Goal: Contribute content: Contribute content

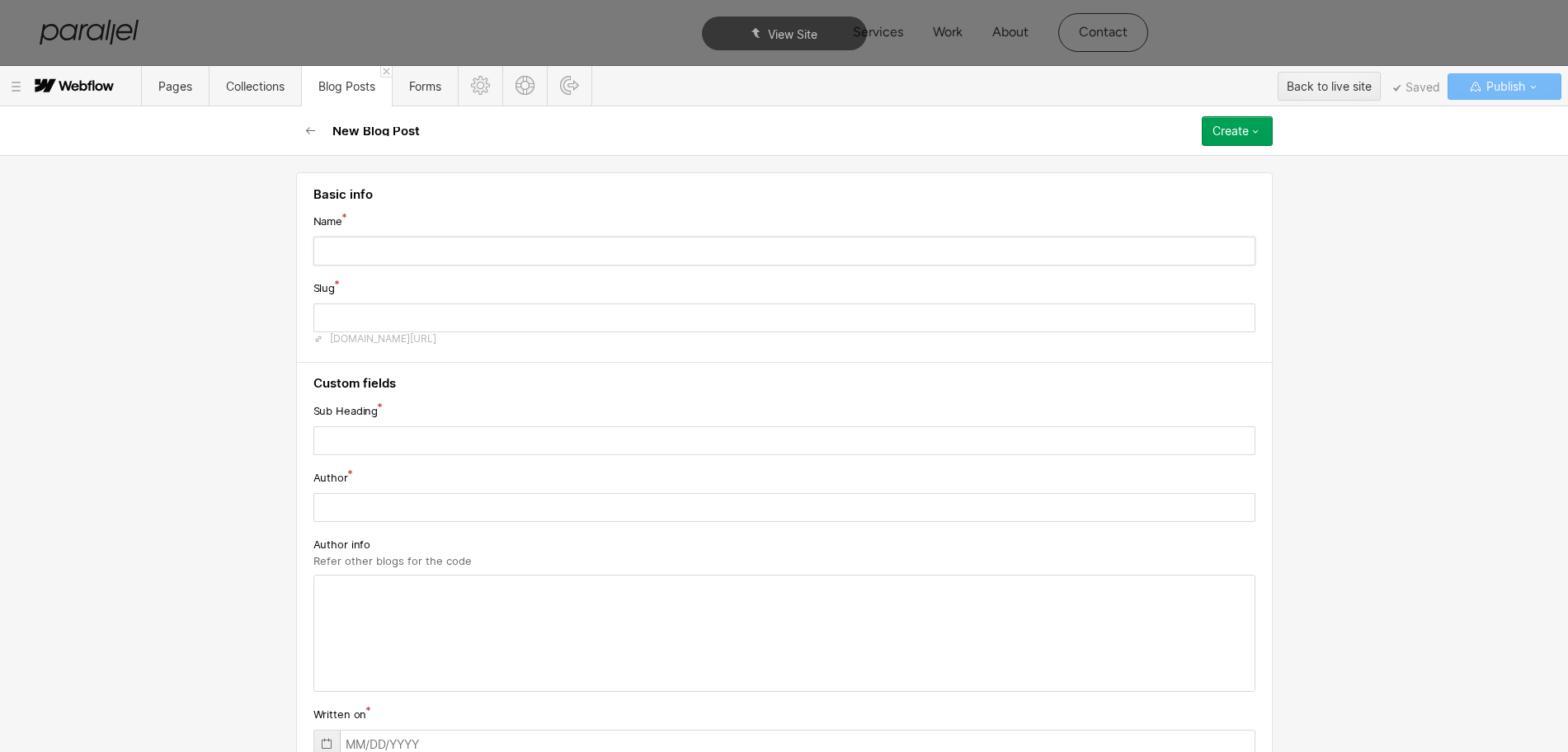
click at [452, 249] on input "text" at bounding box center [784, 250] width 942 height 29
paste input "Top 10 B2B Web Design Services (2025)"
type input "Top 10 B2B Web Design Services (2025)"
type input "top-10-b2b-web-design-services-2025"
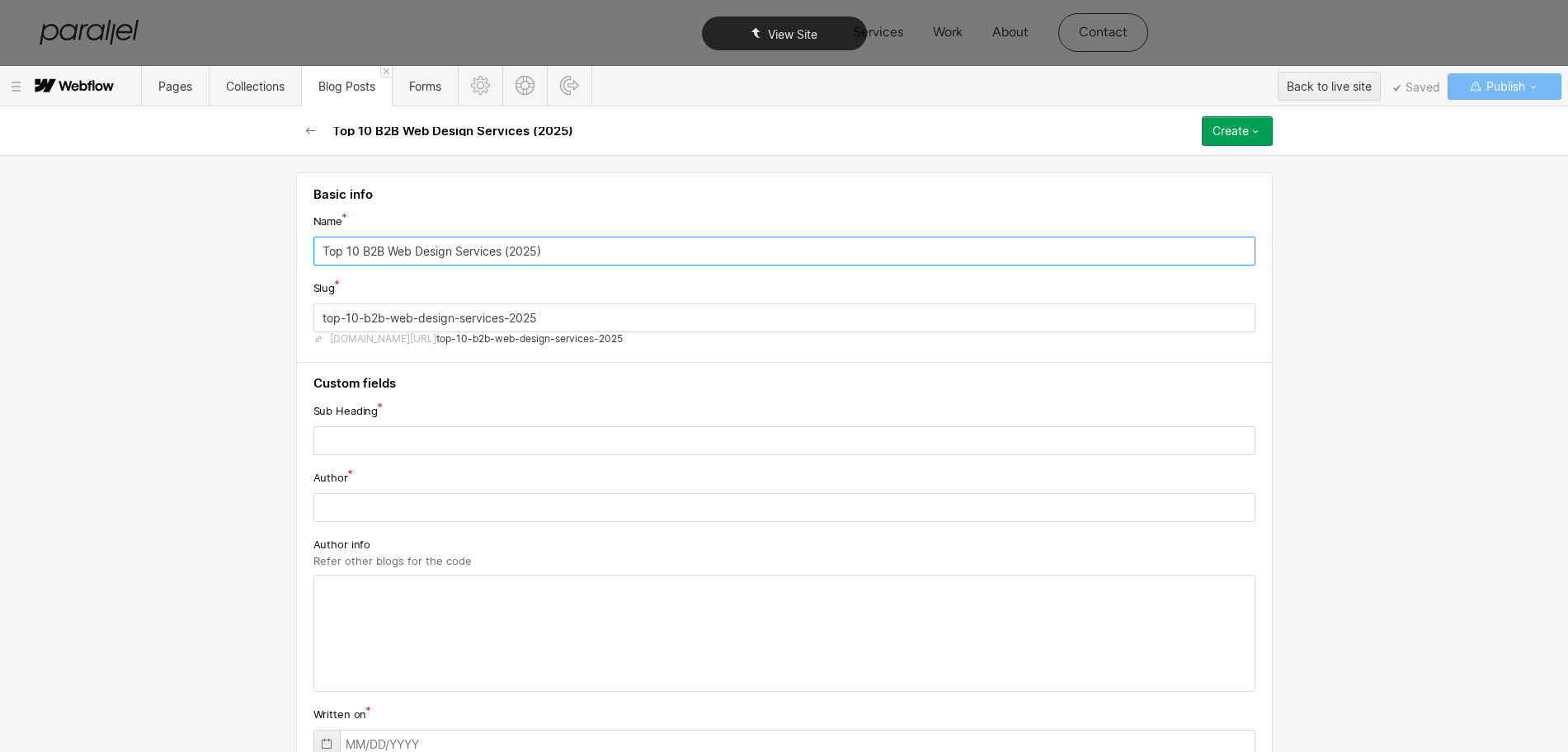
type input "Top 10 B2B Web Design Services (2025)"
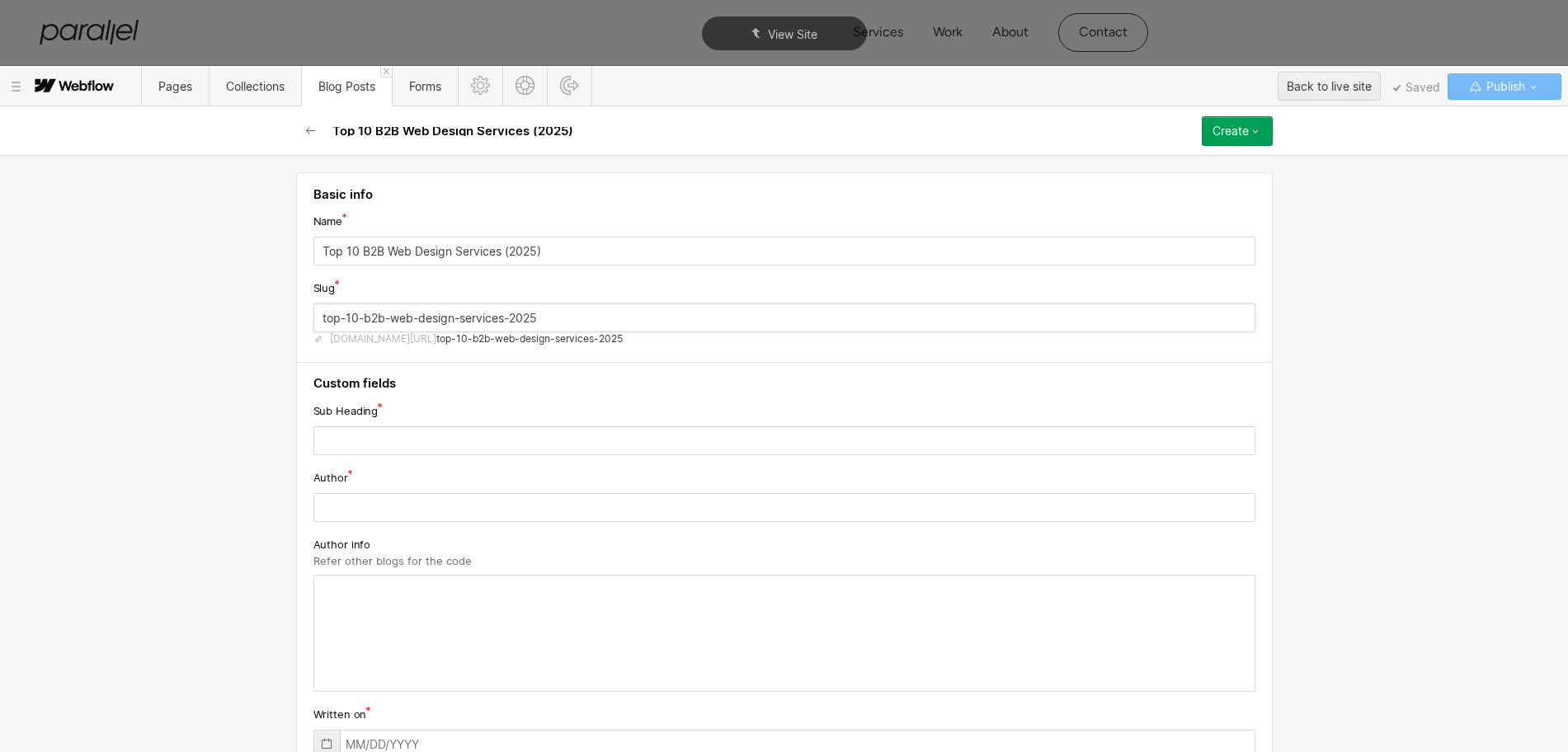
click at [368, 321] on input "top-10-b2b-web-design-services-2025" at bounding box center [784, 318] width 942 height 29
paste input "b2b-web-design-services"
type input "b2b-web-design-services"
click at [417, 441] on input "text" at bounding box center [784, 441] width 942 height 29
paste input "Explore leading B2B web design services that create professional websites tailo…"
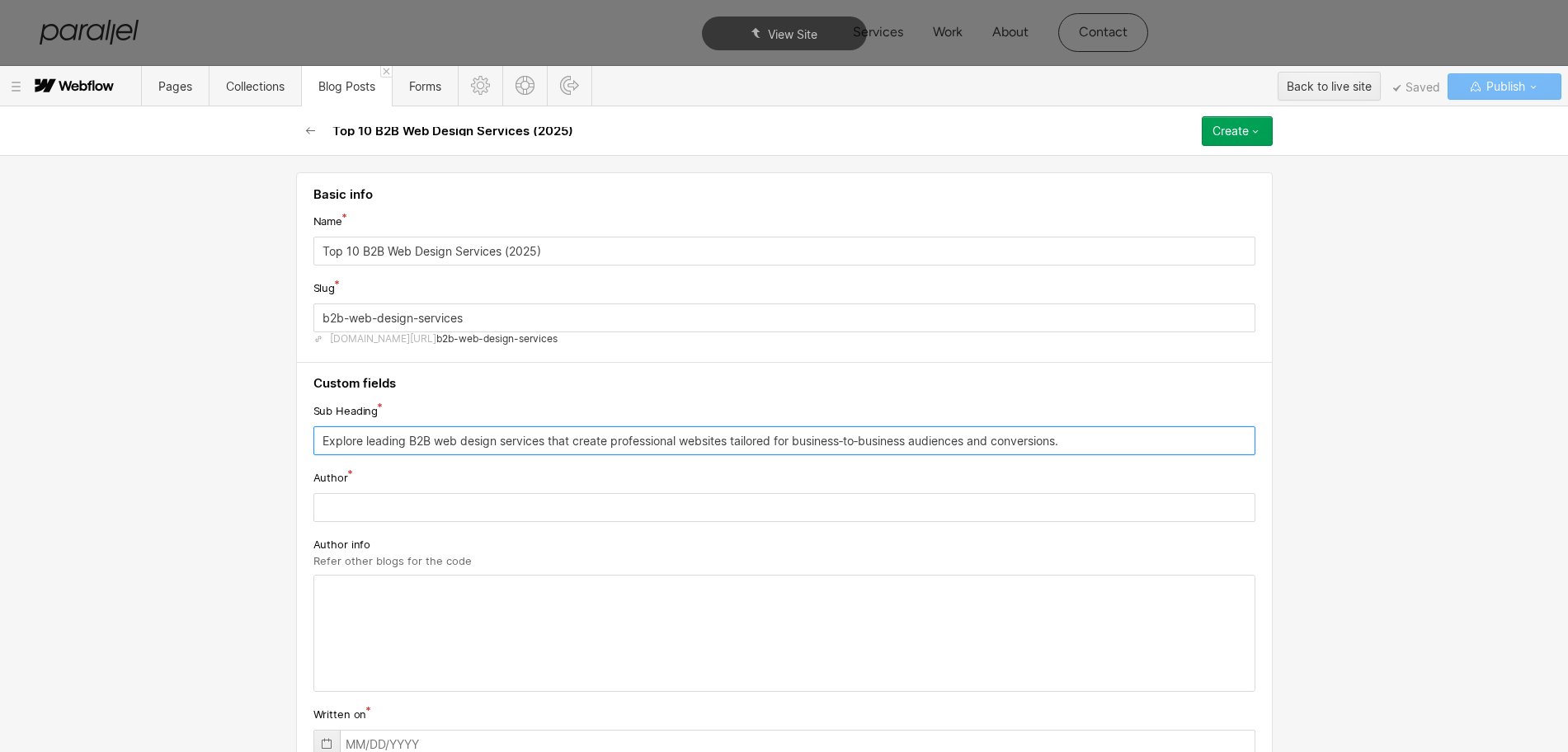
type input "Explore leading B2B web design services that create professional websites tailo…"
click at [373, 519] on input "text" at bounding box center [784, 507] width 942 height 29
paste input "Robin Dhanwani"
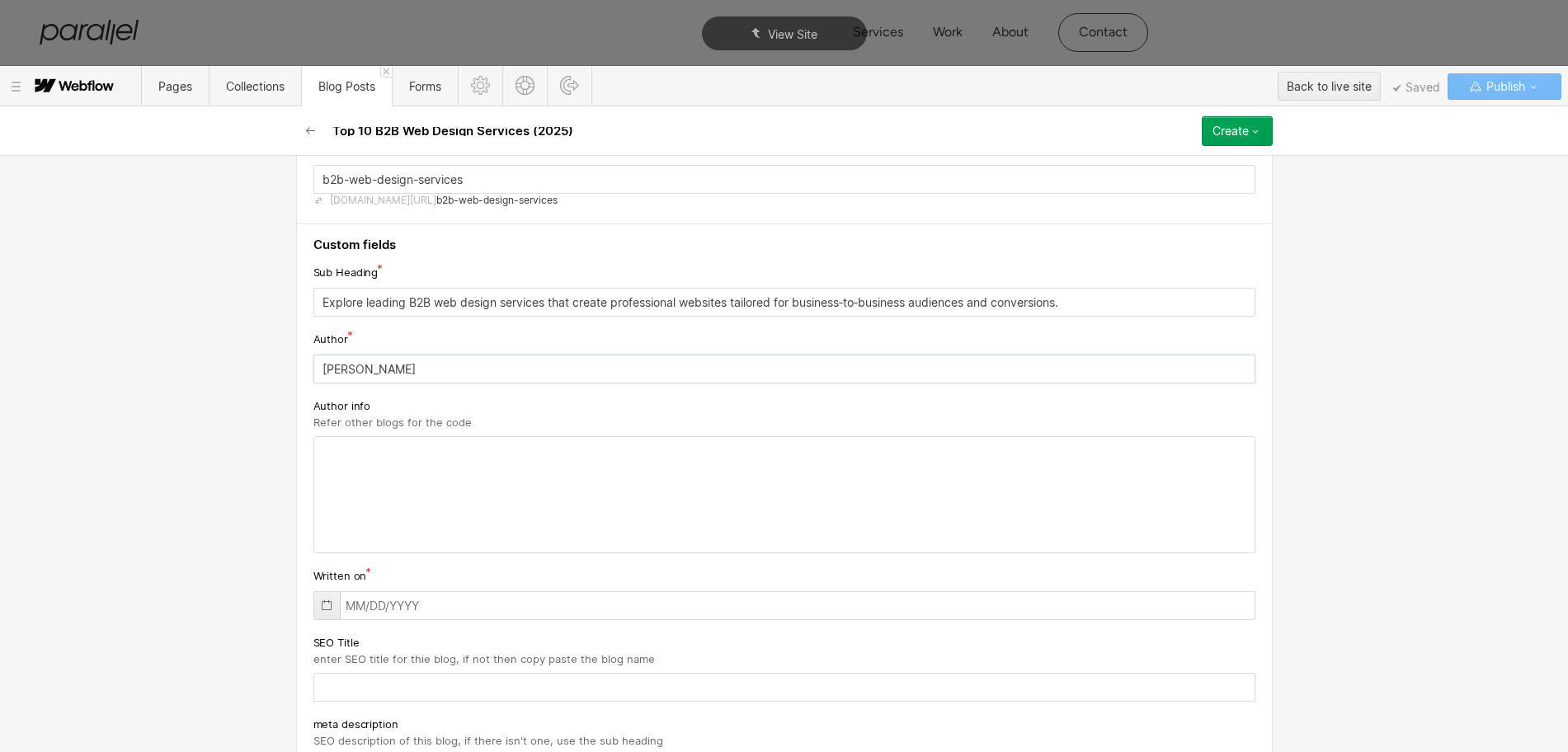
scroll to position [206, 0]
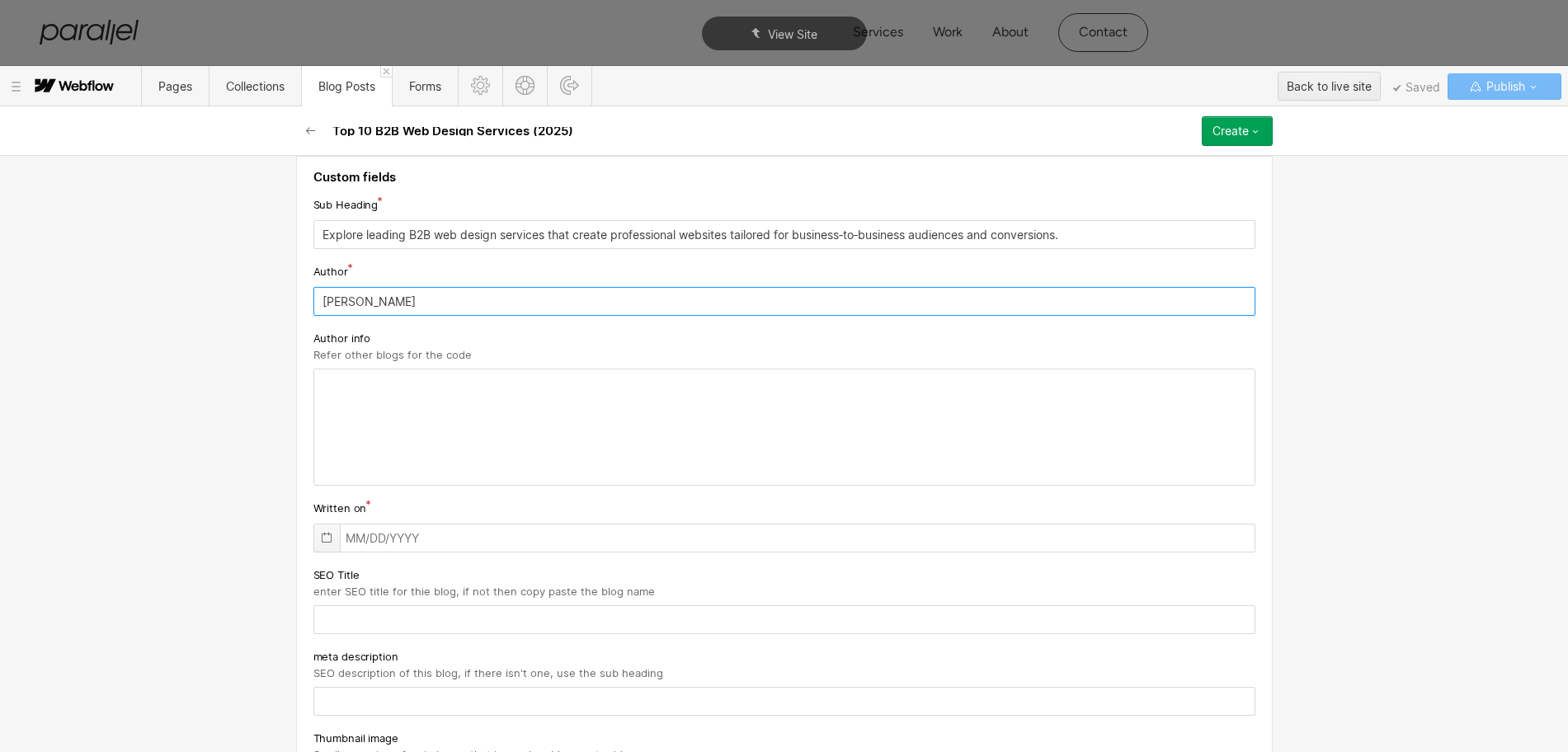
type input "Robin Dhanwani"
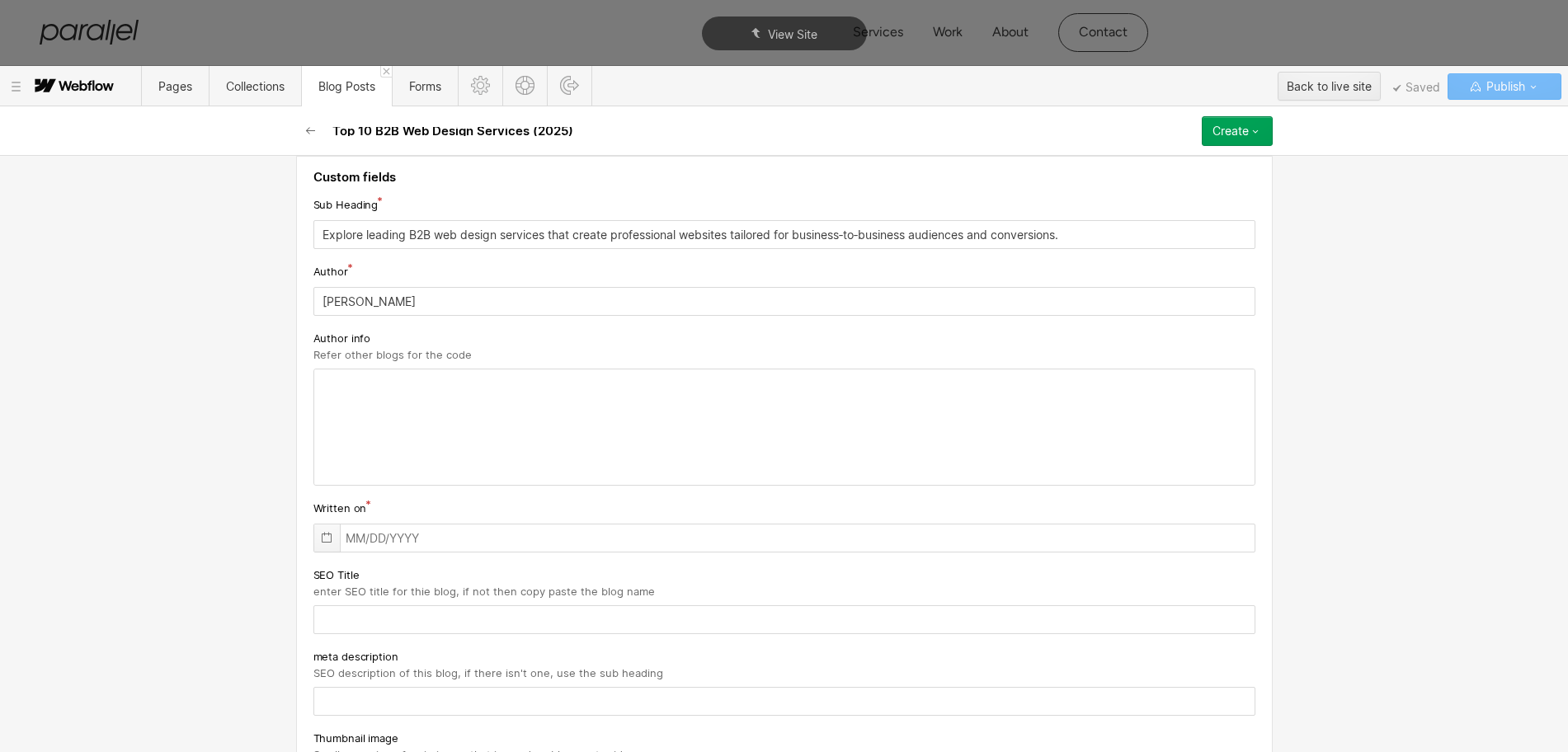
click at [320, 535] on icon at bounding box center [326, 538] width 13 height 13
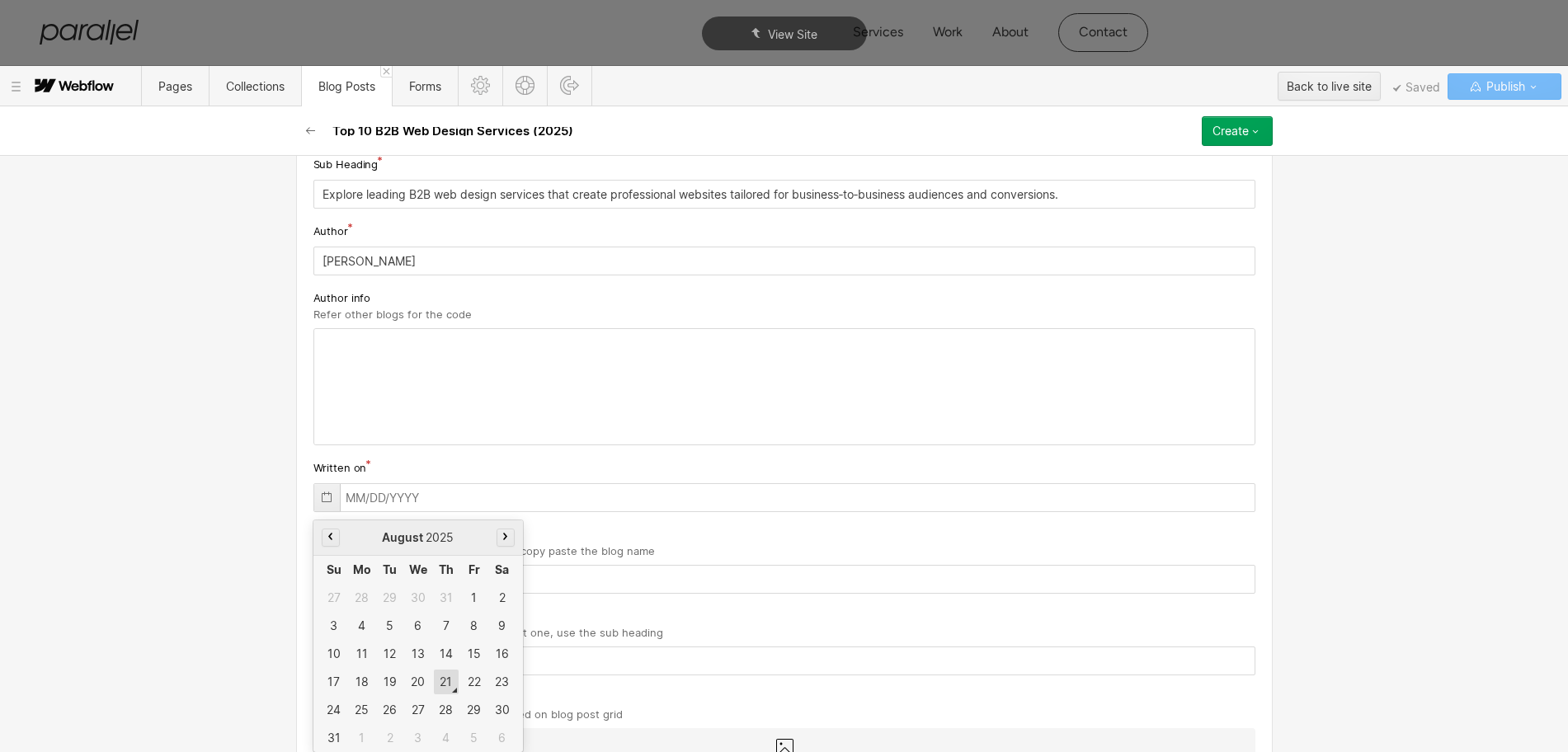
click at [441, 689] on div "21" at bounding box center [446, 682] width 25 height 25
type input "08/21/2025"
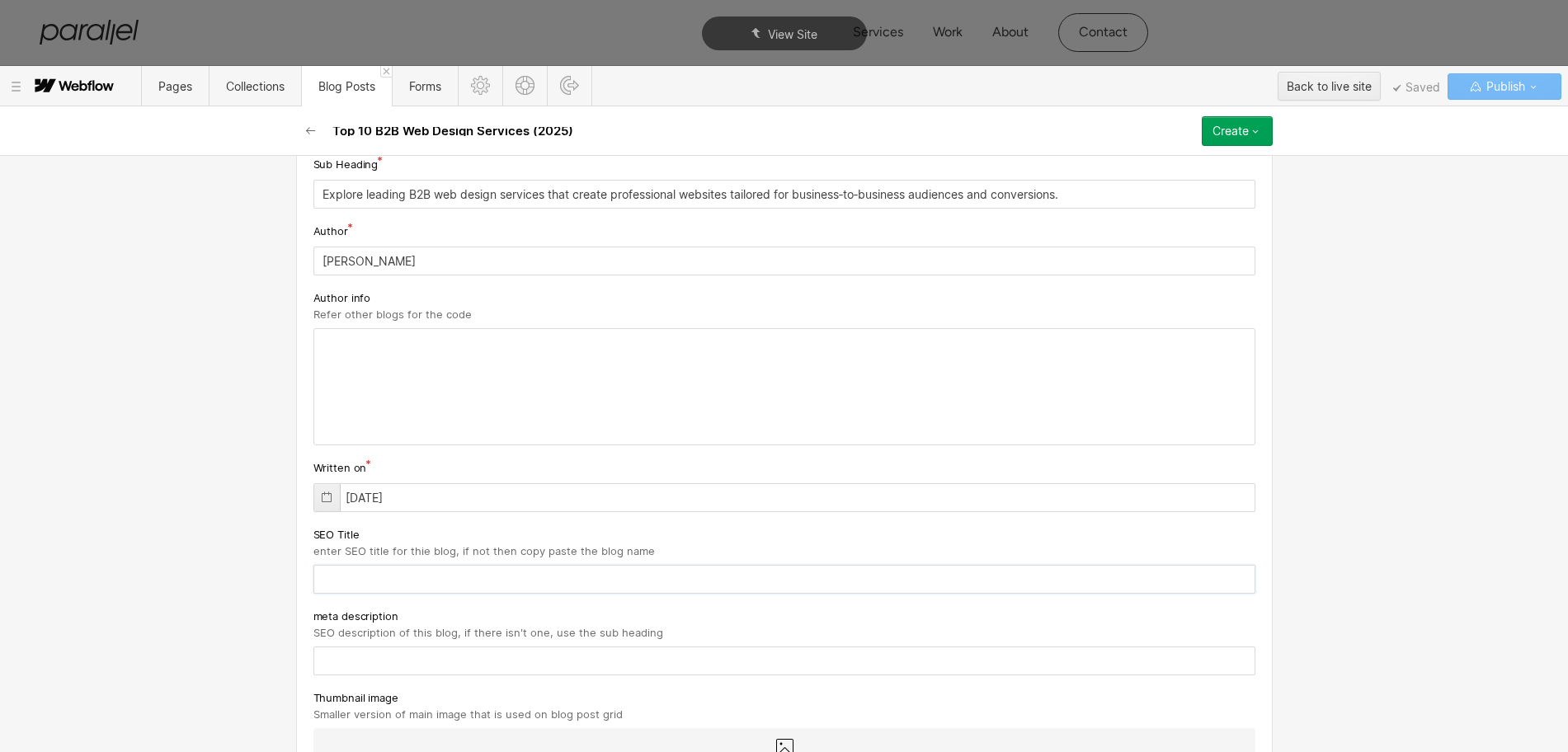
click at [359, 571] on input "text" at bounding box center [784, 579] width 942 height 29
paste input "Top 10 B2B Web Design Services (2025)"
type input "Top 10 B2B Web Design Services (2025)"
click at [371, 640] on div "meta description SEO description of this blog, if there isn't one, use the sub …" at bounding box center [784, 641] width 942 height 68
click at [384, 665] on input "text" at bounding box center [784, 661] width 942 height 29
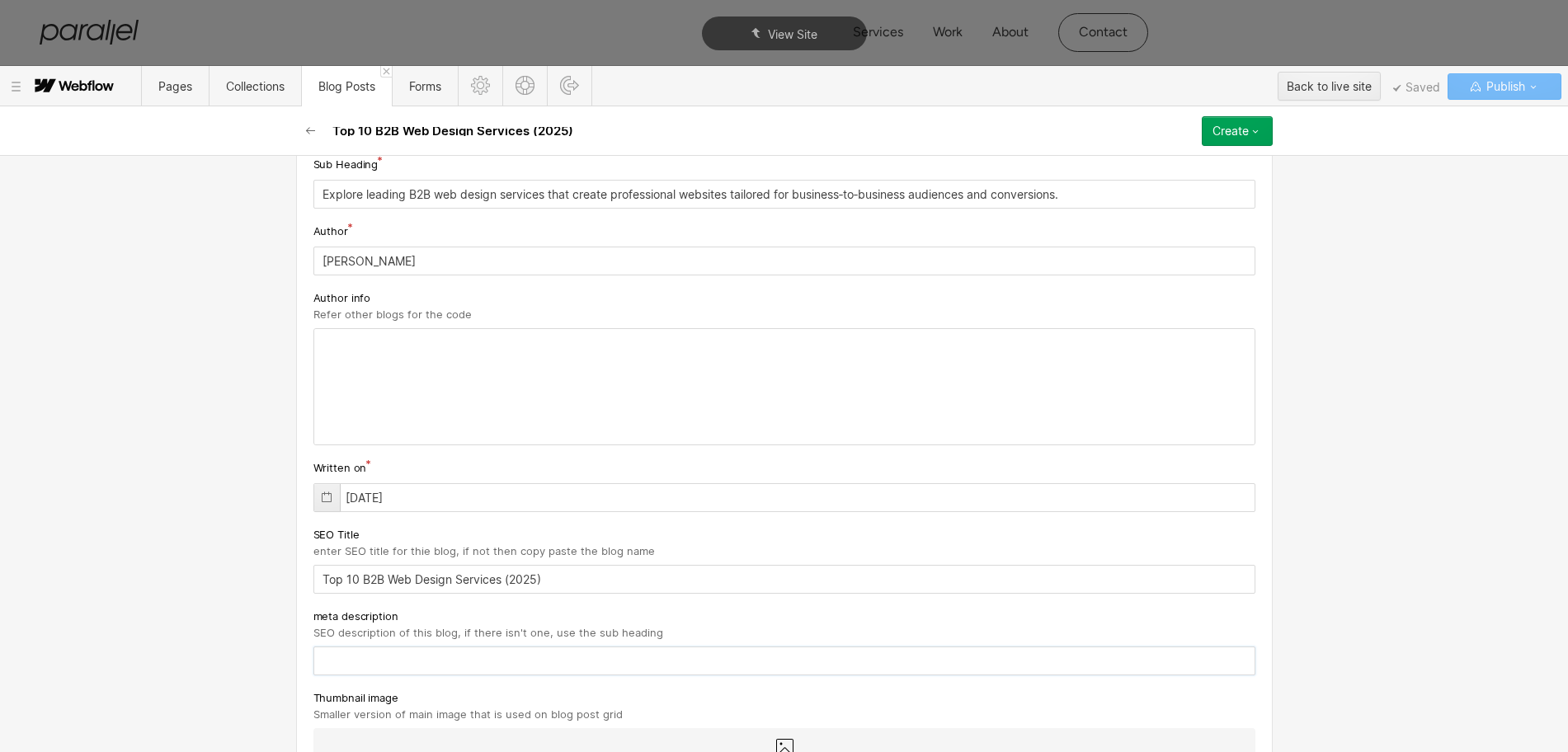
paste input "Explore leading B2B web design services that create professional websites tailo…"
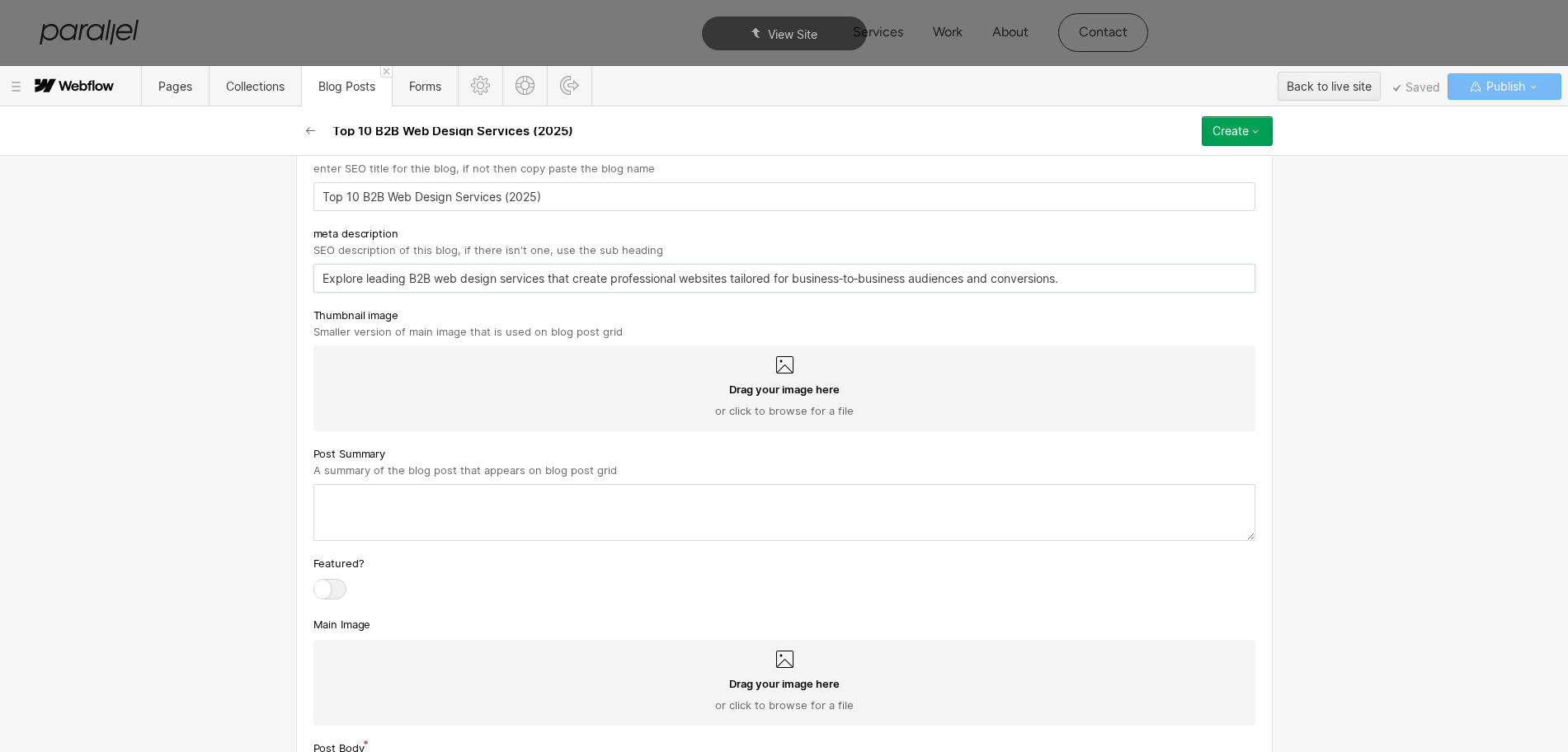
scroll to position [659, 0]
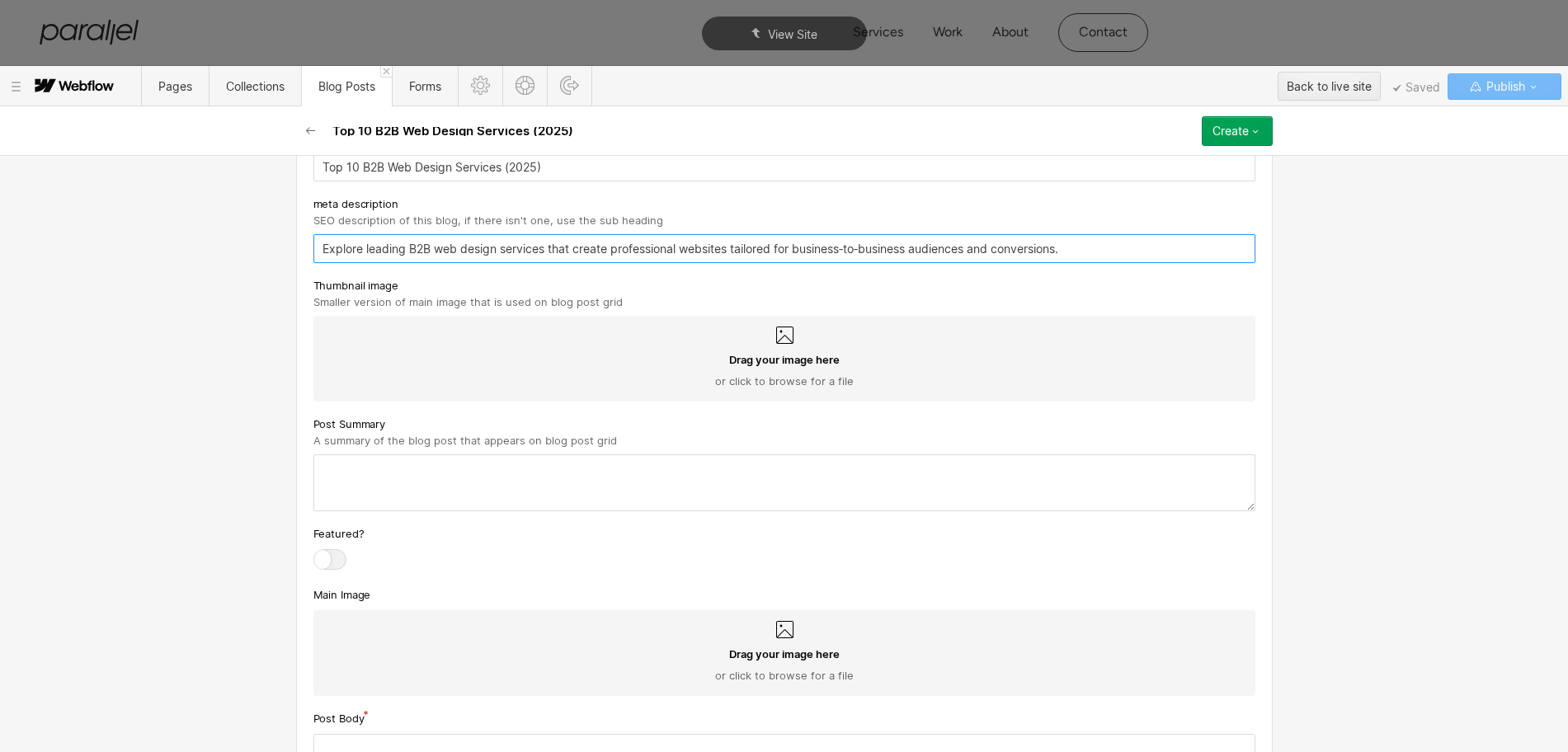
type input "Explore leading B2B web design services that create professional websites tailo…"
click at [774, 347] on div "Drag your image here or click to browse for a file" at bounding box center [784, 358] width 942 height 86
click at [0, 0] on input "Drag your image here or click to browse for a file" at bounding box center [0, 0] width 0 height 0
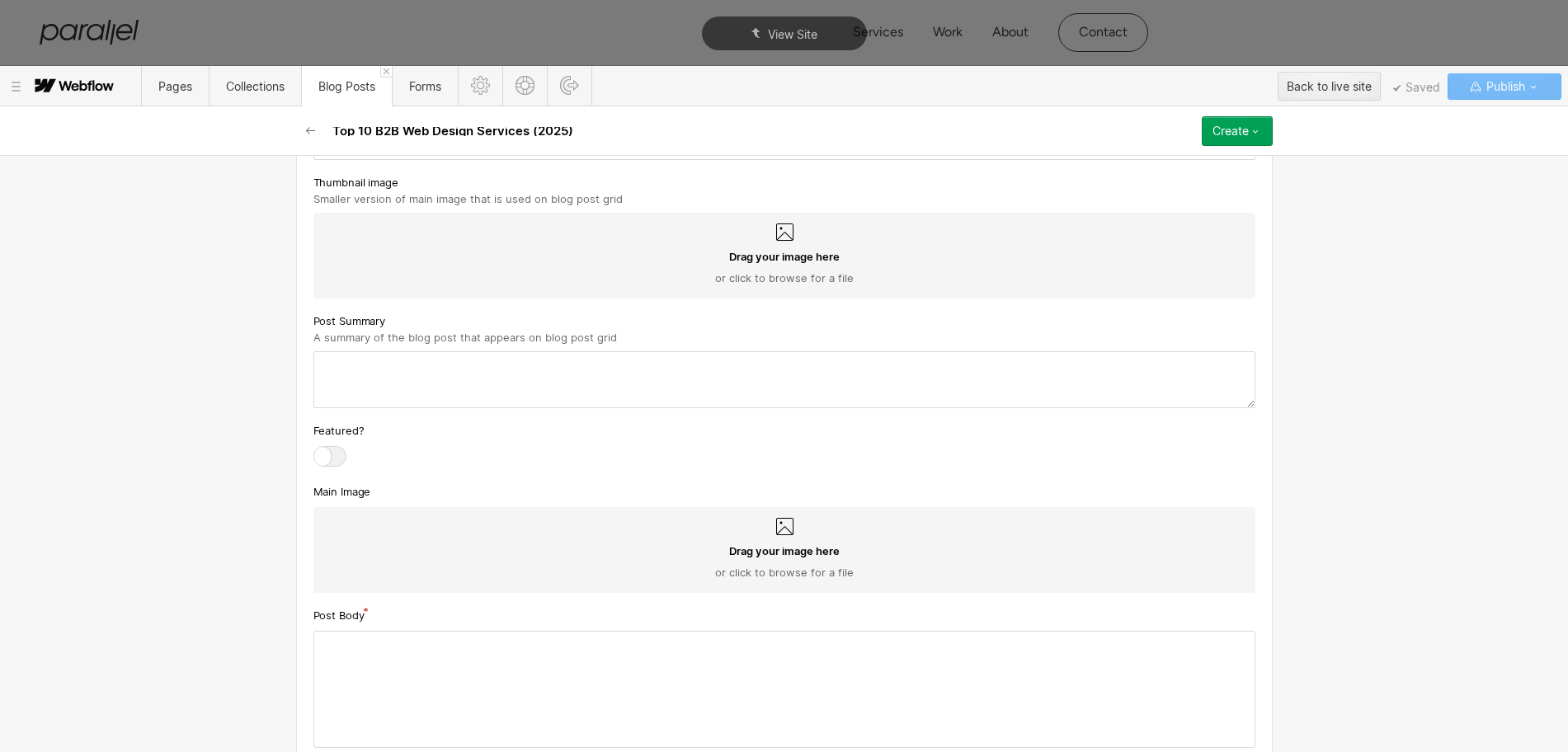
click at [776, 236] on icon at bounding box center [784, 232] width 18 height 18
click at [0, 0] on input "Drag your image here or click to browse for a file" at bounding box center [0, 0] width 0 height 0
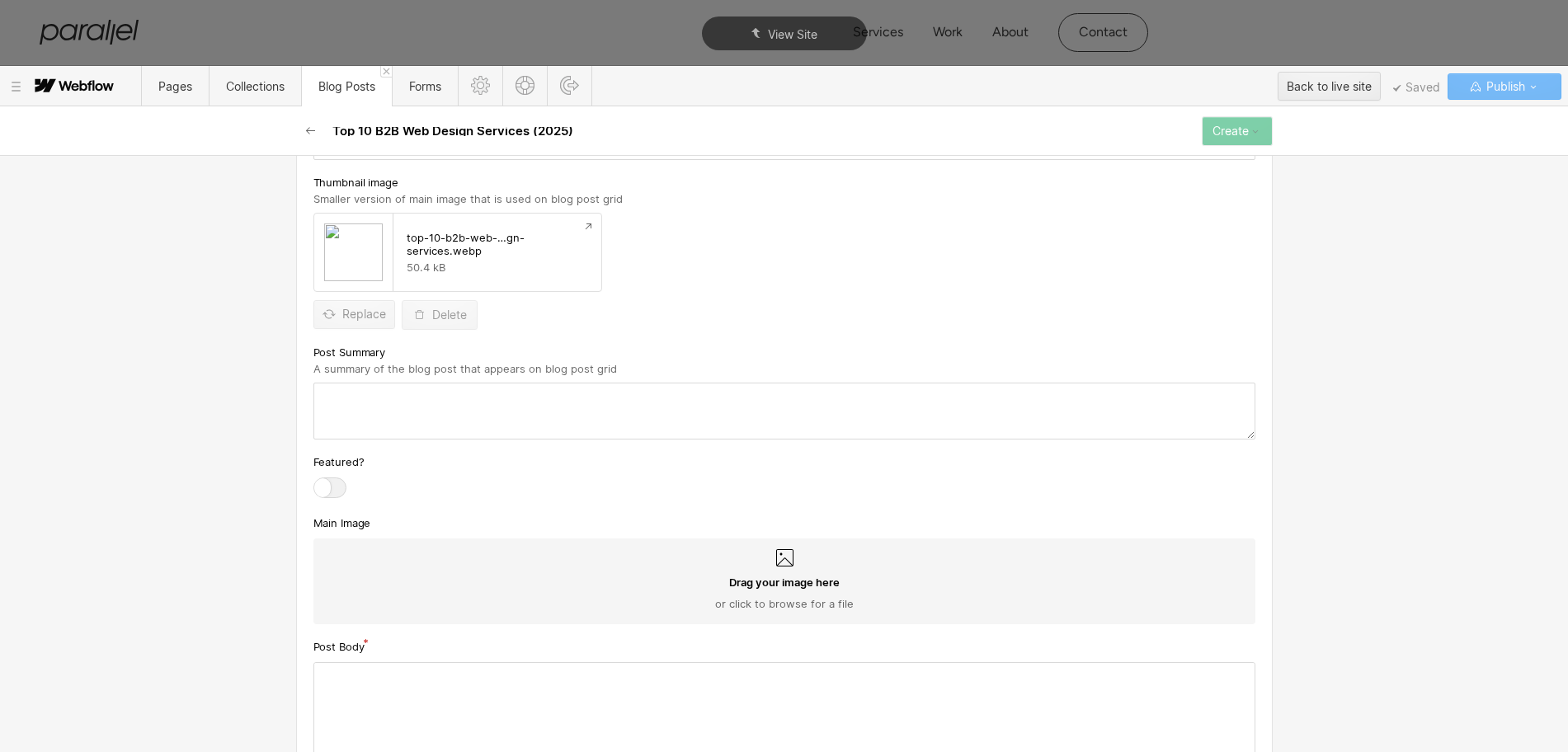
scroll to position [556, 0]
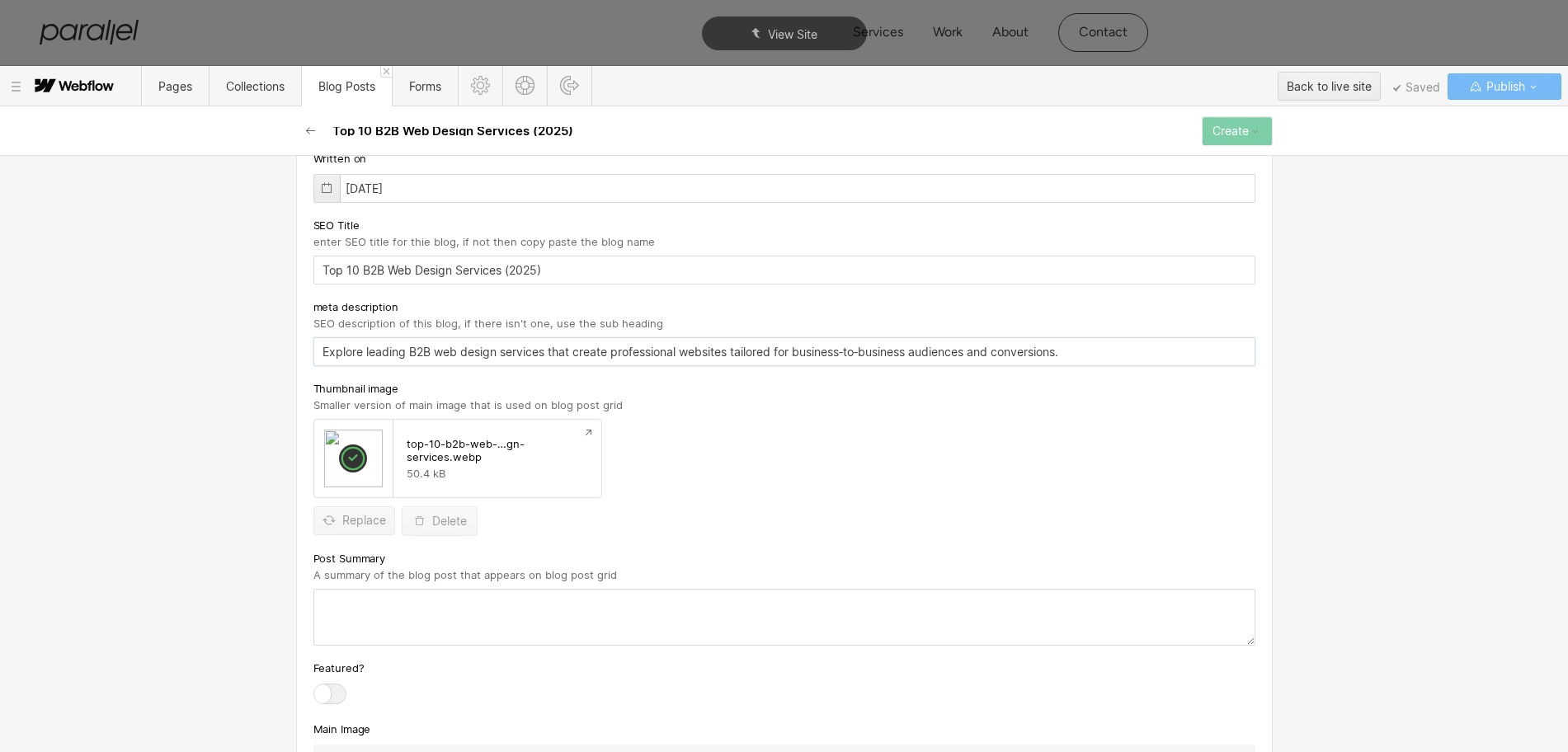
click at [418, 355] on input "Explore leading B2B web design services that create professional websites tailo…" at bounding box center [784, 351] width 942 height 29
click at [553, 352] on input "Explore leading B2B web design services that create professional websites tailo…" at bounding box center [784, 351] width 942 height 29
click at [486, 611] on textarea at bounding box center [784, 617] width 942 height 57
paste textarea "Explore leading B2B web design services that create professional websites tailo…"
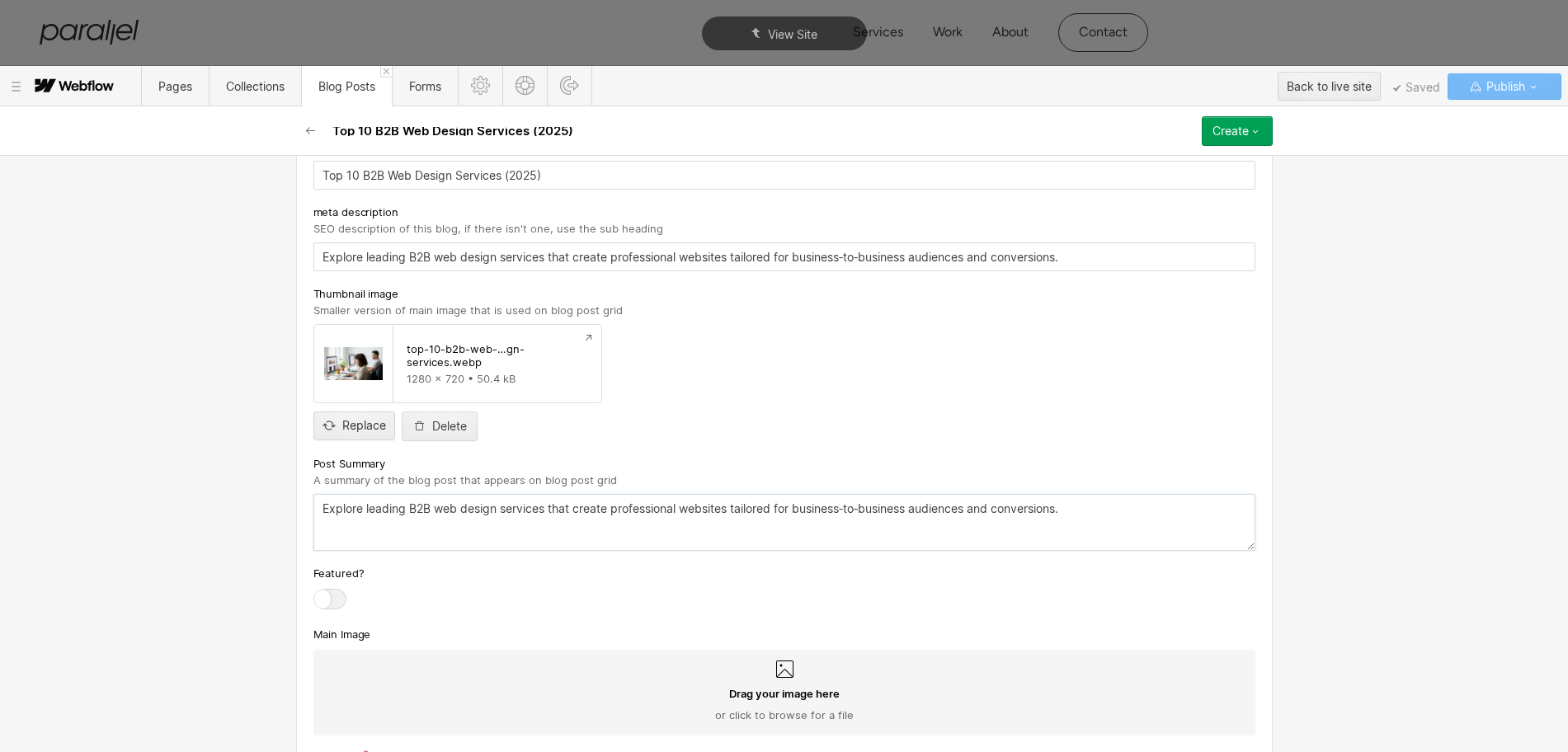
scroll to position [659, 0]
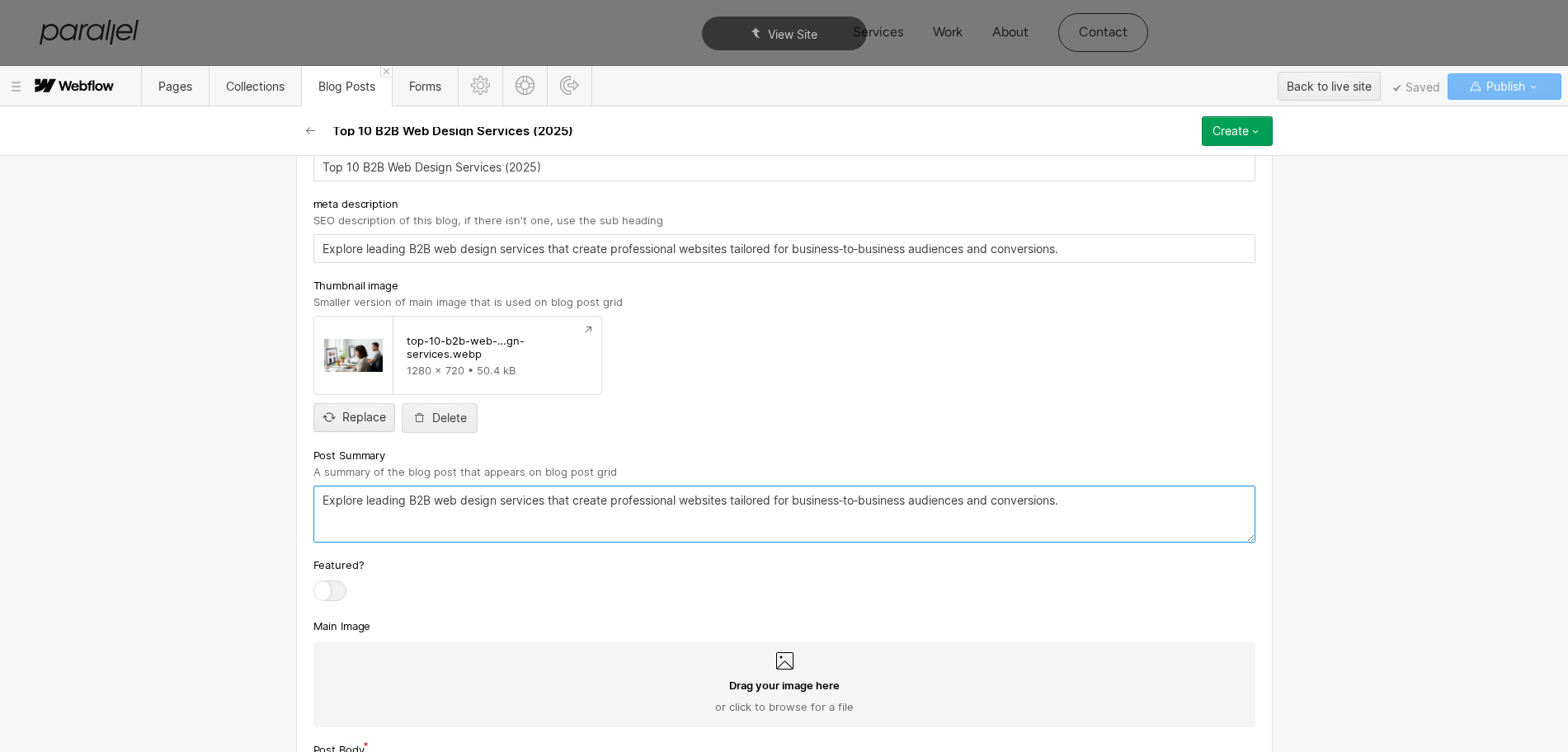
type textarea "Explore leading B2B web design services that create professional websites tailo…"
click at [774, 654] on icon at bounding box center [784, 661] width 19 height 19
click at [0, 0] on input "Drag your image here or click to browse for a file" at bounding box center [0, 0] width 0 height 0
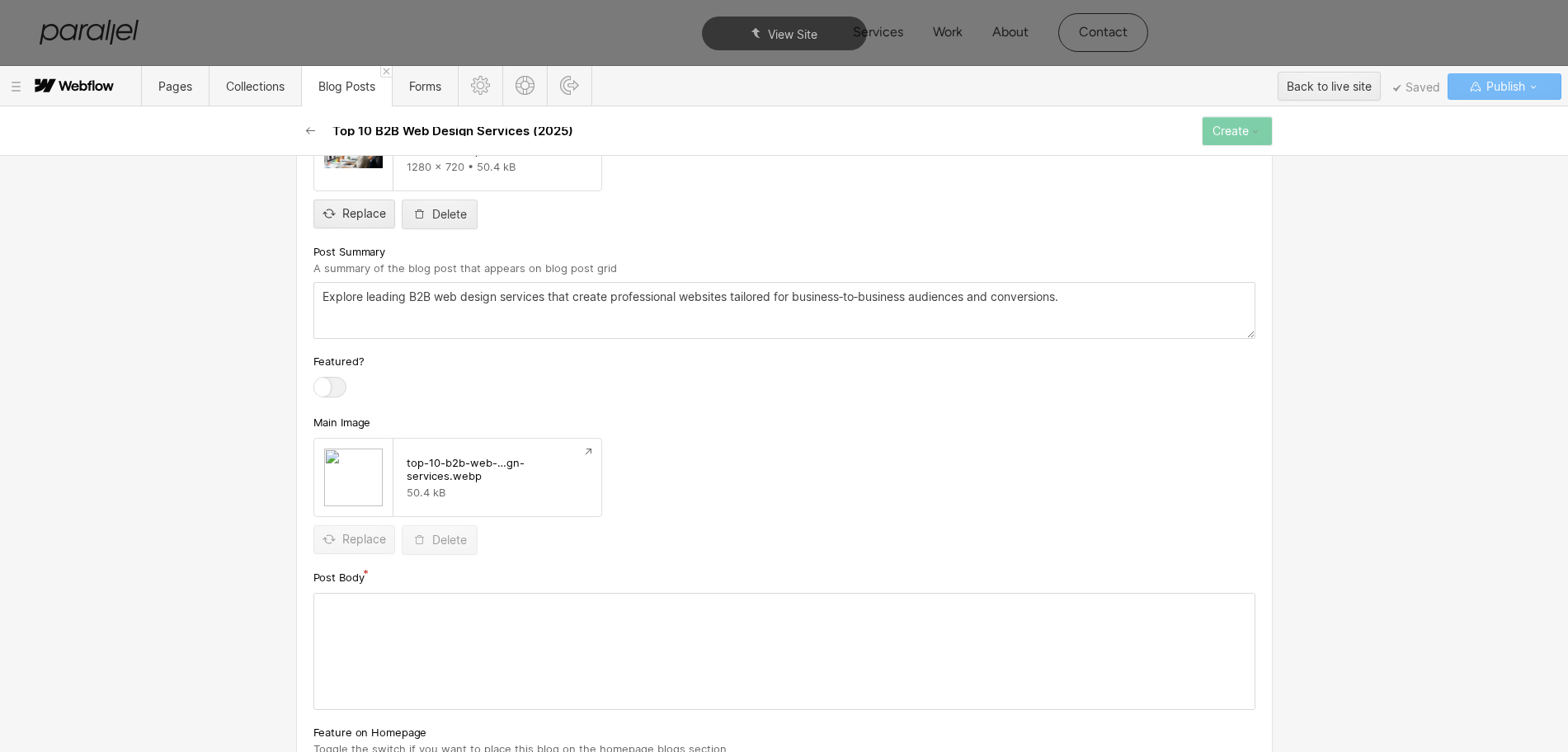
scroll to position [866, 0]
click at [488, 628] on div at bounding box center [784, 649] width 941 height 115
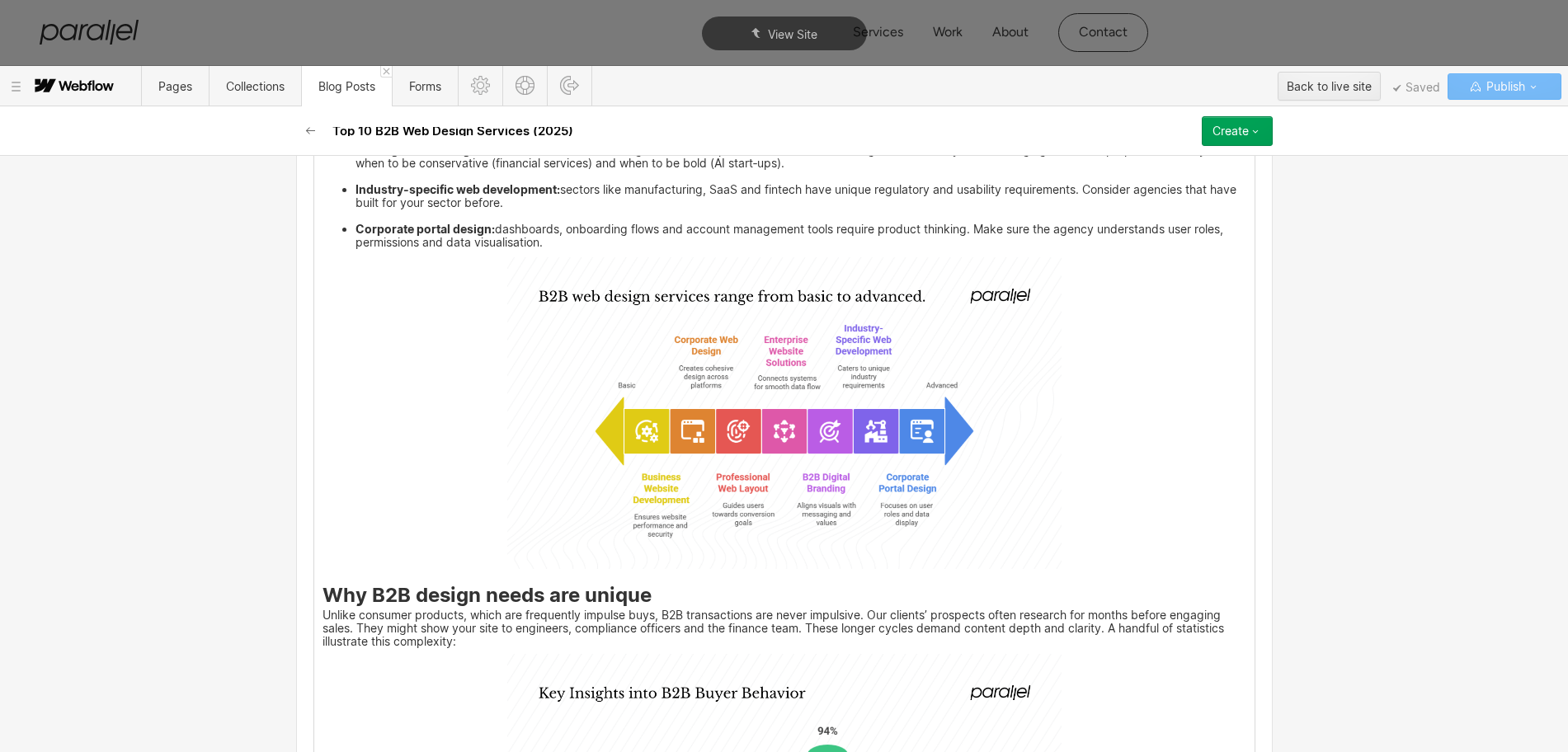
scroll to position [1690, 0]
click at [806, 472] on img at bounding box center [784, 412] width 554 height 311
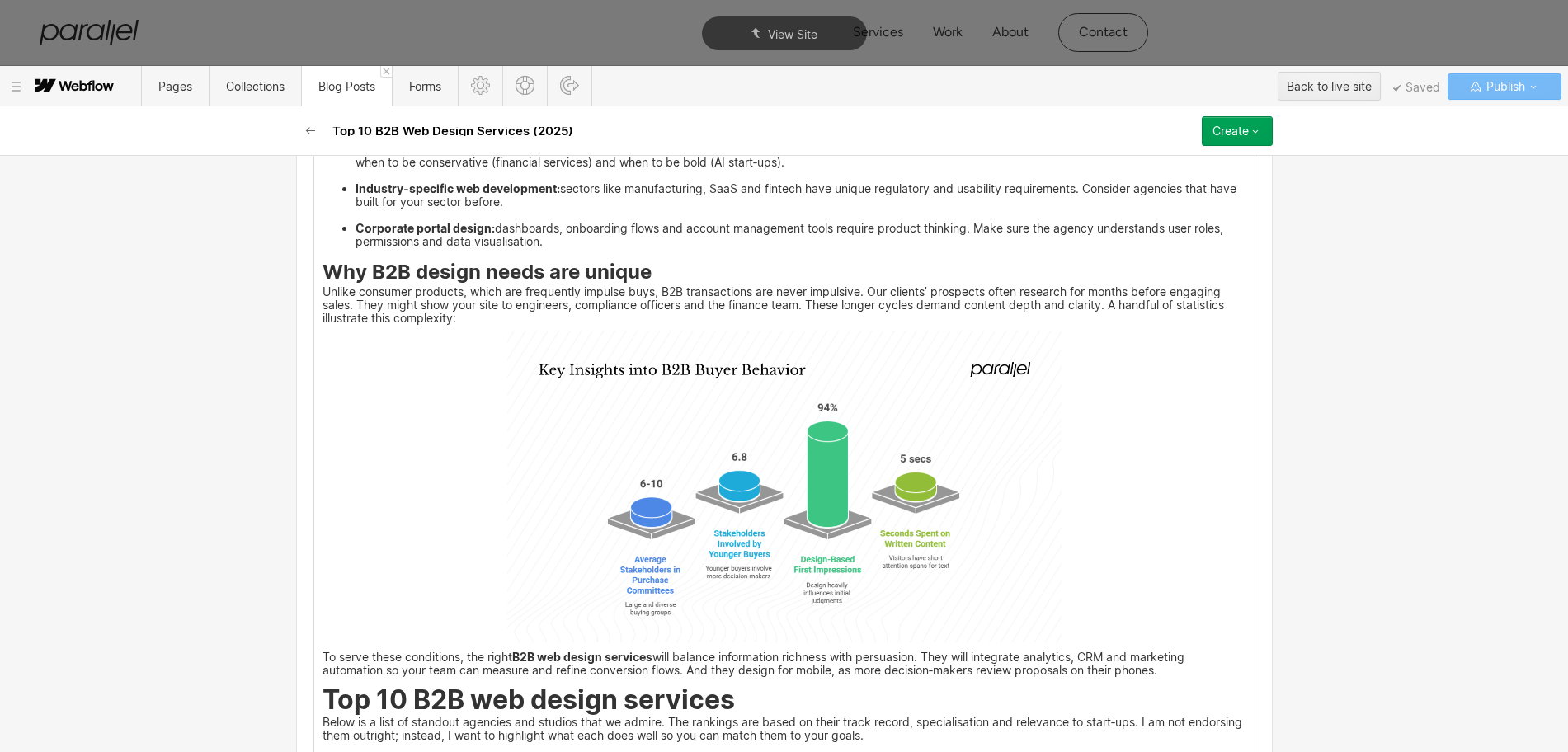
click at [322, 272] on strong "Why B2B design needs are unique" at bounding box center [487, 272] width 329 height 24
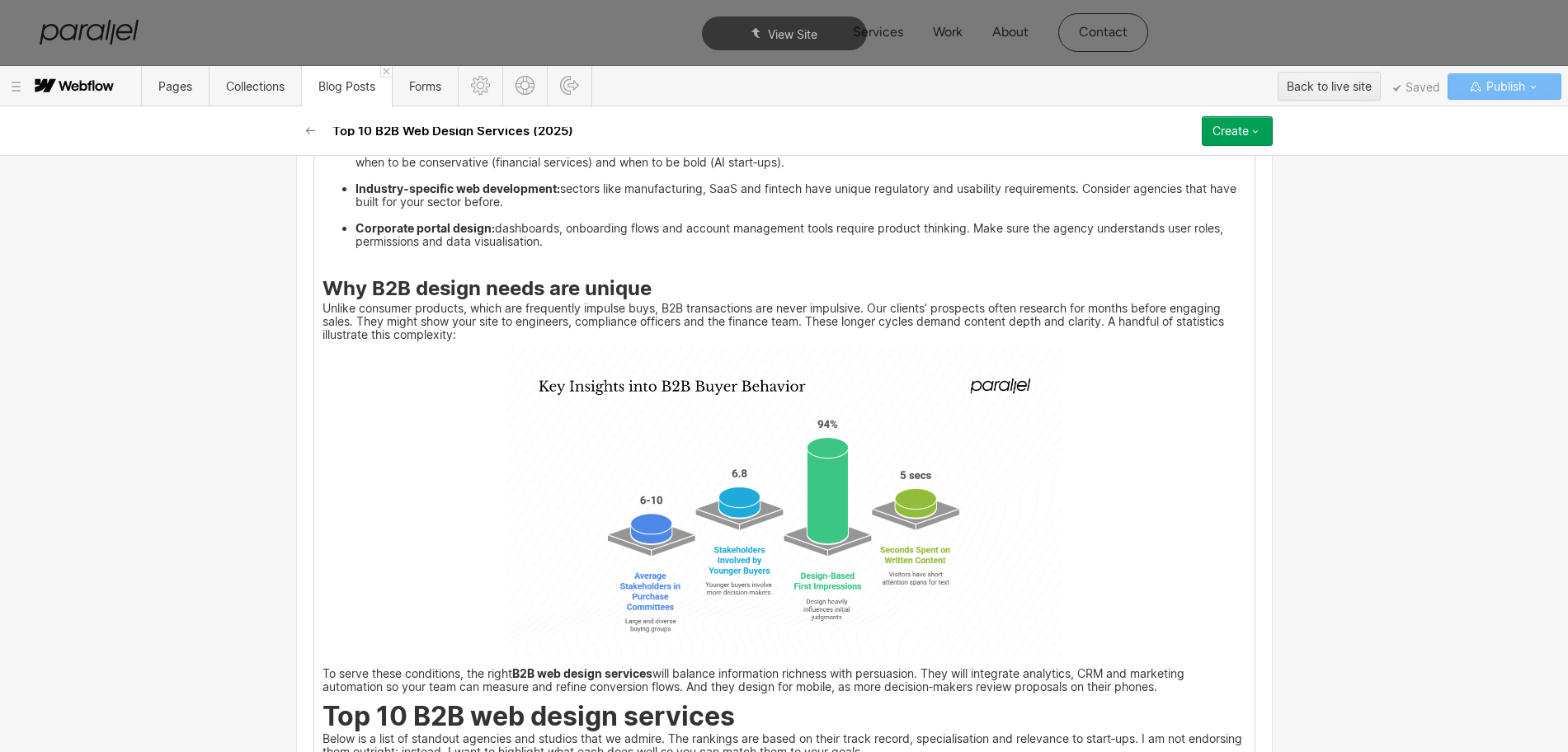
click at [299, 261] on icon at bounding box center [297, 261] width 6 height 6
click at [325, 263] on div at bounding box center [328, 261] width 31 height 26
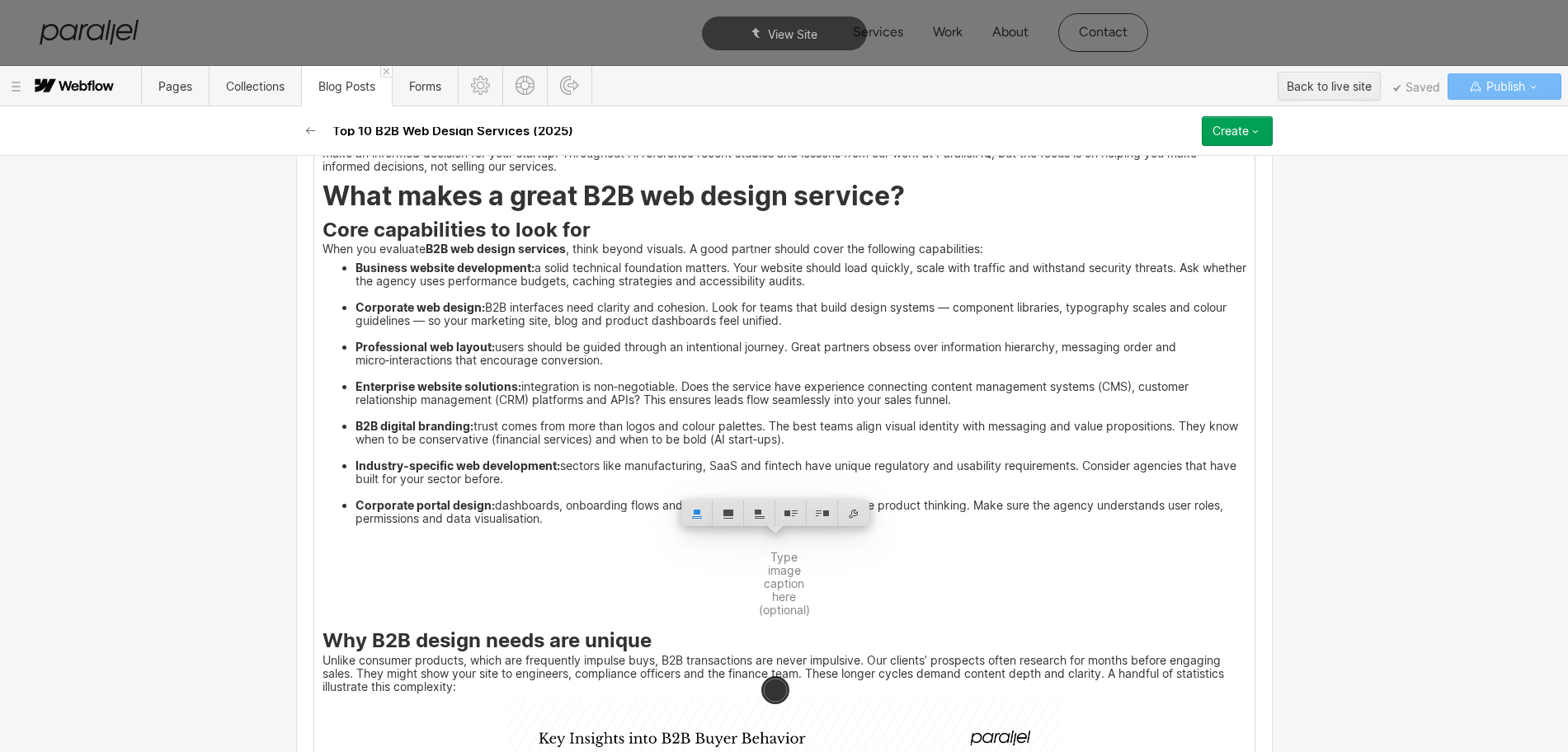
scroll to position [1278, 0]
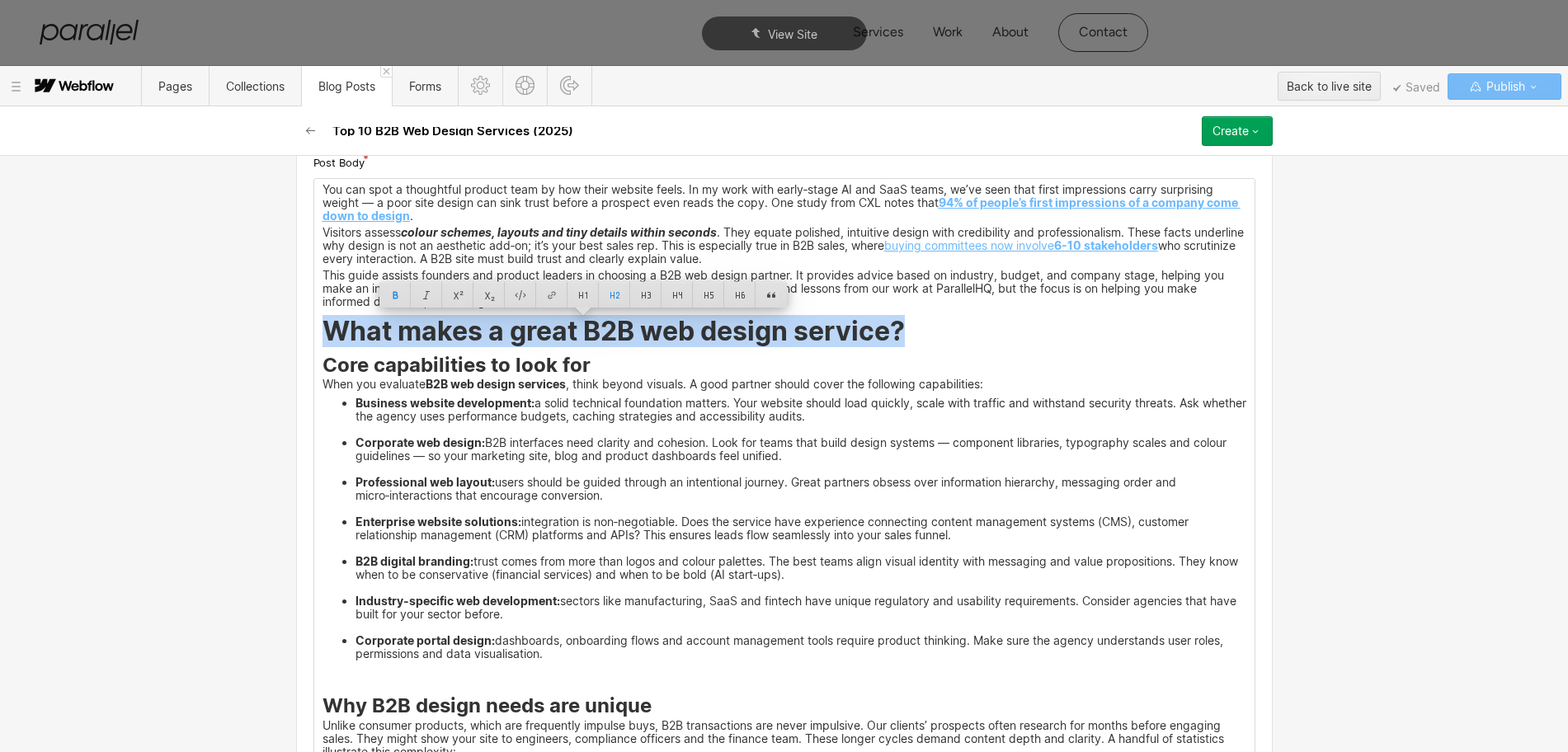
drag, startPoint x: 317, startPoint y: 334, endPoint x: 897, endPoint y: 334, distance: 580.0
click at [897, 334] on strong "What makes a great B2B web design service?" at bounding box center [614, 331] width 582 height 32
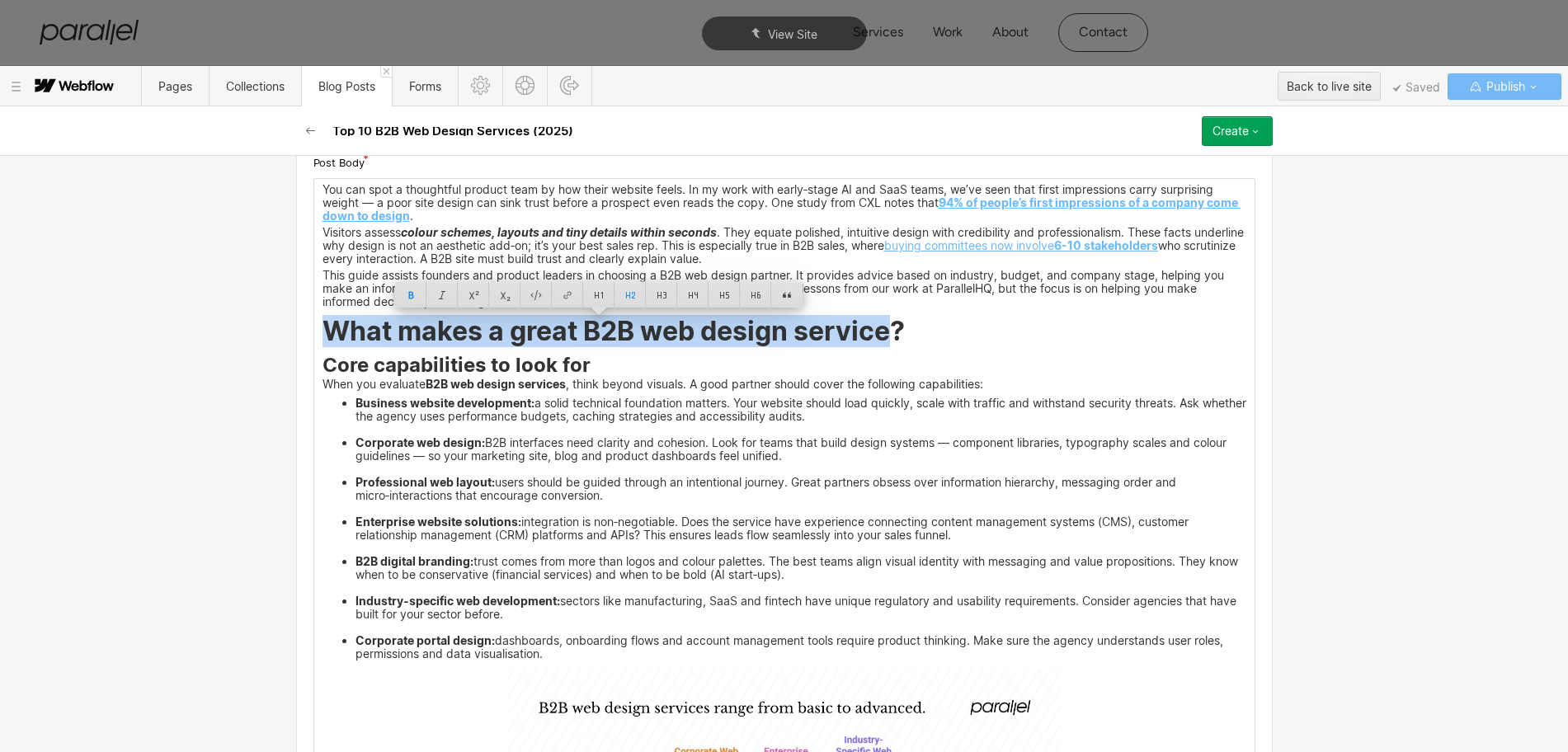
copy strong "What makes a great B2B web design service"
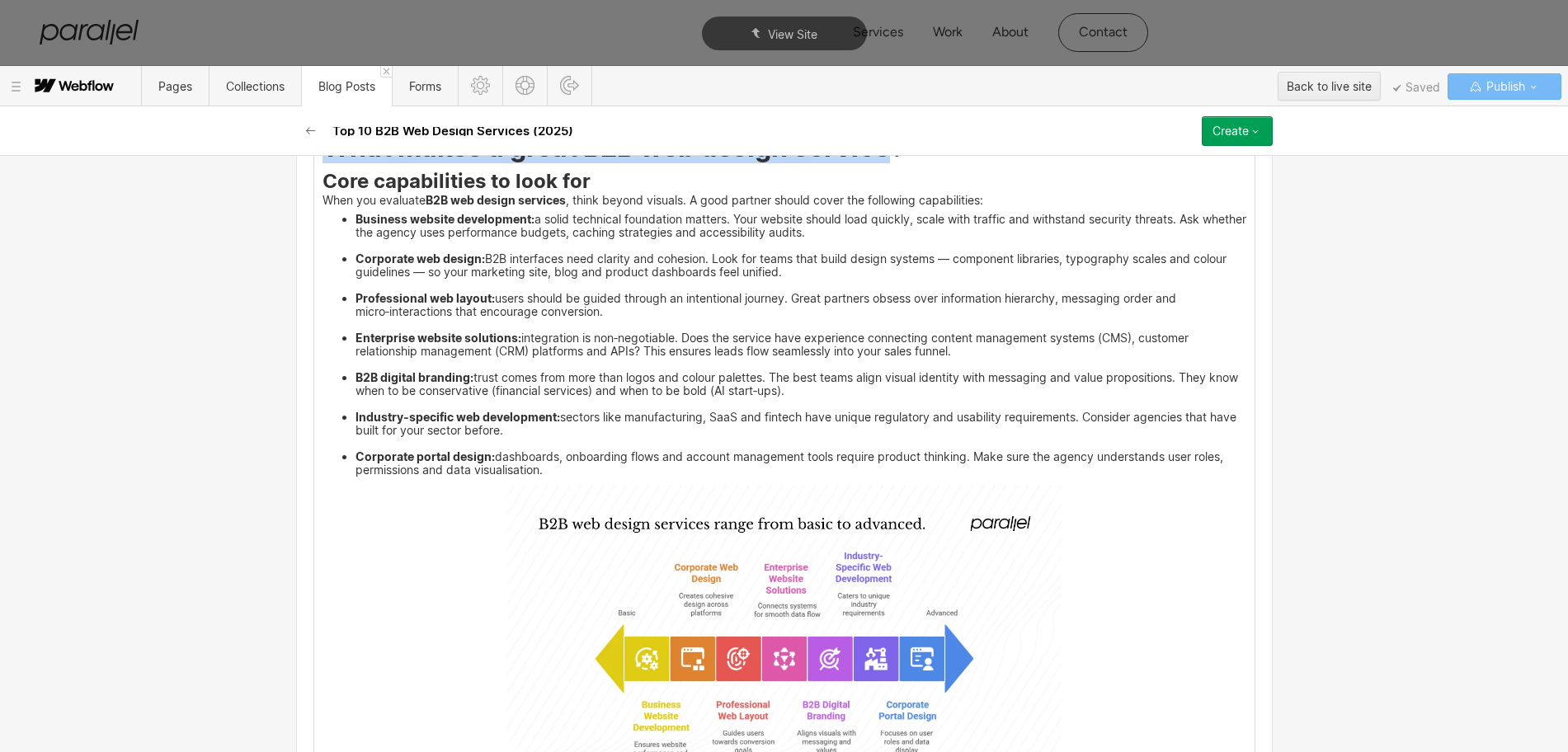
scroll to position [1484, 0]
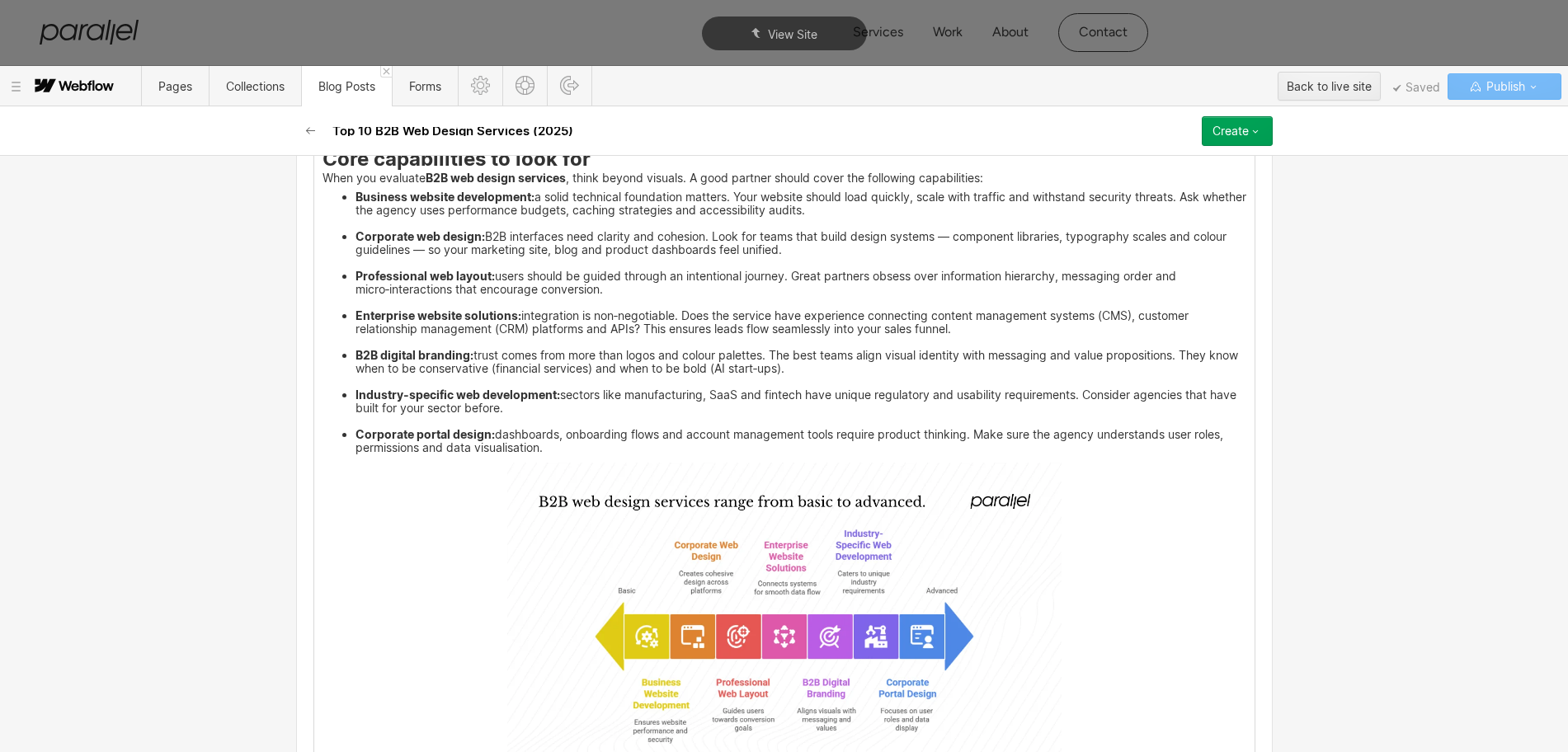
click at [838, 588] on img at bounding box center [784, 618] width 554 height 311
click at [858, 443] on div at bounding box center [854, 443] width 31 height 26
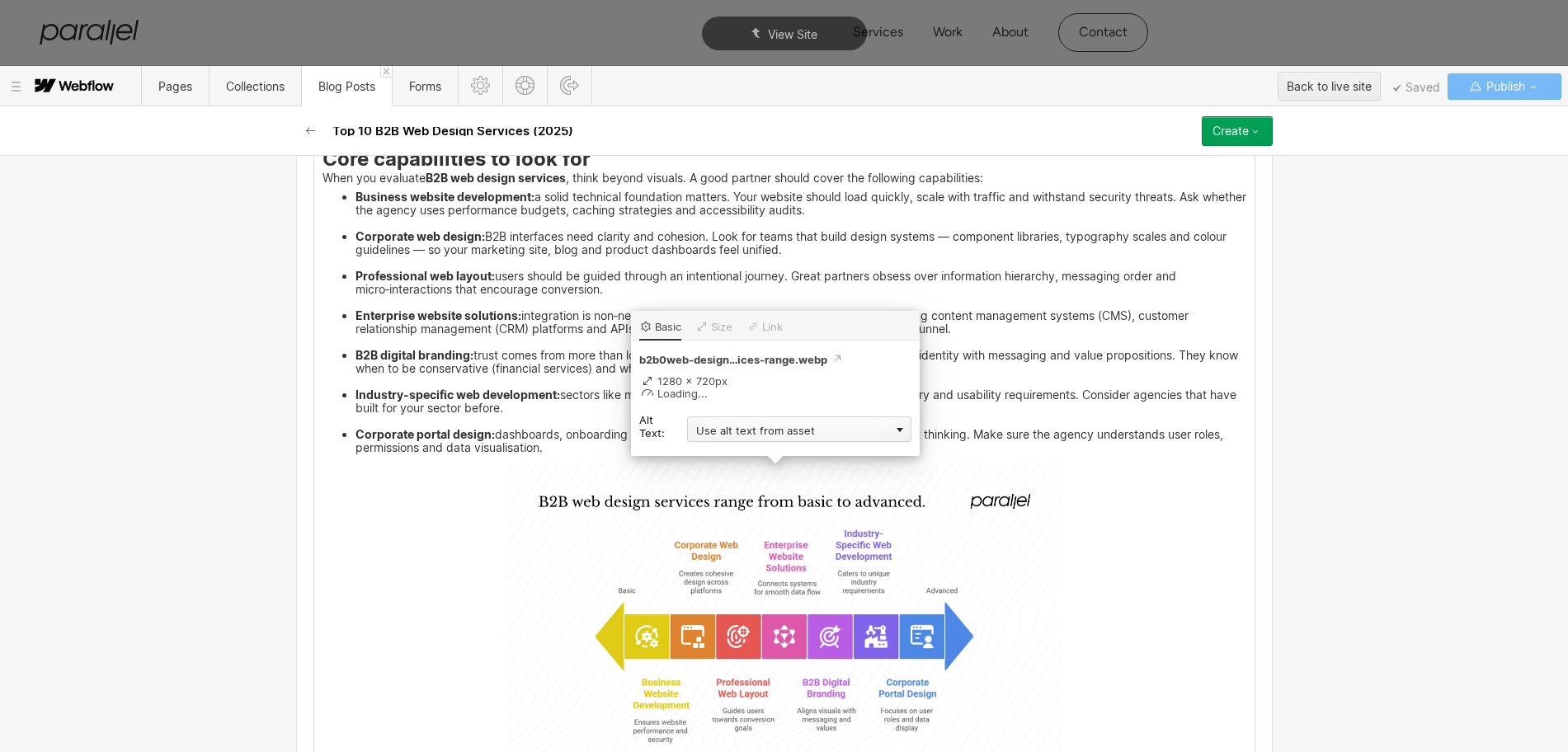
click at [693, 431] on div "Use alt text from asset" at bounding box center [799, 430] width 225 height 26
click at [703, 456] on div "Custom description" at bounding box center [799, 453] width 225 height 20
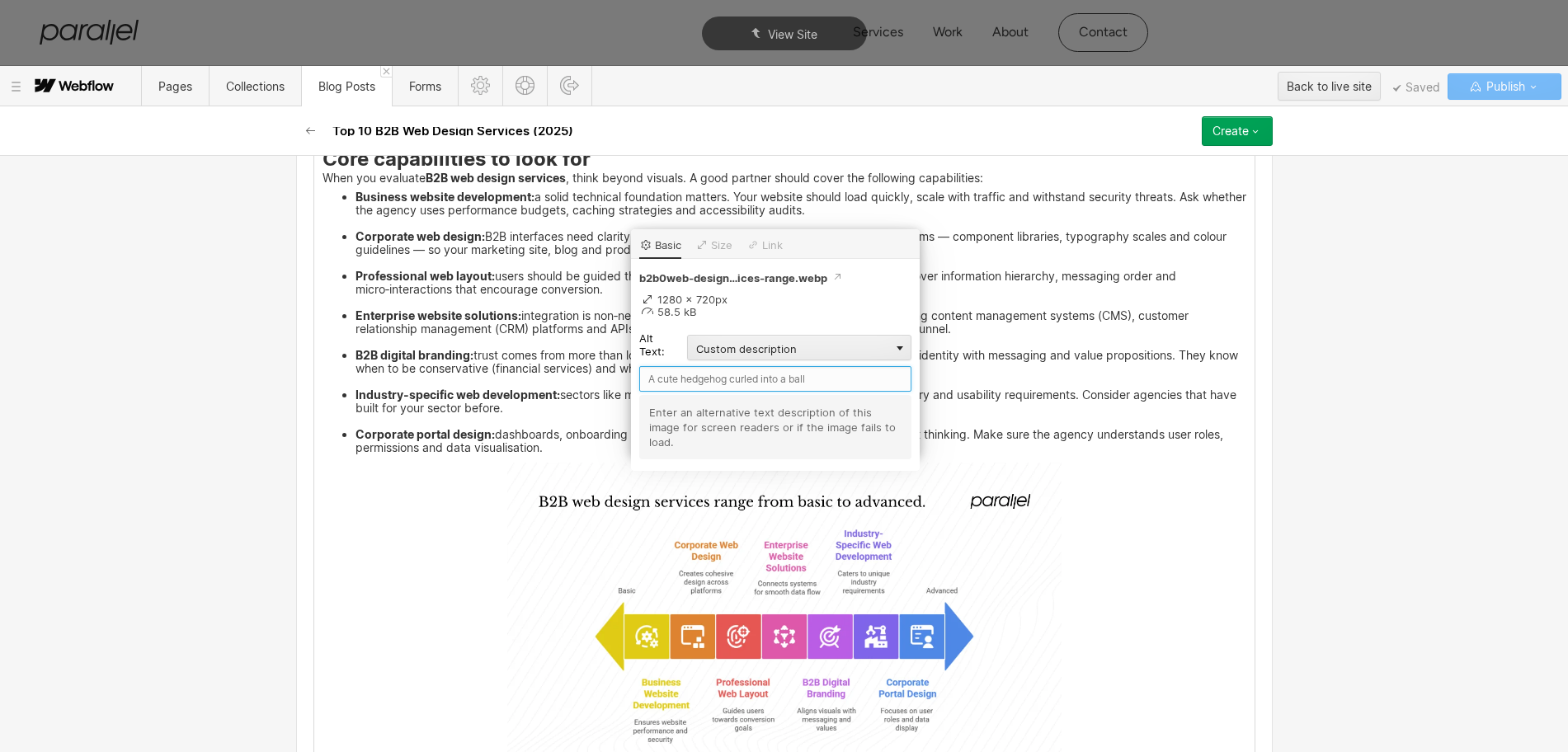
click at [672, 378] on input "text" at bounding box center [775, 379] width 273 height 26
paste input "What makes a great B2B web design service"
type input "What makes a great B2B web design service"
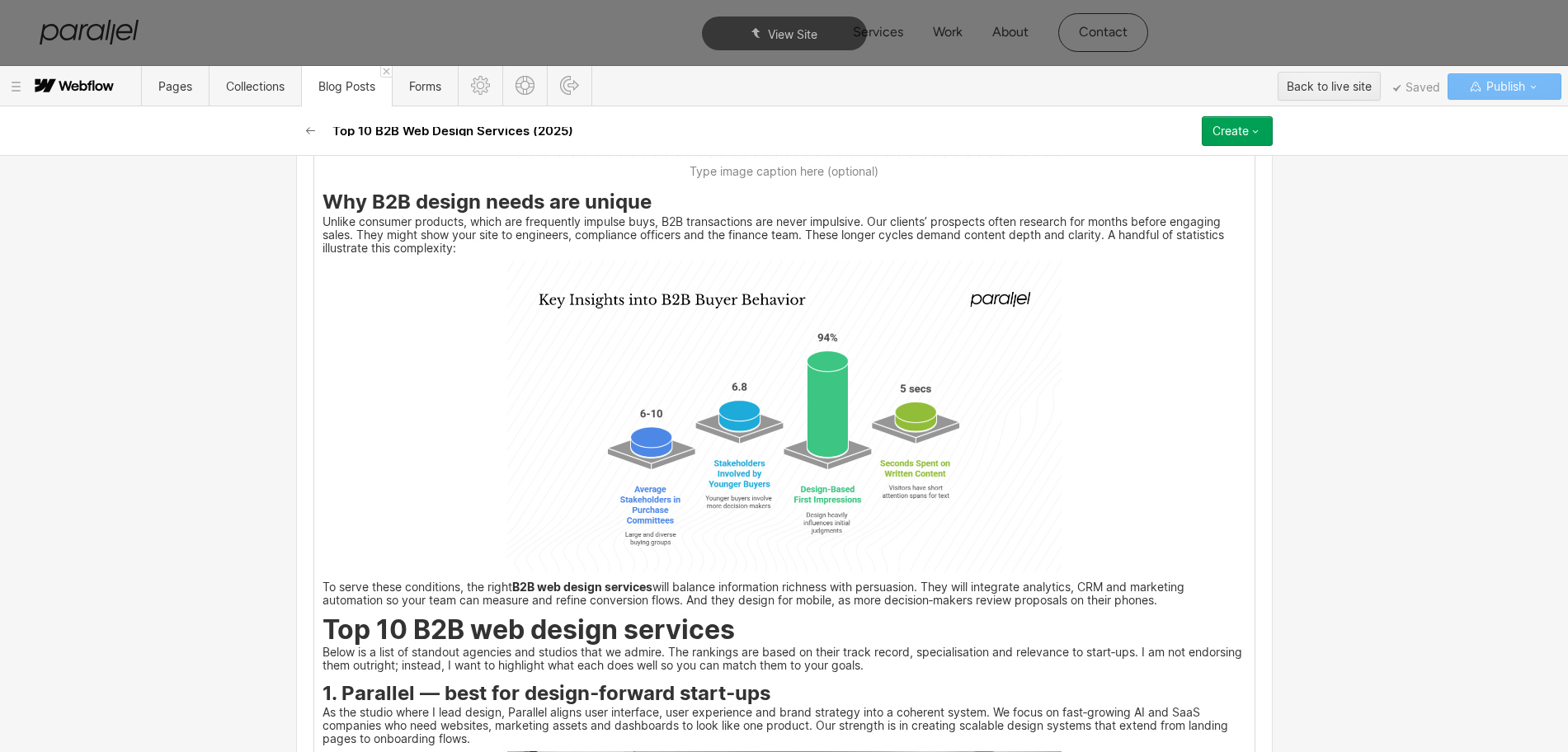
scroll to position [2103, 0]
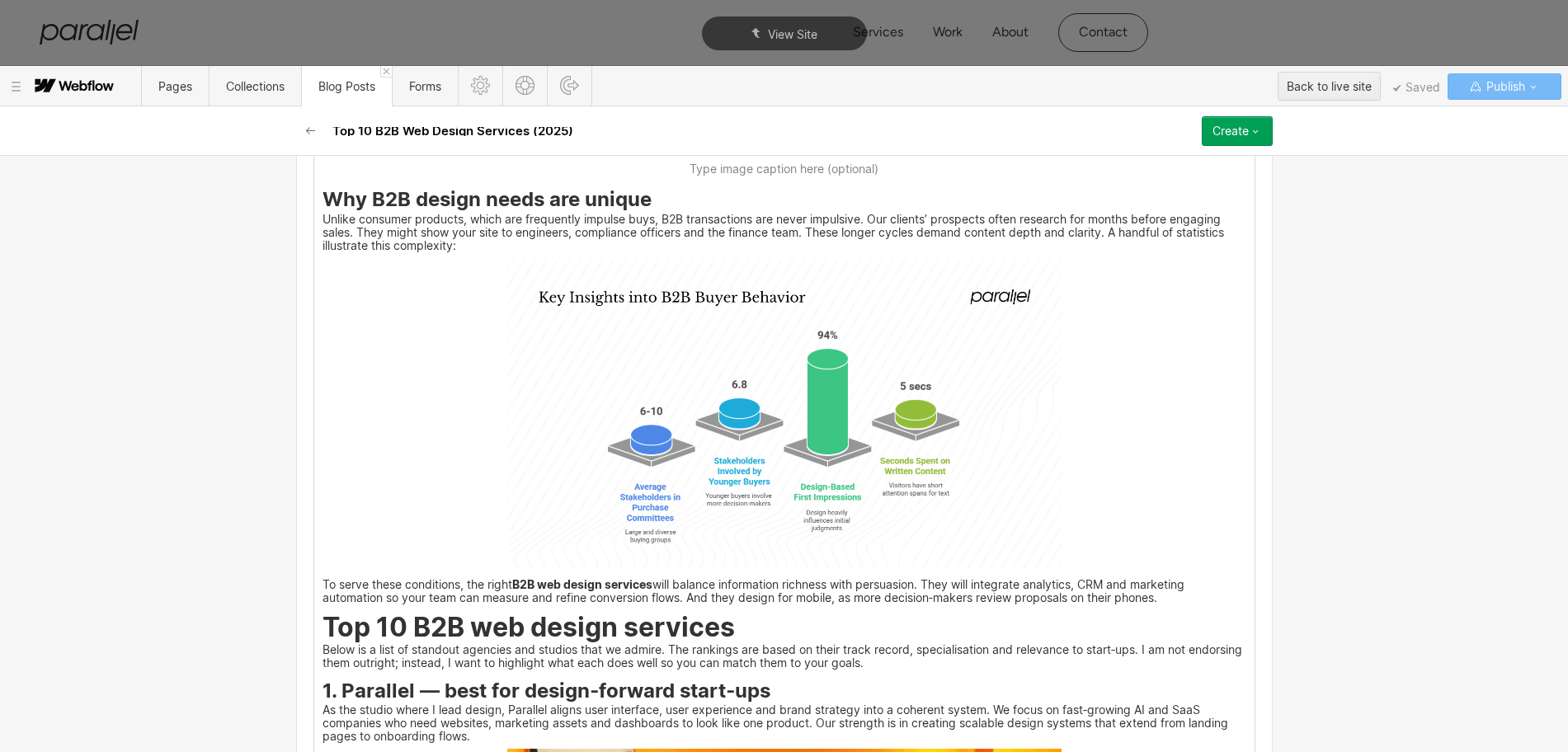
click at [782, 406] on img at bounding box center [784, 413] width 554 height 311
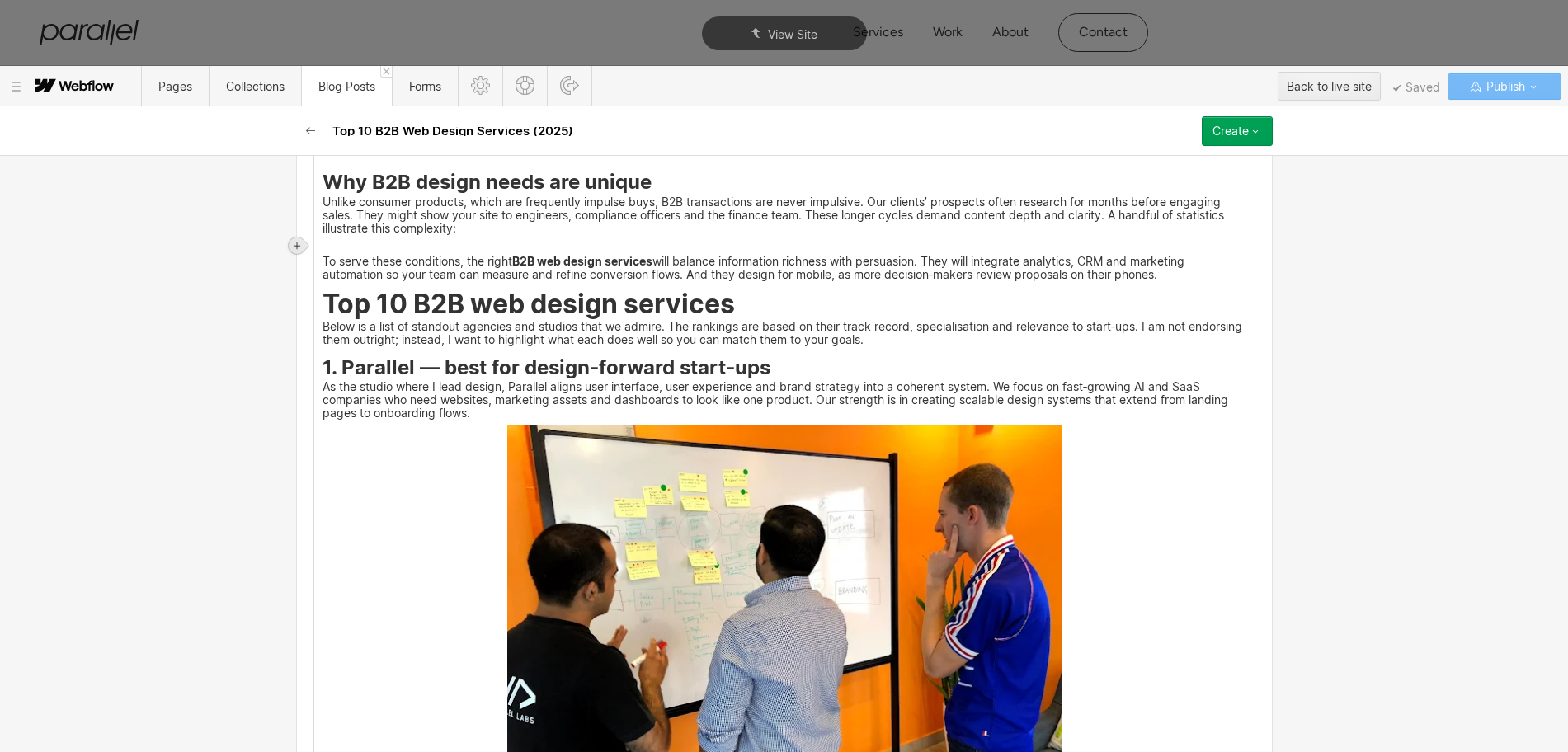
click at [302, 244] on div at bounding box center [297, 246] width 17 height 17
click at [327, 254] on div at bounding box center [328, 246] width 31 height 26
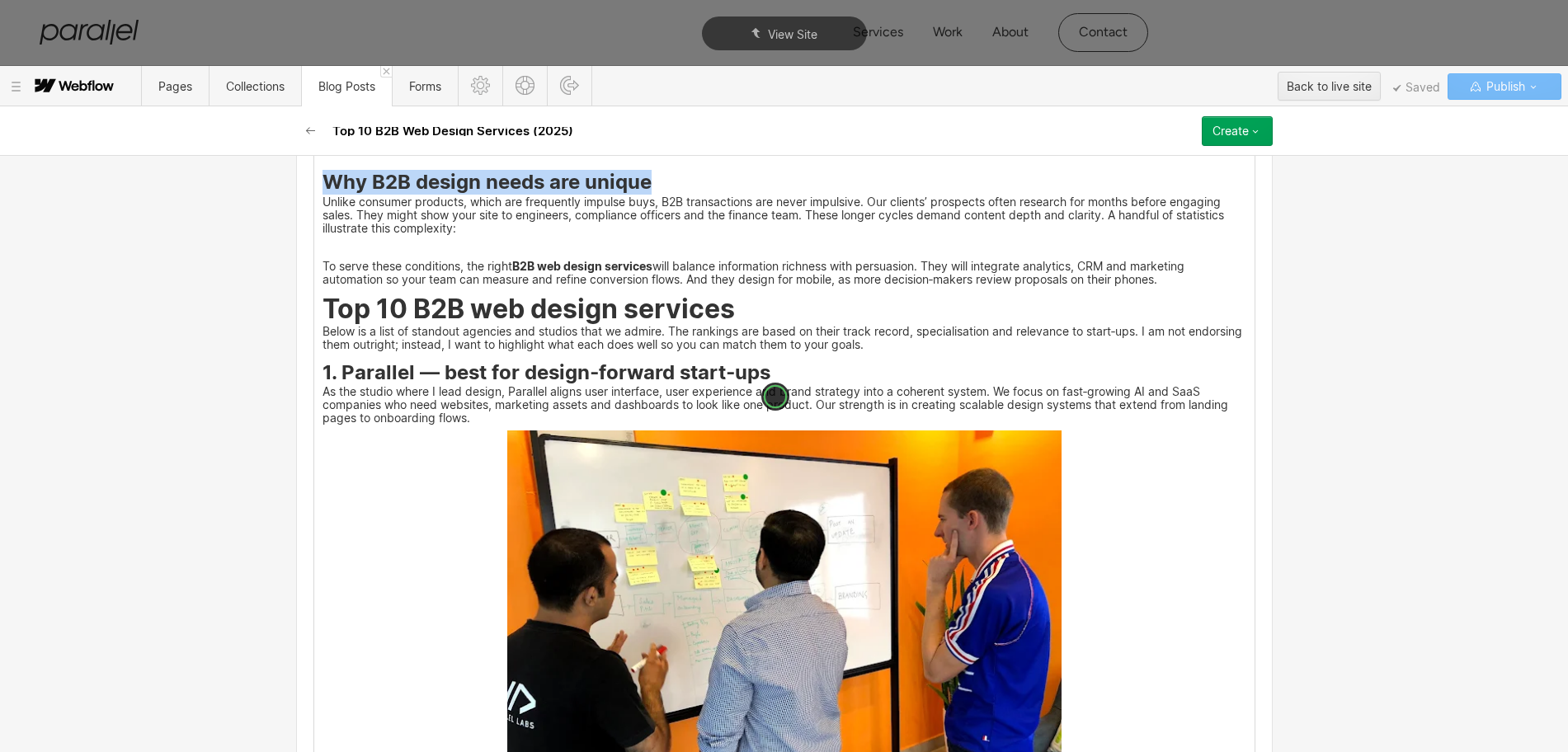
drag, startPoint x: 319, startPoint y: 182, endPoint x: 680, endPoint y: 181, distance: 361.0
click at [680, 181] on h3 "Why B2B design needs are unique" at bounding box center [784, 184] width 924 height 19
copy strong "Why B2B design needs are unique"
click at [784, 251] on img at bounding box center [784, 251] width 0 height 0
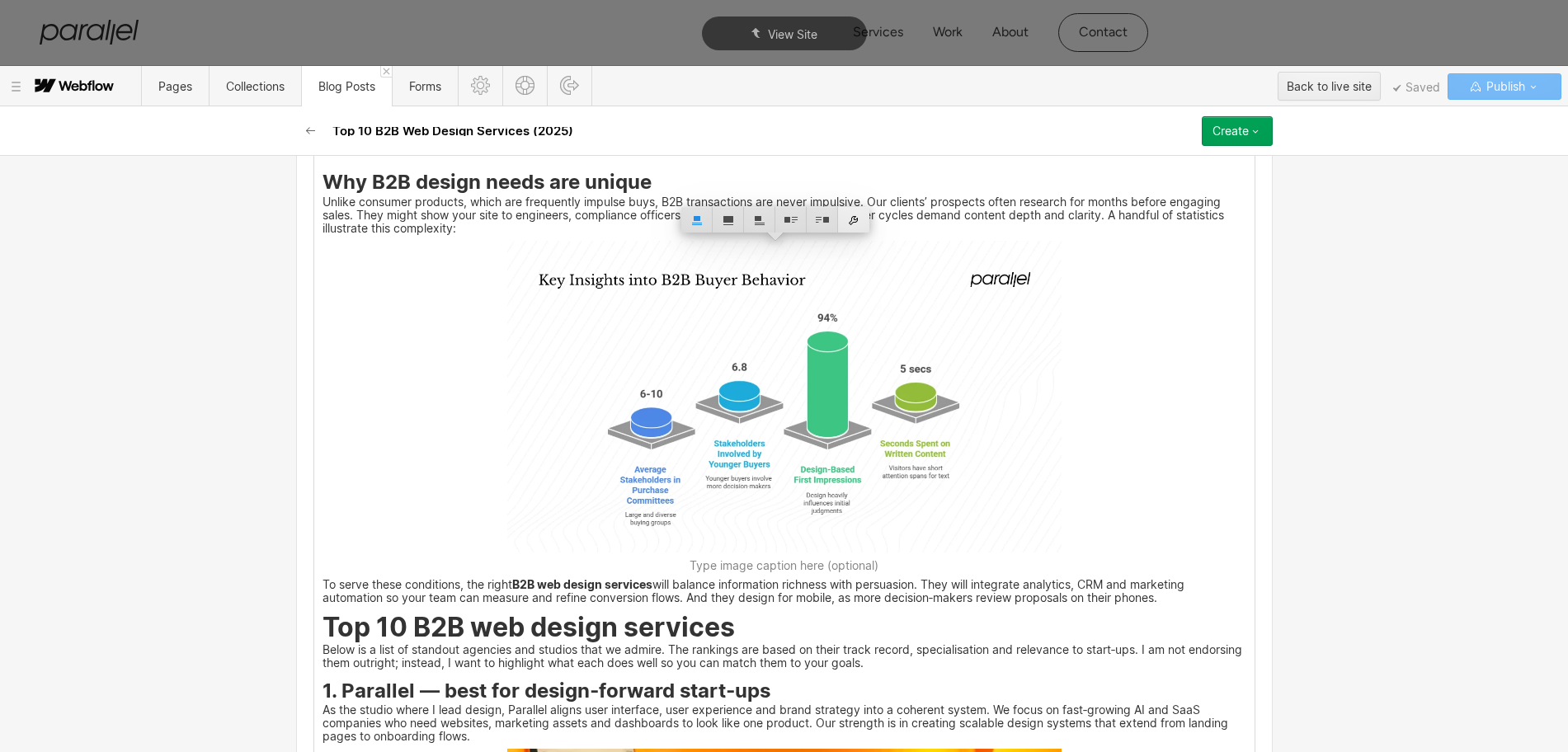
click at [856, 220] on div at bounding box center [854, 220] width 31 height 26
drag, startPoint x: 757, startPoint y: 202, endPoint x: 736, endPoint y: 219, distance: 27.0
click at [756, 201] on div "Use alt text from asset" at bounding box center [799, 207] width 225 height 26
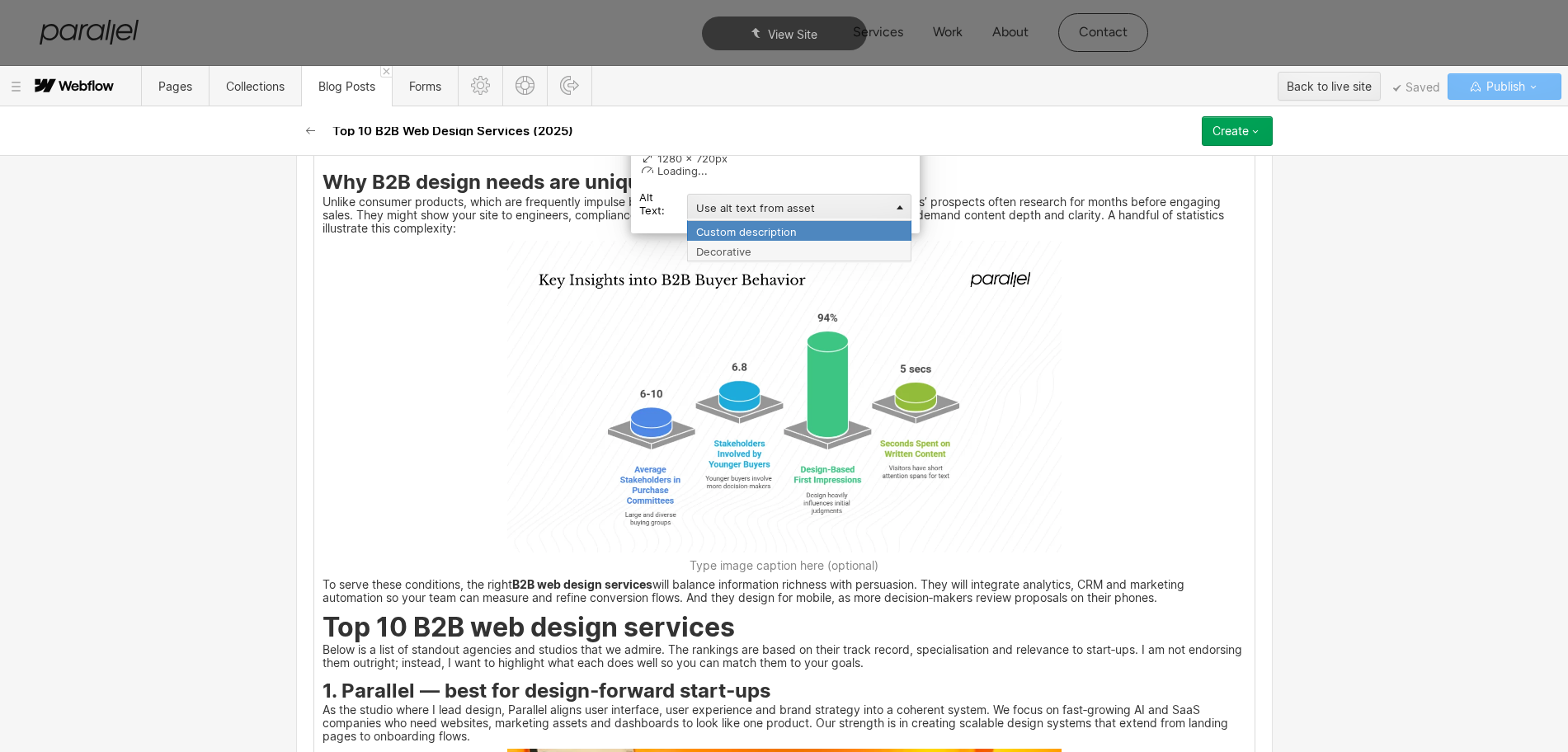
click at [724, 234] on div "Custom description" at bounding box center [799, 230] width 225 height 20
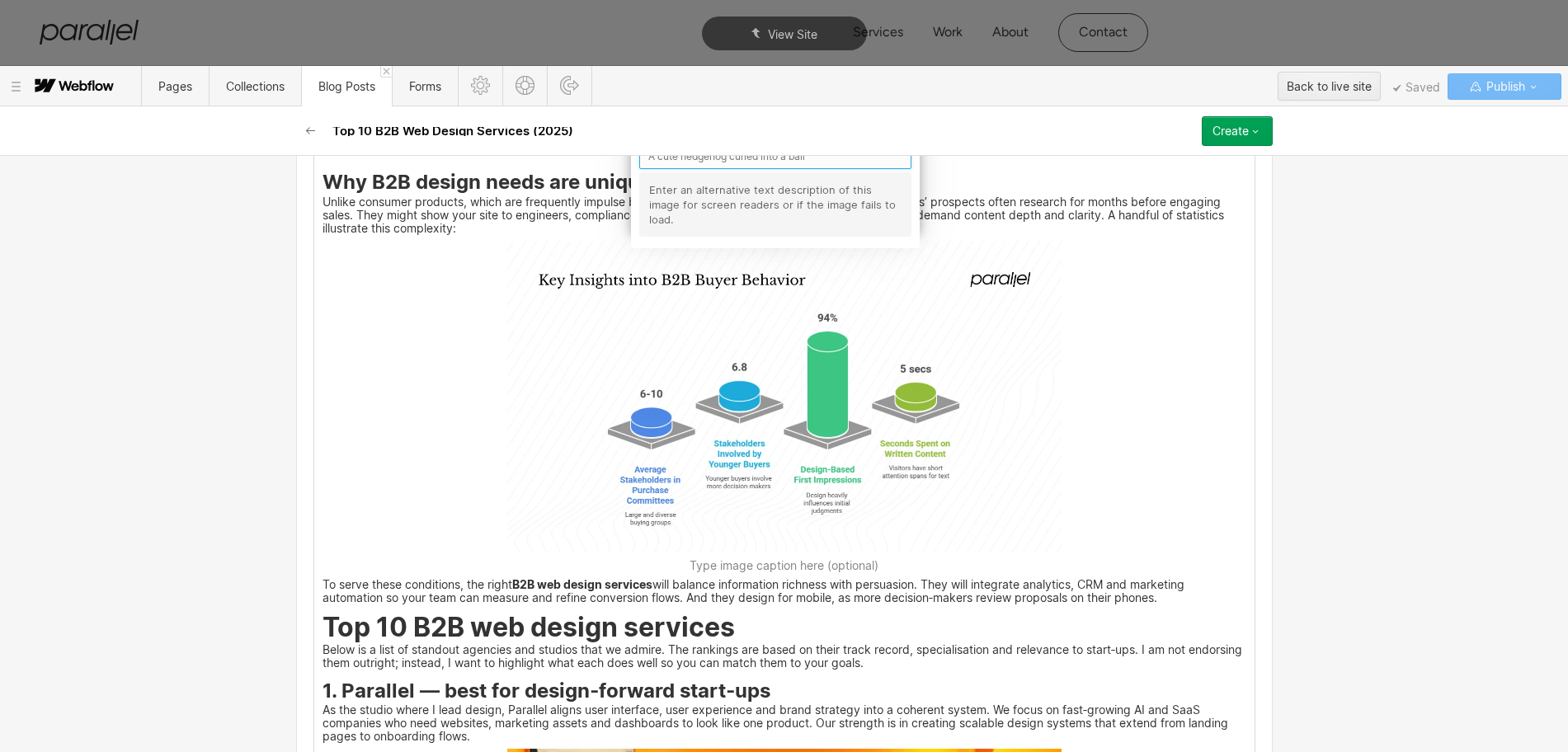
click at [674, 164] on input "text" at bounding box center [775, 156] width 273 height 26
paste input "Why B2B design needs are unique"
type input "Why B2B design needs are unique"
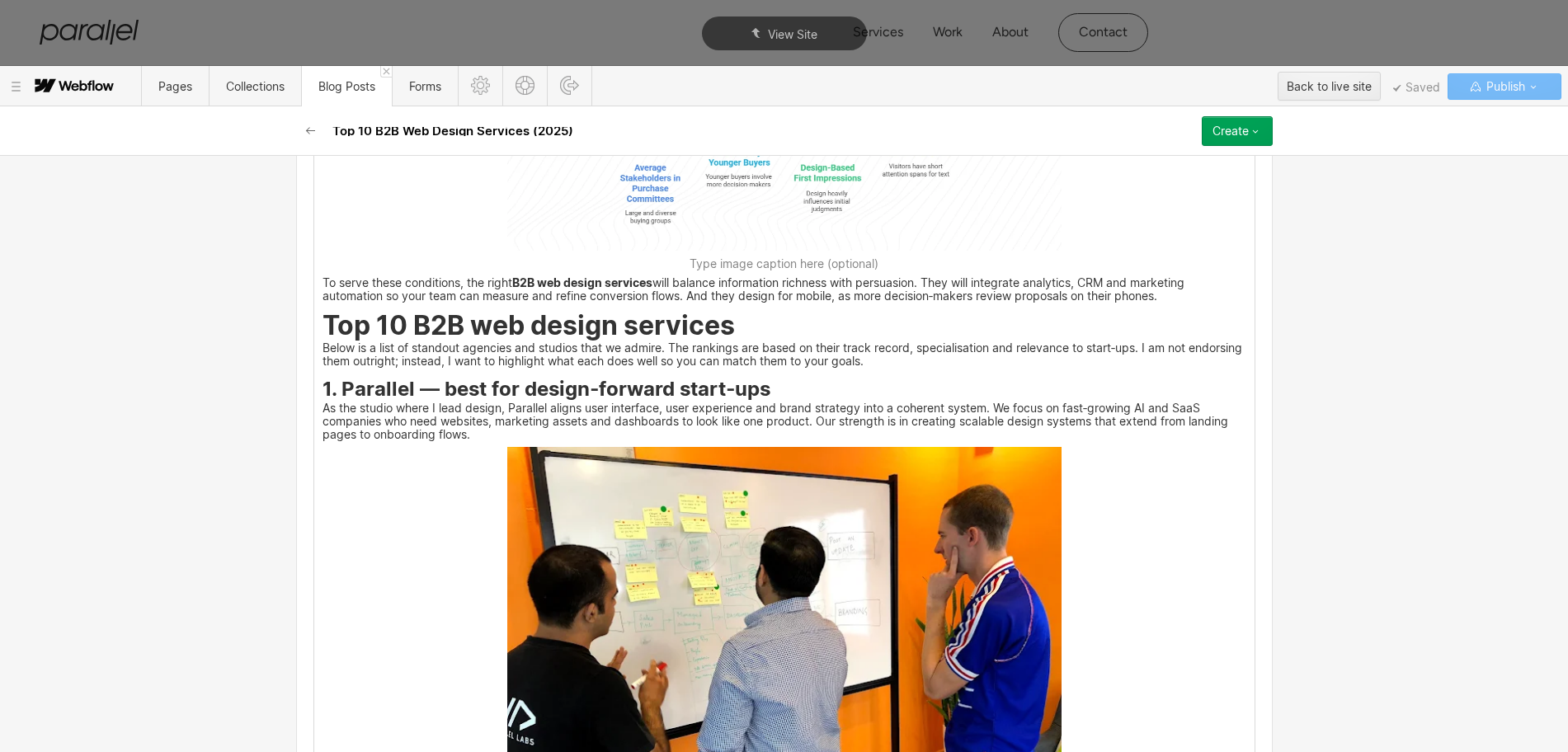
scroll to position [2406, 0]
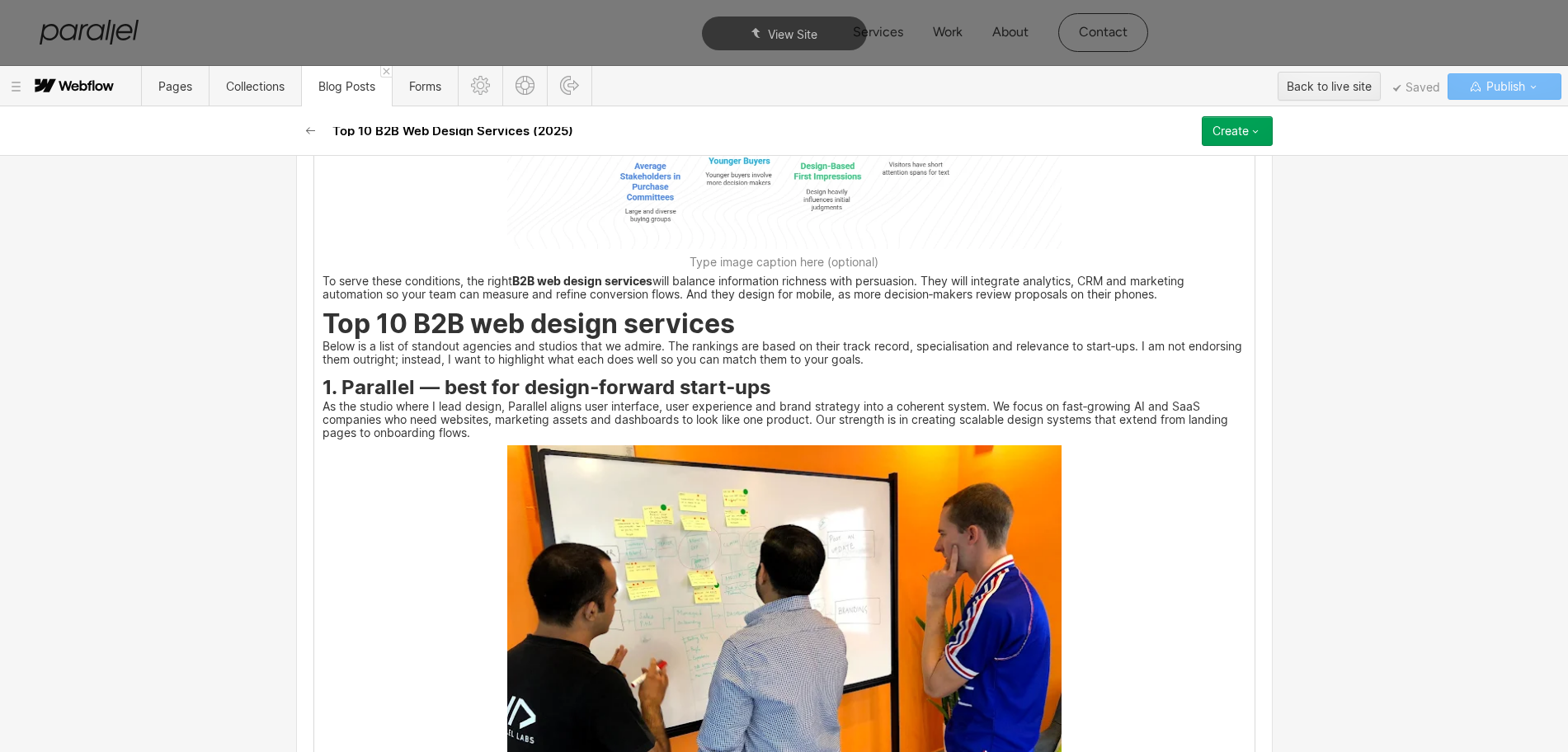
click at [612, 621] on img at bounding box center [784, 653] width 554 height 416
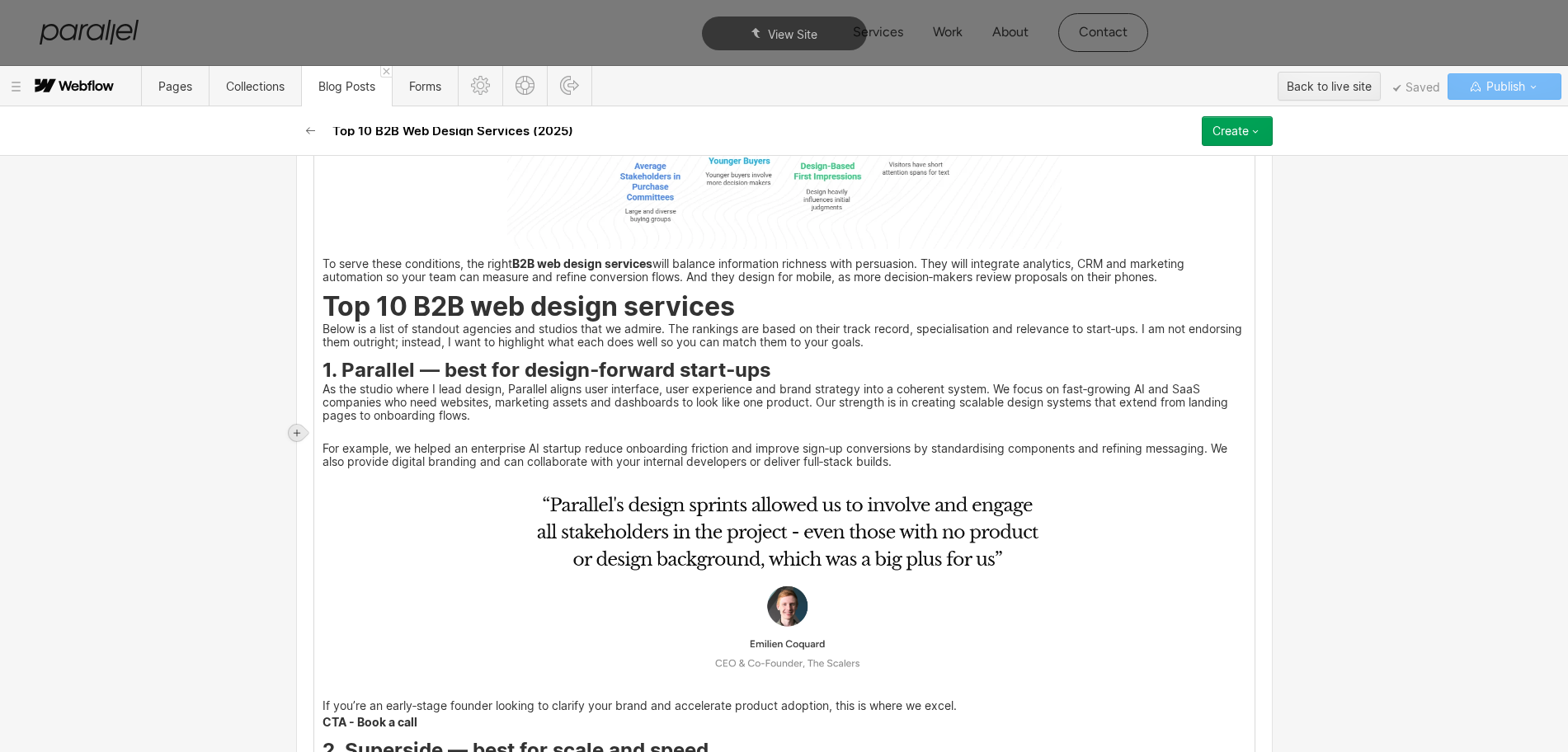
click at [297, 435] on icon at bounding box center [297, 432] width 10 height 10
click at [329, 436] on div at bounding box center [328, 432] width 31 height 26
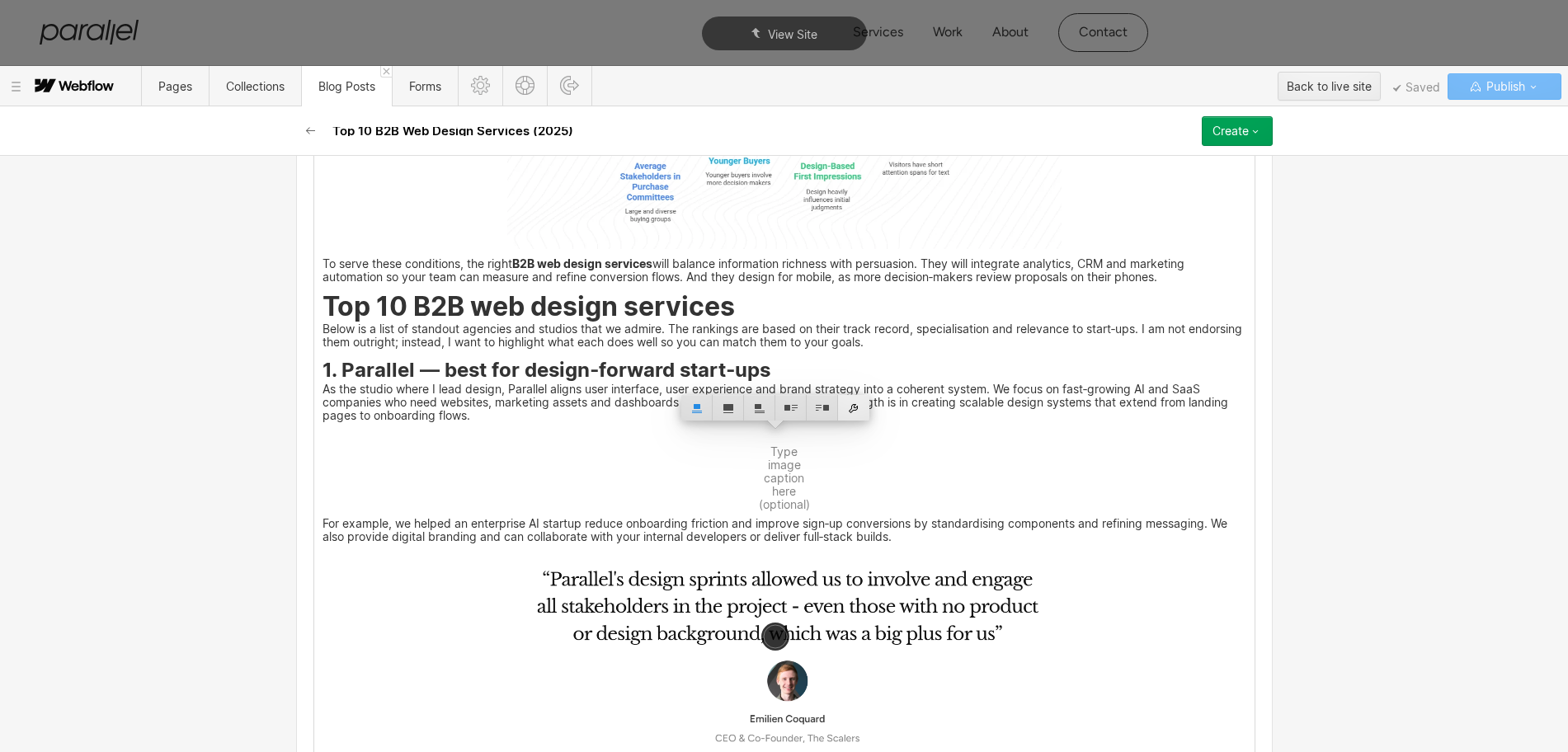
click at [857, 412] on div at bounding box center [854, 408] width 31 height 26
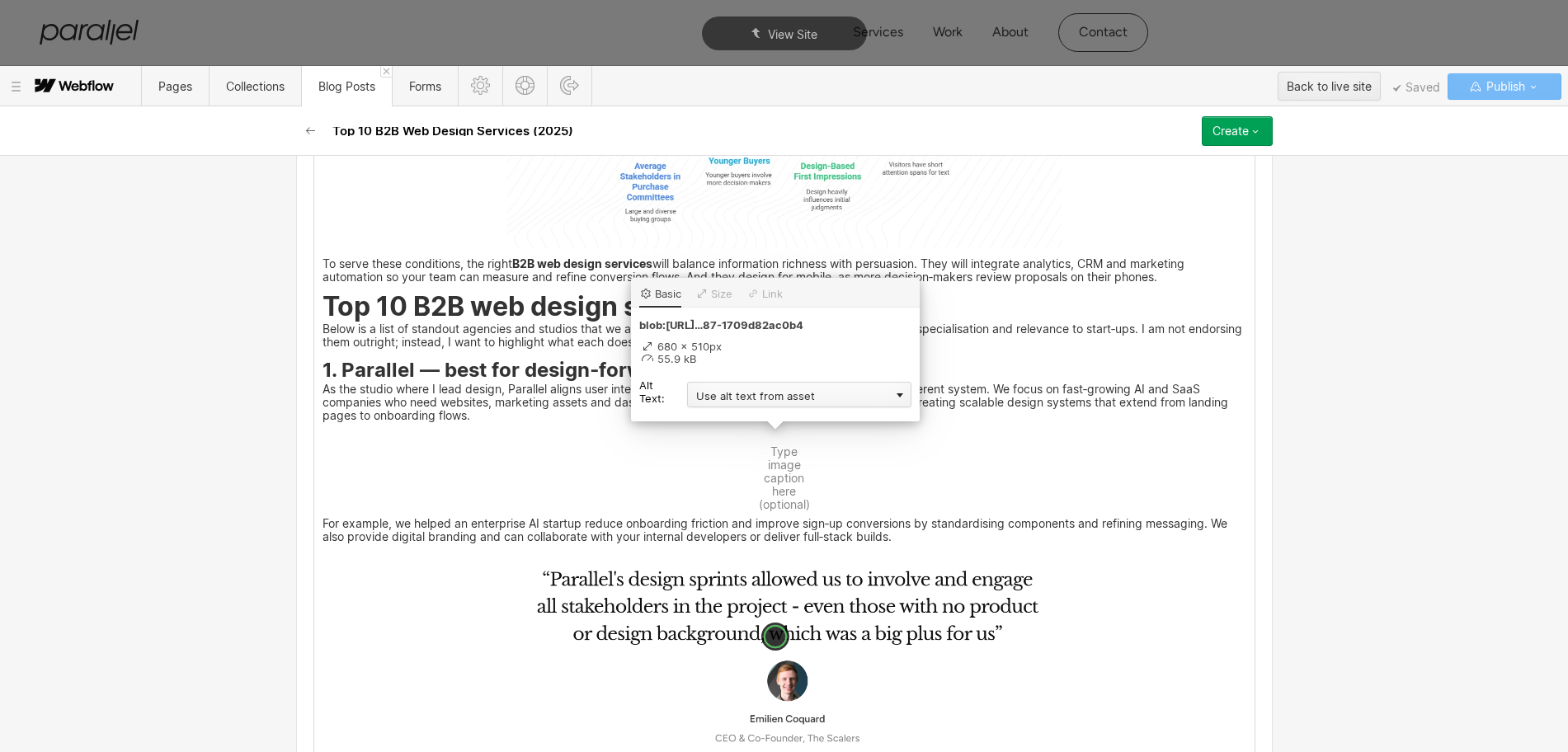
click at [726, 406] on div "Use alt text from asset" at bounding box center [799, 394] width 225 height 26
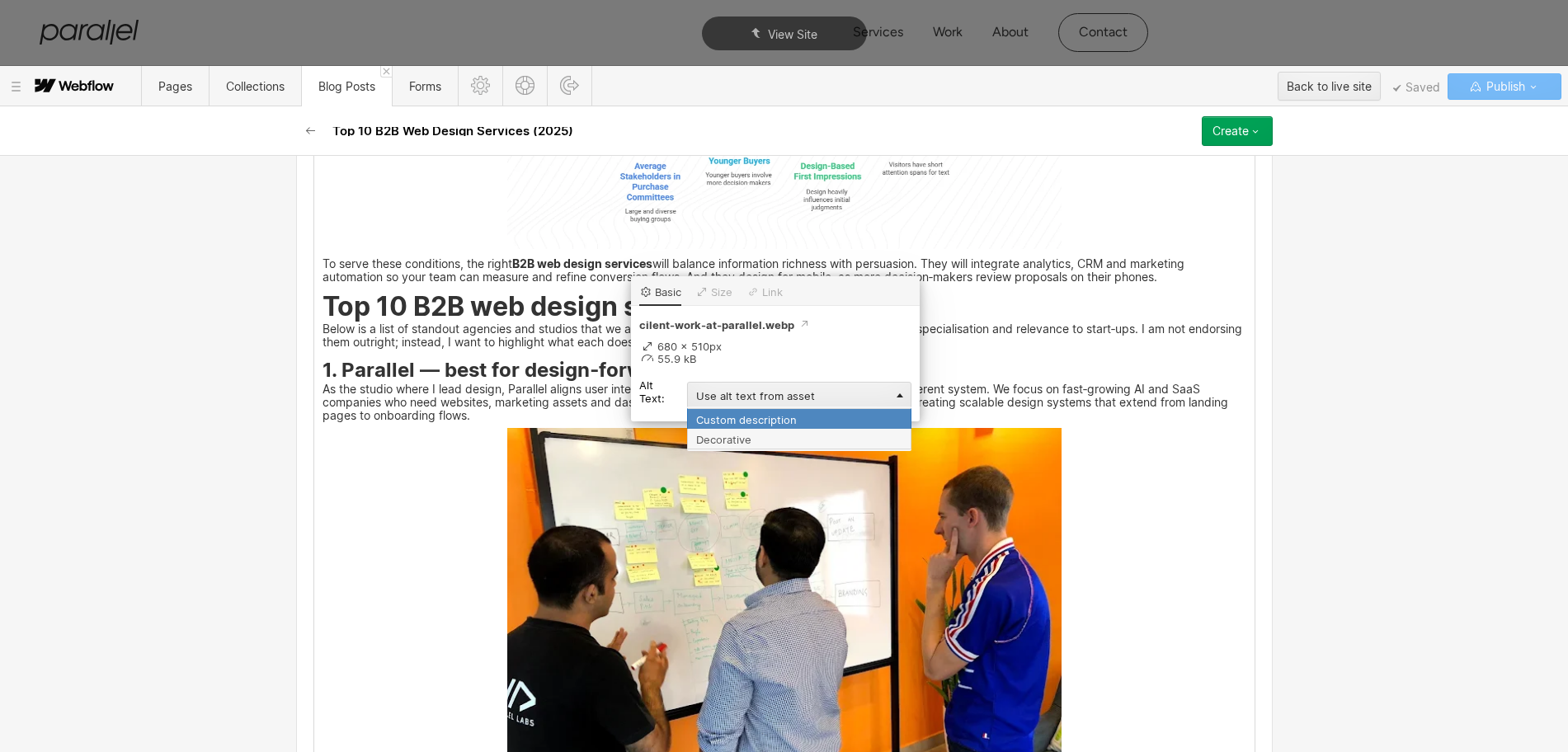
click at [708, 410] on div "Custom description" at bounding box center [799, 418] width 225 height 20
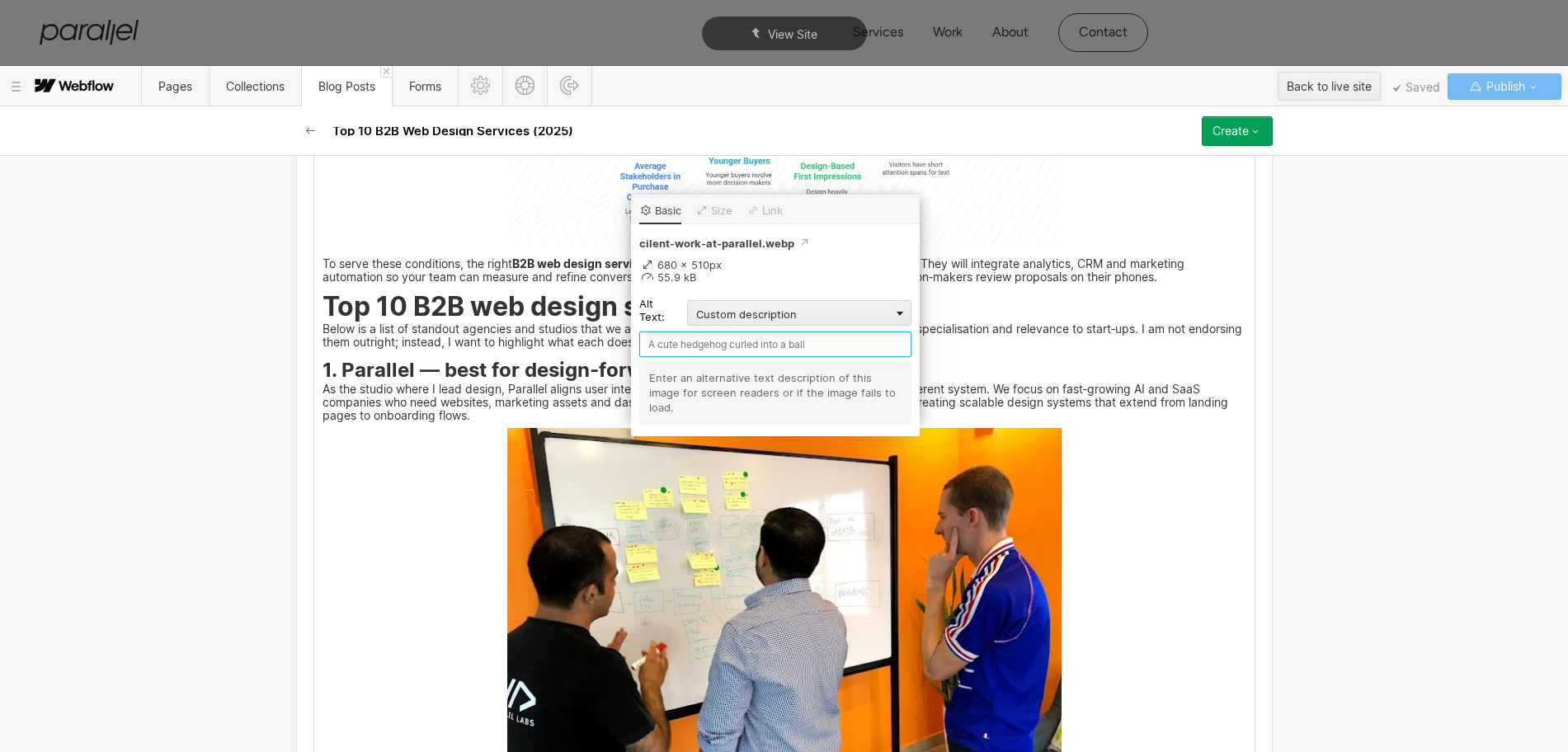
click at [653, 341] on input "text" at bounding box center [775, 345] width 273 height 26
type input "Parallel"
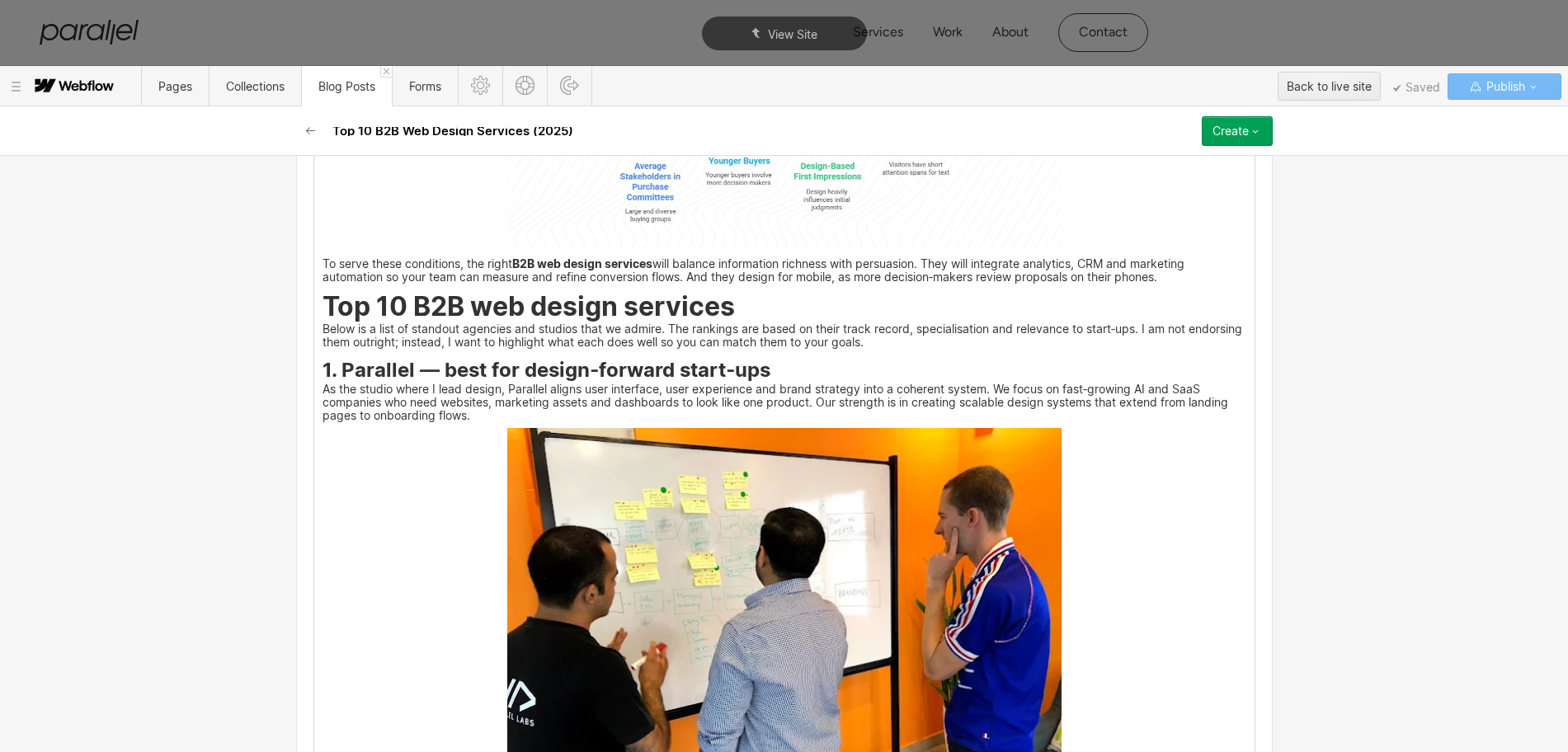
scroll to position [2819, 0]
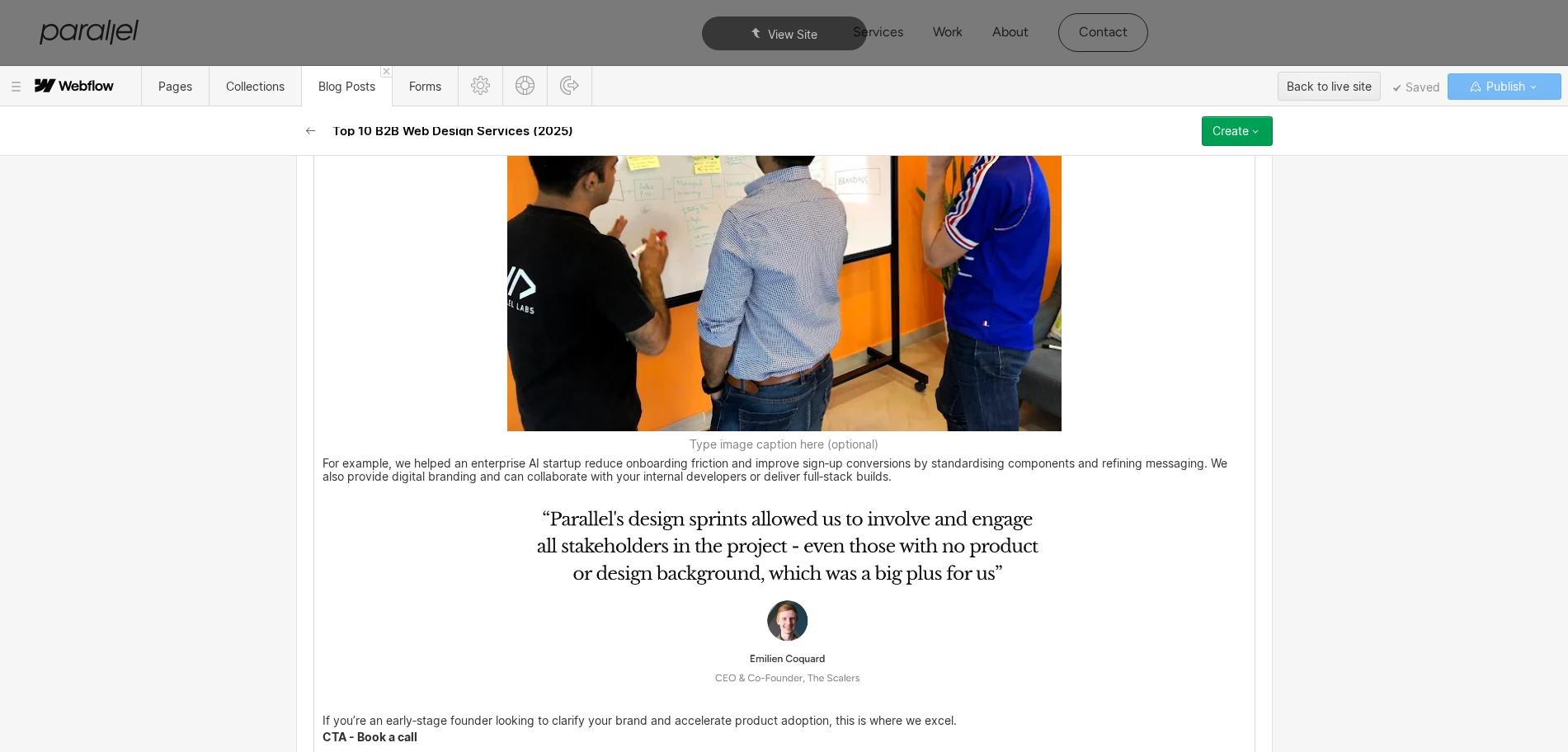
click at [848, 554] on img at bounding box center [784, 597] width 554 height 217
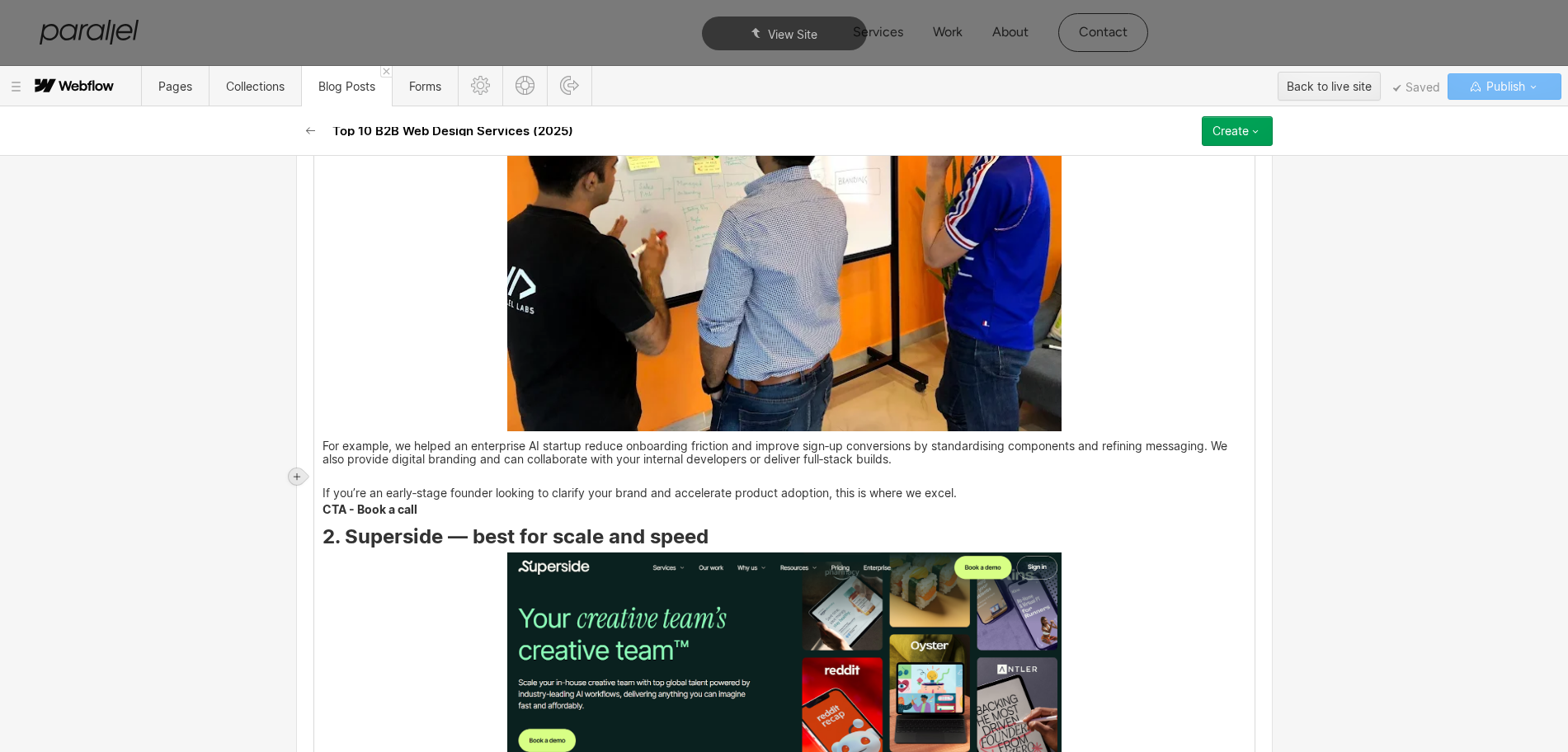
click at [297, 473] on icon at bounding box center [297, 477] width 10 height 10
click at [327, 477] on div at bounding box center [328, 477] width 31 height 26
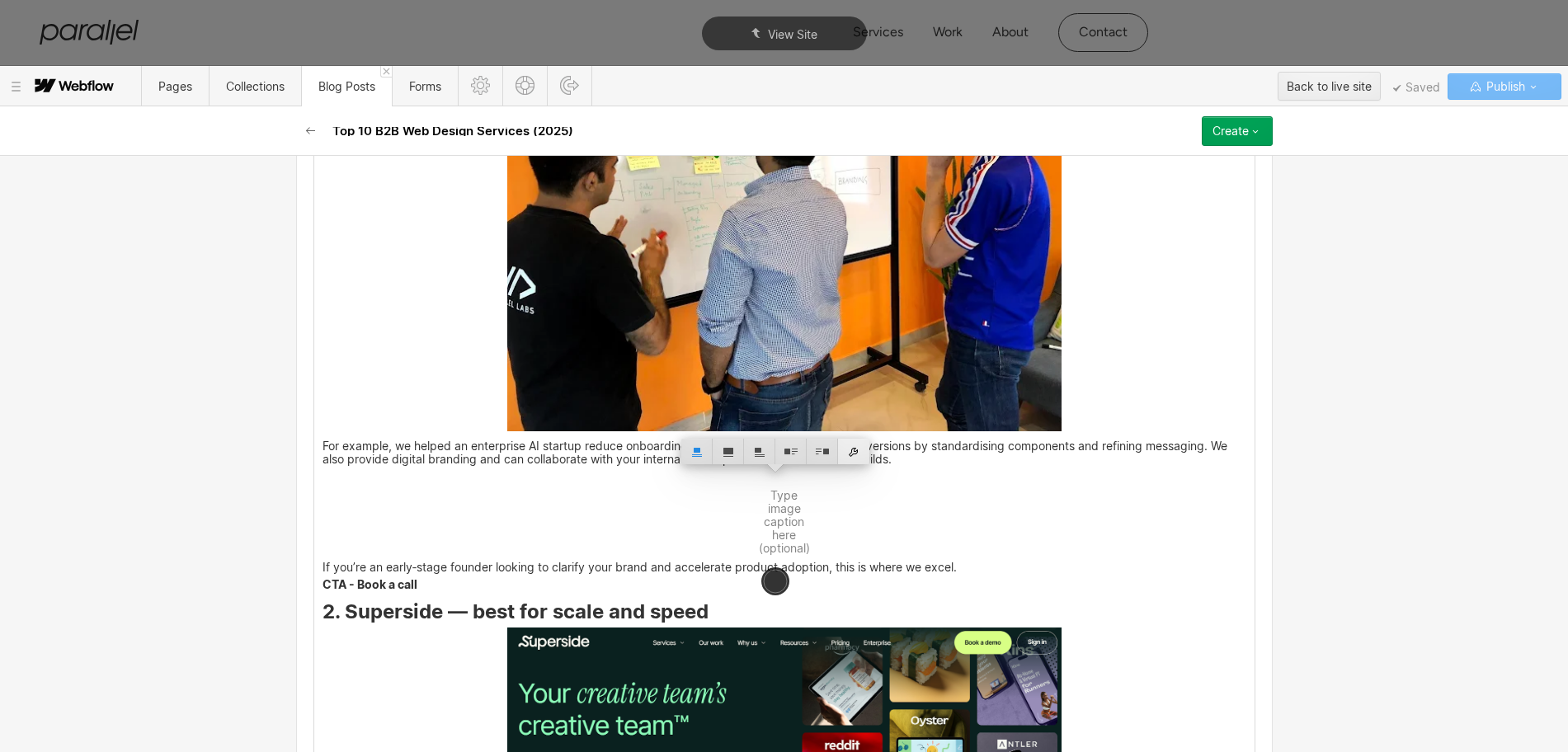
click at [848, 446] on div at bounding box center [854, 452] width 31 height 26
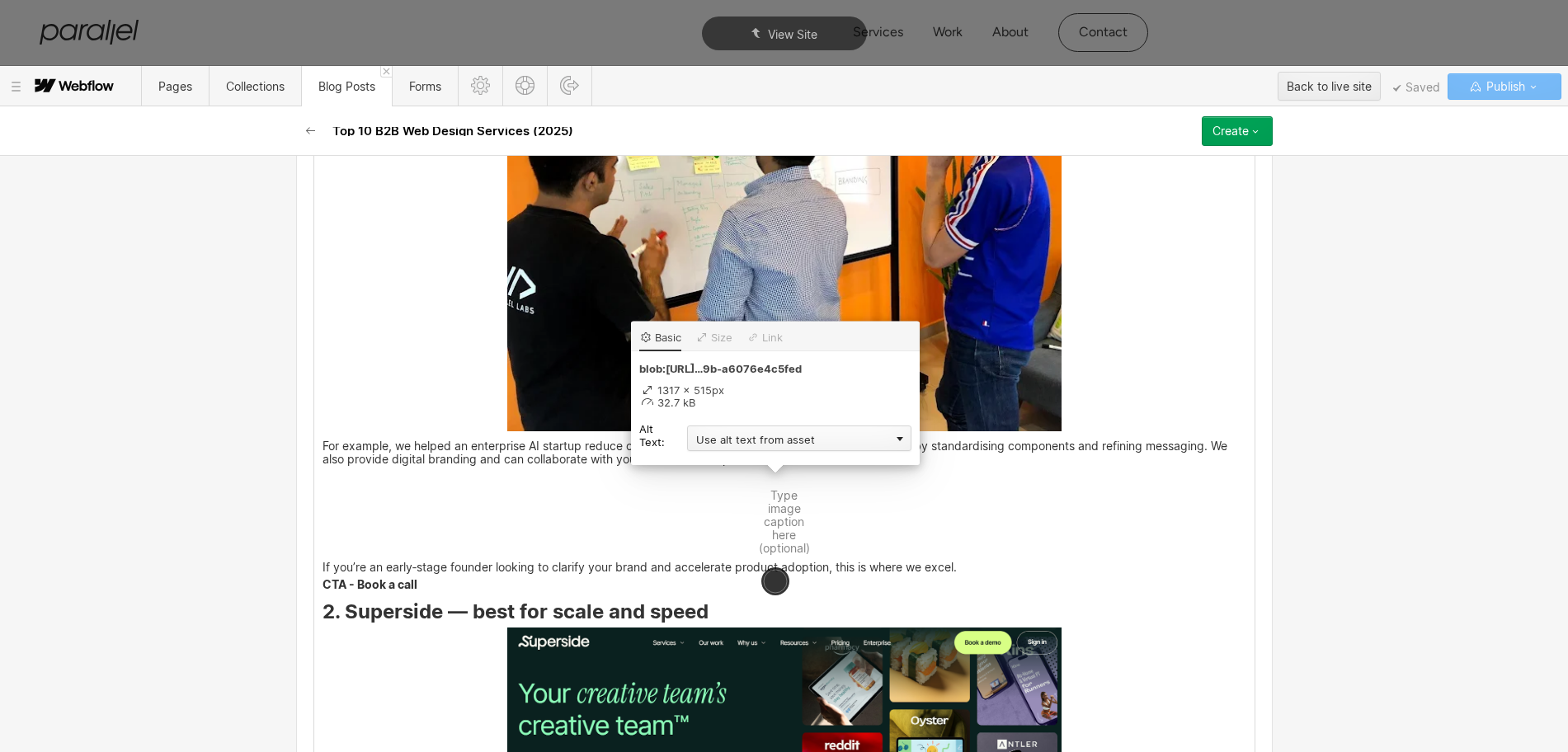
click at [714, 439] on div "Use alt text from asset" at bounding box center [799, 439] width 225 height 26
click at [699, 461] on div "Custom description" at bounding box center [799, 462] width 225 height 20
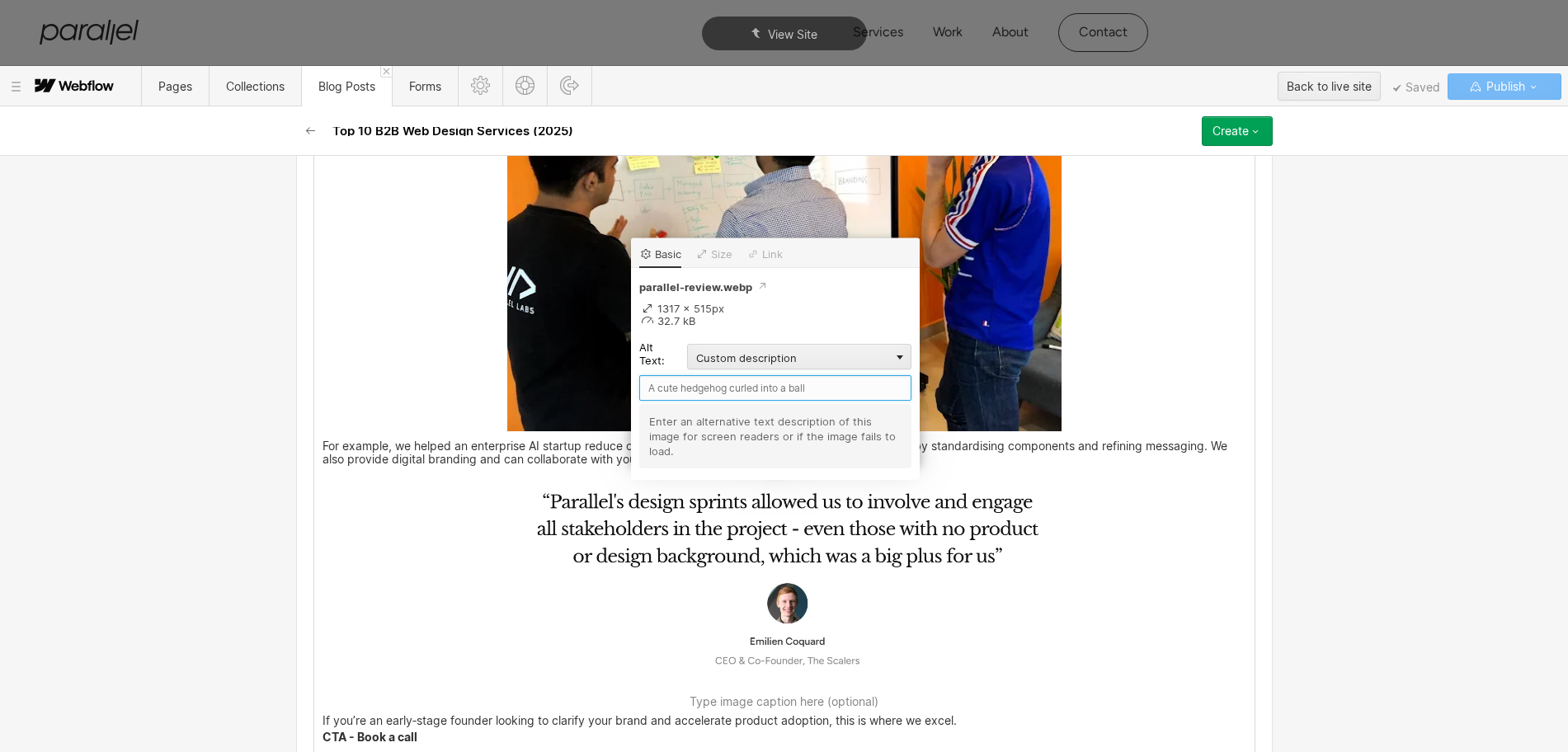
click at [650, 393] on input "text" at bounding box center [775, 388] width 273 height 26
type input "Parallel Review"
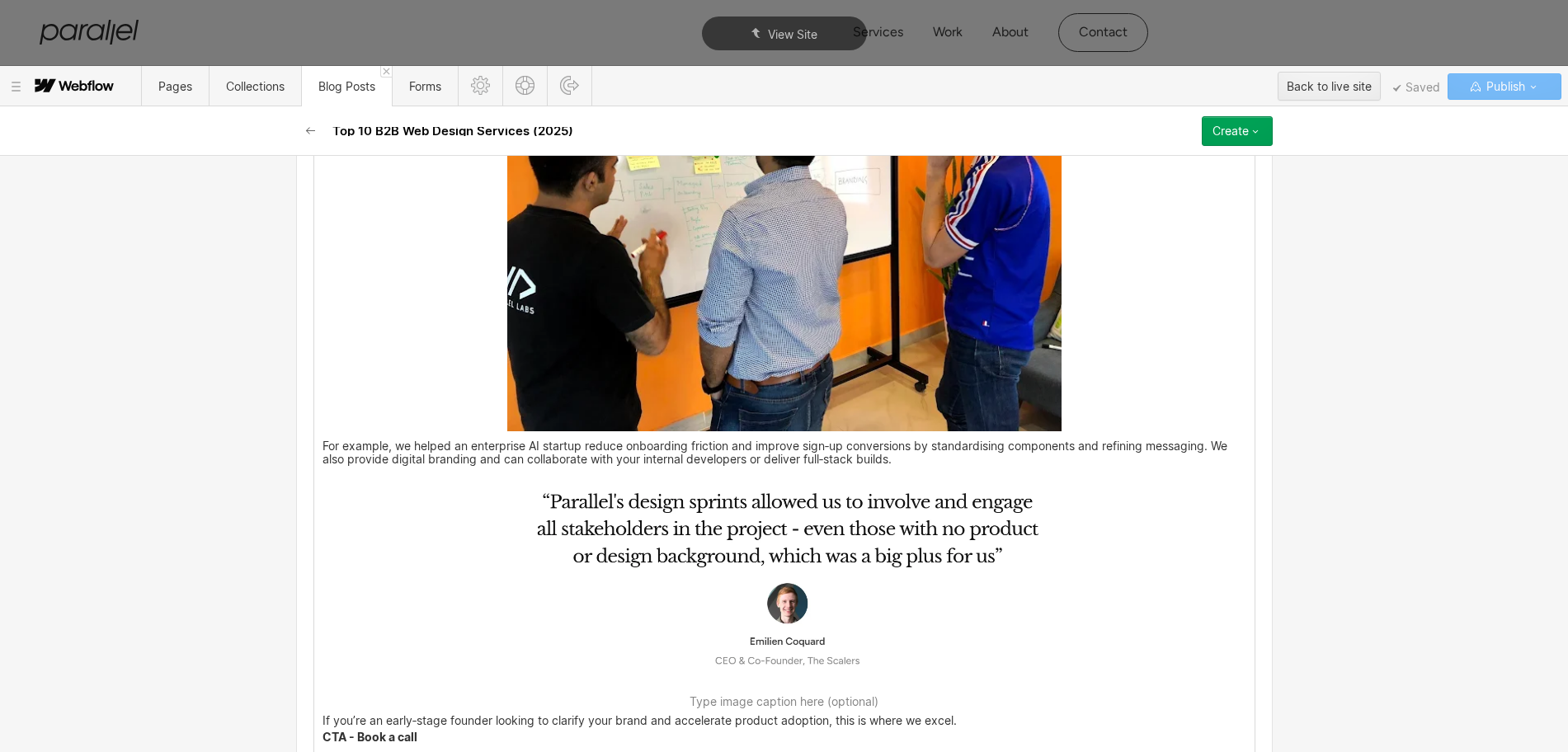
scroll to position [3128, 0]
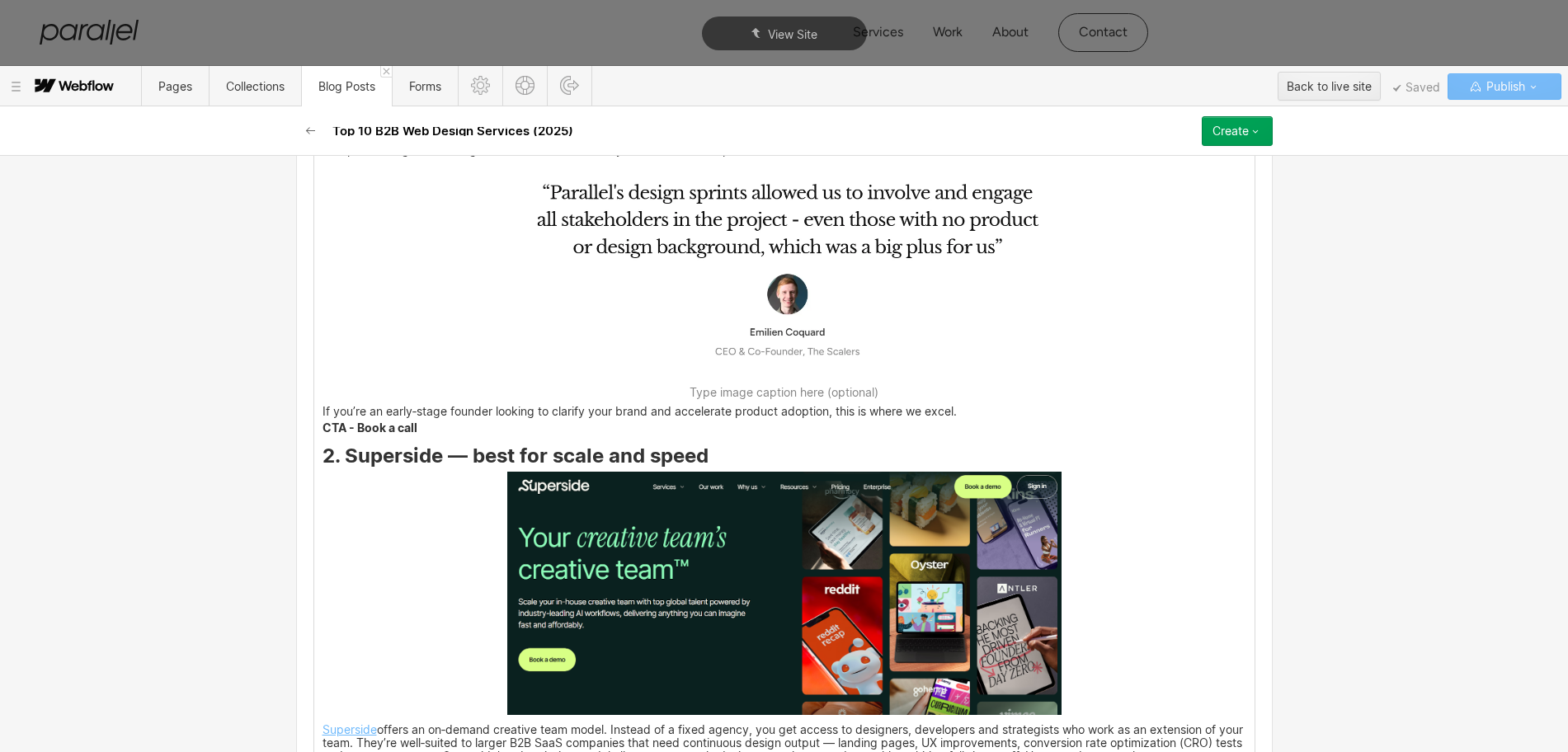
click at [732, 628] on img at bounding box center [784, 593] width 554 height 243
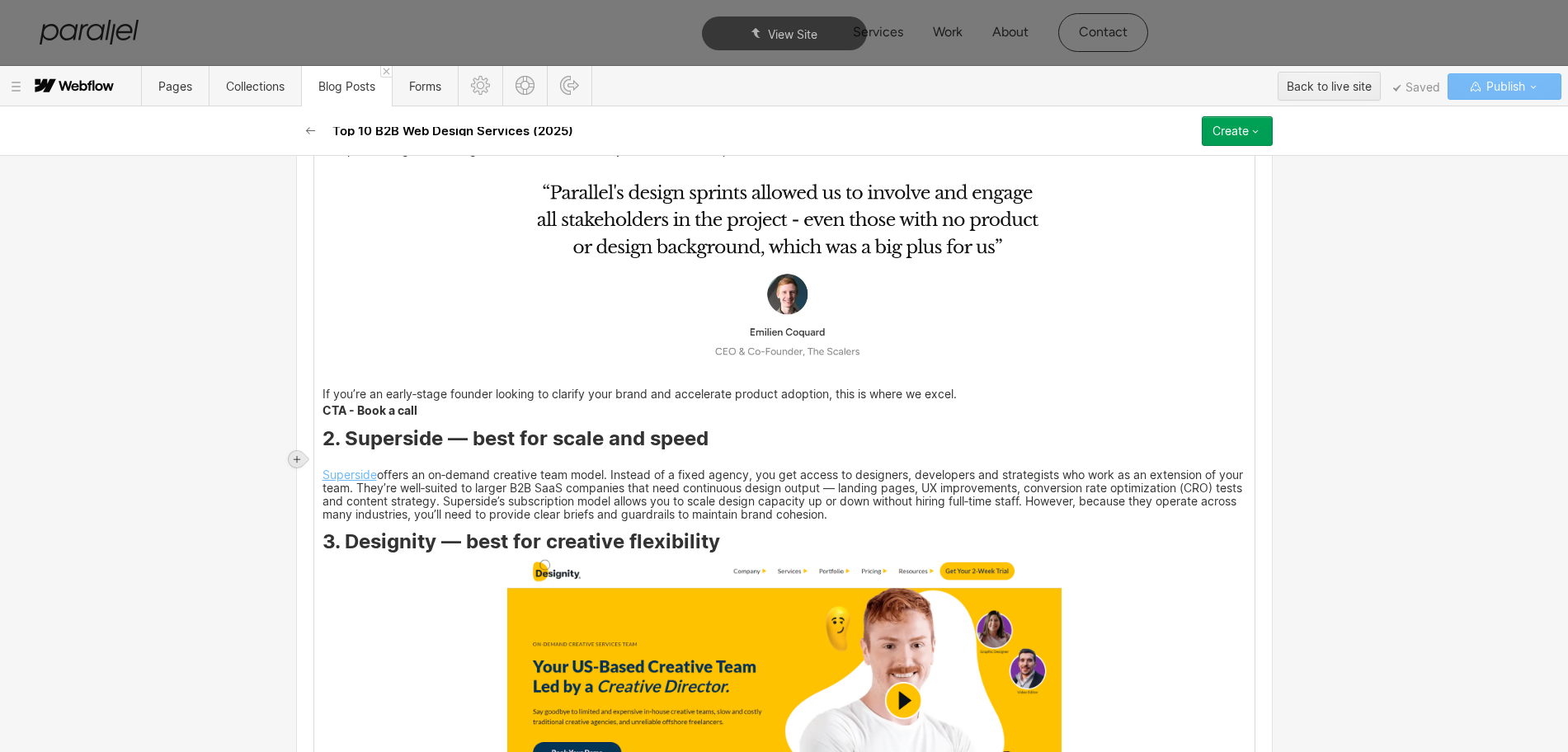
click at [295, 455] on icon at bounding box center [297, 459] width 10 height 10
click at [330, 461] on div at bounding box center [328, 459] width 31 height 26
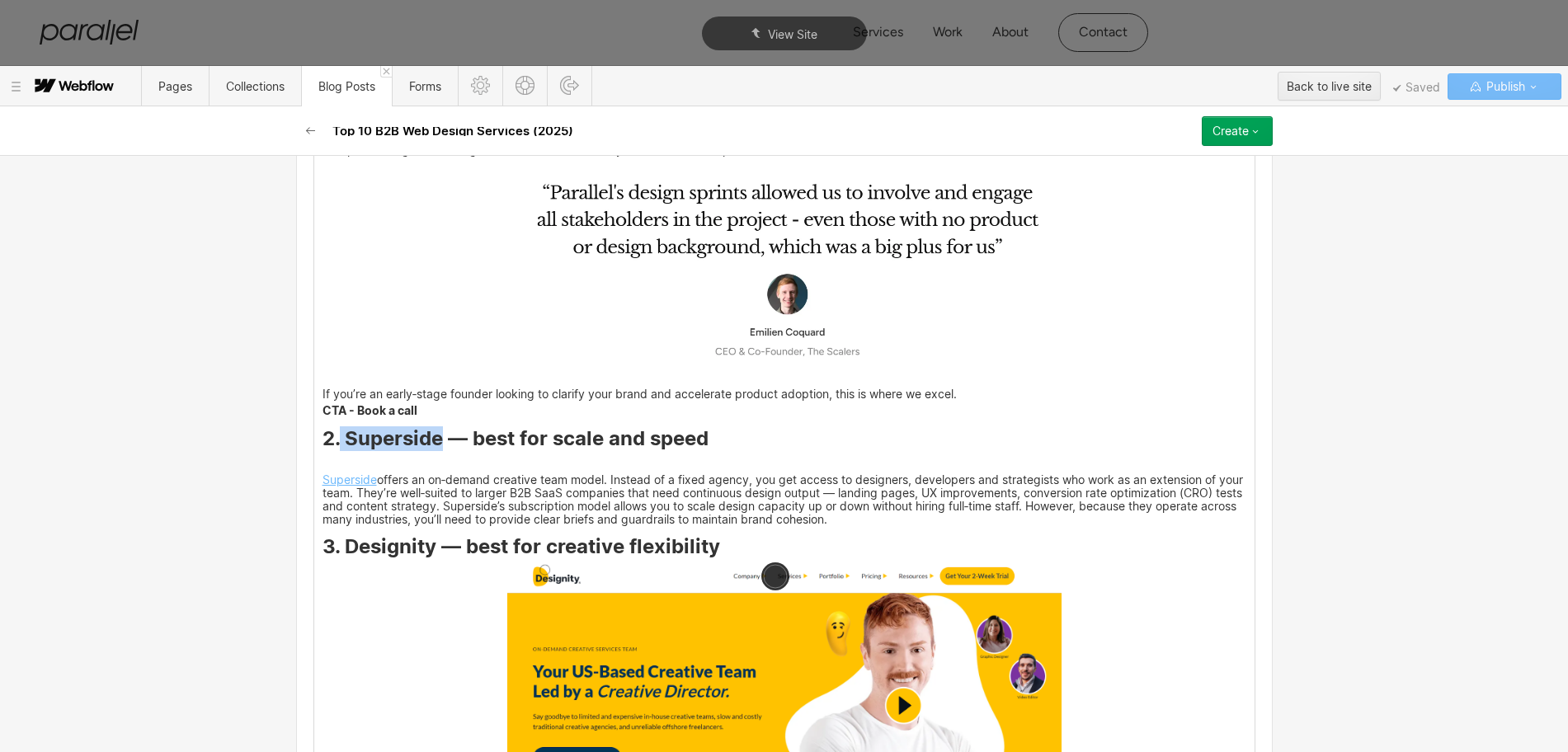
drag, startPoint x: 334, startPoint y: 439, endPoint x: 434, endPoint y: 443, distance: 100.1
click at [434, 443] on strong "2. Superside — best for scale and speed" at bounding box center [516, 439] width 386 height 24
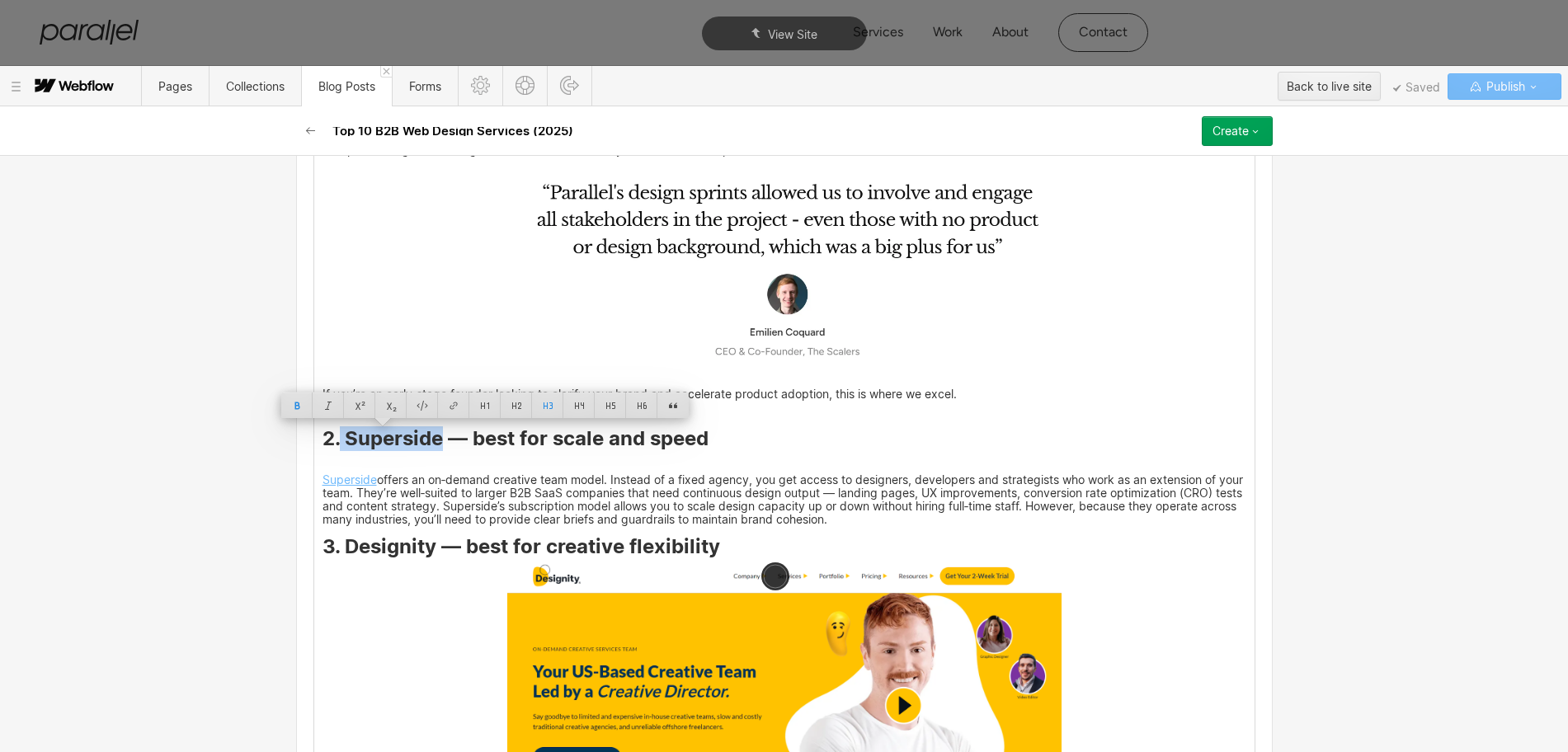
copy strong "Superside"
click at [784, 466] on img at bounding box center [784, 466] width 0 height 0
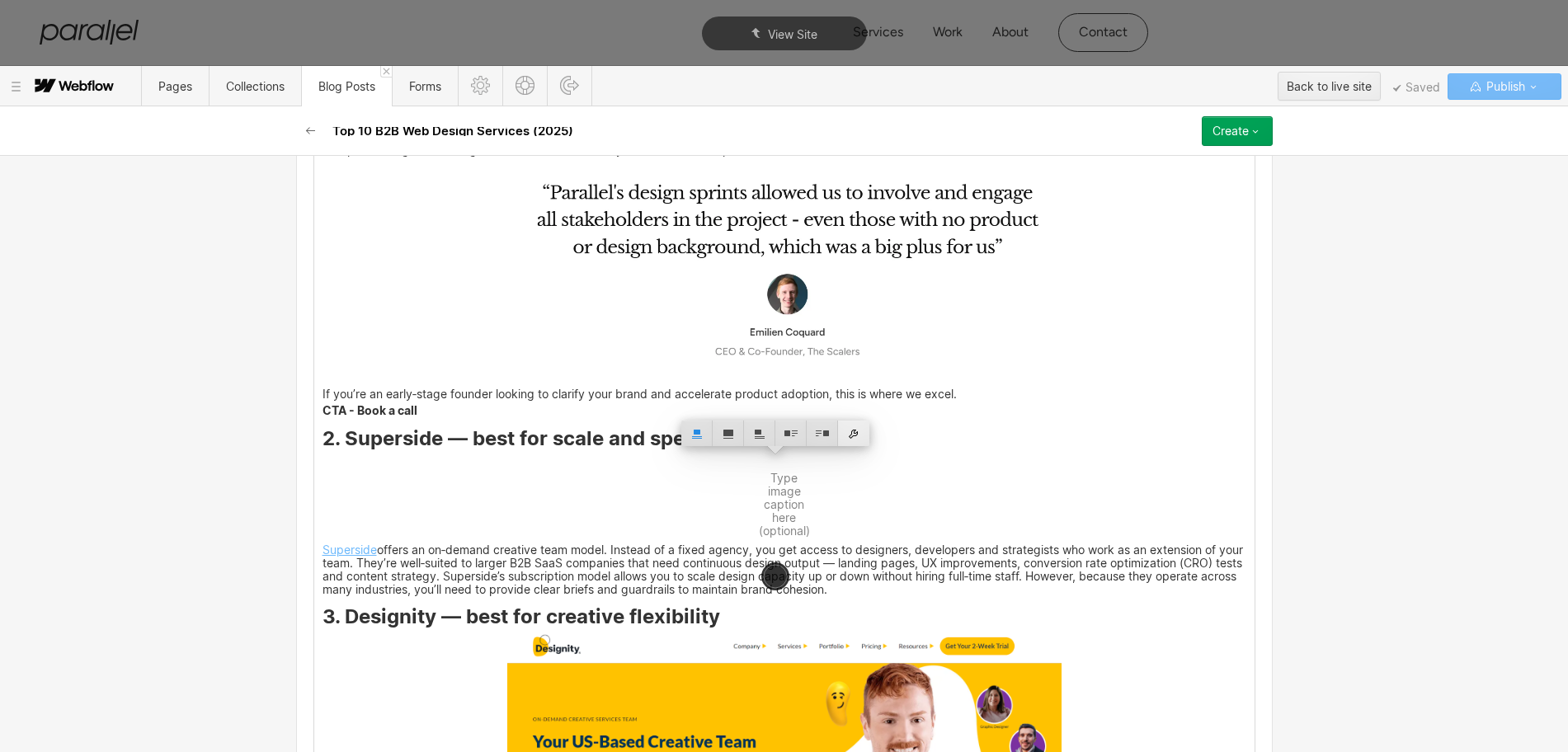
click at [851, 440] on div at bounding box center [854, 433] width 31 height 26
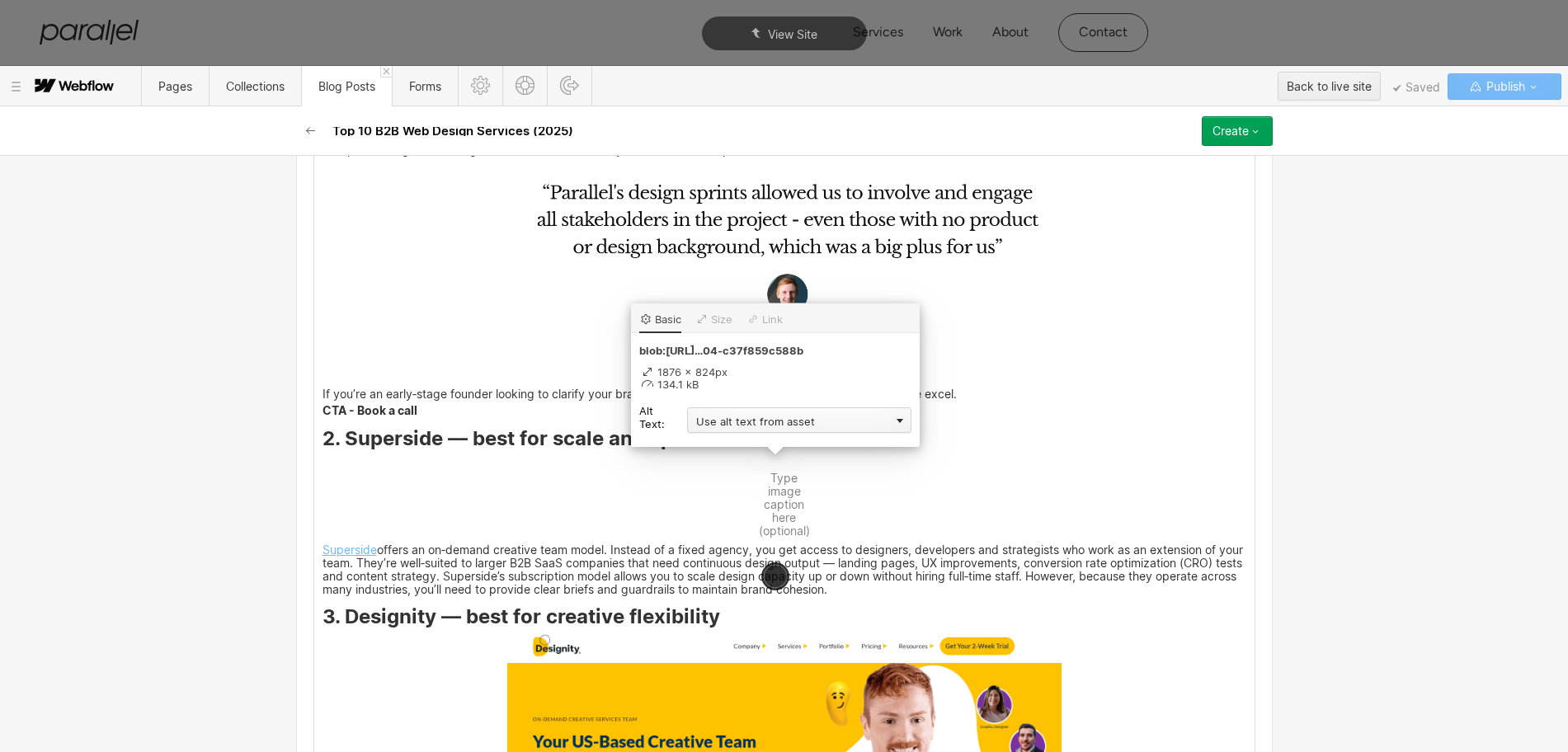
click at [736, 418] on div "Use alt text from asset" at bounding box center [799, 420] width 225 height 26
click at [719, 443] on div "Custom description" at bounding box center [799, 444] width 225 height 20
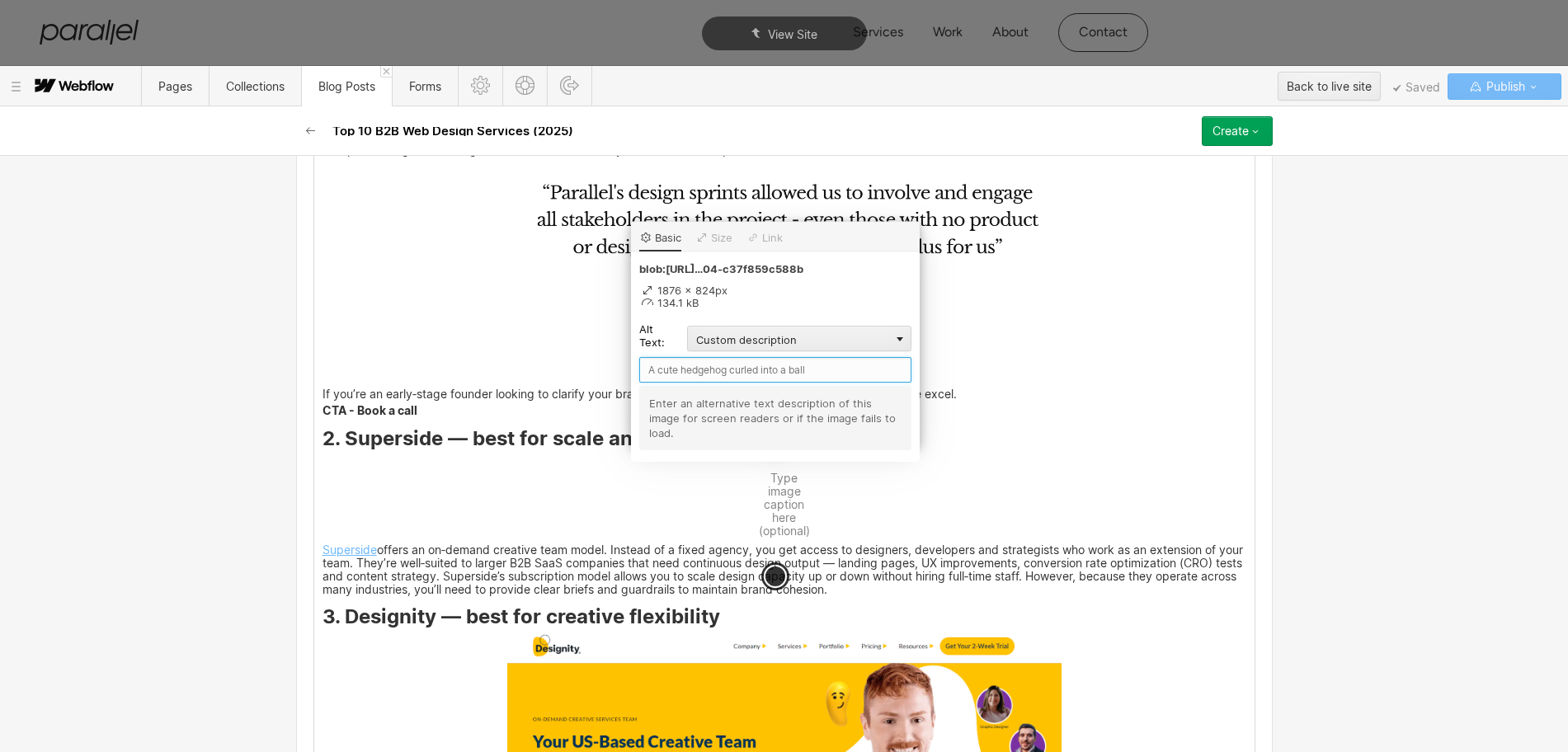
click at [687, 371] on input "text" at bounding box center [775, 370] width 273 height 26
paste input "Superside"
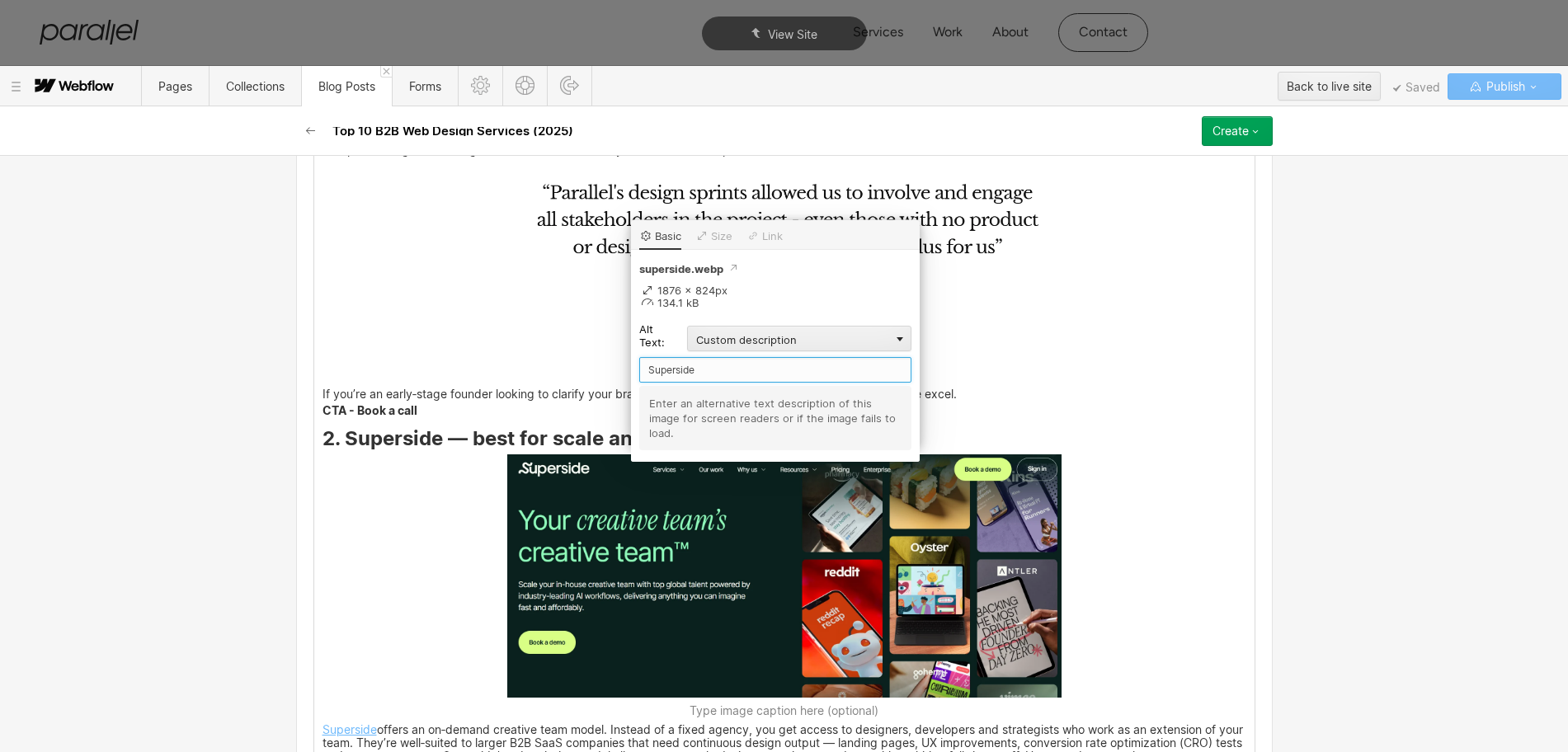
click at [650, 372] on input "Superside" at bounding box center [775, 370] width 273 height 26
type input "Superside"
drag, startPoint x: 1141, startPoint y: 539, endPoint x: 1036, endPoint y: 539, distance: 105.0
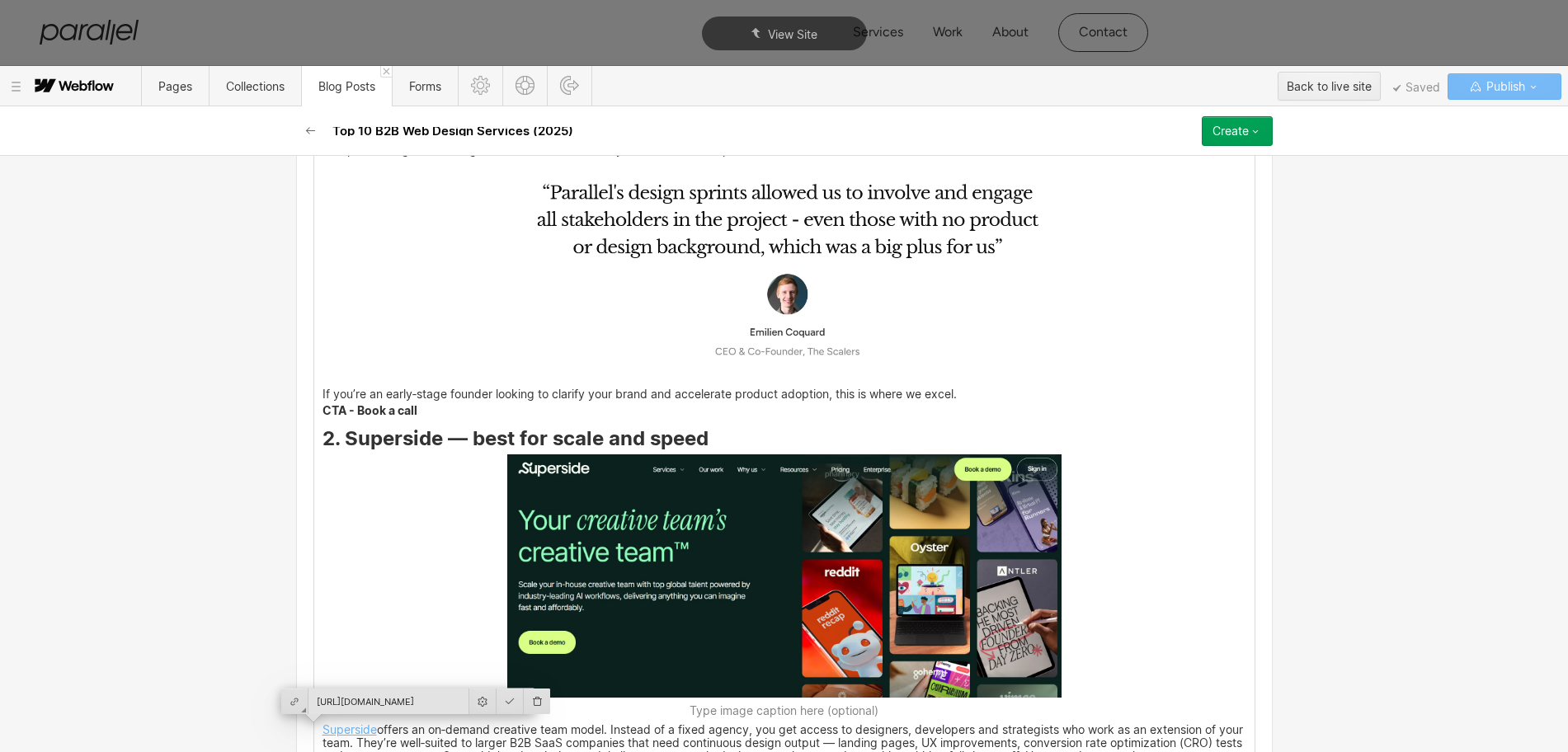
scroll to position [3438, 0]
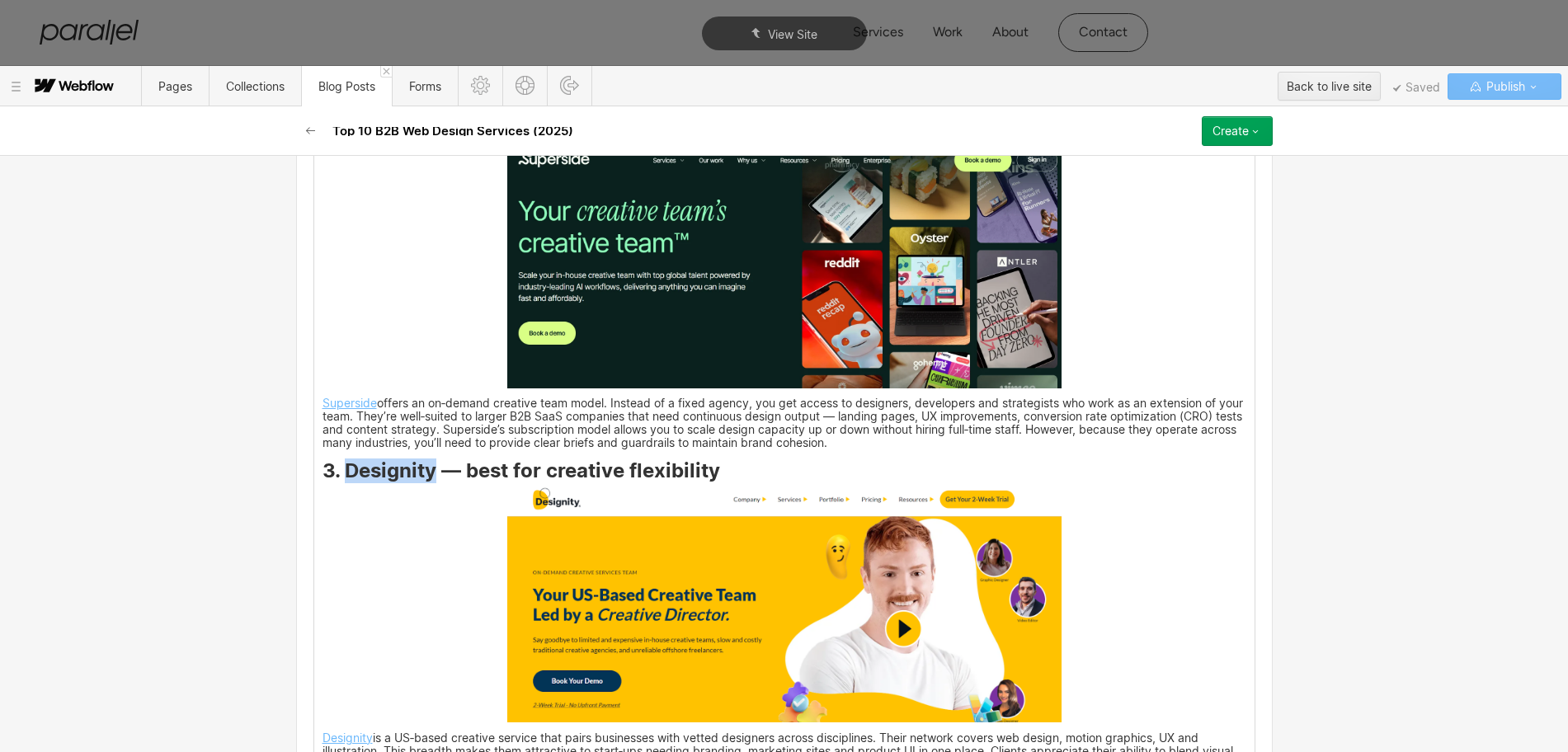
drag, startPoint x: 336, startPoint y: 476, endPoint x: 431, endPoint y: 481, distance: 95.1
click at [431, 481] on strong "3. Designity — best for creative flexibility" at bounding box center [521, 470] width 397 height 24
copy strong "Designity"
click at [727, 571] on img at bounding box center [784, 604] width 554 height 237
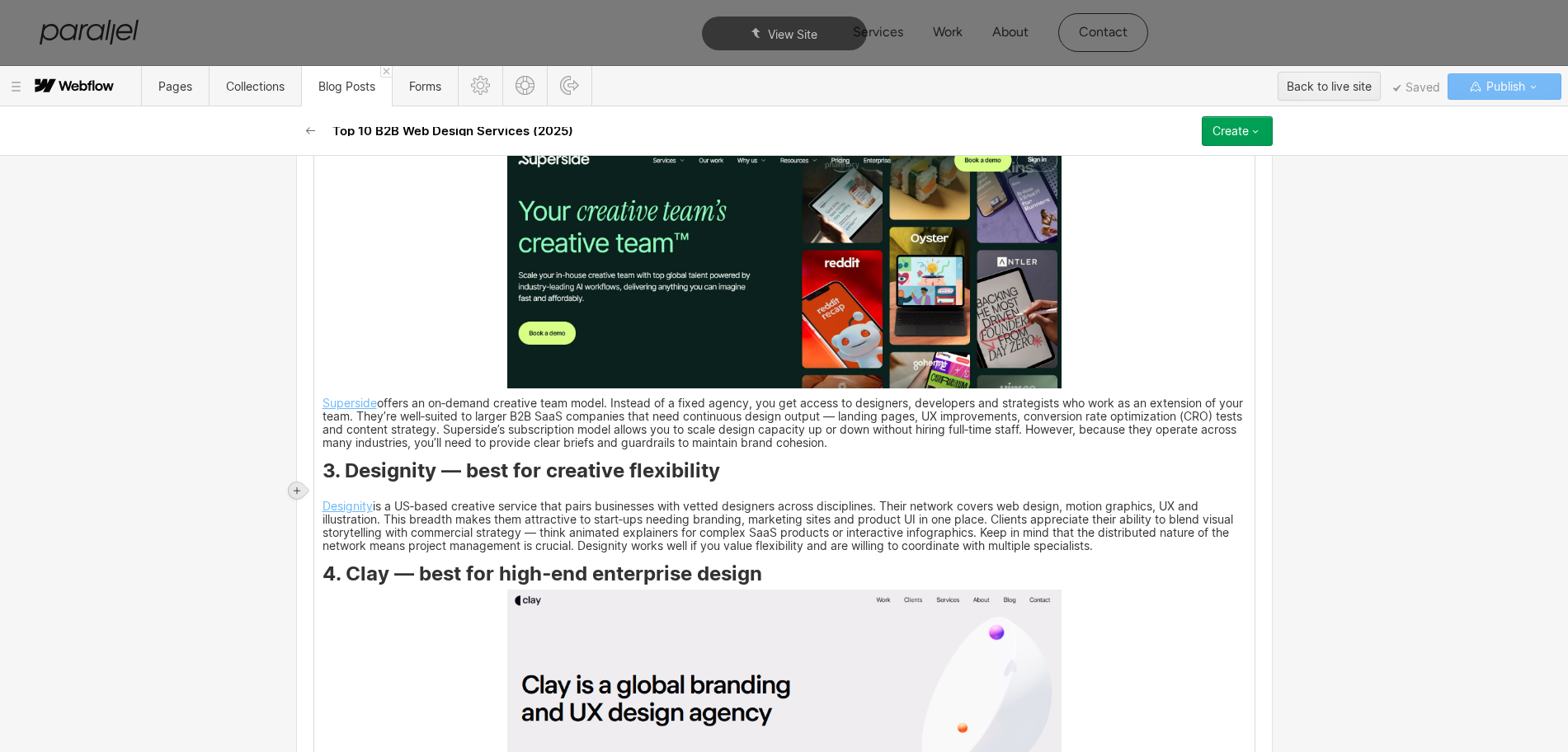
click at [299, 489] on icon at bounding box center [297, 491] width 10 height 10
click at [331, 493] on div at bounding box center [328, 491] width 31 height 26
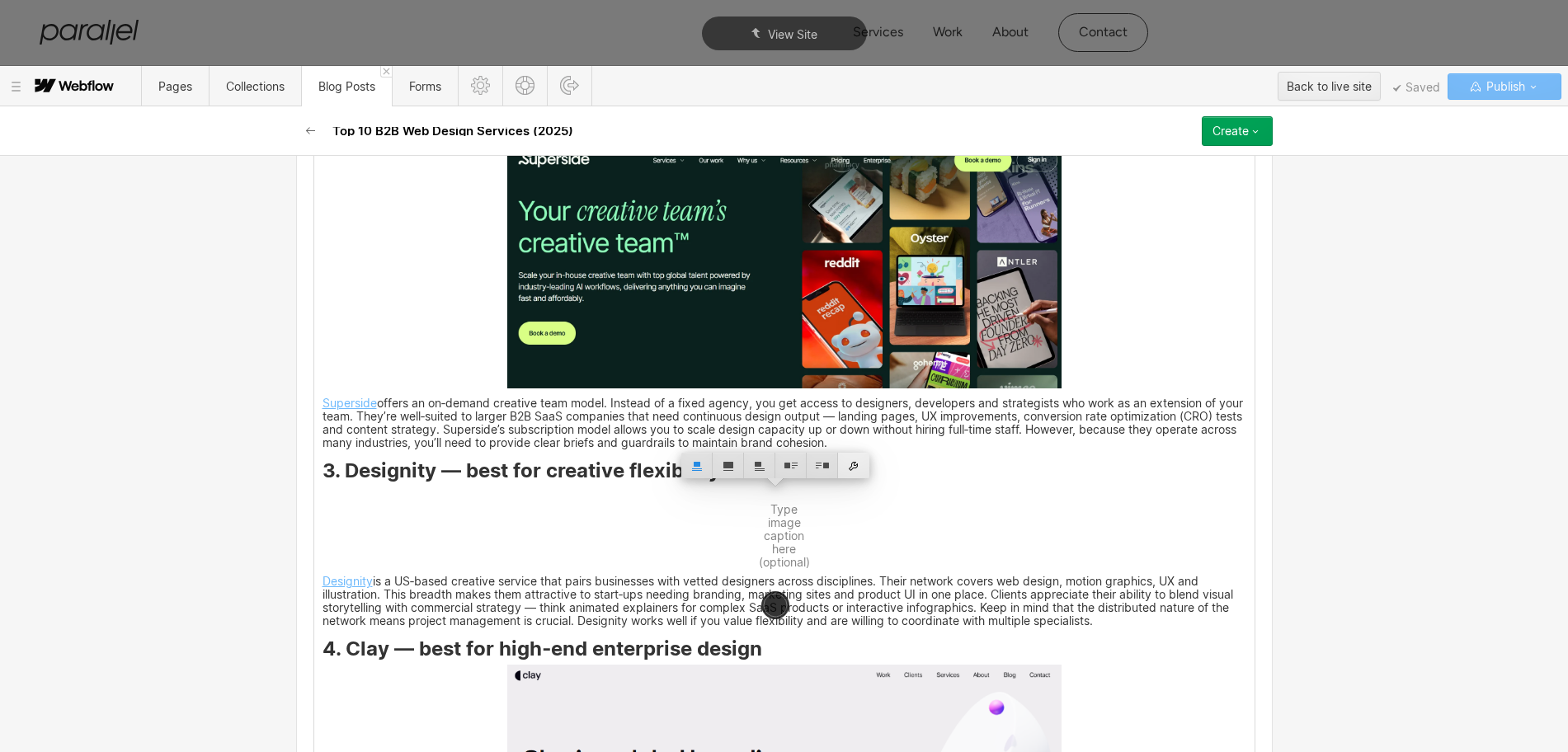
click at [853, 466] on div at bounding box center [854, 466] width 31 height 26
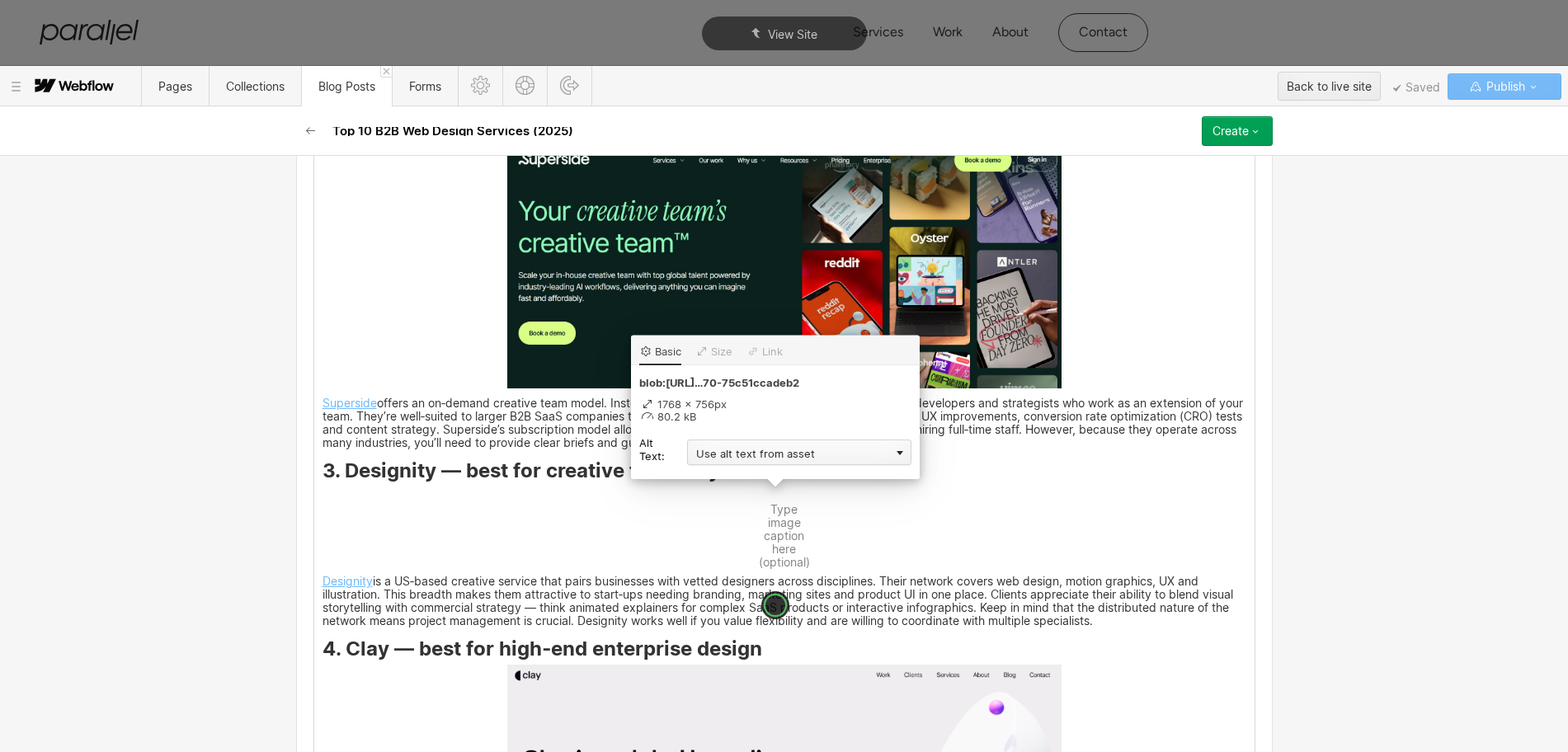
click at [735, 455] on div "Use alt text from asset" at bounding box center [799, 453] width 225 height 26
click at [720, 477] on div "Custom description" at bounding box center [799, 476] width 225 height 20
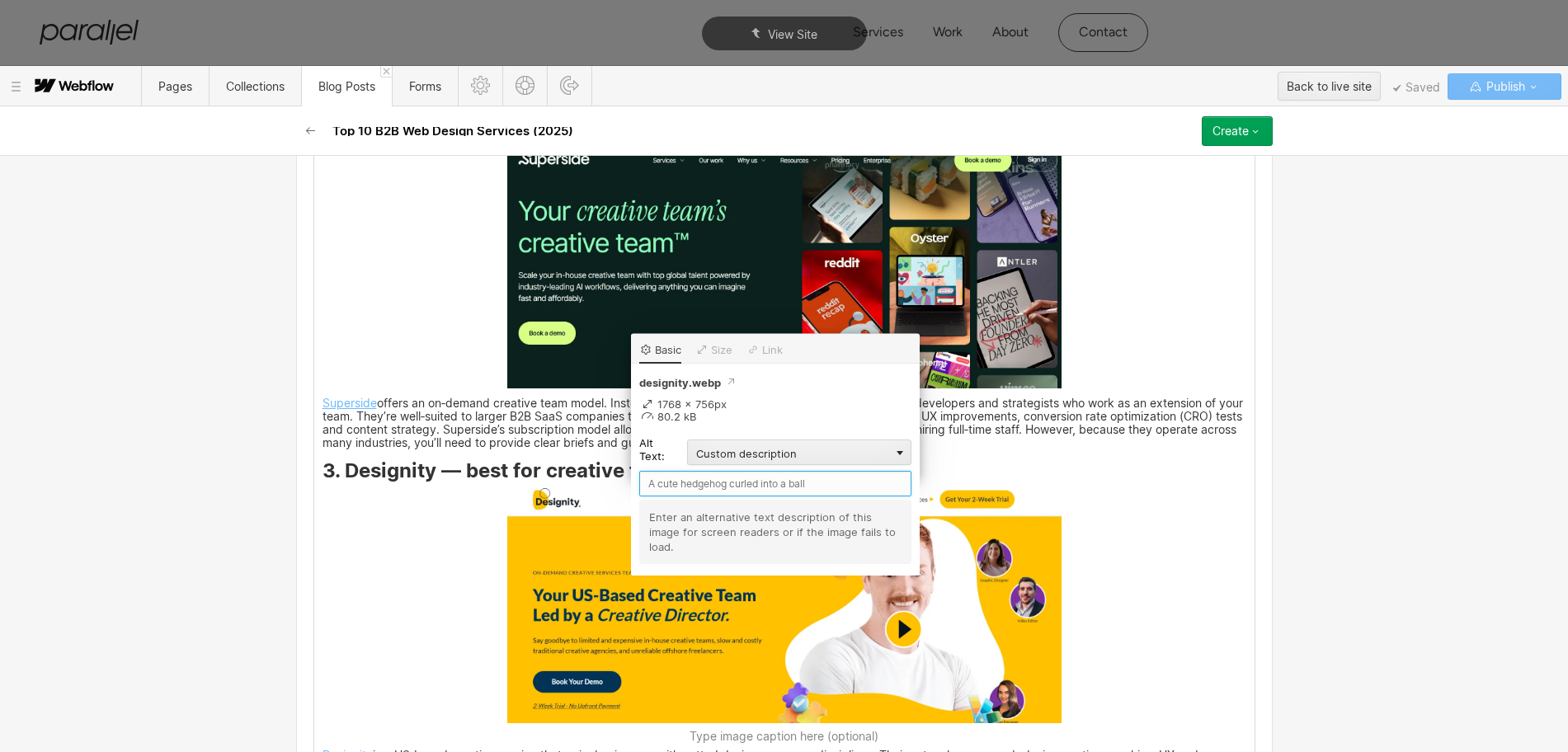
drag, startPoint x: 652, startPoint y: 479, endPoint x: 1004, endPoint y: 515, distance: 353.8
click at [652, 480] on input "text" at bounding box center [775, 484] width 273 height 26
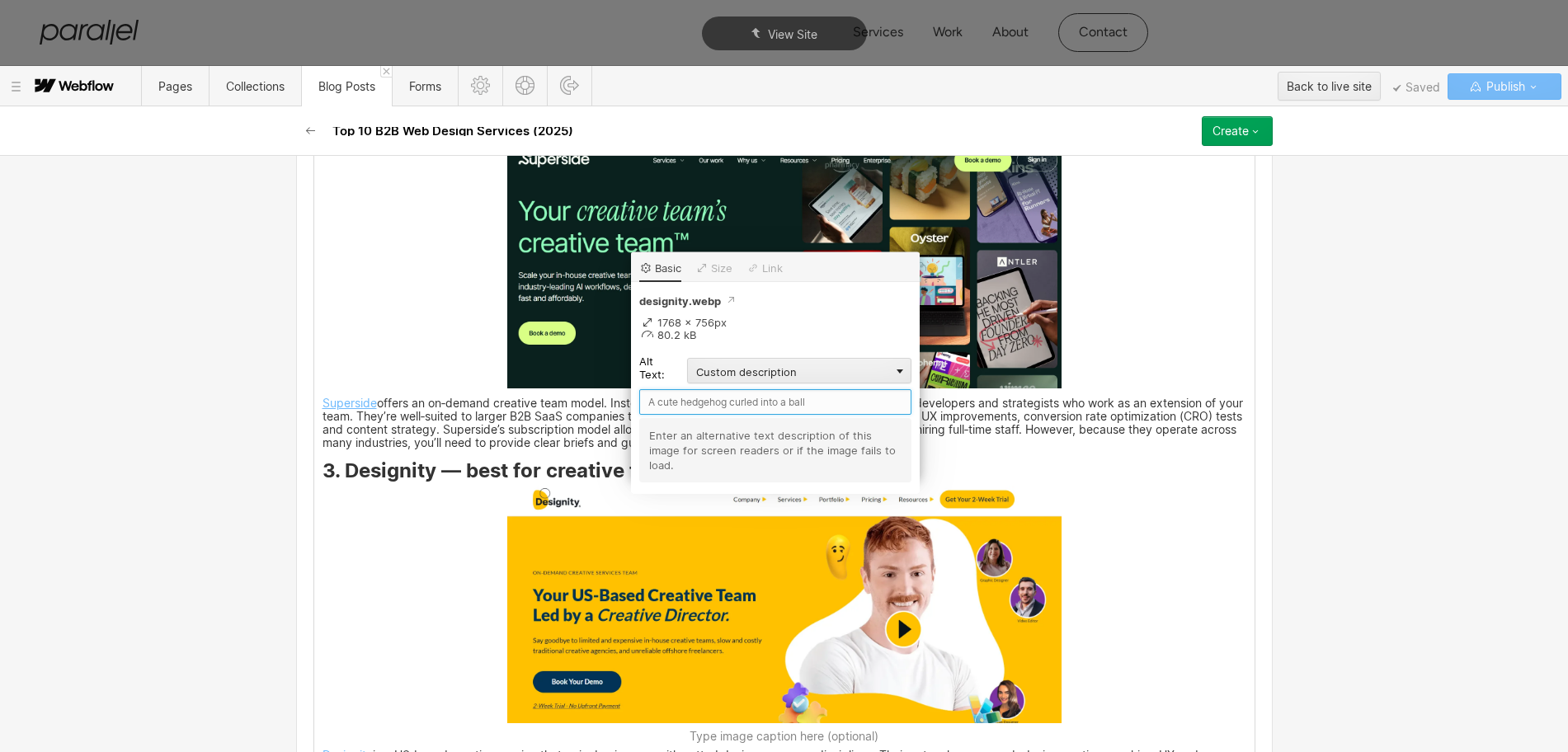
paste input "Designity"
type input "Designity"
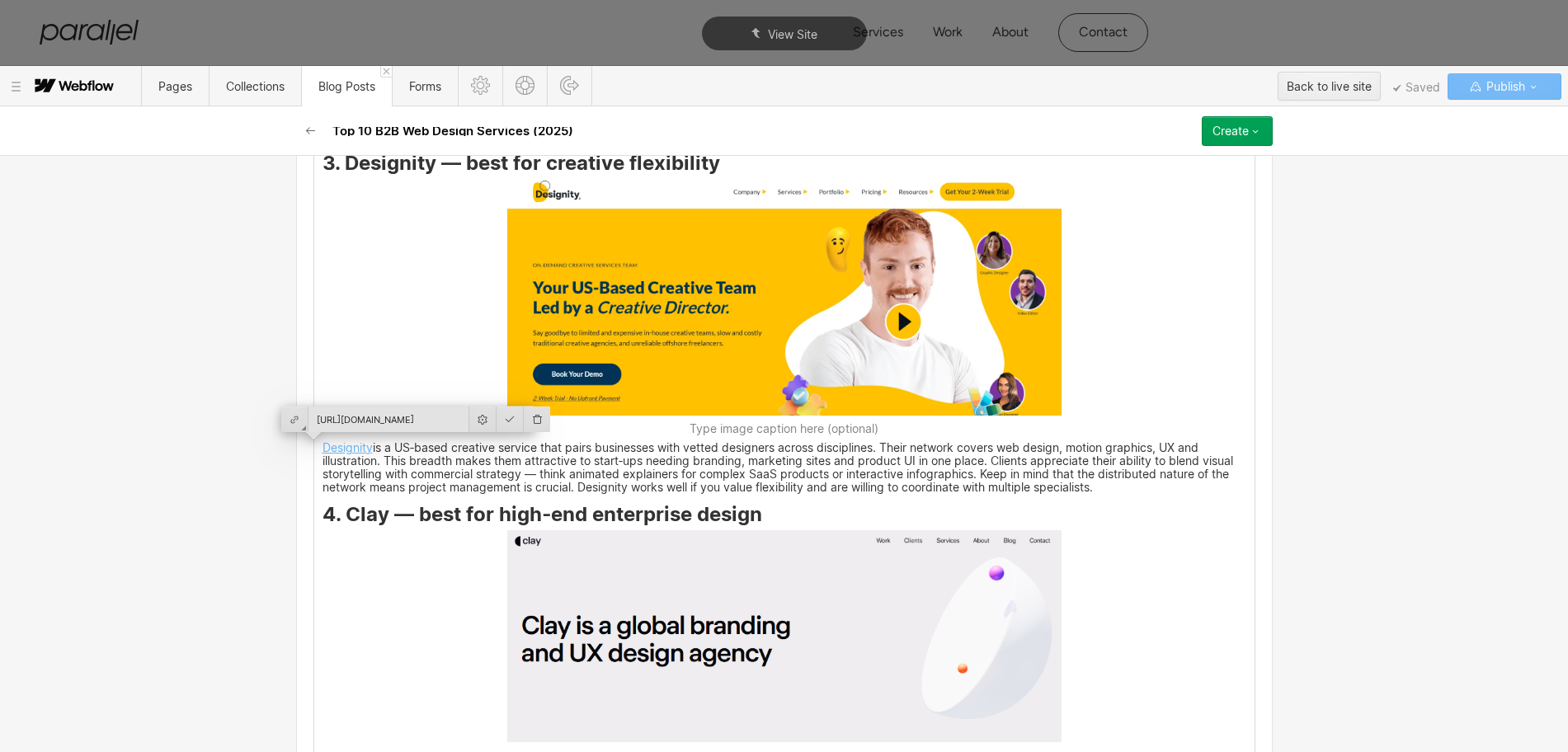
scroll to position [3746, 0]
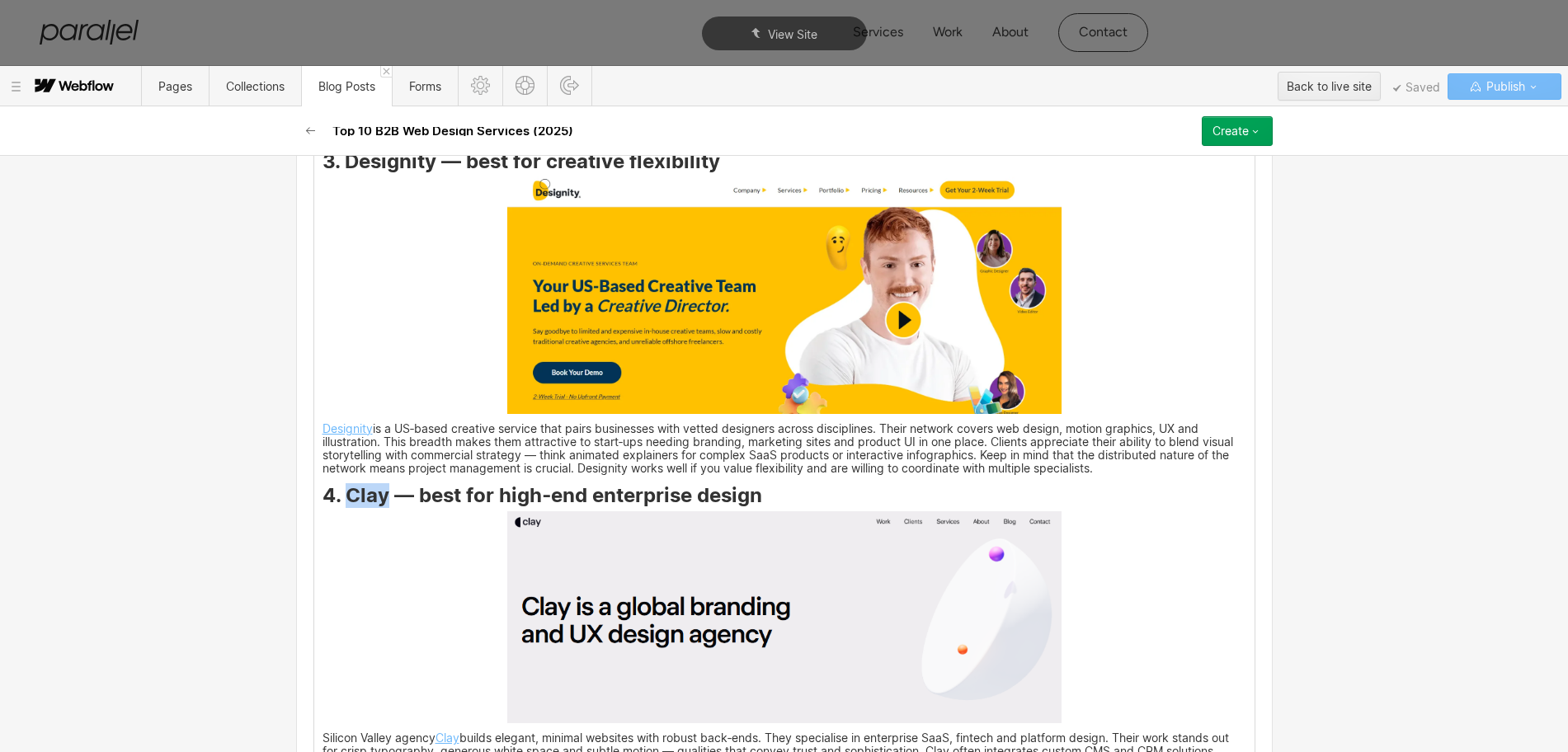
drag, startPoint x: 337, startPoint y: 498, endPoint x: 377, endPoint y: 504, distance: 40.4
click at [377, 504] on strong "4. Clay — best for high‑end enterprise design" at bounding box center [542, 495] width 440 height 24
copy strong "Clay"
click at [747, 649] on img at bounding box center [784, 617] width 554 height 212
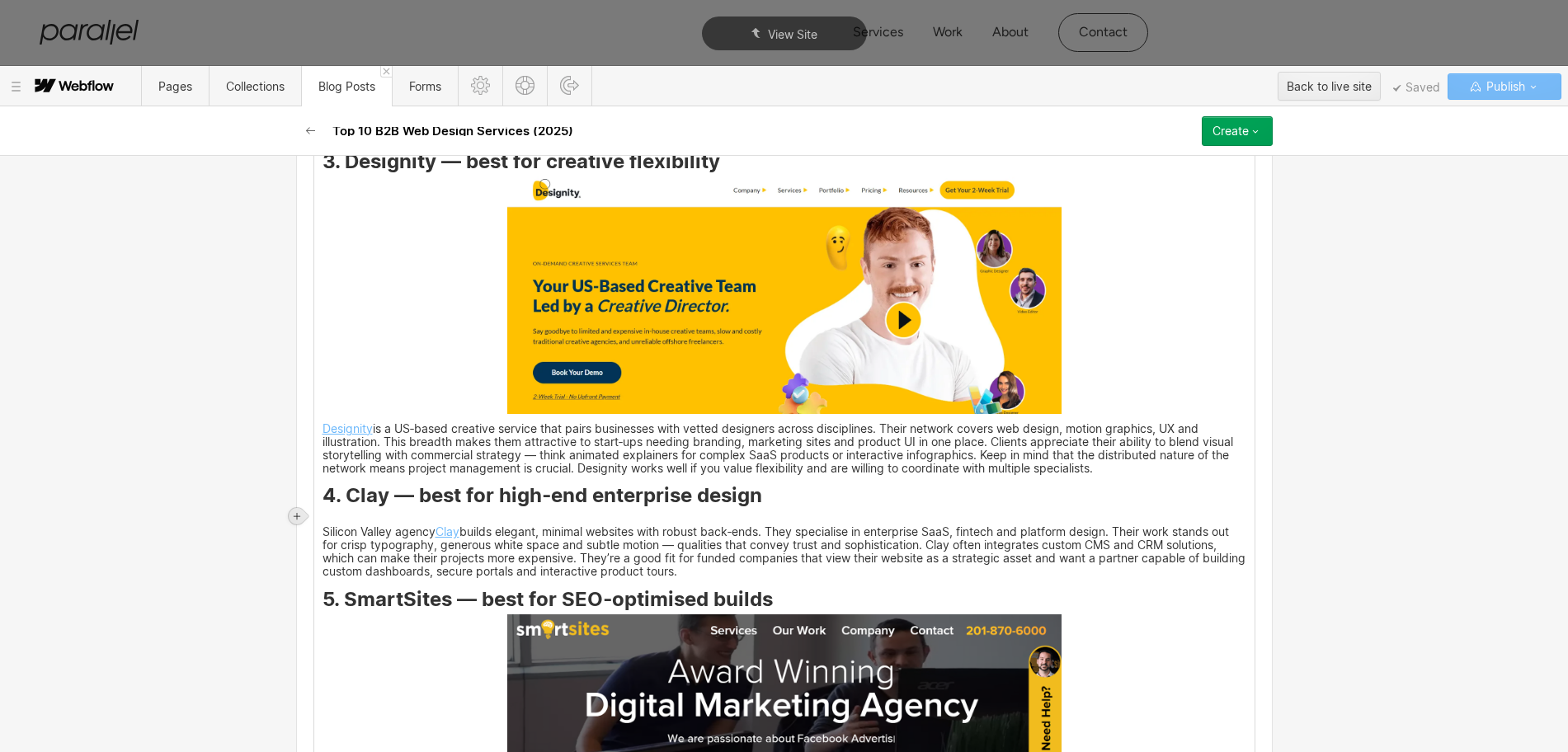
click at [294, 518] on icon at bounding box center [297, 516] width 10 height 10
click at [331, 519] on div at bounding box center [328, 516] width 31 height 26
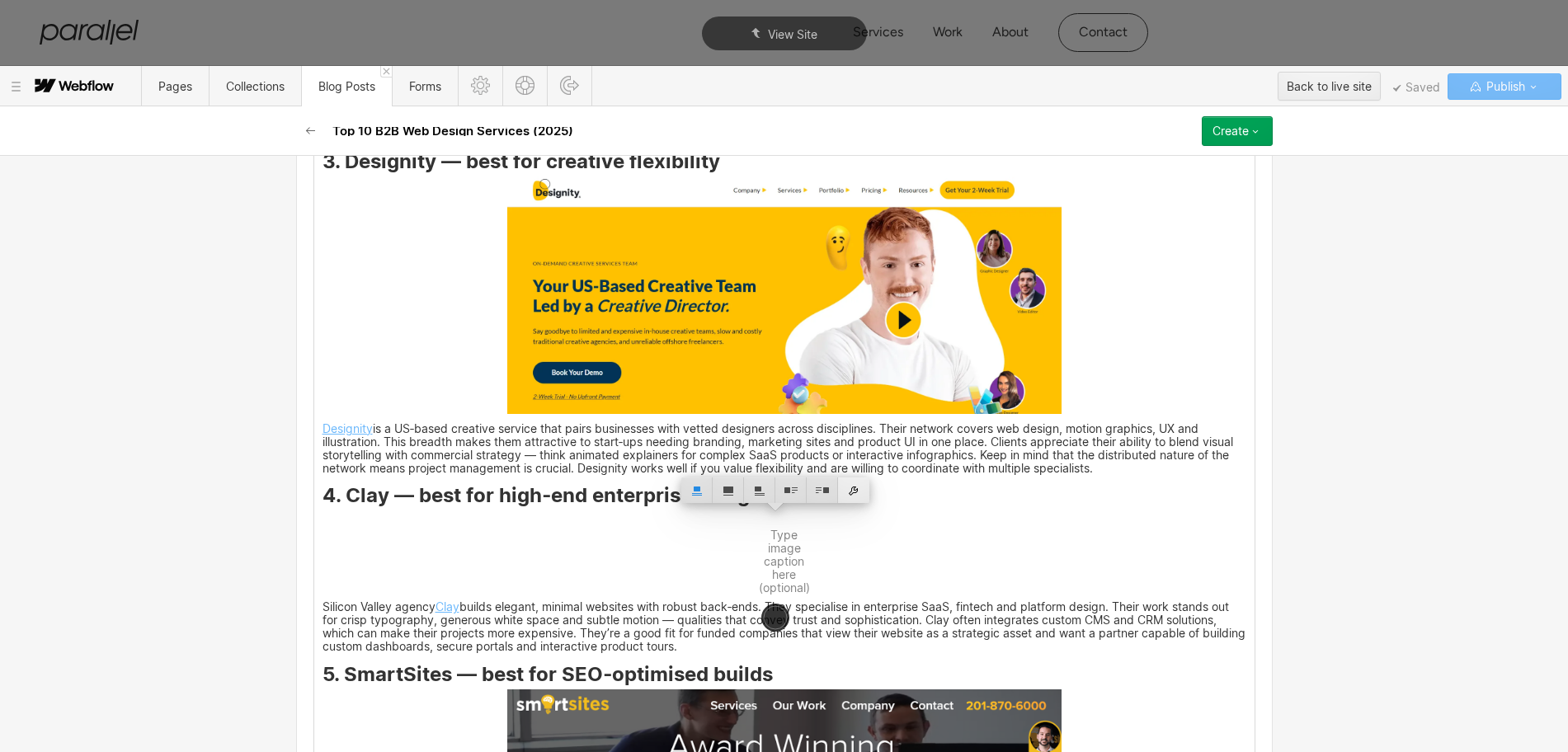
click at [858, 490] on div at bounding box center [854, 491] width 31 height 26
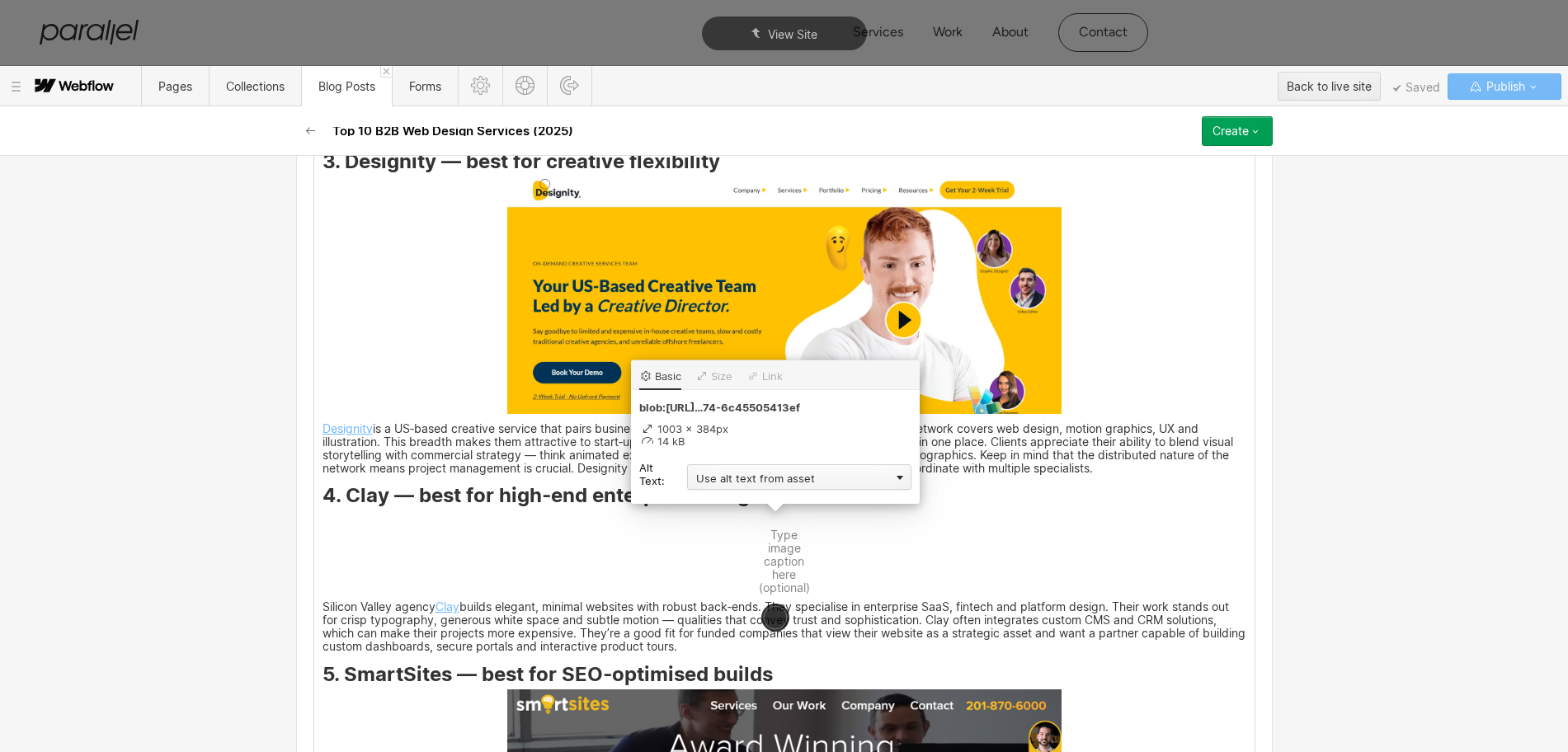
click at [754, 479] on div "Use alt text from asset" at bounding box center [799, 478] width 225 height 26
click at [720, 497] on div "Custom description" at bounding box center [799, 501] width 225 height 20
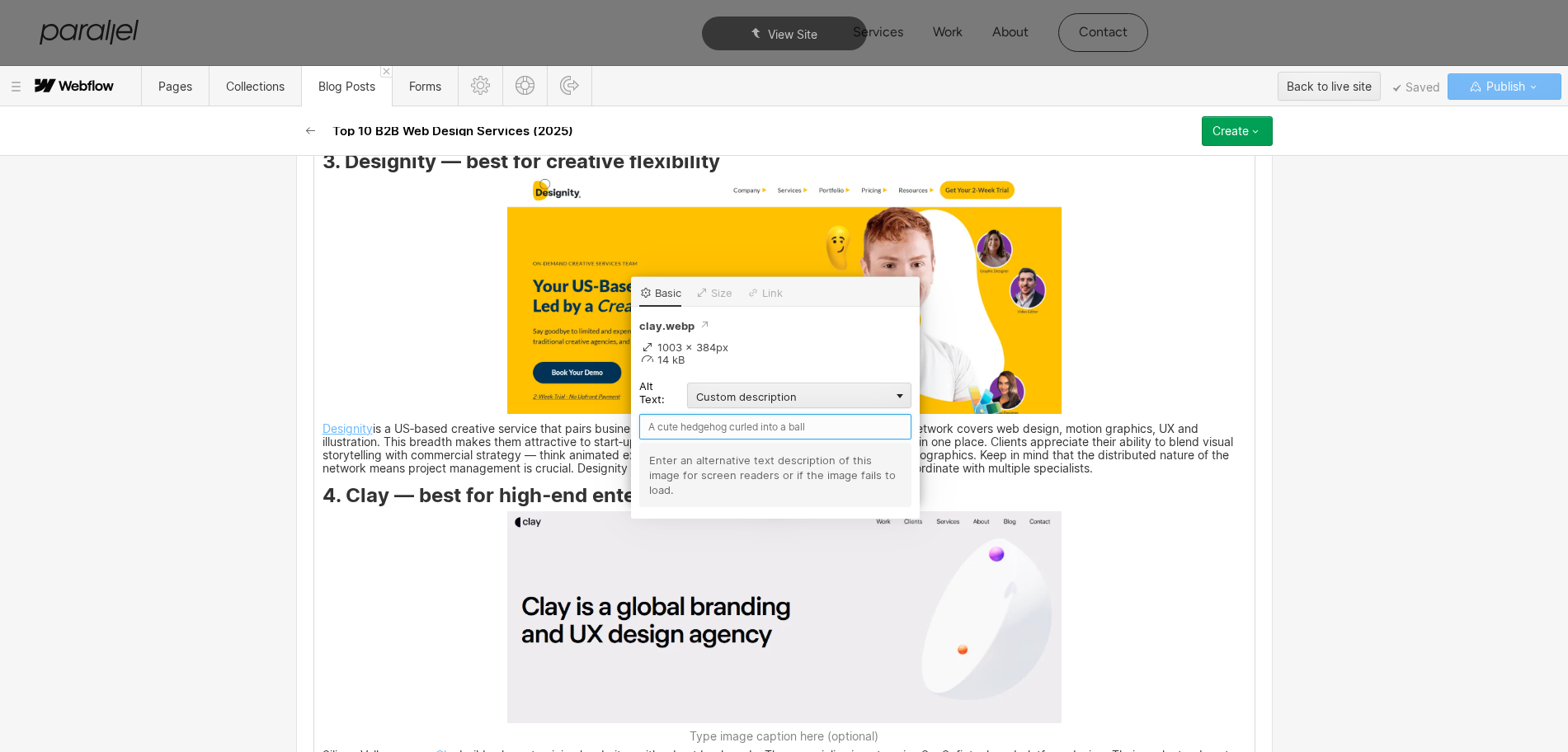
click at [657, 429] on input "text" at bounding box center [775, 427] width 273 height 26
paste input "Clay"
type input "Clay"
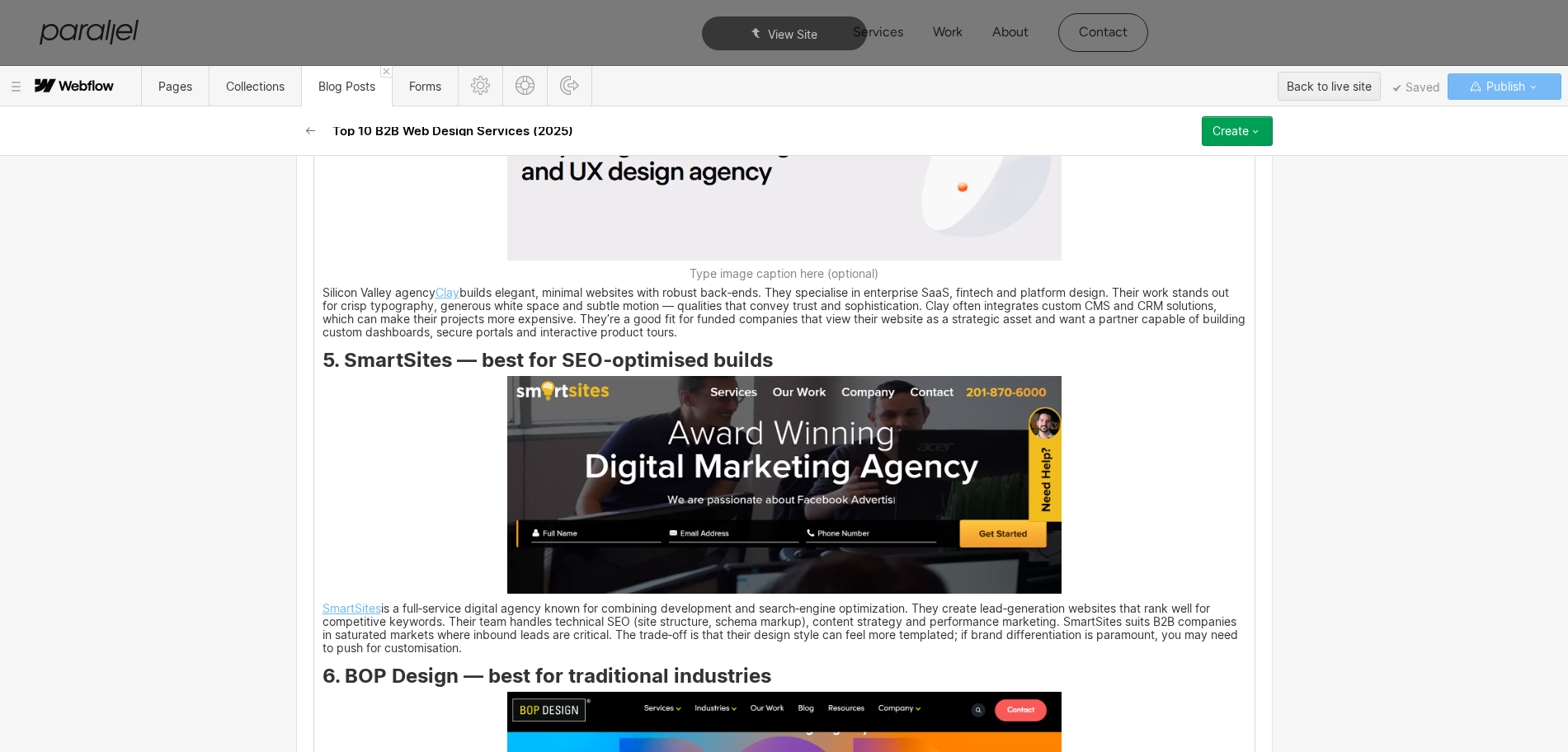
scroll to position [4262, 0]
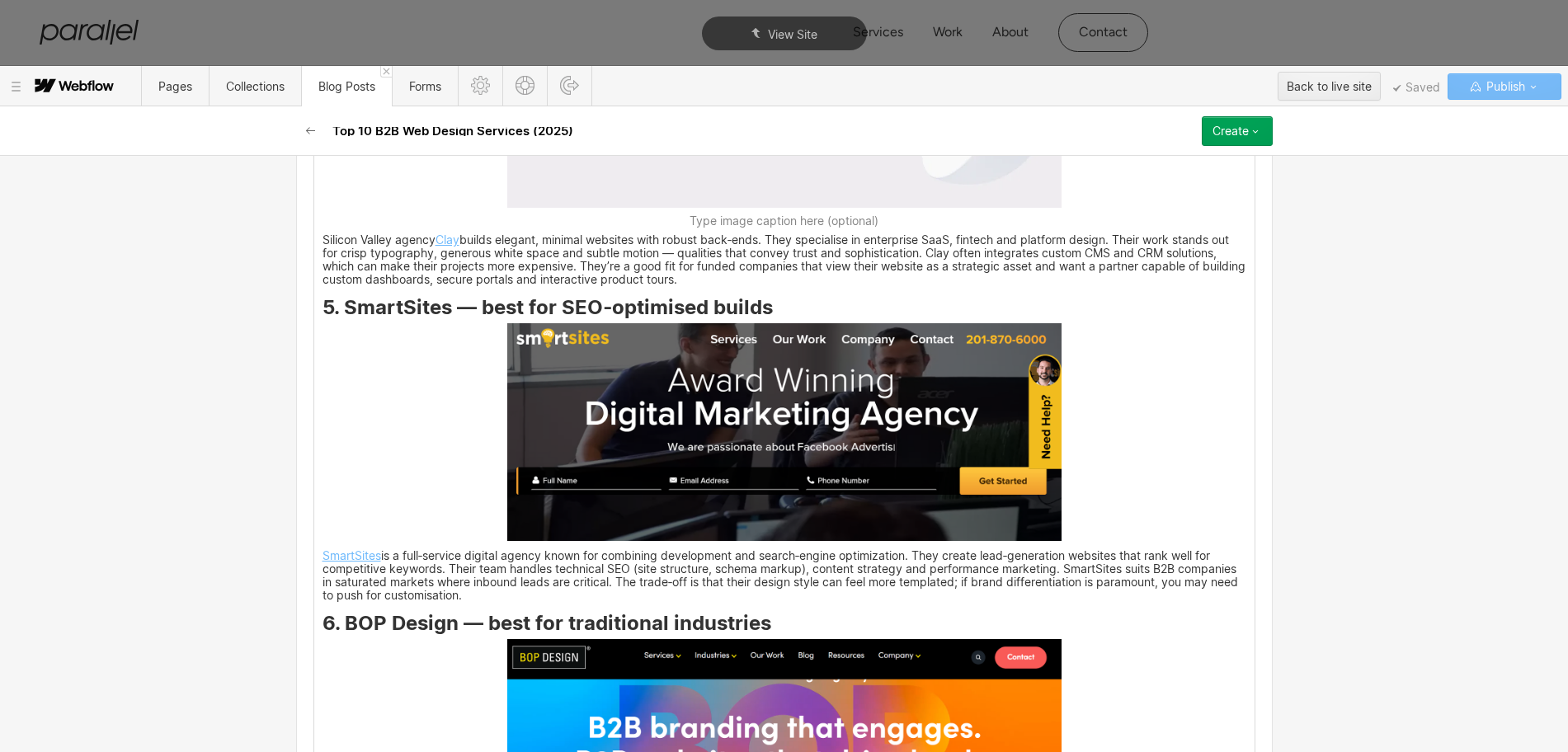
click at [338, 306] on div "You can spot a thoughtful product team by how their website feels. In my work w…" at bounding box center [784, 428] width 941 height 6467
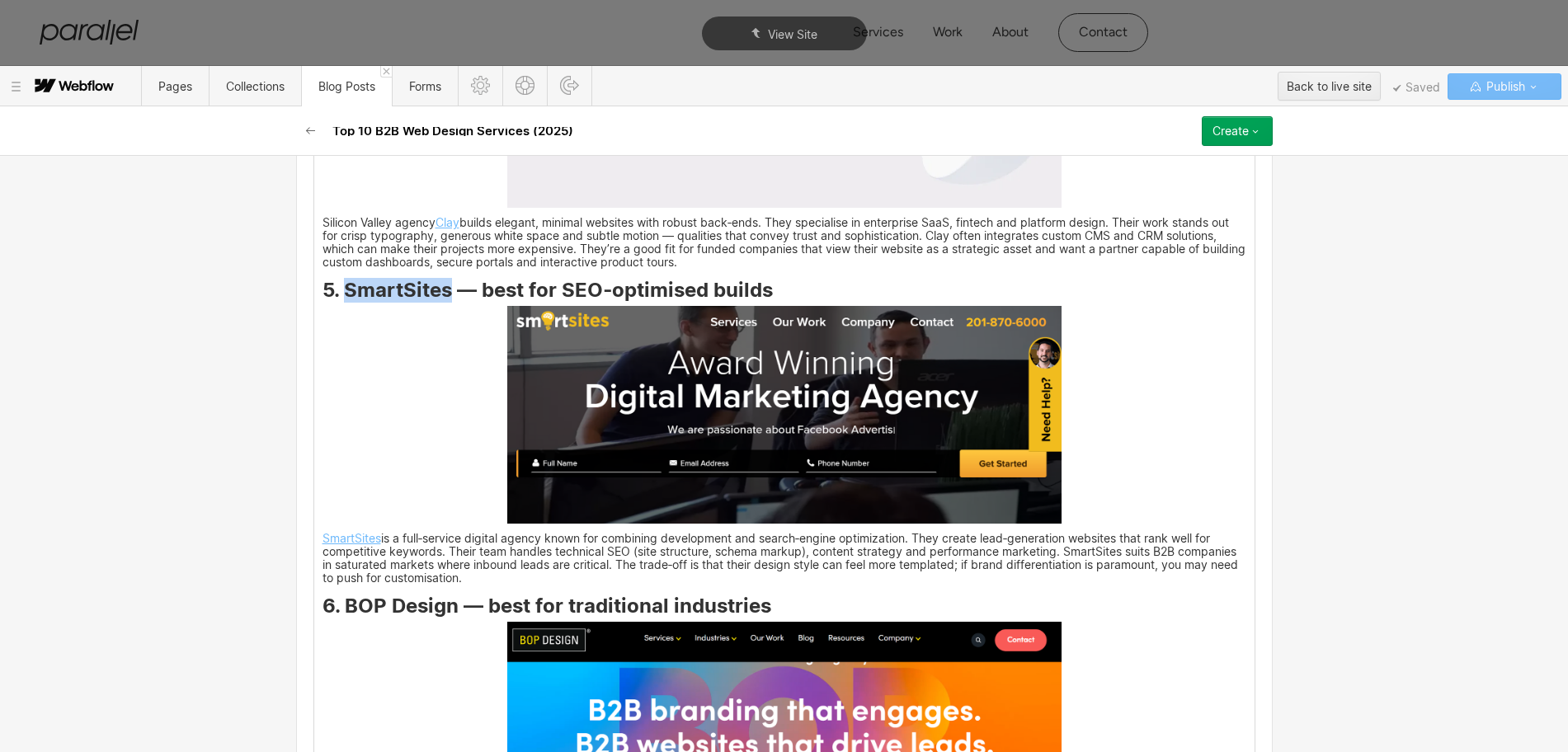
drag, startPoint x: 336, startPoint y: 295, endPoint x: 441, endPoint y: 294, distance: 105.0
click at [441, 294] on strong "5. SmartSites — best for SEO‑optimised builds" at bounding box center [547, 290] width 450 height 24
copy strong "SmartSites"
click at [606, 379] on img at bounding box center [784, 415] width 554 height 219
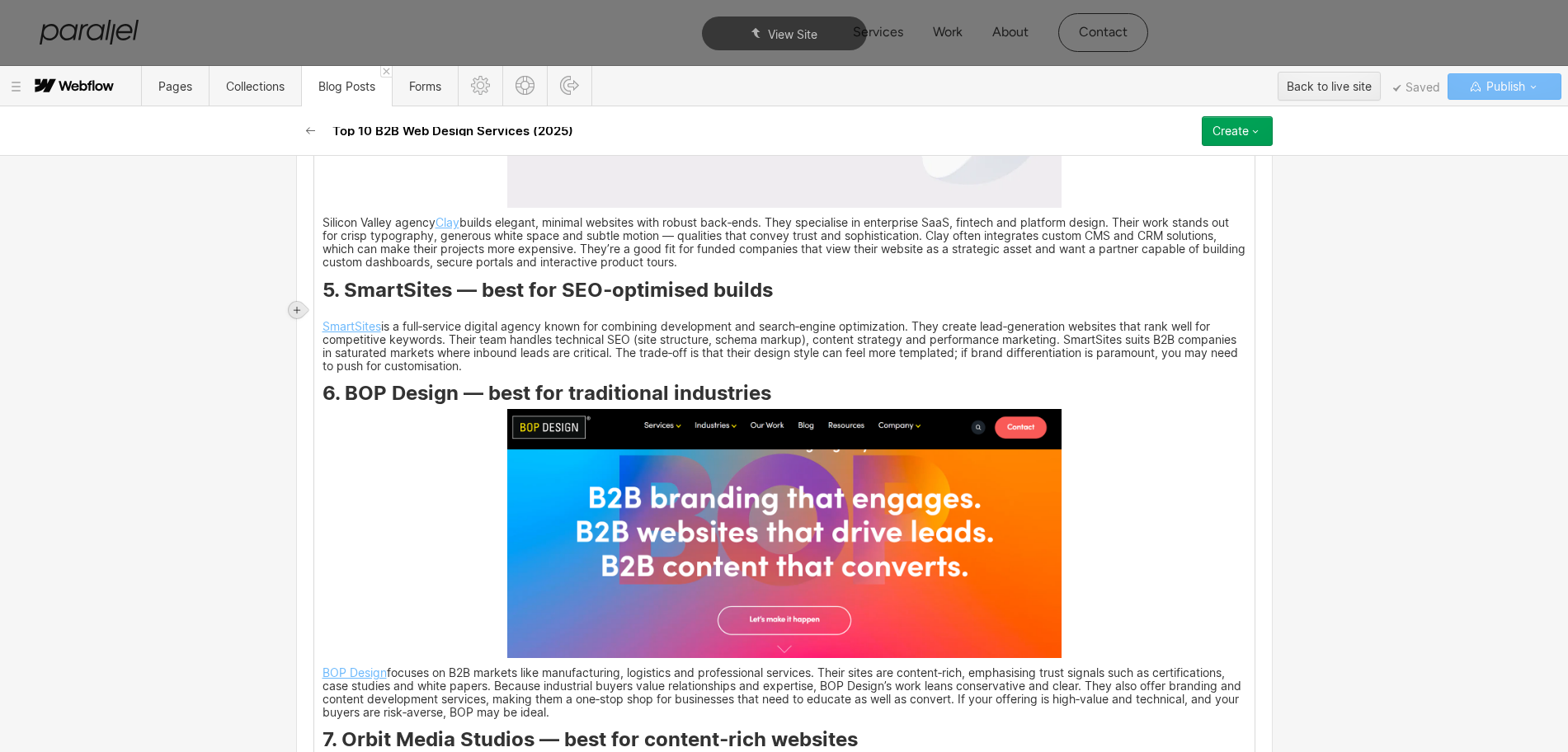
click at [300, 309] on icon at bounding box center [297, 309] width 10 height 10
click at [329, 312] on div at bounding box center [328, 309] width 31 height 26
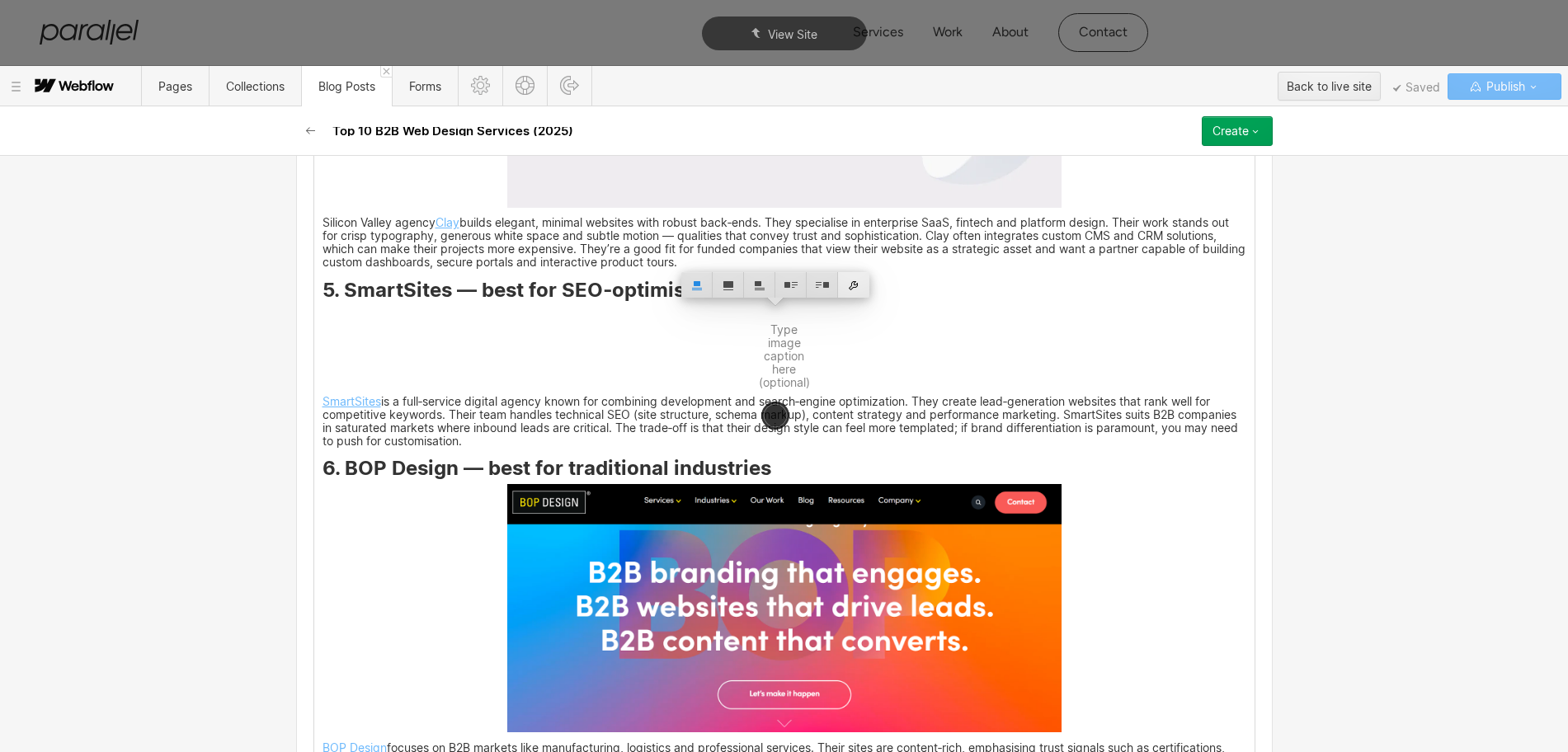
click at [854, 281] on div at bounding box center [854, 285] width 31 height 26
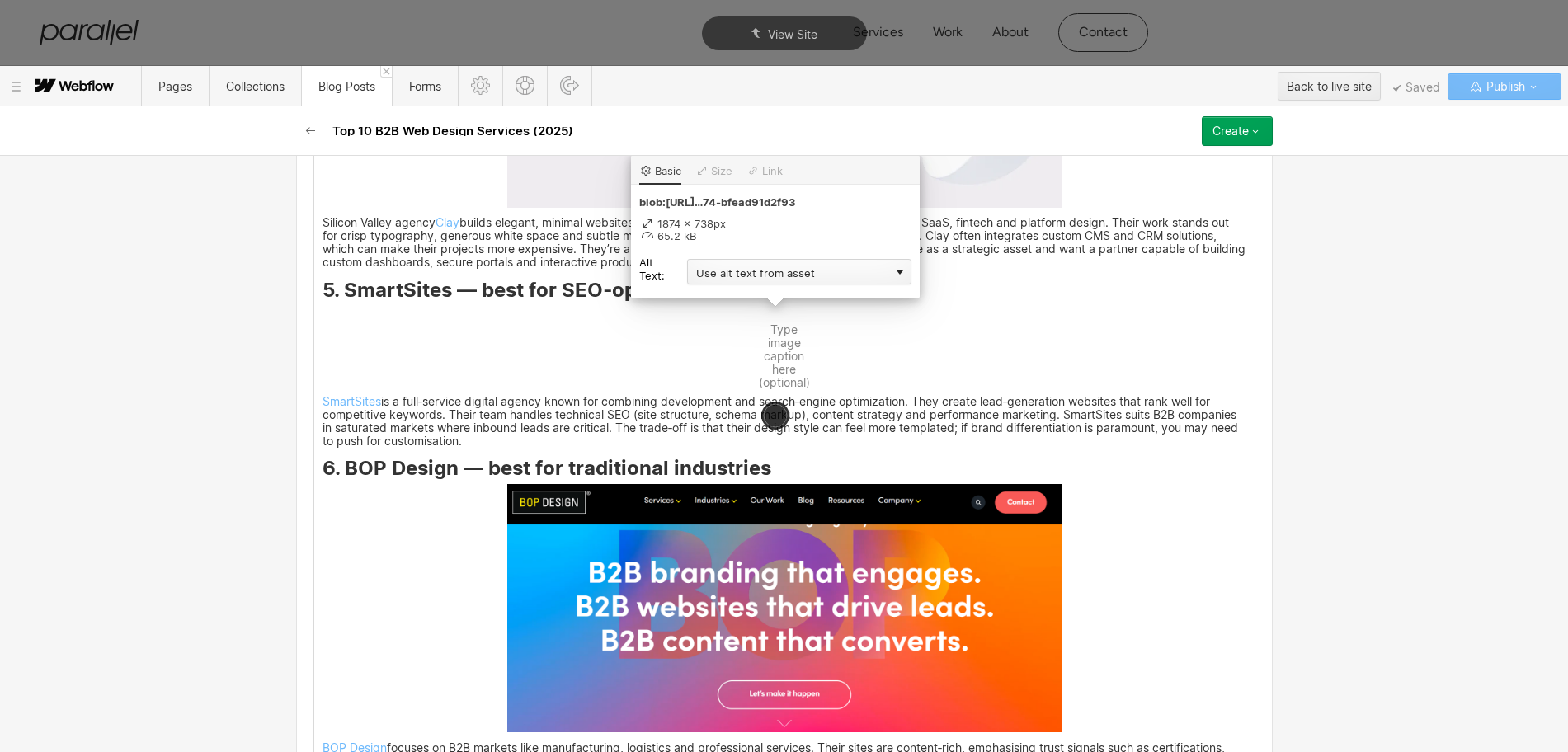
click at [765, 281] on div "Use alt text from asset" at bounding box center [799, 272] width 225 height 26
click at [731, 300] on div "Custom description" at bounding box center [799, 296] width 225 height 20
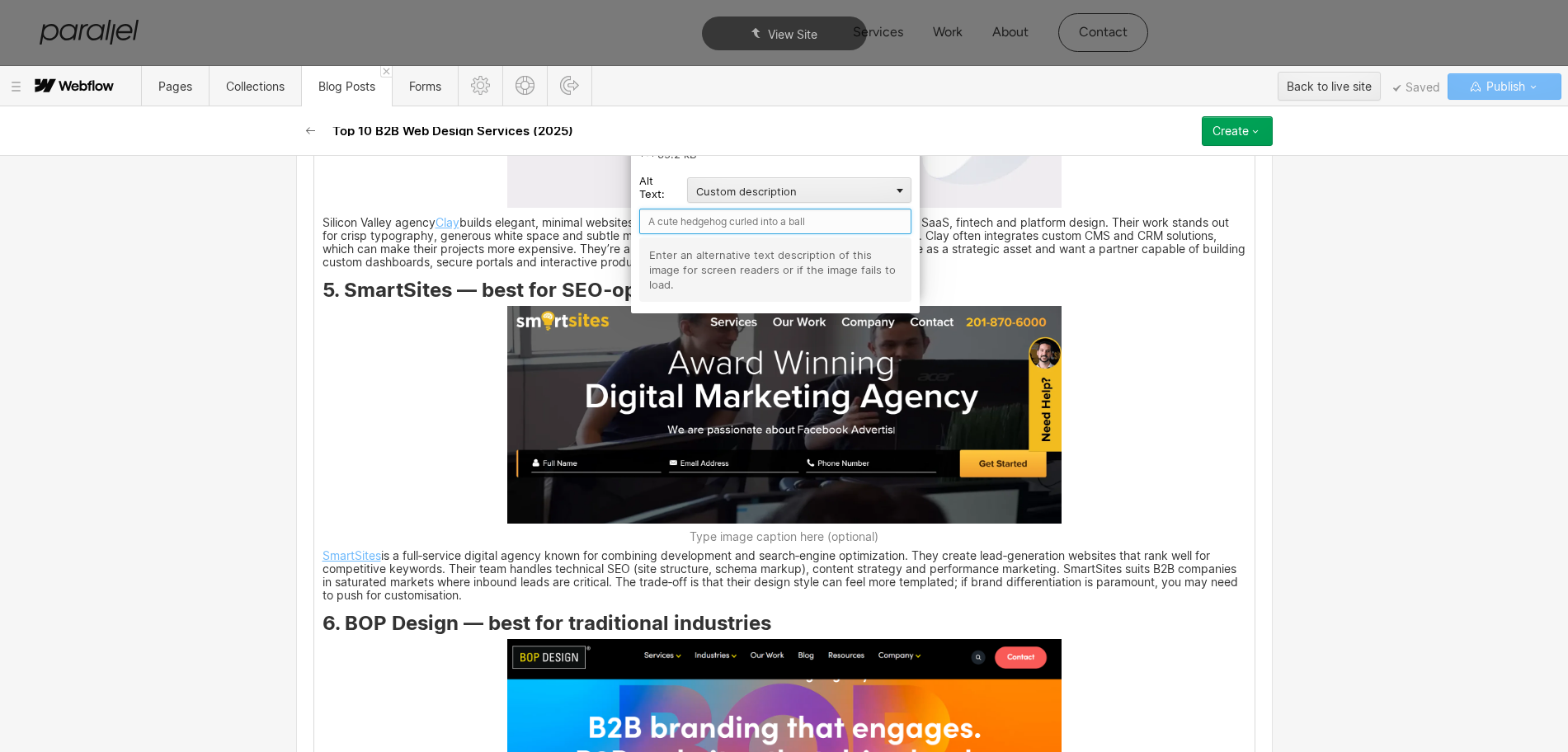
click at [674, 227] on input "text" at bounding box center [775, 222] width 273 height 26
paste input "SmartSites"
type input "SmartSites"
click at [1117, 380] on div "You can spot a thoughtful product team by how their website feels. In my work w…" at bounding box center [784, 428] width 941 height 6467
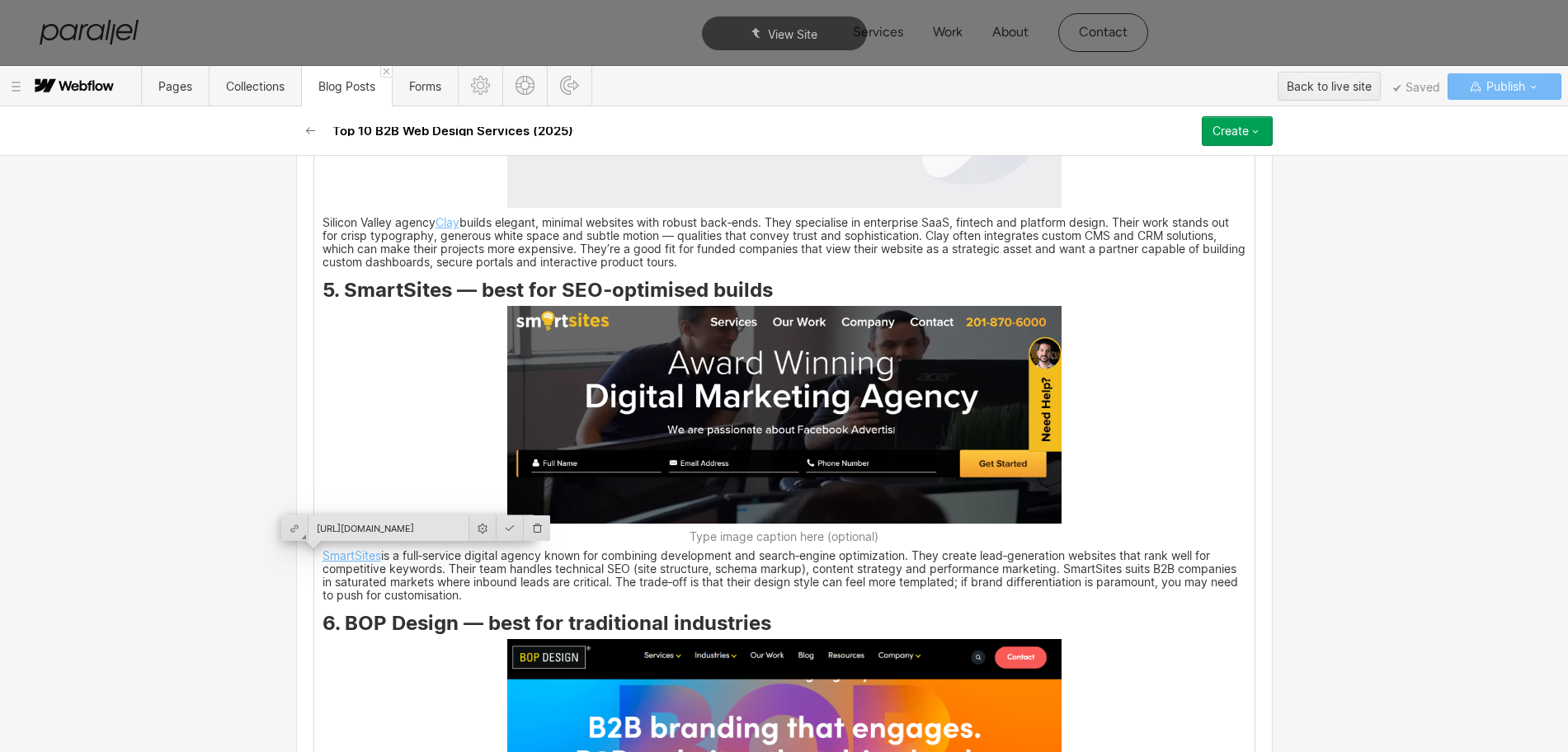
click at [339, 620] on div "You can spot a thoughtful product team by how their website feels. In my work w…" at bounding box center [784, 428] width 941 height 6467
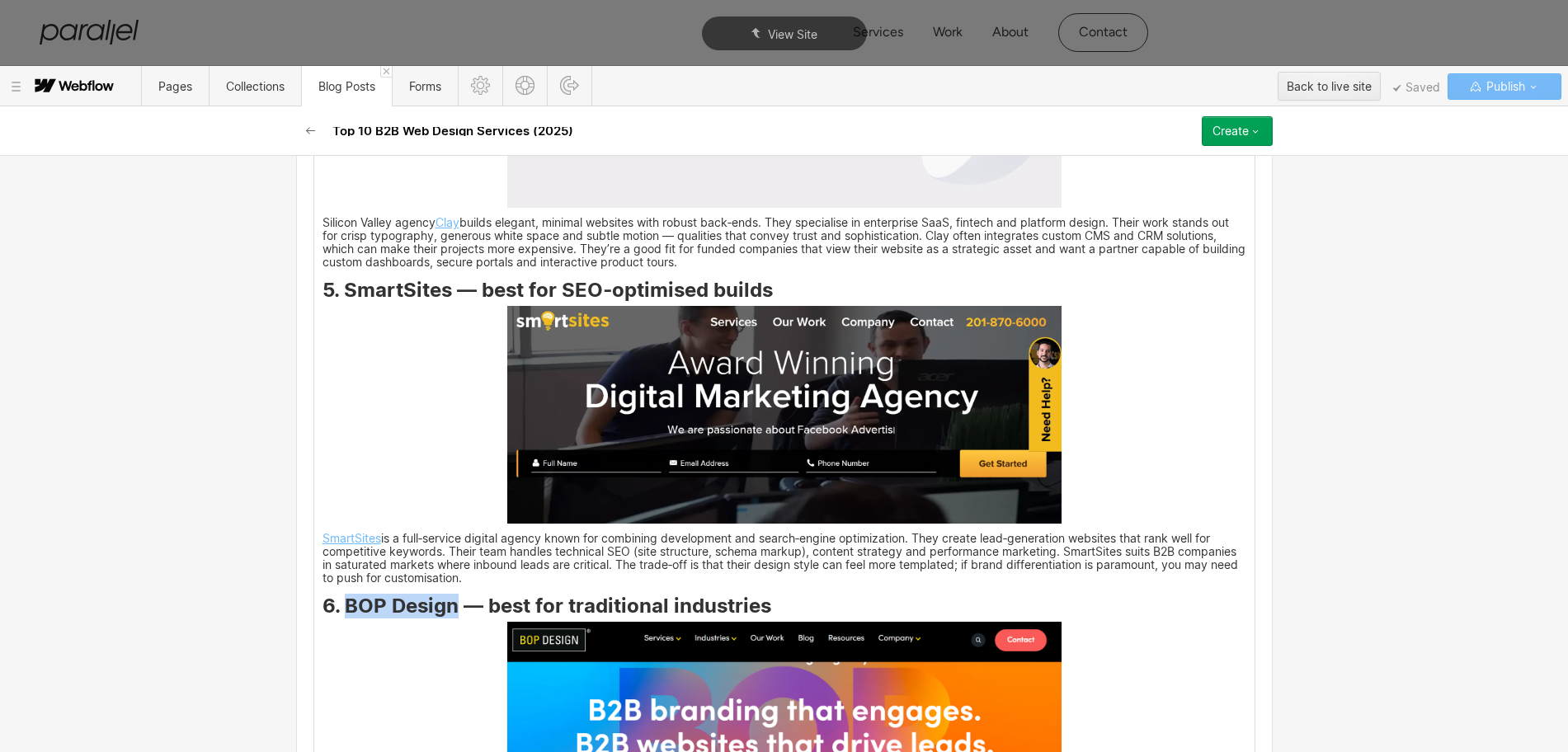
drag, startPoint x: 337, startPoint y: 604, endPoint x: 446, endPoint y: 612, distance: 109.3
click at [446, 612] on strong "6. BOP Design — best for traditional industries" at bounding box center [547, 606] width 449 height 24
copy strong "BOP Design"
click at [643, 655] on img at bounding box center [784, 746] width 554 height 249
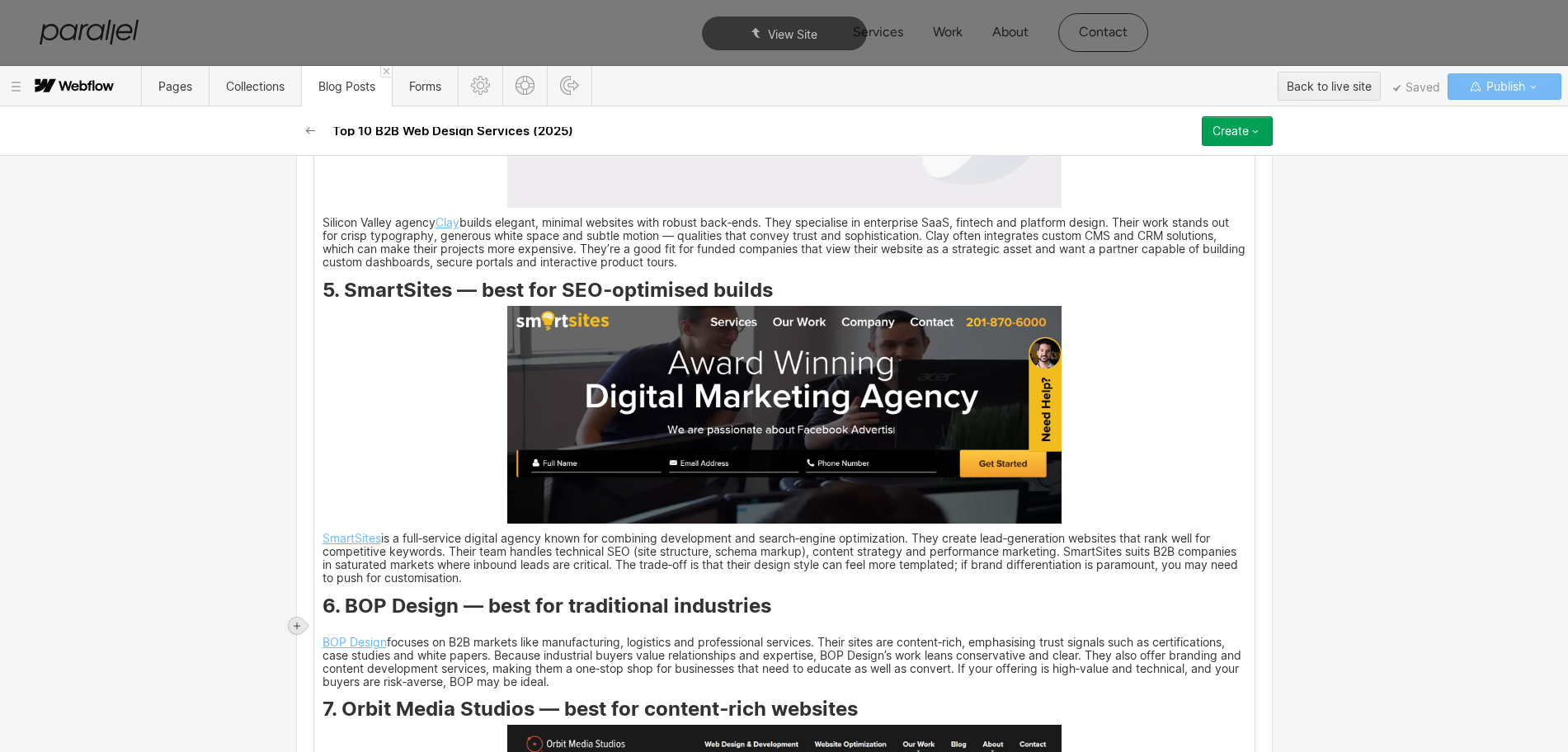
click at [297, 622] on icon at bounding box center [297, 625] width 10 height 10
click at [320, 624] on div at bounding box center [328, 625] width 31 height 26
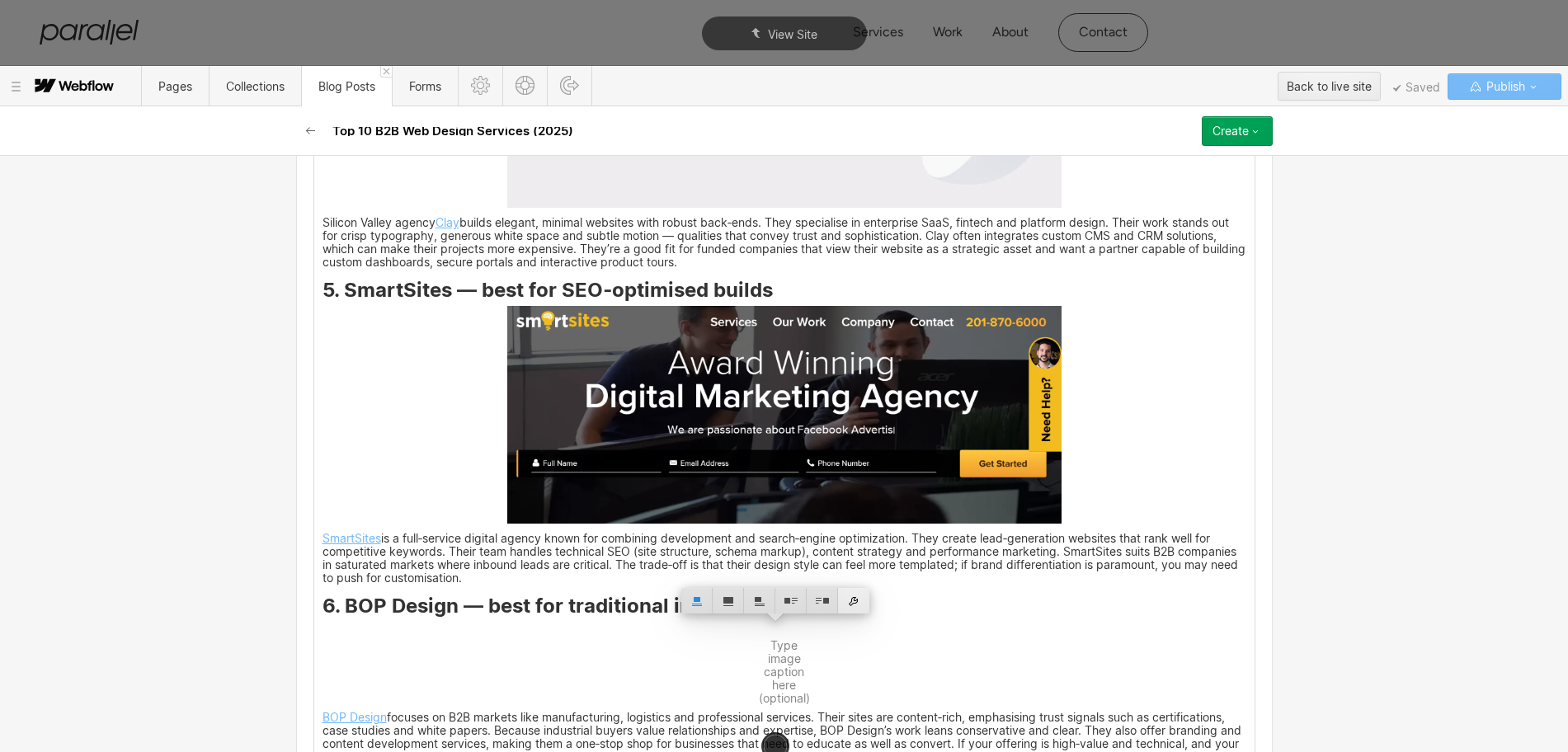
click at [854, 599] on div at bounding box center [854, 601] width 31 height 26
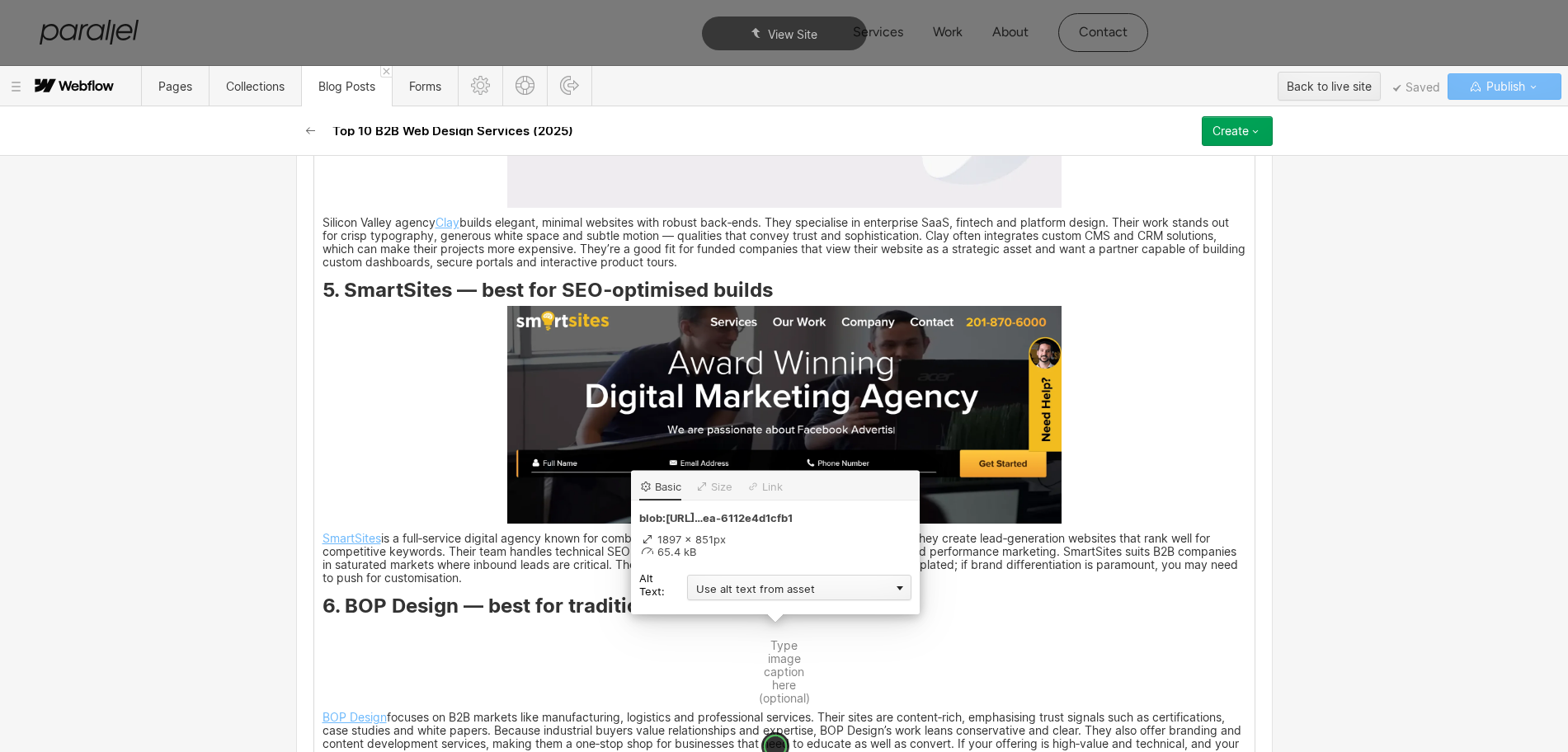
click at [730, 588] on div "Use alt text from asset" at bounding box center [799, 588] width 225 height 26
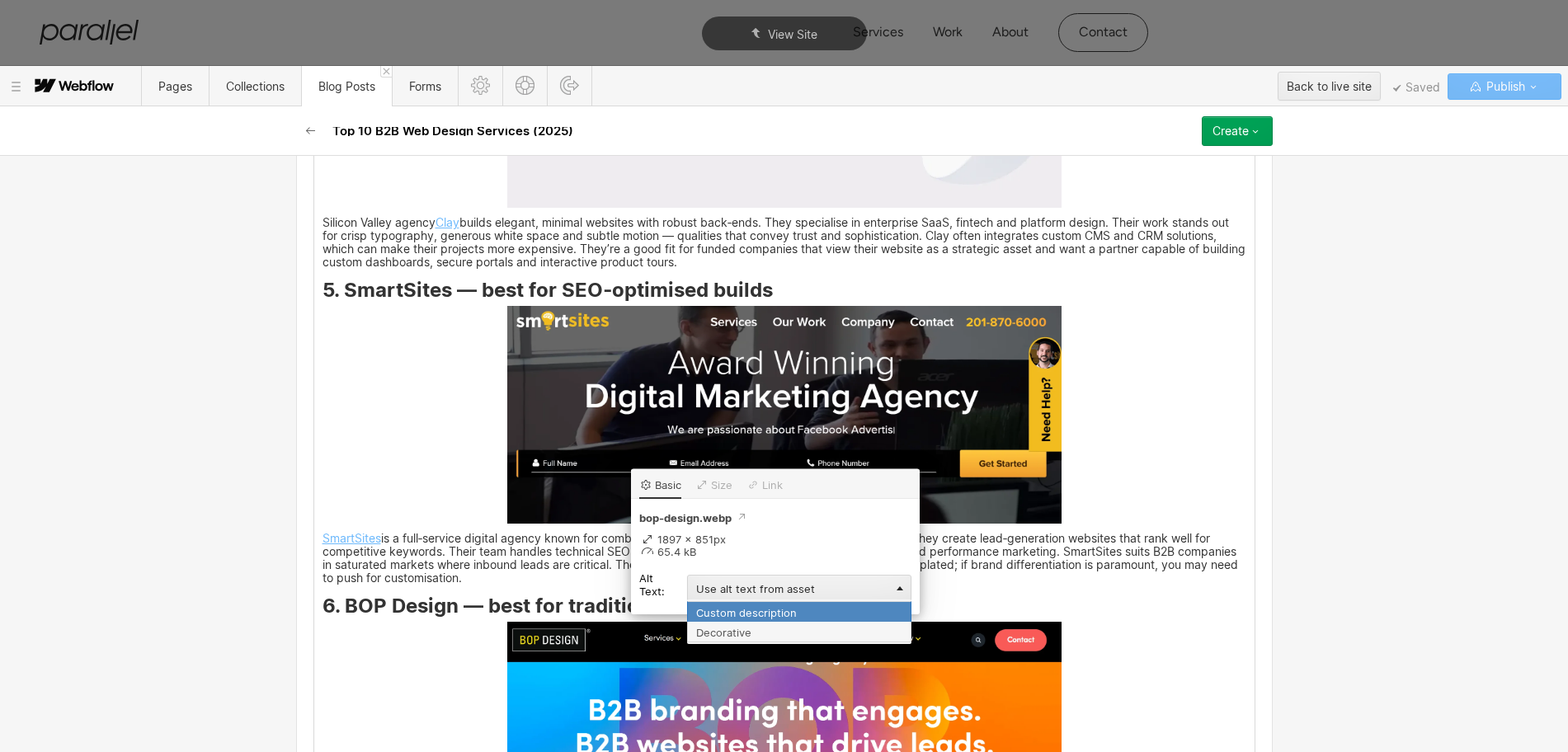
click at [718, 605] on div "Custom description" at bounding box center [799, 612] width 225 height 20
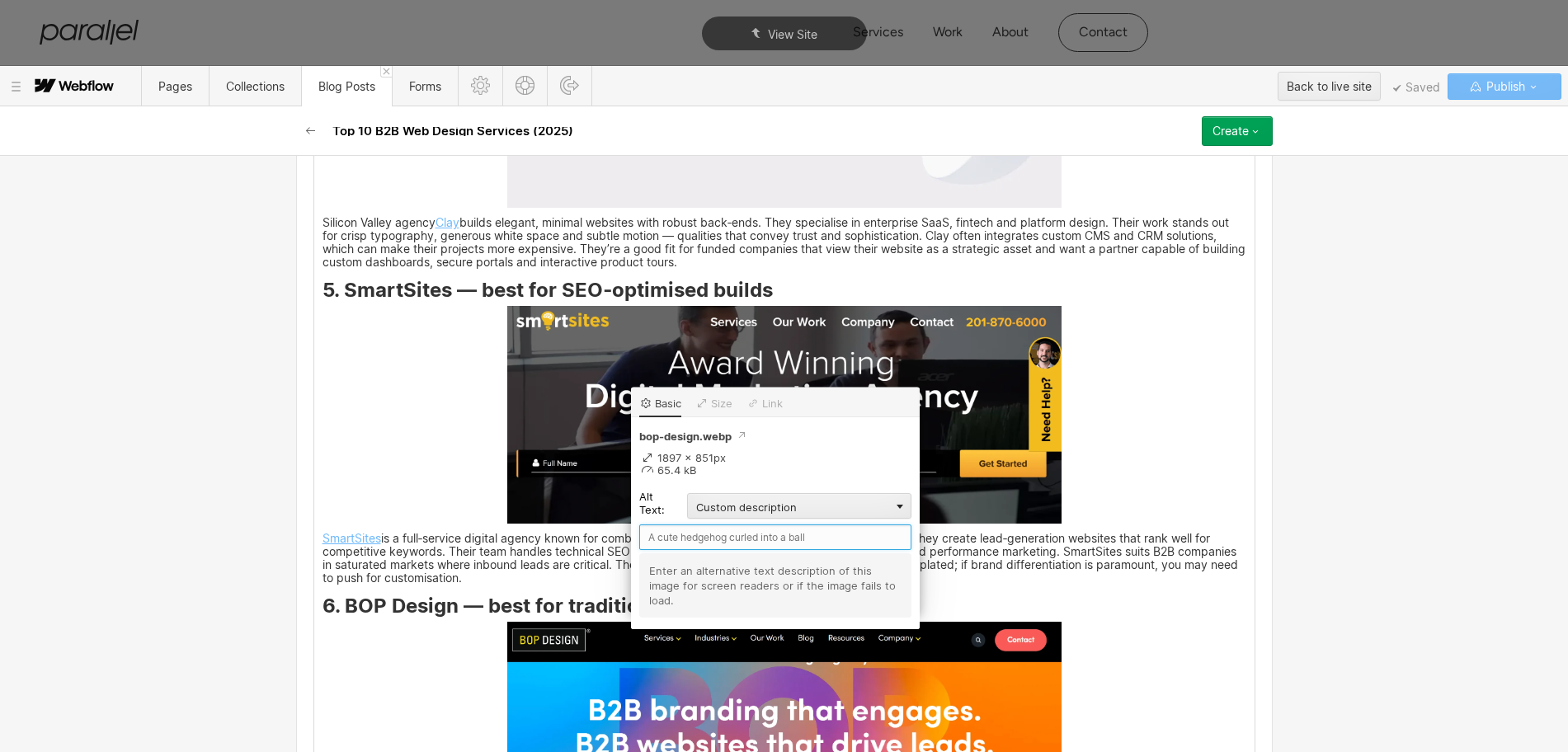
click at [662, 541] on input "text" at bounding box center [775, 538] width 273 height 26
paste input "BOP Design"
type input "BOP Design"
click at [1115, 614] on h3 "6. BOP Design — best for traditional industries" at bounding box center [784, 608] width 924 height 19
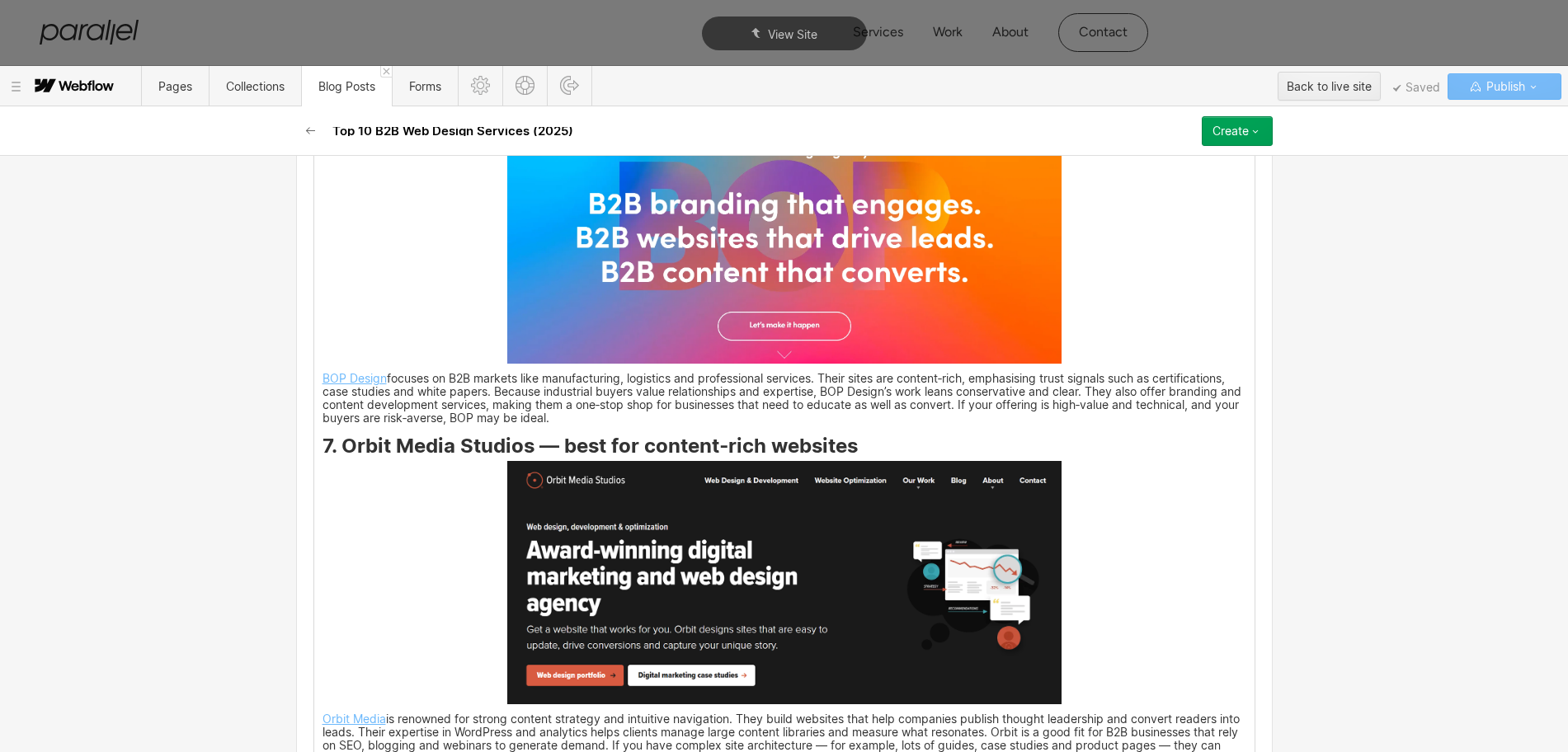
scroll to position [4777, 0]
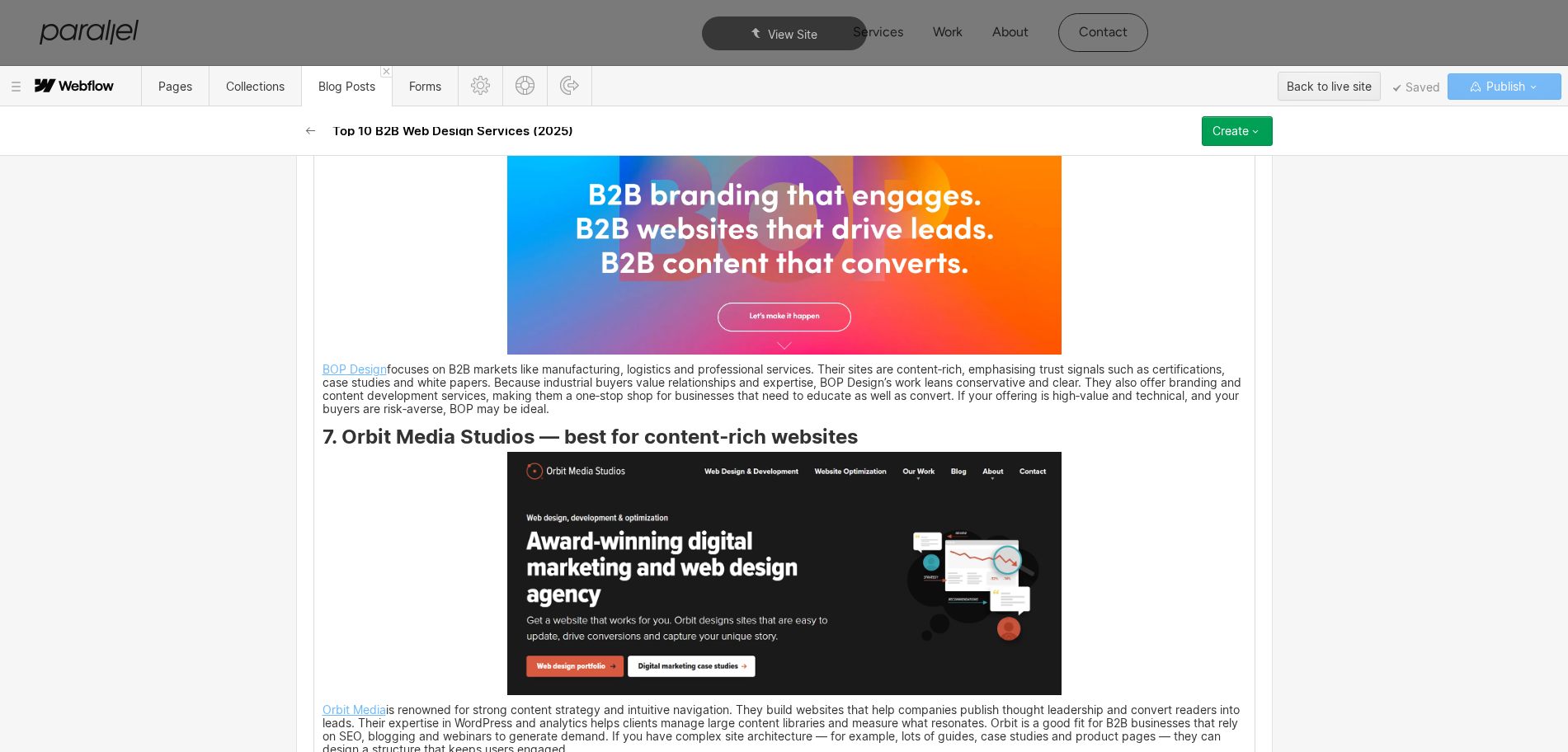
click at [341, 440] on strong "7. Orbit Media Studios — best for content‑rich websites" at bounding box center [590, 437] width 535 height 24
drag, startPoint x: 336, startPoint y: 437, endPoint x: 520, endPoint y: 444, distance: 184.1
click at [520, 444] on strong "7. Orbit Media Studios — best for content‑rich websites" at bounding box center [590, 437] width 535 height 24
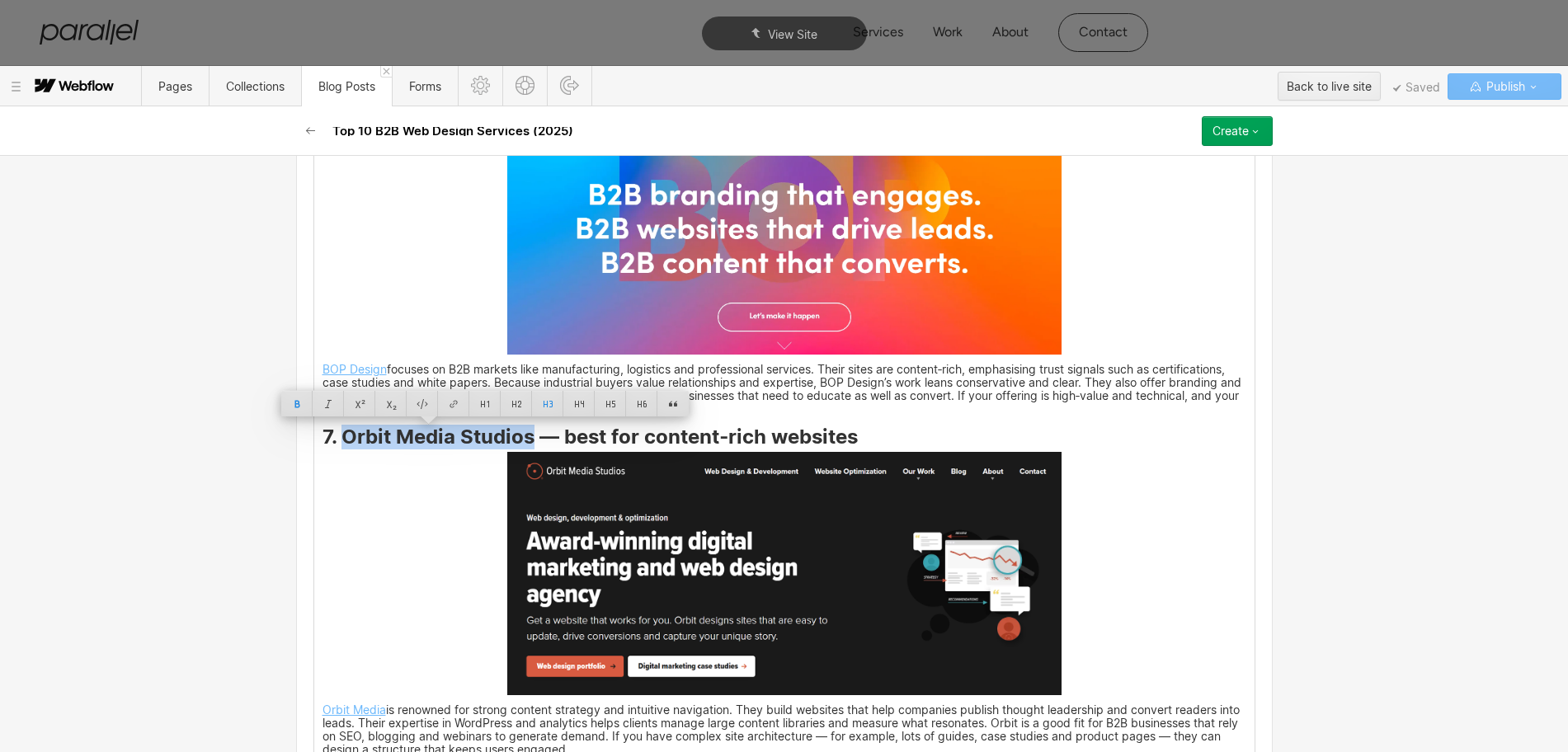
copy strong "Orbit Media Studios"
click at [671, 572] on img at bounding box center [784, 573] width 554 height 242
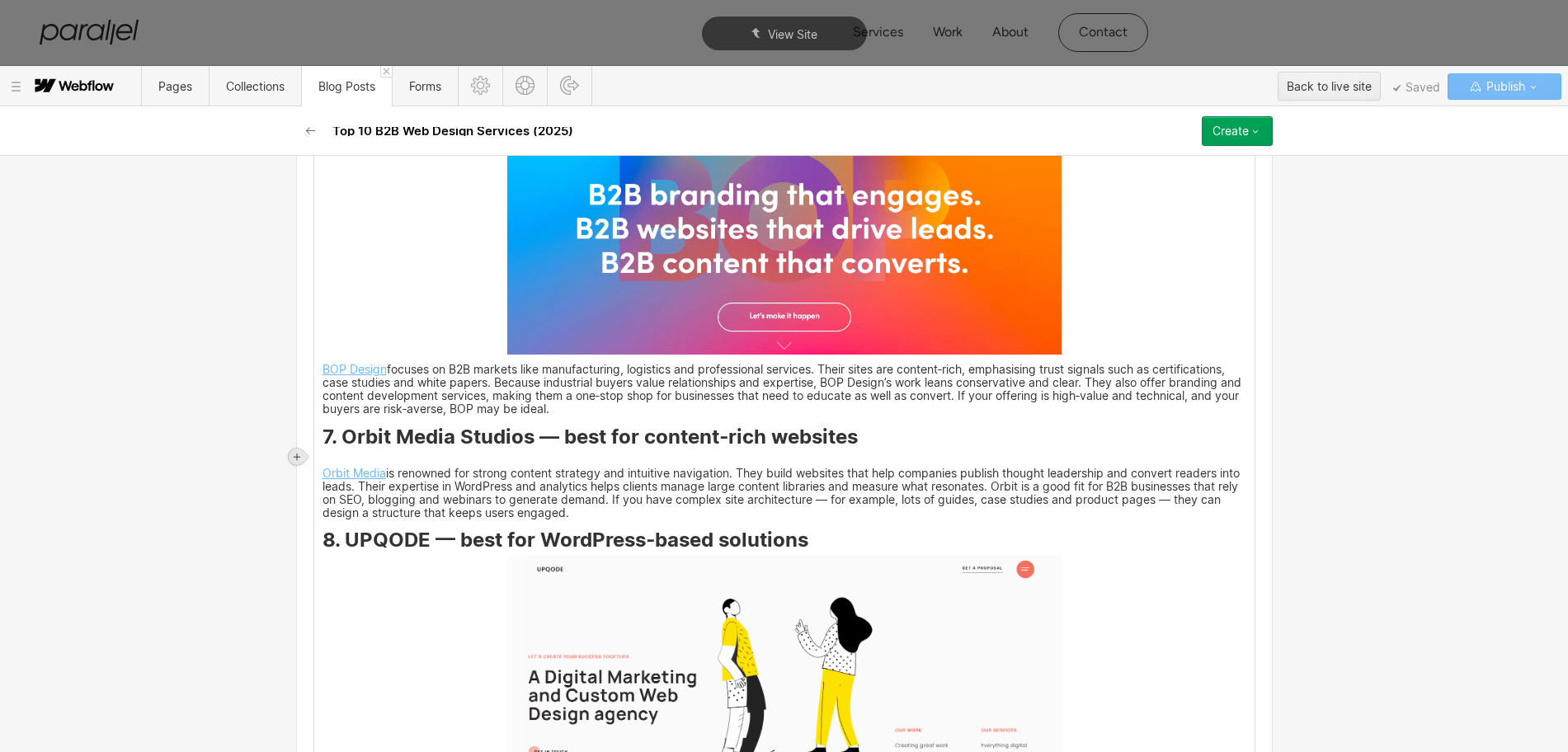
click at [297, 458] on icon at bounding box center [297, 456] width 6 height 6
click at [326, 459] on div at bounding box center [328, 456] width 31 height 26
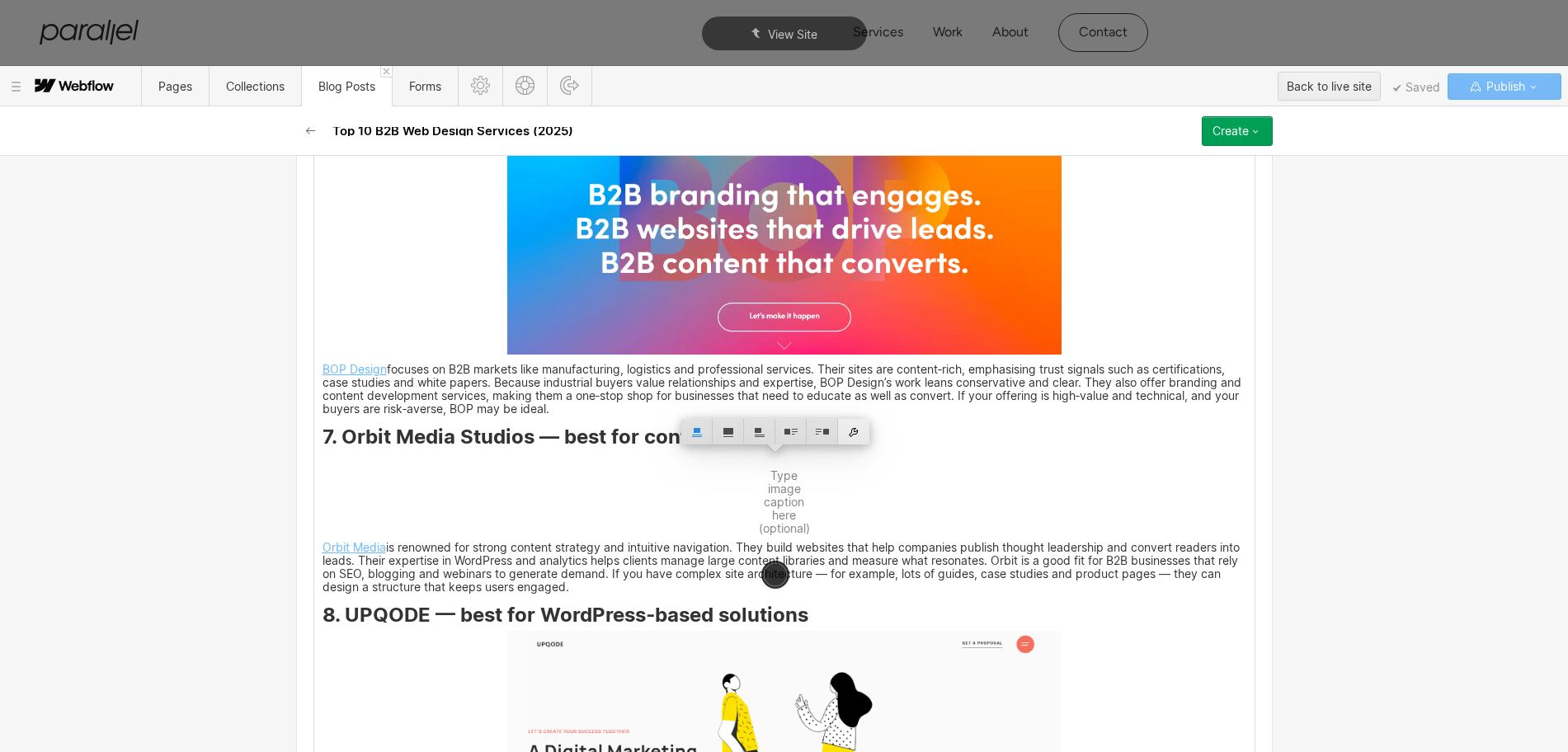
click at [861, 431] on div at bounding box center [854, 432] width 31 height 26
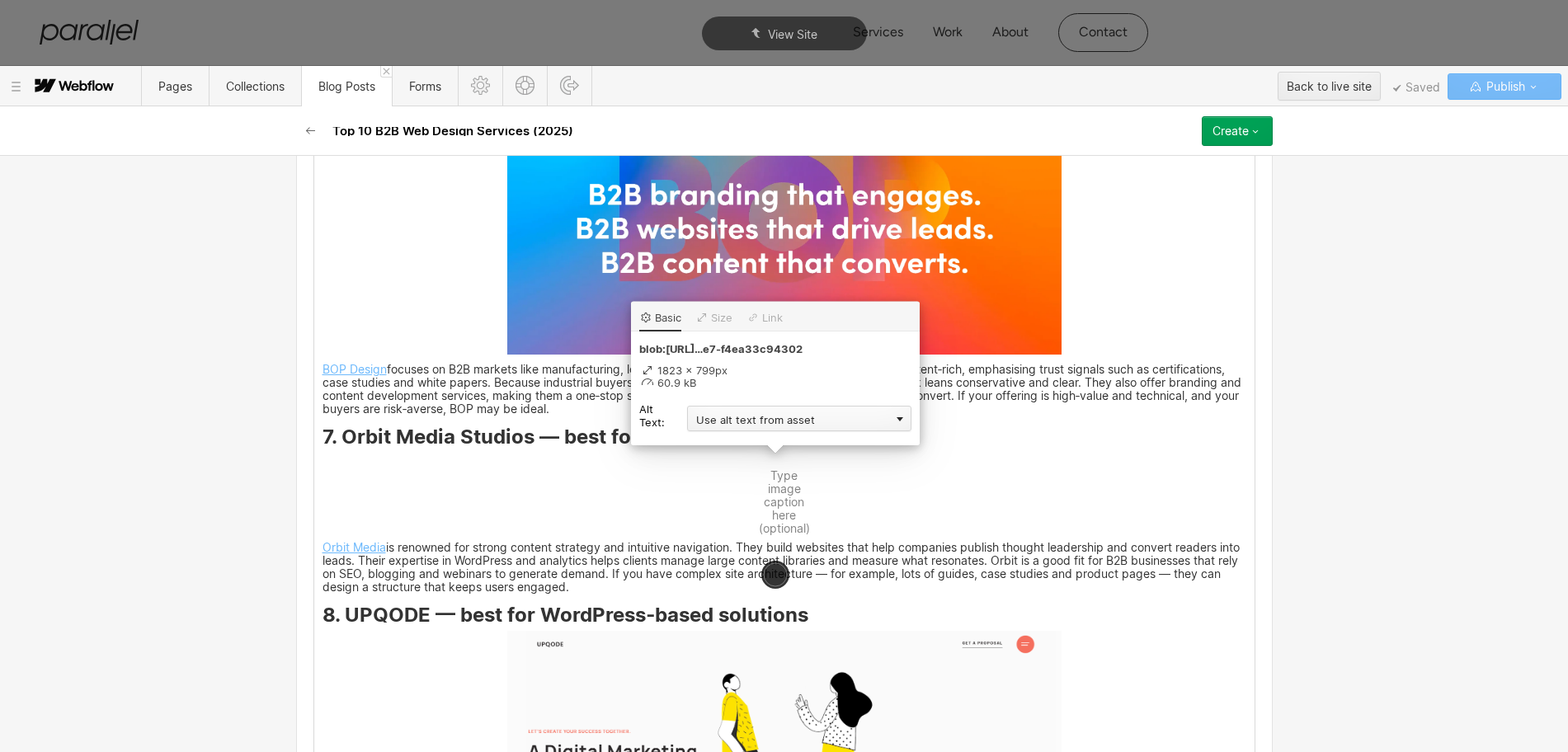
click at [732, 421] on div "Use alt text from asset" at bounding box center [799, 418] width 225 height 26
click at [720, 444] on div "Custom description" at bounding box center [799, 443] width 225 height 20
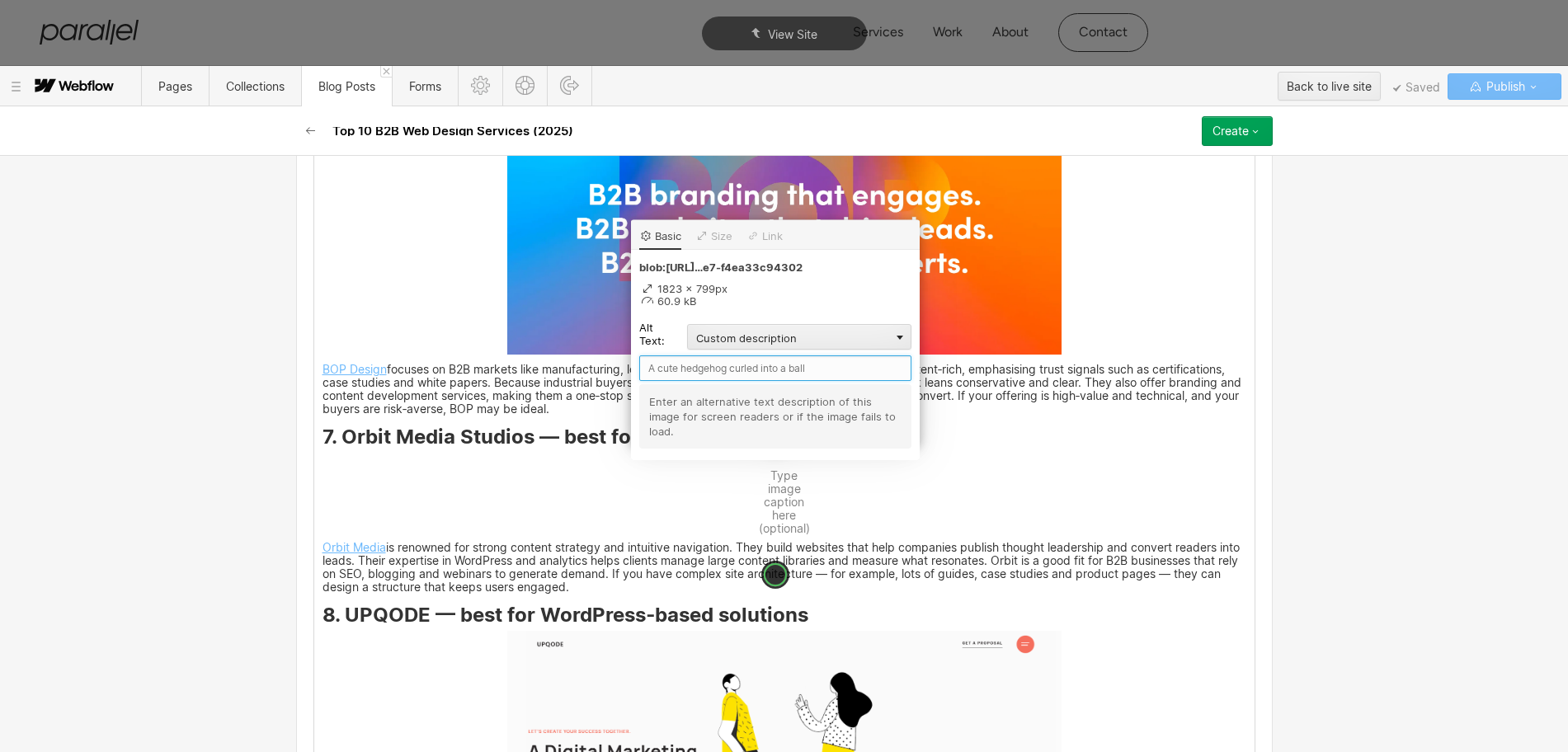
click at [675, 372] on input "text" at bounding box center [775, 369] width 273 height 26
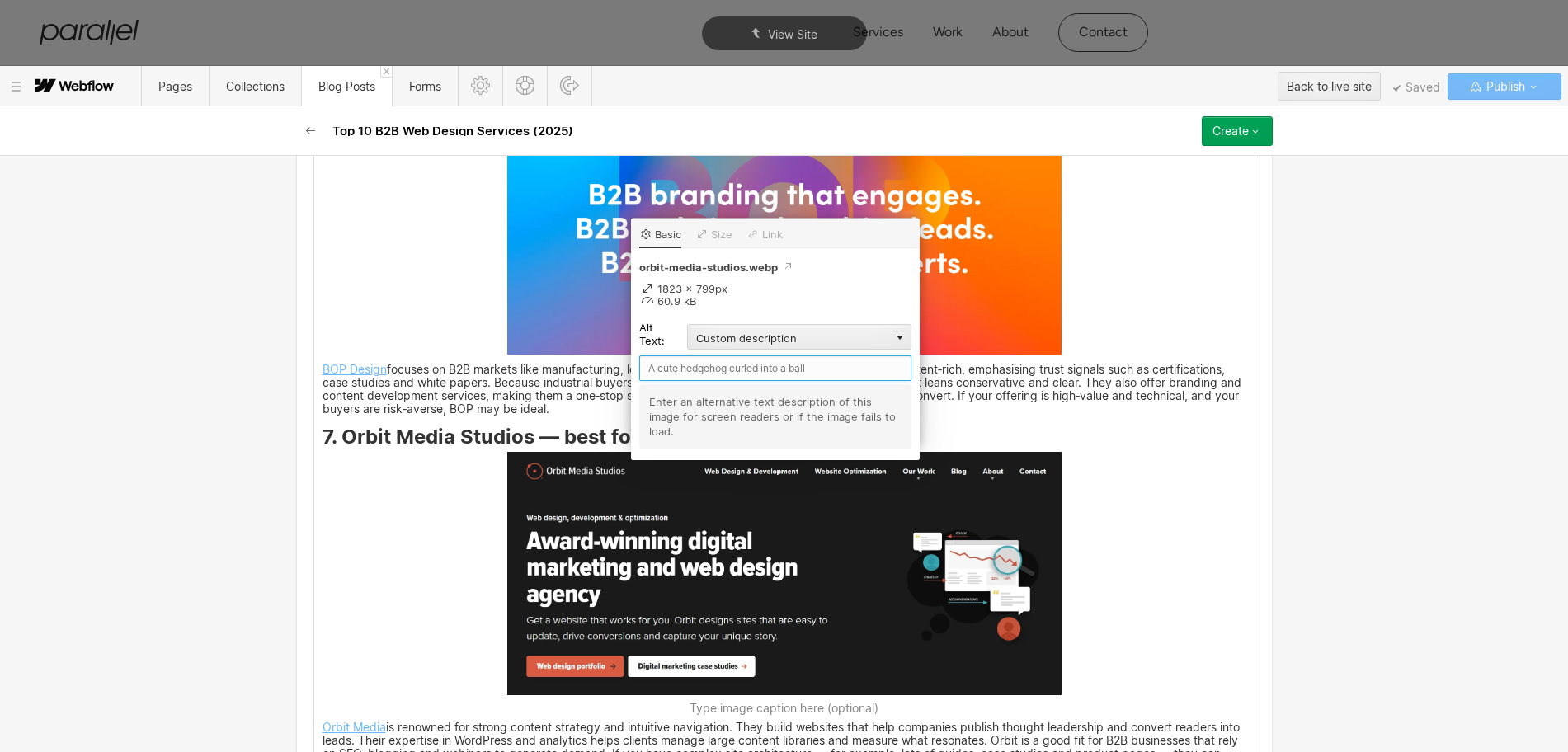
paste input "Orbit Media Studios"
type input "Orbit Media Studios"
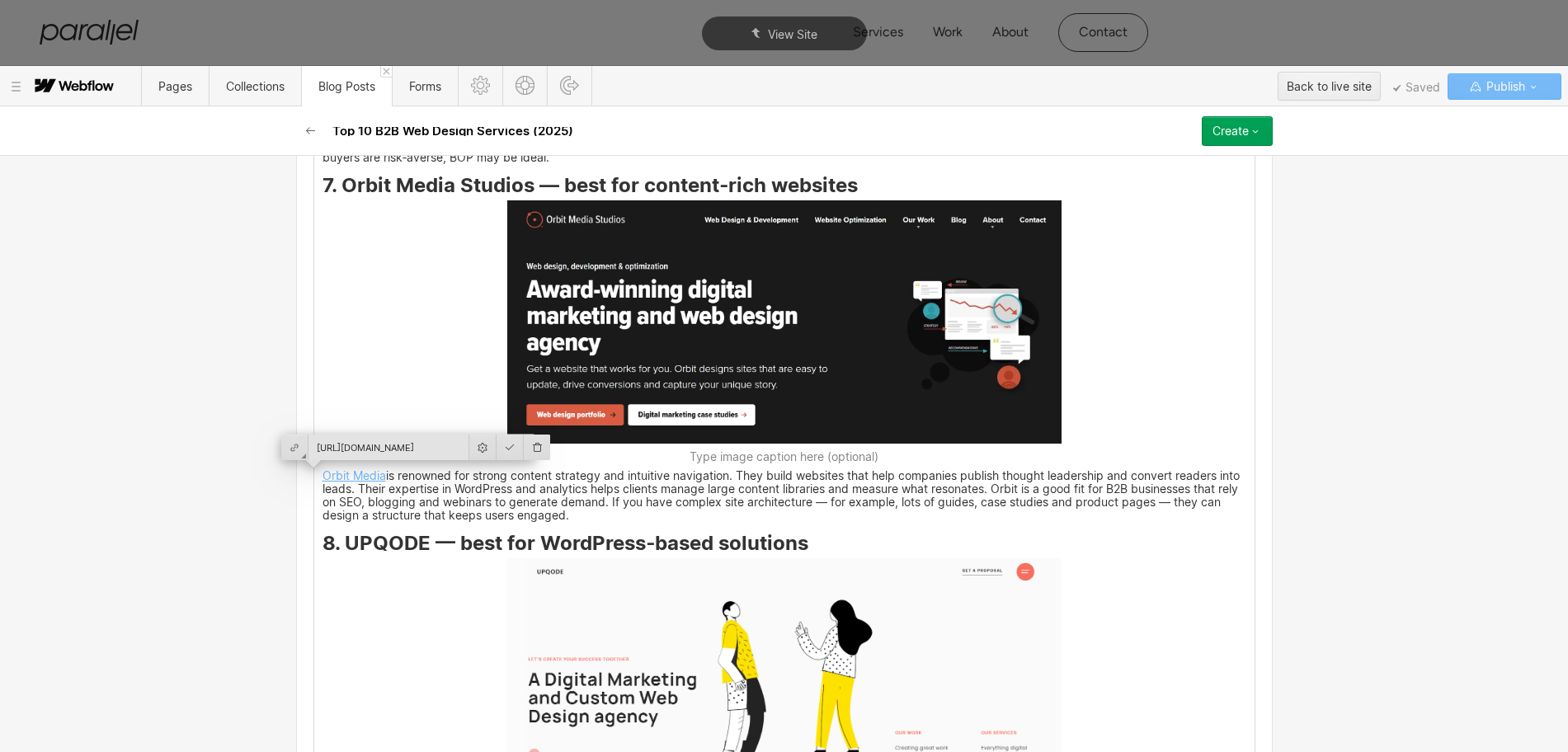
scroll to position [5087, 0]
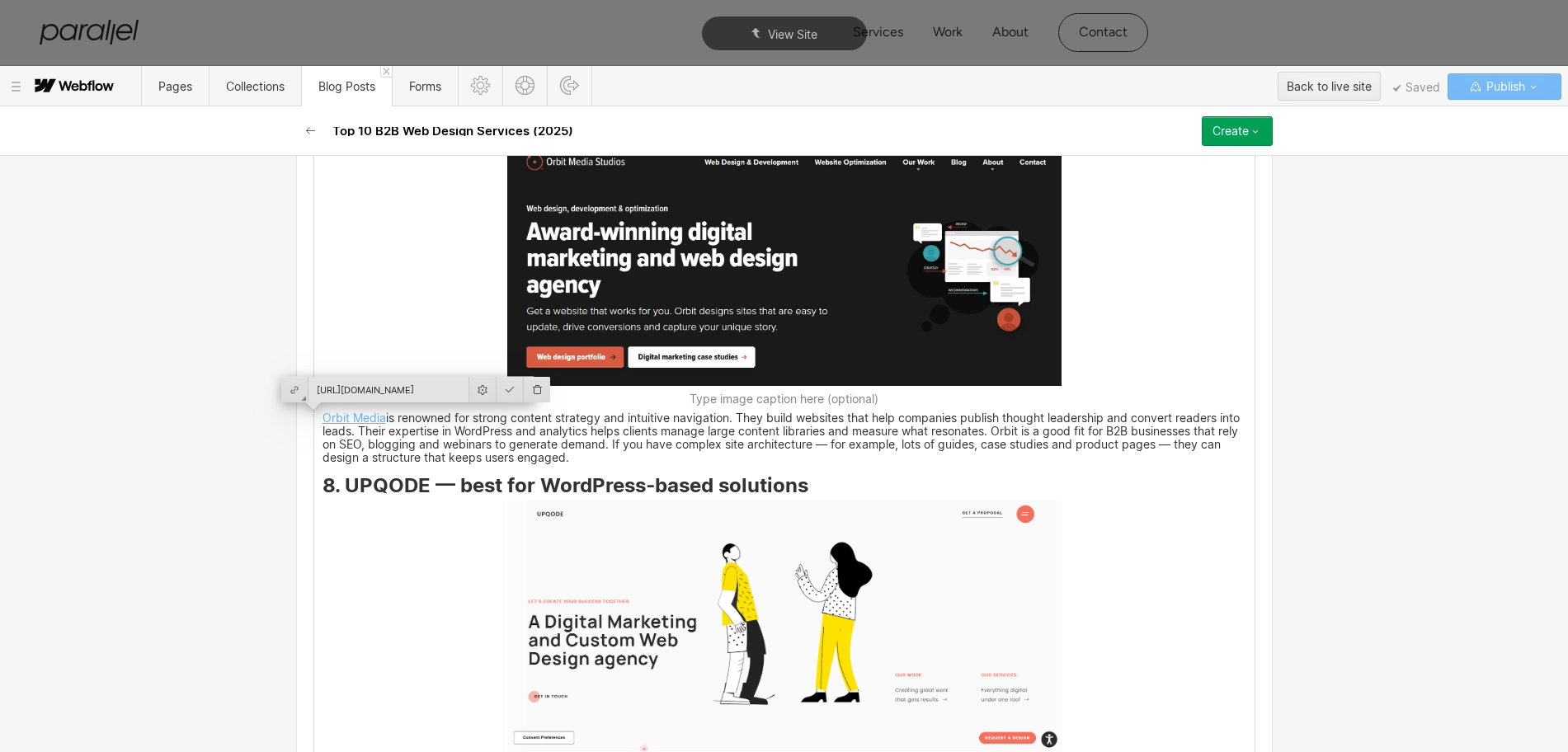
click at [803, 649] on img at bounding box center [784, 625] width 554 height 250
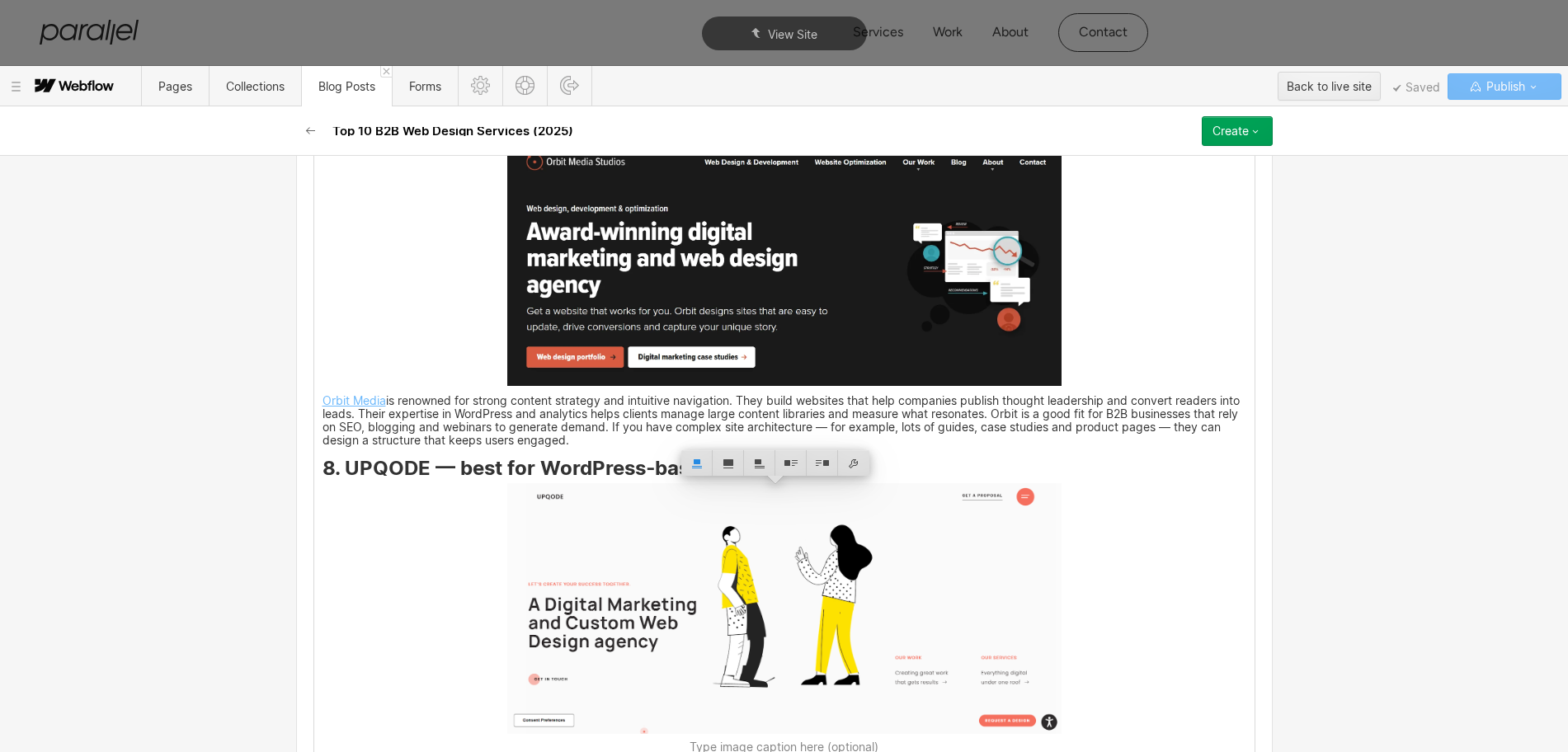
scroll to position [5190, 0]
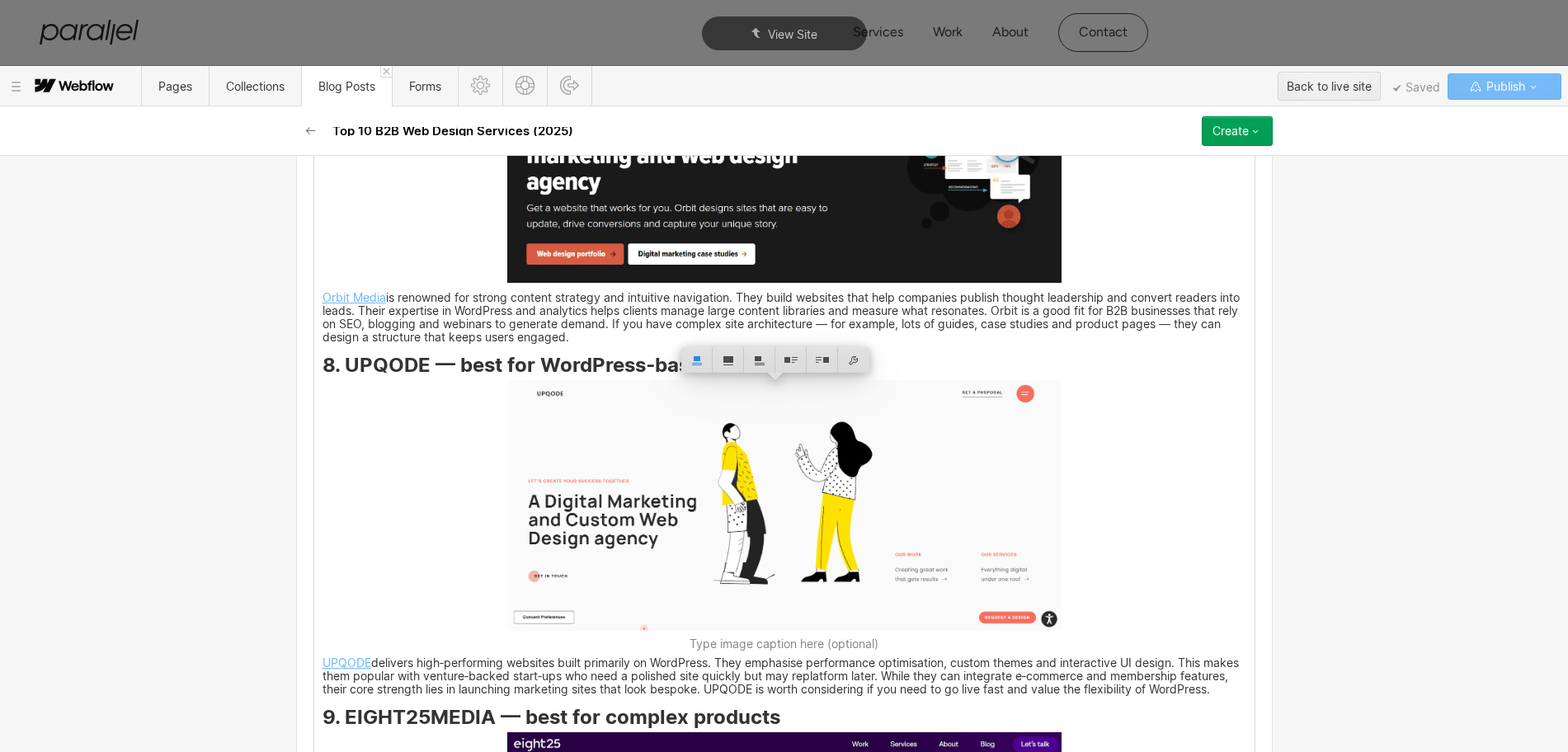
click at [334, 360] on strong "8. UPQODE — best for WordPress‑based solutions" at bounding box center [565, 365] width 486 height 24
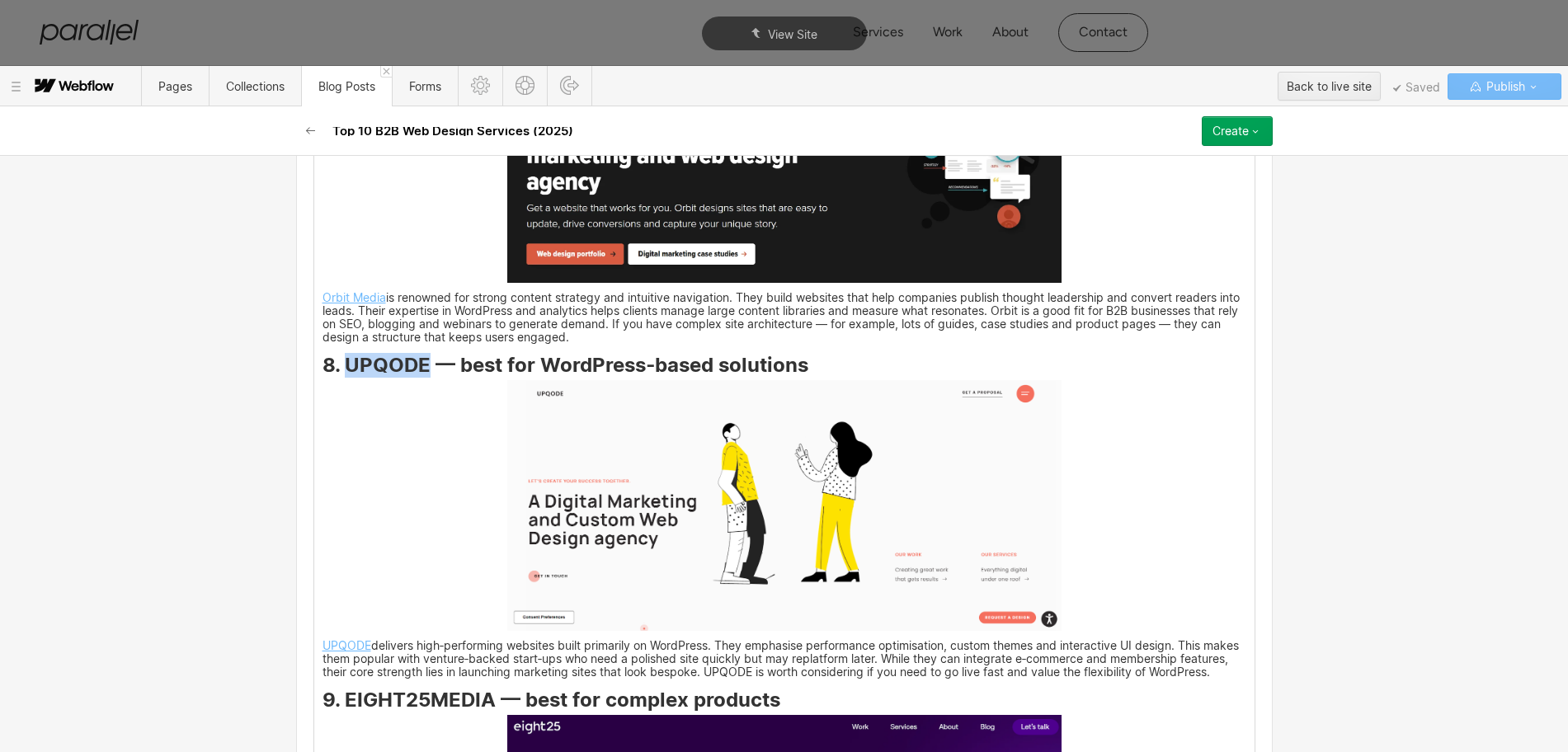
drag, startPoint x: 338, startPoint y: 365, endPoint x: 420, endPoint y: 366, distance: 82.0
click at [420, 366] on strong "8. UPQODE — best for WordPress‑based solutions" at bounding box center [565, 365] width 486 height 24
copy strong "UPQODE"
click at [745, 491] on img at bounding box center [784, 505] width 554 height 250
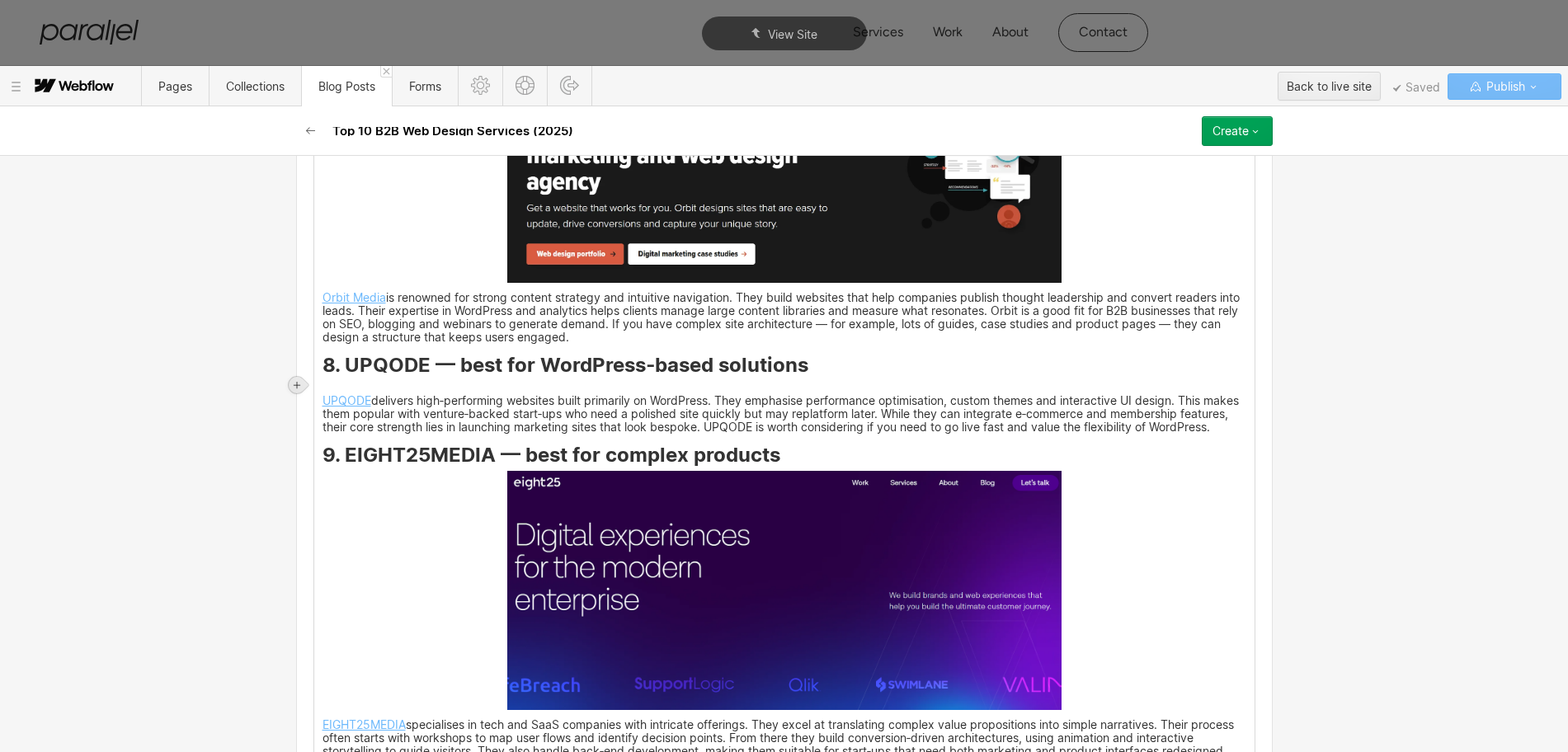
click at [297, 382] on icon at bounding box center [297, 385] width 10 height 10
click at [327, 381] on div at bounding box center [328, 385] width 31 height 26
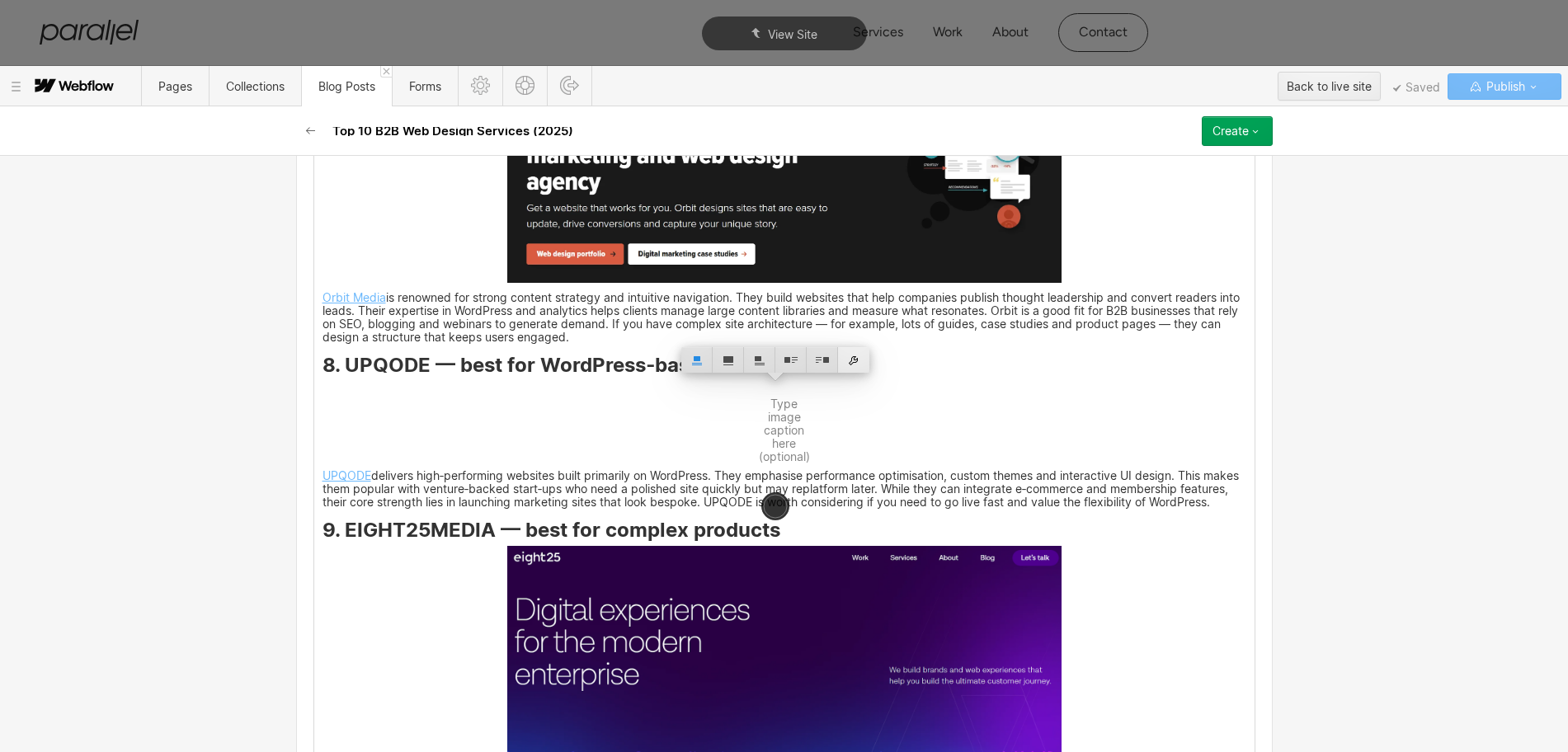
click at [858, 361] on div at bounding box center [854, 360] width 31 height 26
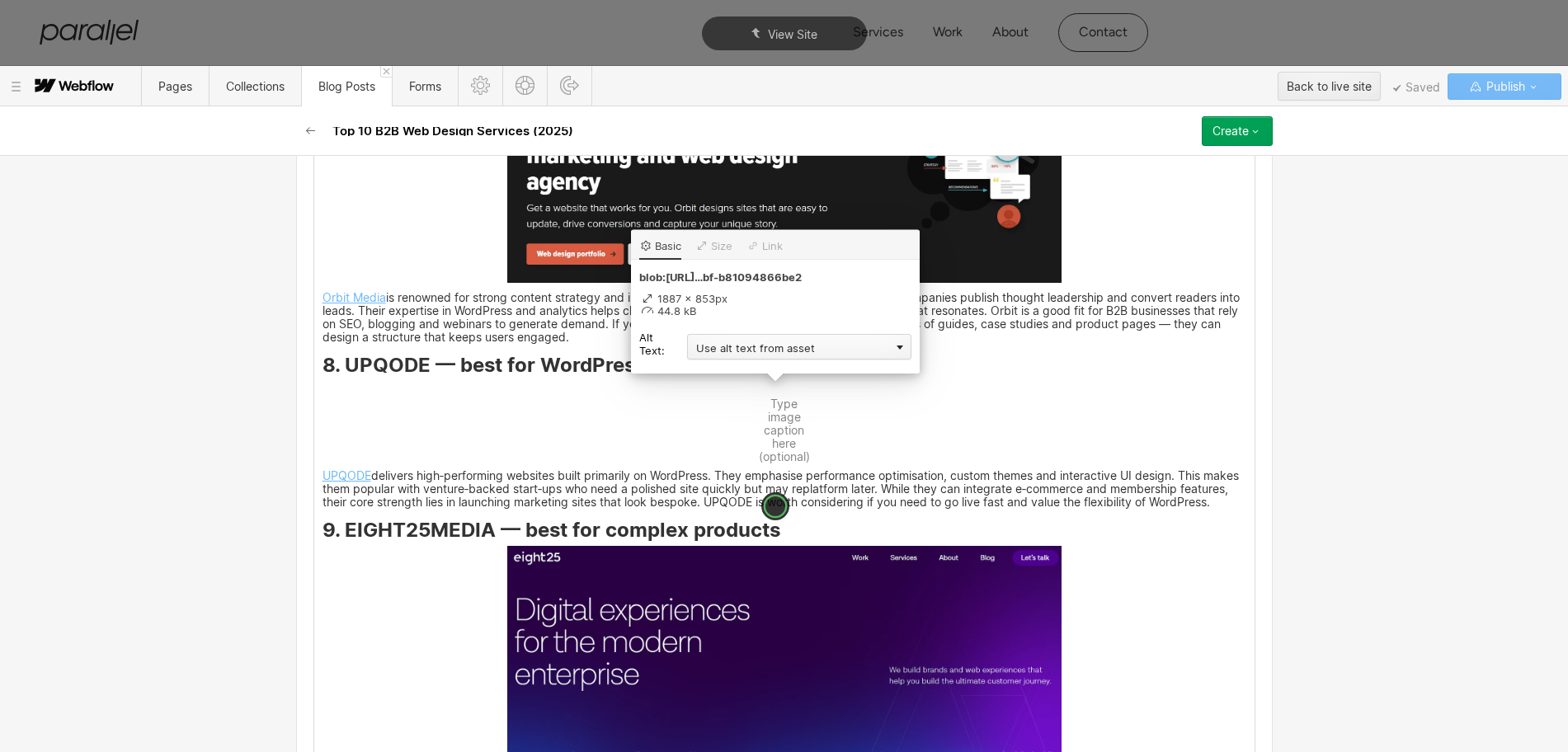
click at [749, 349] on div "Use alt text from asset" at bounding box center [799, 347] width 225 height 26
click at [723, 370] on div "Custom description" at bounding box center [799, 370] width 225 height 20
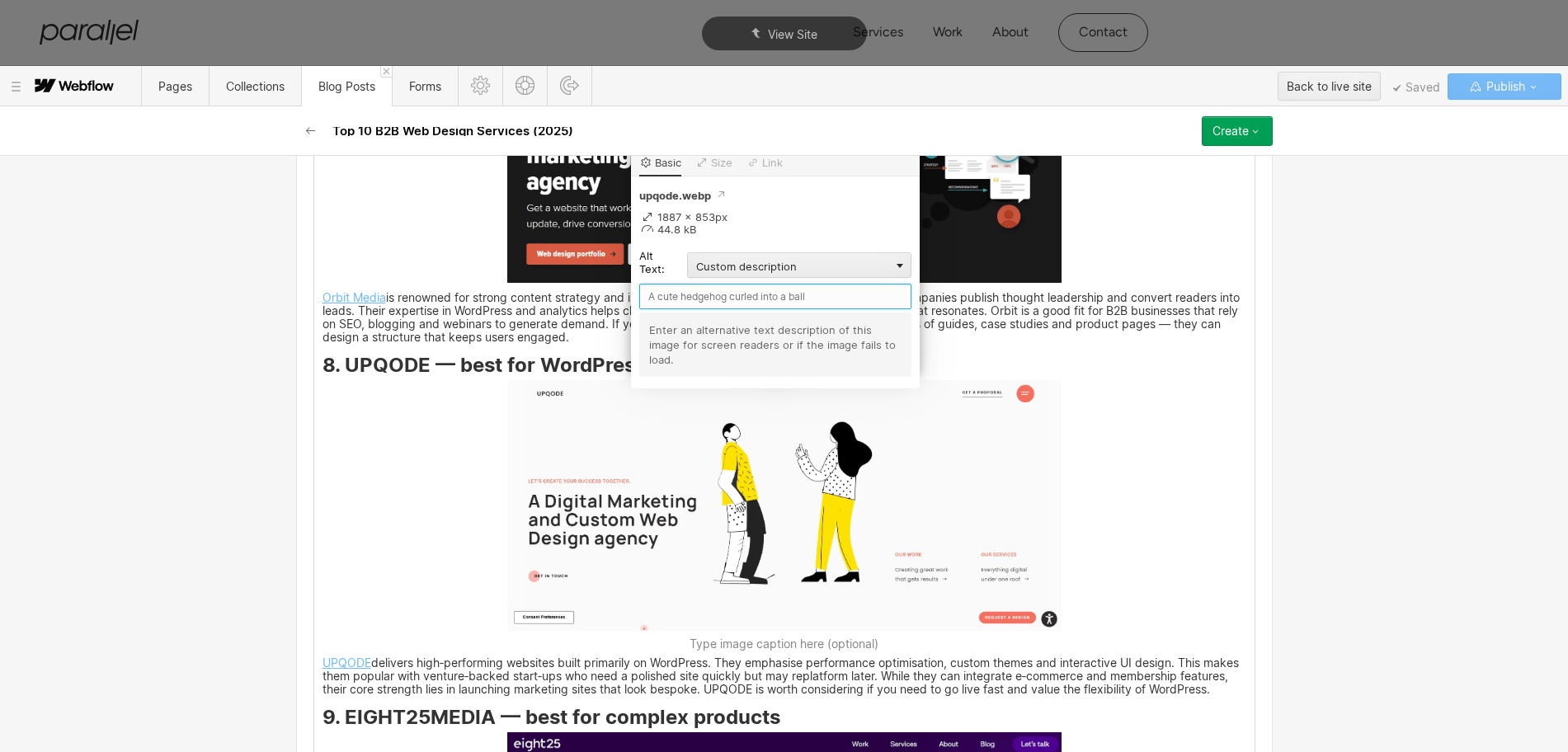
click at [689, 300] on input "text" at bounding box center [775, 297] width 273 height 26
paste input "UPQODE"
type input "UPQODE"
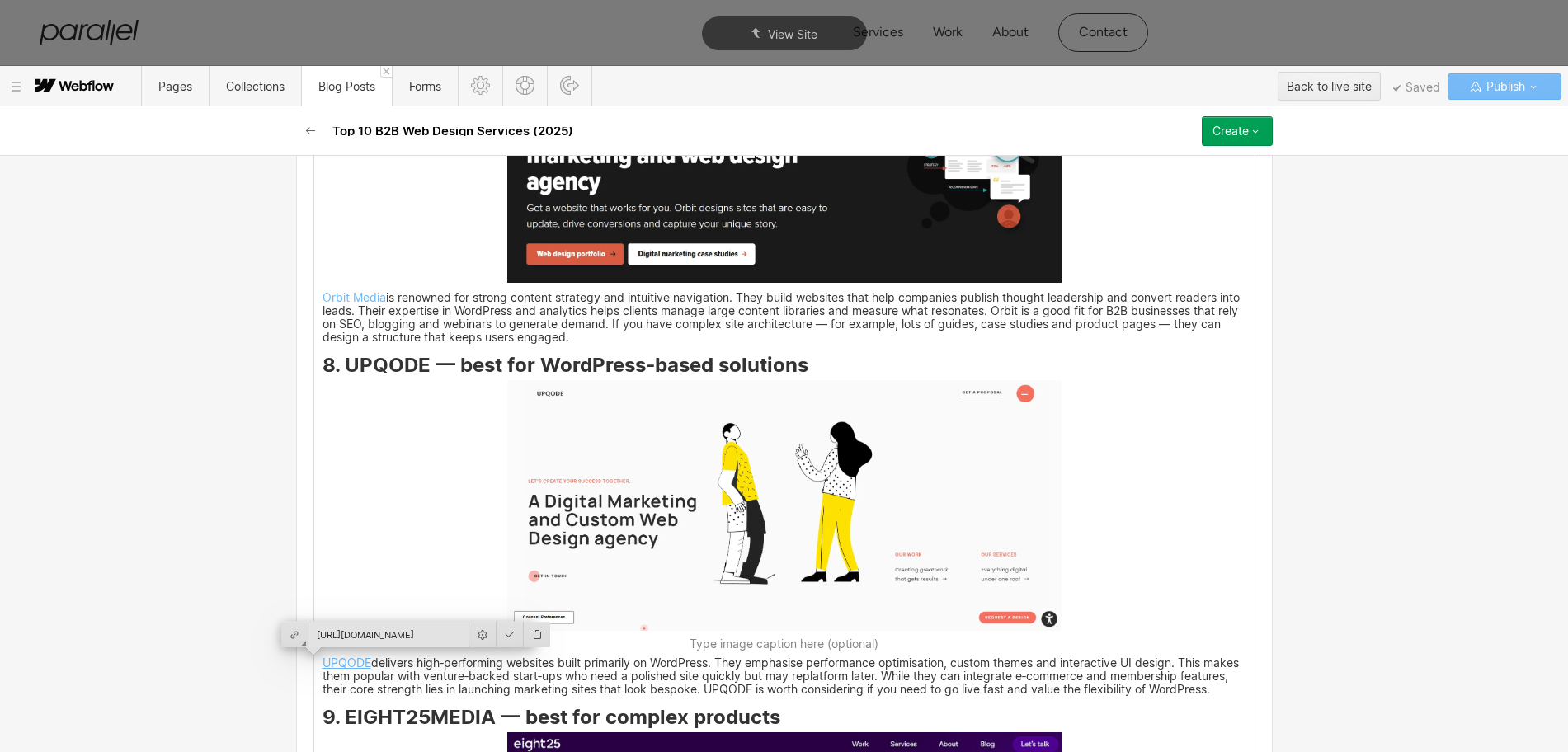
scroll to position [5396, 0]
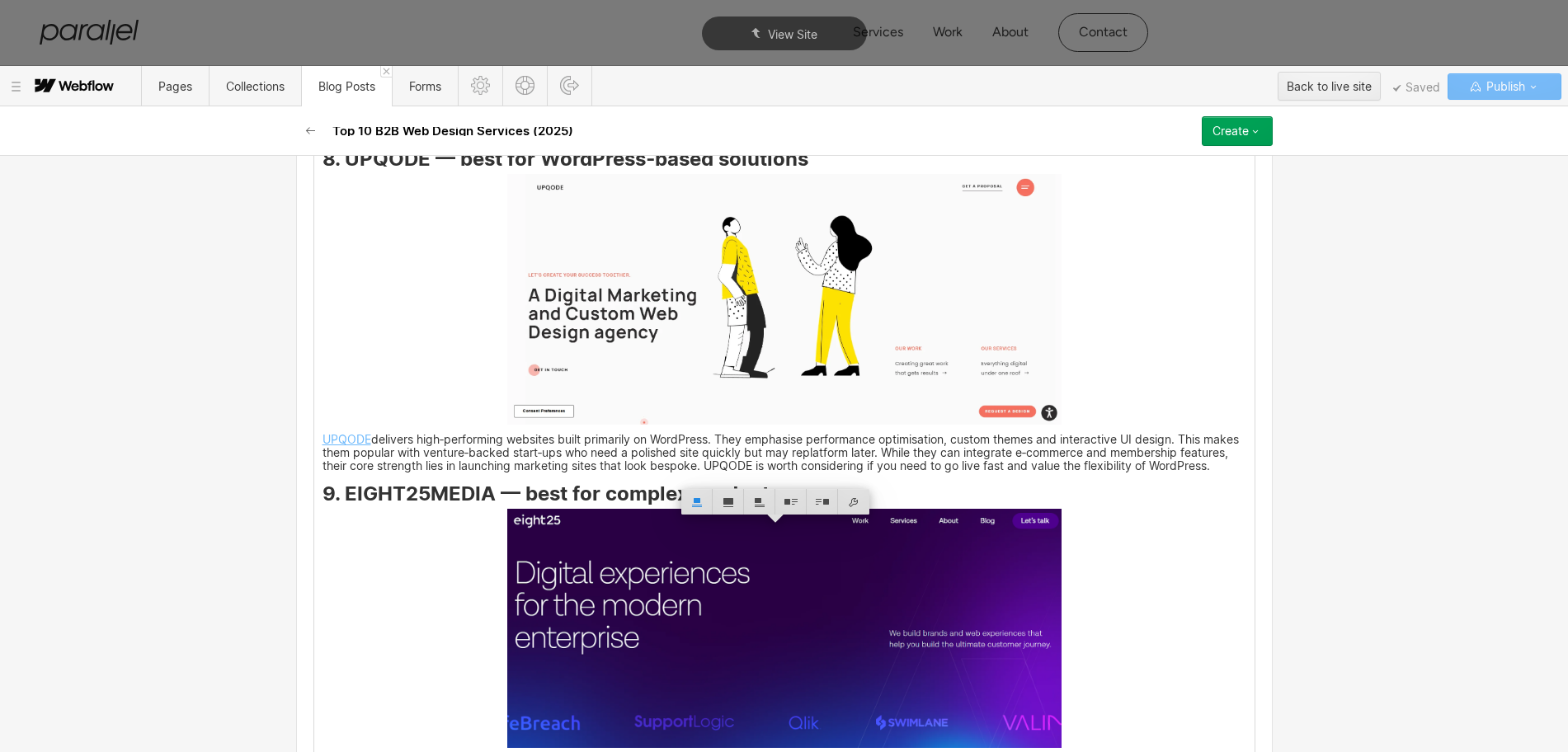
click at [336, 505] on strong "9. EIGHT25MEDIA — best for complex products" at bounding box center [552, 493] width 458 height 24
drag, startPoint x: 338, startPoint y: 507, endPoint x: 482, endPoint y: 514, distance: 144.2
click at [482, 505] on strong "9. EIGHT25MEDIA — best for complex products" at bounding box center [552, 493] width 458 height 24
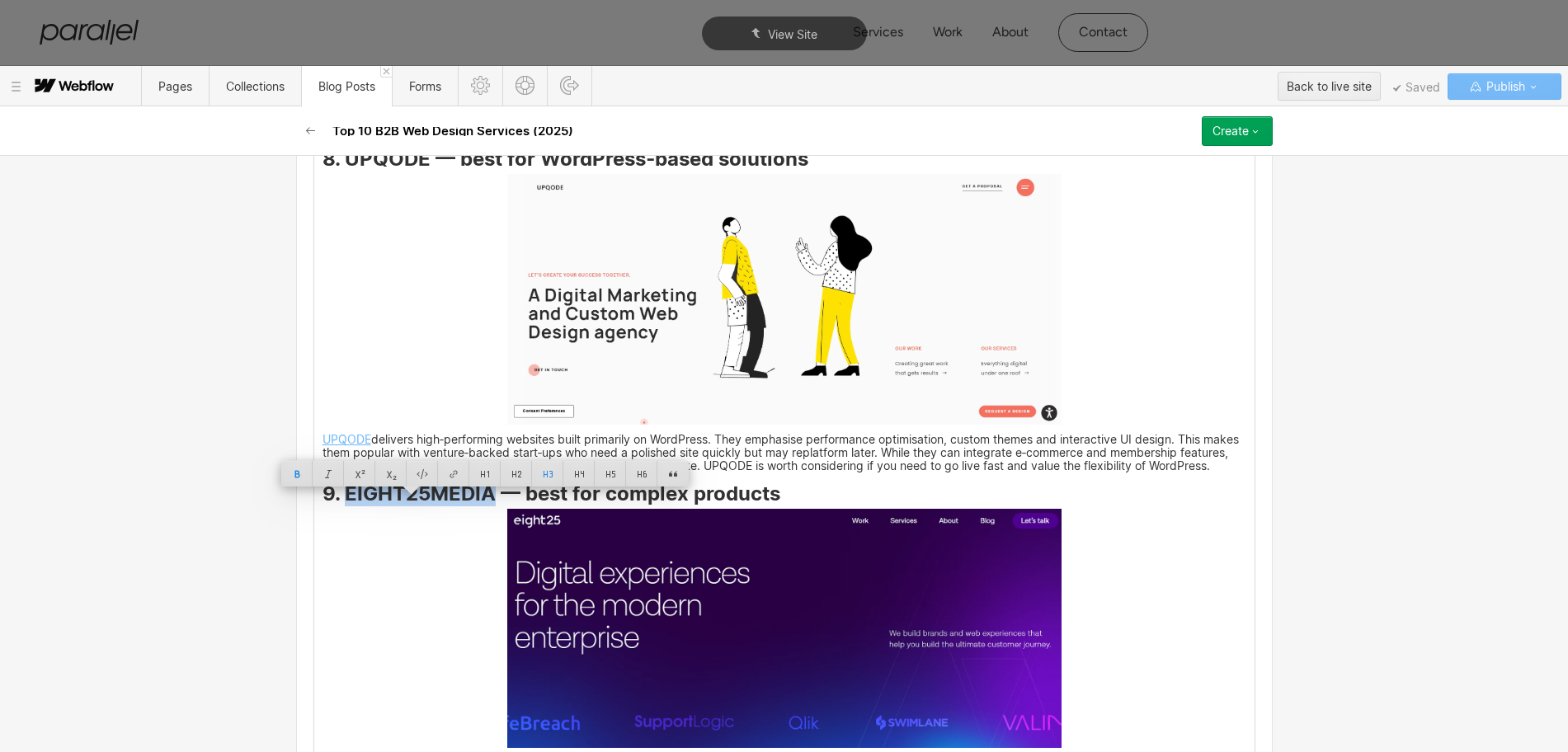
copy strong "EIGHT25MEDIA"
click at [804, 598] on img at bounding box center [784, 628] width 554 height 239
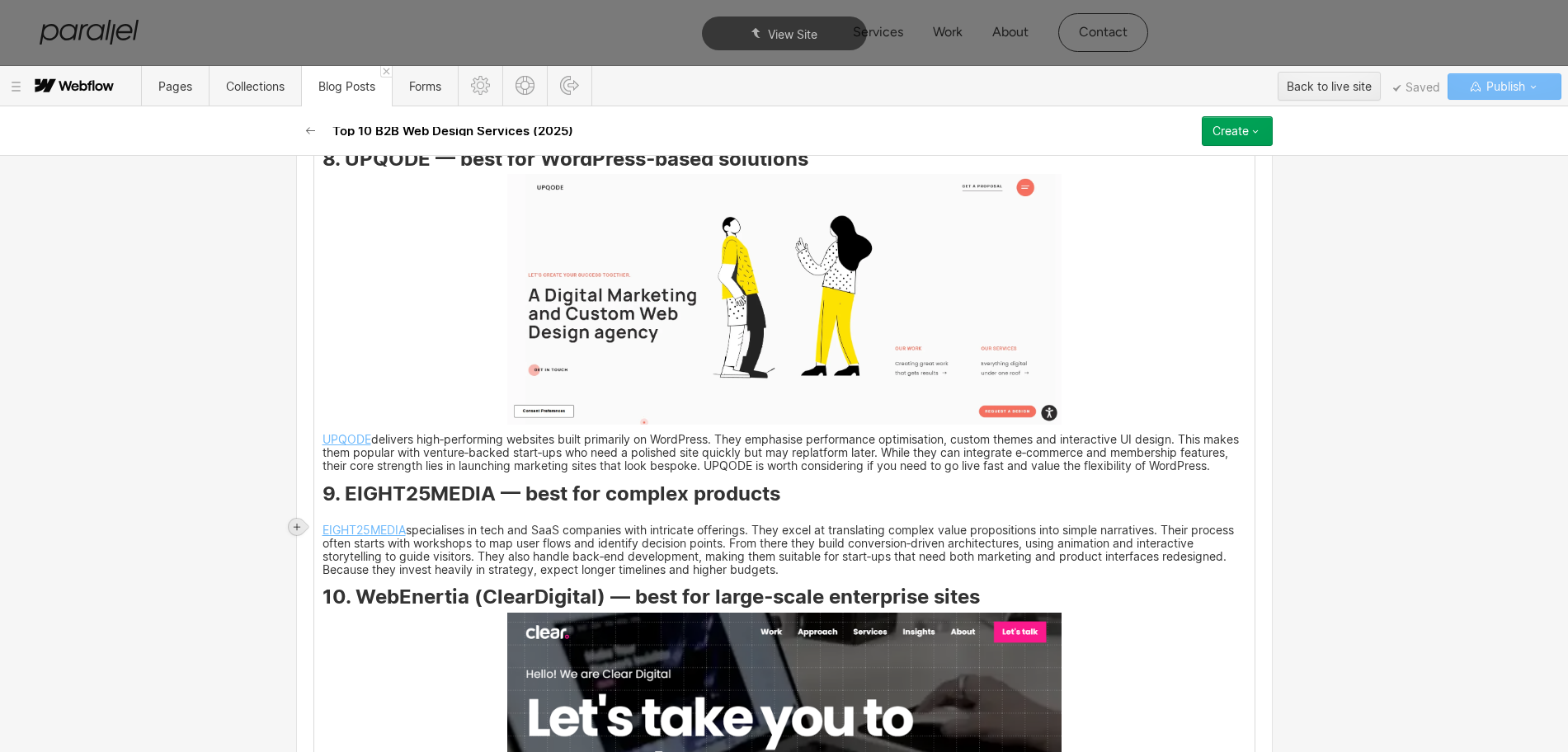
click at [297, 528] on icon at bounding box center [297, 527] width 10 height 10
click at [332, 527] on div at bounding box center [328, 527] width 31 height 26
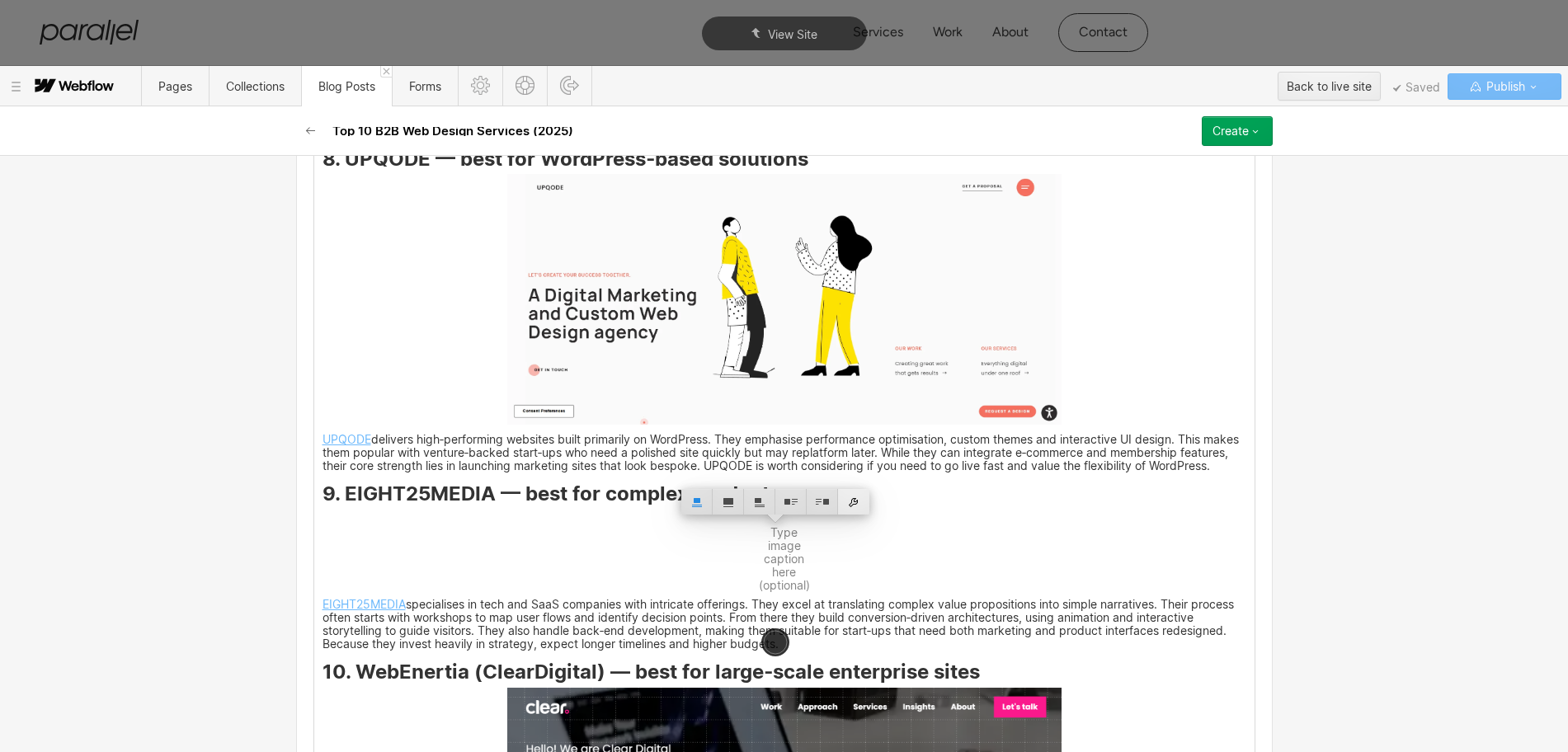
click at [851, 508] on div at bounding box center [854, 502] width 31 height 26
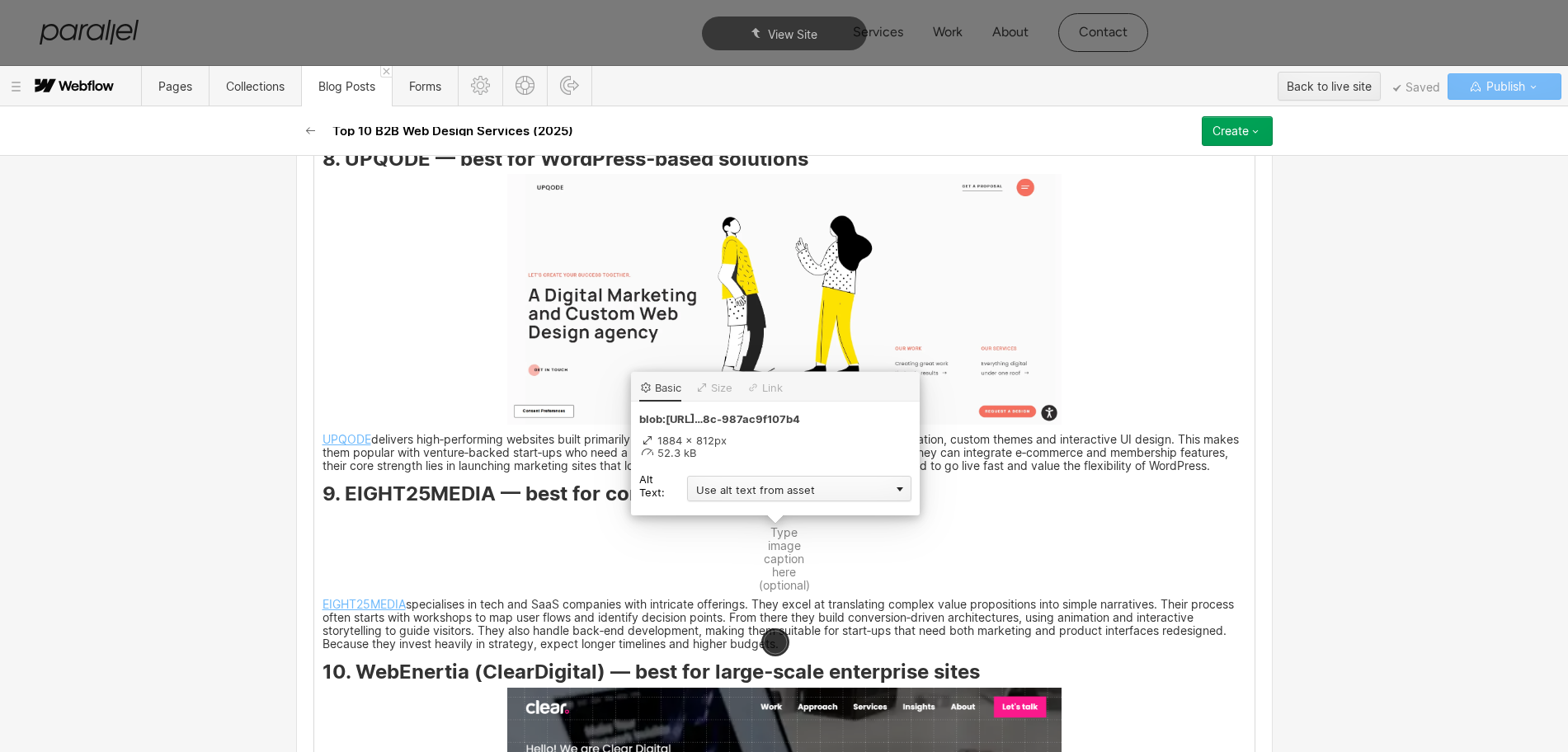
click at [723, 491] on div "Use alt text from asset" at bounding box center [799, 489] width 225 height 26
click at [702, 511] on div "Custom description" at bounding box center [799, 513] width 225 height 20
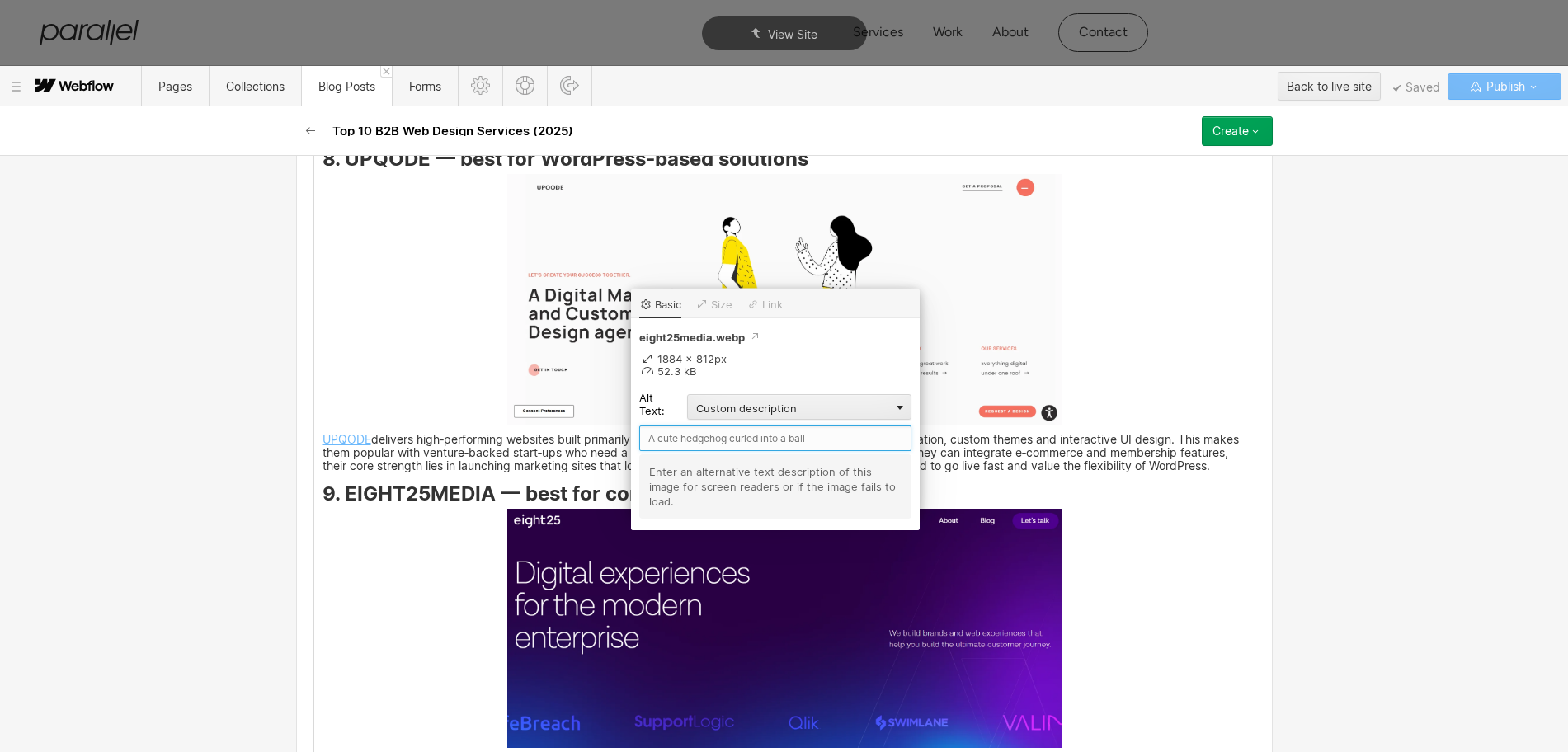
click at [660, 435] on input "text" at bounding box center [775, 439] width 273 height 26
paste input "EIGHT25MEDIA"
type input "EIGHT25MEDIA"
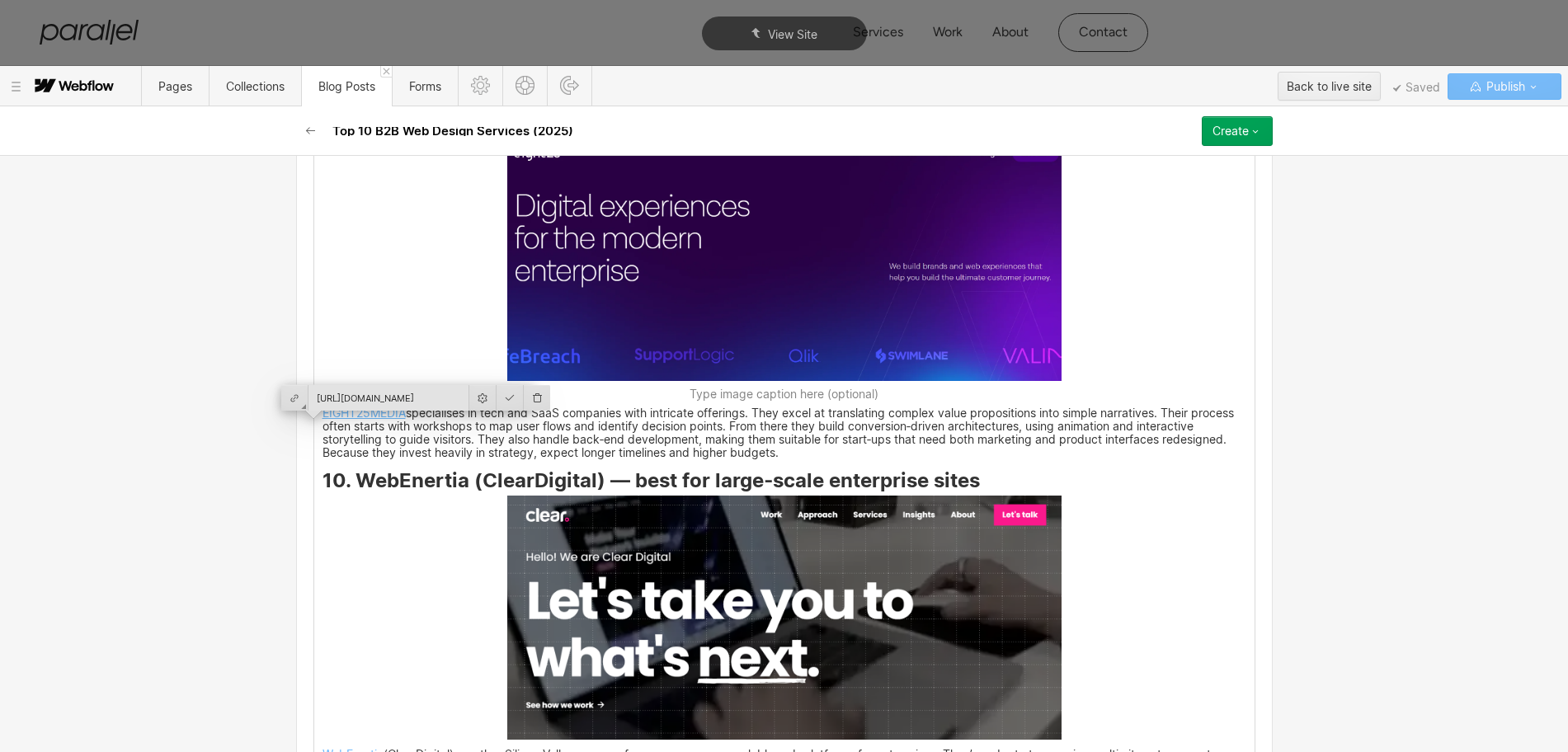
scroll to position [5808, 0]
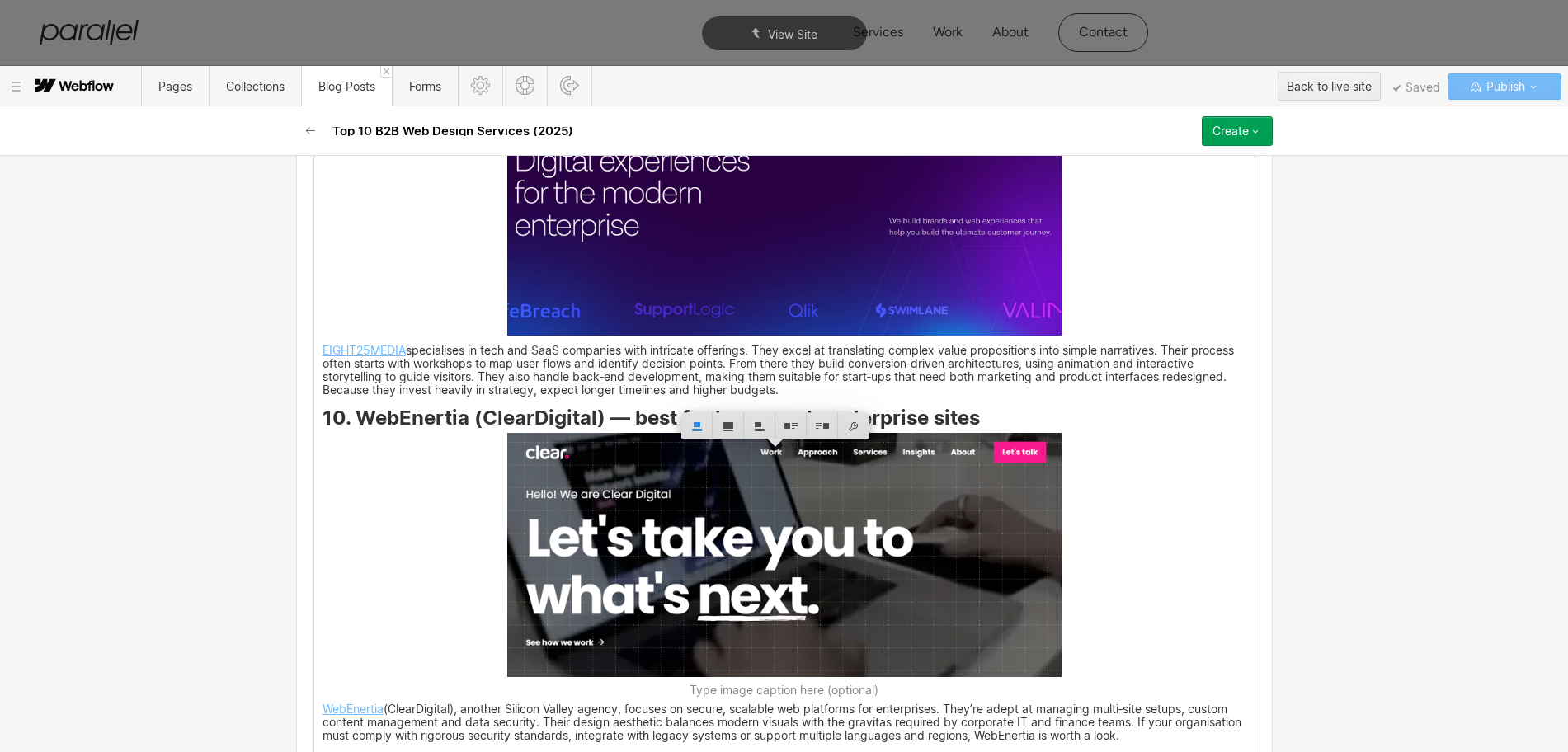
click at [347, 429] on strong "10. WebEnertia (ClearDigital) — best for large‑scale enterprise sites" at bounding box center [651, 418] width 658 height 24
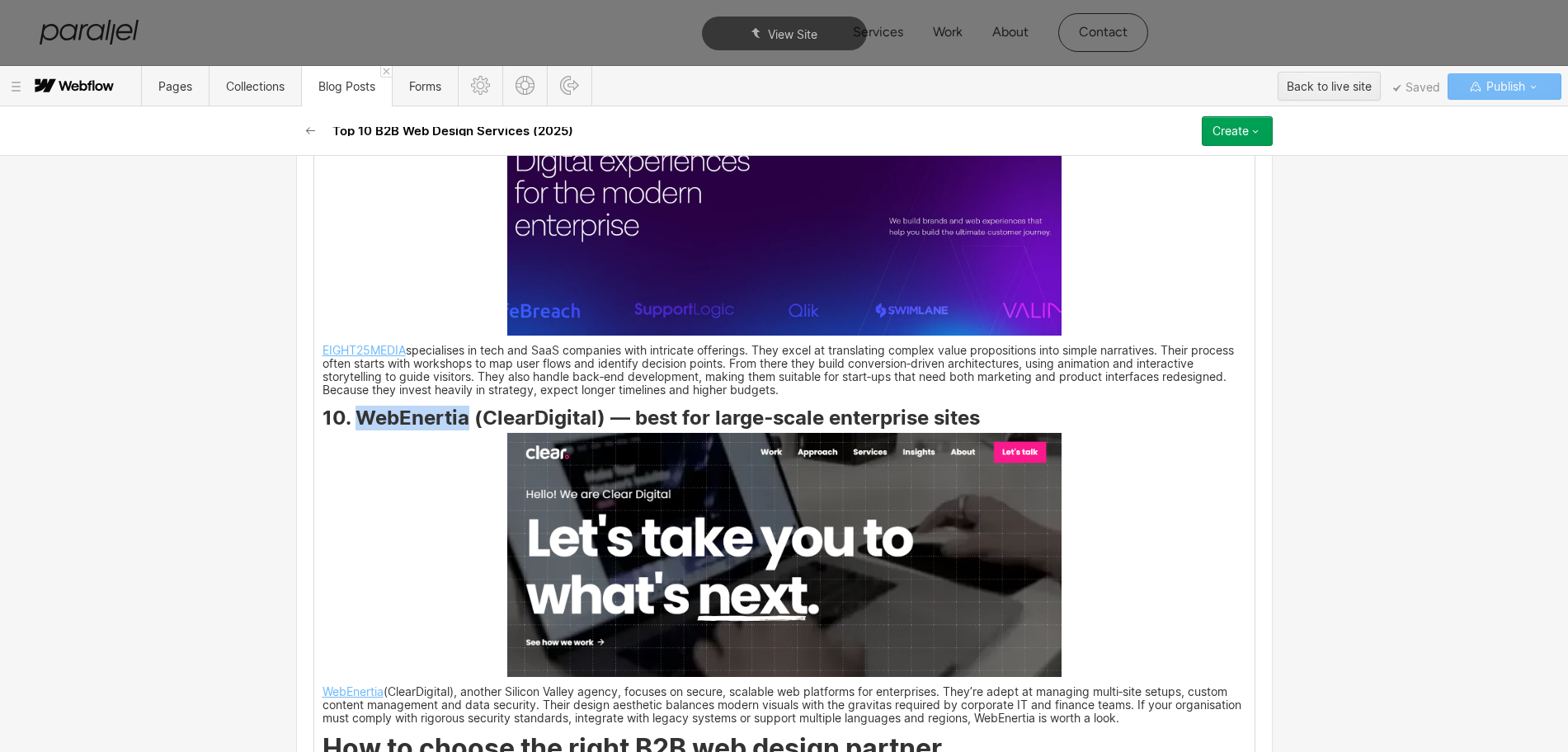
drag, startPoint x: 349, startPoint y: 432, endPoint x: 455, endPoint y: 435, distance: 106.0
click at [455, 430] on strong "10. WebEnertia (ClearDigital) — best for large‑scale enterprise sites" at bounding box center [651, 418] width 658 height 24
click at [671, 583] on img at bounding box center [784, 555] width 554 height 244
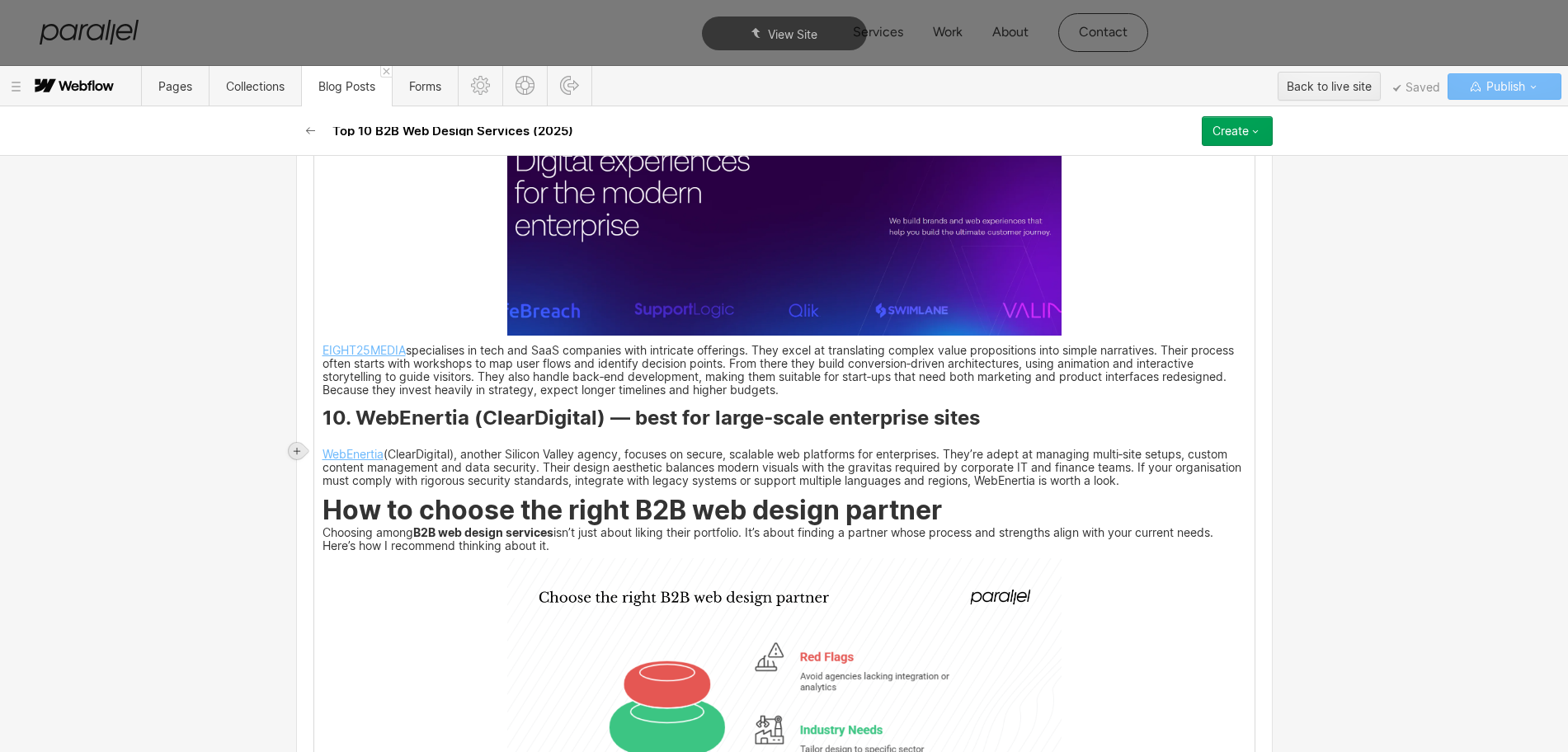
click at [292, 451] on icon at bounding box center [297, 451] width 10 height 10
click at [333, 455] on div at bounding box center [328, 451] width 31 height 26
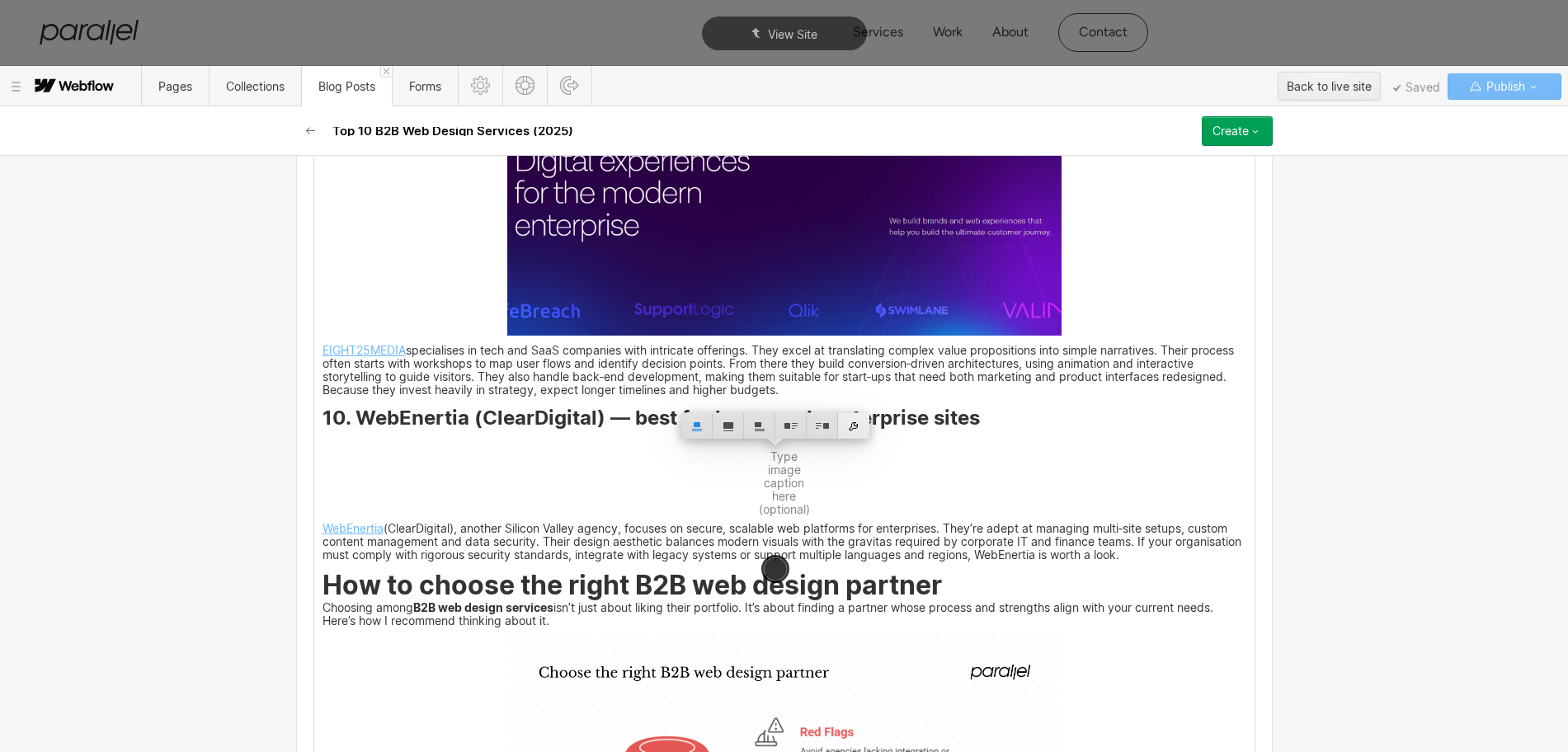
click at [860, 431] on div at bounding box center [854, 426] width 31 height 26
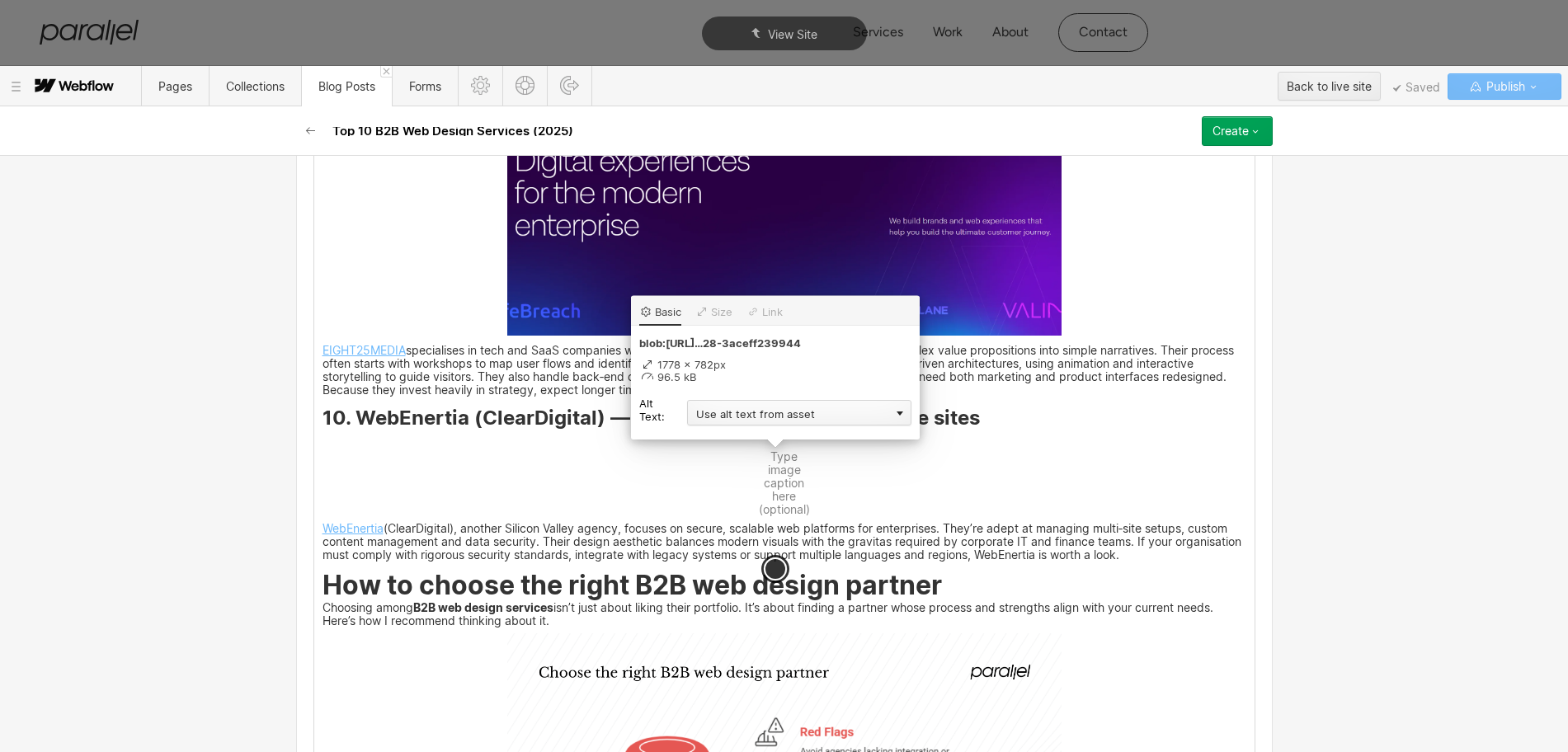
click at [759, 412] on div "Use alt text from asset" at bounding box center [799, 413] width 225 height 26
click at [715, 432] on div "Custom description" at bounding box center [799, 437] width 225 height 20
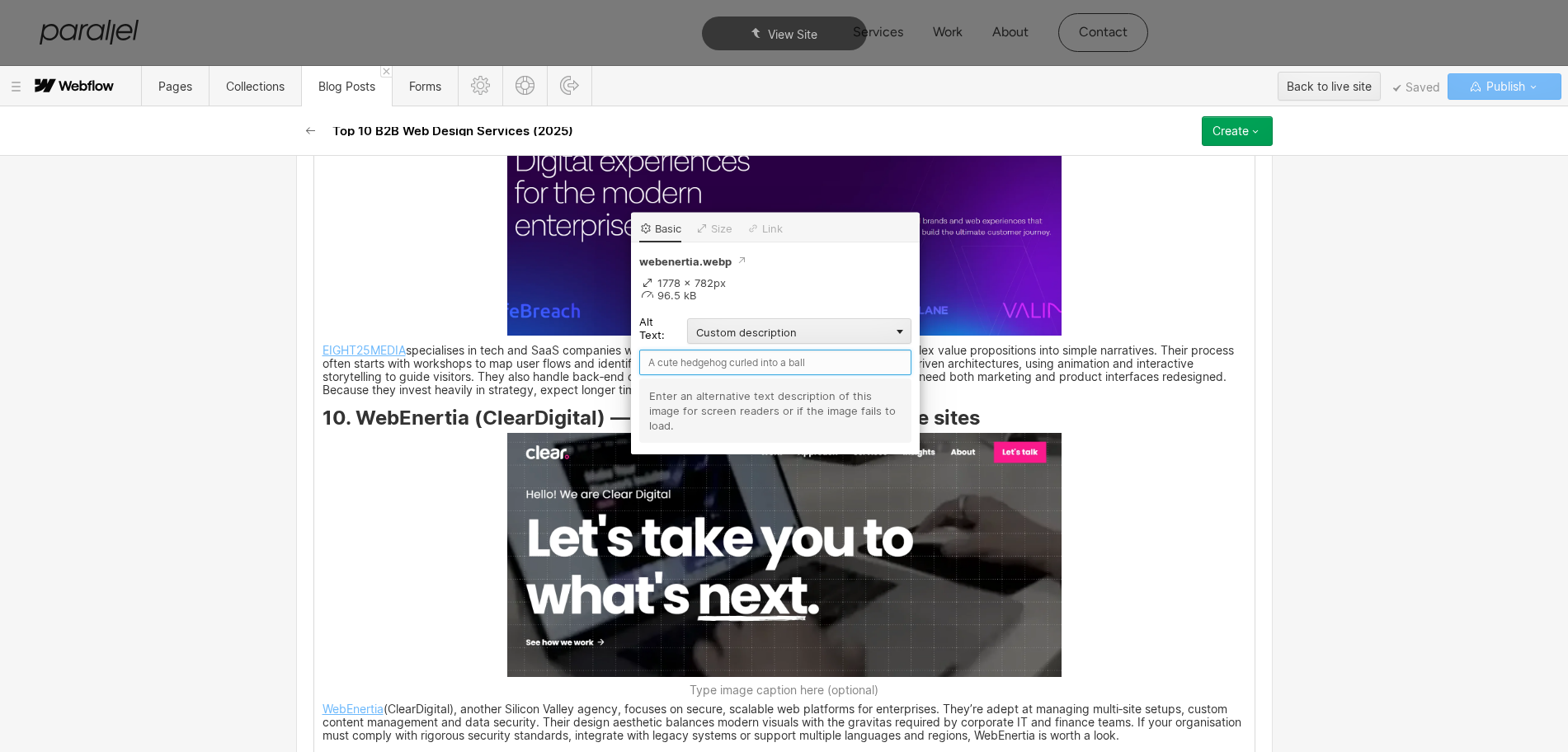
click at [668, 361] on input "text" at bounding box center [775, 363] width 273 height 26
paste input "WebEnertia"
type input "WebEnertia"
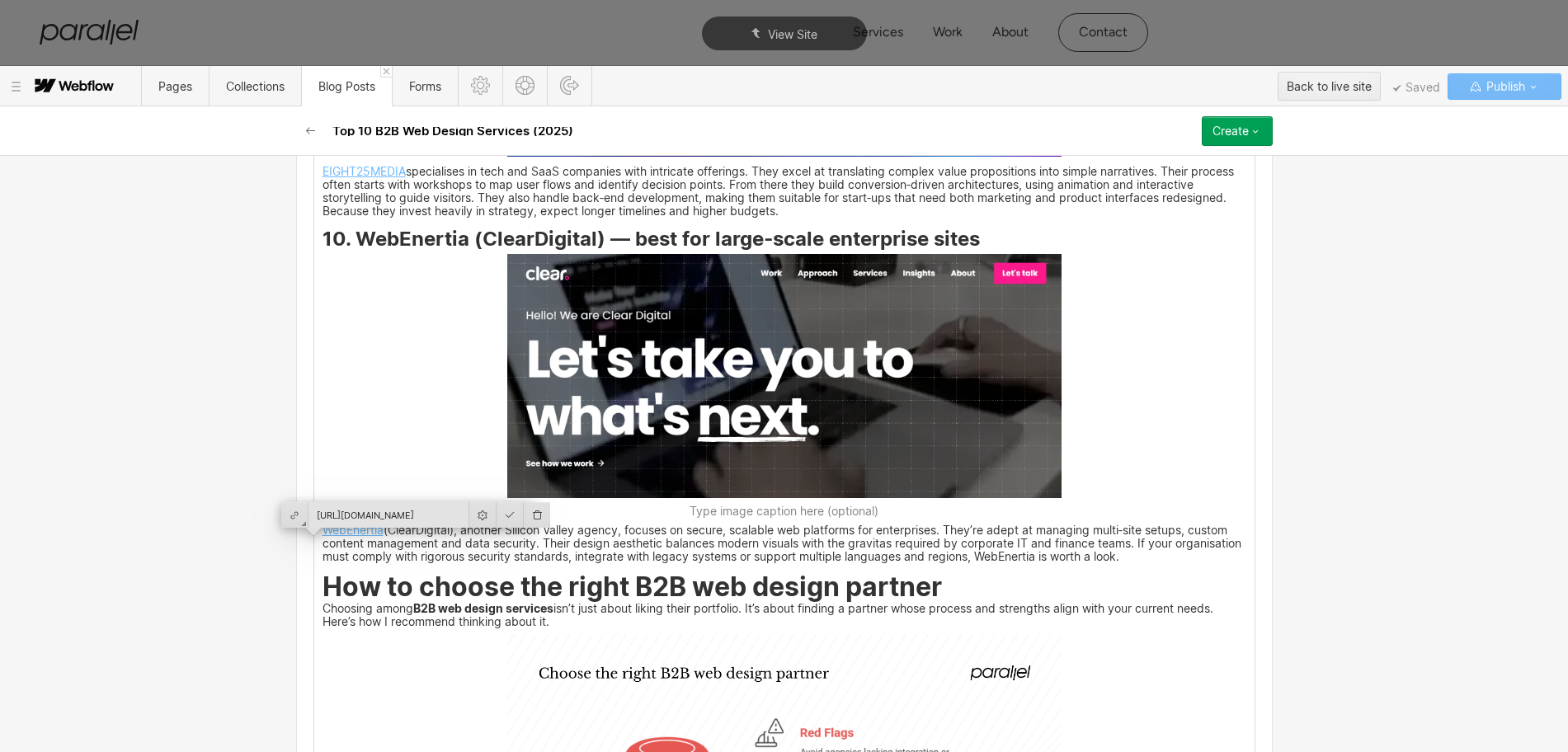
scroll to position [6118, 0]
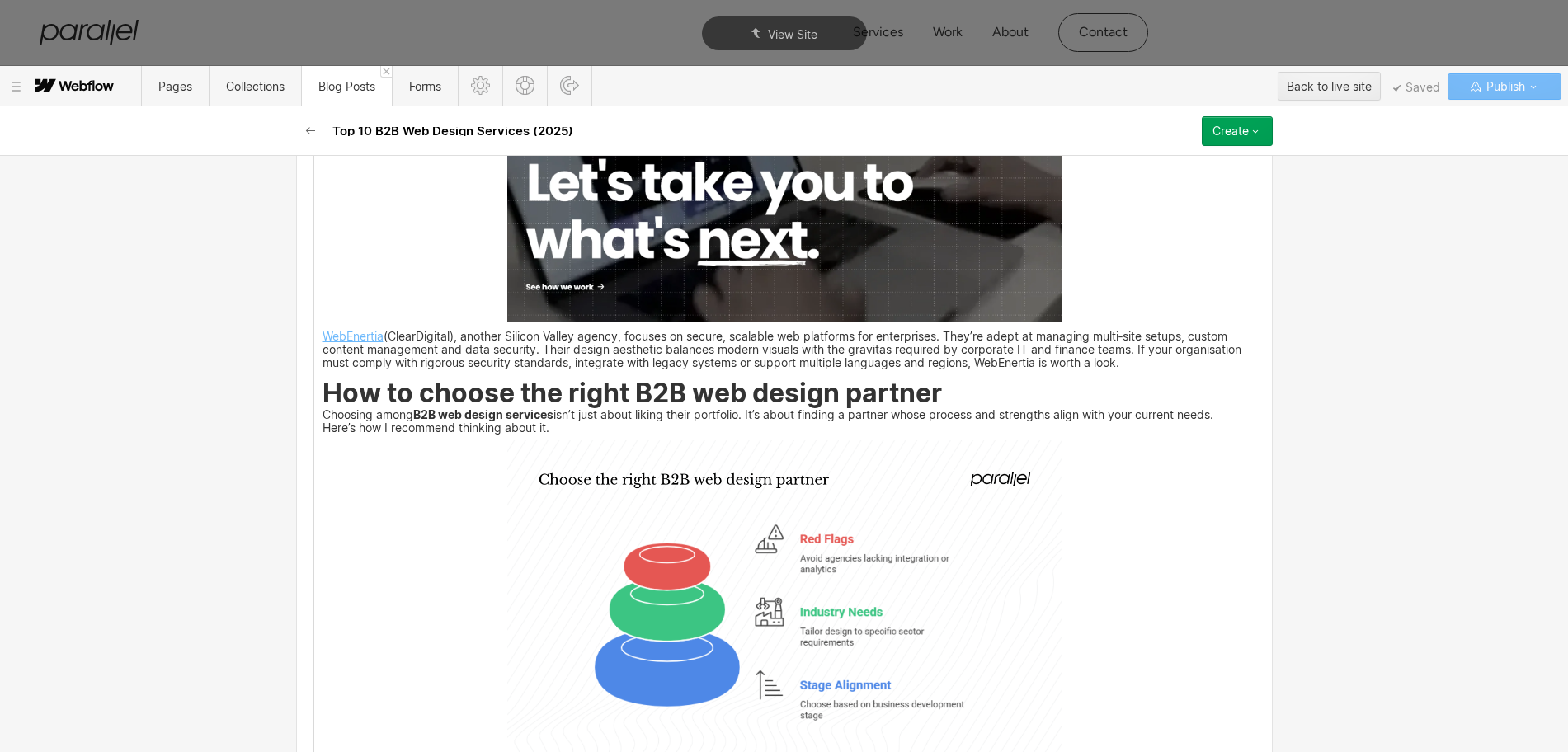
click at [322, 400] on strong "How to choose the right B2B web design partner" at bounding box center [632, 393] width 620 height 32
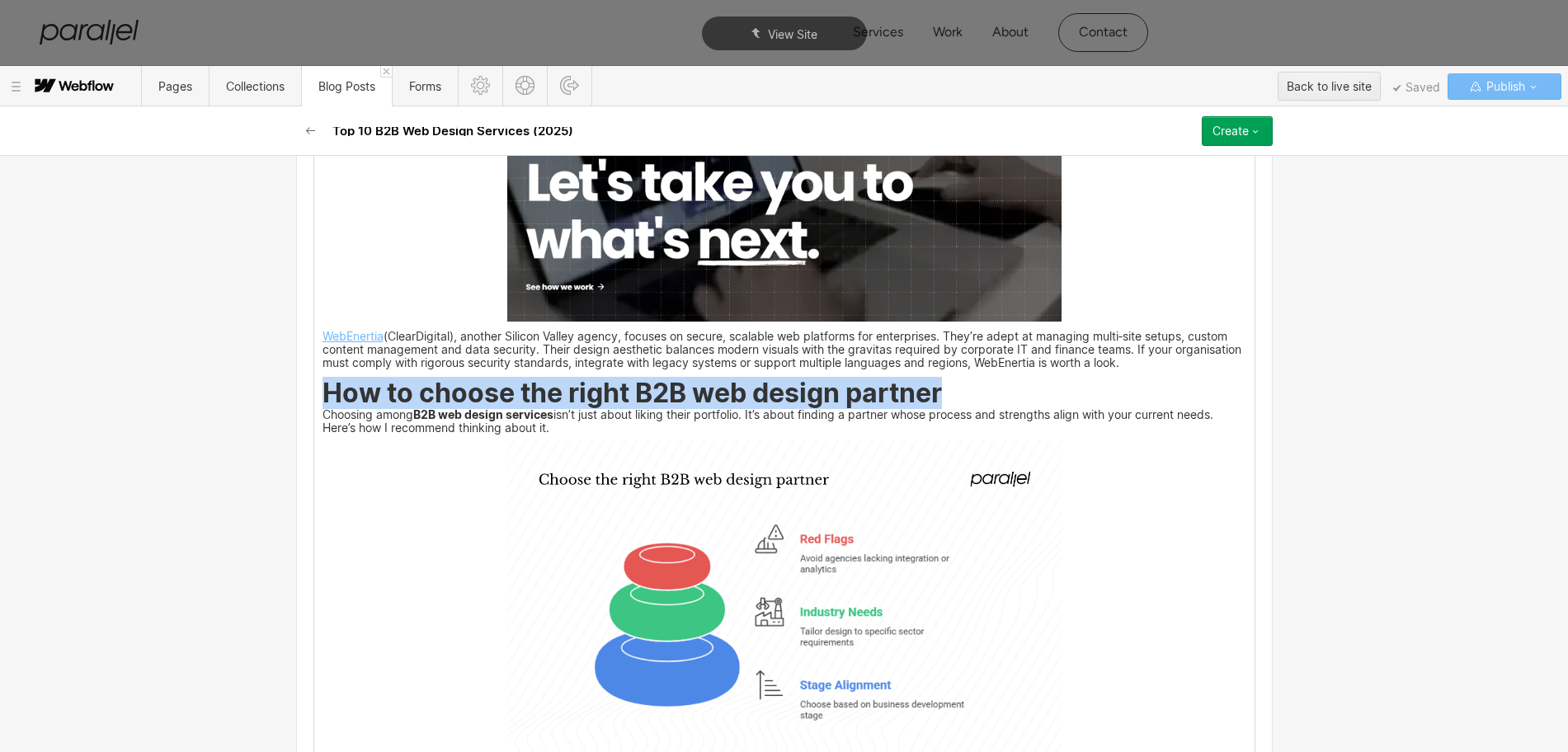
drag, startPoint x: 445, startPoint y: 396, endPoint x: 951, endPoint y: 403, distance: 506.0
click at [951, 403] on h2 "How to choose the right B2B web design partner" at bounding box center [784, 395] width 924 height 25
click at [816, 613] on img at bounding box center [784, 596] width 554 height 311
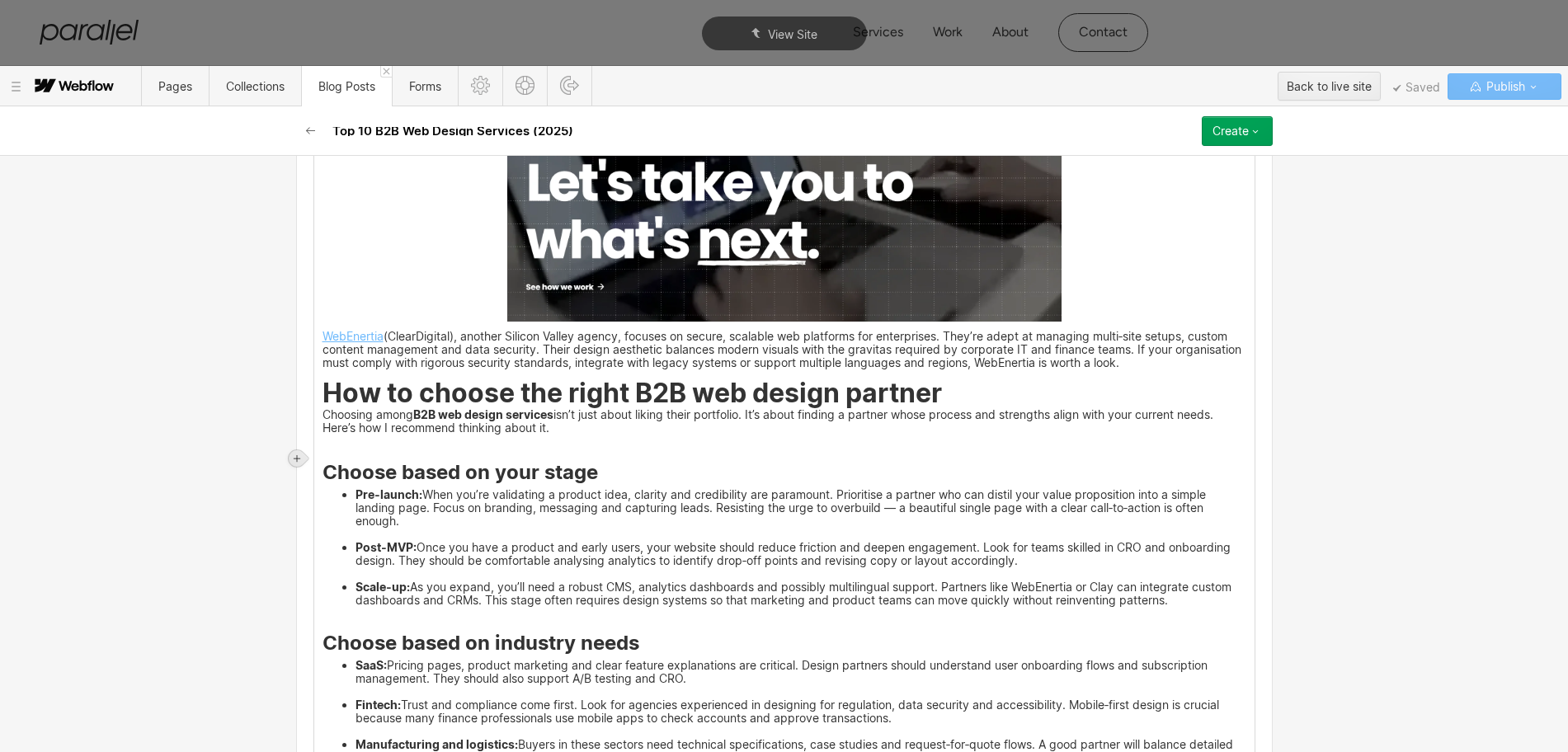
click at [298, 454] on icon at bounding box center [297, 458] width 10 height 10
click at [326, 459] on div at bounding box center [328, 458] width 31 height 26
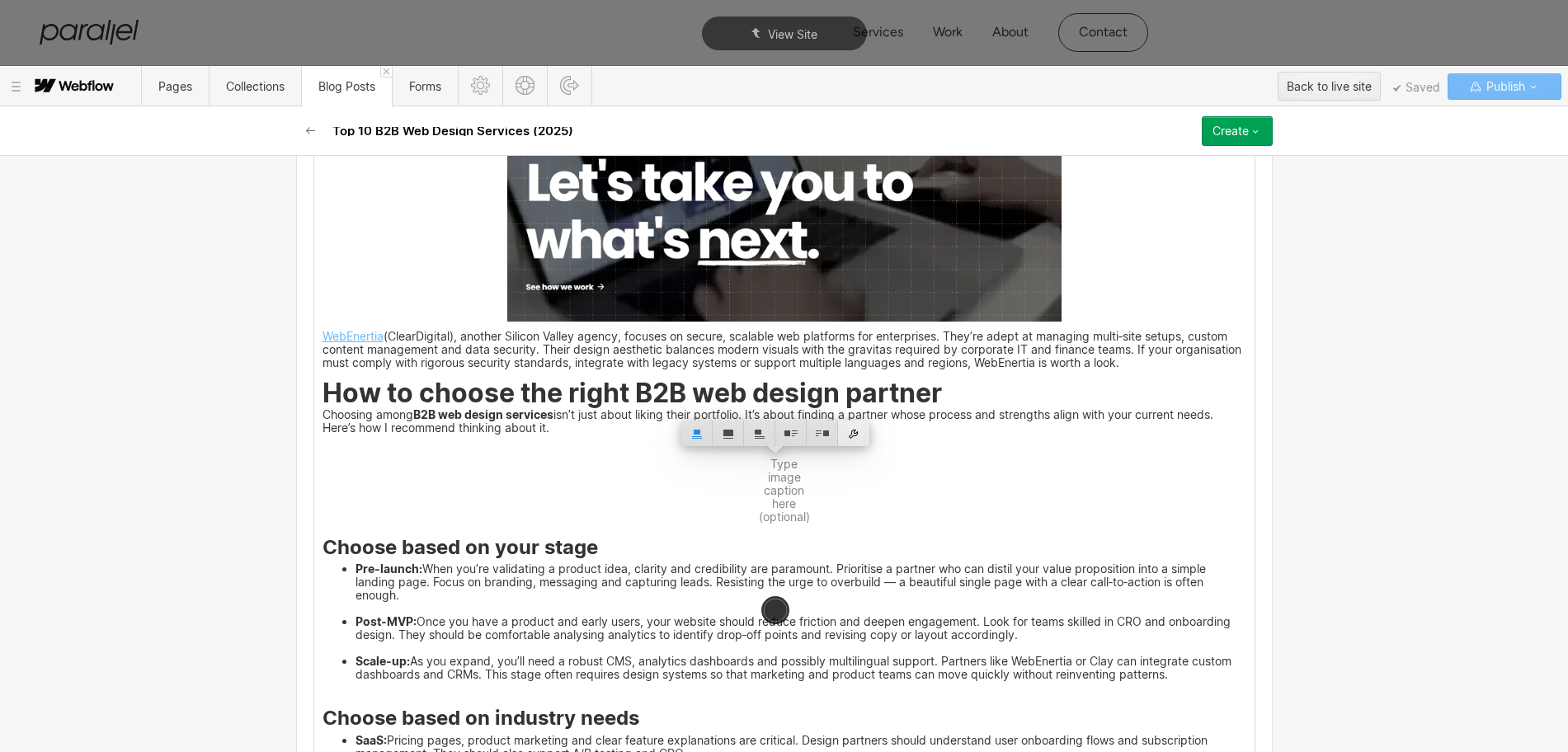
click at [852, 443] on div at bounding box center [854, 433] width 31 height 26
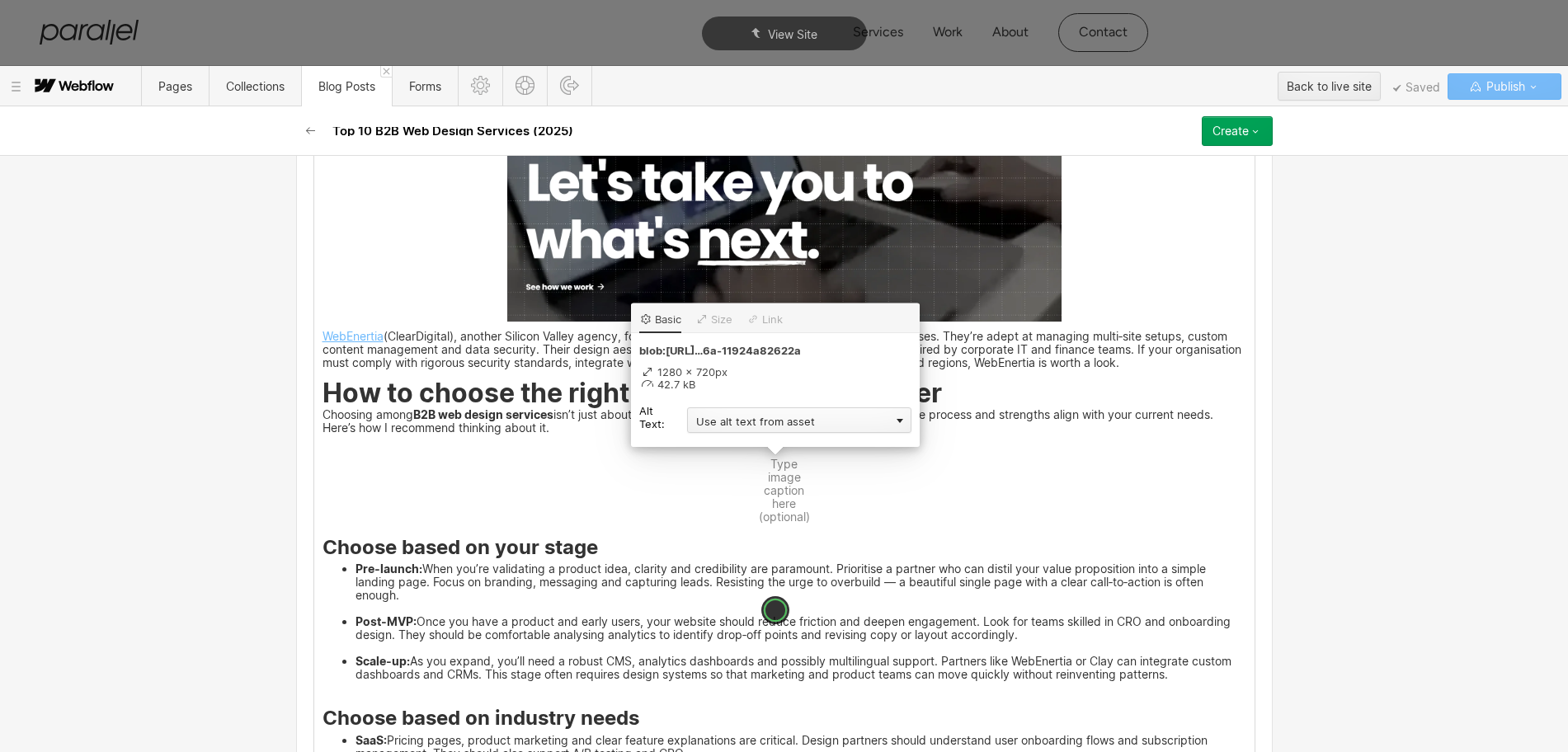
click at [764, 425] on div "Use alt text from asset" at bounding box center [799, 420] width 225 height 26
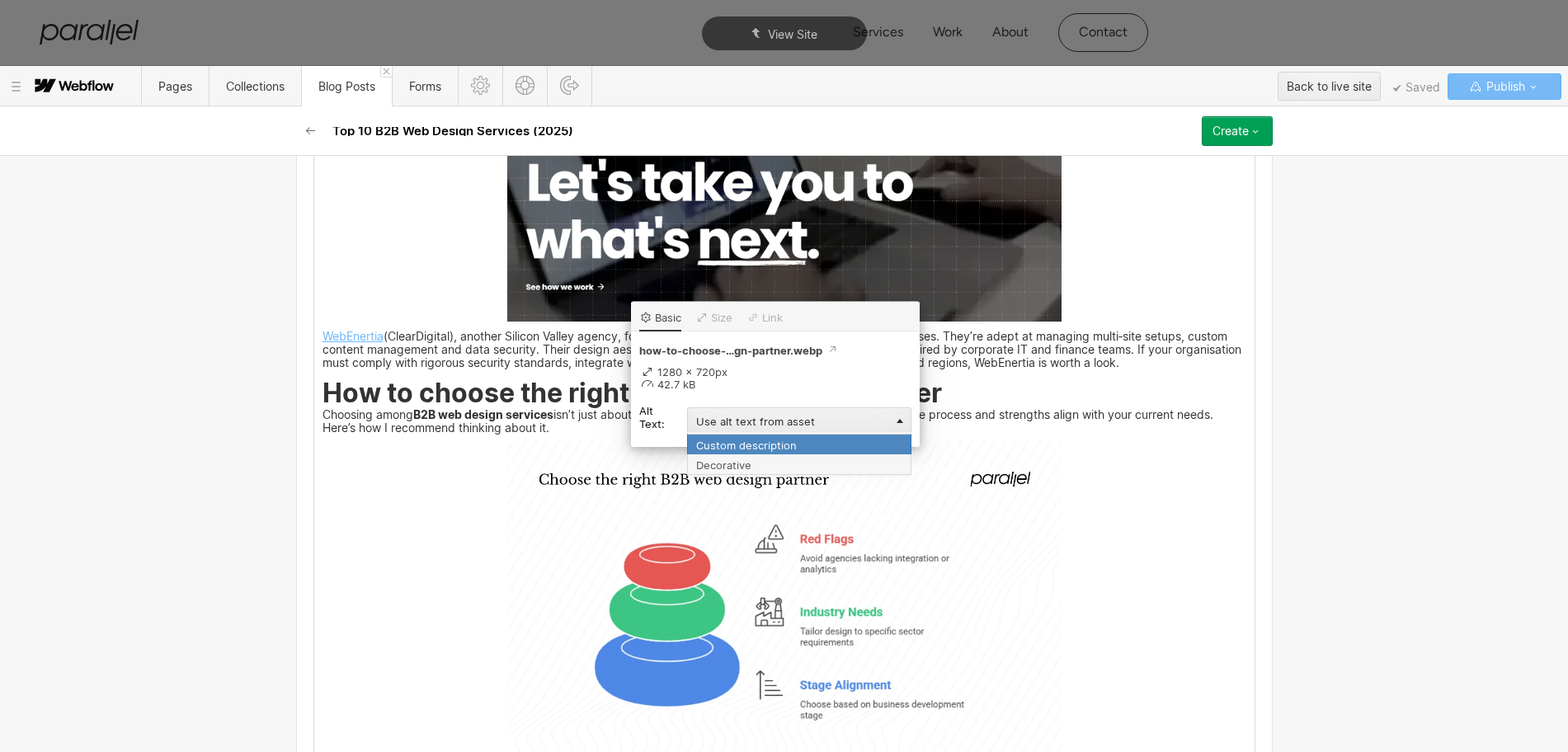
click at [723, 446] on div "Custom description" at bounding box center [799, 444] width 225 height 20
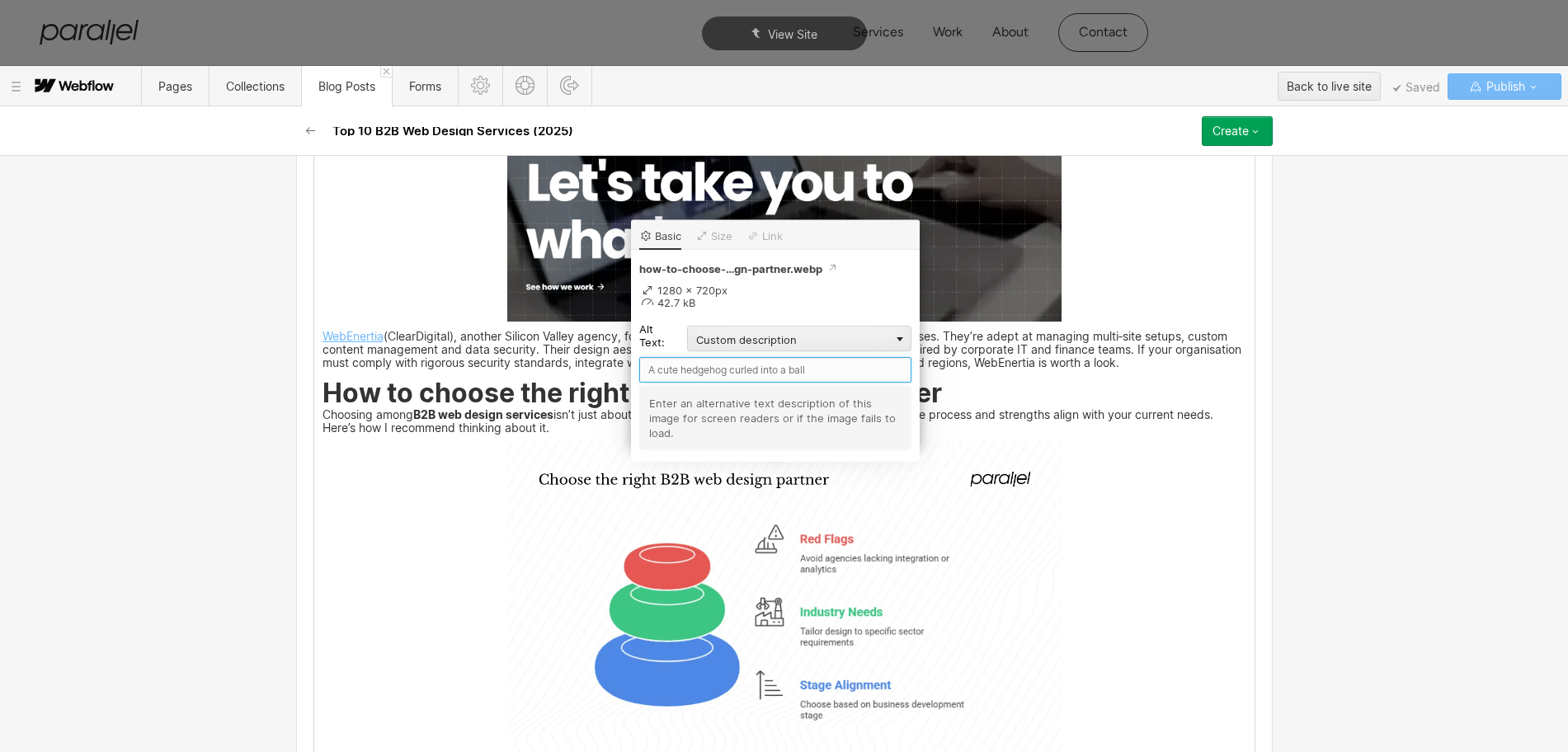
click at [676, 368] on input "text" at bounding box center [775, 370] width 273 height 26
paste input "How to choose the right B2B web design partner"
type input "How to choose the right B2B web design partner"
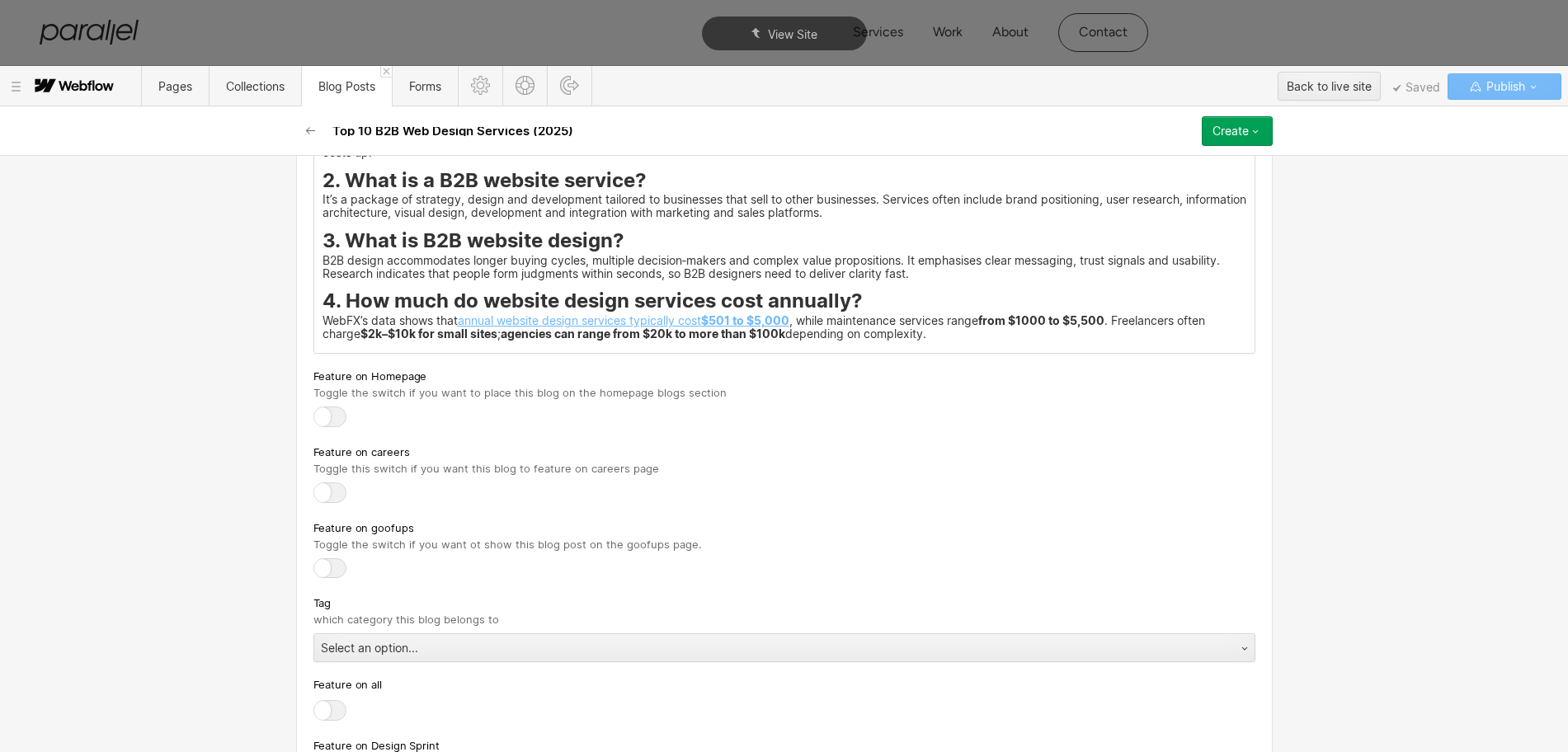
scroll to position [7710, 0]
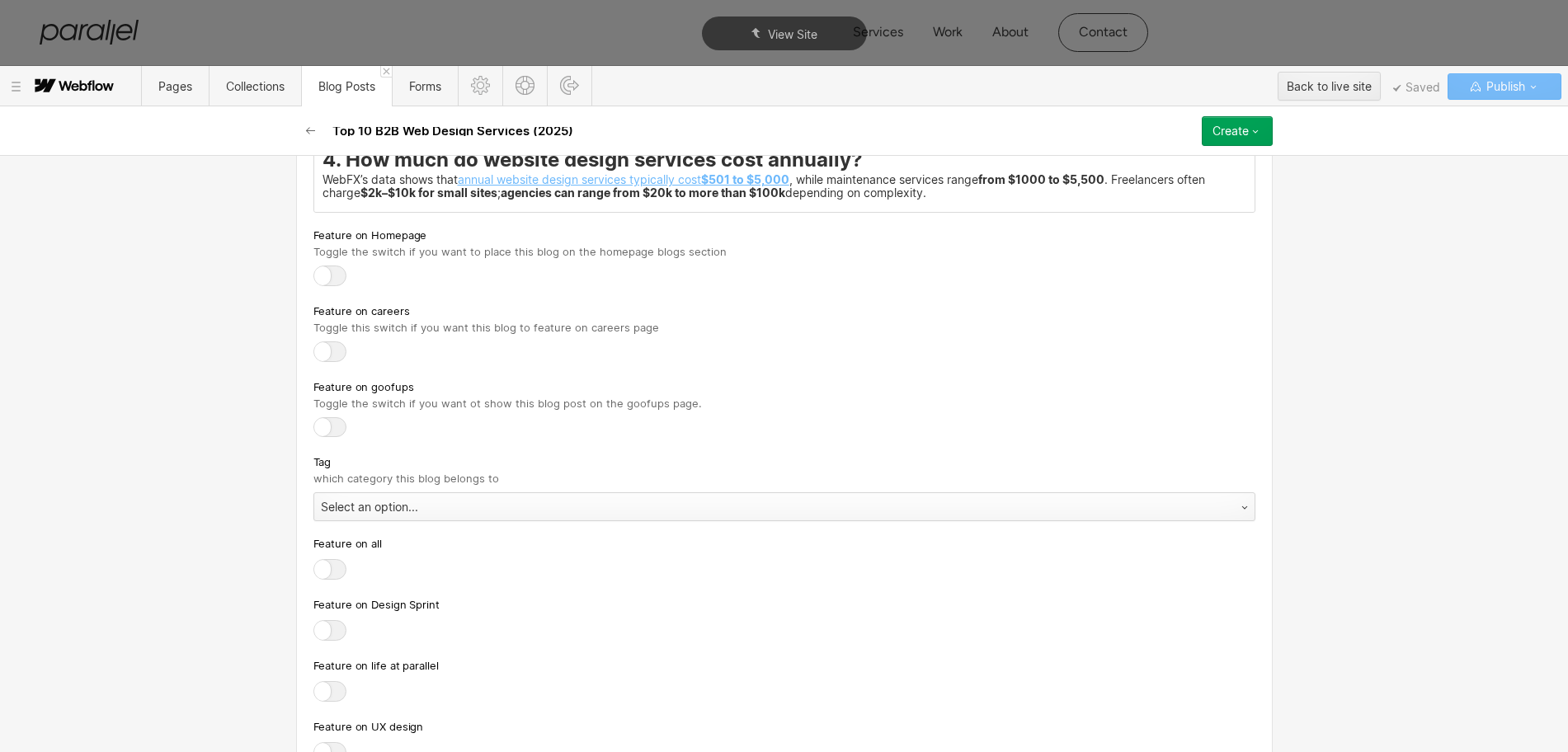
click at [381, 520] on div "Select an option..." at bounding box center [768, 507] width 907 height 27
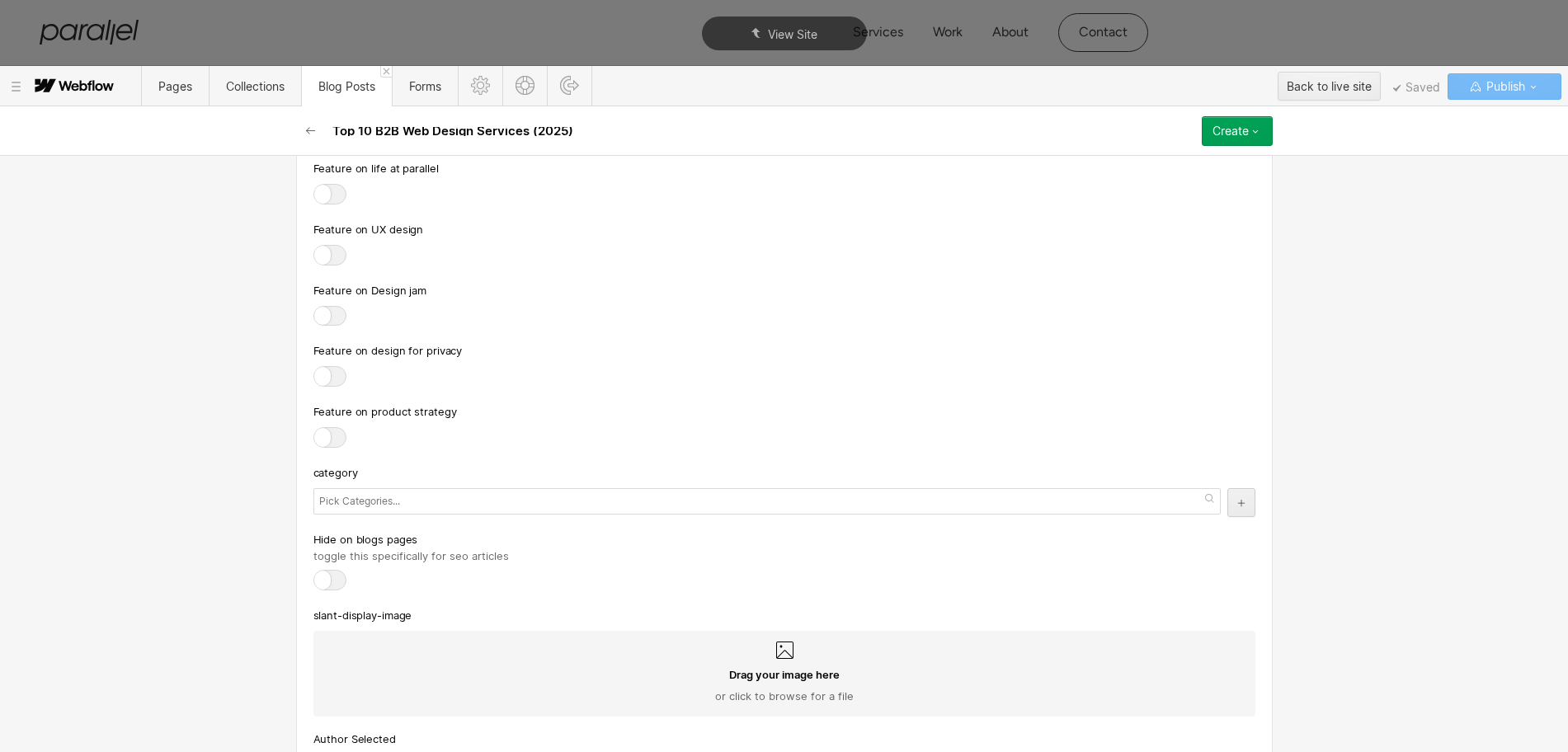
scroll to position [8312, 0]
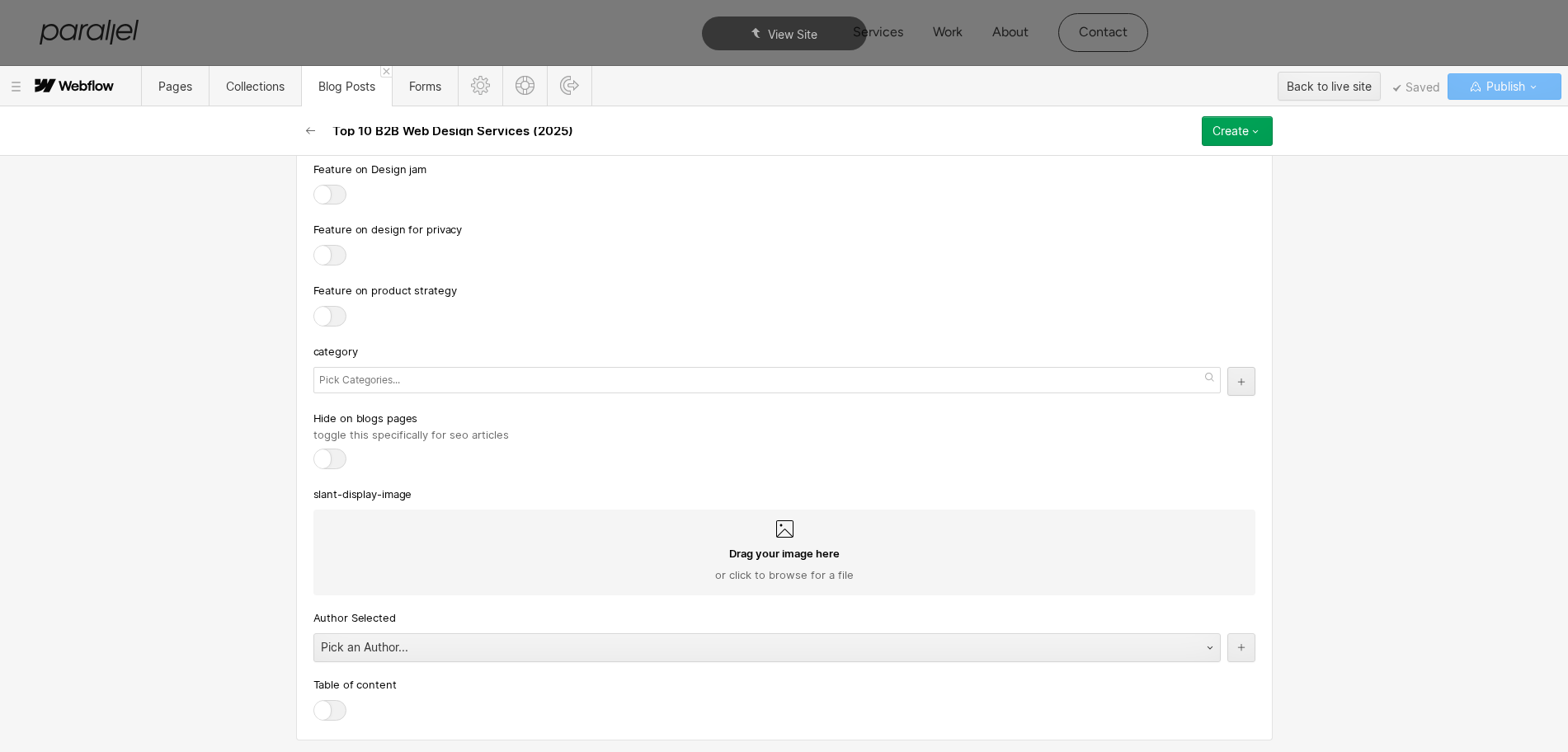
click at [374, 392] on input "text" at bounding box center [362, 380] width 85 height 23
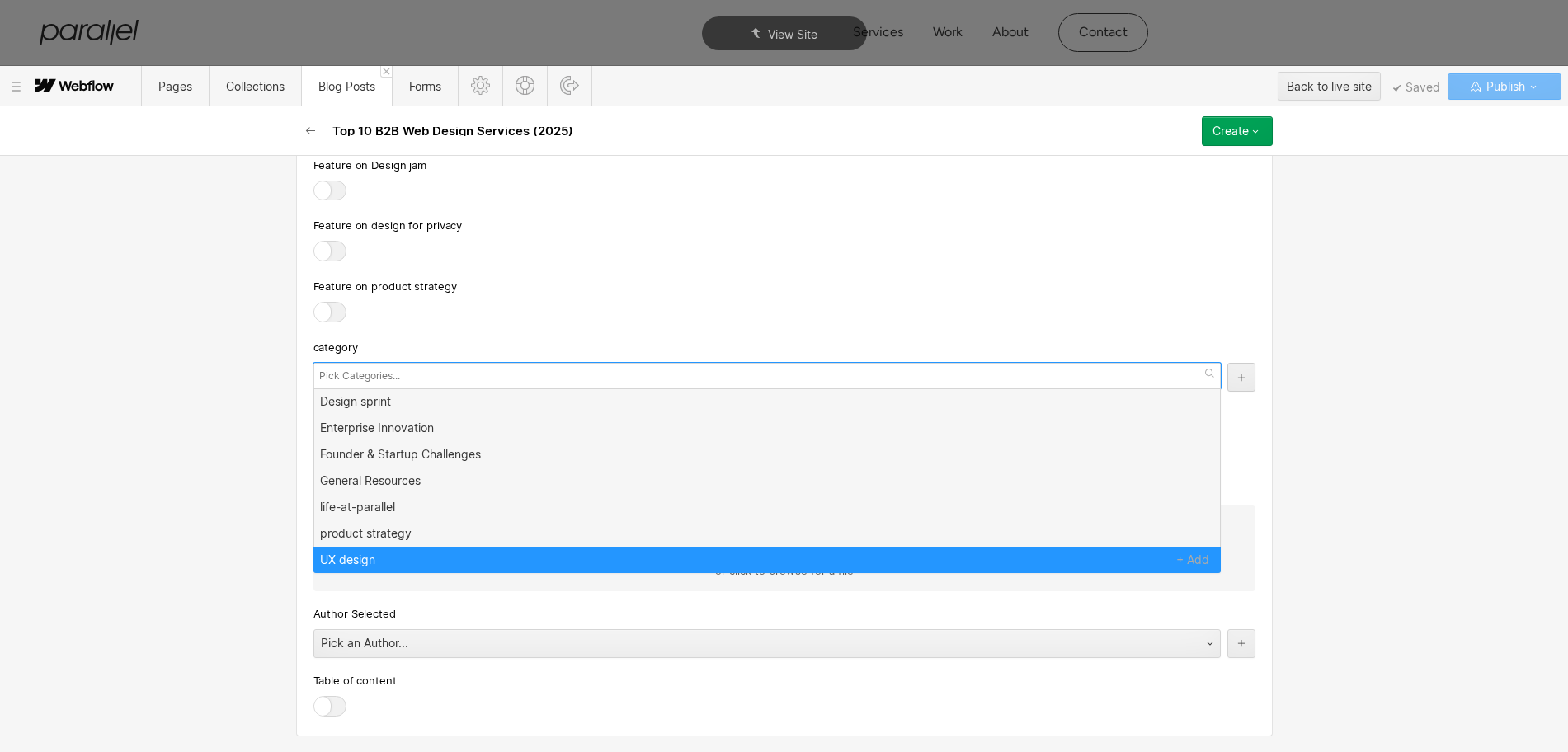
scroll to position [0, 0]
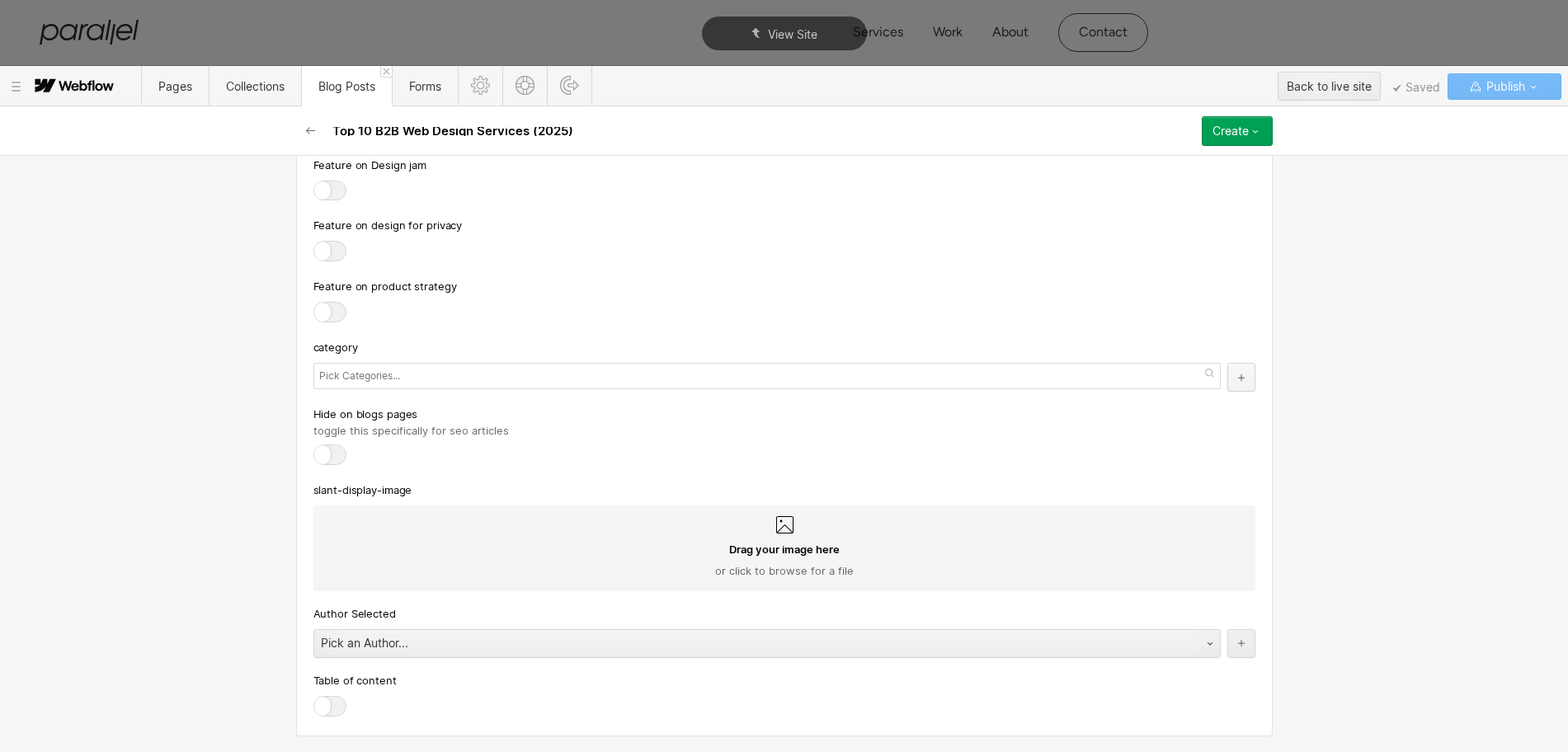
click at [1237, 377] on icon "button" at bounding box center [1240, 376] width 6 height 6
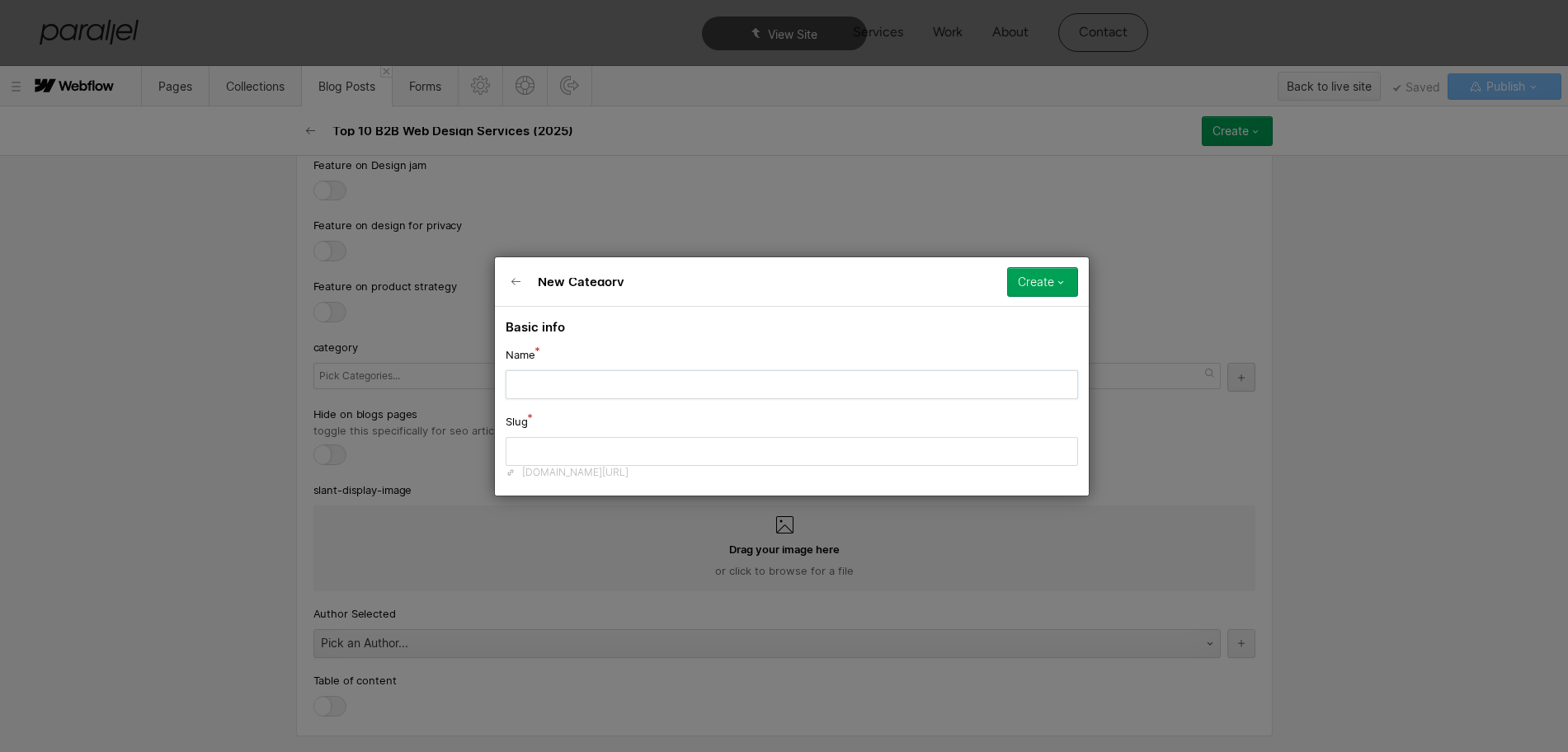
click at [665, 390] on input "text" at bounding box center [792, 383] width 573 height 29
paste input "Product-led Growth"
type input "Product-led Growth"
type input "product-led-growth"
type input "Product-led Growth"
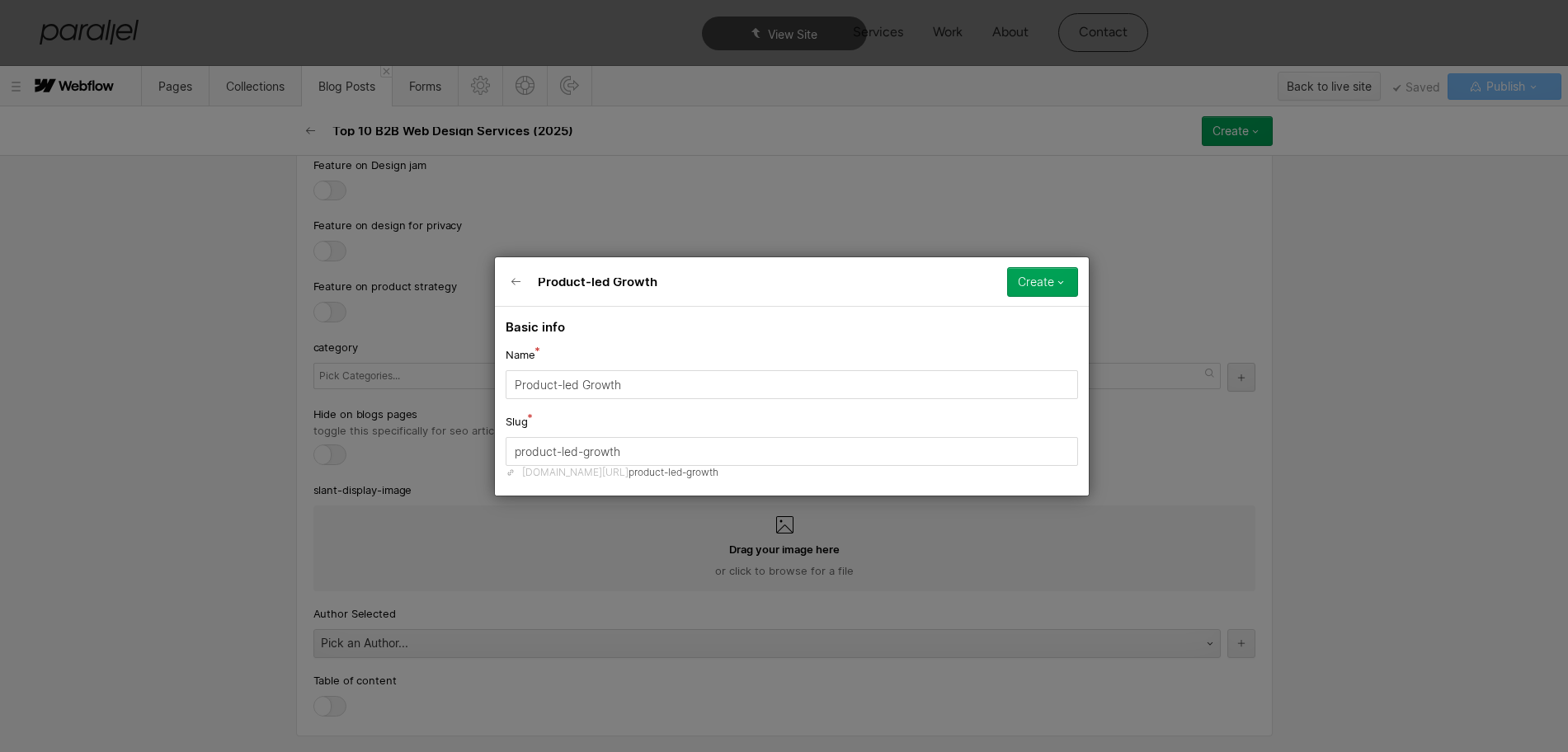
click at [1039, 284] on div "Create" at bounding box center [1036, 282] width 36 height 13
click at [980, 339] on span "Publish now" at bounding box center [954, 337] width 56 height 16
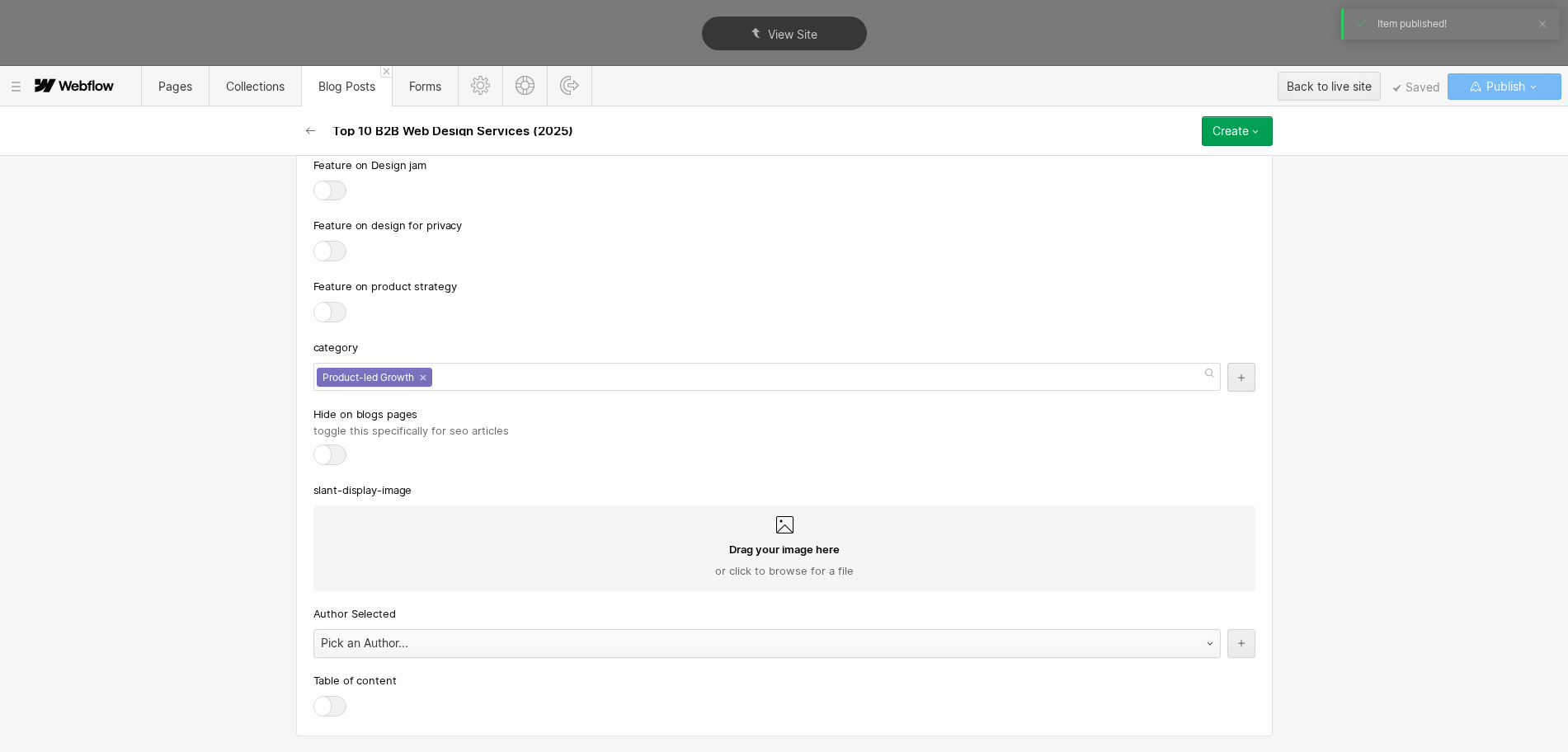
click at [327, 652] on div "Pick an Author..." at bounding box center [750, 643] width 873 height 27
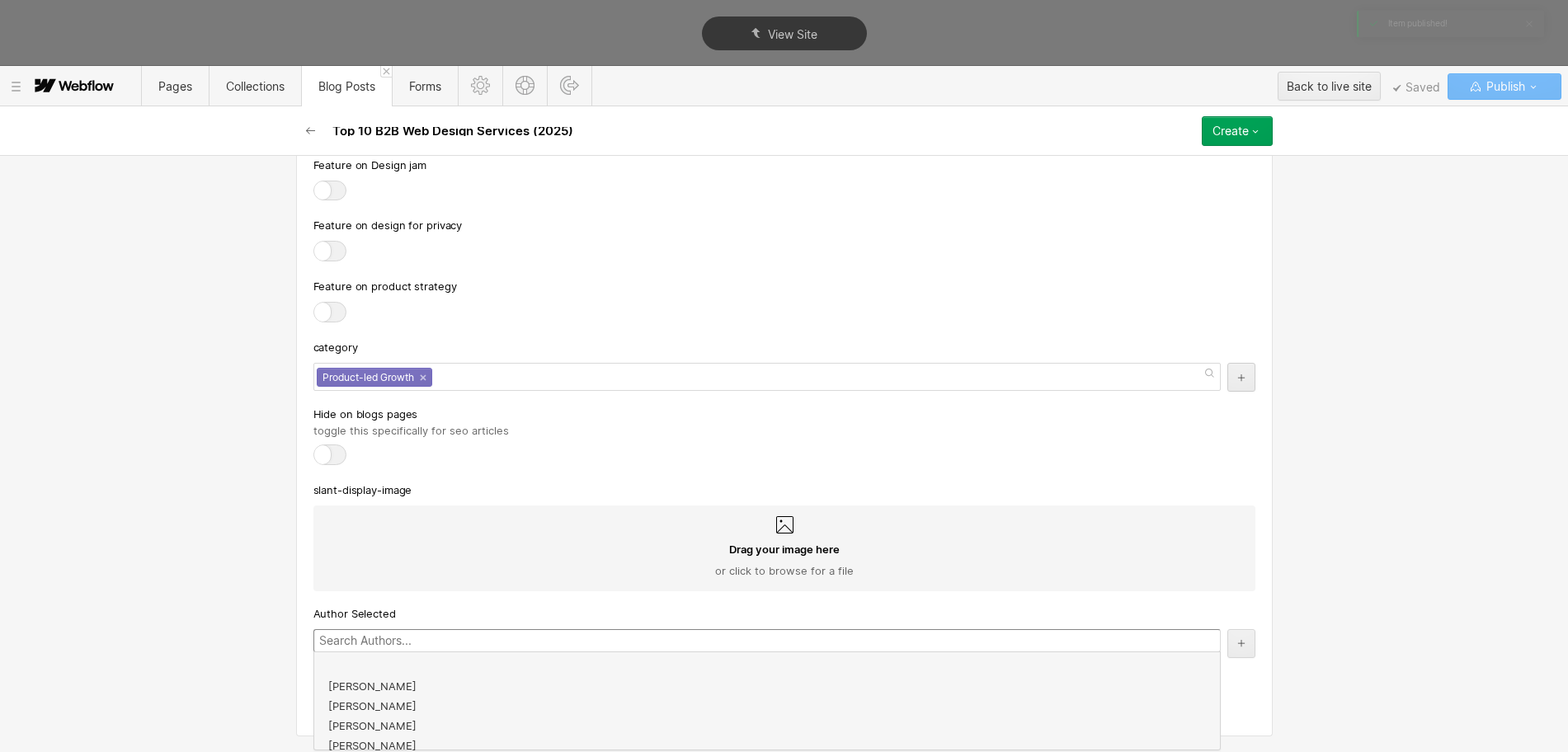
scroll to position [297, 0]
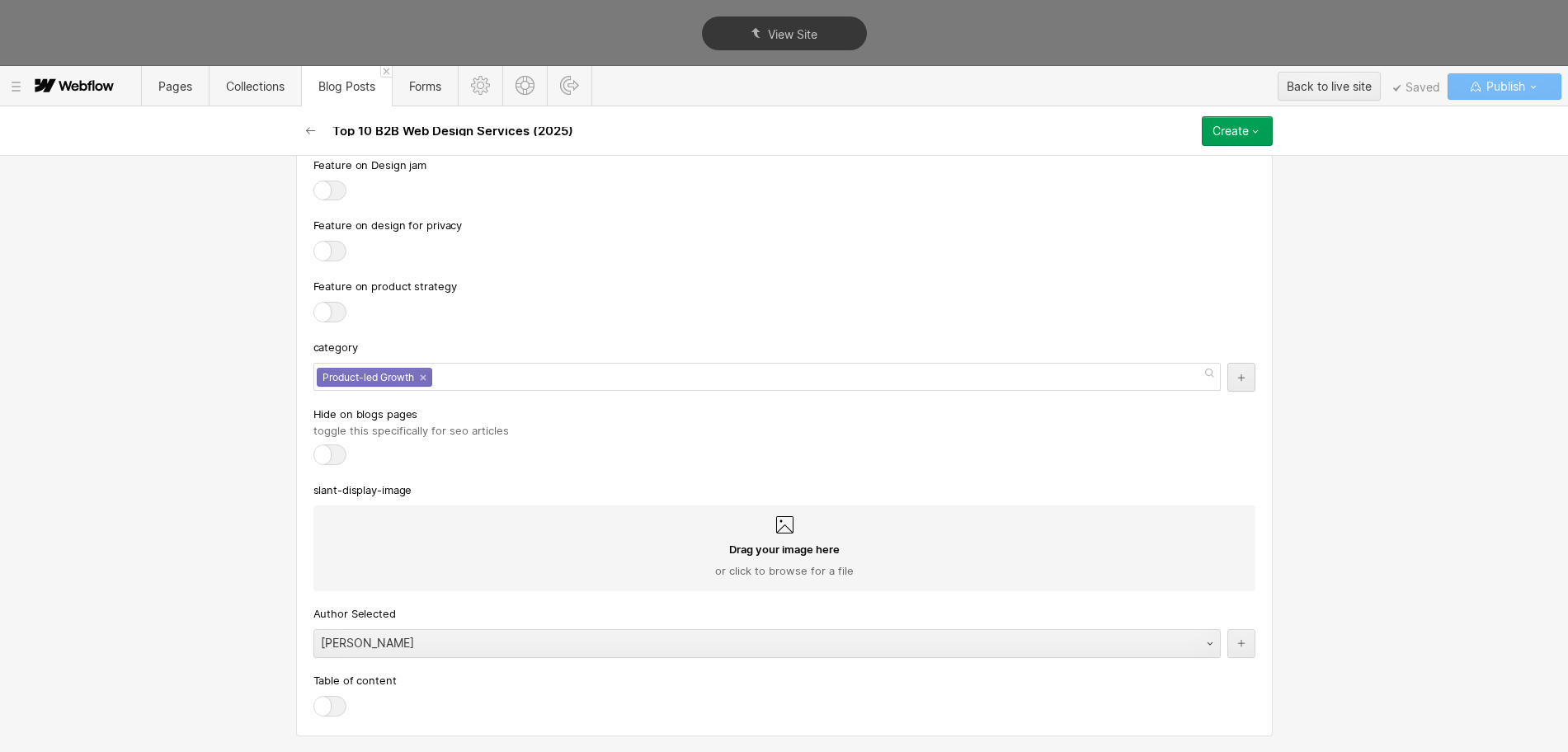
click at [314, 698] on div at bounding box center [330, 707] width 33 height 20
click at [0, 0] on input "checkbox" at bounding box center [0, 0] width 0 height 0
click at [324, 712] on div at bounding box center [330, 707] width 33 height 20
click at [0, 0] on input "checkbox" at bounding box center [0, 0] width 0 height 0
click at [317, 708] on div at bounding box center [330, 707] width 33 height 20
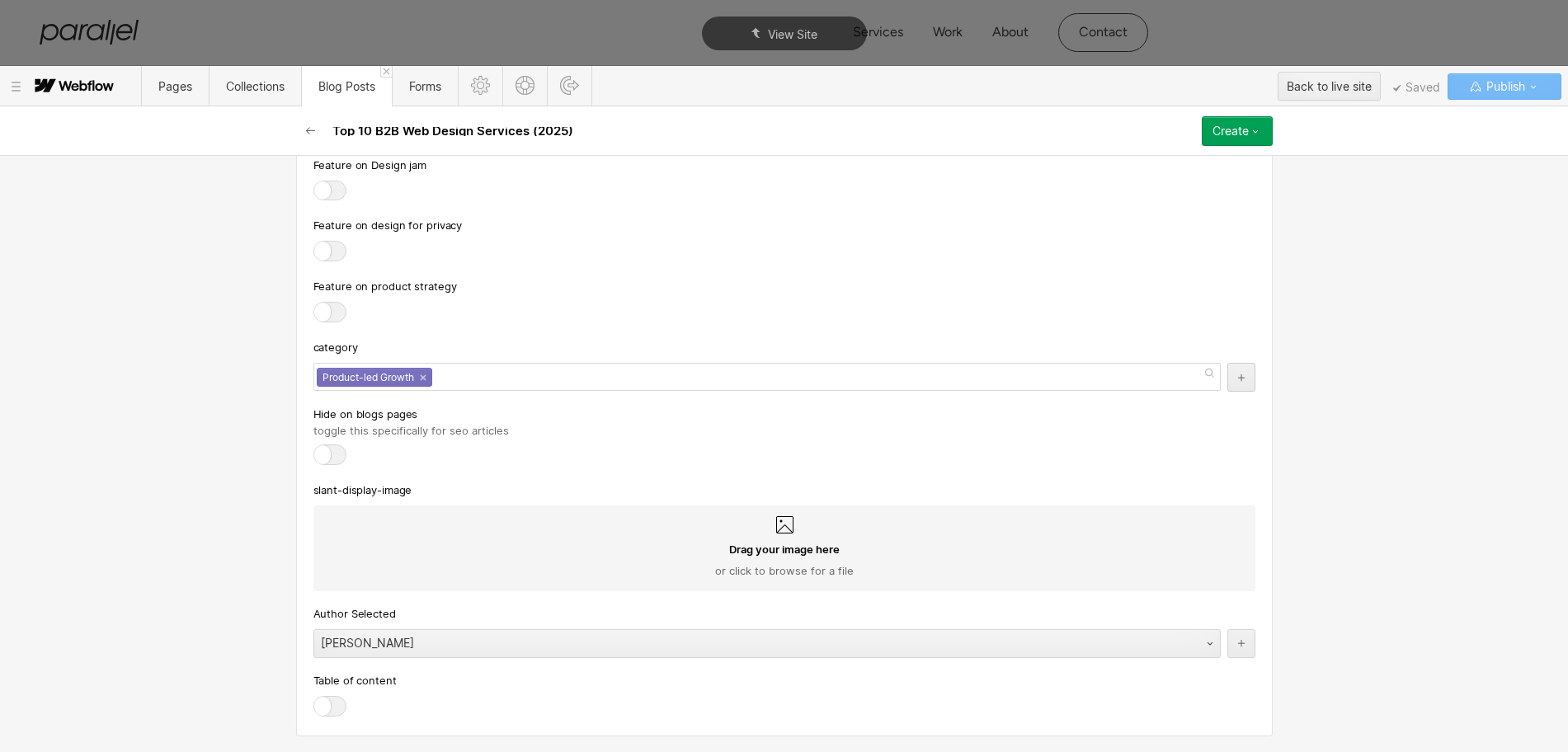
click at [0, 0] on input "checkbox" at bounding box center [0, 0] width 0 height 0
click at [1219, 135] on div "Create" at bounding box center [1230, 131] width 36 height 13
click at [1225, 134] on div "Create" at bounding box center [1230, 131] width 36 height 13
click at [1152, 188] on span "Publish now" at bounding box center [1149, 187] width 56 height 16
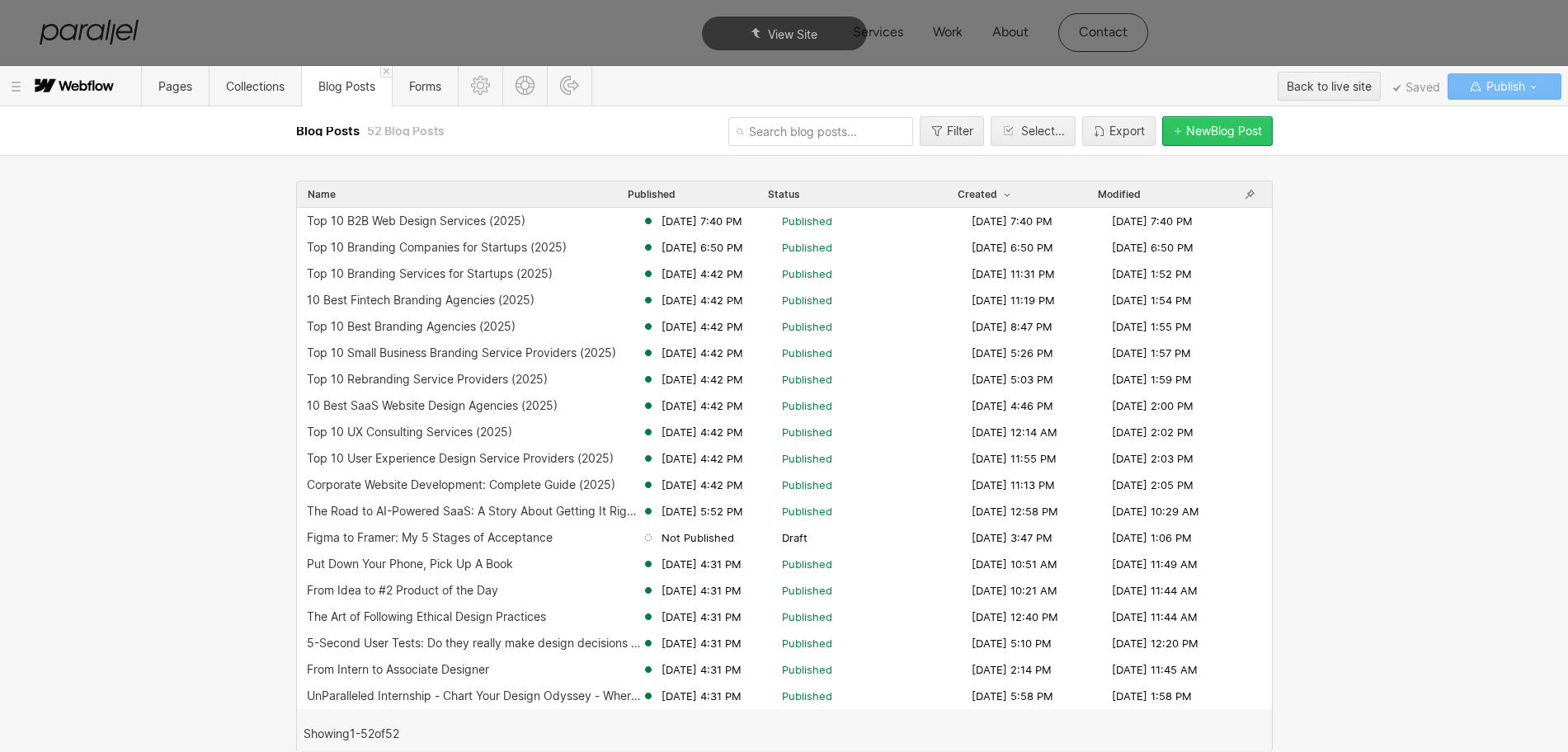
click at [1188, 137] on div "New Blog Post" at bounding box center [1224, 131] width 76 height 13
click at [1188, 134] on div "New Blog Post" at bounding box center [1224, 131] width 76 height 13
click at [1218, 134] on div "New Blog Post" at bounding box center [1224, 131] width 76 height 13
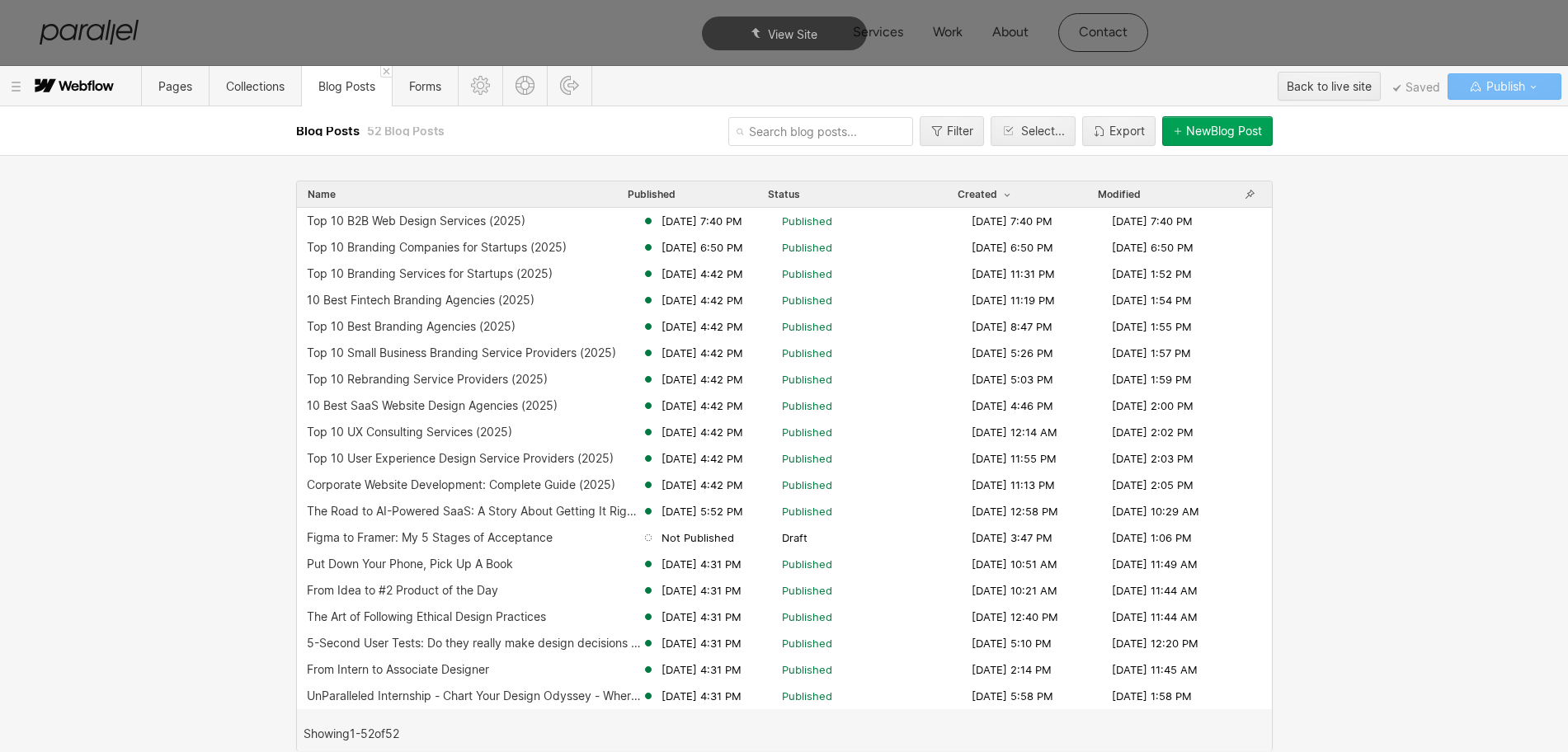
click at [1218, 134] on div "New Blog Post" at bounding box center [1224, 131] width 76 height 13
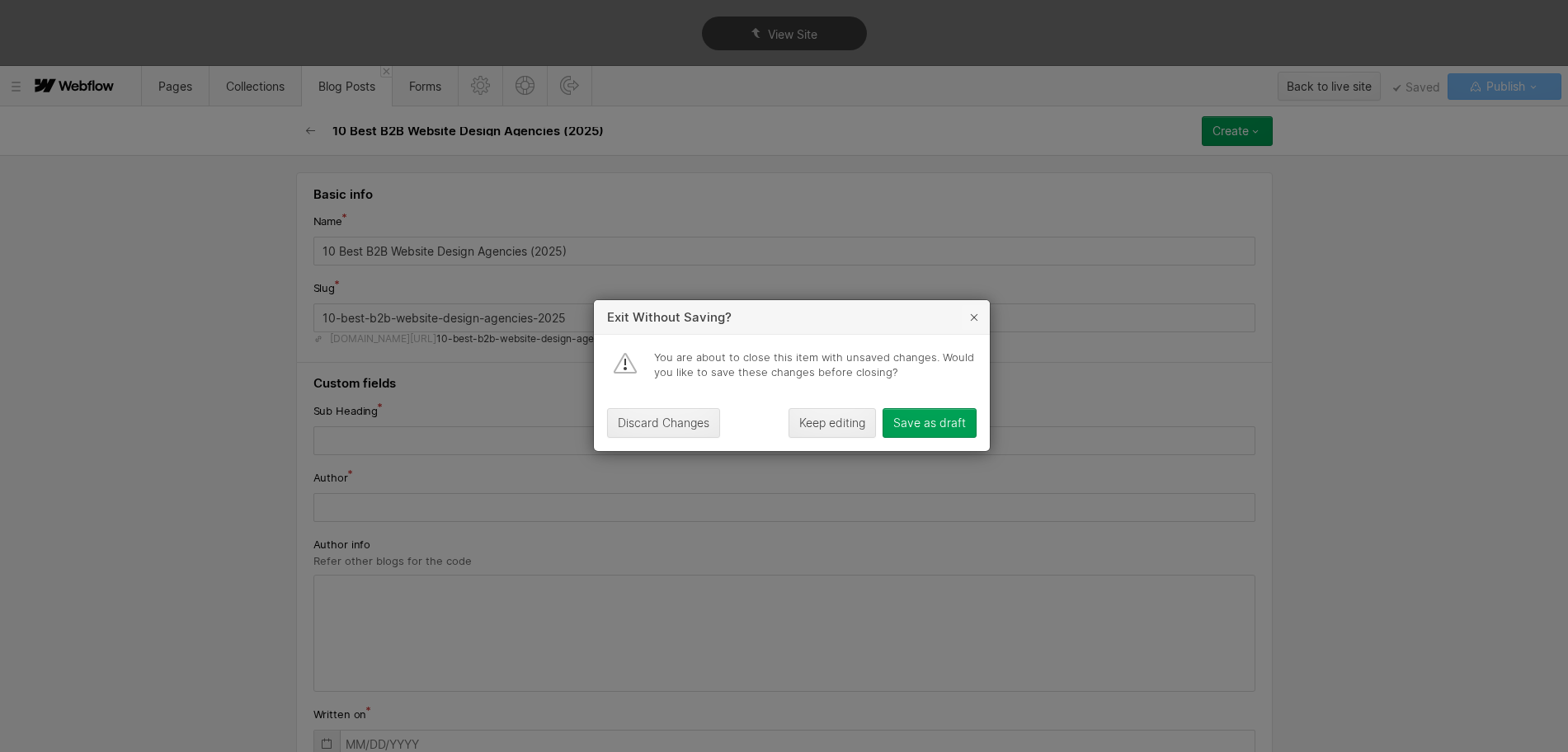
type input "10 Best B2B Website Design Agencies (2025)"
click at [976, 314] on icon "button" at bounding box center [974, 318] width 13 height 13
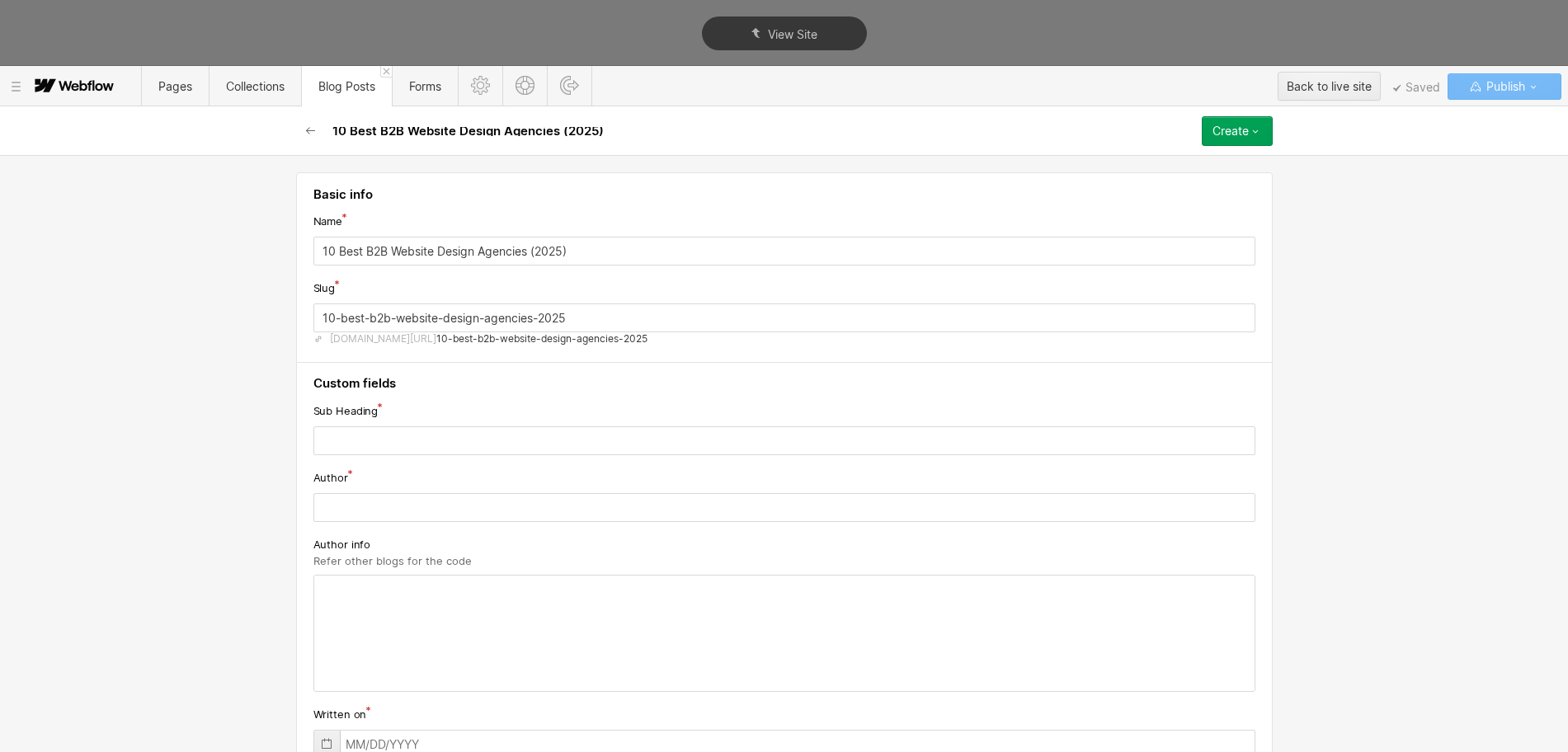
click at [408, 297] on div "Slug 10-best-b2b-website-design-agencies-2025 www.parallelhq.com/blog/ 10-best-…" at bounding box center [784, 312] width 942 height 67
click at [403, 316] on input "10-best-b2b-website-design-agencies-2025" at bounding box center [784, 318] width 942 height 29
click at [419, 320] on input "10-best-b2b-website-design-agencies-2025" at bounding box center [784, 318] width 942 height 29
paste input "b2b-website-design-agency"
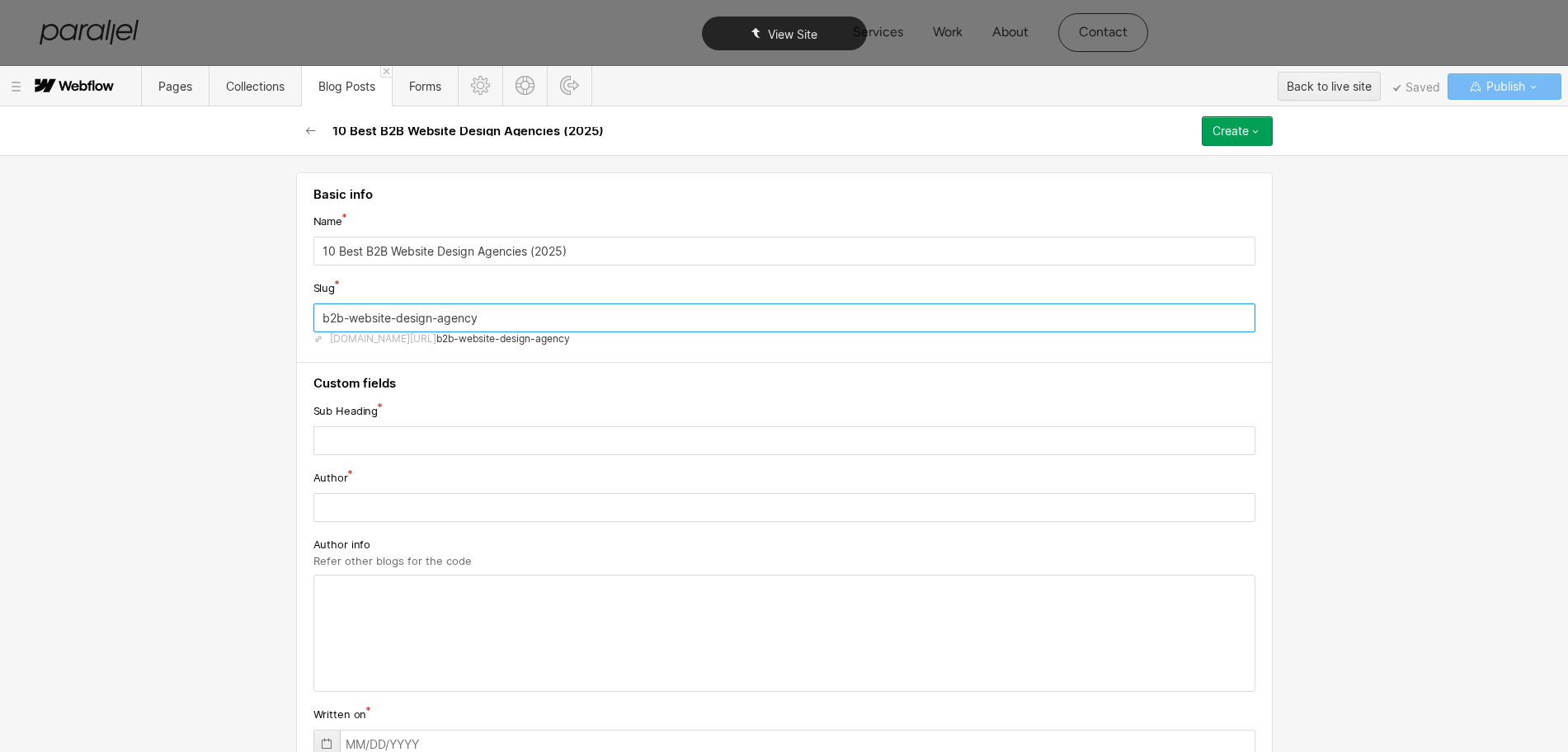
type input "b2b-website-design-agency"
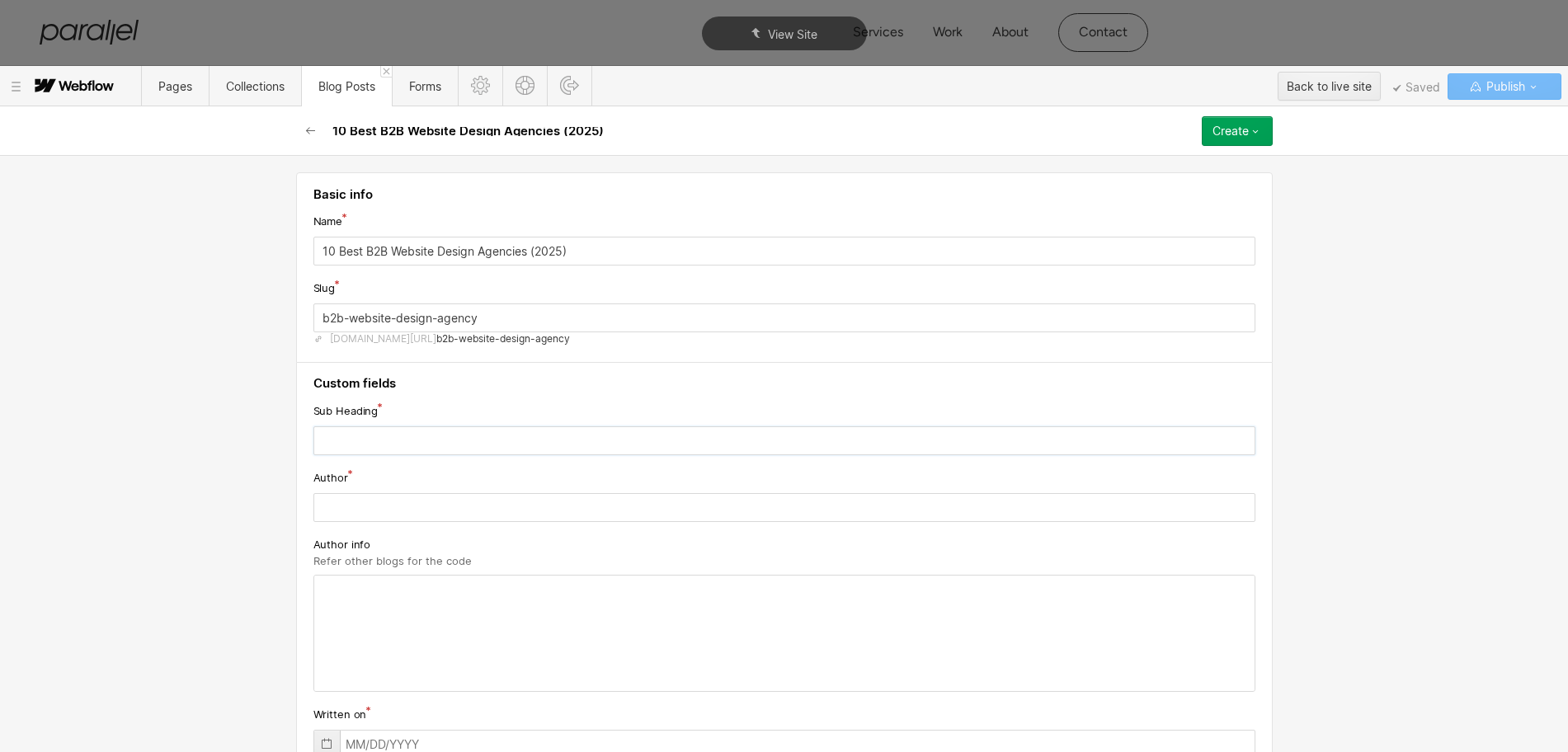
click at [343, 454] on input "text" at bounding box center [784, 441] width 942 height 29
paste input "Discover top B2B website design agencies focused on delivering user‑friendly, h…"
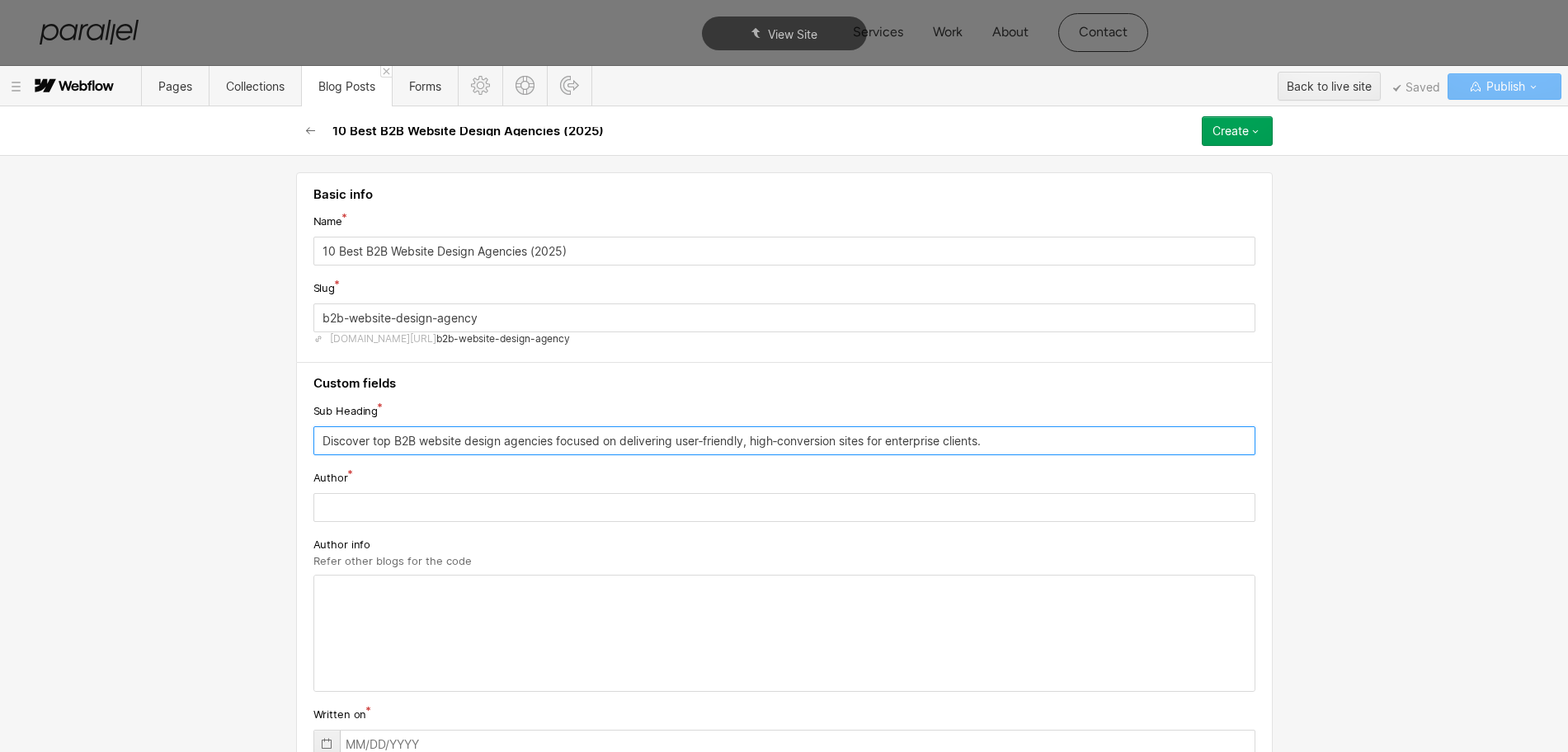
type input "Discover top B2B website design agencies focused on delivering user‑friendly, h…"
click at [386, 513] on input "text" at bounding box center [784, 507] width 942 height 29
paste input "Robin Dhanwani"
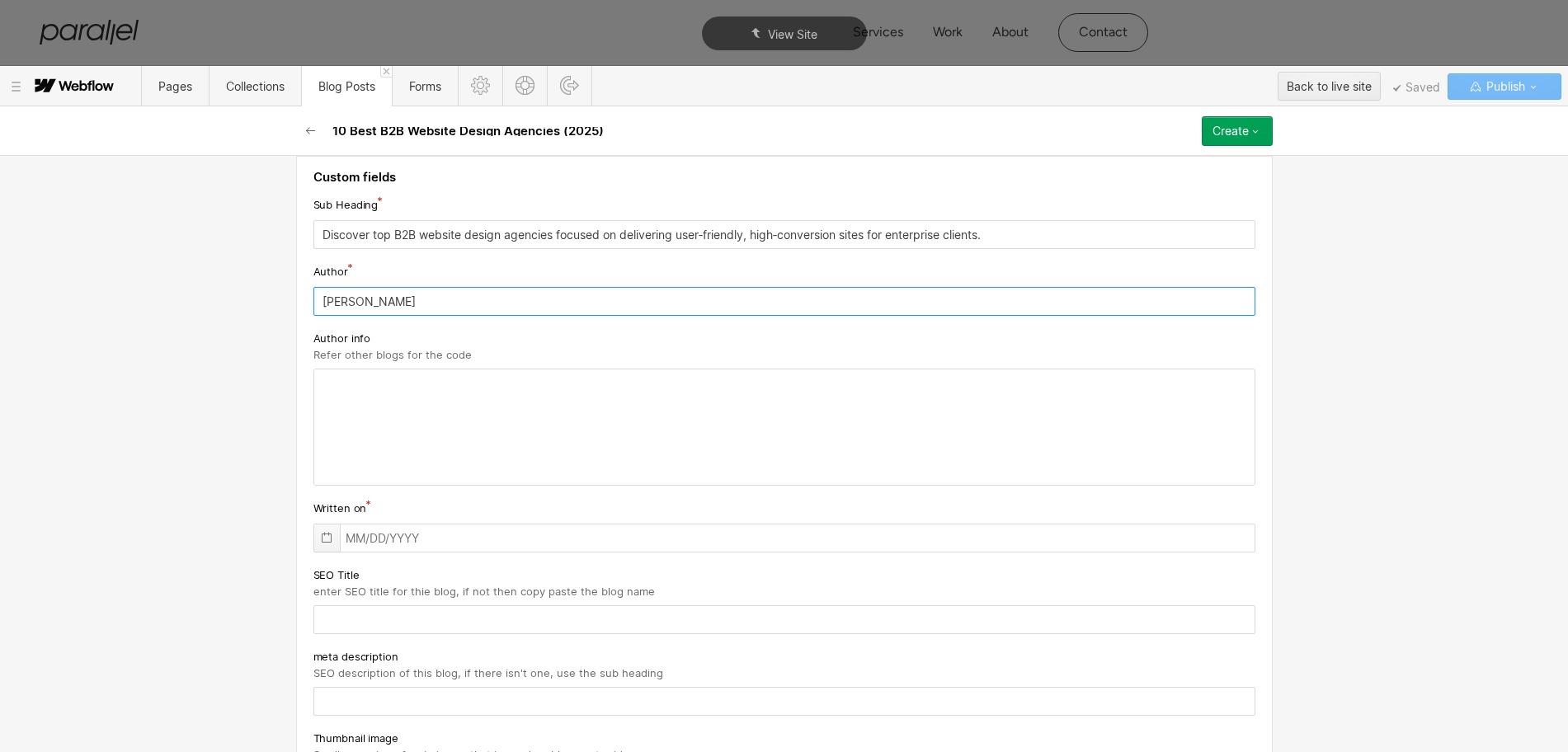
type input "Robin Dhanwani"
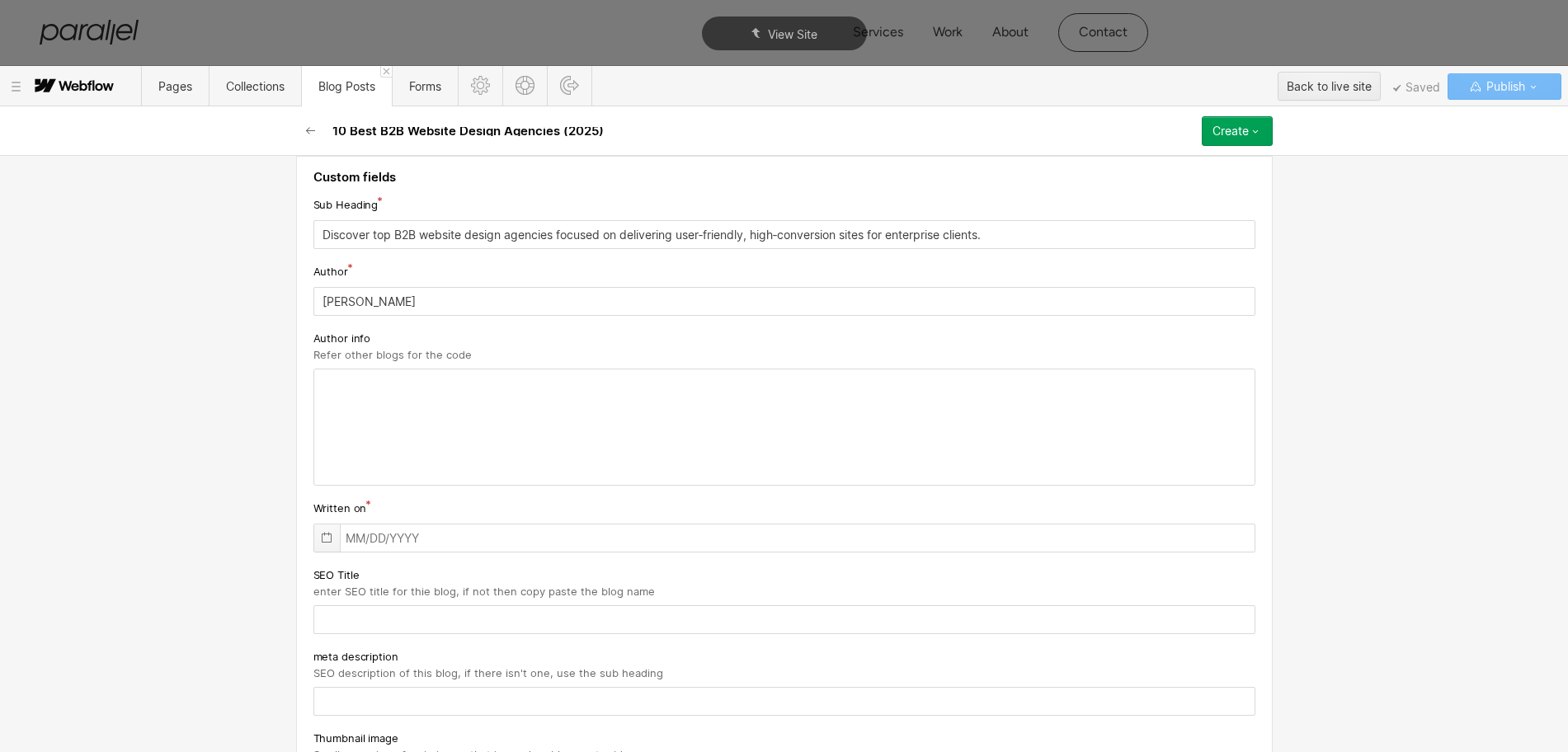
click at [326, 539] on div at bounding box center [327, 538] width 26 height 27
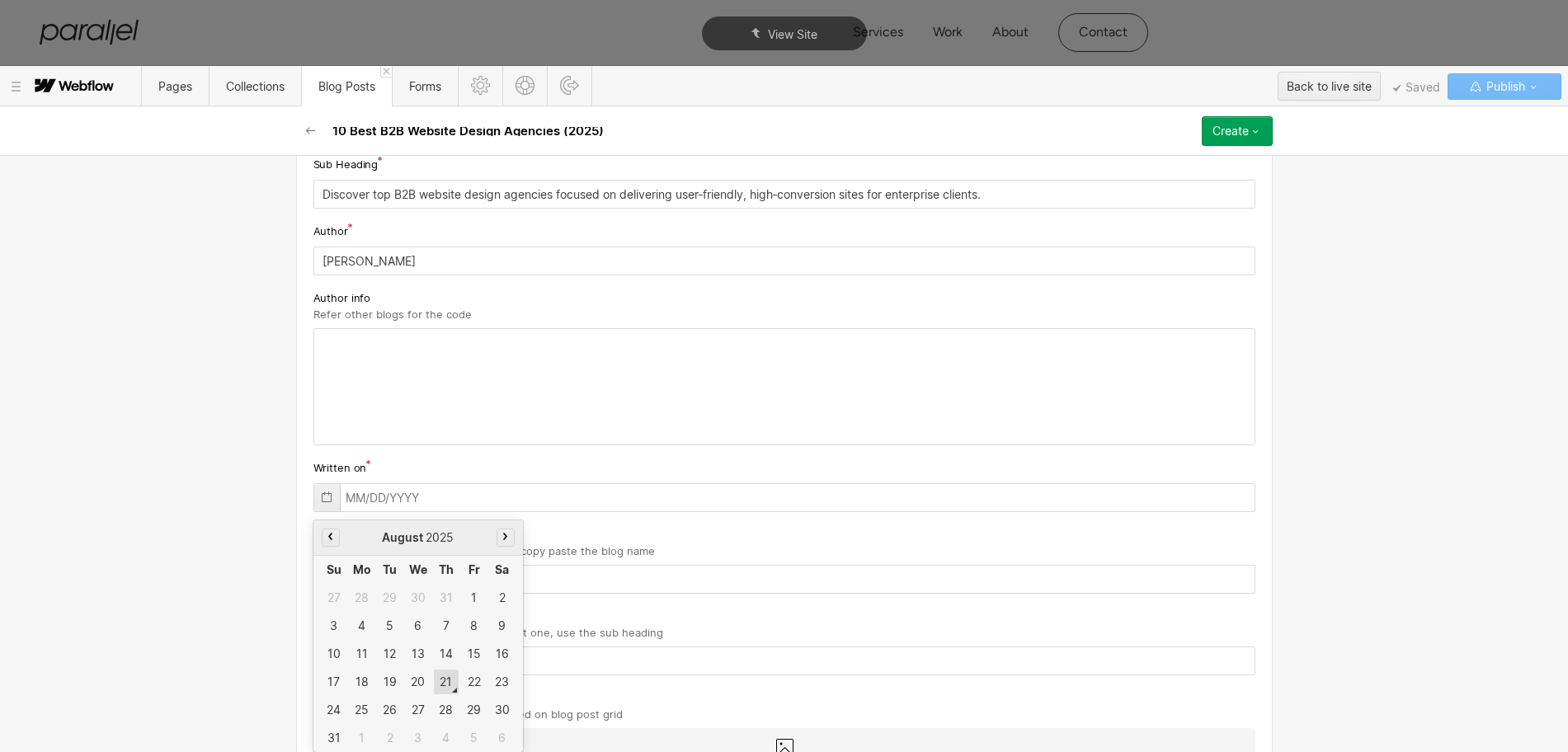
click at [439, 681] on div "21" at bounding box center [446, 682] width 25 height 25
type input "08/21/2025"
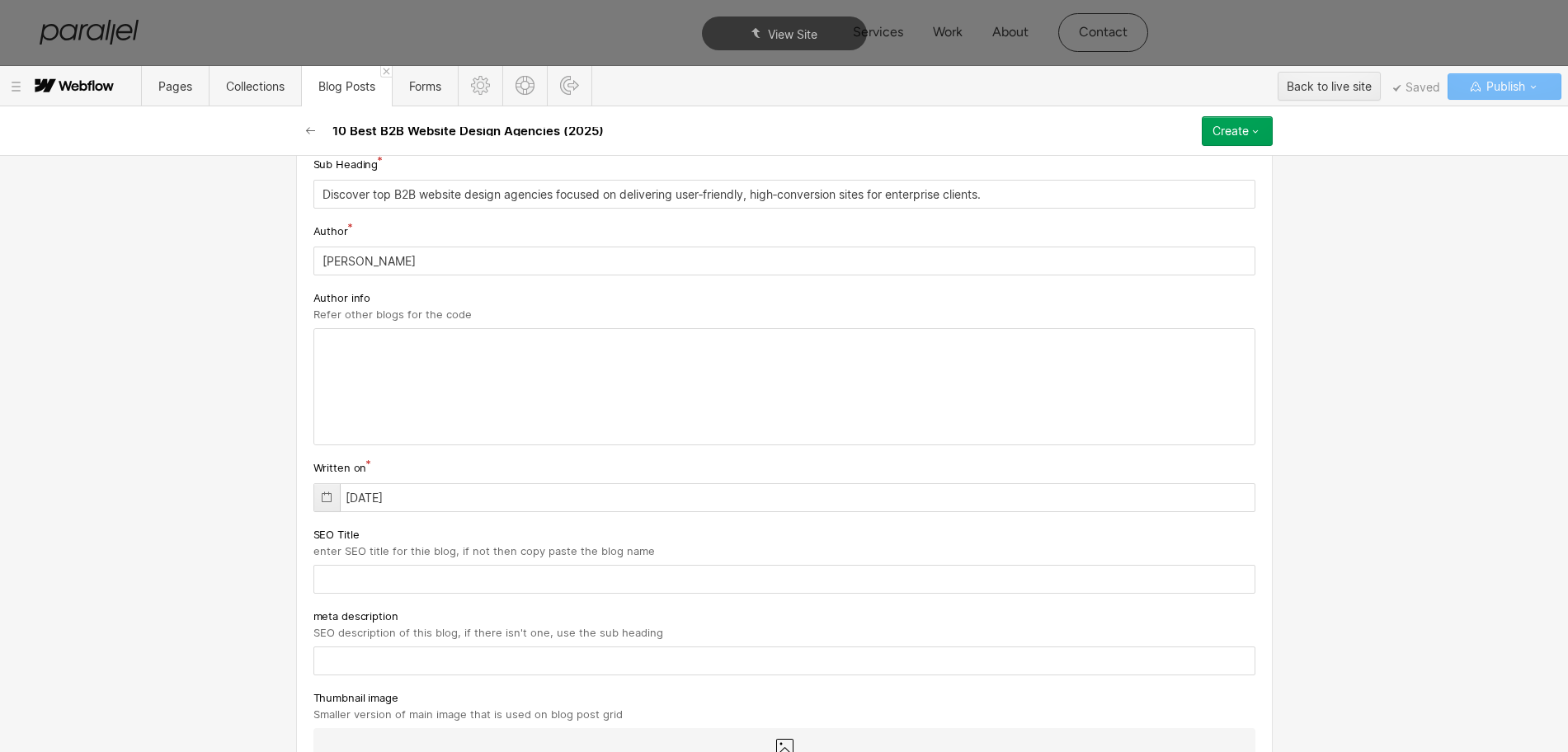
scroll to position [350, 0]
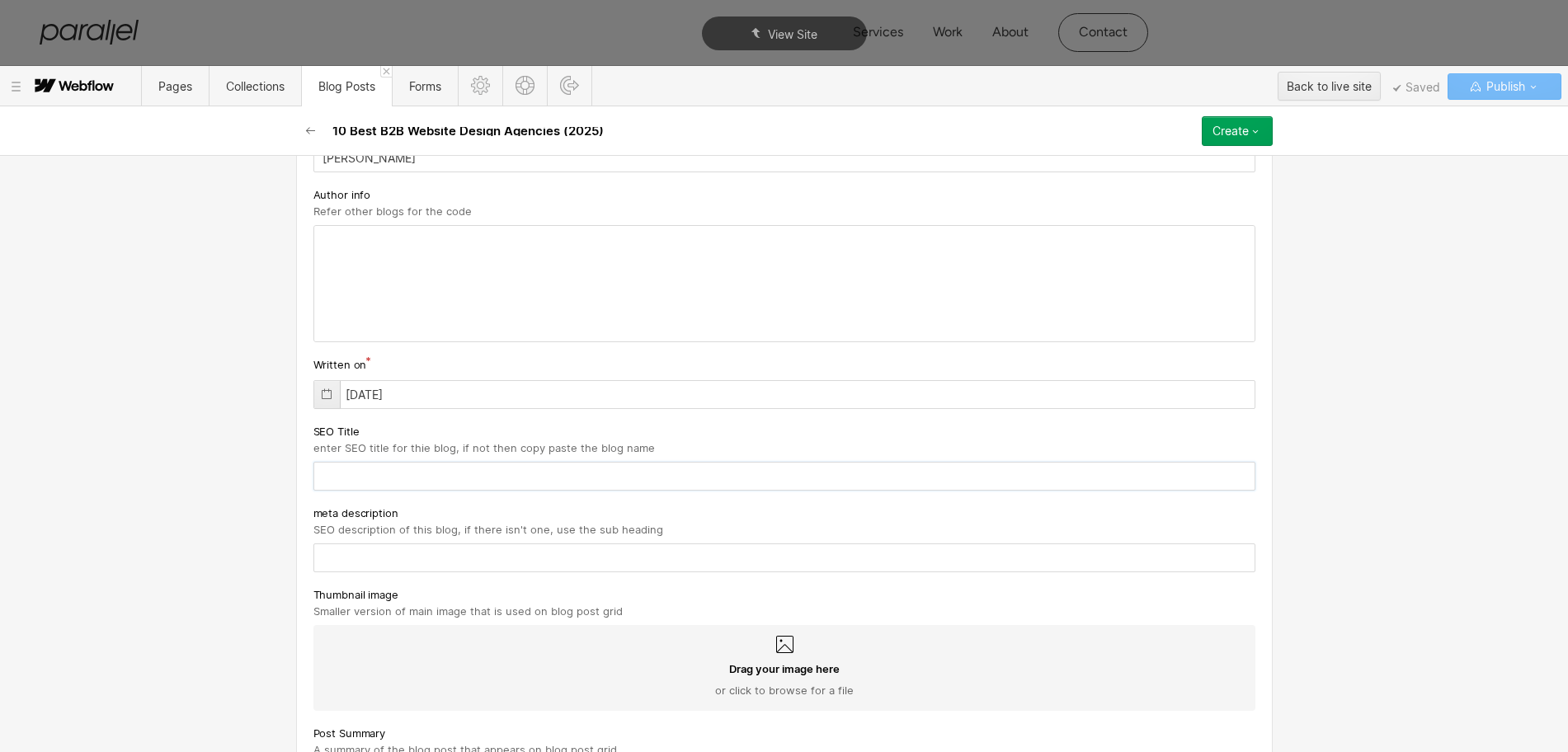
click at [371, 471] on input "text" at bounding box center [784, 476] width 942 height 29
paste input "10 Best B2B Website Design Agencies (2025)"
type input "10 Best B2B Website Design Agencies (2025)"
click at [389, 567] on input "text" at bounding box center [784, 557] width 942 height 29
paste input "Discover top B2B website design agencies focused on delivering user‑friendly, h…"
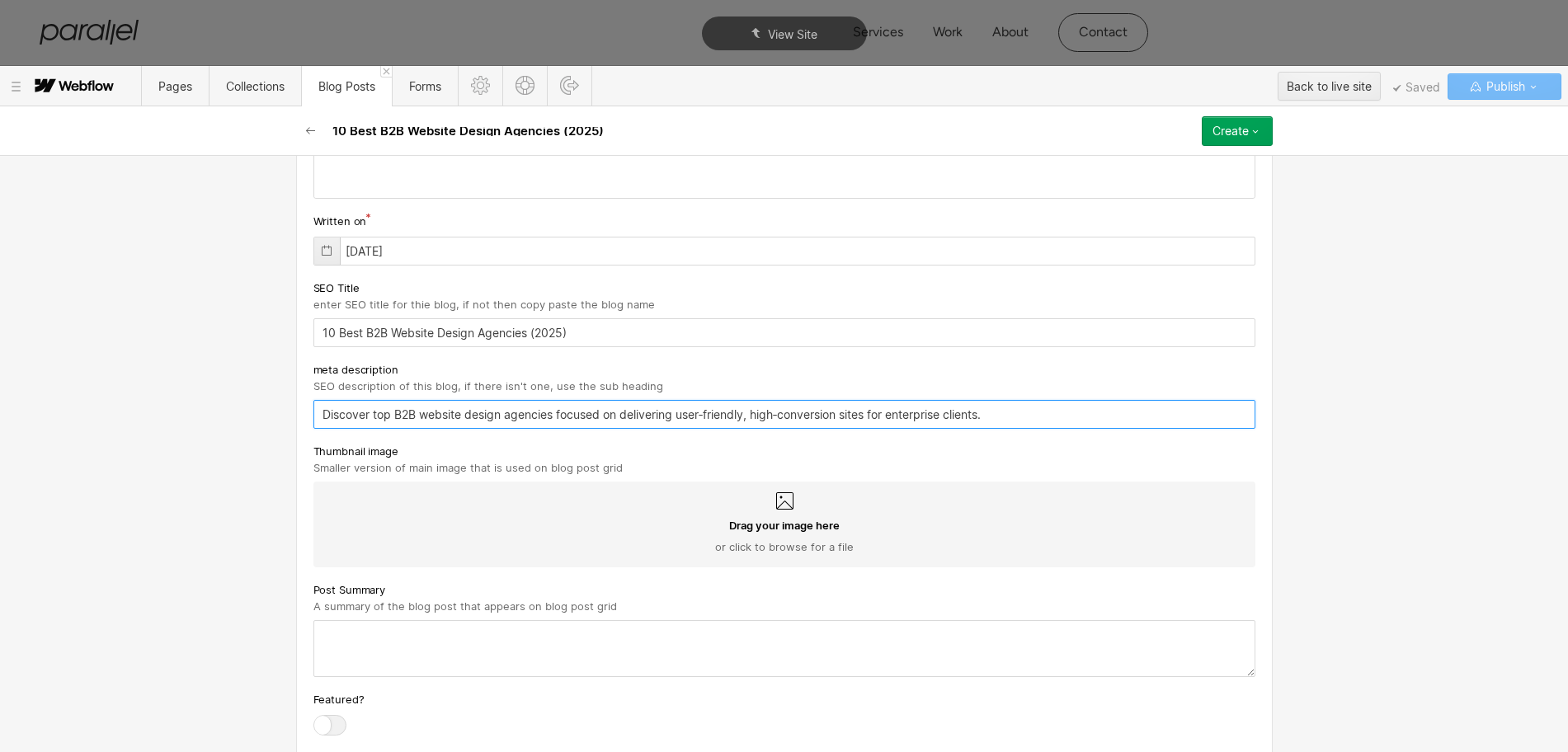
scroll to position [556, 0]
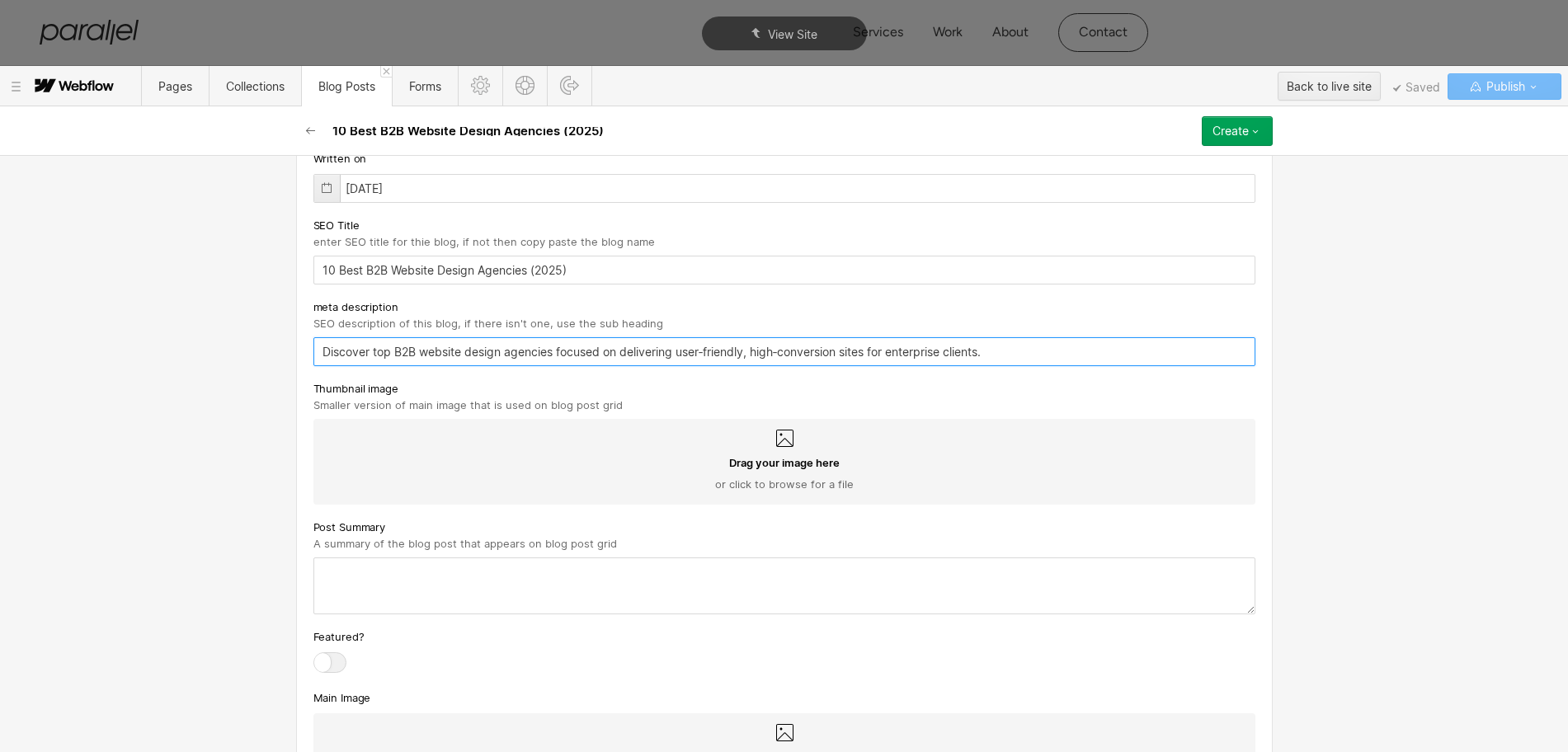
type input "Discover top B2B website design agencies focused on delivering user‑friendly, h…"
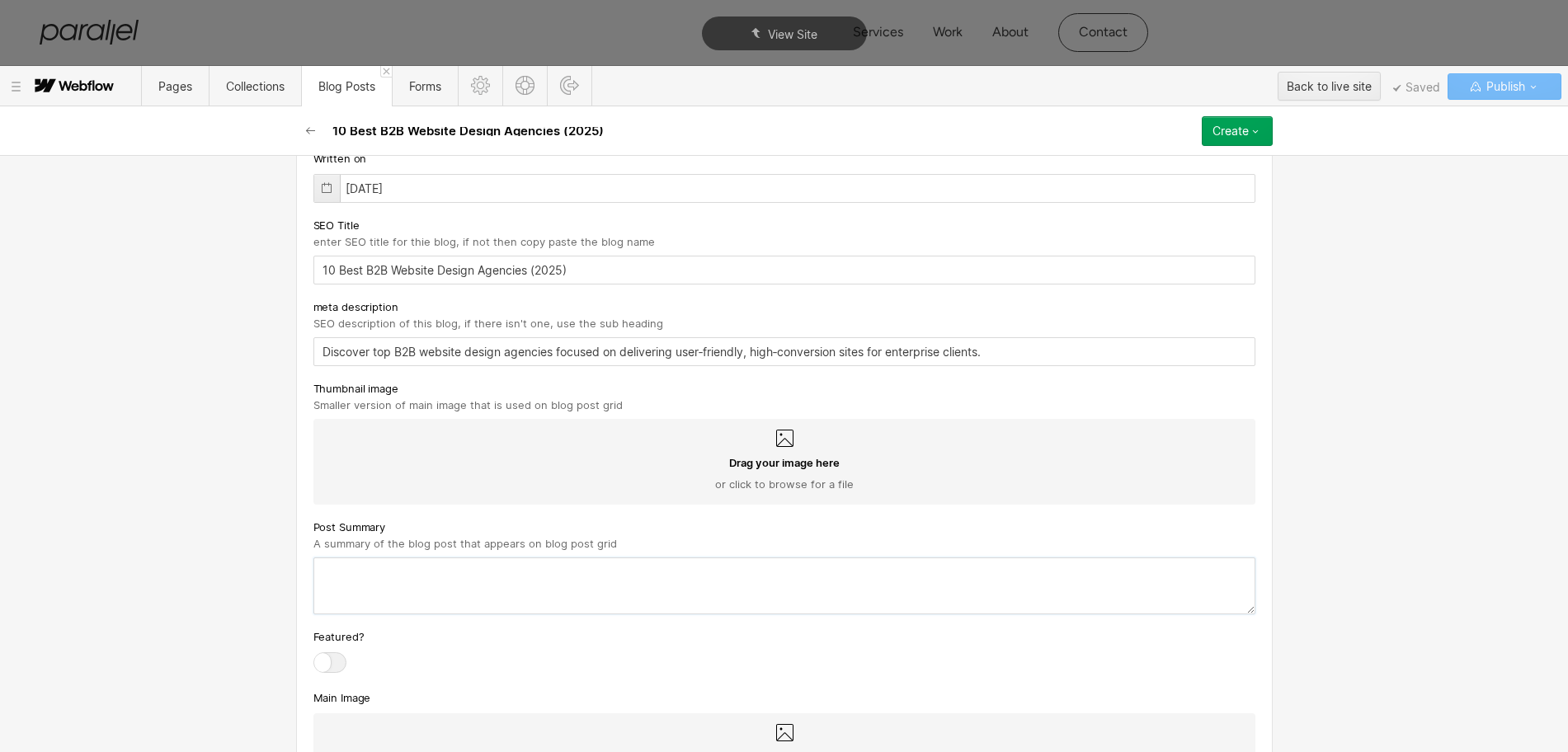
click at [350, 591] on textarea at bounding box center [784, 587] width 942 height 57
paste textarea "Discover top B2B website design agencies focused on delivering user‑friendly, h…"
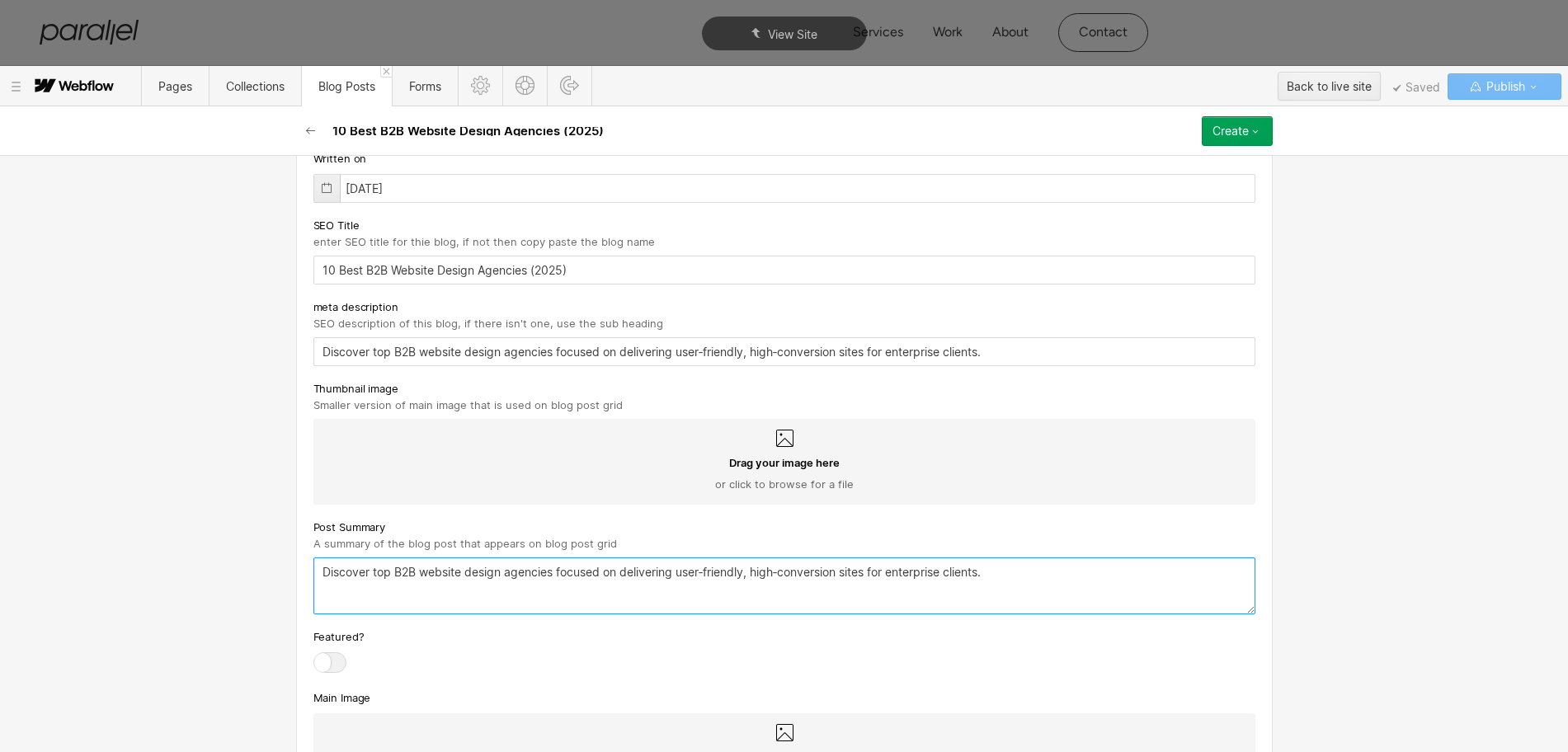
type textarea "Discover top B2B website design agencies focused on delivering user‑friendly, h…"
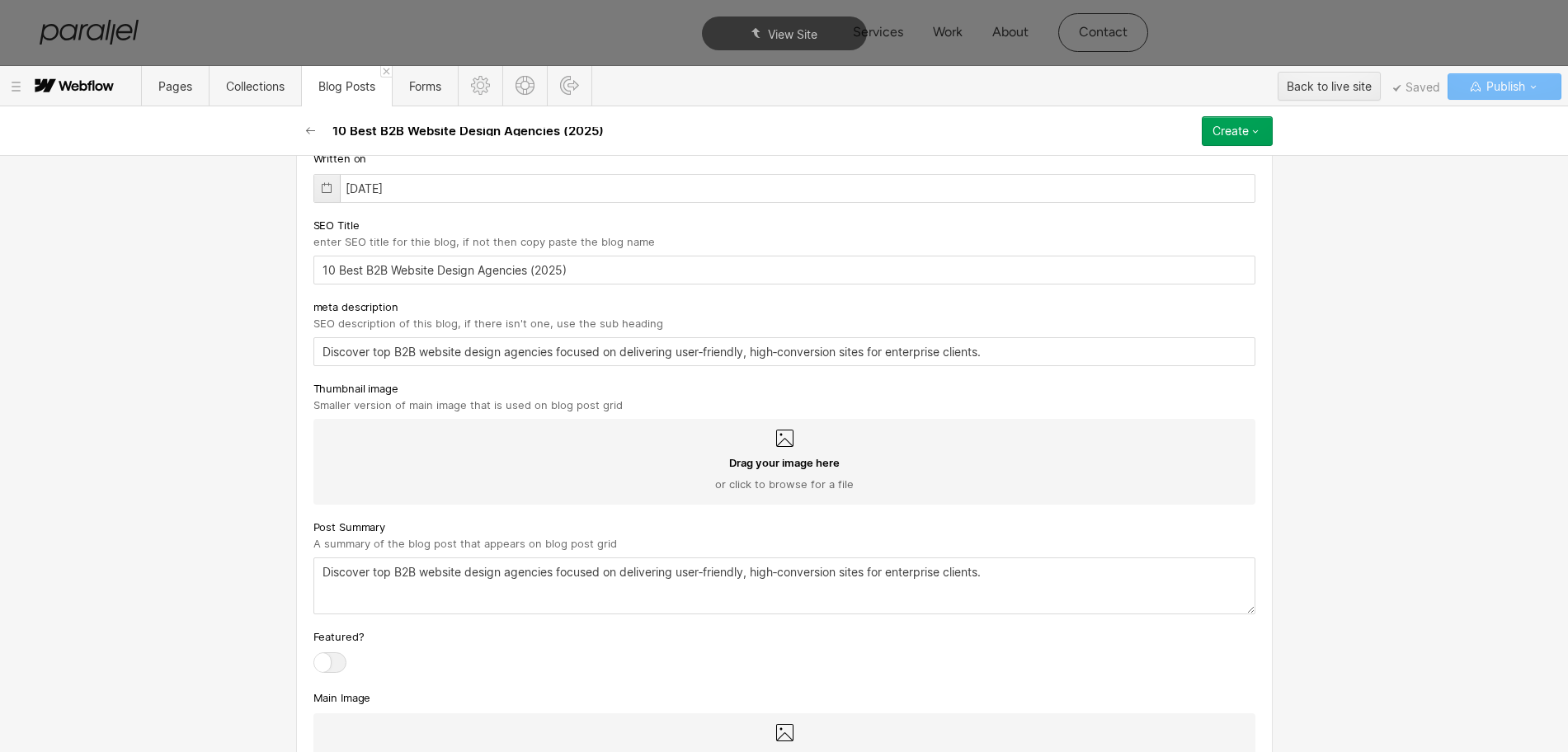
click at [765, 432] on div "Drag your image here or click to browse for a file" at bounding box center [784, 462] width 942 height 86
click at [0, 0] on input "Drag your image here or click to browse for a file" at bounding box center [0, 0] width 0 height 0
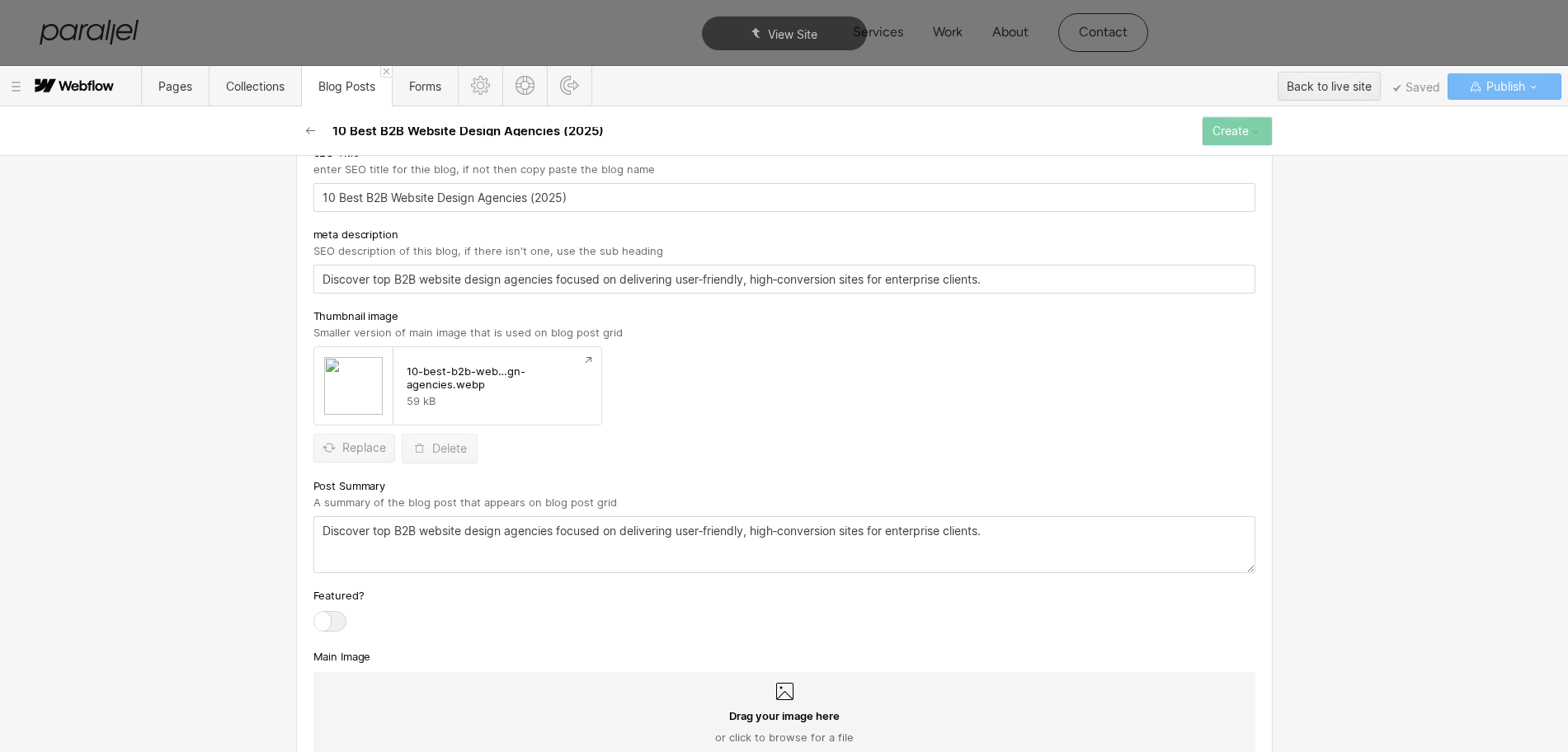
scroll to position [659, 0]
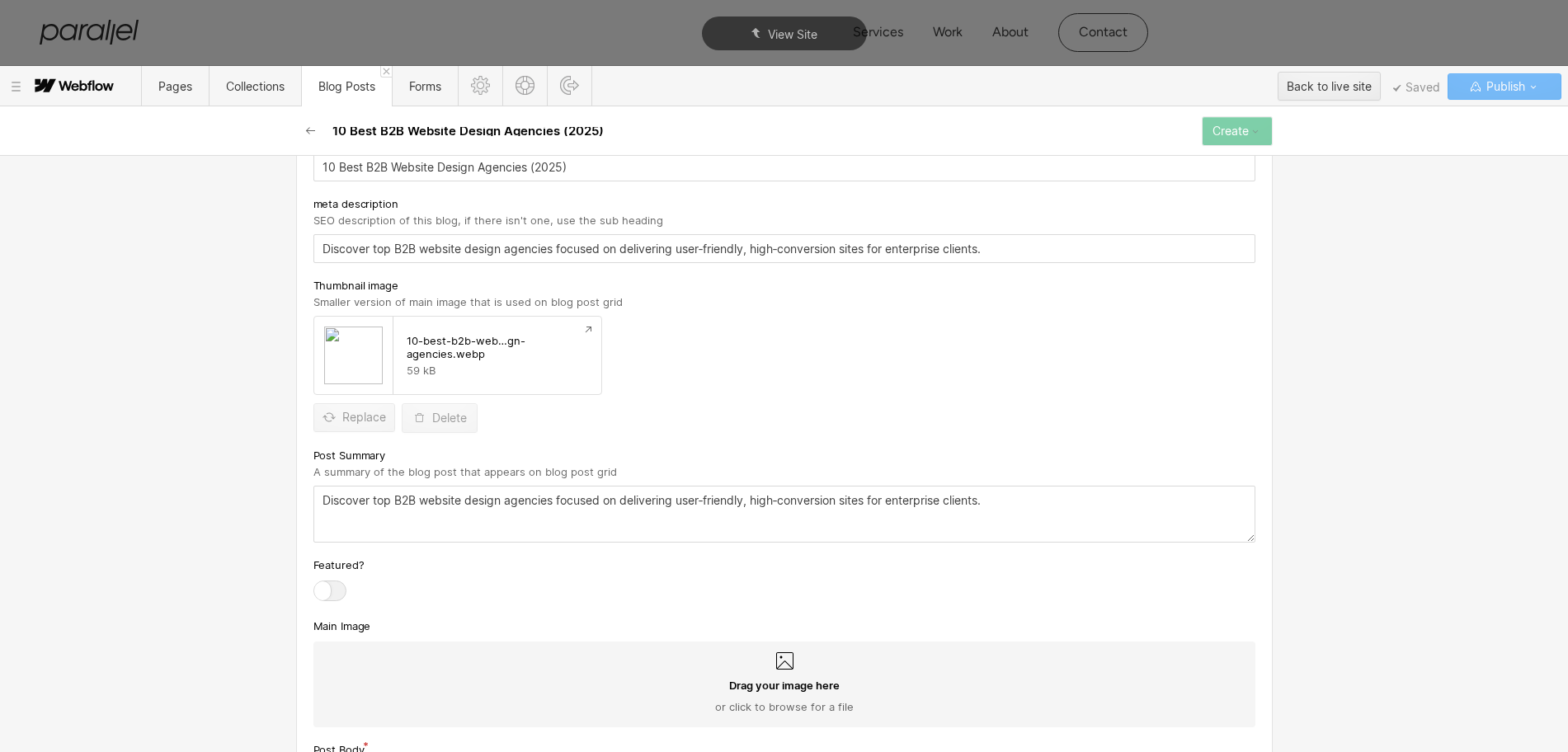
click at [785, 670] on icon at bounding box center [784, 661] width 19 height 19
click at [0, 0] on input "Drag your image here or click to browse for a file" at bounding box center [0, 0] width 0 height 0
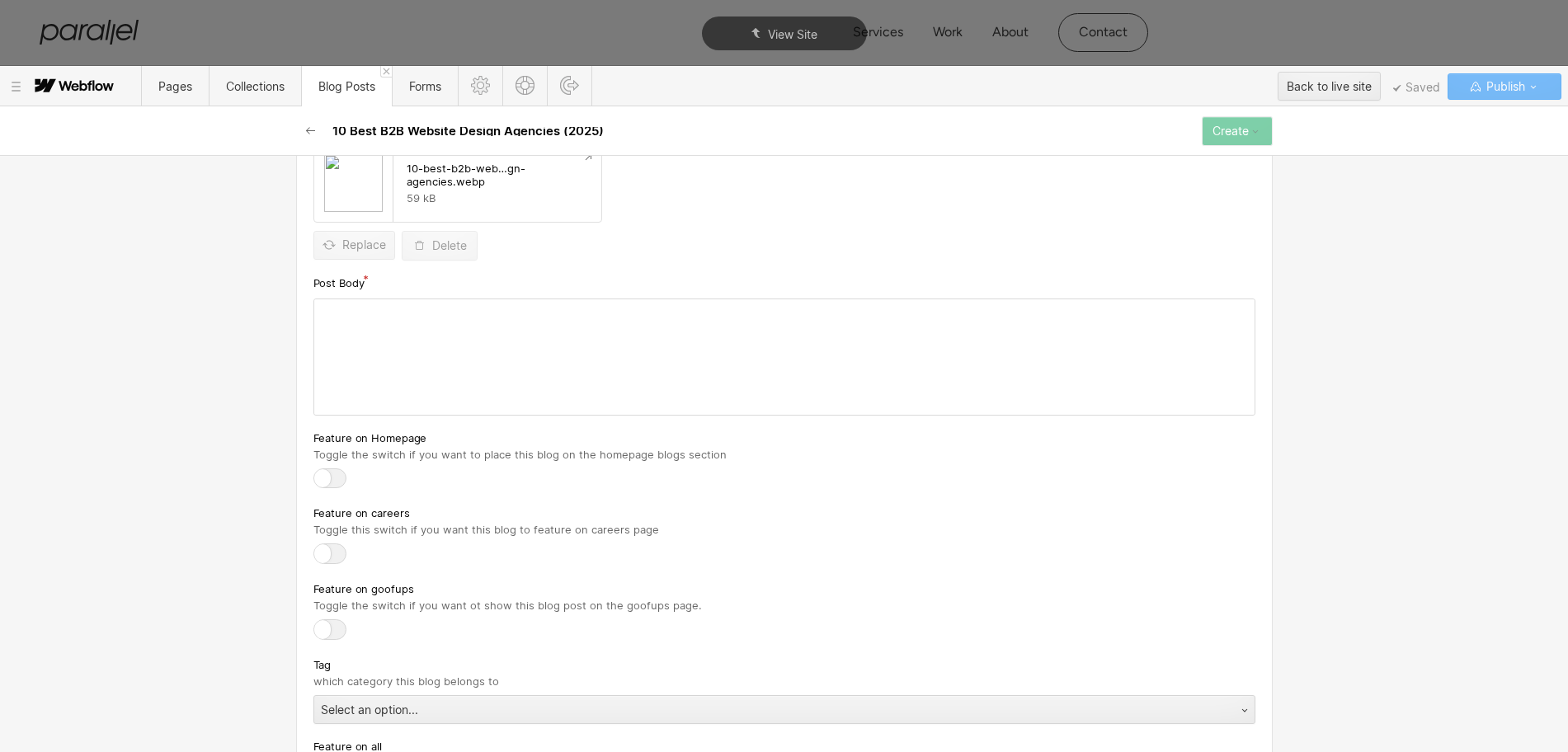
scroll to position [1174, 0]
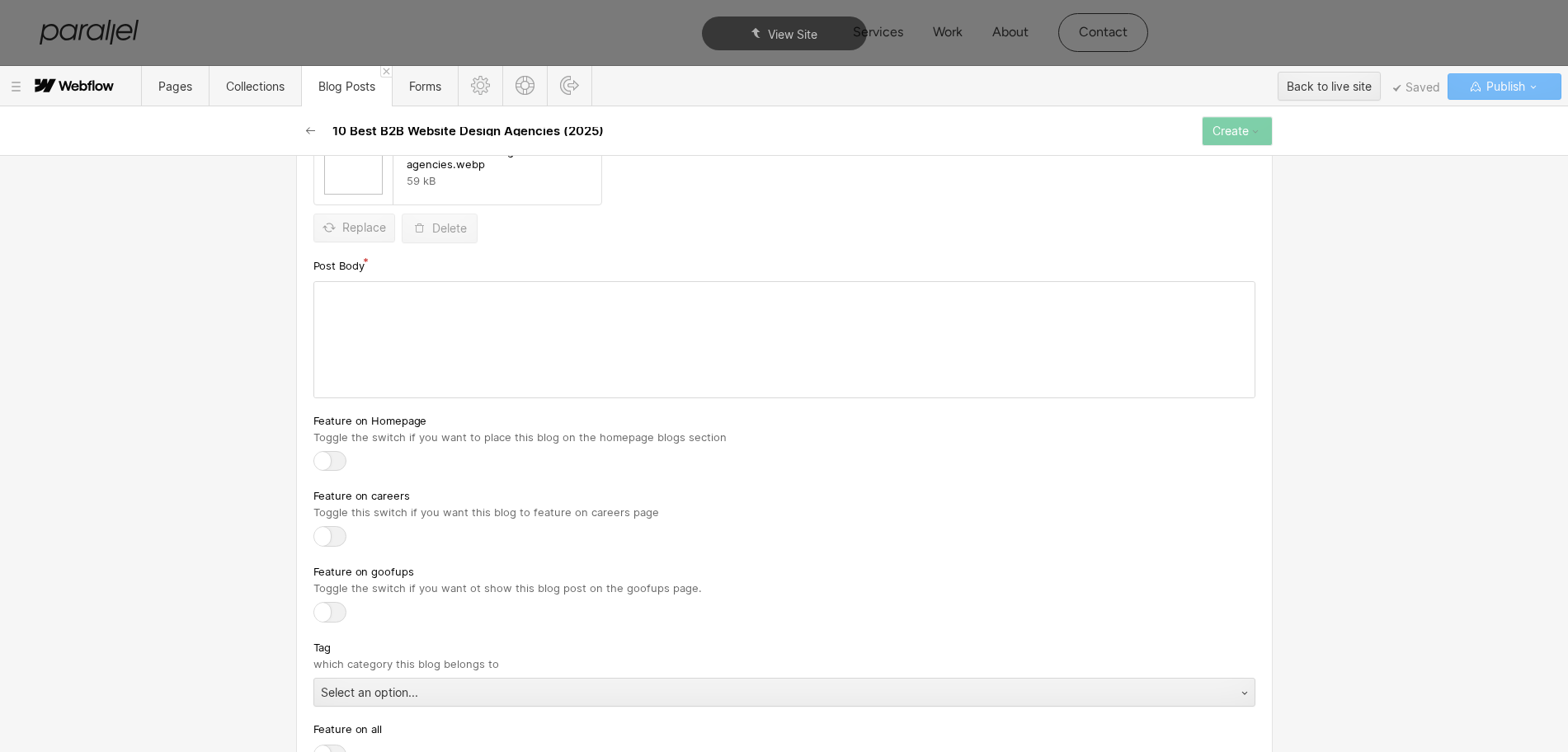
click at [422, 343] on div at bounding box center [784, 339] width 941 height 115
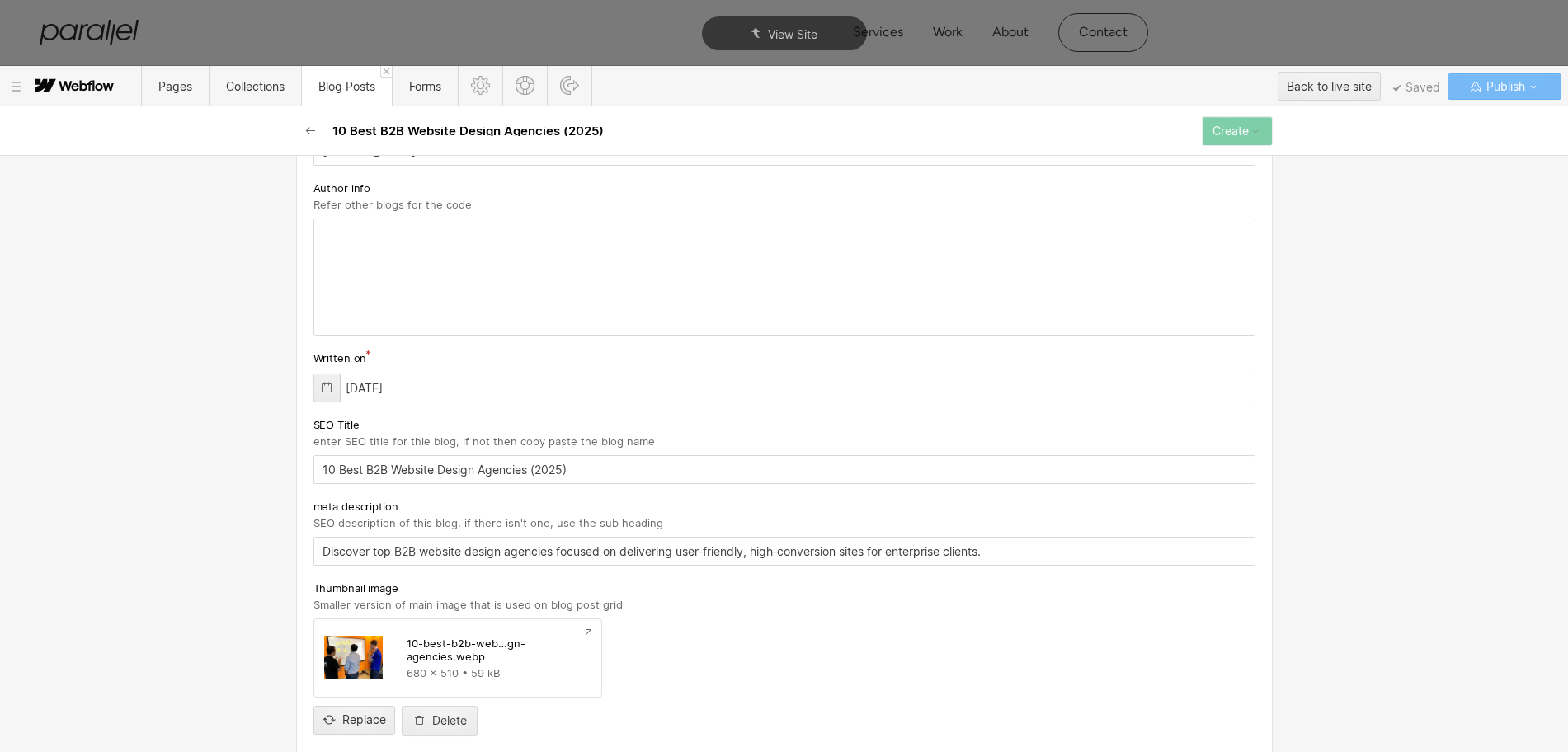
scroll to position [0, 0]
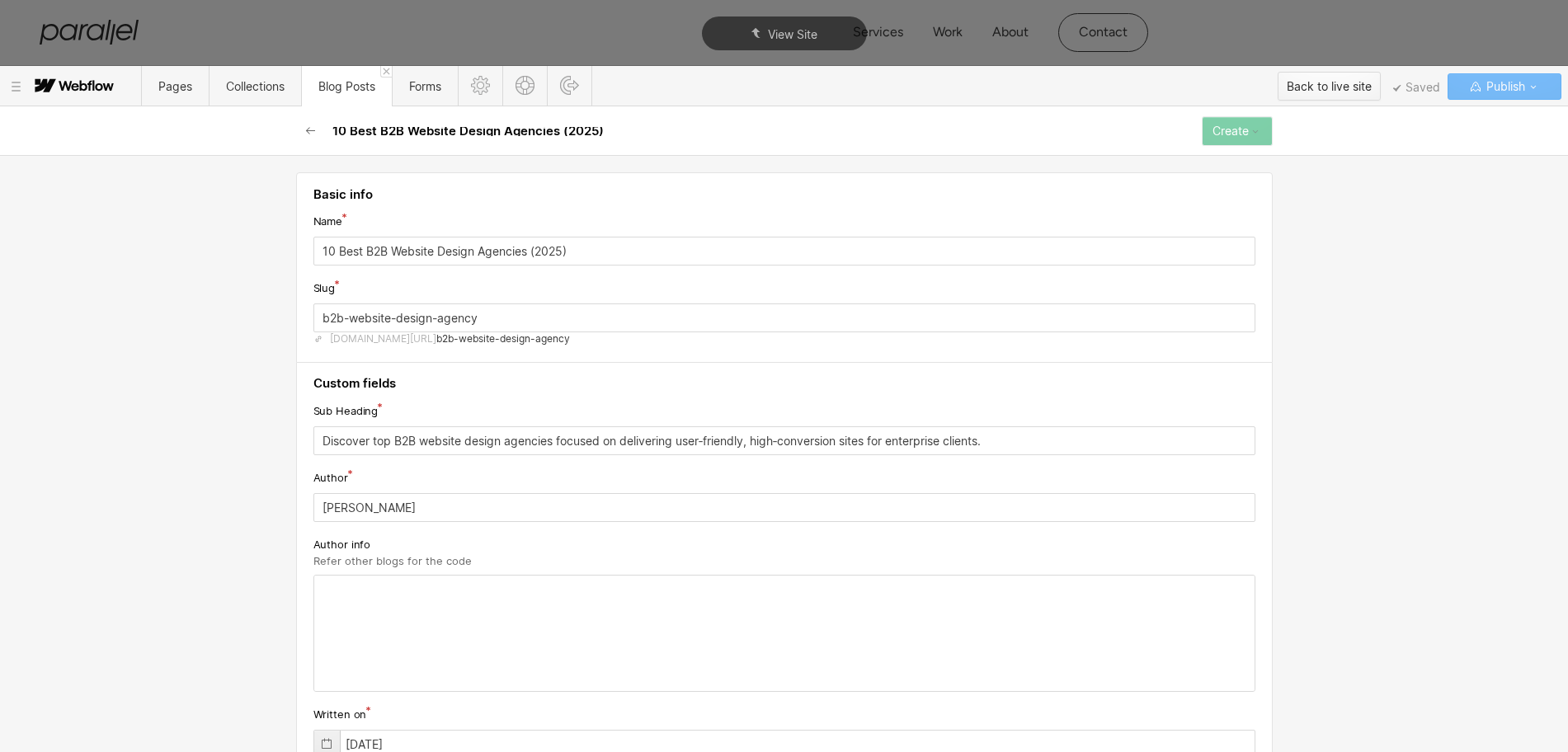
click at [1329, 79] on div "Back to live site" at bounding box center [1330, 86] width 85 height 25
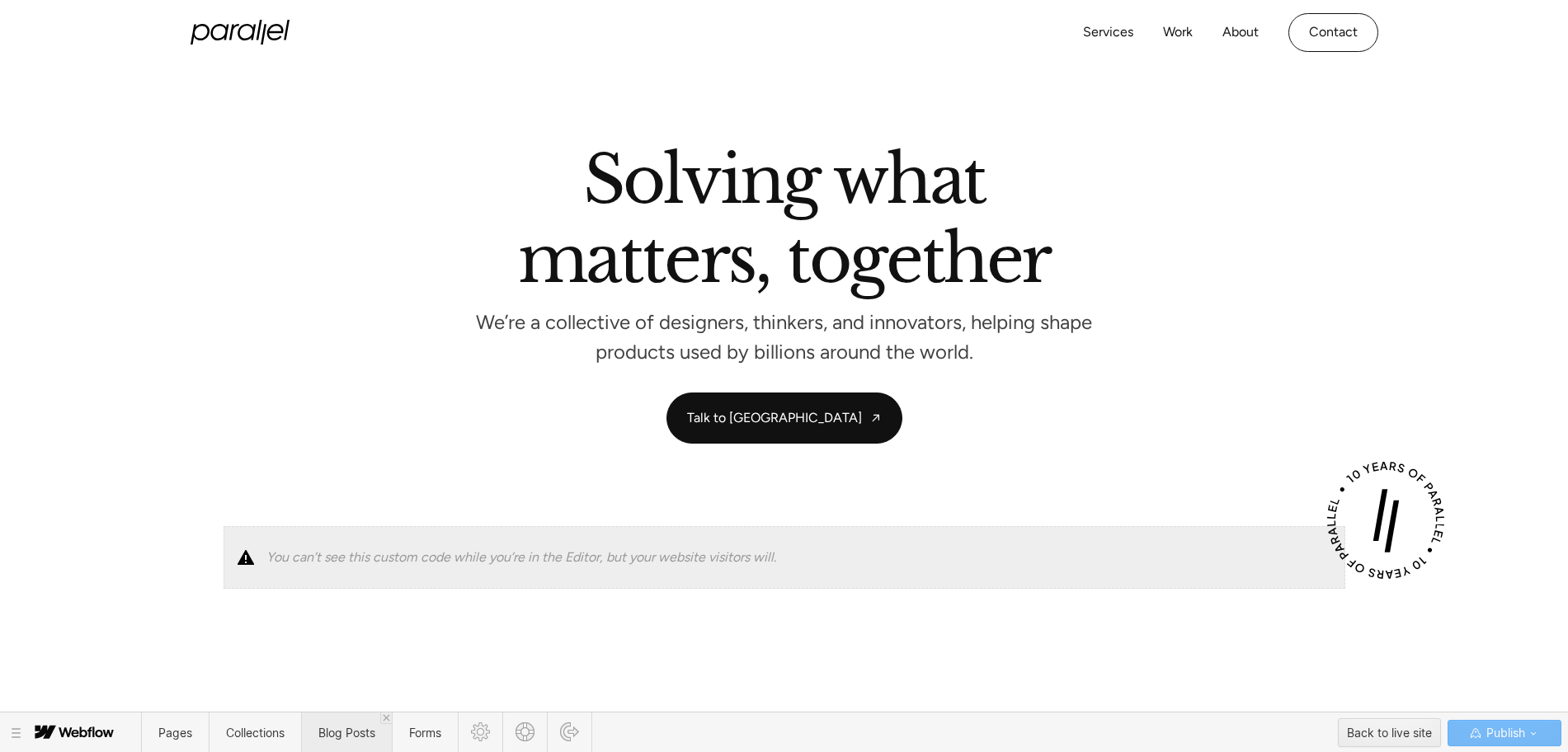
click at [344, 733] on span "Blog Posts" at bounding box center [347, 733] width 57 height 14
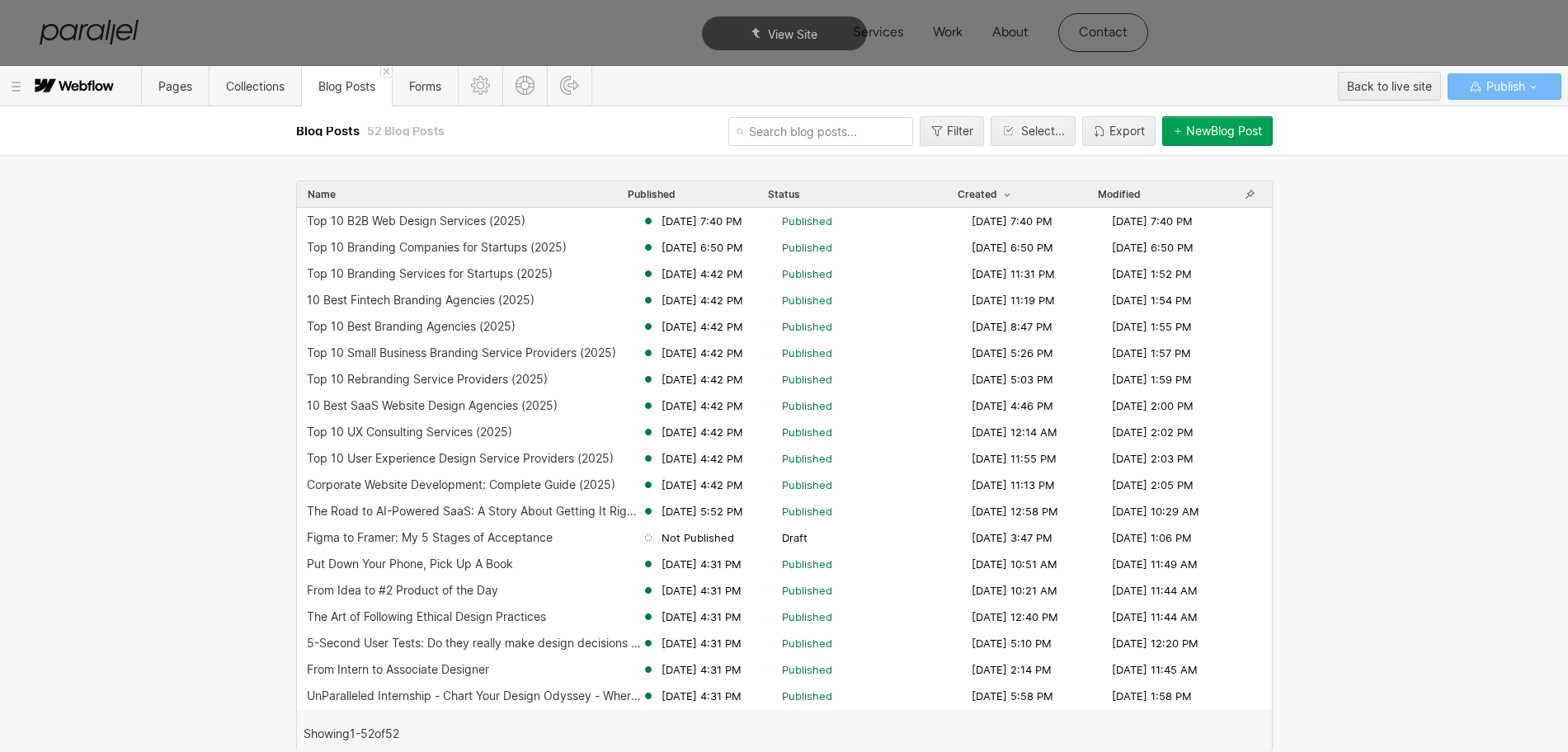
click at [1233, 130] on div "New Blog Post" at bounding box center [1224, 131] width 76 height 13
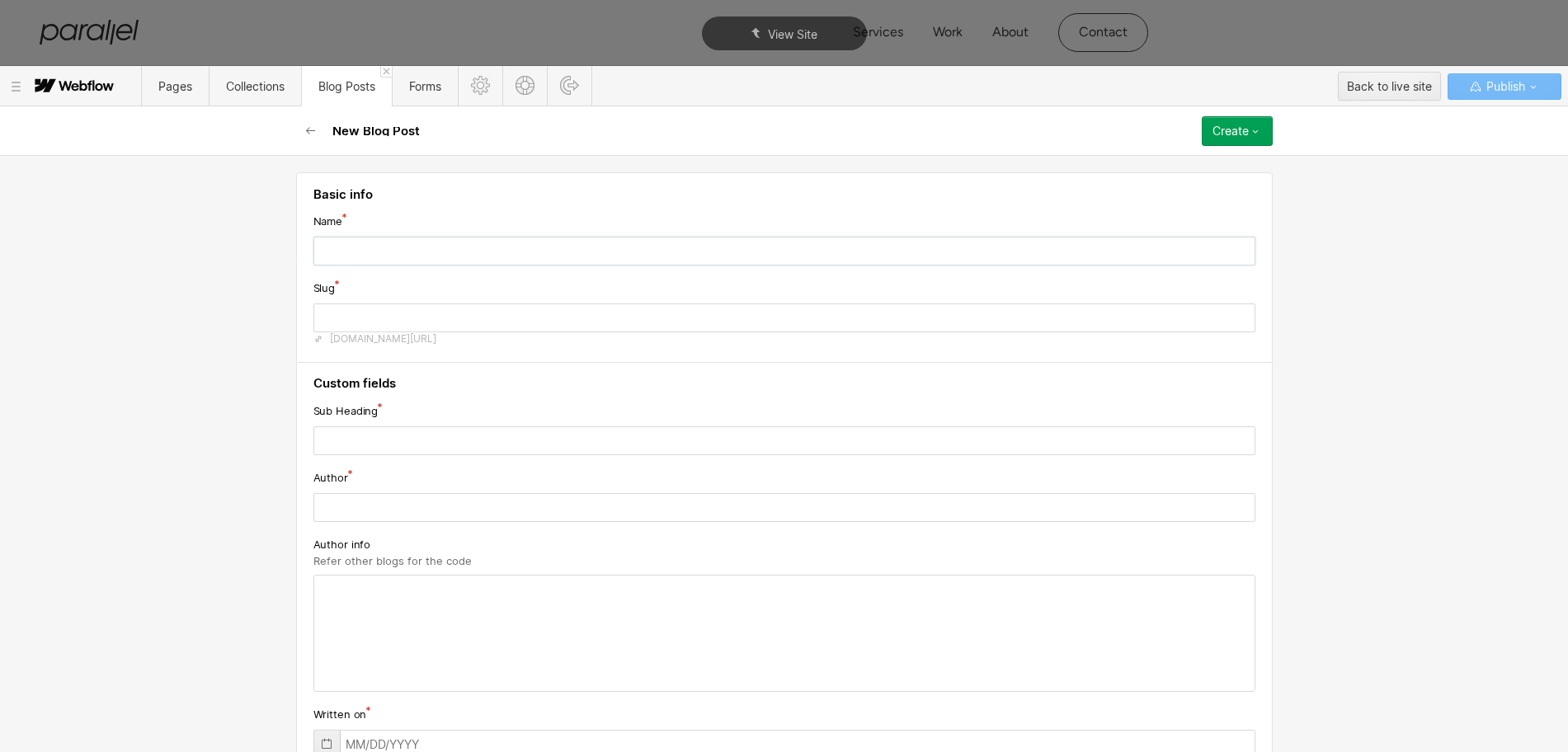
click at [346, 254] on input "text" at bounding box center [784, 250] width 942 height 29
paste input "10 Best B2B Website Design Agencies (2025)"
type input "10 Best B2B Website Design Agencies (2025)"
type input "10-best-b2b-website-design-agencies-2025"
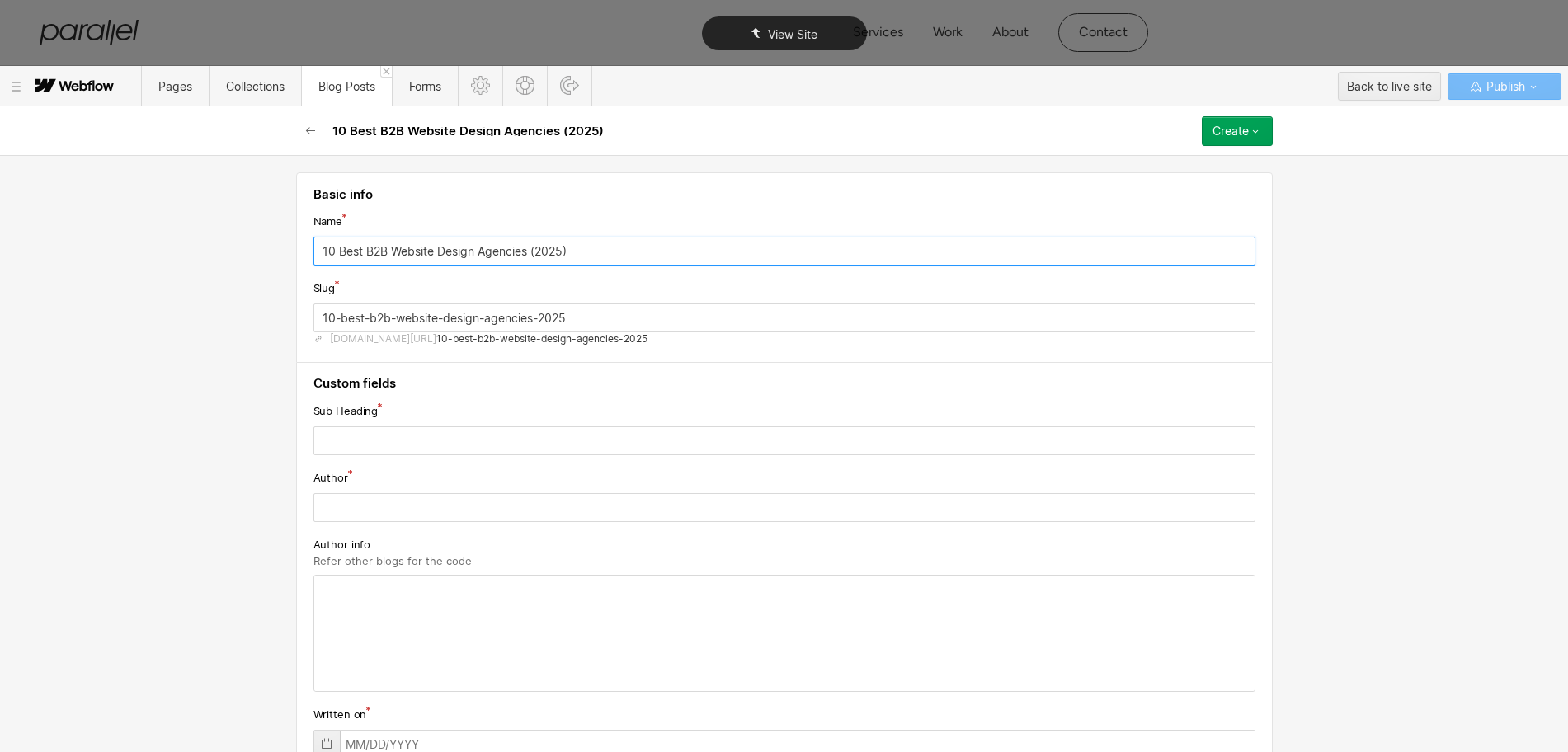
type input "10 Best B2B Website Design Agencies (2025)"
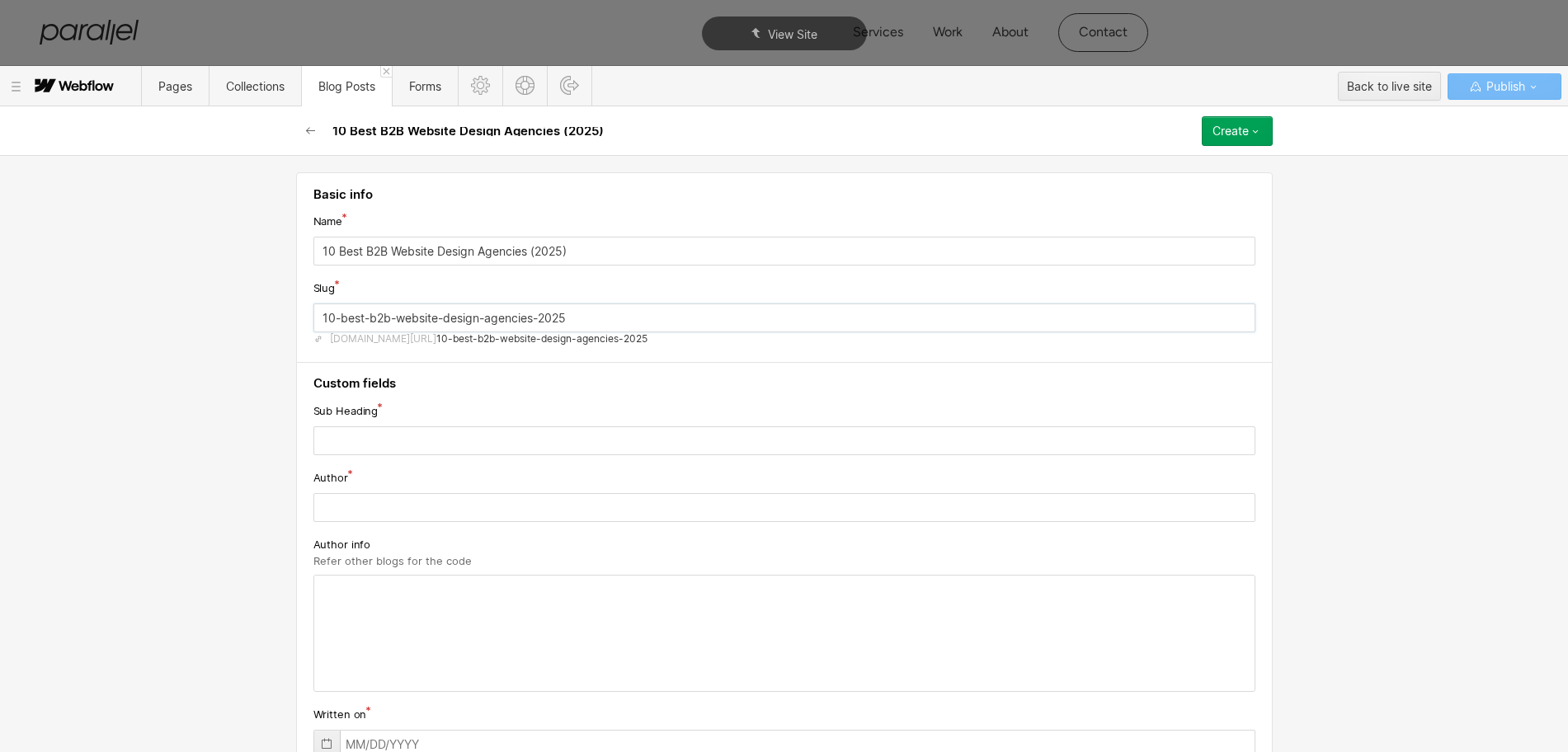
click at [365, 318] on input "10-best-b2b-website-design-agencies-2025" at bounding box center [784, 318] width 942 height 29
paste input "b2b-website-design-agency"
type input "b2b-website-design-agency"
click at [389, 452] on input "text" at bounding box center [784, 441] width 942 height 29
paste input "Discover top B2B website design agencies focused on delivering user‑friendly, h…"
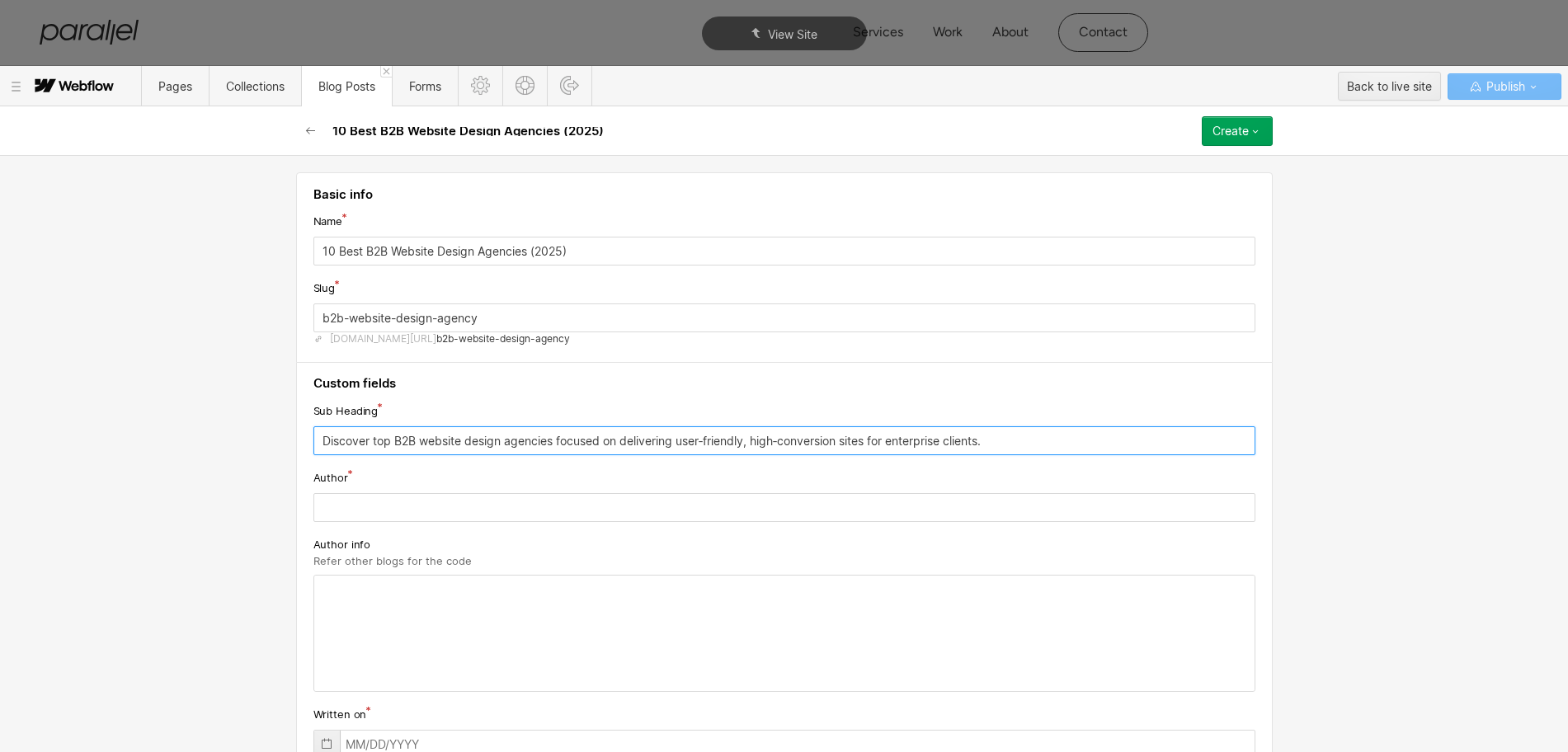
type input "Discover top B2B website design agencies focused on delivering user‑friendly, h…"
click at [343, 515] on input "text" at bounding box center [784, 507] width 942 height 29
paste input "Robin Dhanwani"
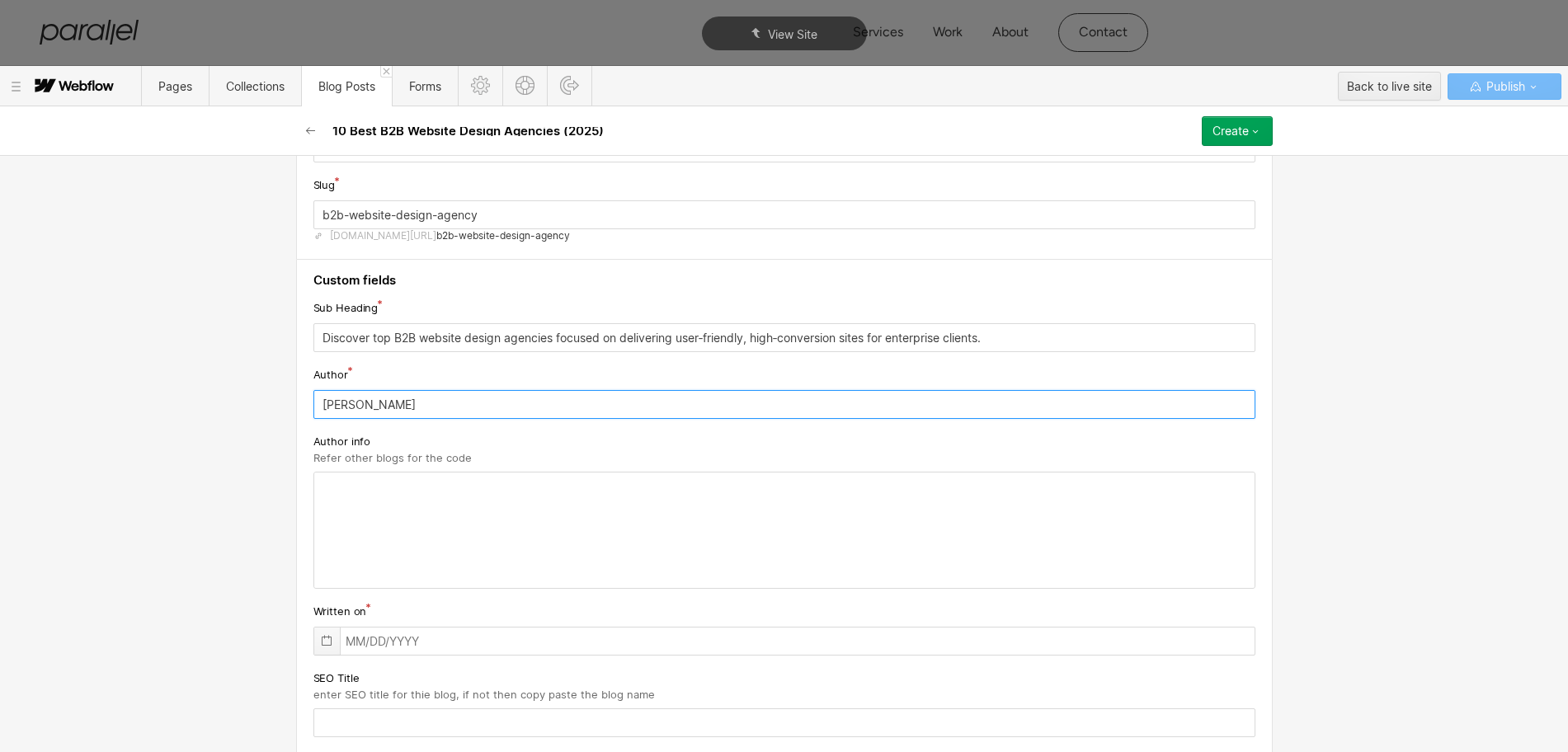
type input "Robin Dhanwani"
click at [322, 646] on icon at bounding box center [326, 641] width 10 height 11
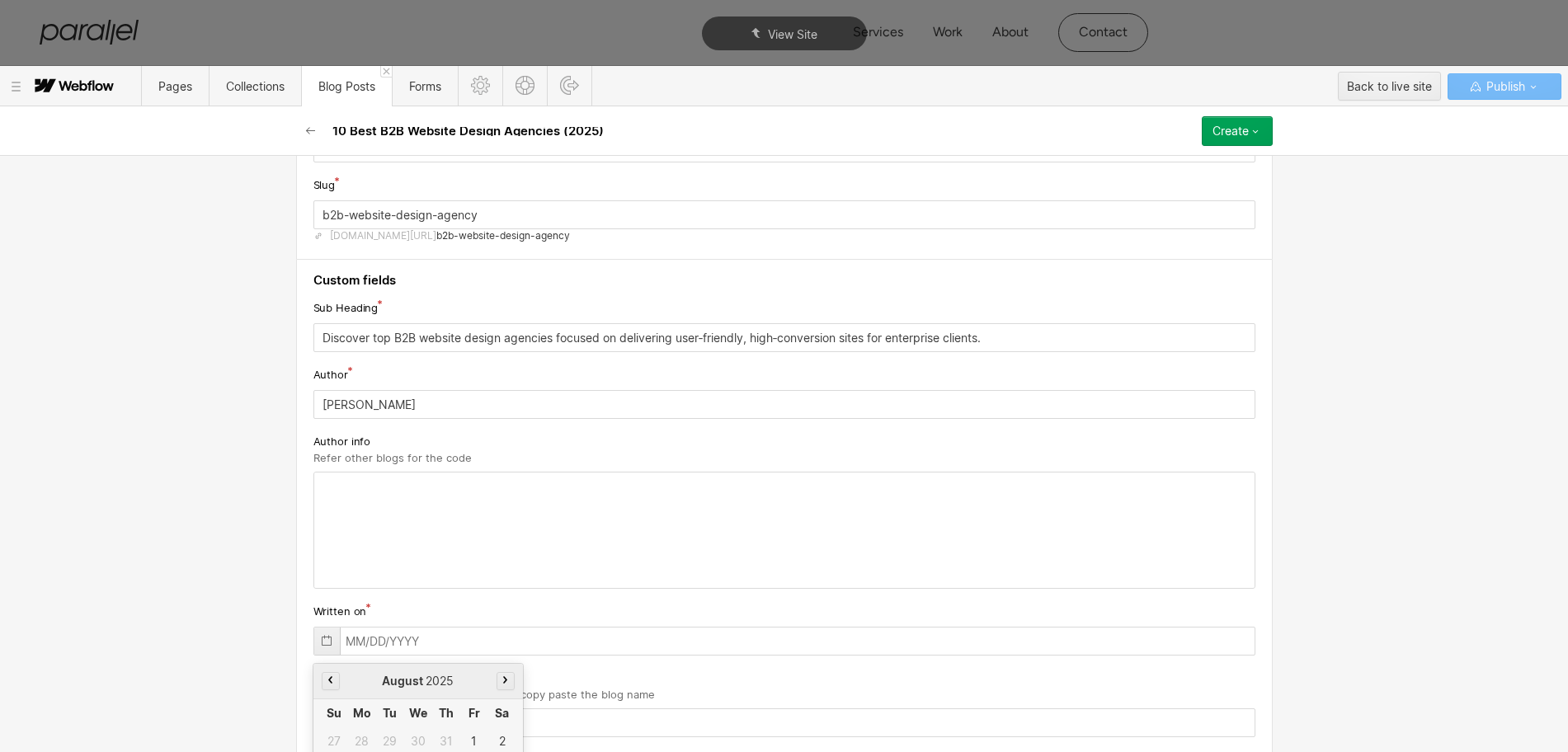
scroll to position [247, 0]
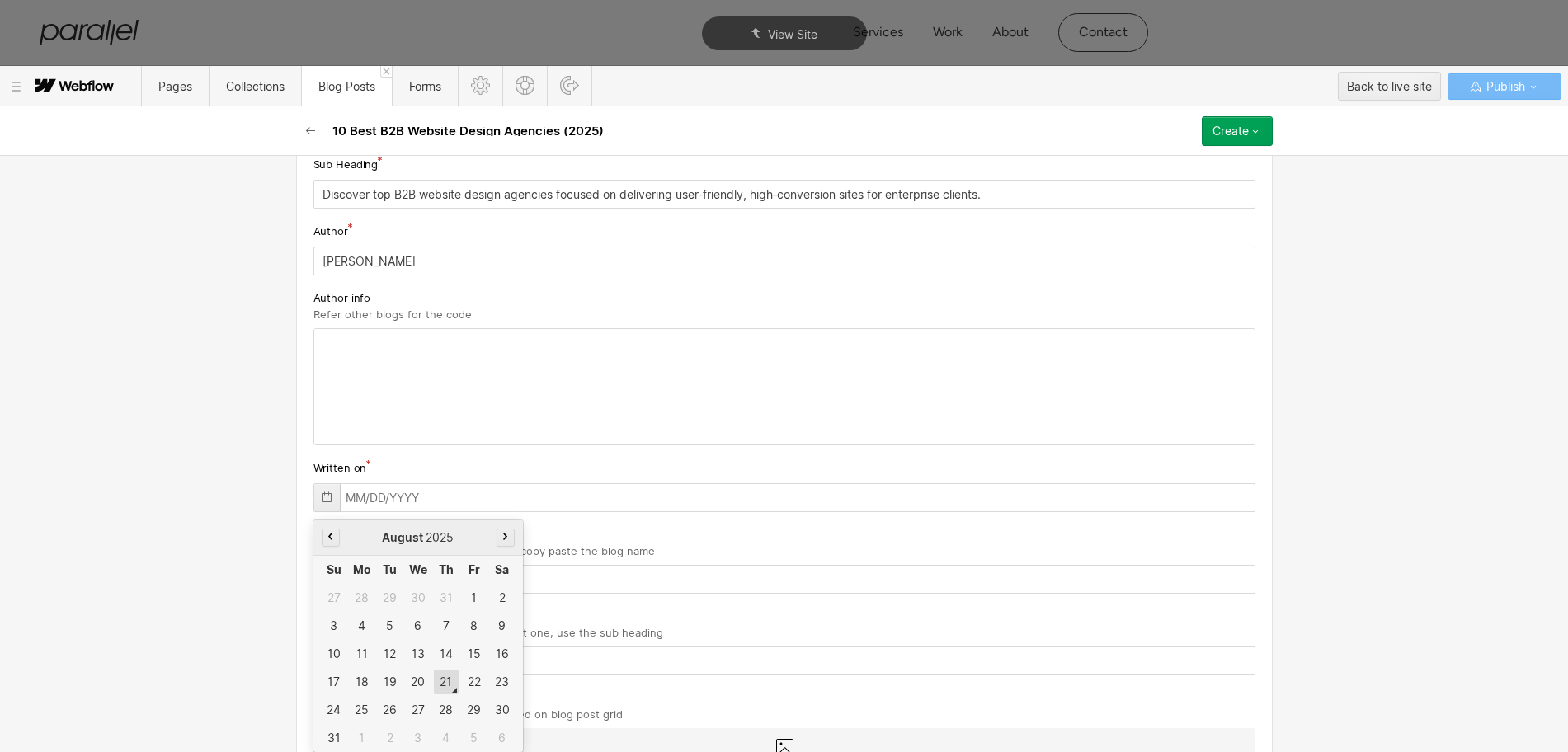
click at [435, 681] on div "21" at bounding box center [446, 682] width 25 height 25
type input "08/21/2025"
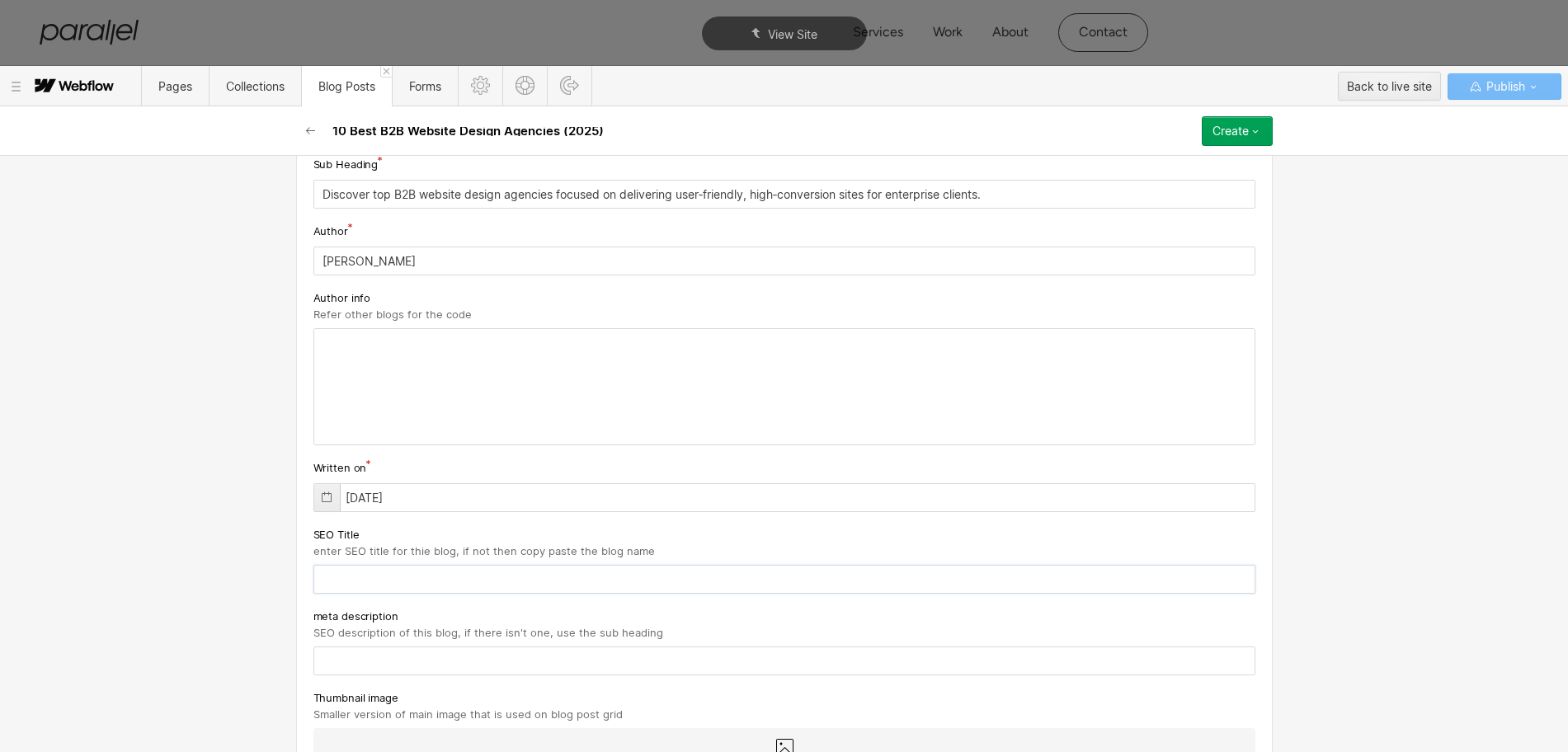
click at [371, 579] on input "text" at bounding box center [784, 579] width 942 height 29
paste input "10 Best B2B Website Design Agencies (2025)"
type input "10 Best B2B Website Design Agencies (2025)"
click at [373, 667] on input "text" at bounding box center [784, 661] width 942 height 29
paste input "Discover top B2B website design agencies focused on delivering user‑friendly, h…"
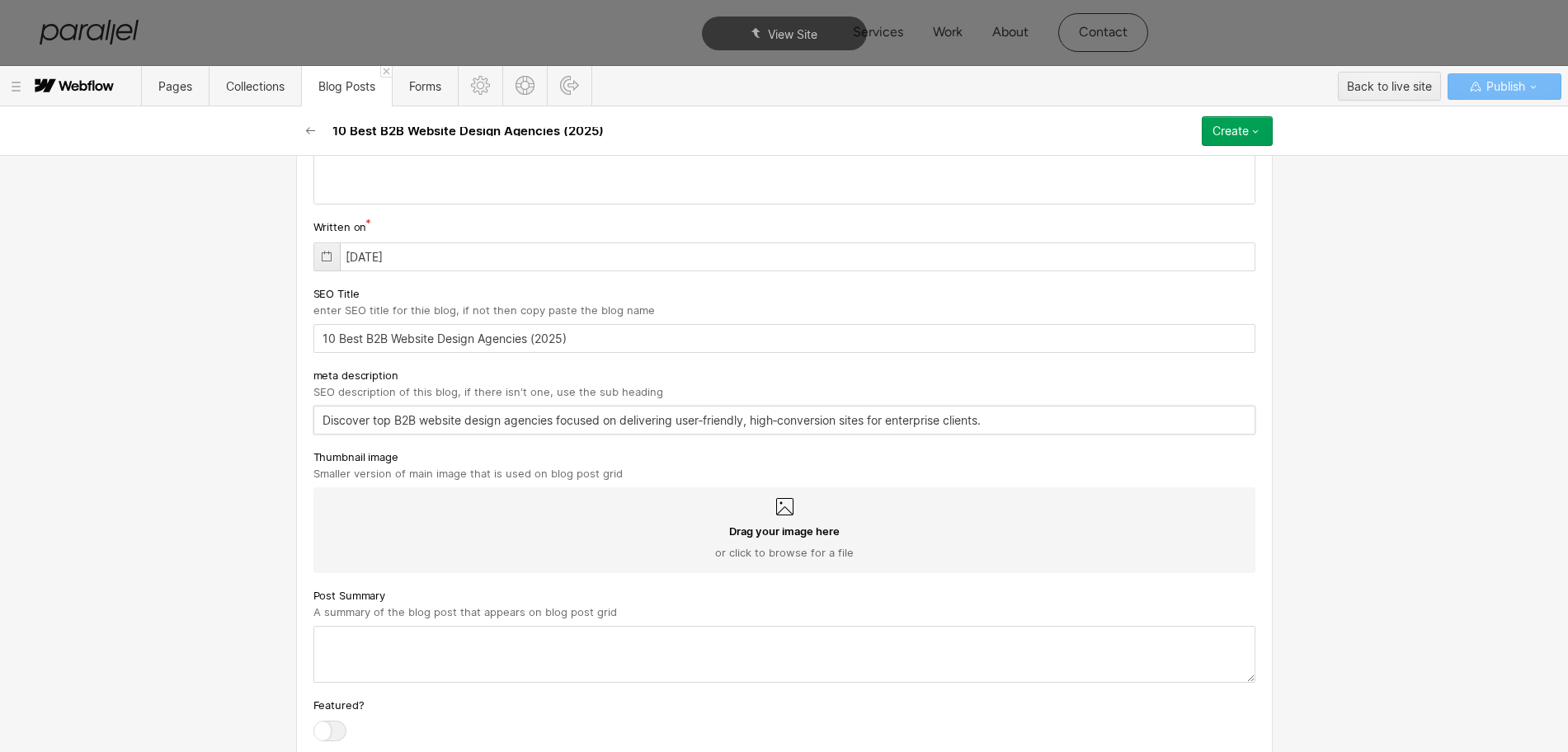
scroll to position [556, 0]
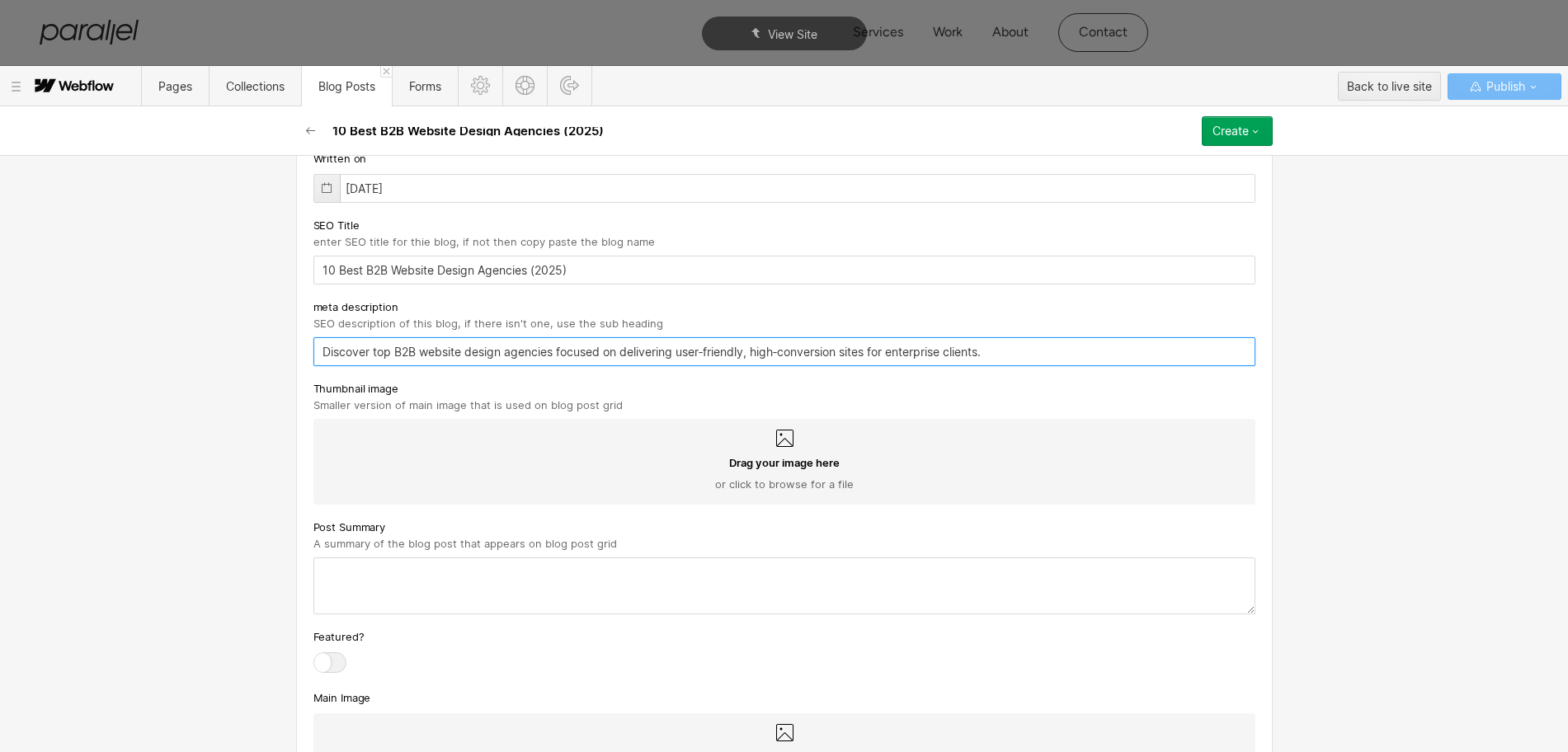
type input "Discover top B2B website design agencies focused on delivering user‑friendly, h…"
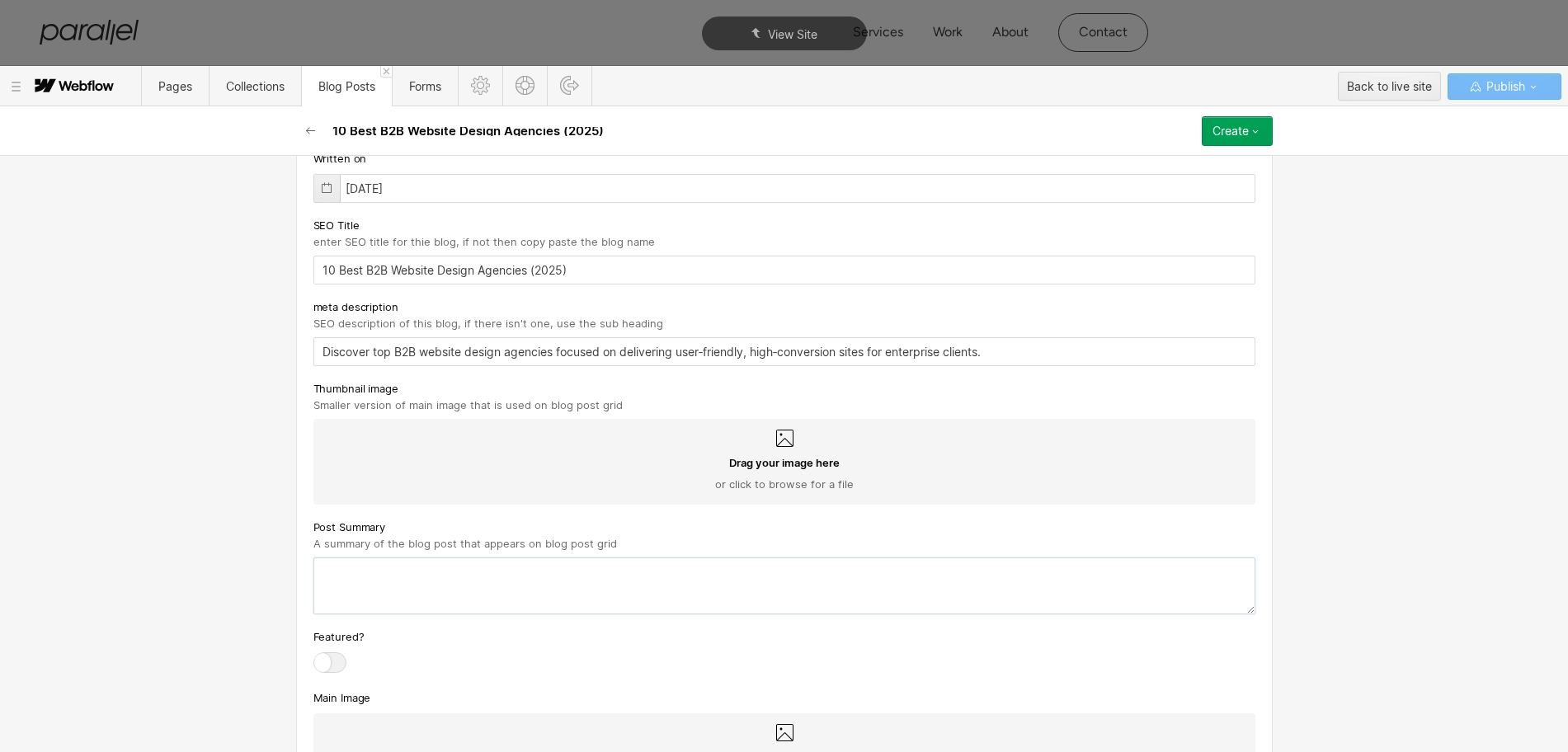
click at [394, 604] on textarea at bounding box center [784, 587] width 942 height 57
paste textarea "Discover top B2B website design agencies focused on delivering user‑friendly, h…"
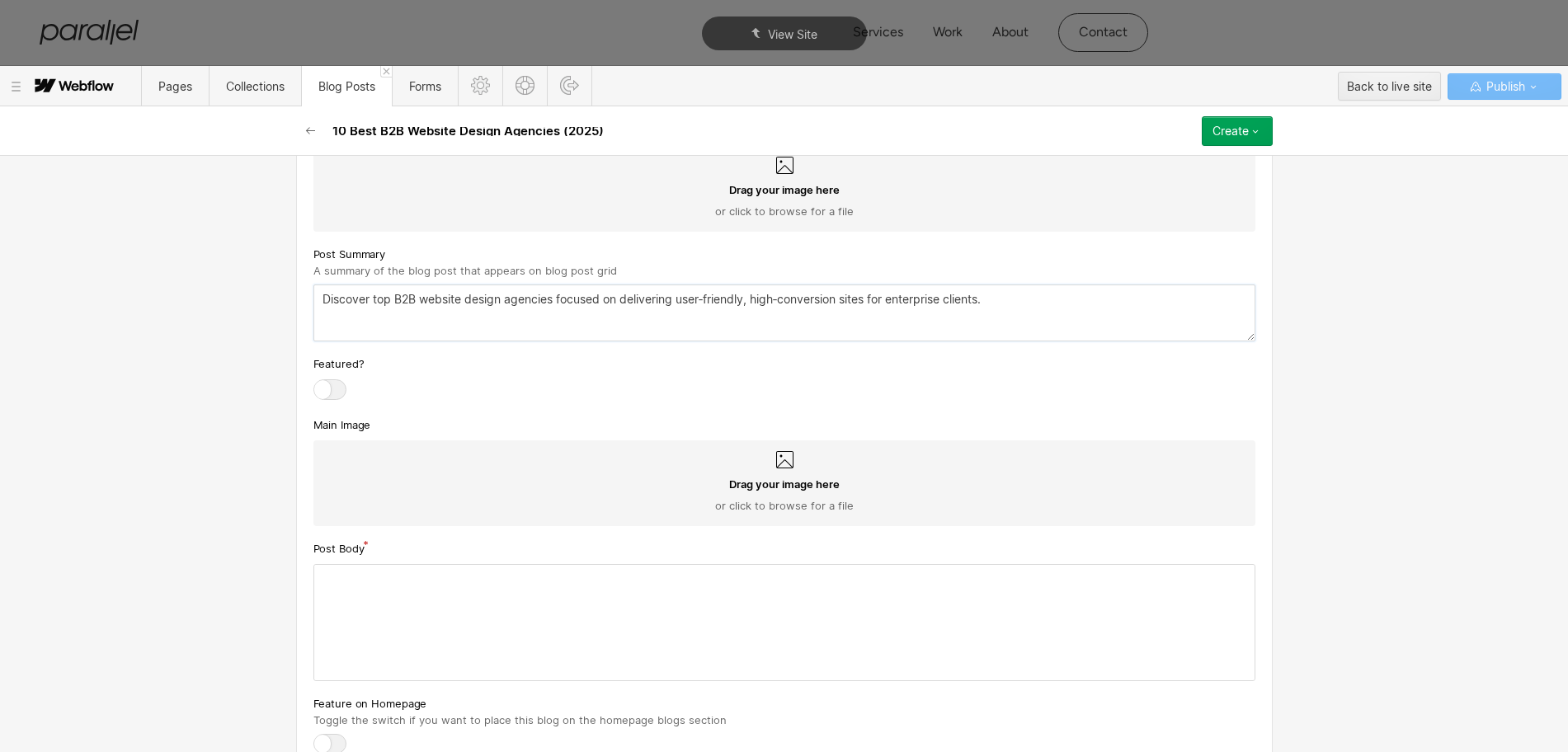
scroll to position [866, 0]
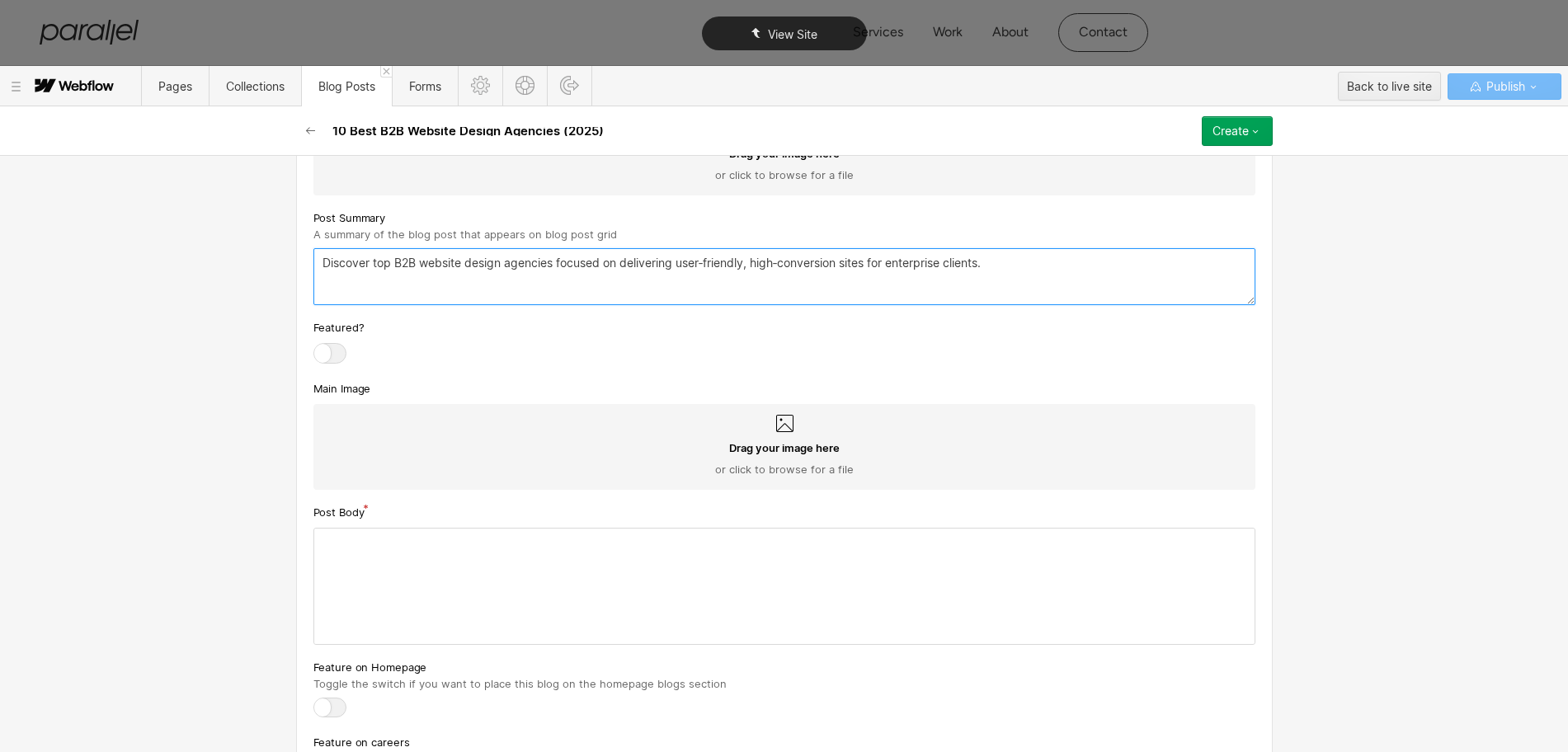
type textarea "Discover top B2B website design agencies focused on delivering user‑friendly, h…"
click at [446, 594] on div at bounding box center [784, 586] width 941 height 115
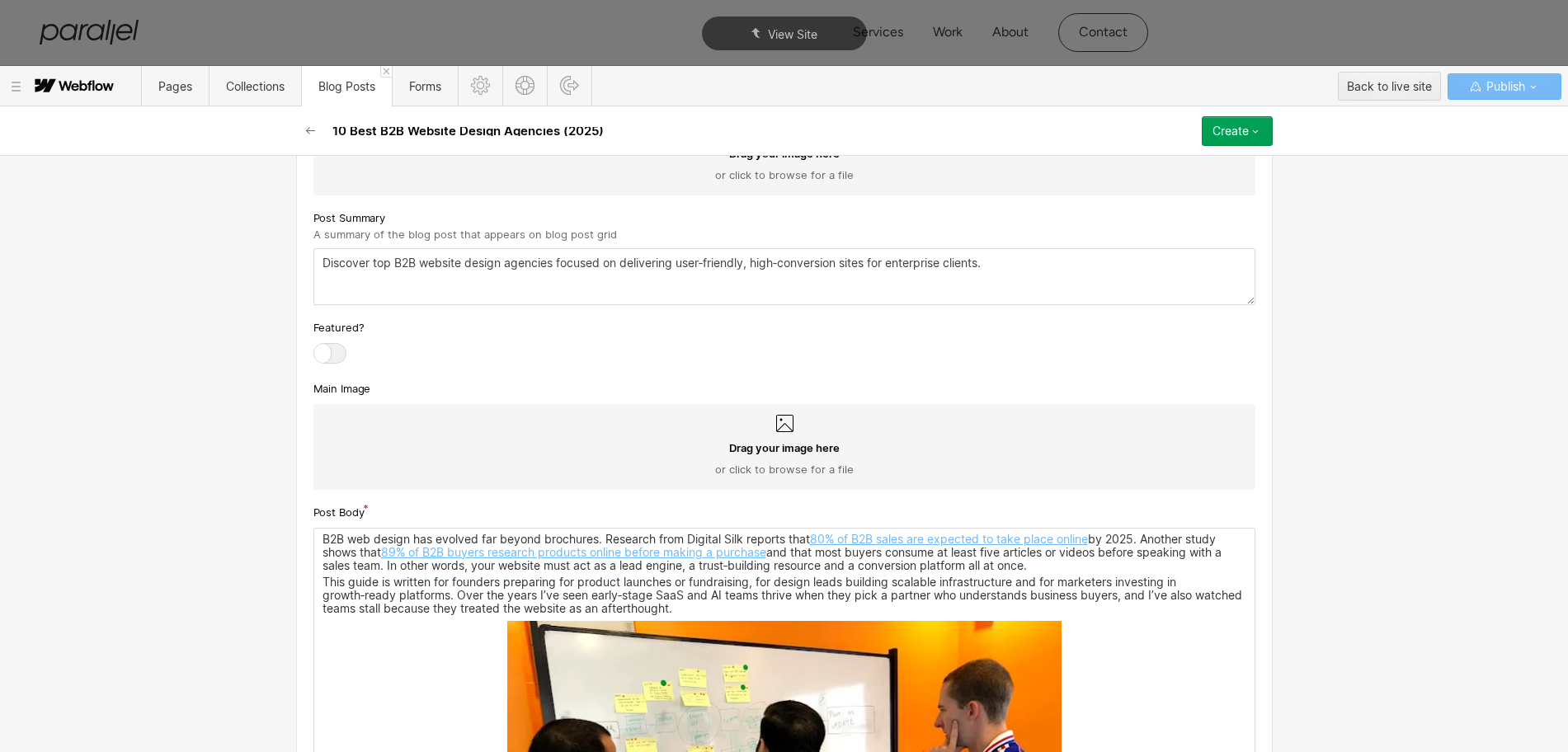
scroll to position [1174, 0]
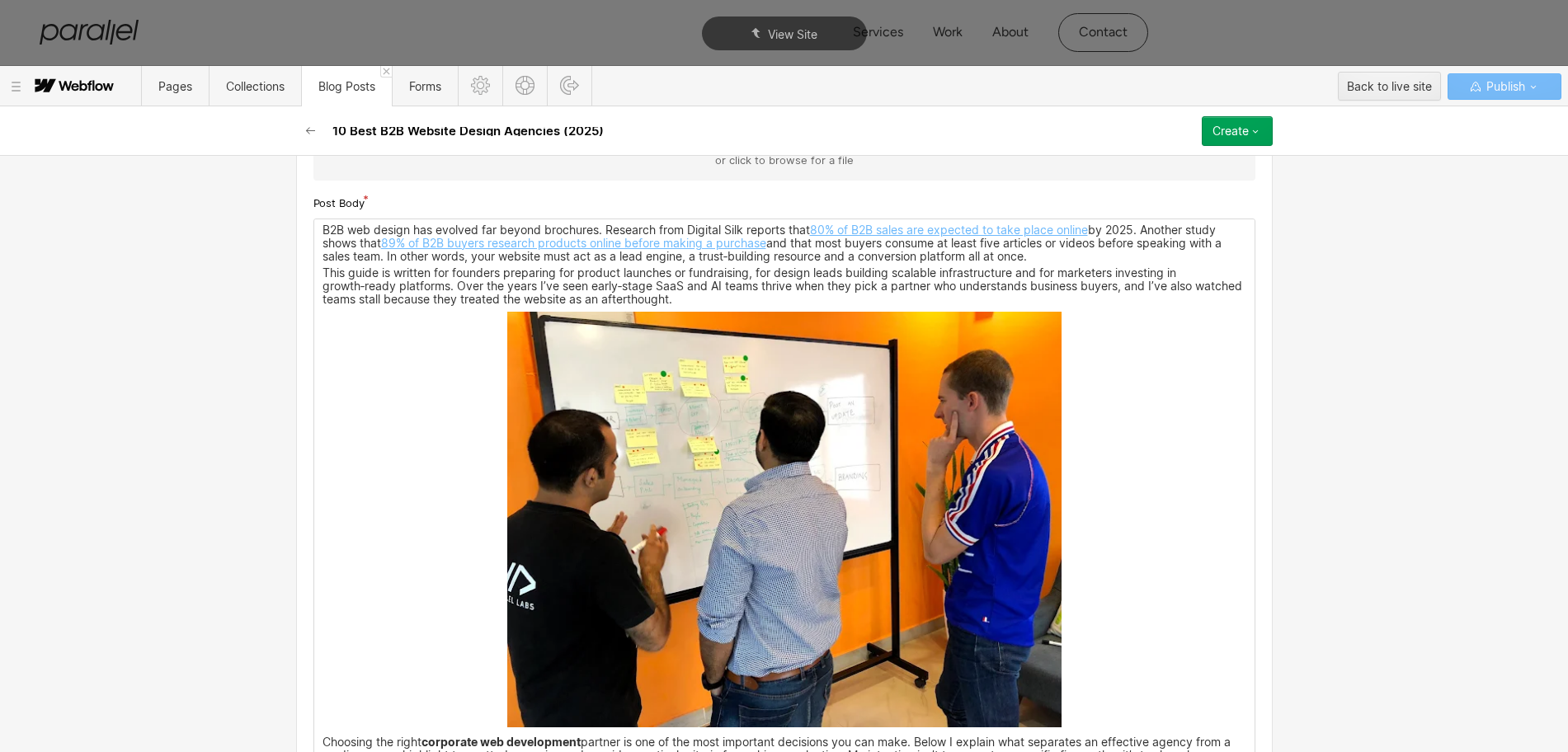
click at [698, 473] on img at bounding box center [784, 519] width 554 height 416
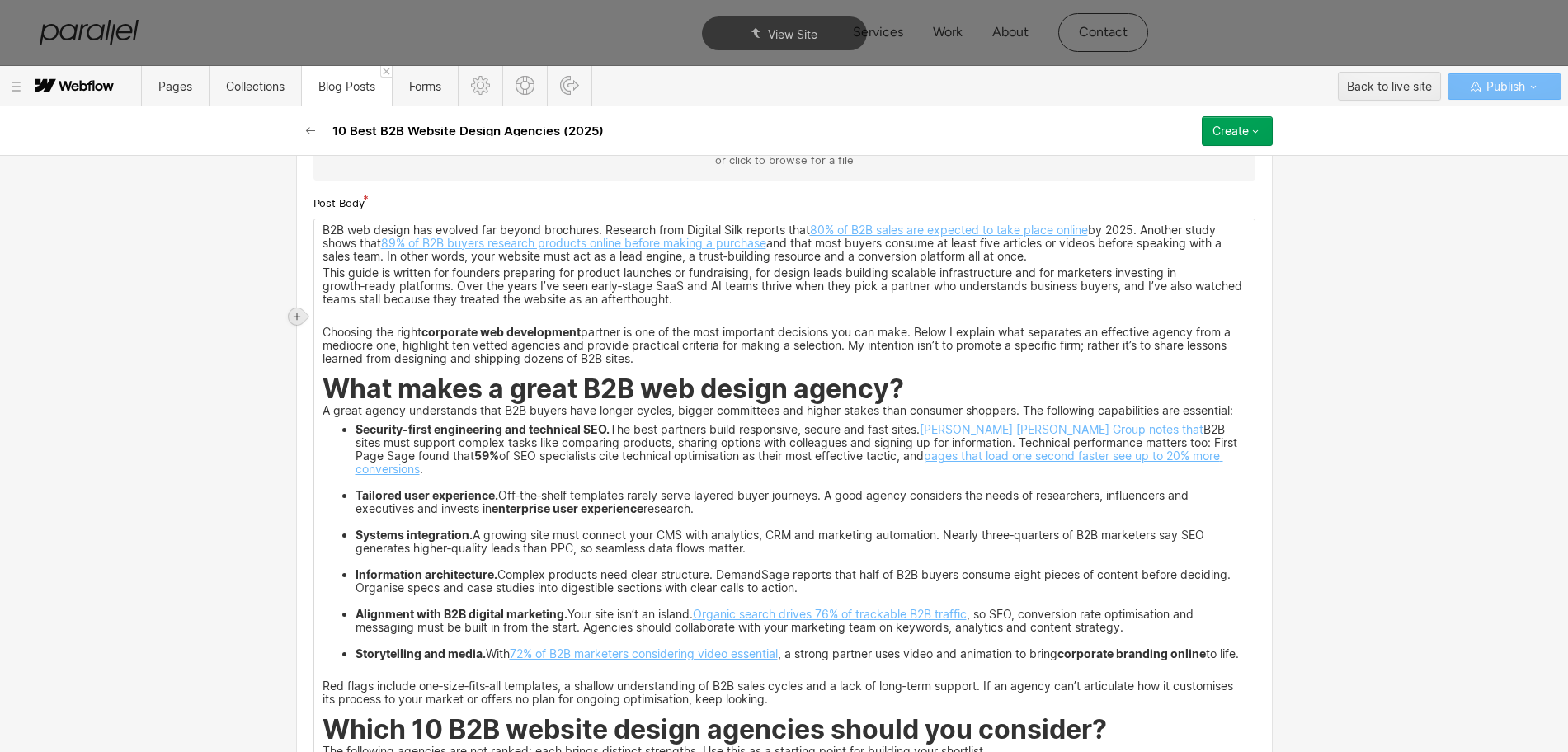
click at [301, 320] on icon at bounding box center [297, 316] width 10 height 10
click at [332, 322] on div at bounding box center [328, 317] width 31 height 26
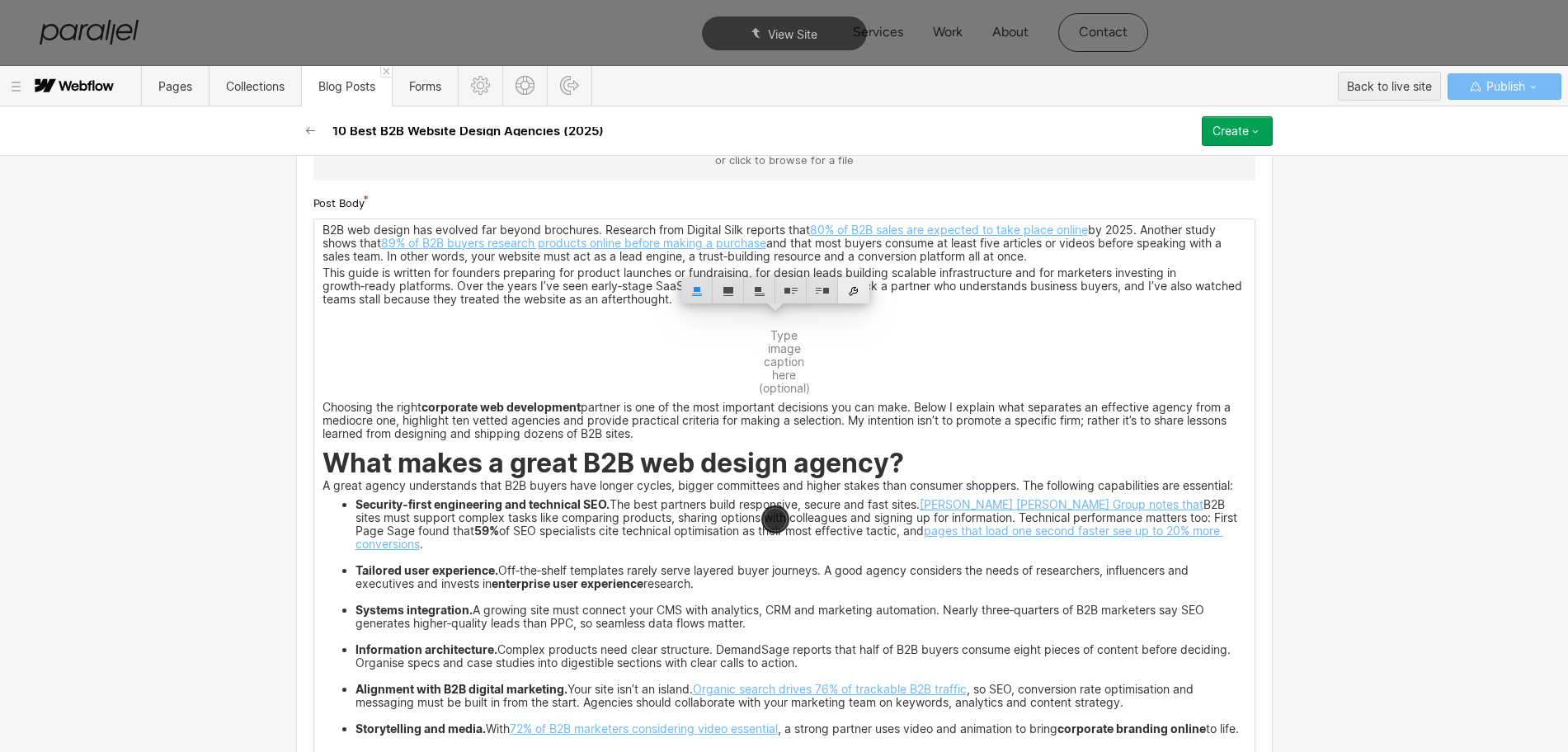
click at [861, 293] on div at bounding box center [854, 291] width 31 height 26
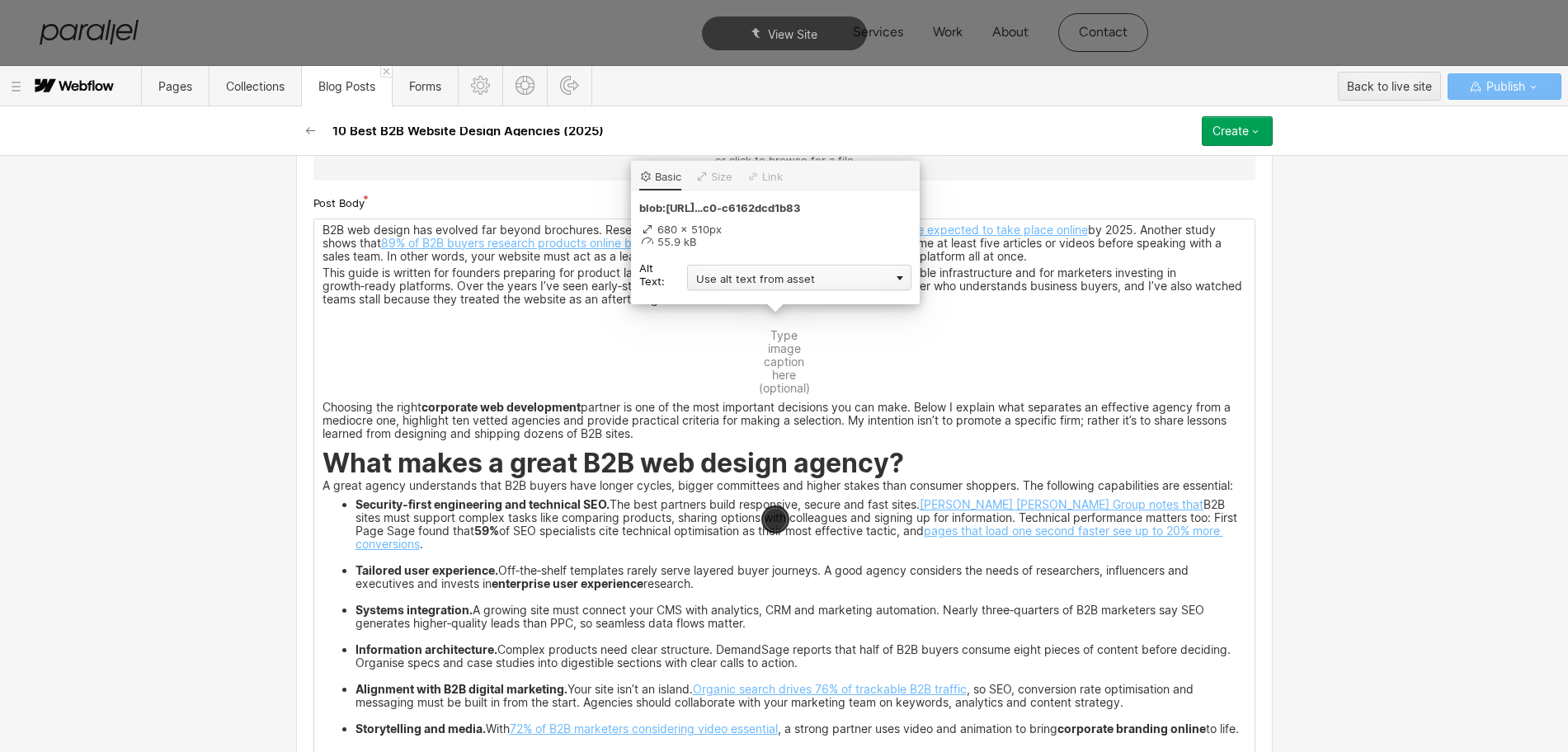
click at [747, 282] on div "Use alt text from asset" at bounding box center [799, 278] width 225 height 26
click at [712, 302] on div "Custom description" at bounding box center [799, 301] width 225 height 20
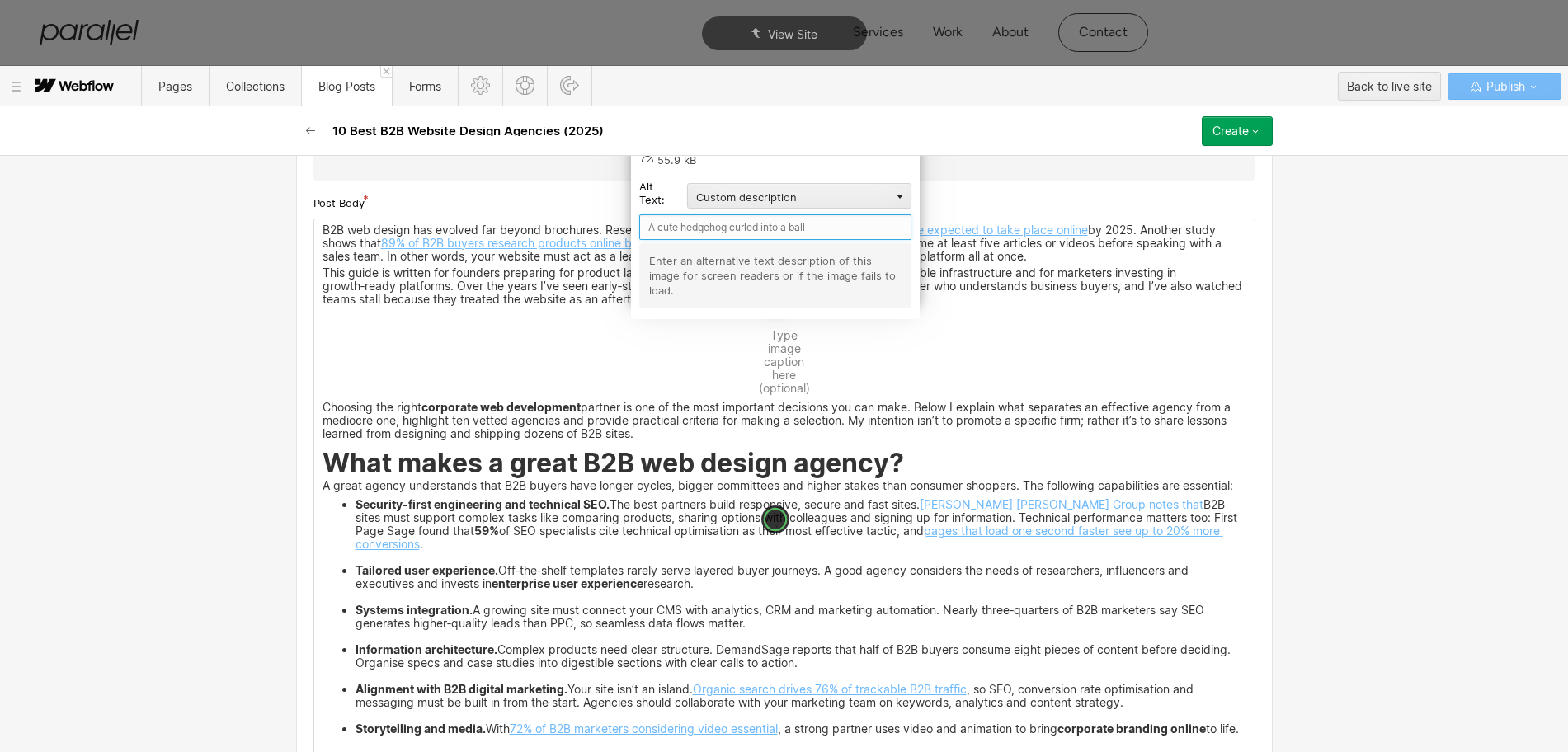
click at [667, 229] on input "text" at bounding box center [775, 227] width 273 height 26
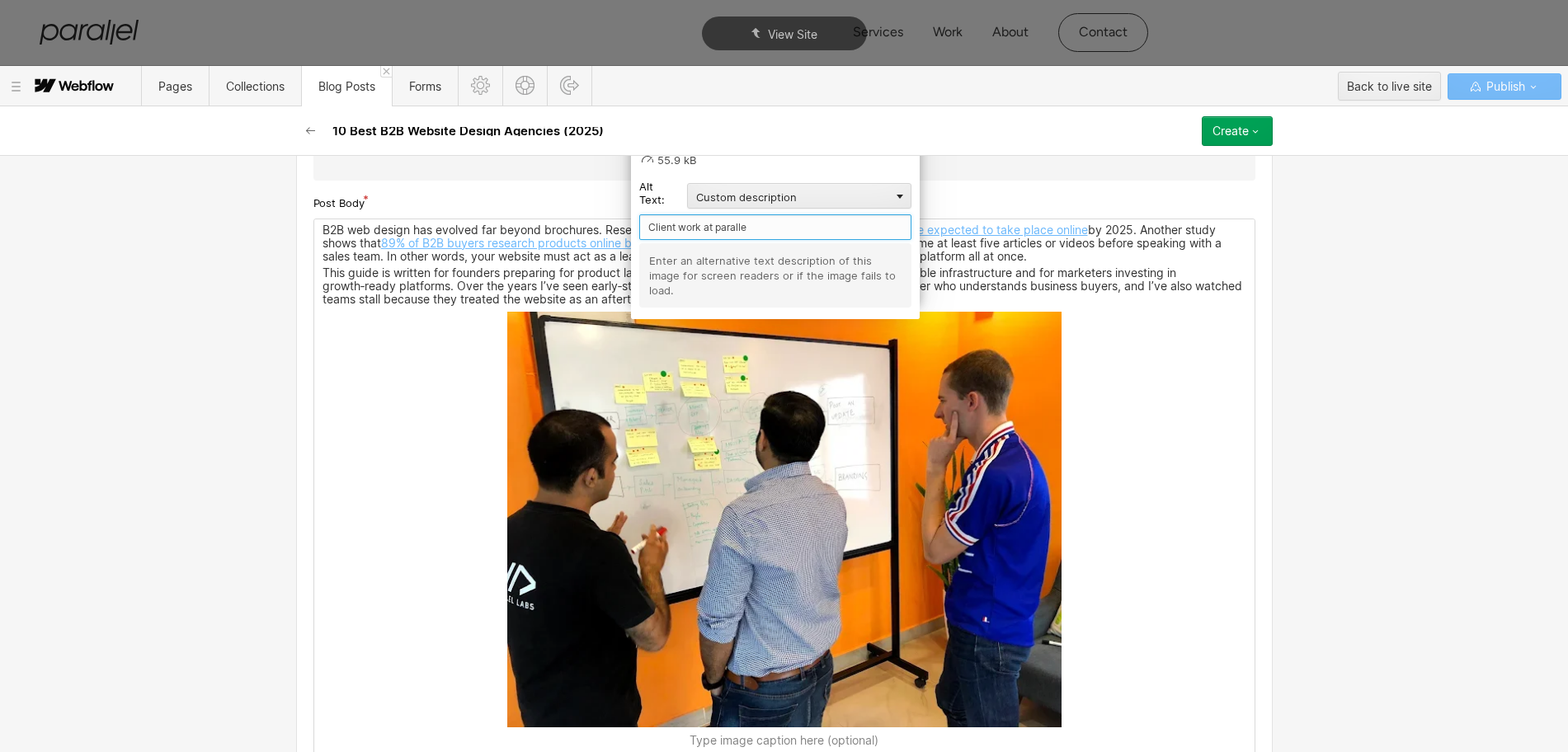
type input "Client work at parallel"
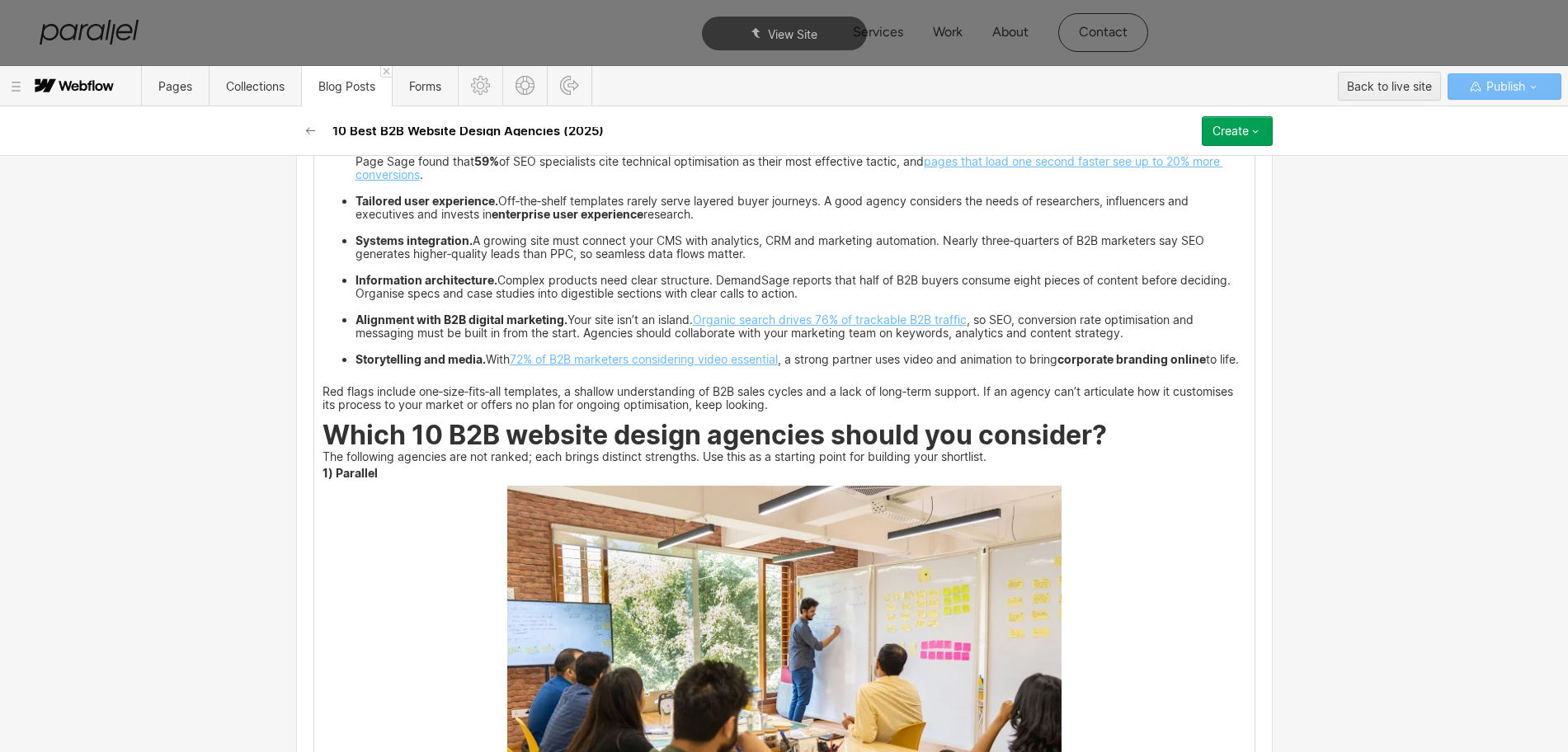
click at [730, 568] on img at bounding box center [784, 671] width 554 height 370
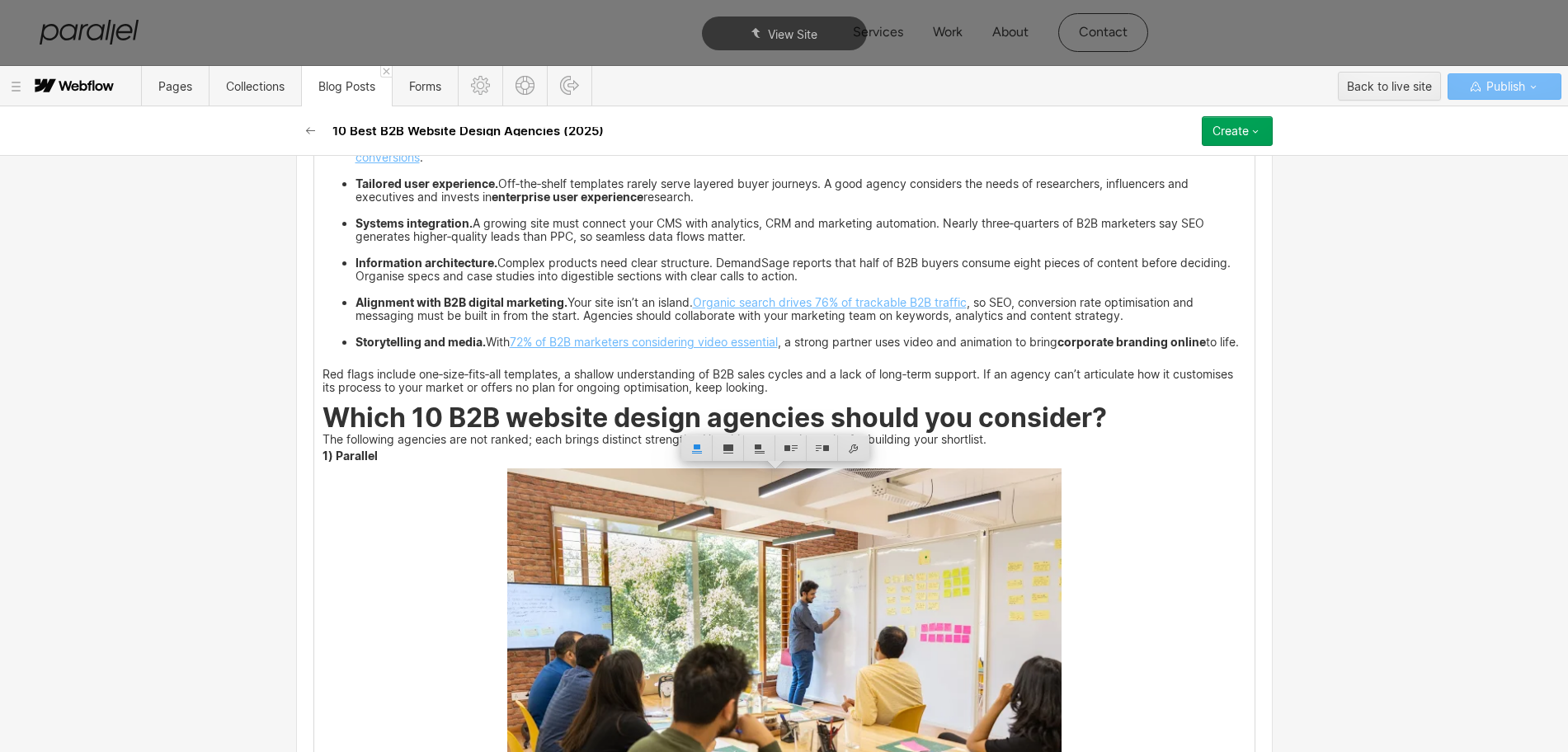
scroll to position [1879, 0]
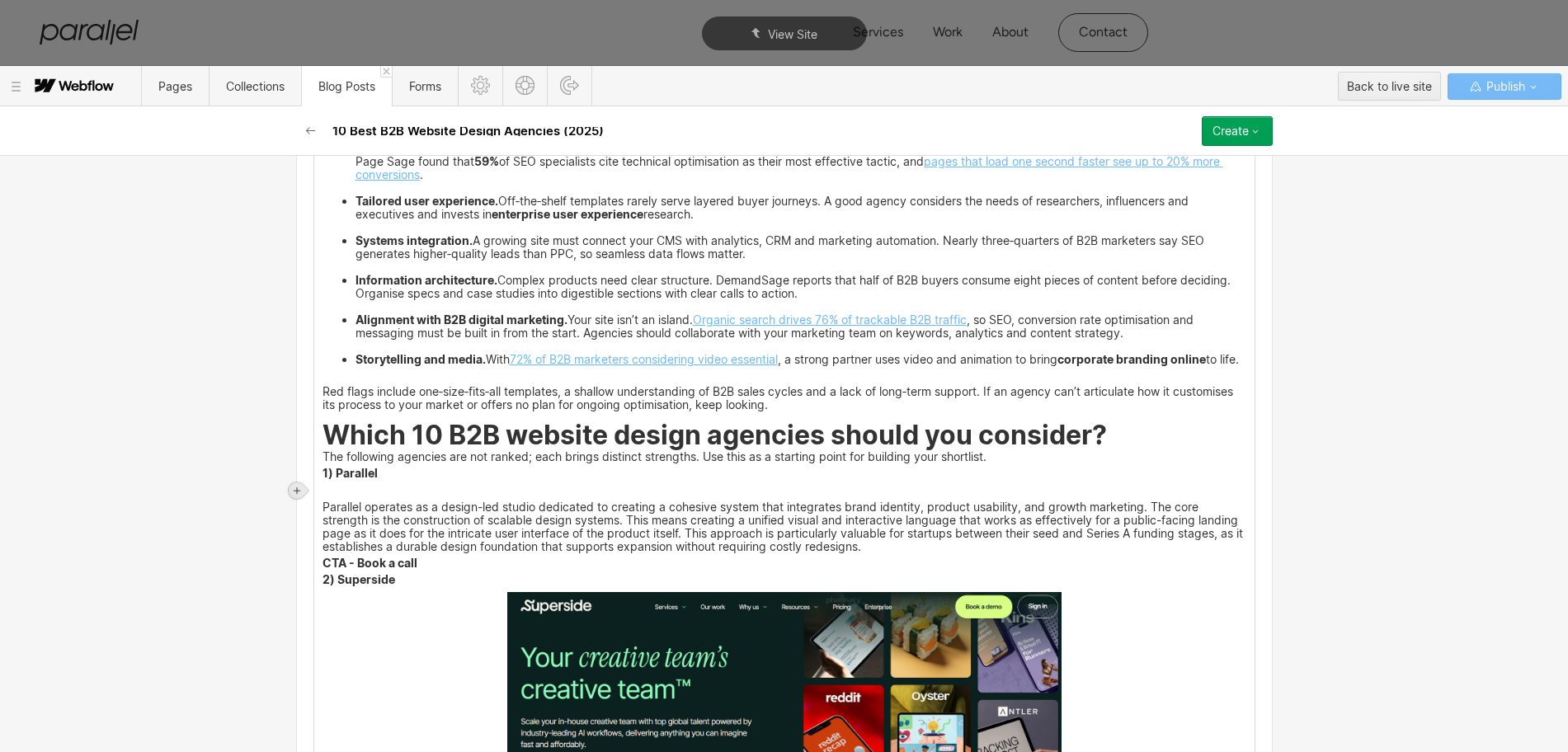
click at [291, 489] on div at bounding box center [297, 491] width 17 height 17
click at [321, 491] on div at bounding box center [328, 491] width 31 height 26
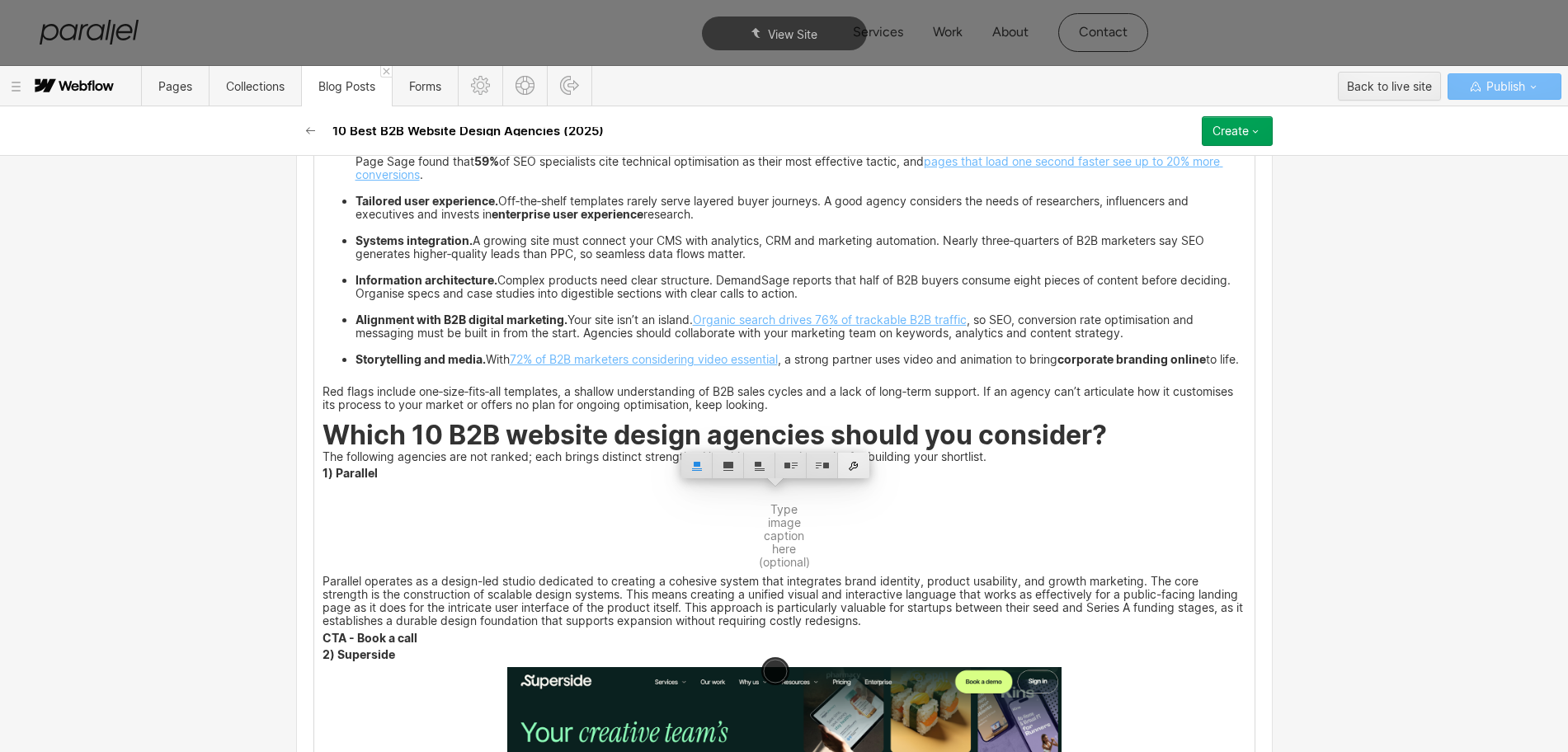
click at [859, 461] on div at bounding box center [854, 466] width 31 height 26
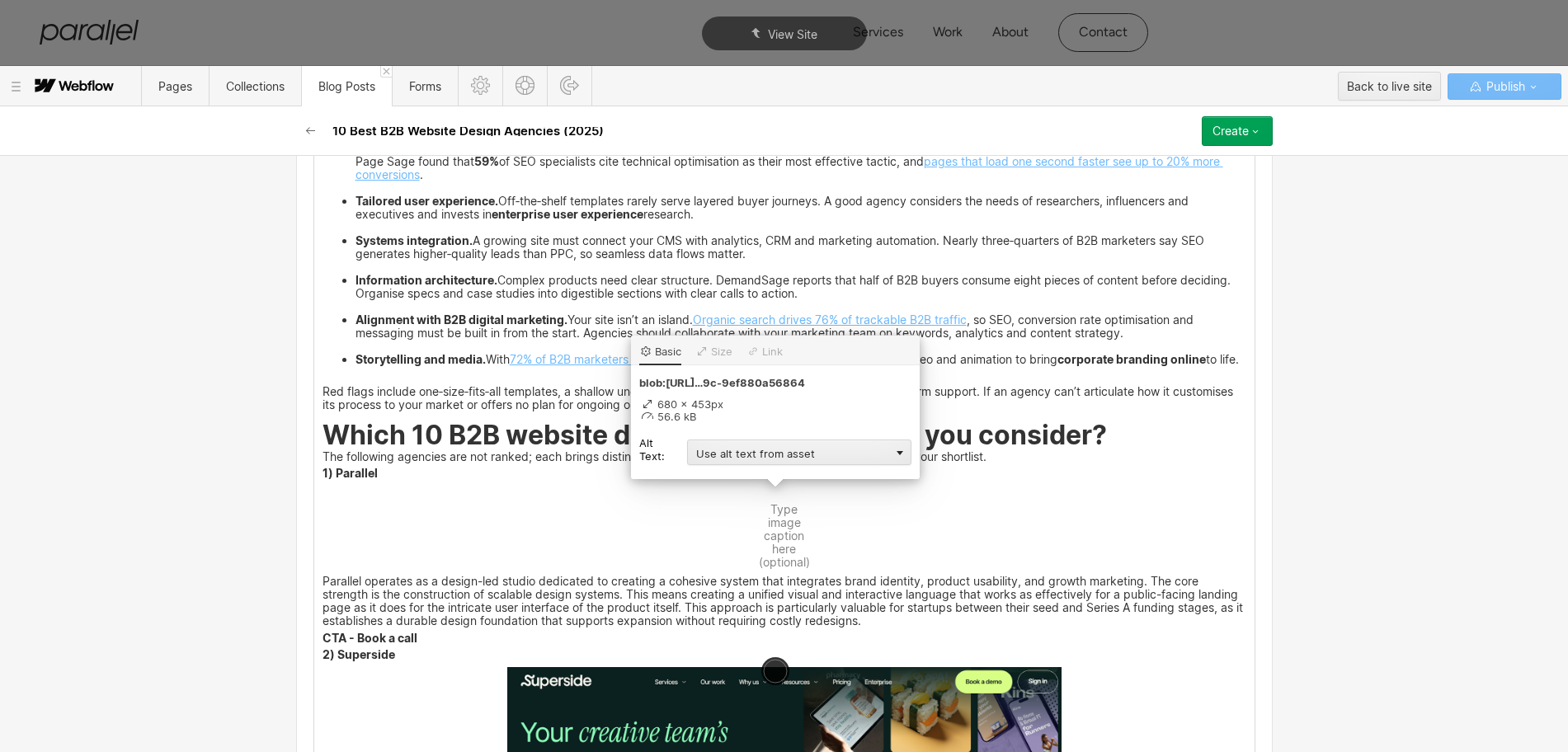
click at [745, 453] on div "Use alt text from asset" at bounding box center [799, 453] width 225 height 26
click at [712, 474] on div "Custom description" at bounding box center [799, 476] width 225 height 20
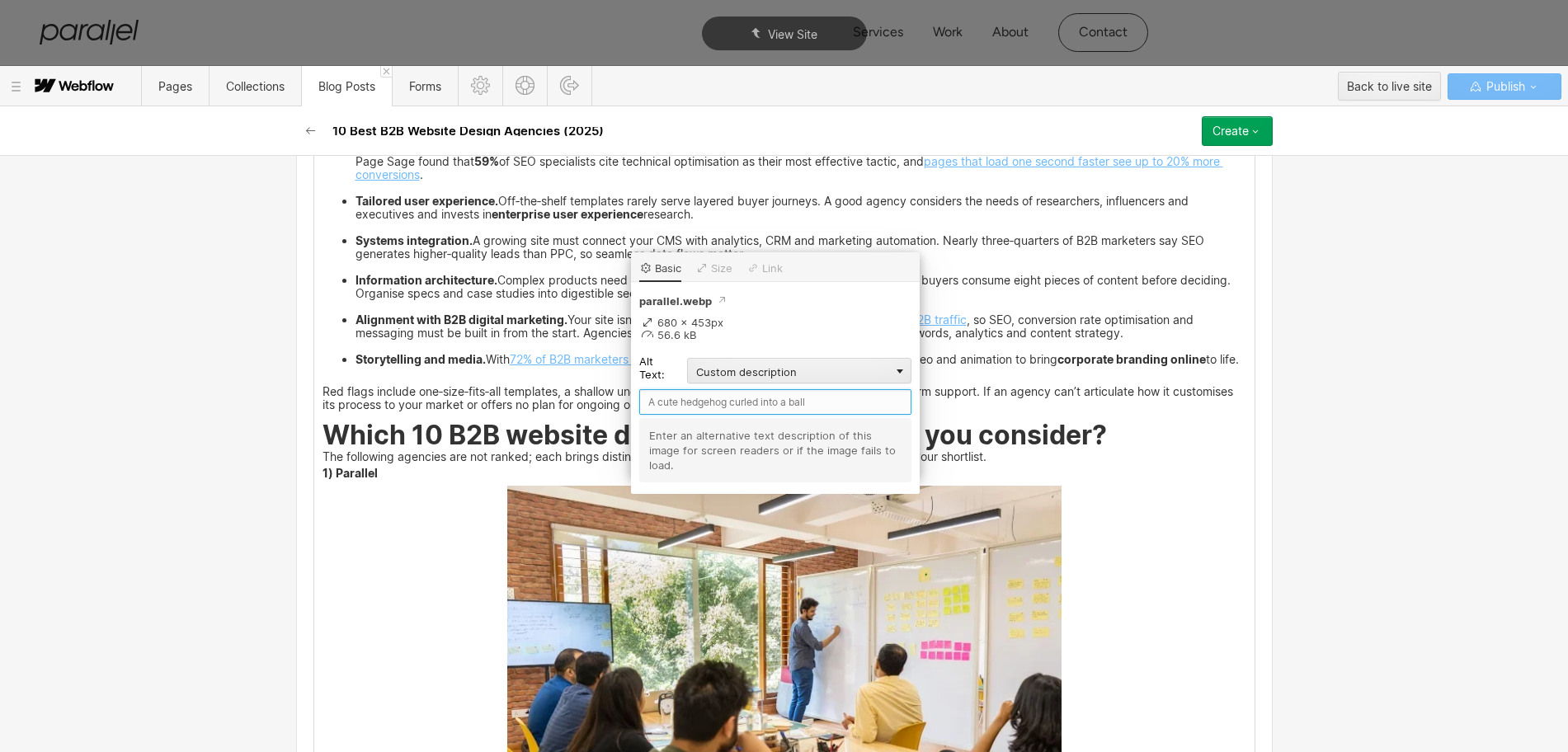
click at [666, 404] on input "text" at bounding box center [775, 402] width 273 height 26
type input "Parallel"
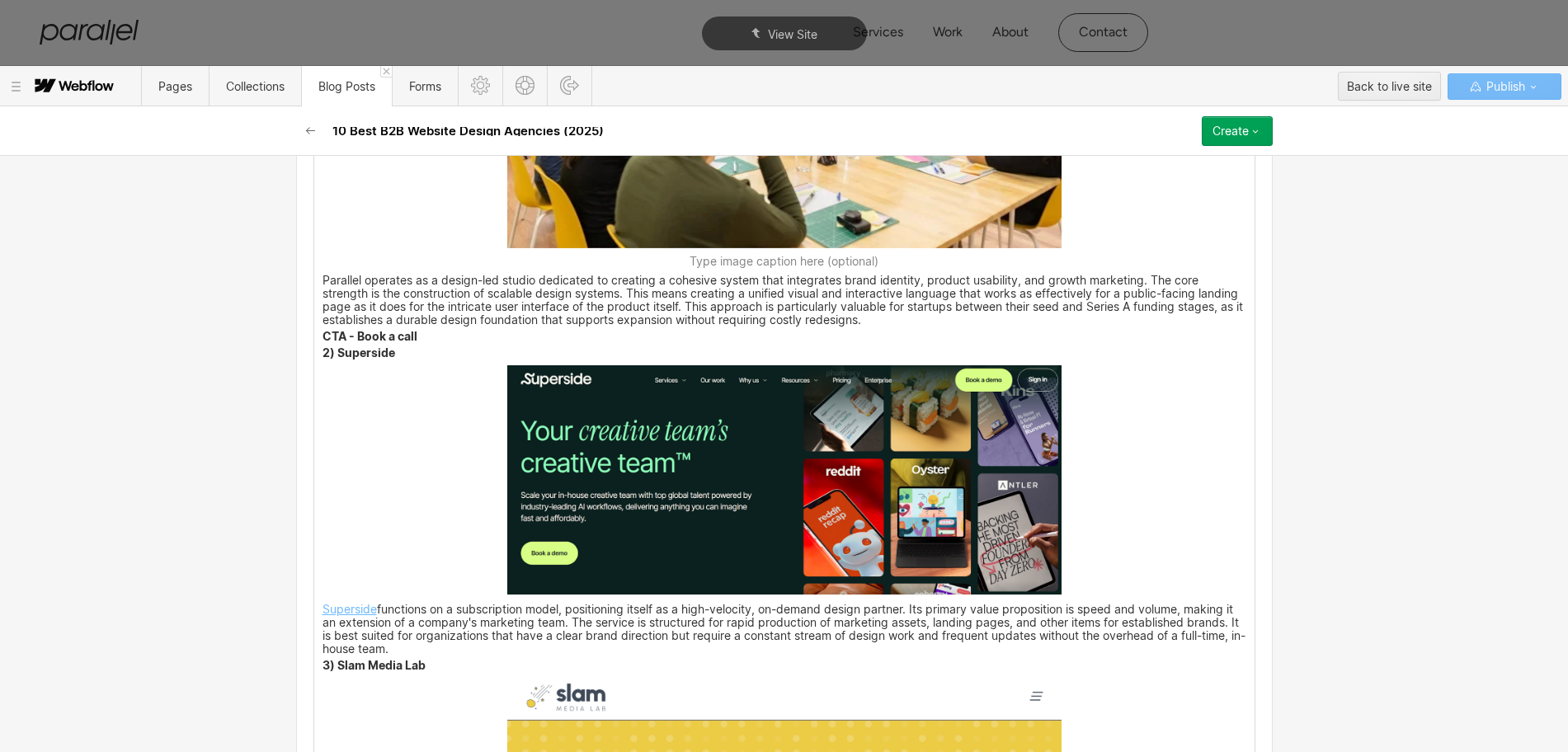
scroll to position [2498, 0]
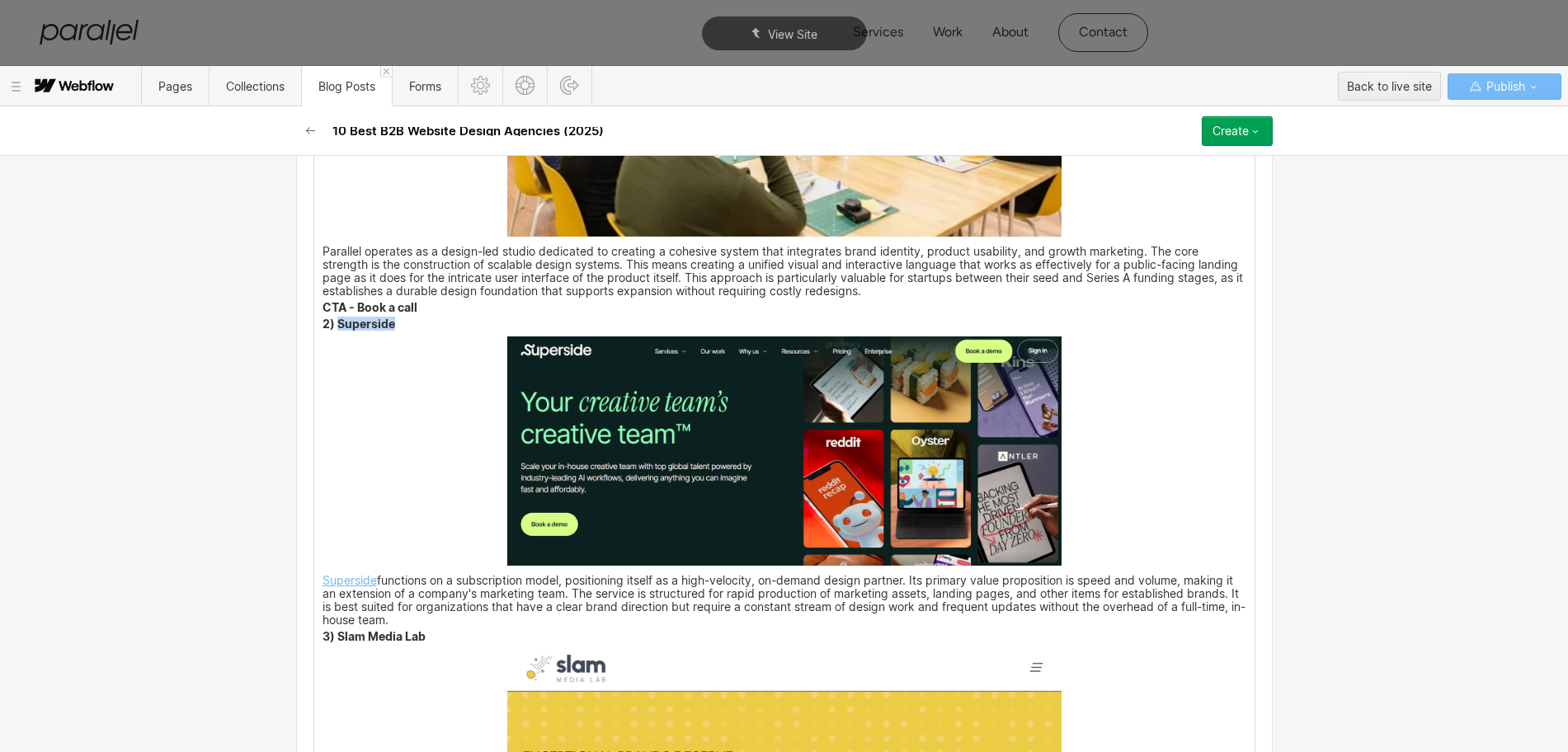
drag, startPoint x: 385, startPoint y: 327, endPoint x: 333, endPoint y: 326, distance: 52.0
click at [333, 326] on strong "2) Superside" at bounding box center [359, 323] width 73 height 14
copy strong "Superside"
click at [653, 452] on img at bounding box center [784, 450] width 554 height 228
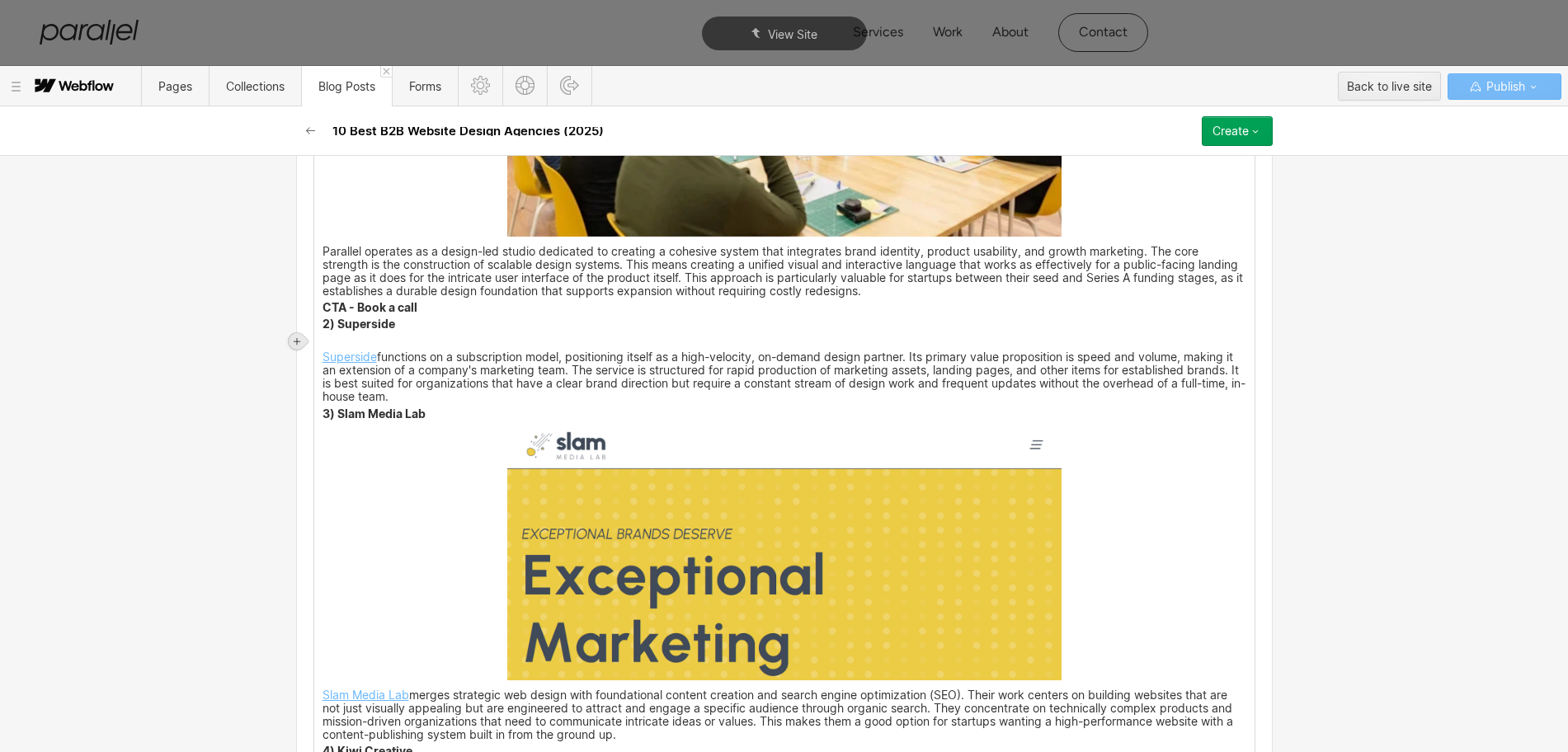
click at [292, 345] on icon at bounding box center [297, 341] width 10 height 10
click at [328, 340] on div at bounding box center [328, 341] width 31 height 26
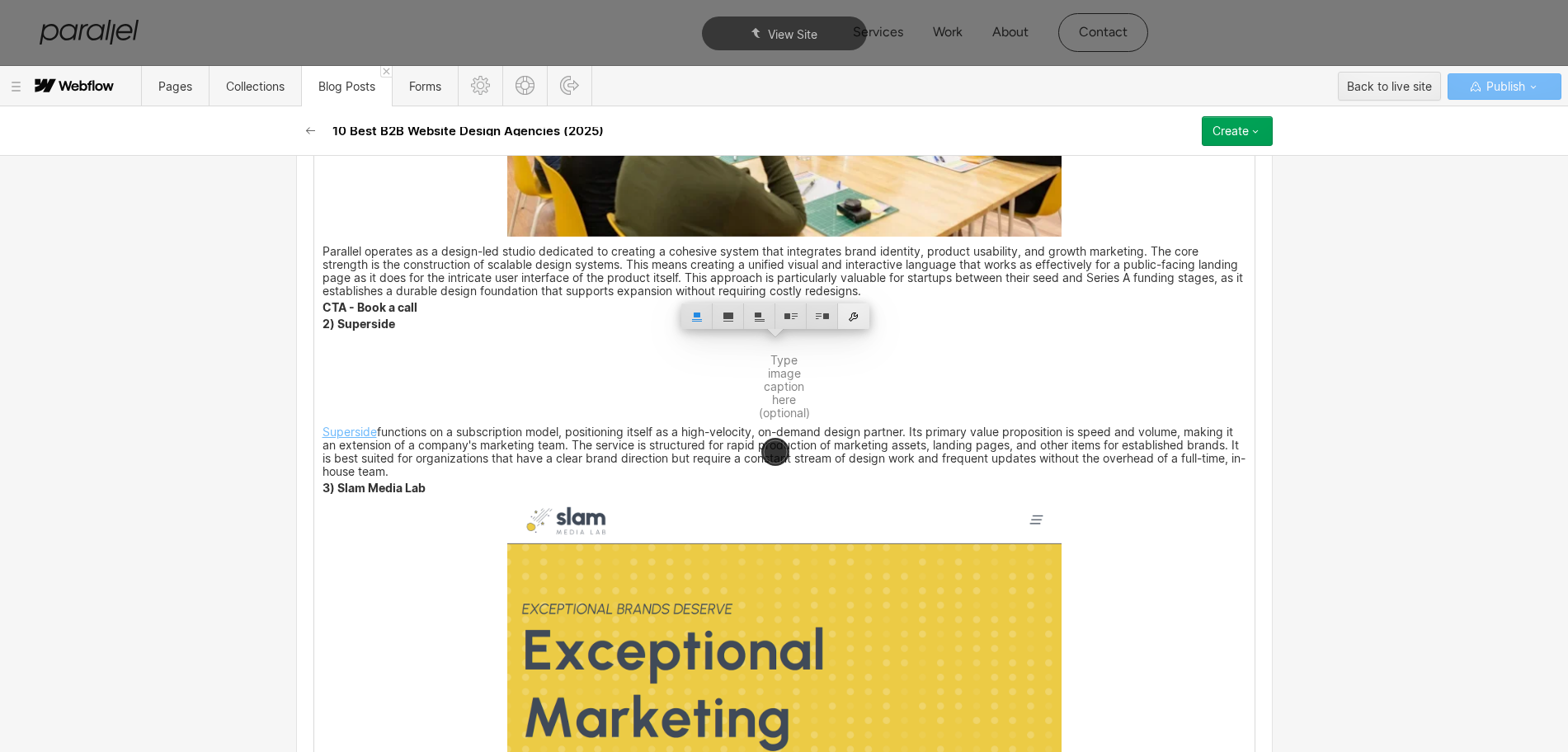
click at [857, 315] on div at bounding box center [854, 317] width 31 height 26
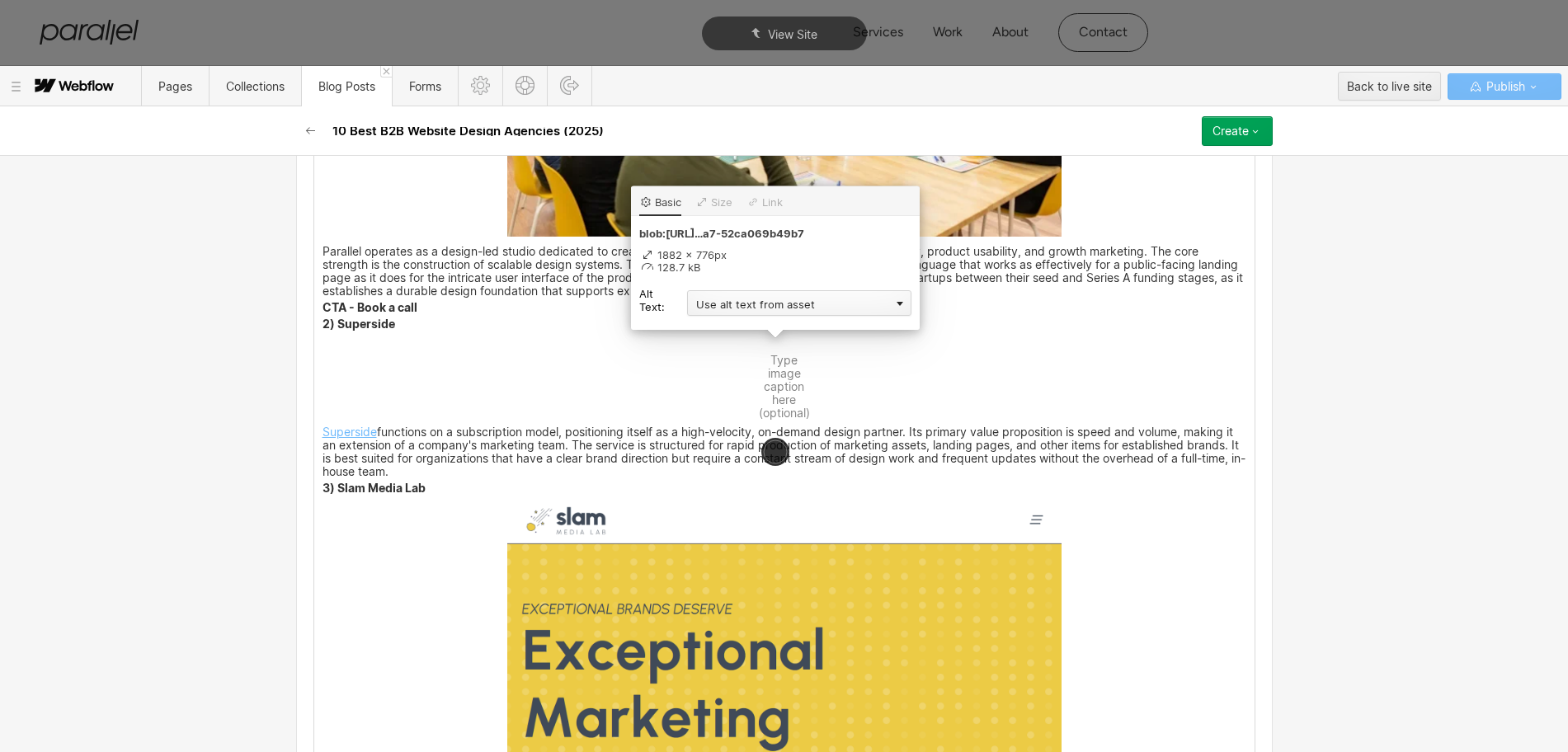
click at [726, 304] on div "Use alt text from asset" at bounding box center [799, 303] width 225 height 26
click at [712, 326] on div "Custom description" at bounding box center [799, 327] width 225 height 20
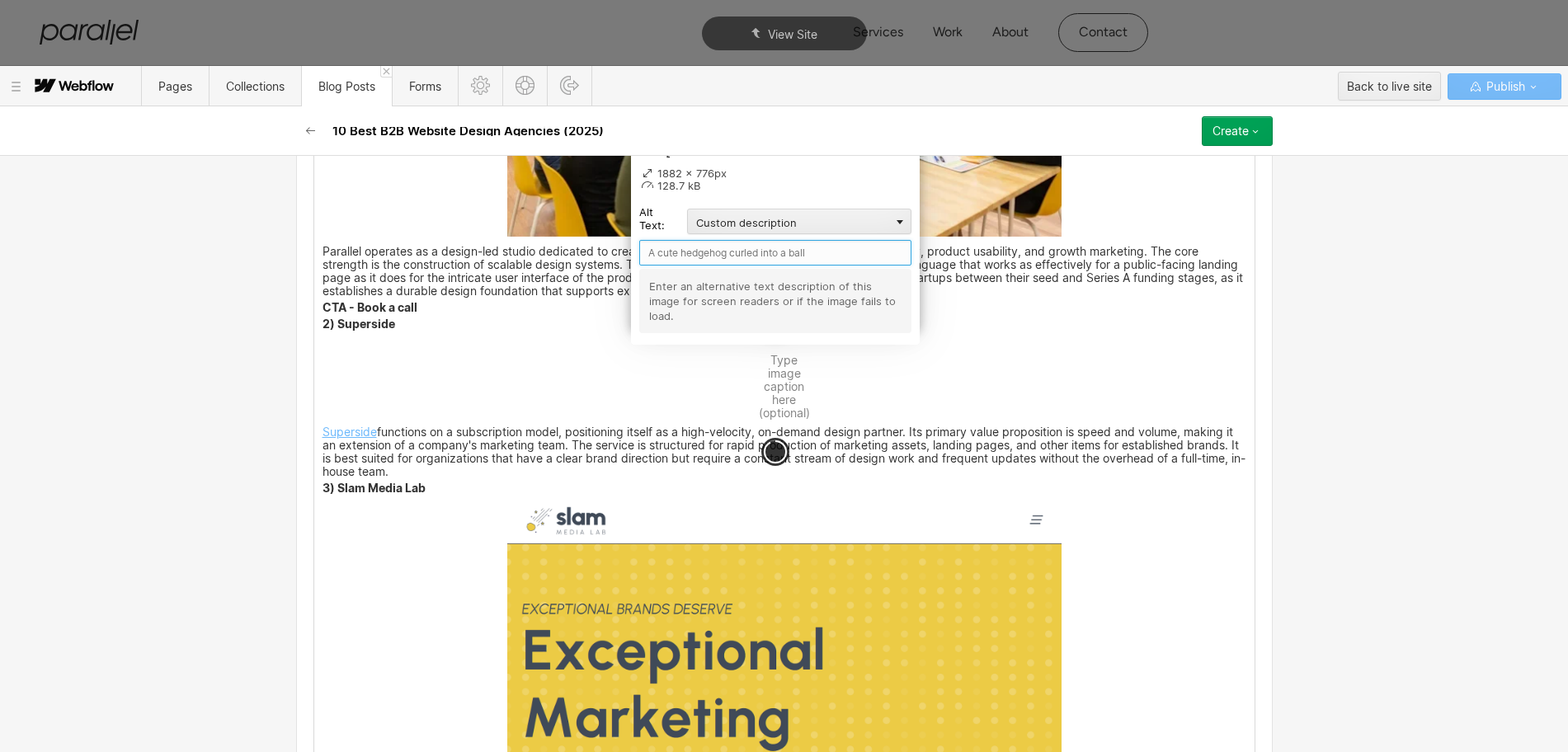
click at [672, 254] on input "text" at bounding box center [775, 253] width 273 height 26
paste input "Superside"
type input "Superside"
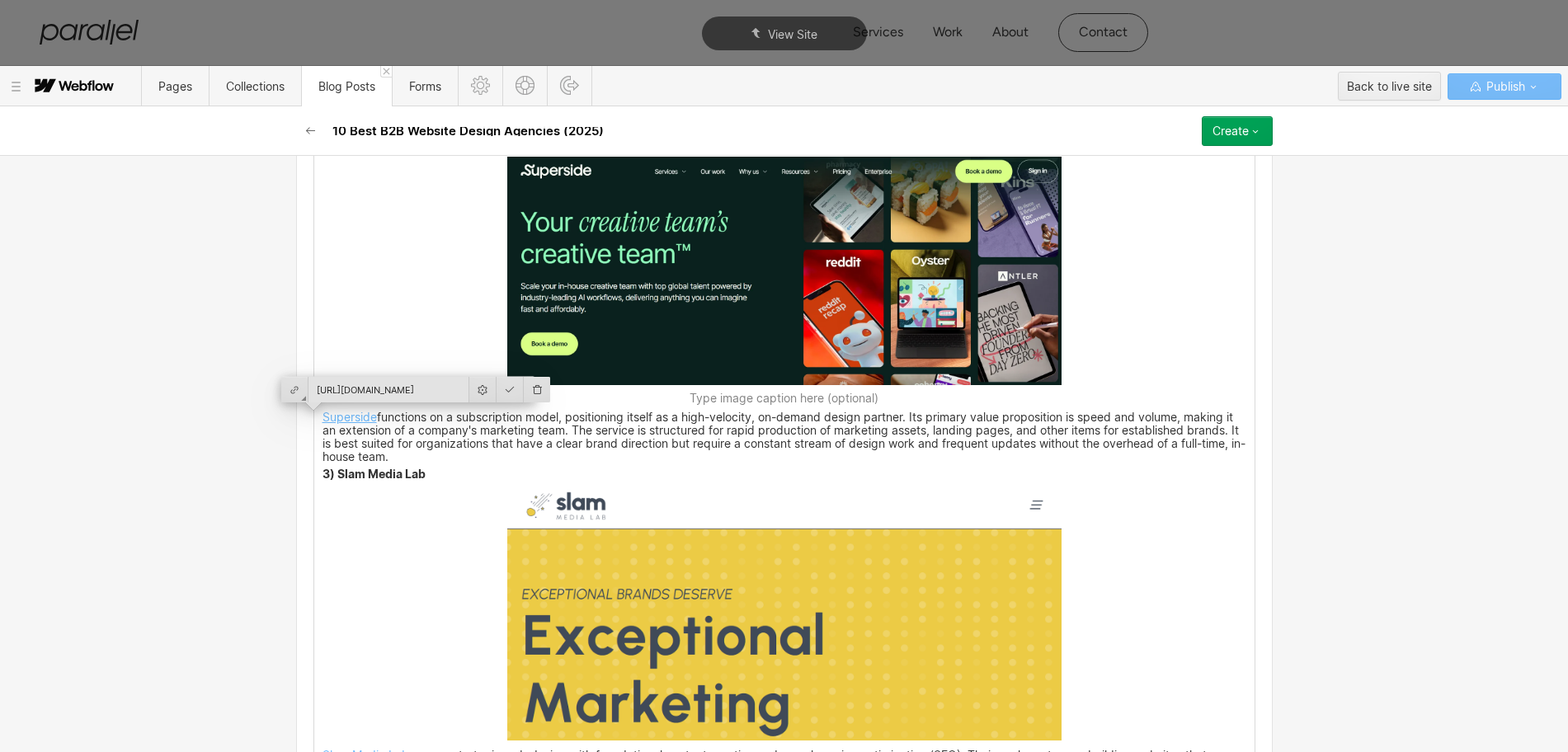
scroll to position [2704, 0]
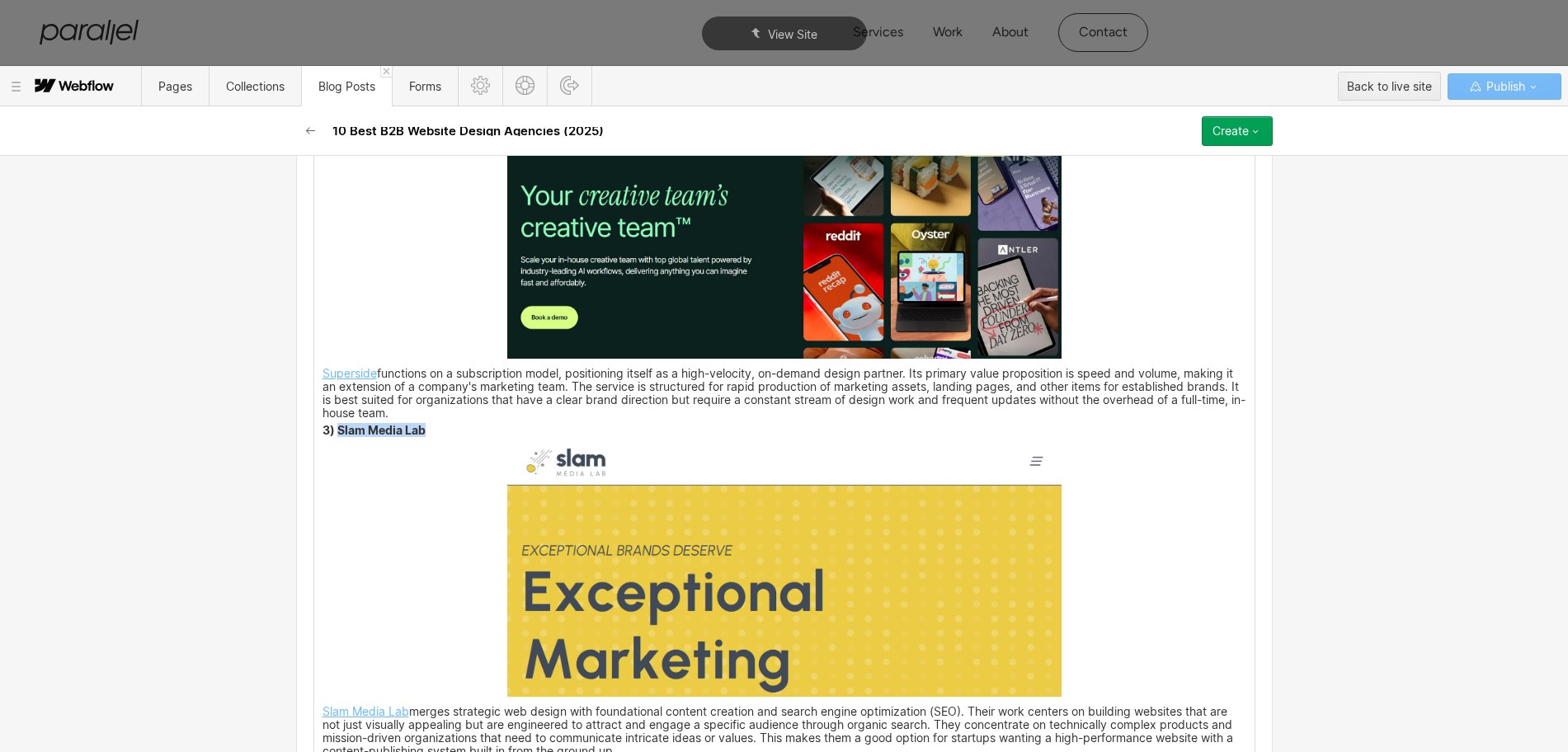
drag, startPoint x: 418, startPoint y: 436, endPoint x: 333, endPoint y: 432, distance: 85.1
click at [333, 432] on strong "3) Slam Media Lab" at bounding box center [374, 430] width 103 height 14
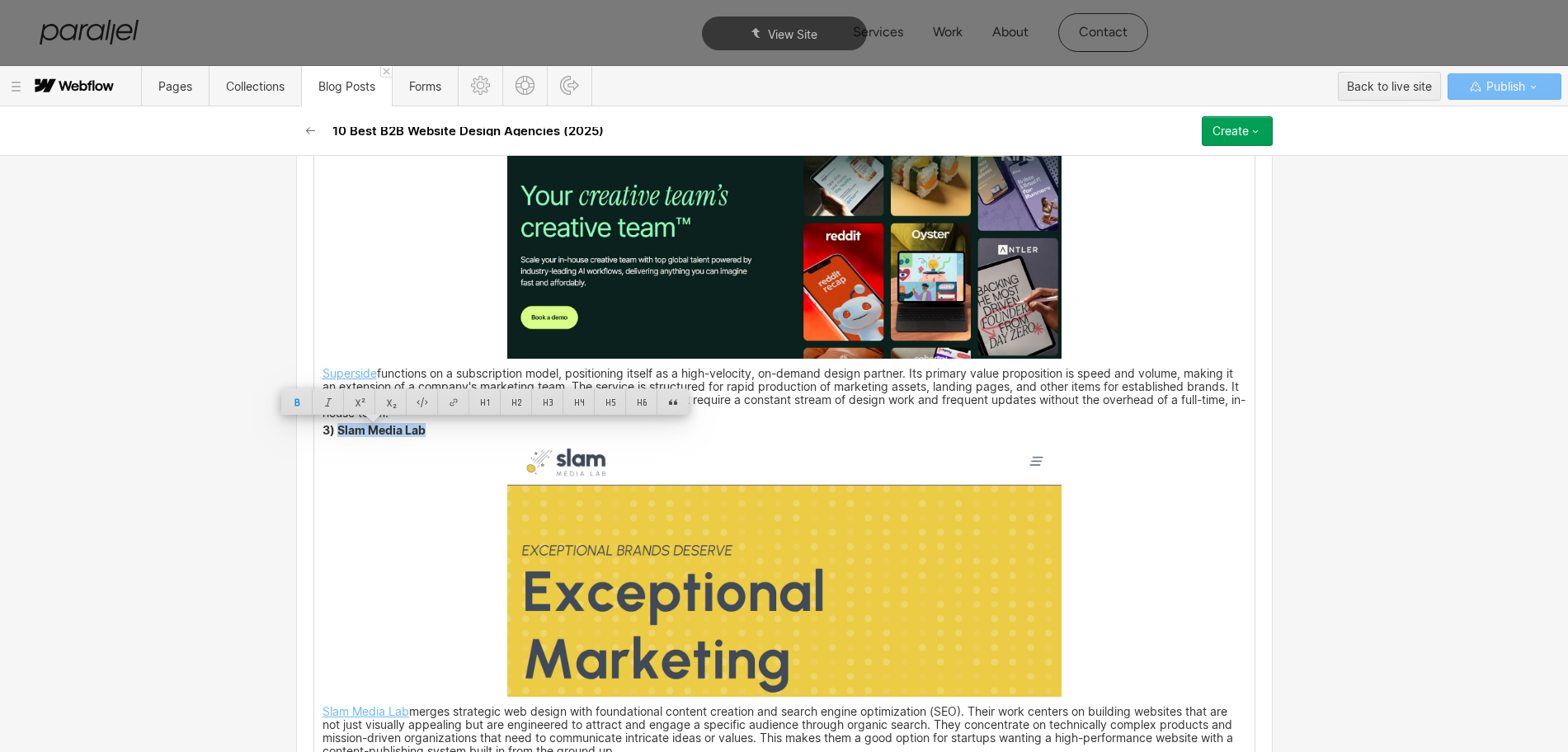
copy strong "Slam Media Lab"
click at [712, 537] on img at bounding box center [784, 569] width 554 height 254
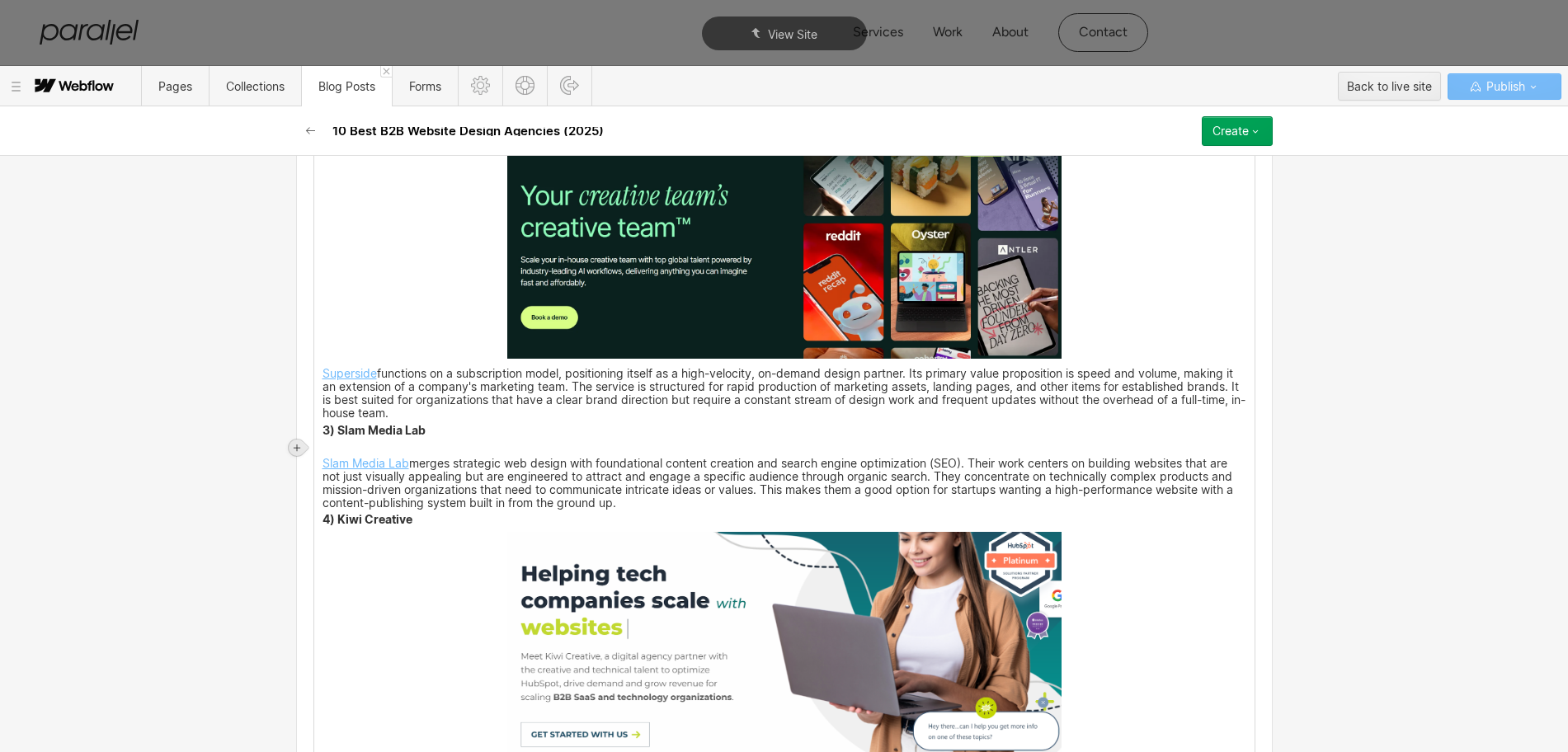
click at [296, 447] on icon at bounding box center [297, 447] width 6 height 6
click at [330, 450] on div at bounding box center [328, 448] width 31 height 26
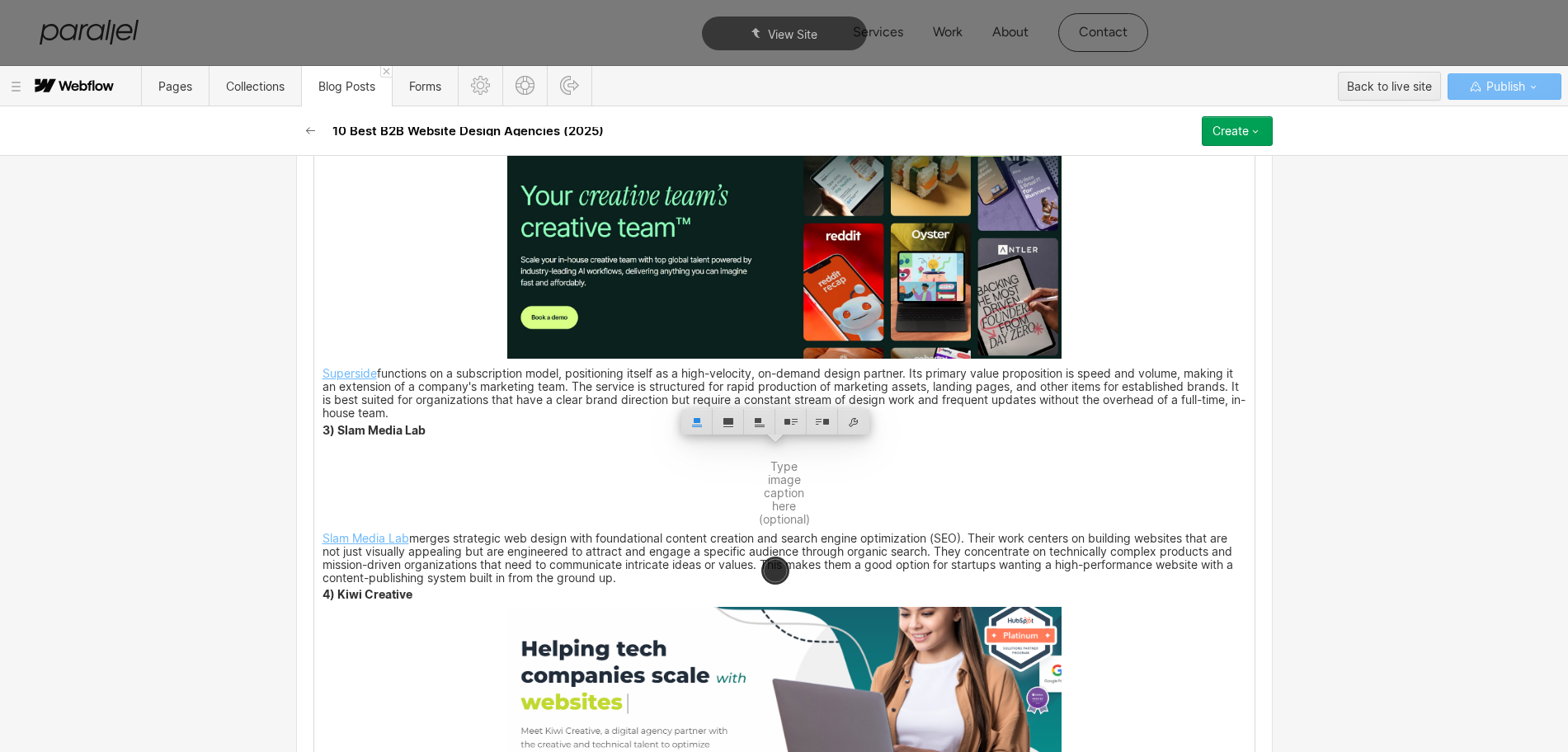
click at [857, 420] on div at bounding box center [854, 422] width 31 height 26
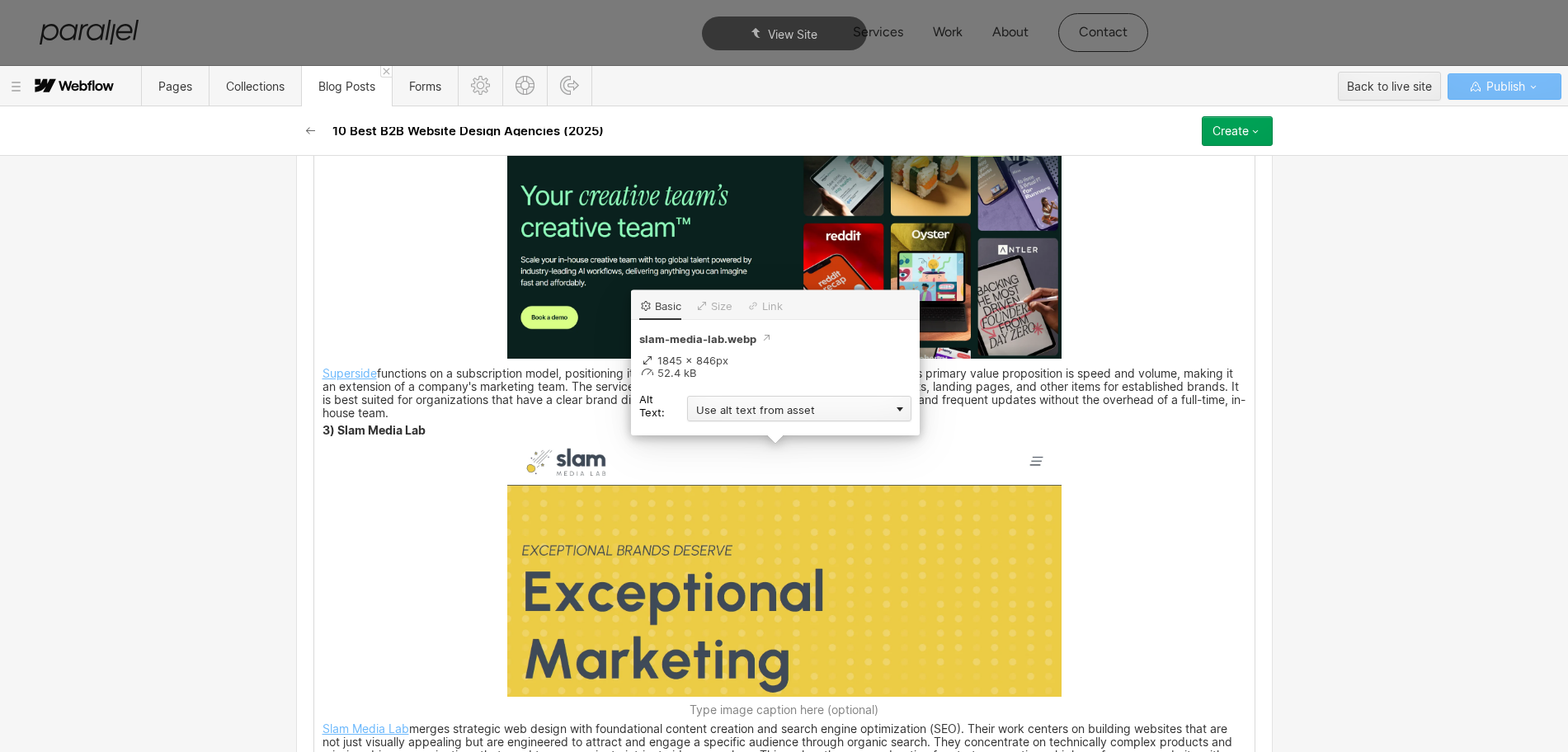
click at [712, 412] on div "Use alt text from asset" at bounding box center [799, 409] width 225 height 26
click at [708, 429] on div "Custom description" at bounding box center [799, 432] width 225 height 20
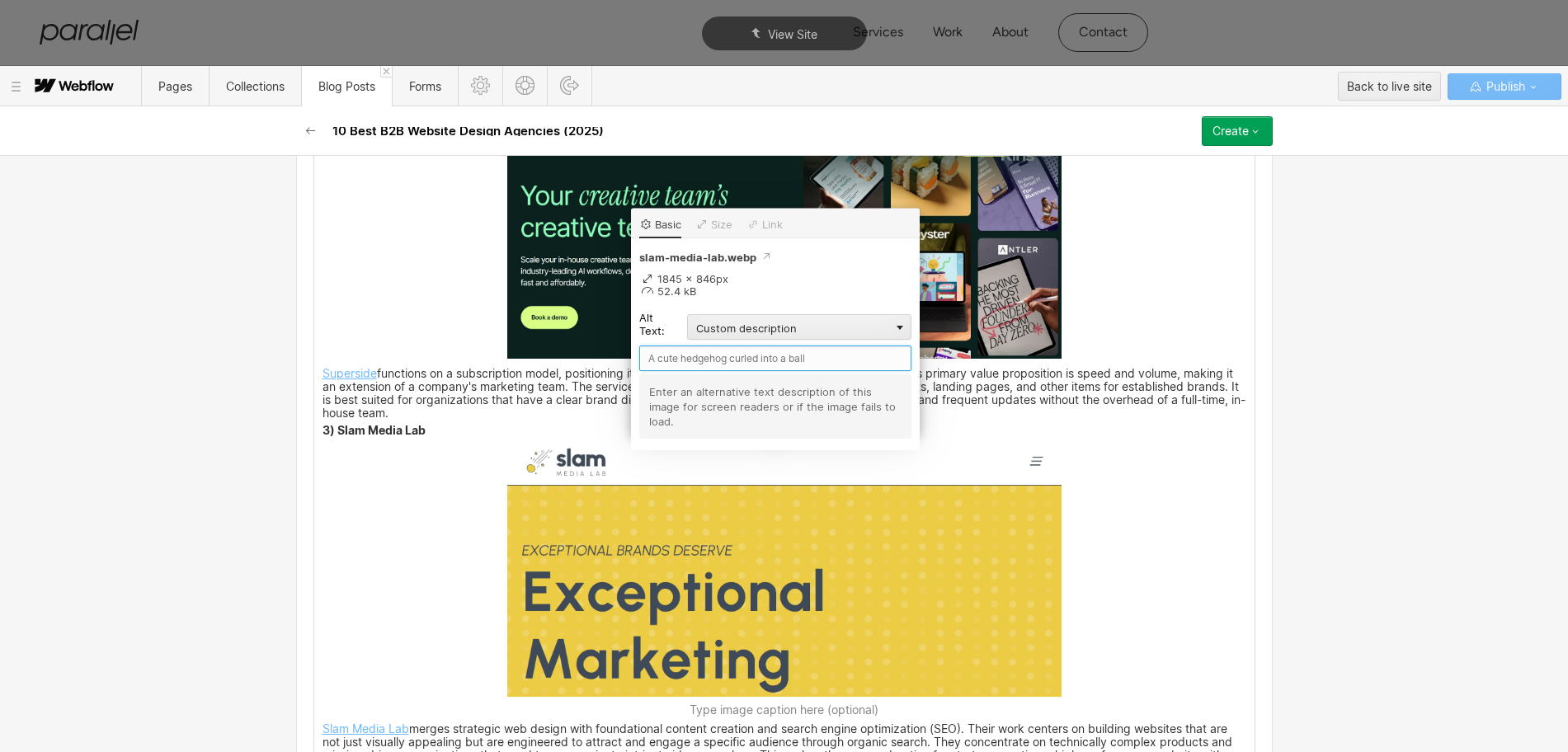
click at [675, 366] on input "text" at bounding box center [775, 358] width 273 height 26
paste input "Slam Media Lab"
type input "Slam Media Lab"
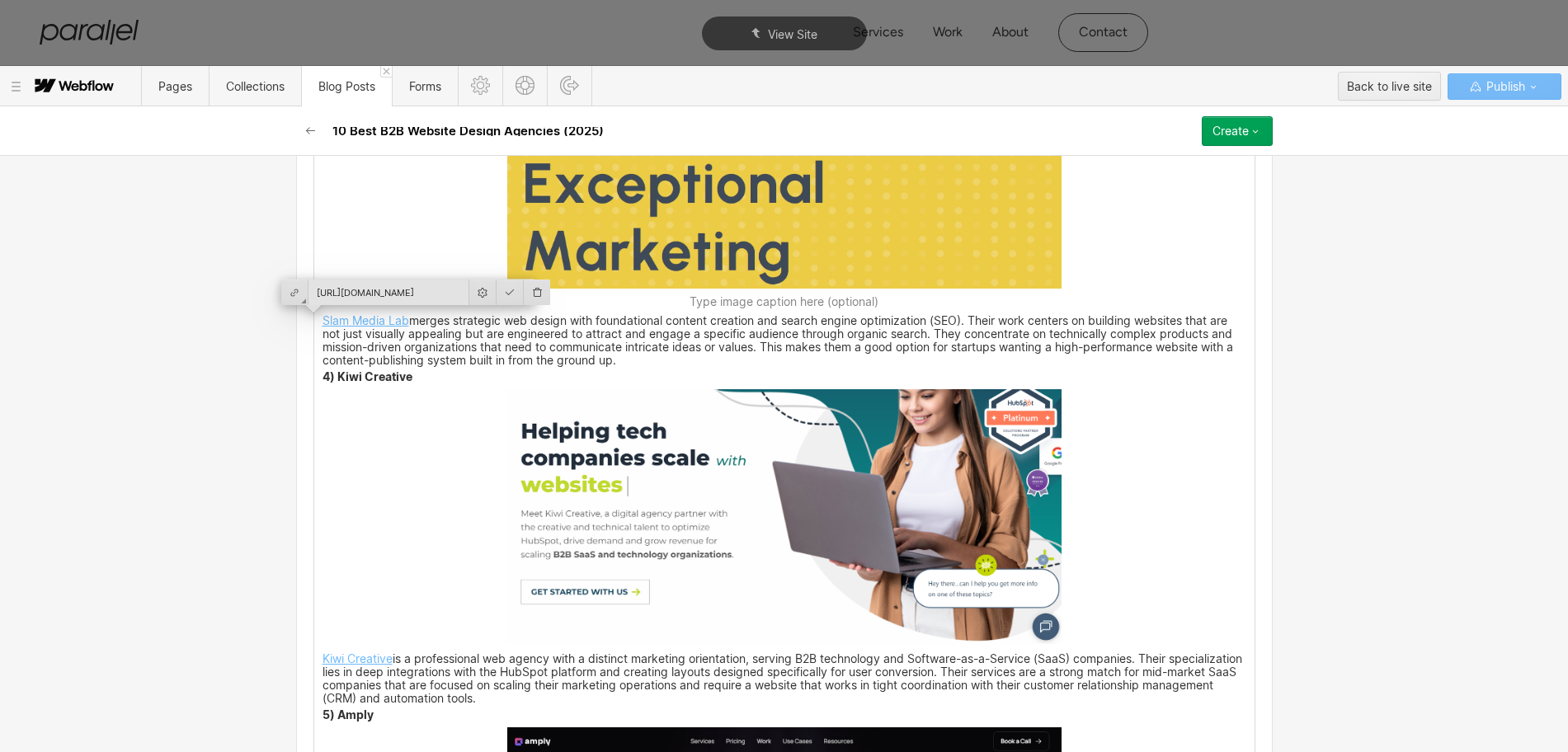
scroll to position [3116, 0]
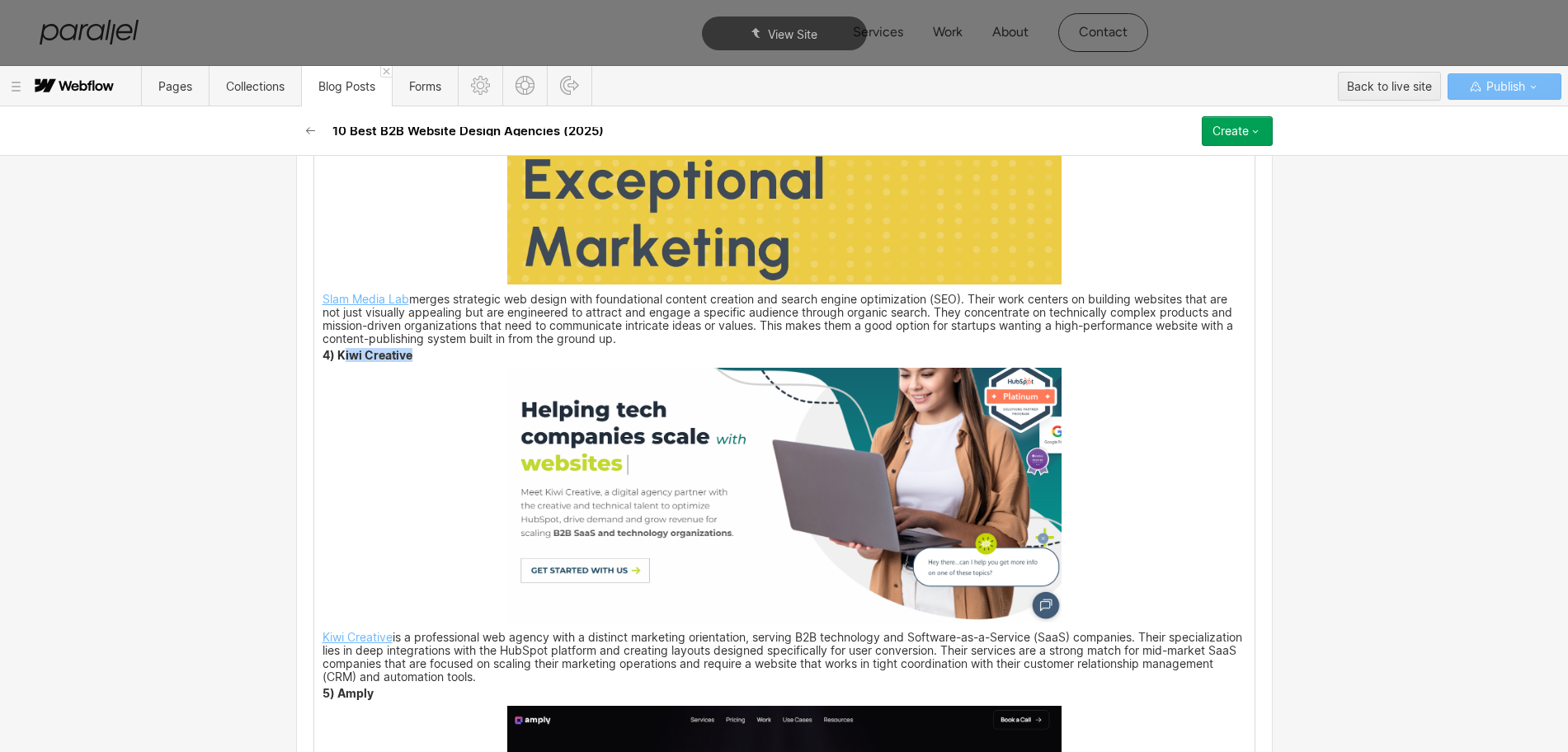
drag, startPoint x: 405, startPoint y: 359, endPoint x: 326, endPoint y: 358, distance: 79.0
click at [326, 358] on p "4) Kiwi Creative" at bounding box center [784, 357] width 924 height 11
click at [326, 359] on strong "4) Kiwi Creative" at bounding box center [367, 355] width 90 height 14
drag, startPoint x: 332, startPoint y: 358, endPoint x: 404, endPoint y: 356, distance: 72.0
click at [404, 356] on strong "4) Kiwi Creative" at bounding box center [367, 355] width 90 height 14
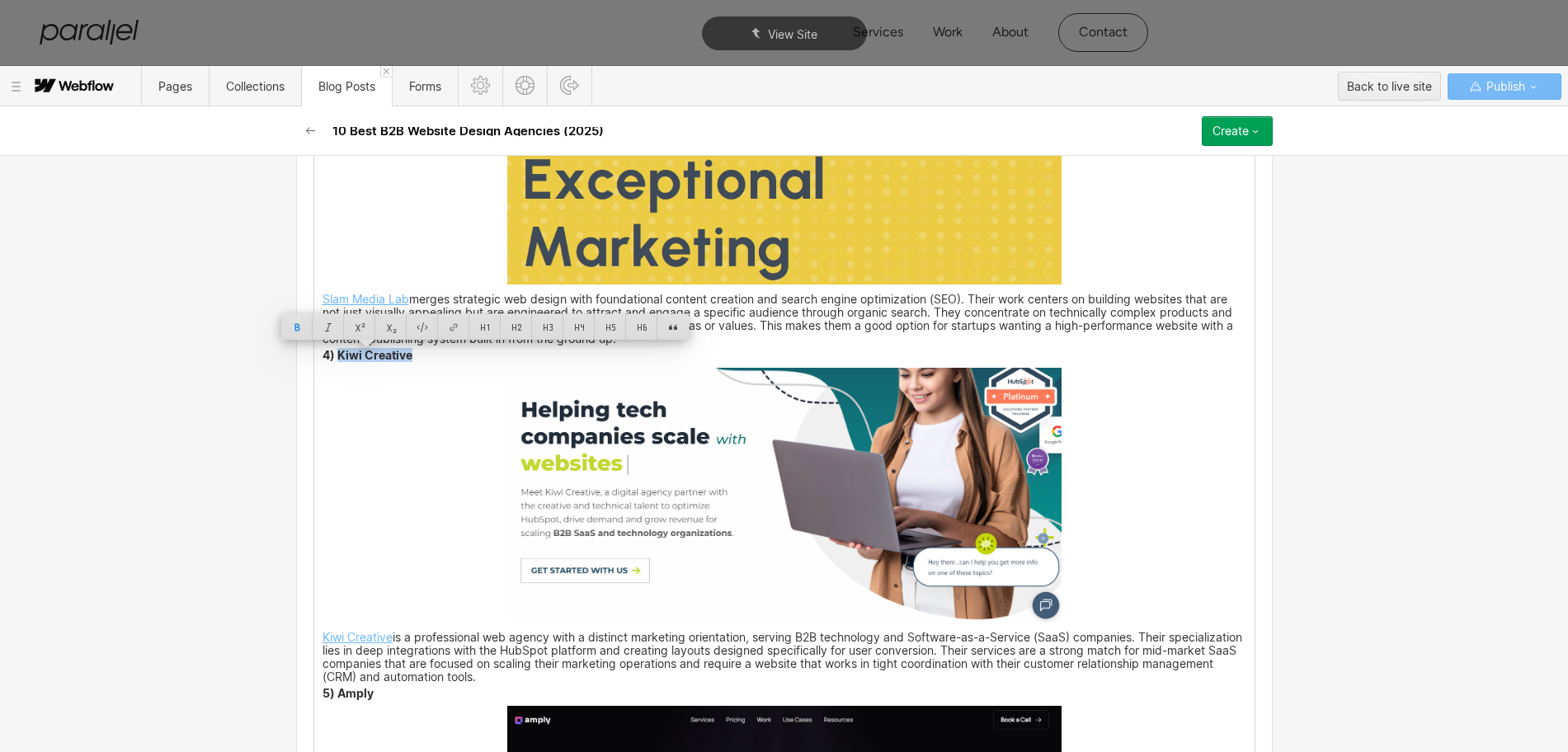
copy strong "Kiwi Creative"
click at [726, 527] on img at bounding box center [784, 495] width 554 height 255
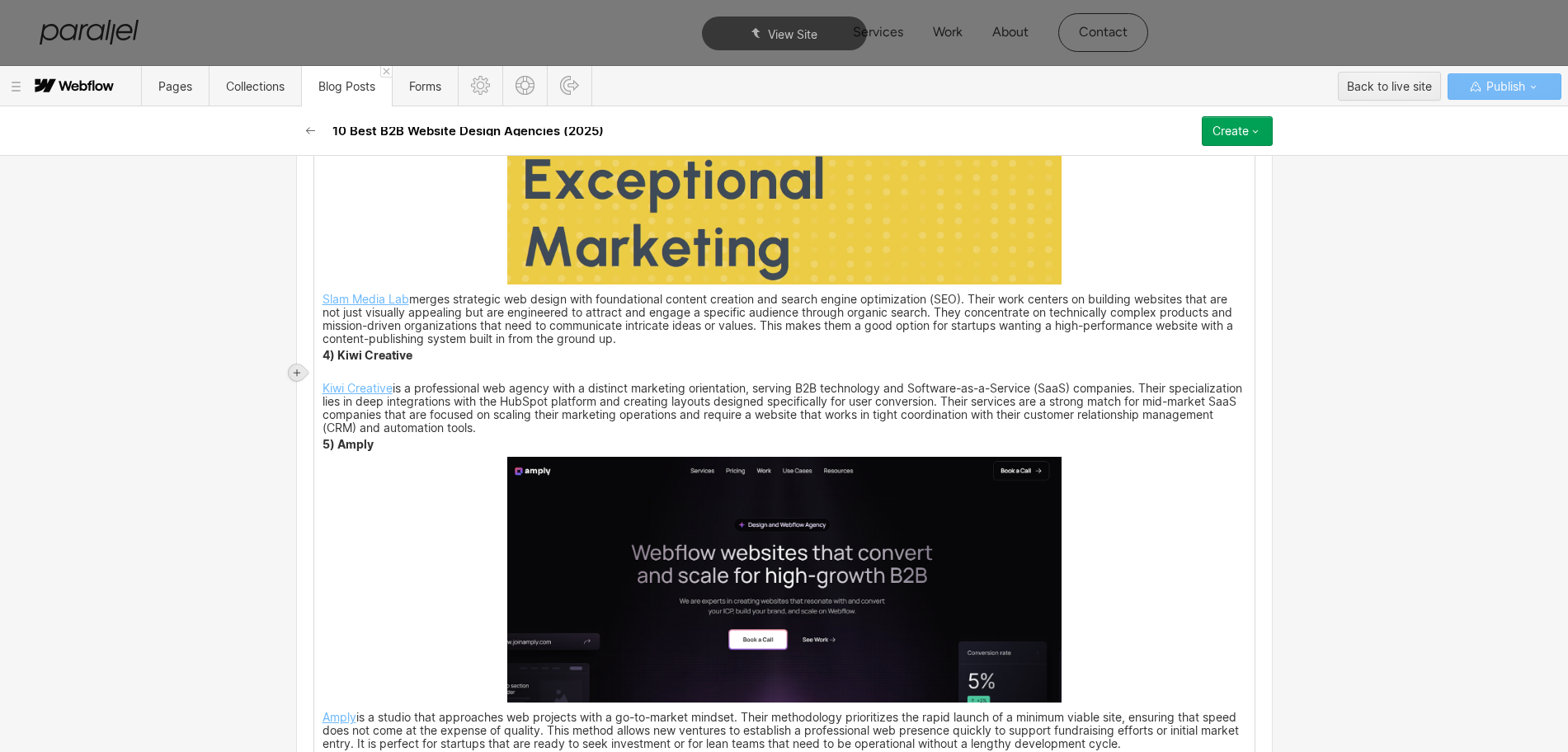
click at [297, 372] on icon at bounding box center [297, 372] width 6 height 6
click at [329, 382] on div at bounding box center [328, 372] width 31 height 26
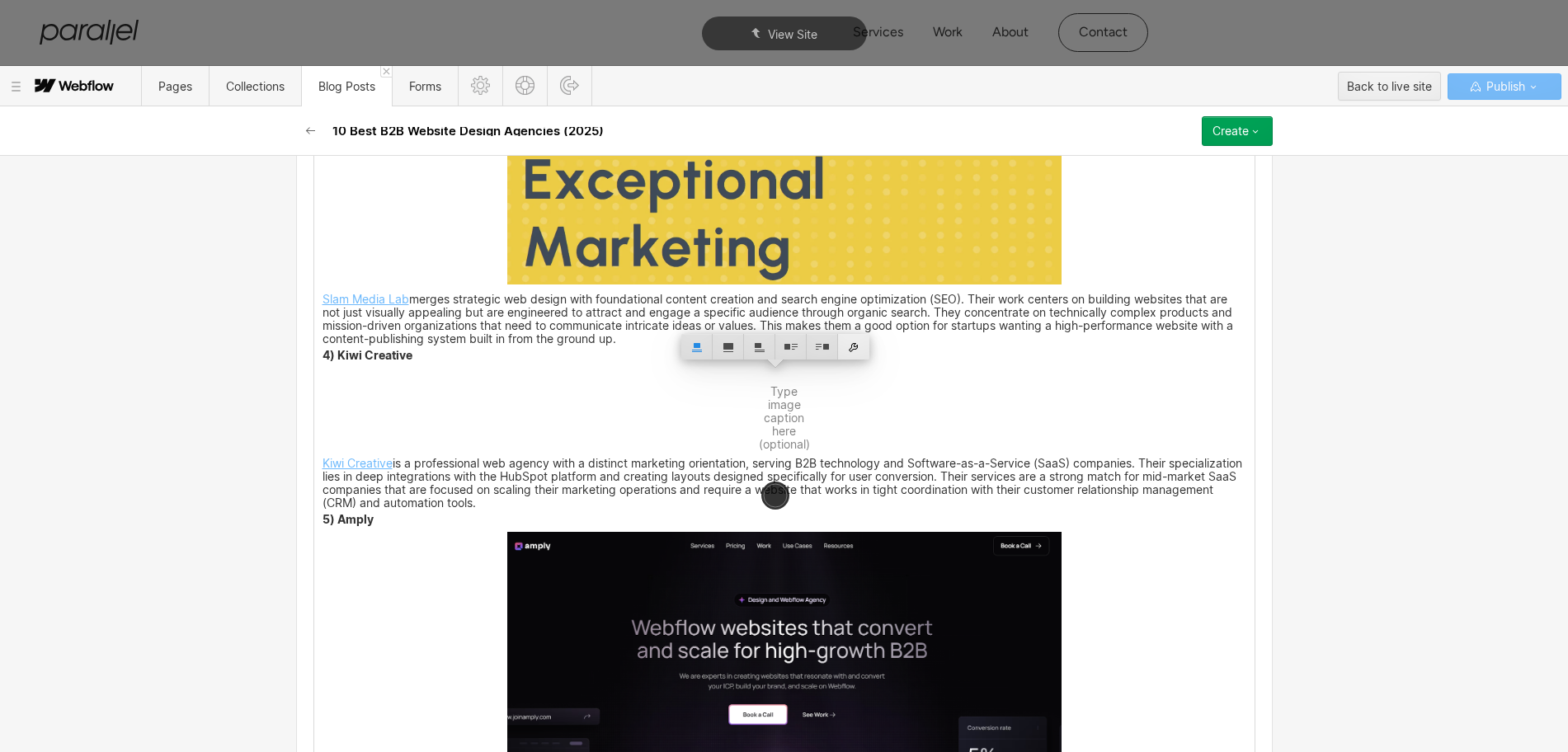
click at [850, 350] on div at bounding box center [854, 347] width 31 height 26
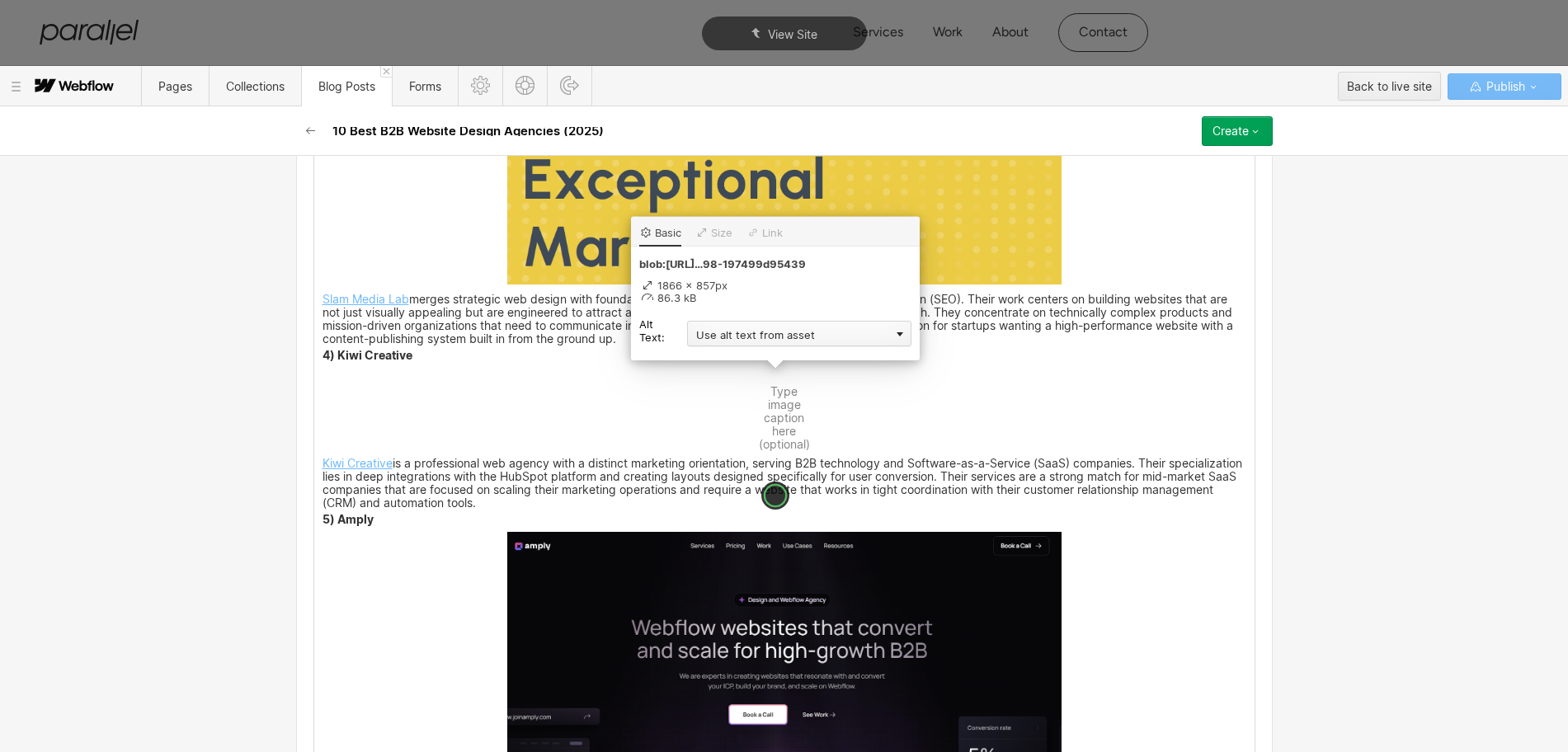
click at [735, 335] on div "Use alt text from asset" at bounding box center [799, 334] width 225 height 26
click at [720, 358] on div "Custom description" at bounding box center [799, 358] width 225 height 20
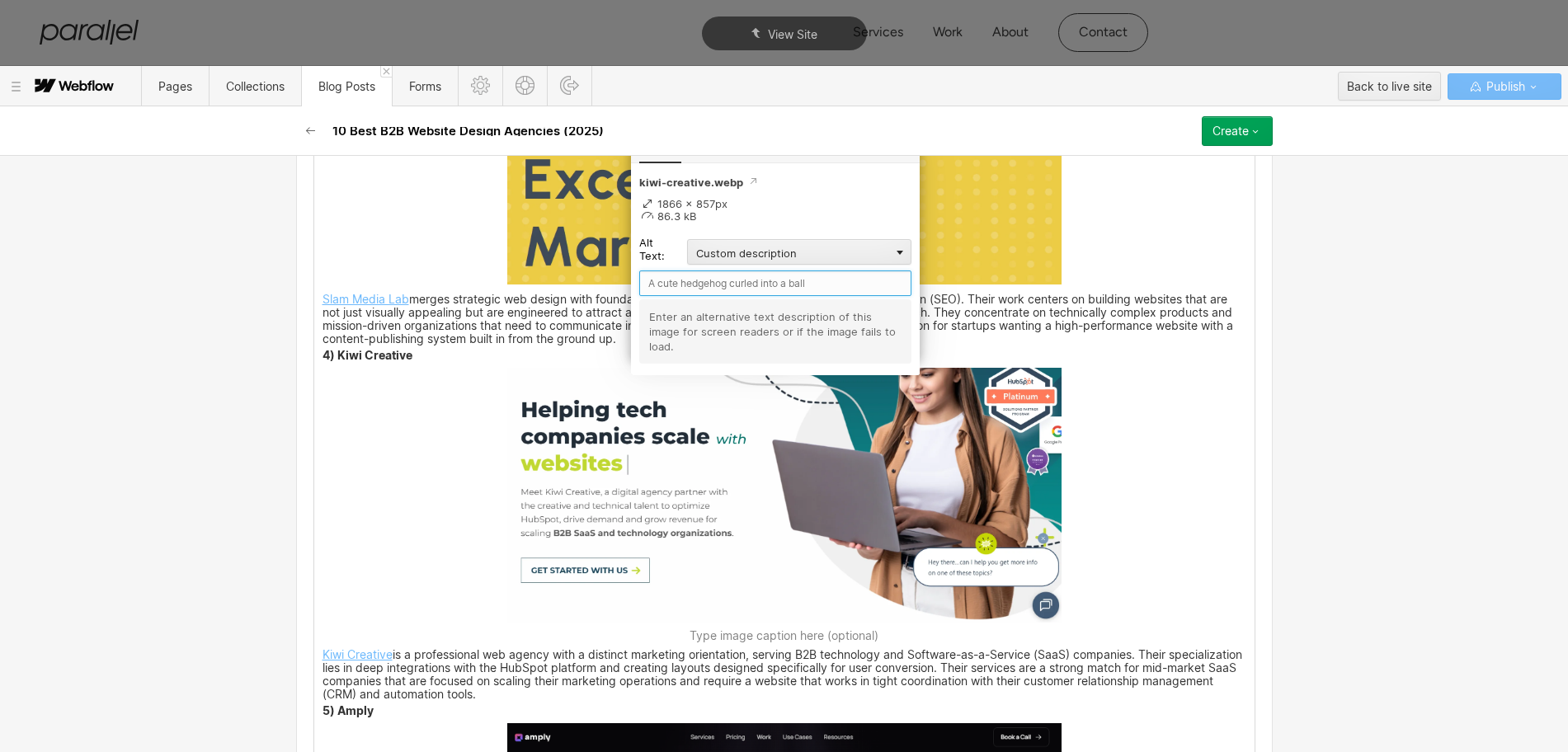
click at [697, 292] on input "text" at bounding box center [775, 284] width 273 height 26
paste input "Kiwi Creative"
type input "Kiwi Creative"
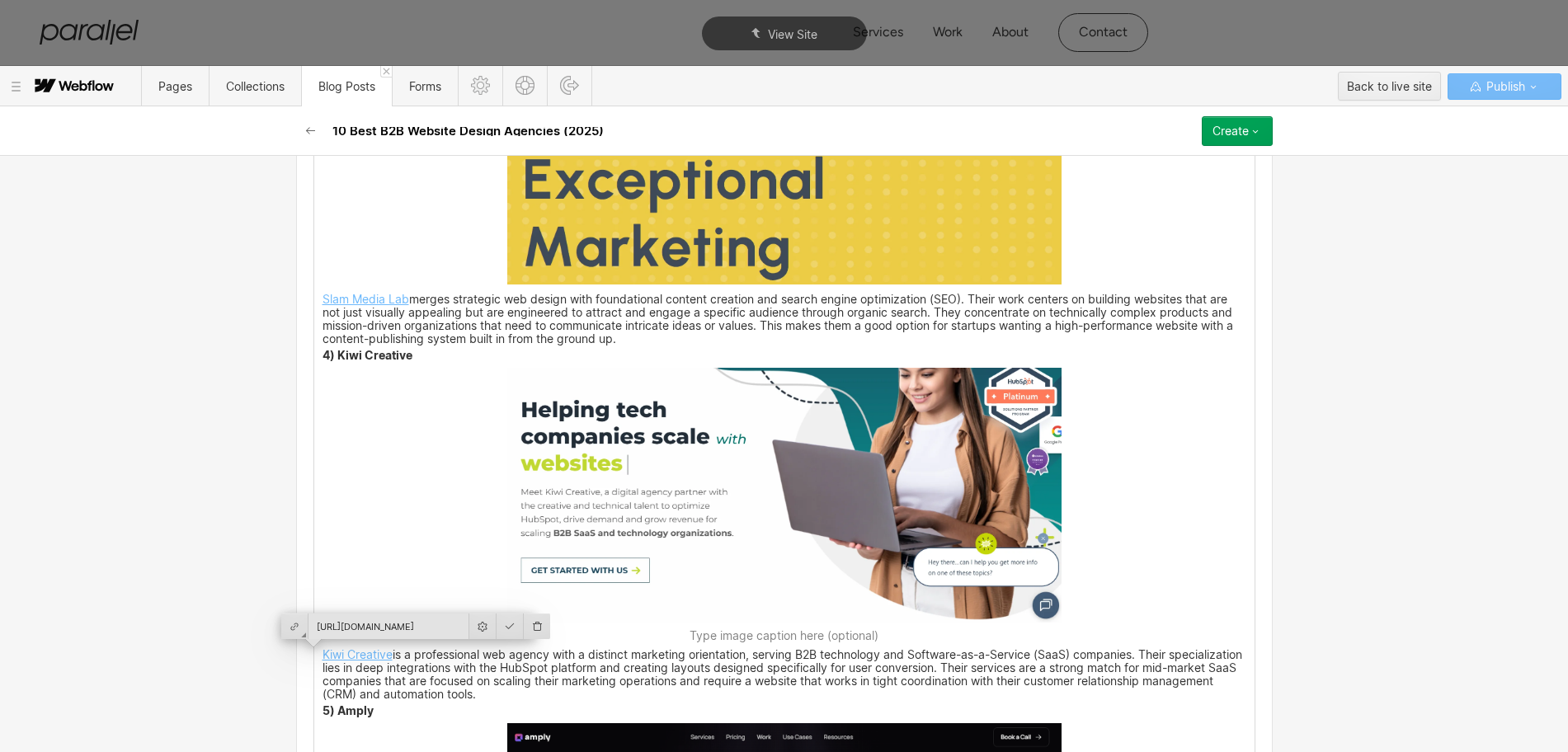
scroll to position [3322, 0]
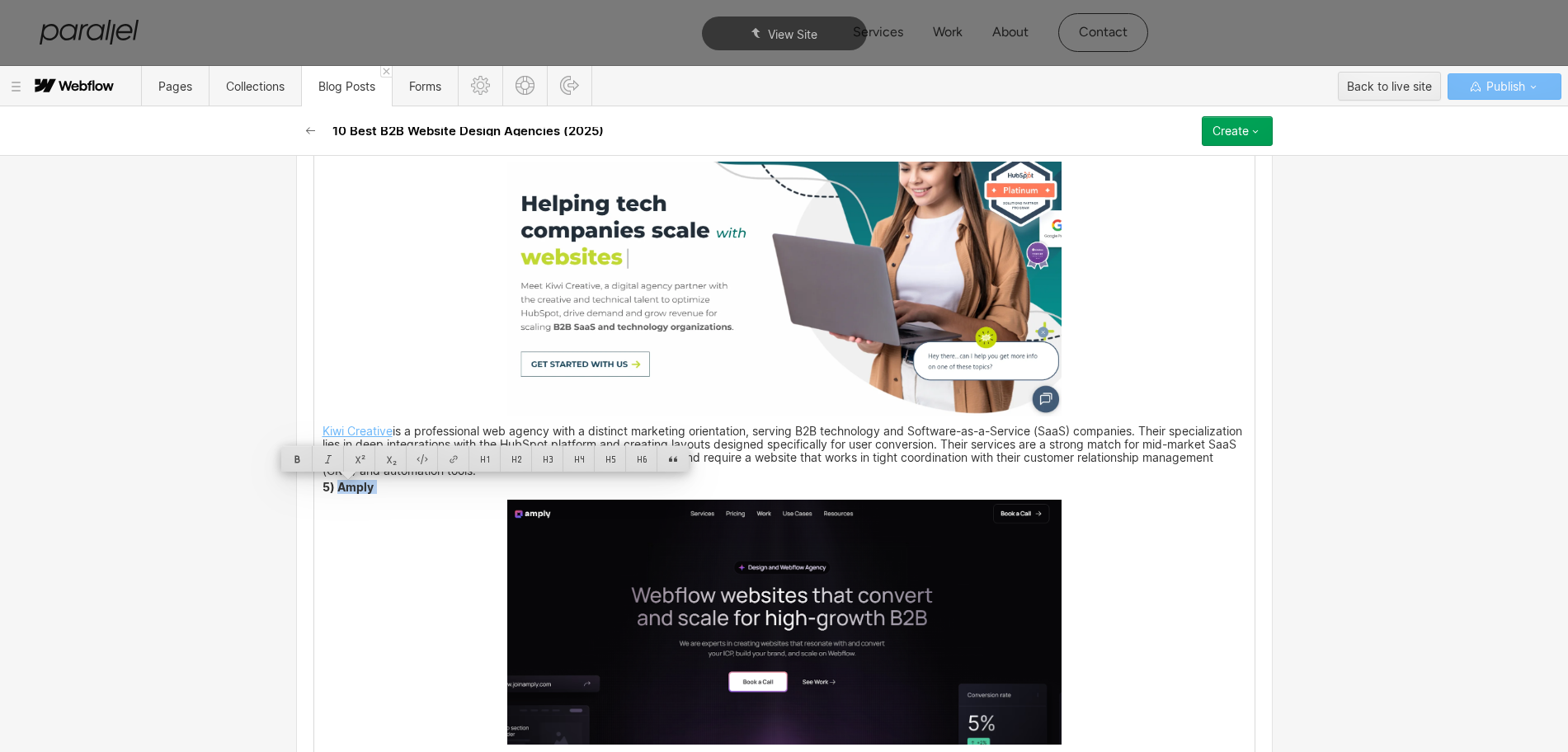
drag, startPoint x: 366, startPoint y: 488, endPoint x: 334, endPoint y: 489, distance: 32.0
click at [334, 489] on p "5) Amply" at bounding box center [784, 489] width 924 height 11
copy p "Amply"
click at [750, 587] on img at bounding box center [784, 623] width 554 height 246
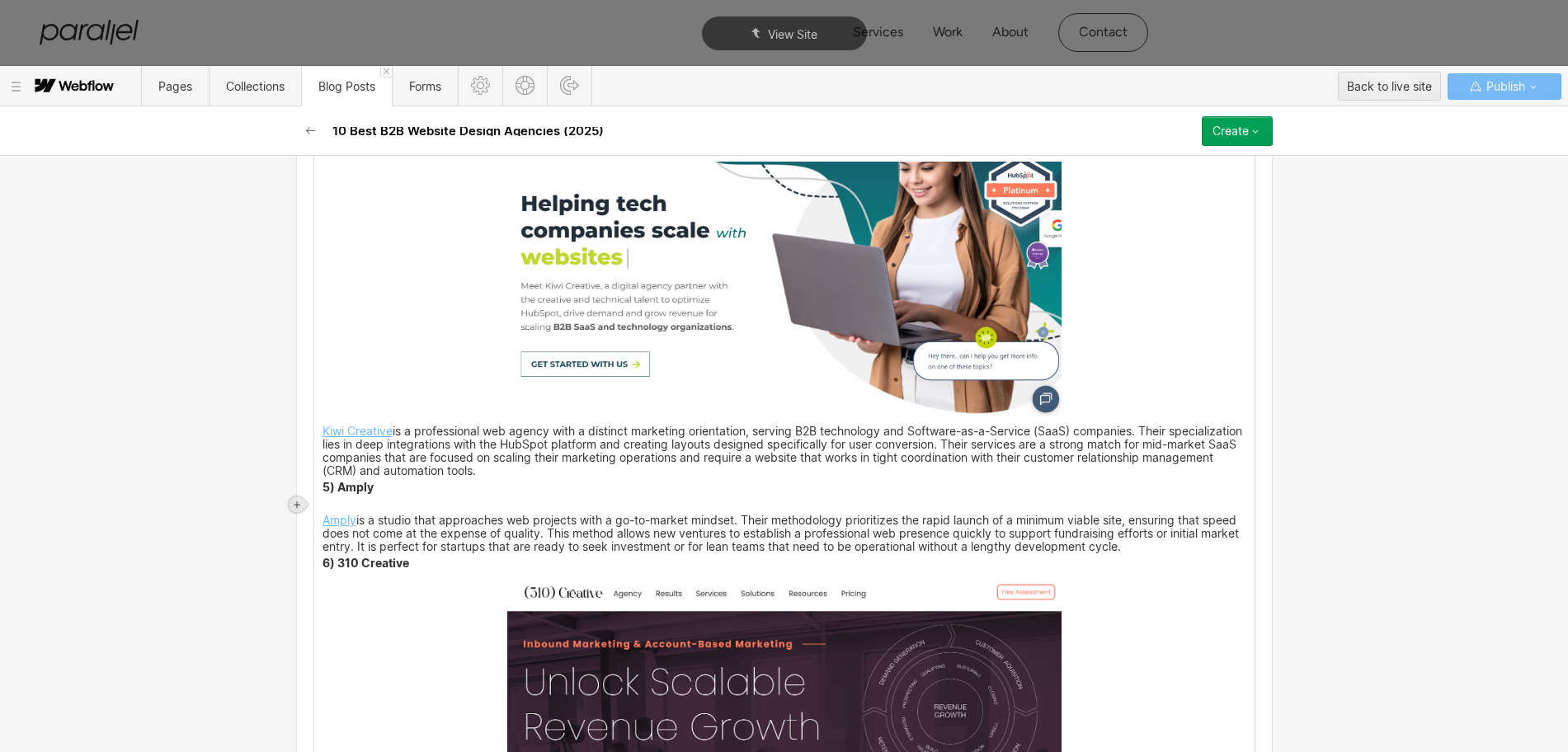
click at [300, 508] on icon at bounding box center [297, 504] width 10 height 10
click at [327, 512] on div at bounding box center [328, 504] width 31 height 26
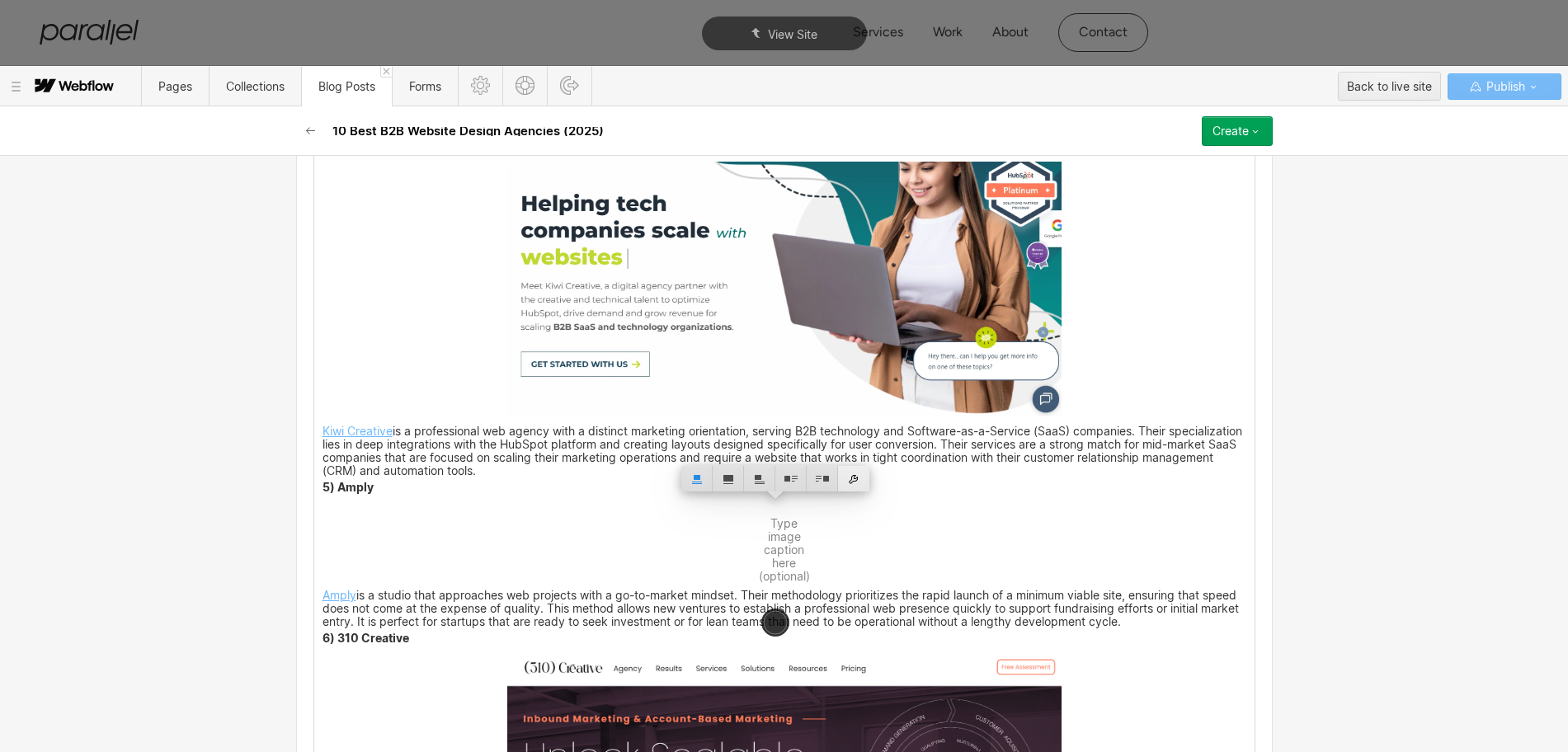
click at [854, 485] on div at bounding box center [854, 479] width 31 height 26
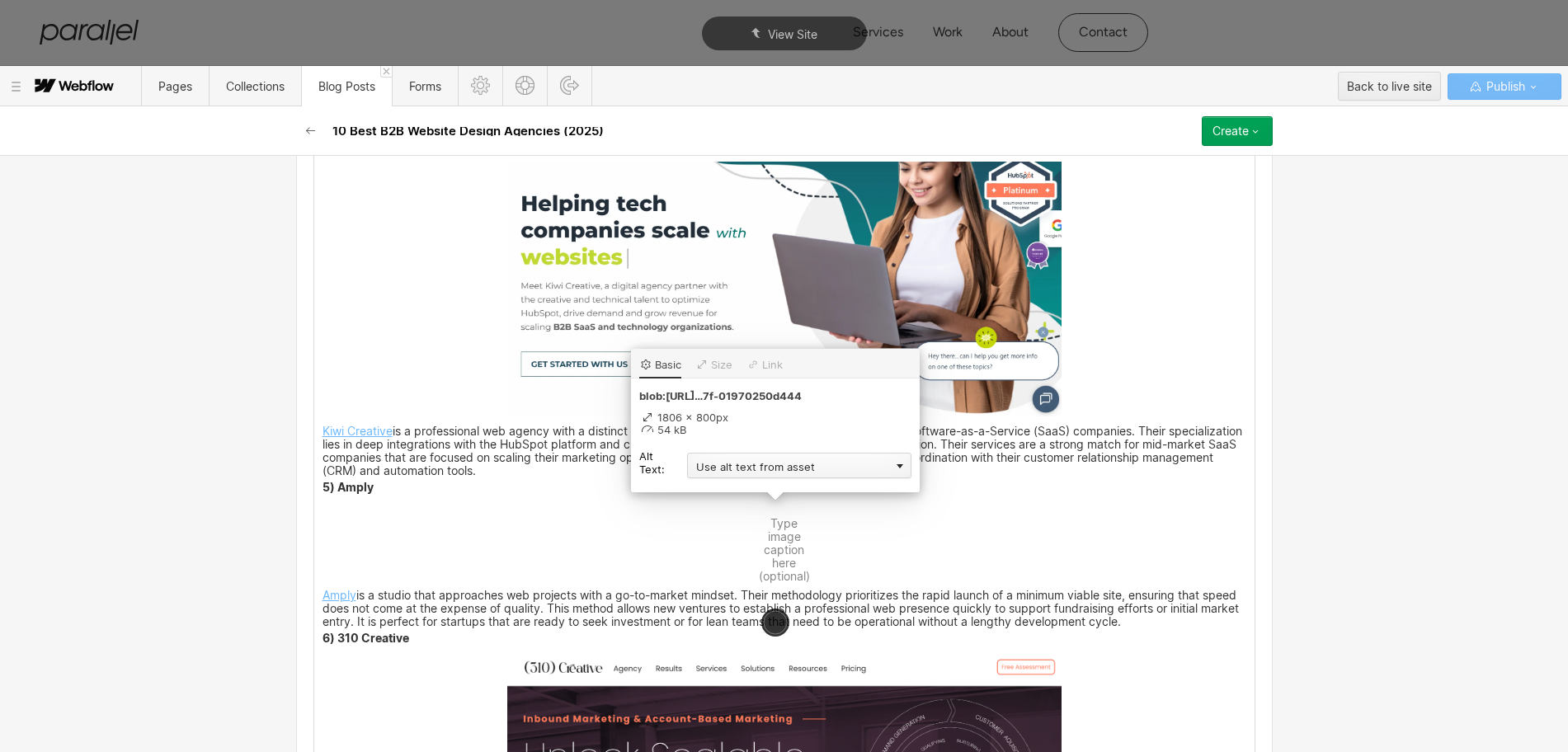
click at [720, 462] on div "Use alt text from asset" at bounding box center [799, 466] width 225 height 26
click at [711, 491] on div "Custom description" at bounding box center [799, 490] width 225 height 20
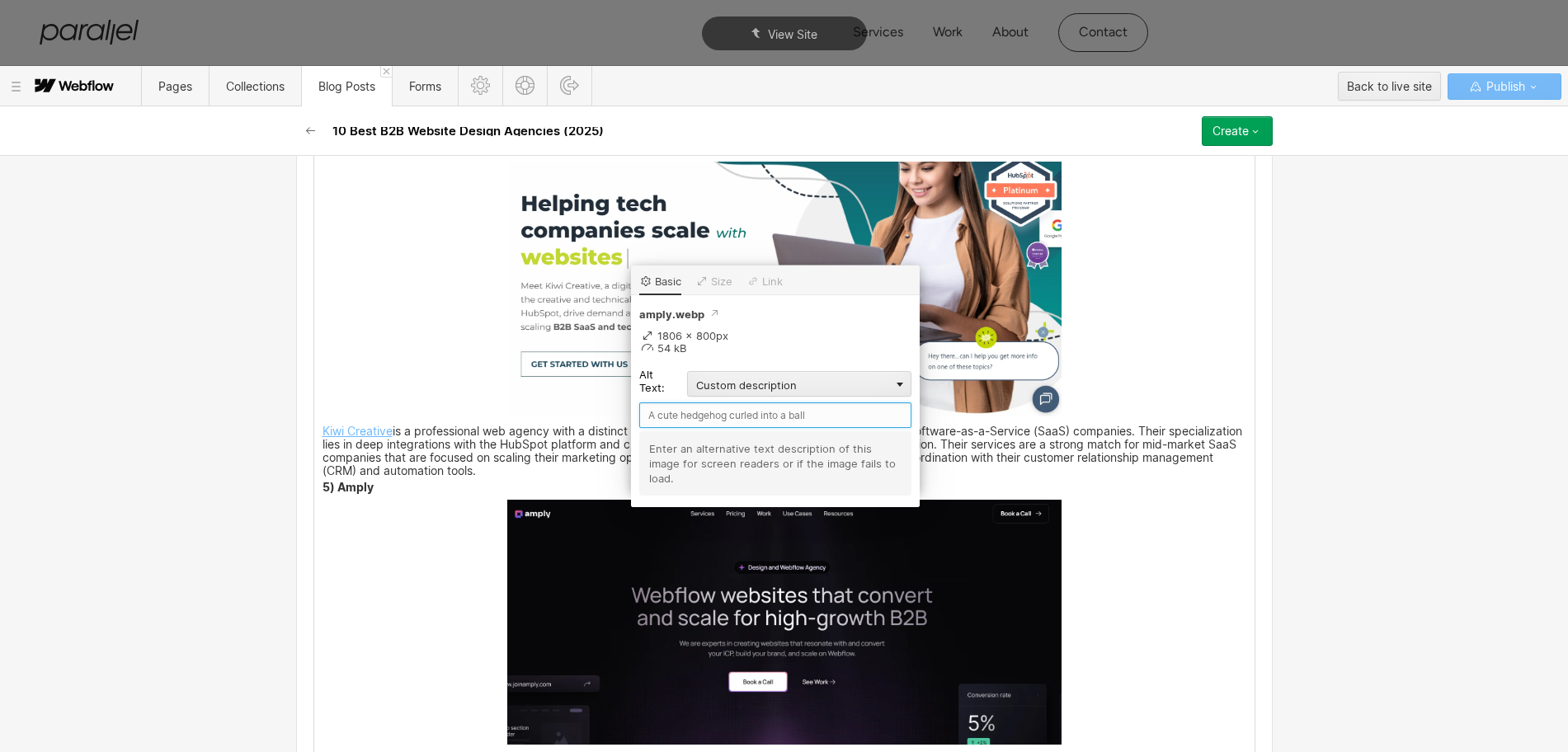
click at [678, 409] on input "text" at bounding box center [775, 416] width 273 height 26
paste input "Amply"
type input "Amply"
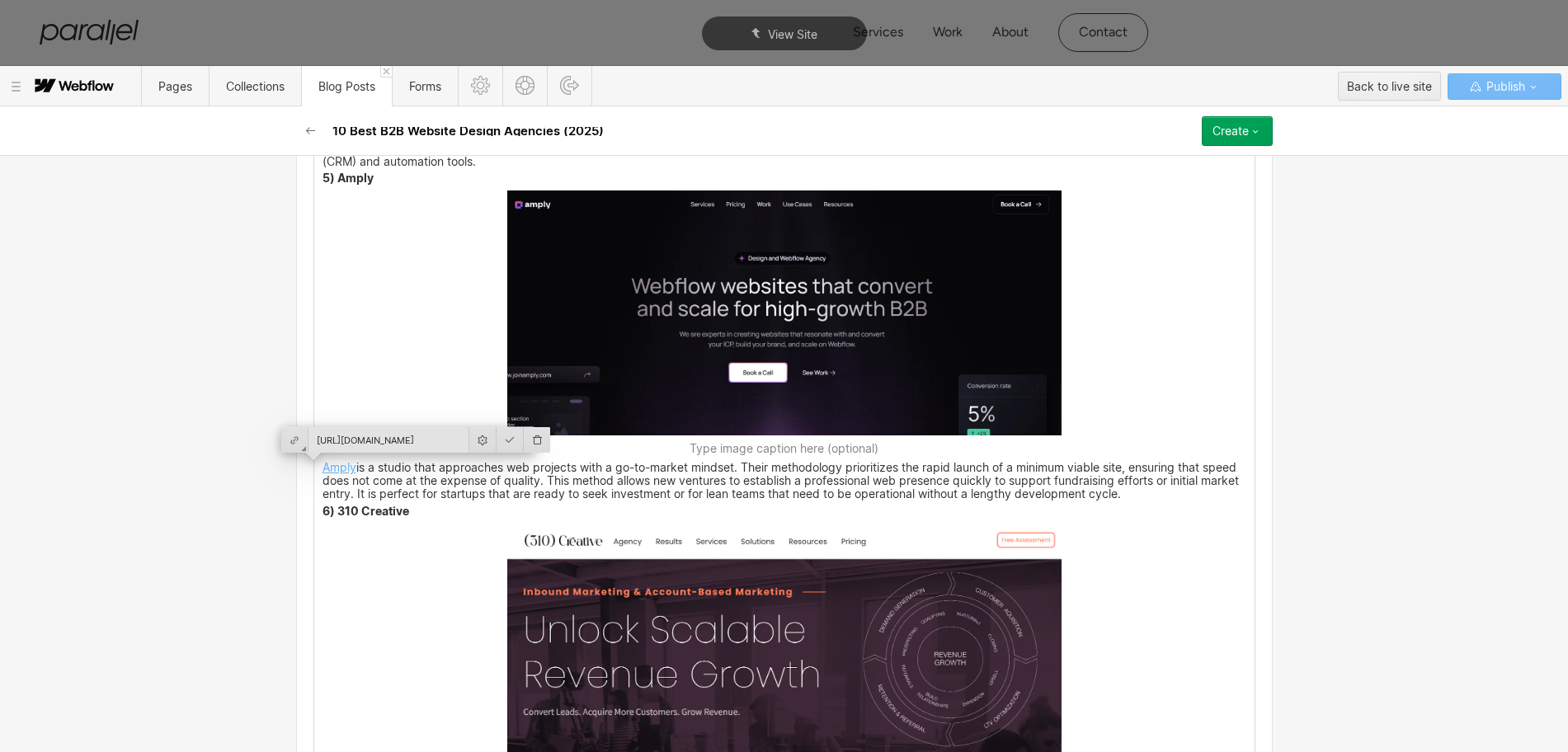
scroll to position [3735, 0]
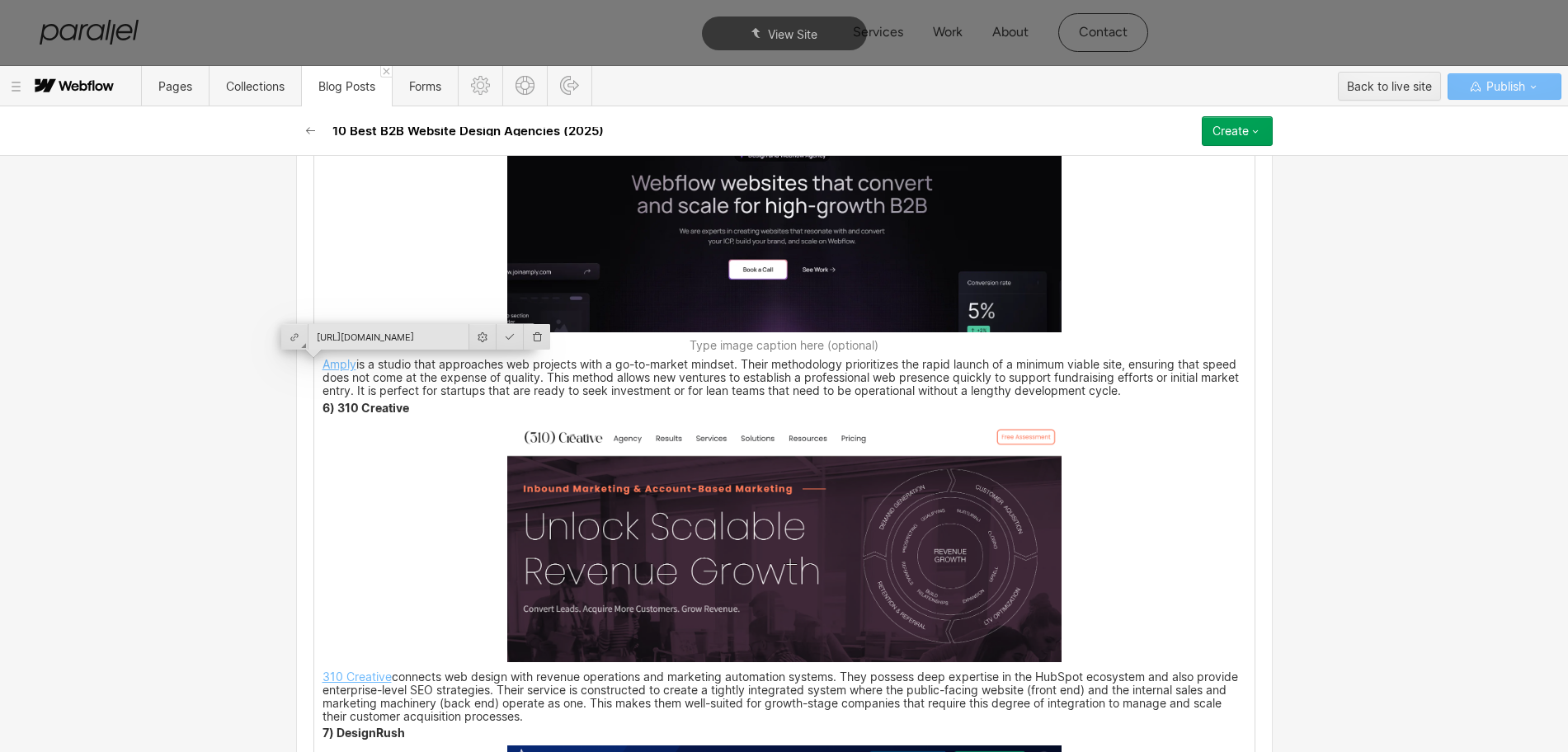
click at [413, 496] on div "B2B web design has evolved far beyond brochures. Research from Digital Silk rep…" at bounding box center [784, 505] width 941 height 5694
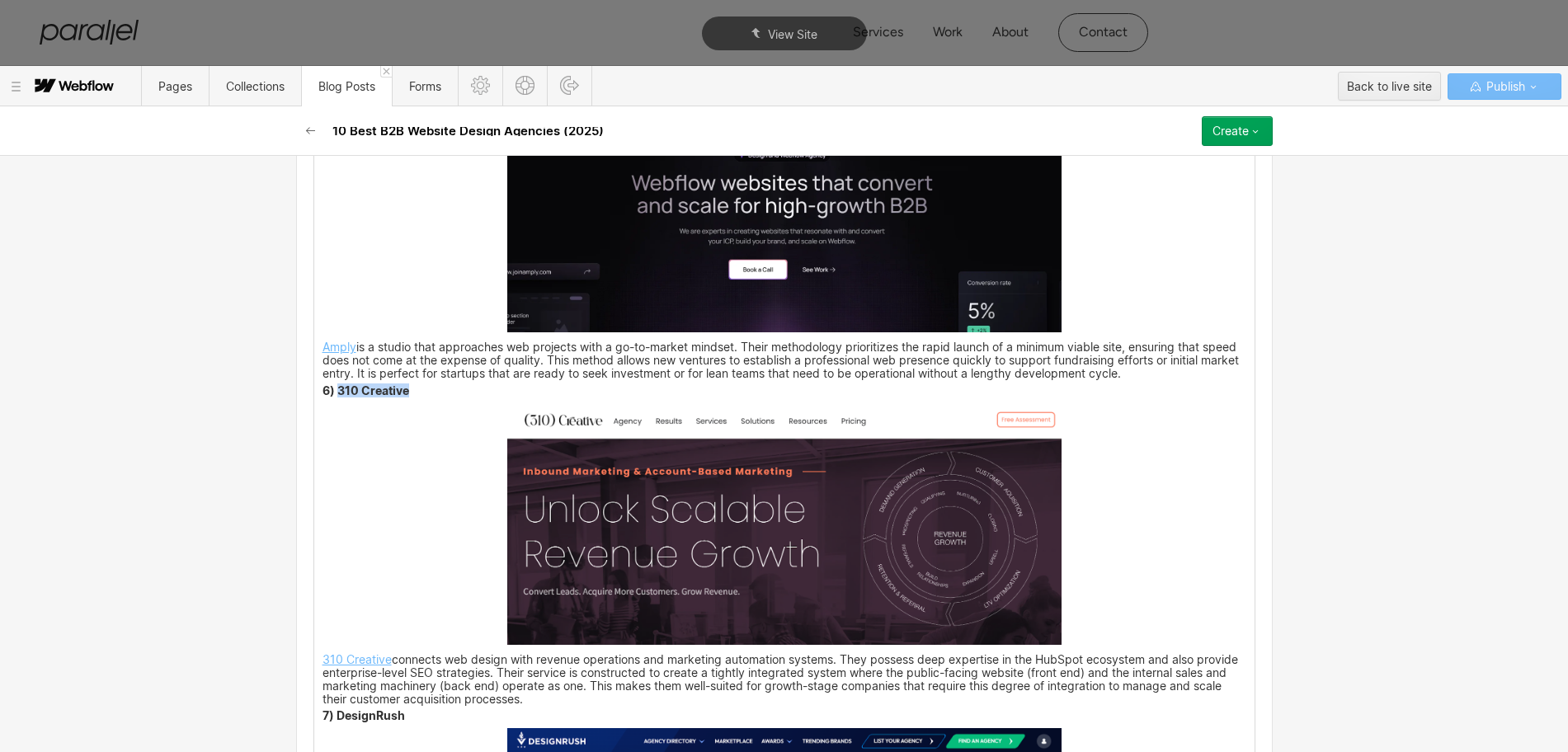
drag, startPoint x: 401, startPoint y: 396, endPoint x: 328, endPoint y: 394, distance: 73.0
click at [328, 394] on p "6) 310 Creative" at bounding box center [784, 392] width 924 height 11
copy strong "310 Creative"
click at [803, 592] on img at bounding box center [784, 525] width 554 height 242
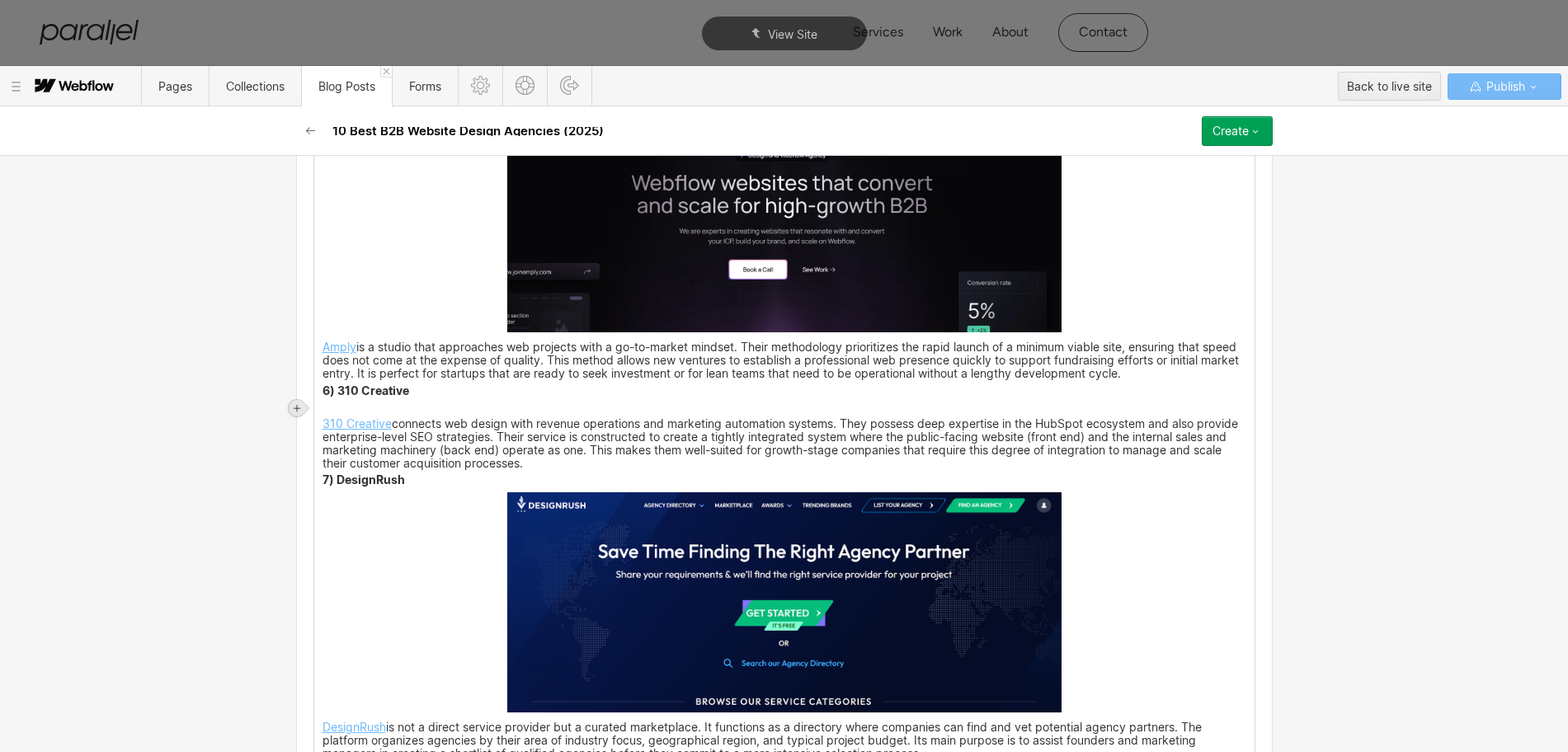
click at [297, 406] on icon at bounding box center [297, 407] width 6 height 6
click at [327, 415] on div at bounding box center [328, 408] width 31 height 26
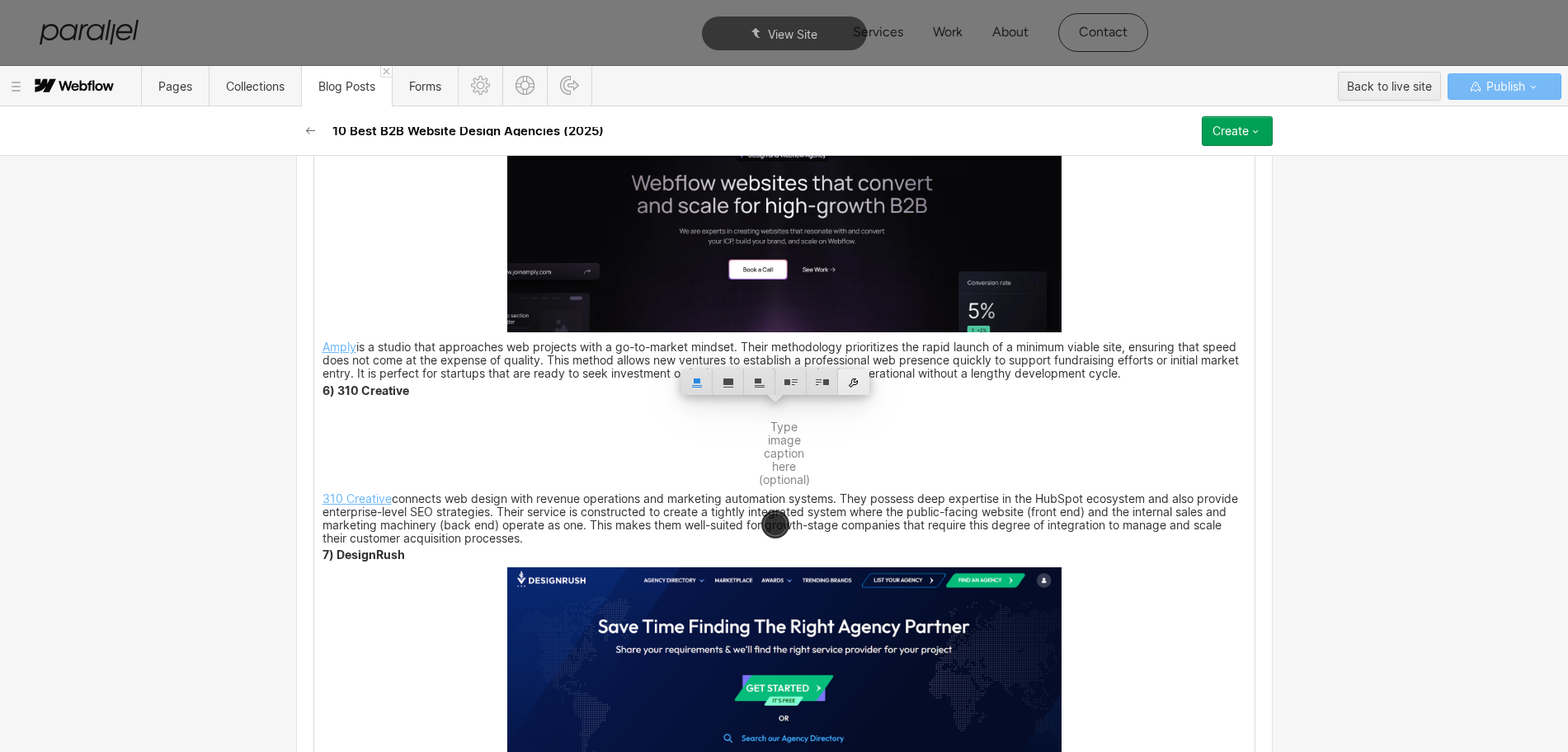
click at [856, 382] on div at bounding box center [854, 382] width 31 height 26
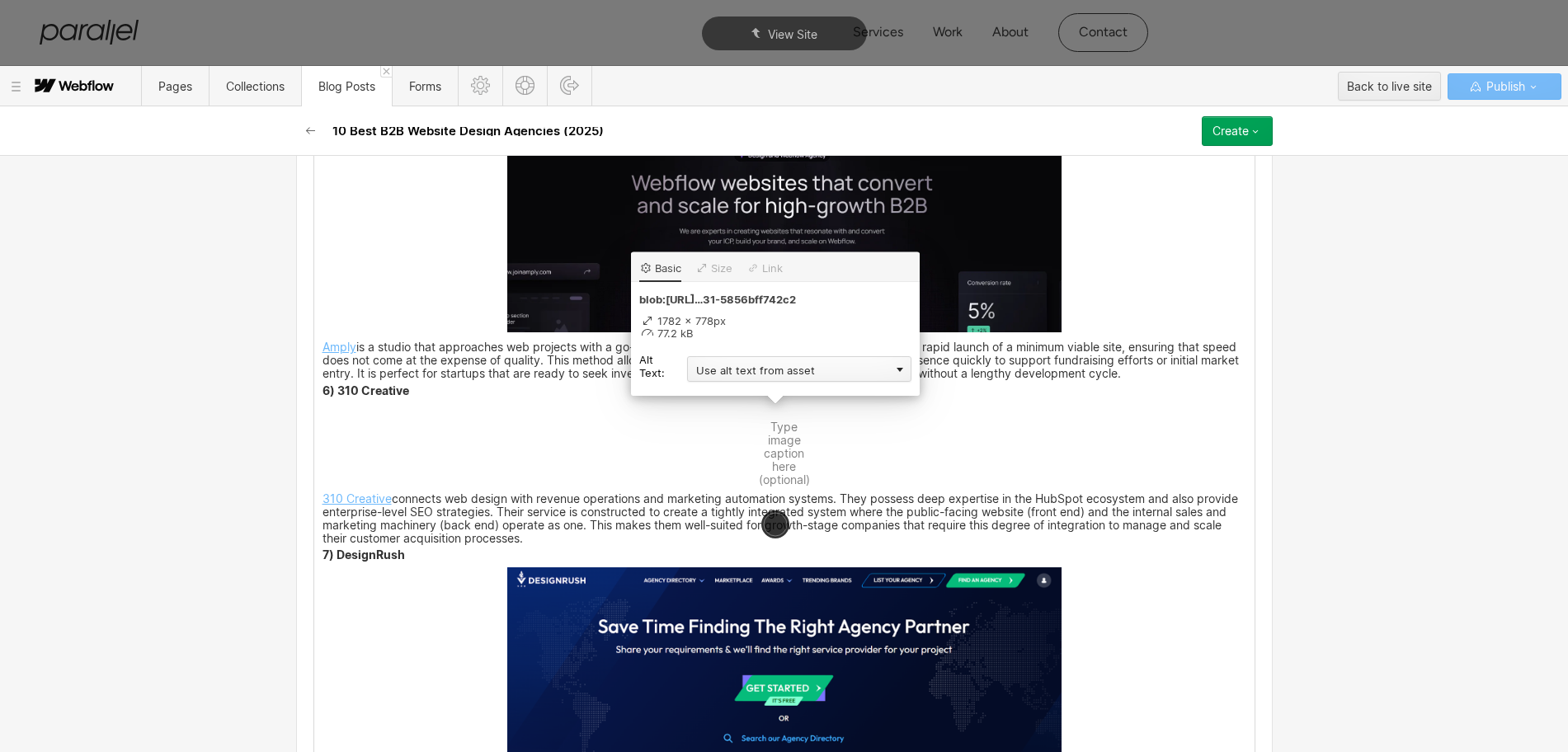
click at [735, 370] on div "Use alt text from asset" at bounding box center [799, 370] width 225 height 26
click at [727, 396] on div "Custom description" at bounding box center [799, 393] width 225 height 20
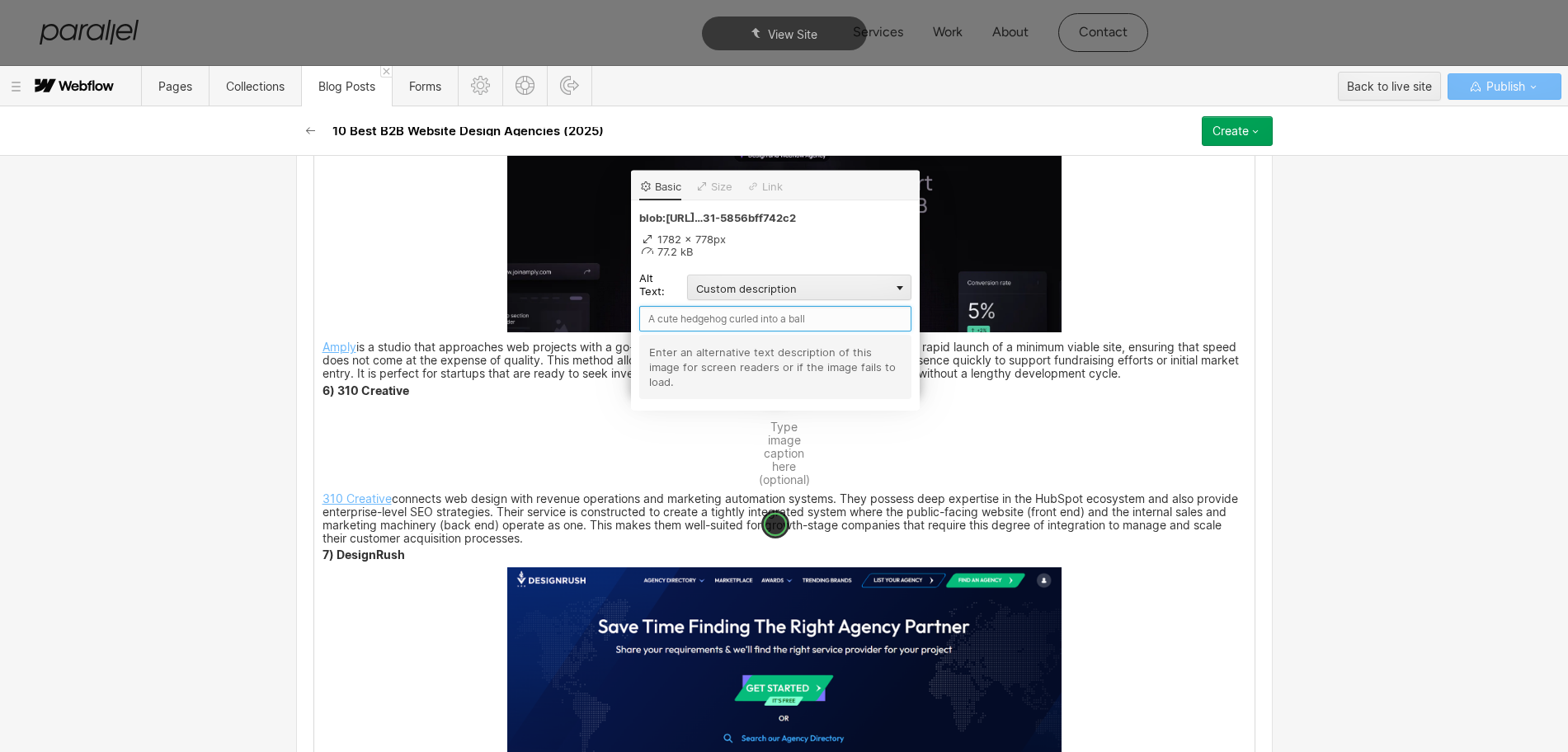
click at [682, 322] on input "text" at bounding box center [775, 319] width 273 height 26
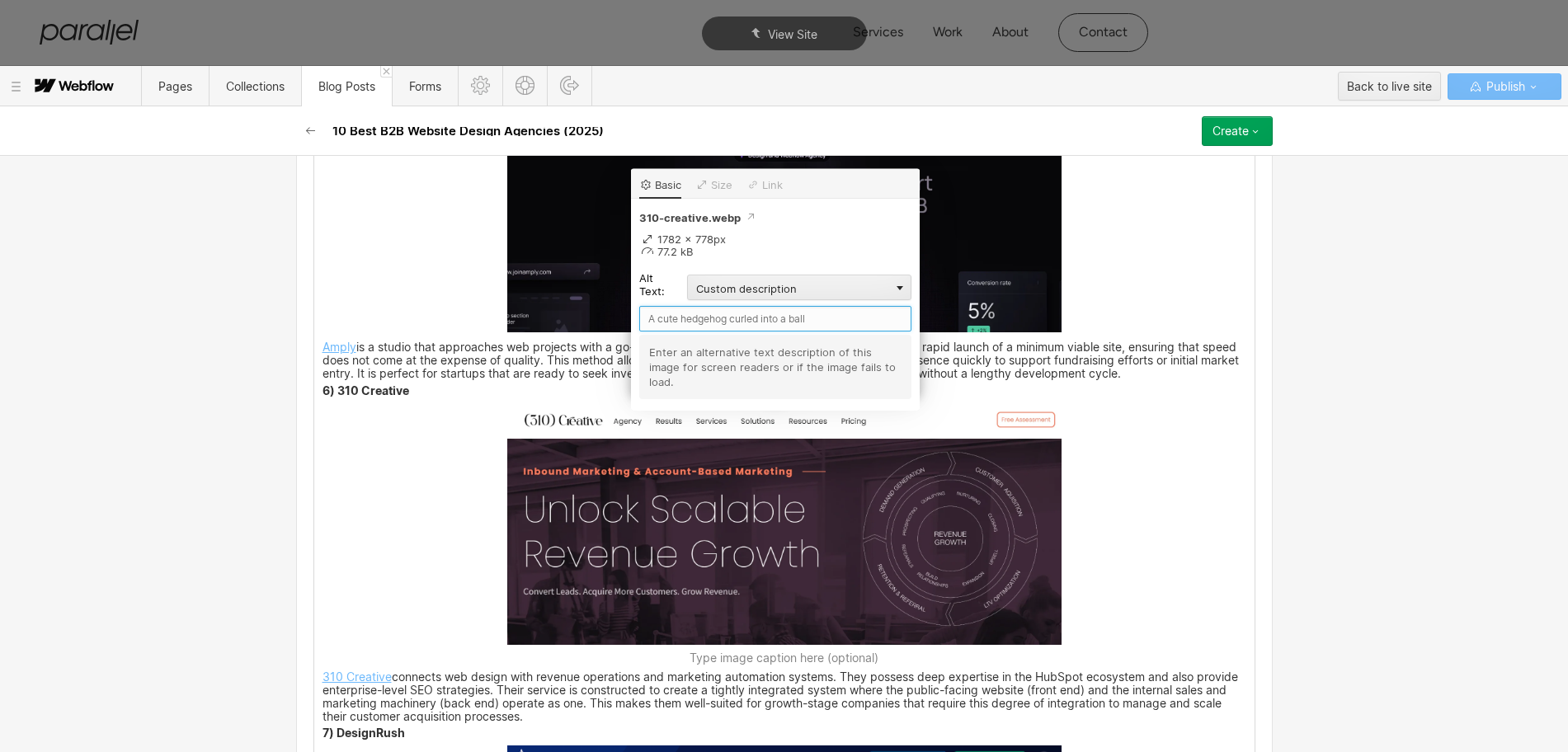
paste input "310 Creative"
type input "310 Creative"
click at [1173, 512] on div "B2B web design has evolved far beyond brochures. Research from Digital Silk rep…" at bounding box center [784, 505] width 941 height 5694
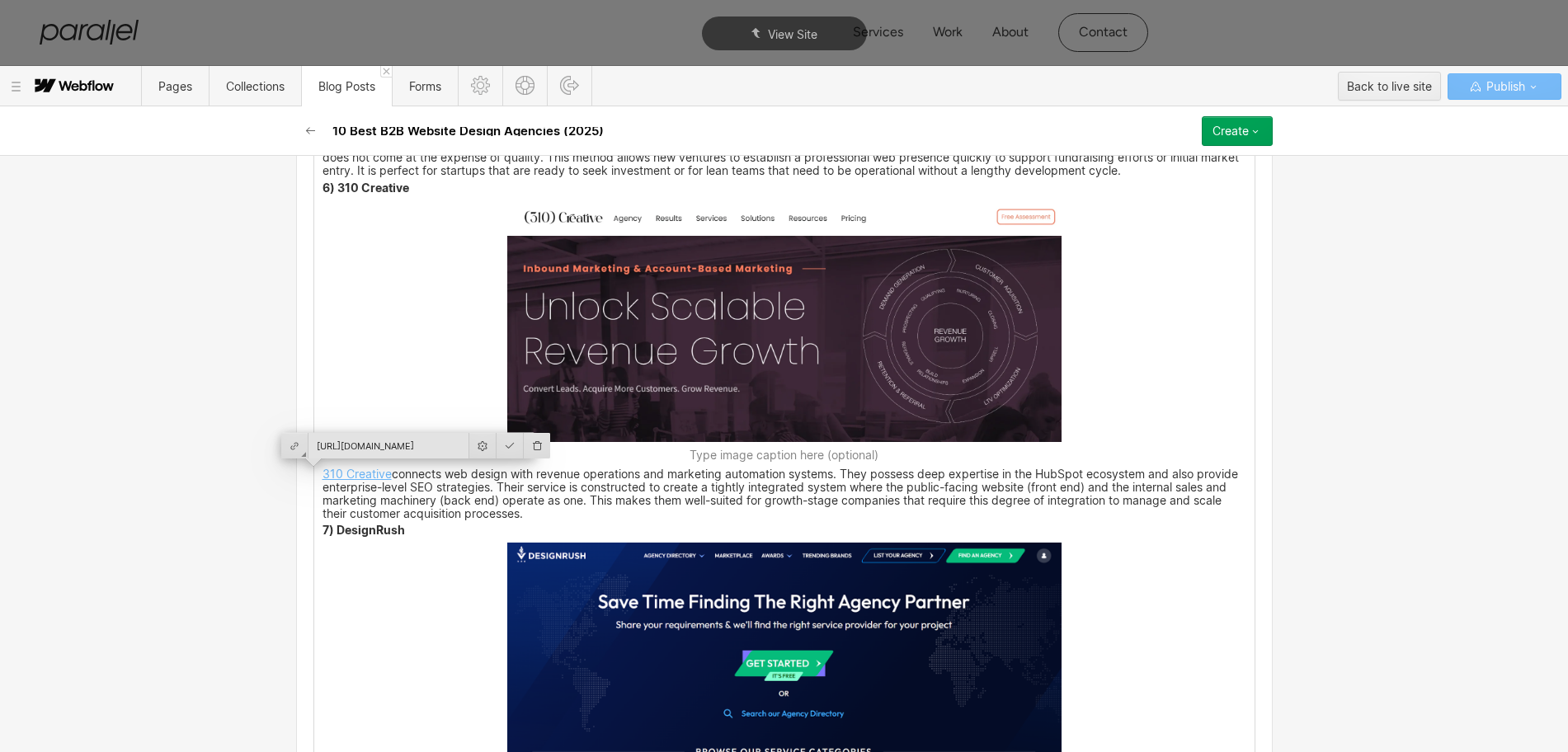
scroll to position [3941, 0]
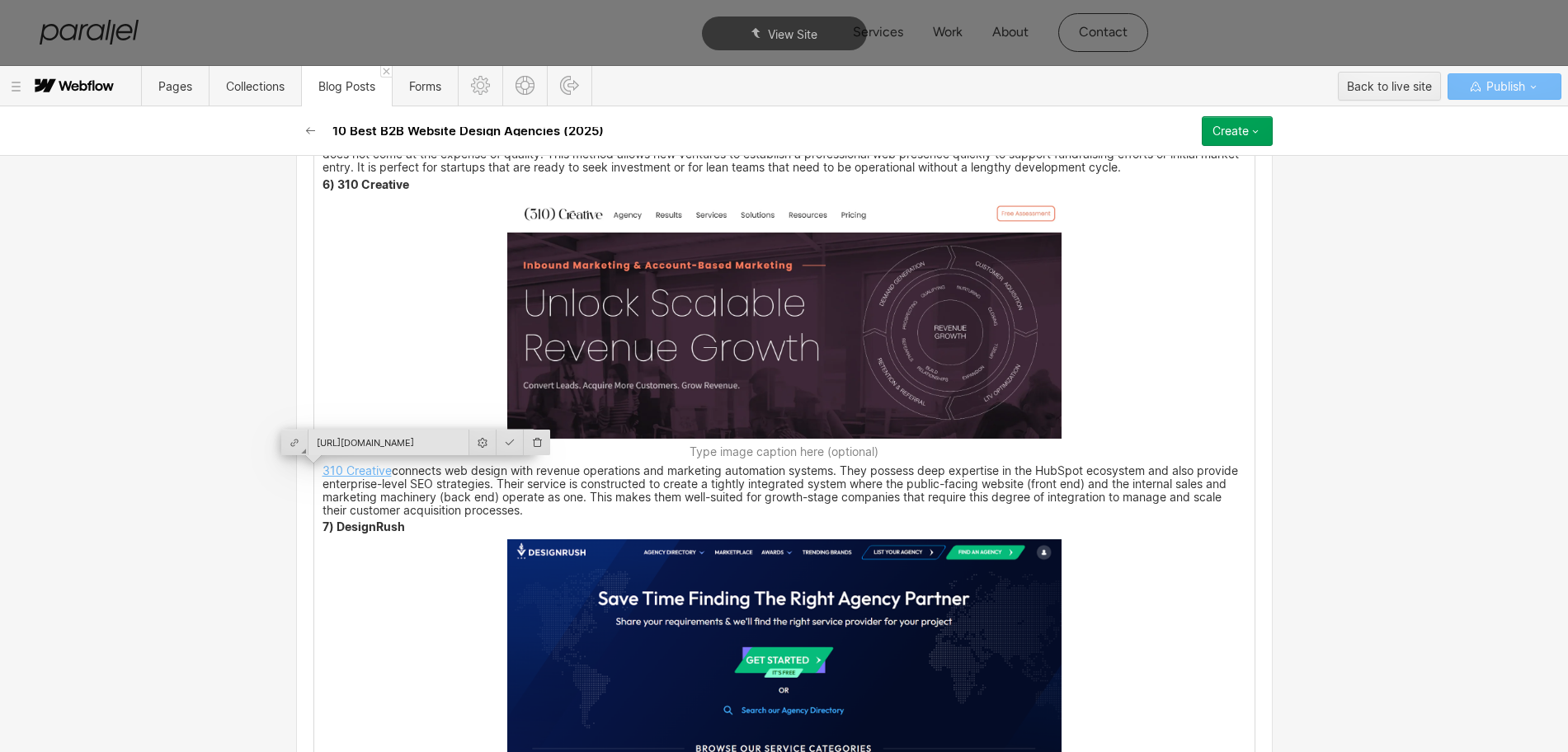
click at [331, 577] on div "B2B web design has evolved far beyond brochures. Research from Digital Silk rep…" at bounding box center [784, 299] width 941 height 5694
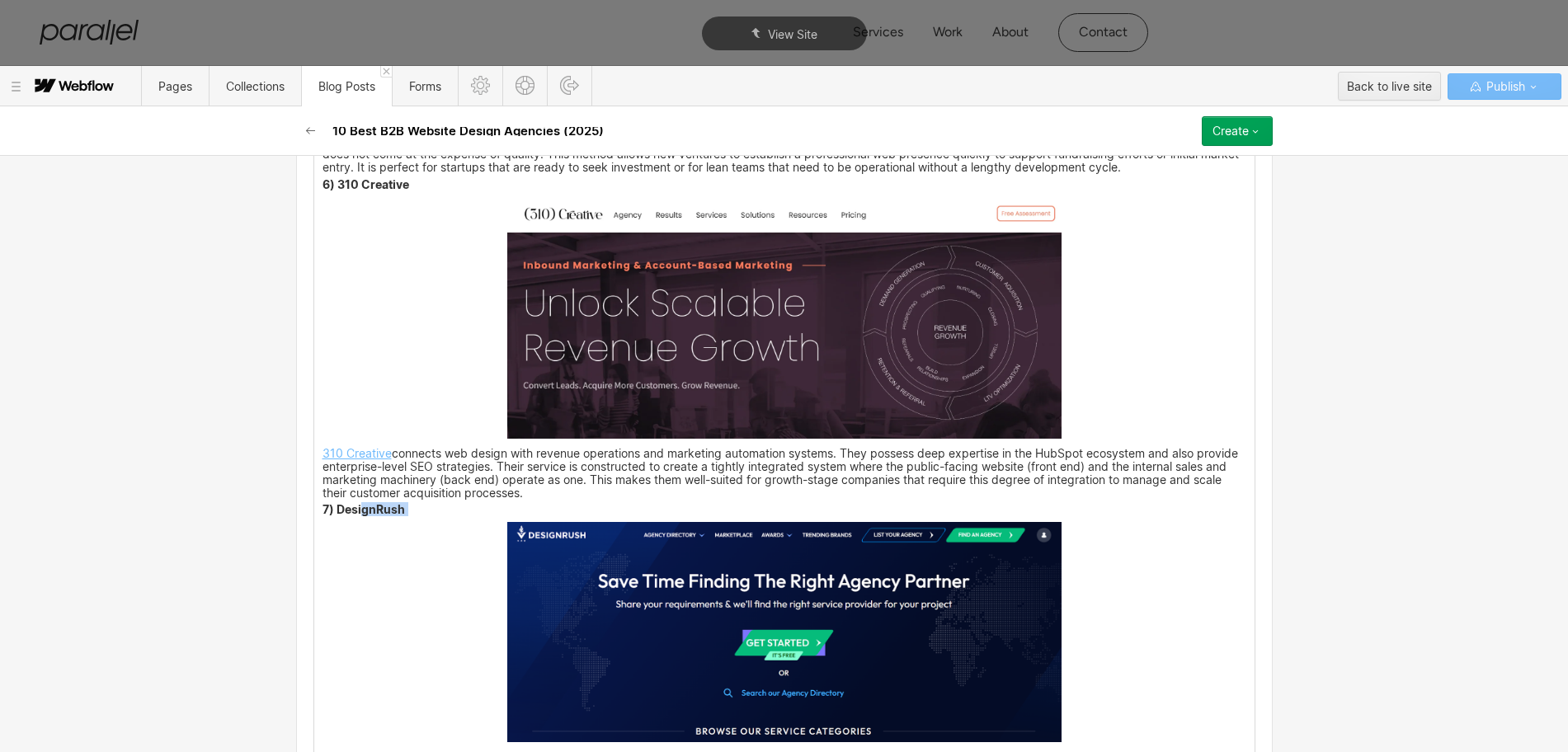
drag, startPoint x: 400, startPoint y: 513, endPoint x: 329, endPoint y: 511, distance: 71.0
click at [329, 511] on p "7) DesignRush" at bounding box center [784, 511] width 924 height 11
copy p "DesignRush"
click at [686, 606] on img at bounding box center [784, 632] width 554 height 220
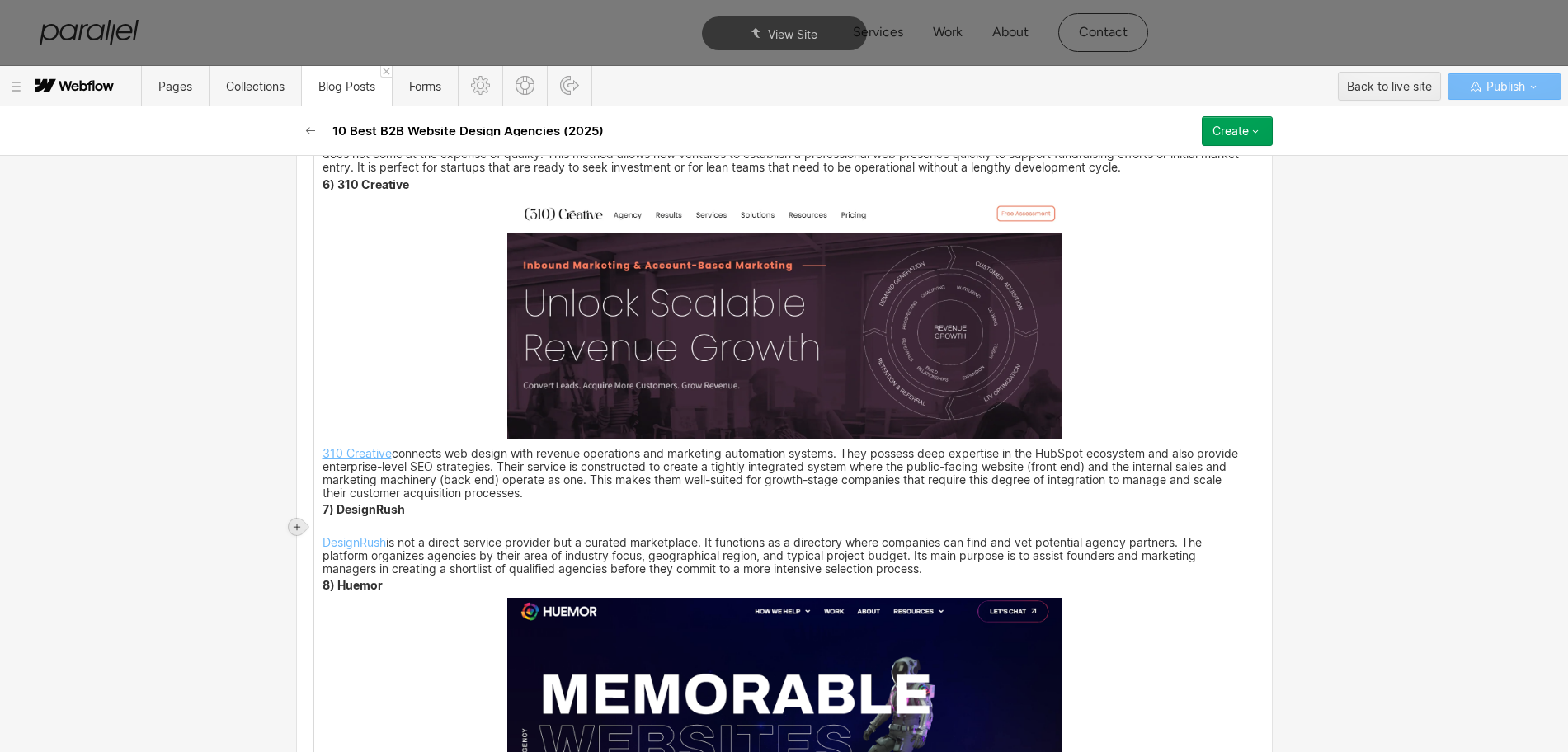
click at [293, 528] on icon at bounding box center [297, 527] width 10 height 10
click at [323, 527] on div at bounding box center [328, 527] width 31 height 26
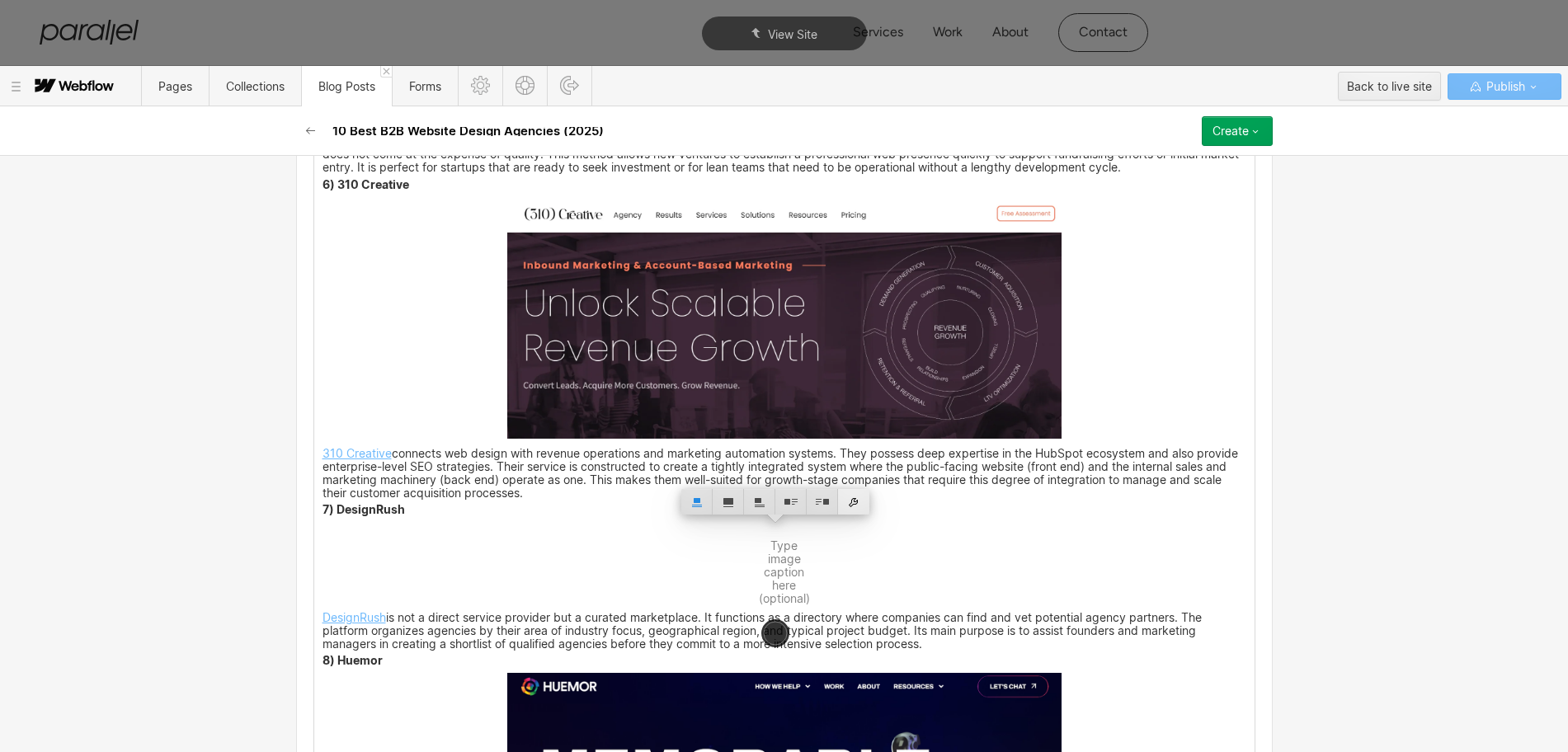
click at [857, 501] on div at bounding box center [854, 502] width 31 height 26
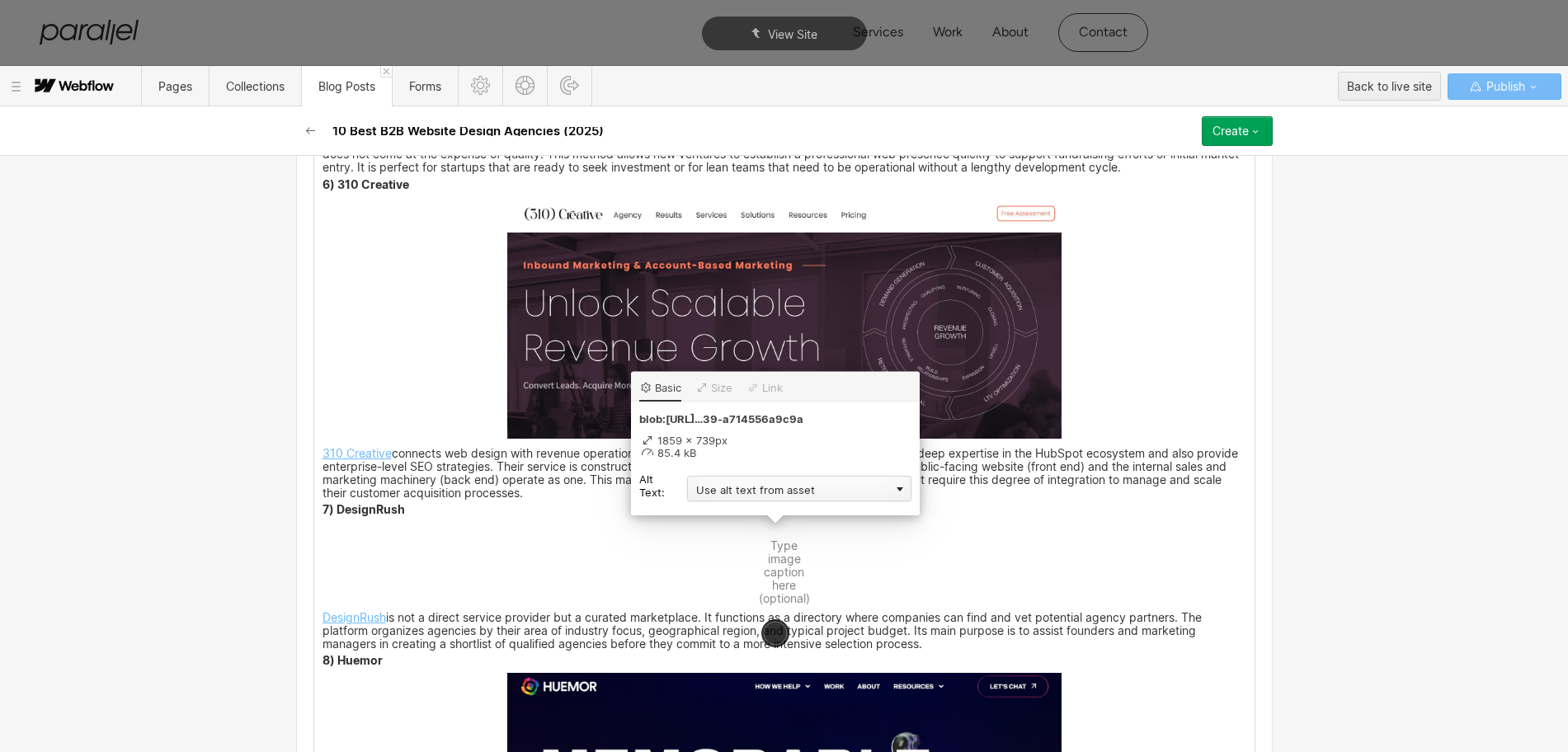
click at [740, 491] on div "Use alt text from asset" at bounding box center [799, 489] width 225 height 26
click at [733, 518] on div "Custom description" at bounding box center [799, 513] width 225 height 20
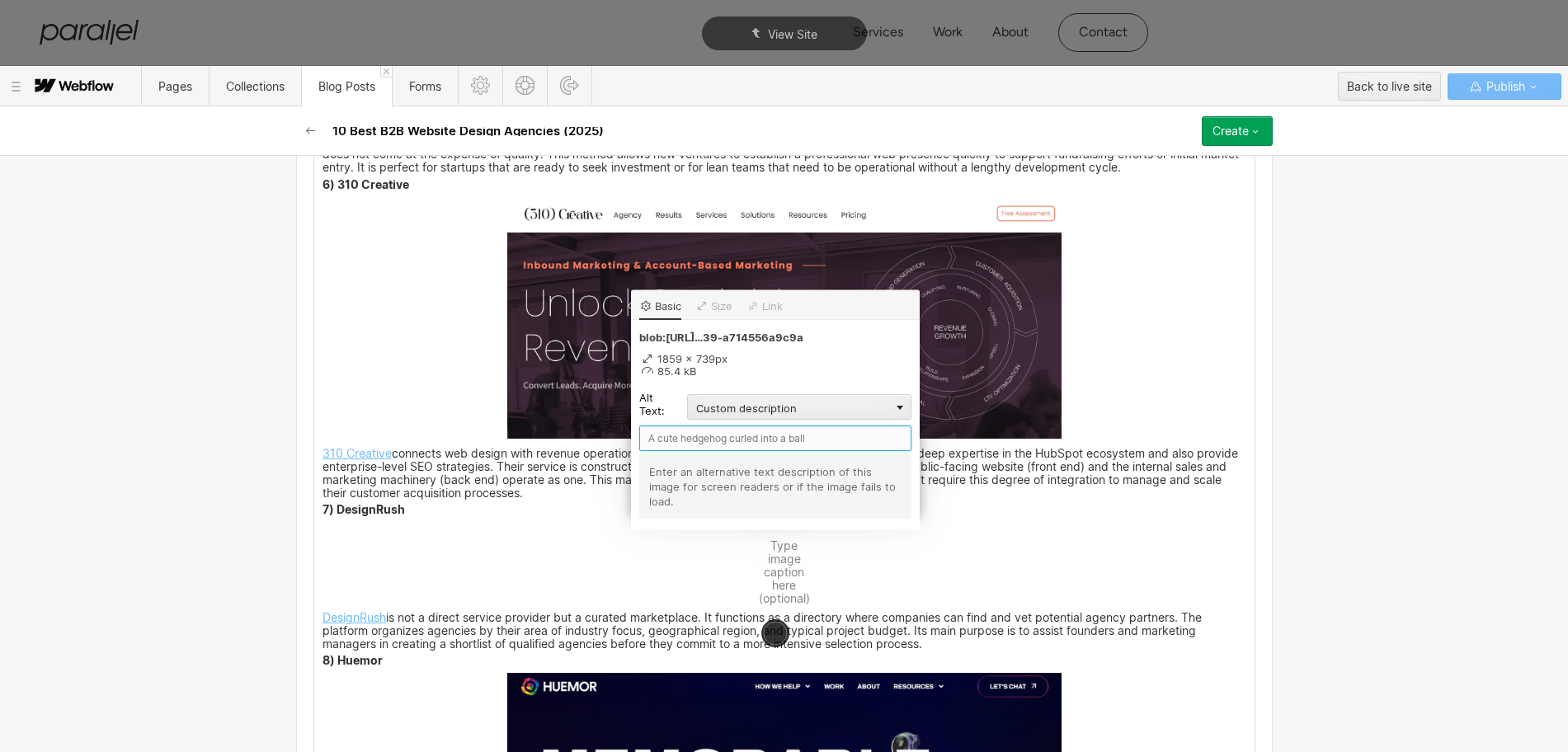
click at [686, 441] on input "text" at bounding box center [775, 439] width 273 height 26
paste input "DesignRush"
type input "DesignRush"
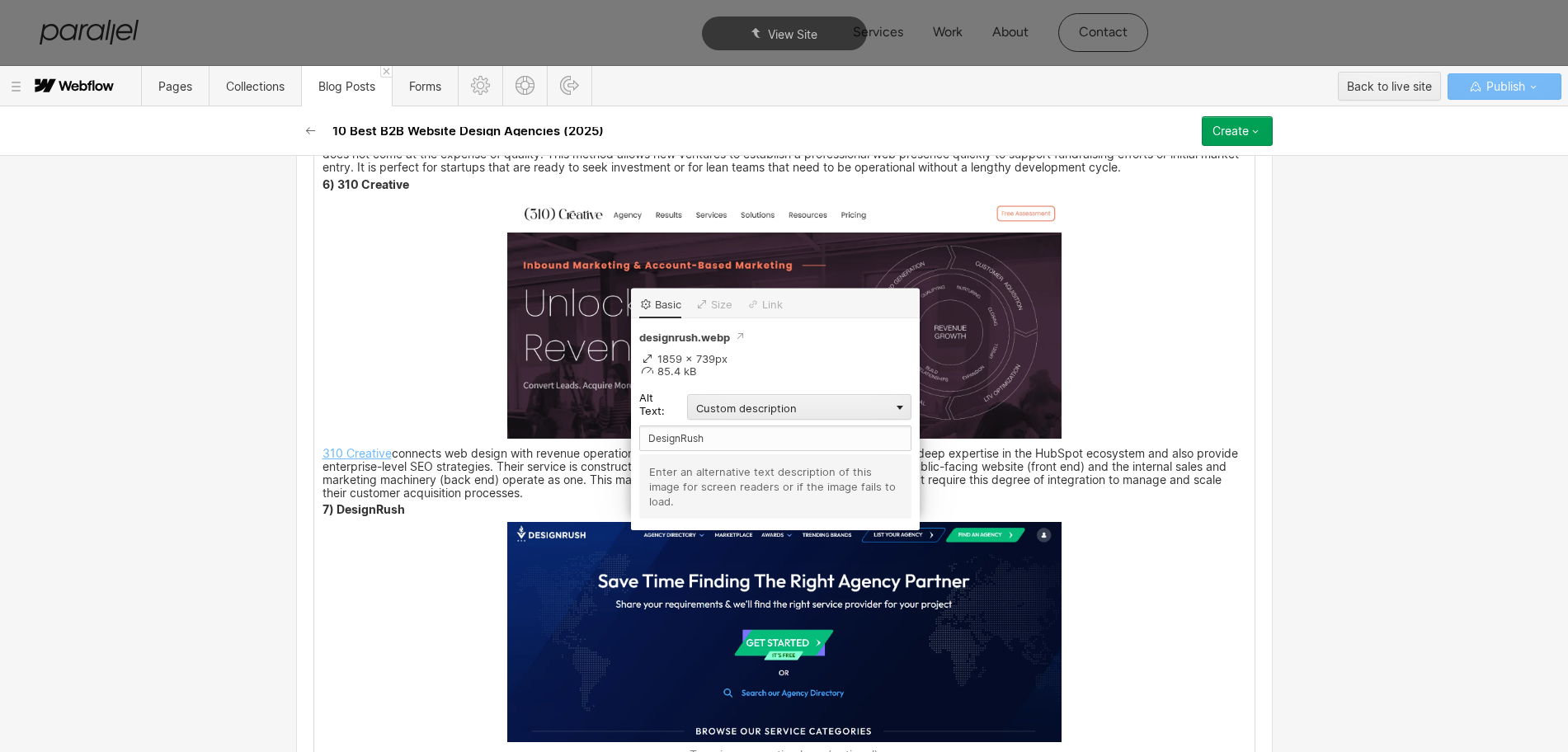
click at [1172, 618] on div "B2B web design has evolved far beyond brochures. Research from Digital Silk rep…" at bounding box center [784, 299] width 941 height 5694
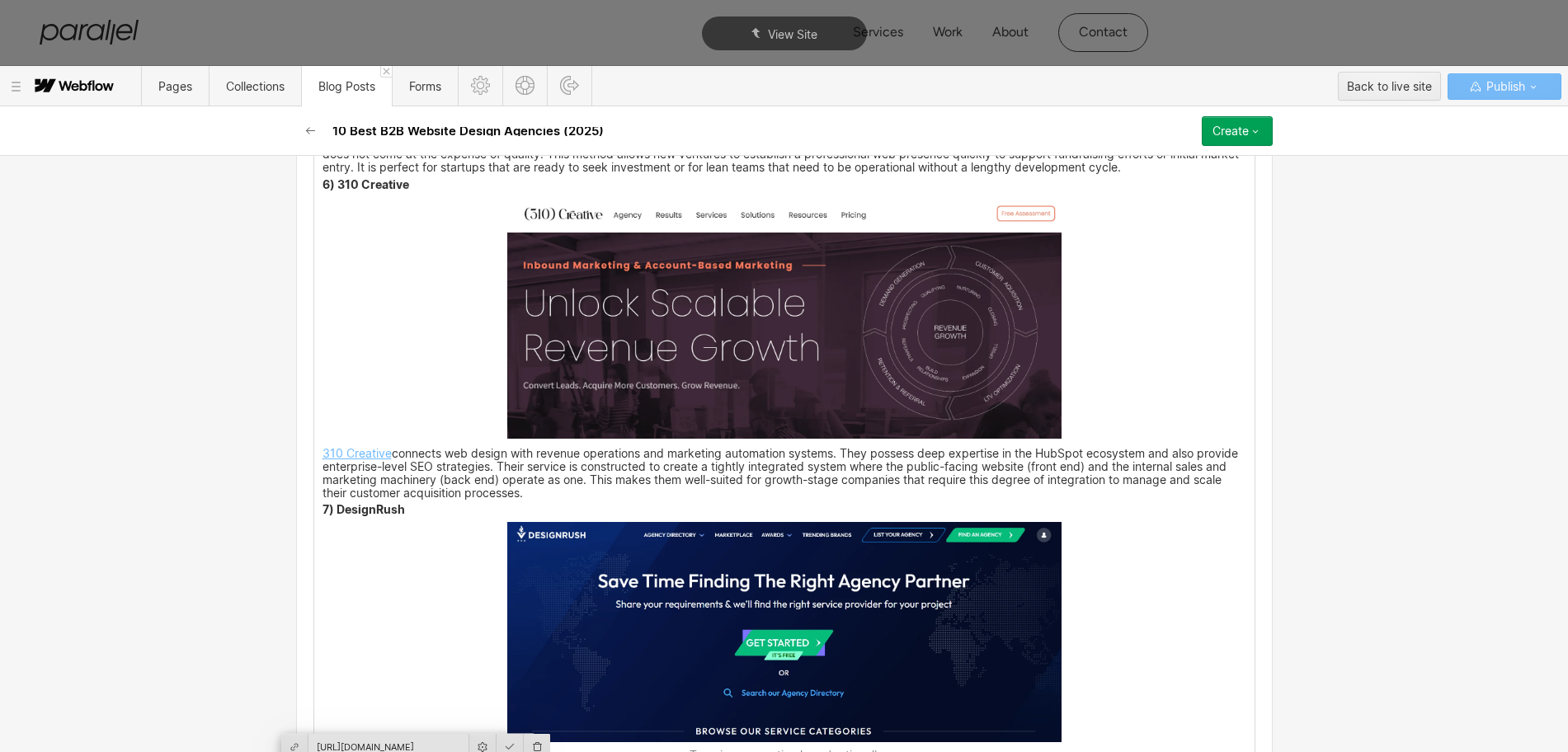
scroll to position [4251, 0]
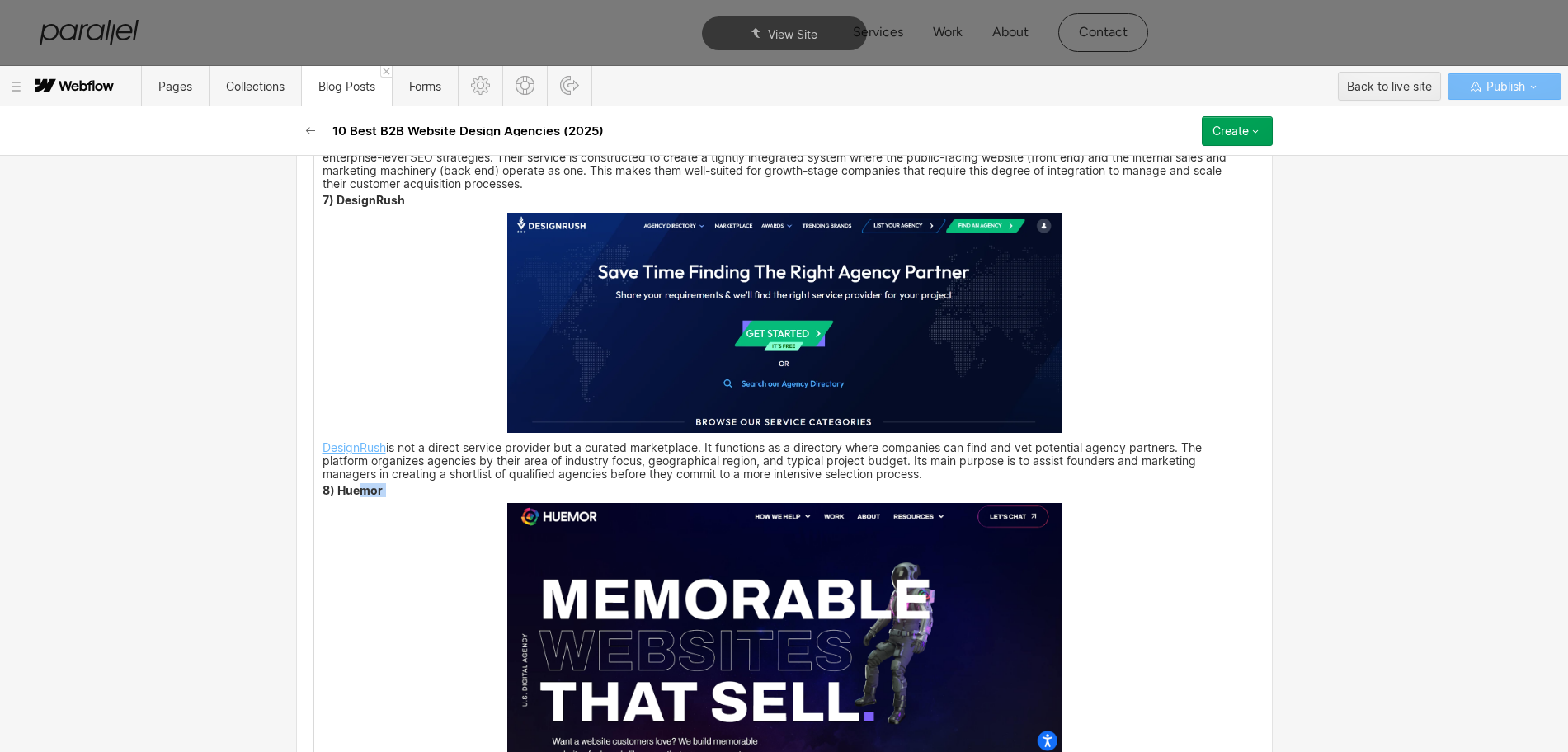
drag, startPoint x: 380, startPoint y: 492, endPoint x: 329, endPoint y: 495, distance: 51.1
click at [329, 495] on p "8) Huemor" at bounding box center [784, 492] width 924 height 11
copy p "Huemor"
click at [704, 615] on img at bounding box center [784, 632] width 554 height 258
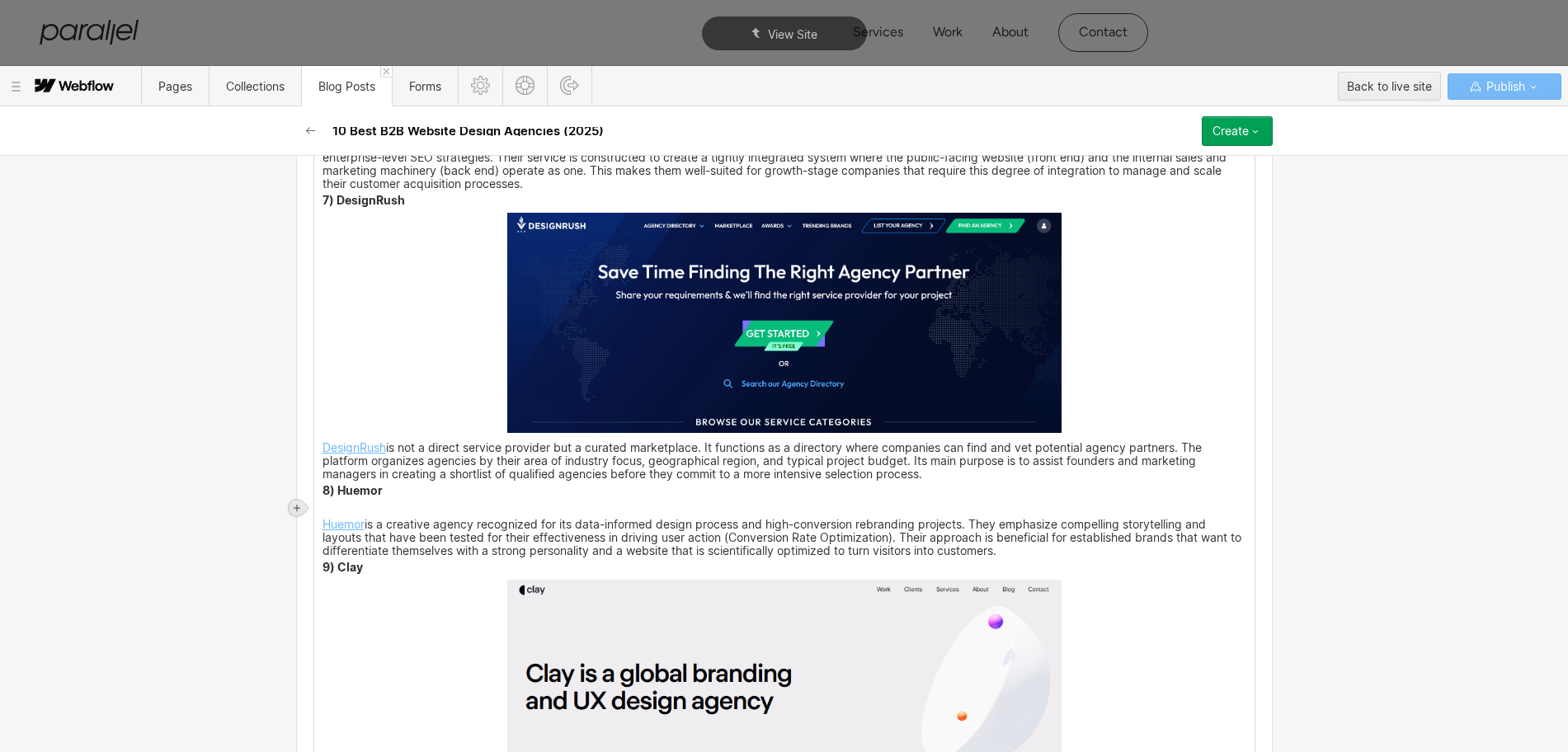
click at [299, 507] on icon at bounding box center [297, 507] width 6 height 6
click at [325, 515] on div at bounding box center [328, 508] width 31 height 26
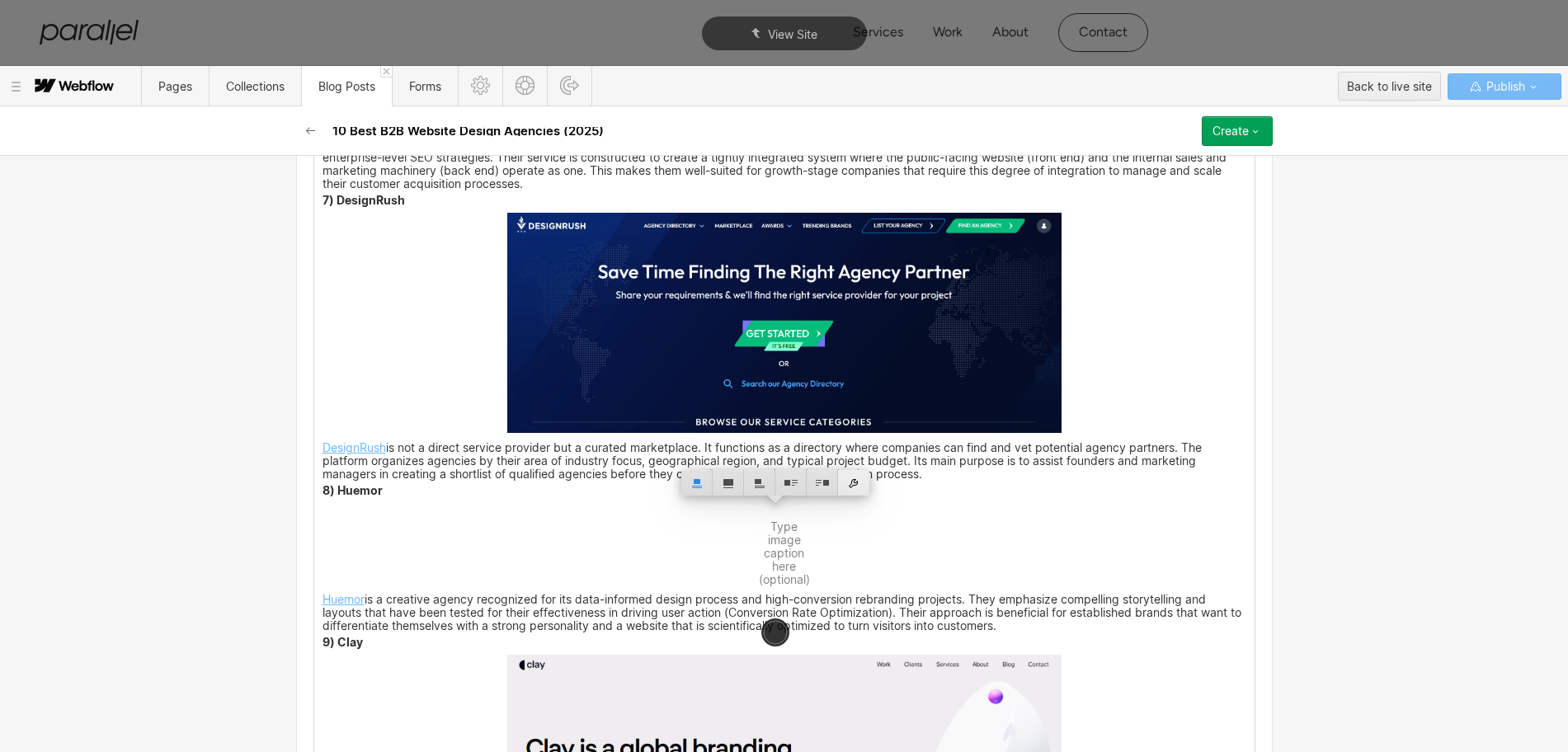
click at [849, 487] on div at bounding box center [854, 483] width 31 height 26
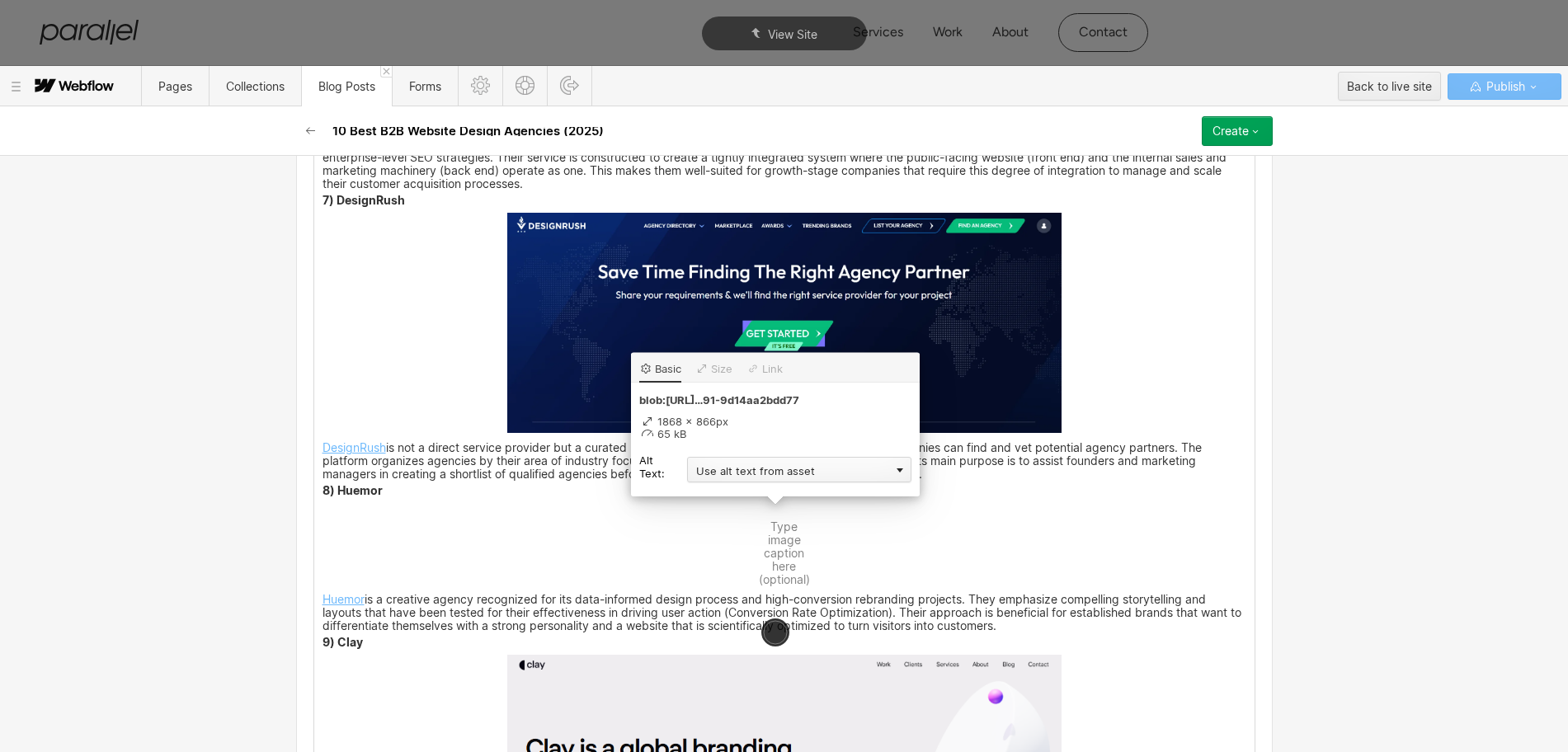
click at [733, 476] on div "Use alt text from asset" at bounding box center [799, 470] width 225 height 26
click at [727, 497] on div "Custom description" at bounding box center [799, 493] width 225 height 20
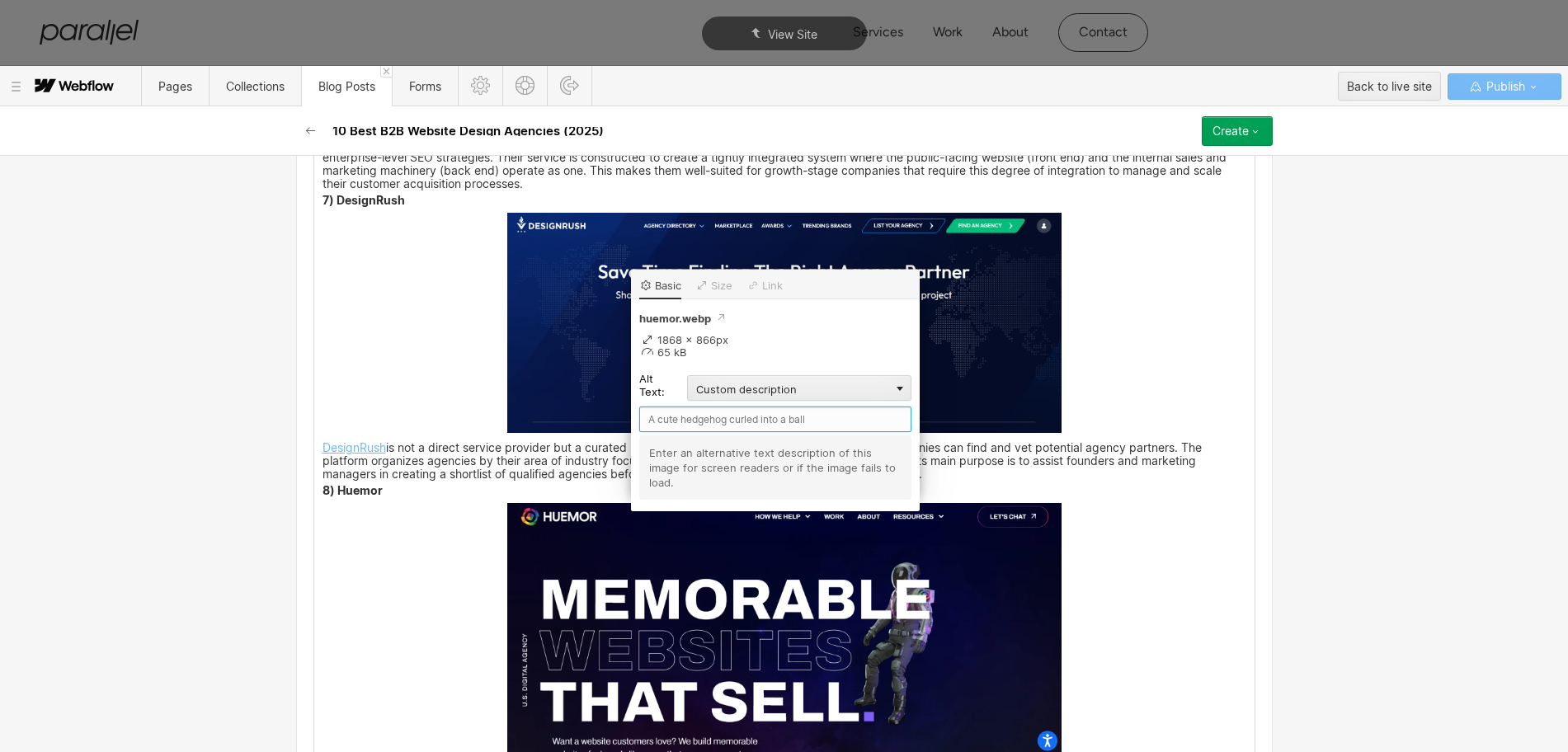
click at [687, 414] on input "text" at bounding box center [775, 419] width 273 height 26
paste input "Huemor"
type input "Huemor"
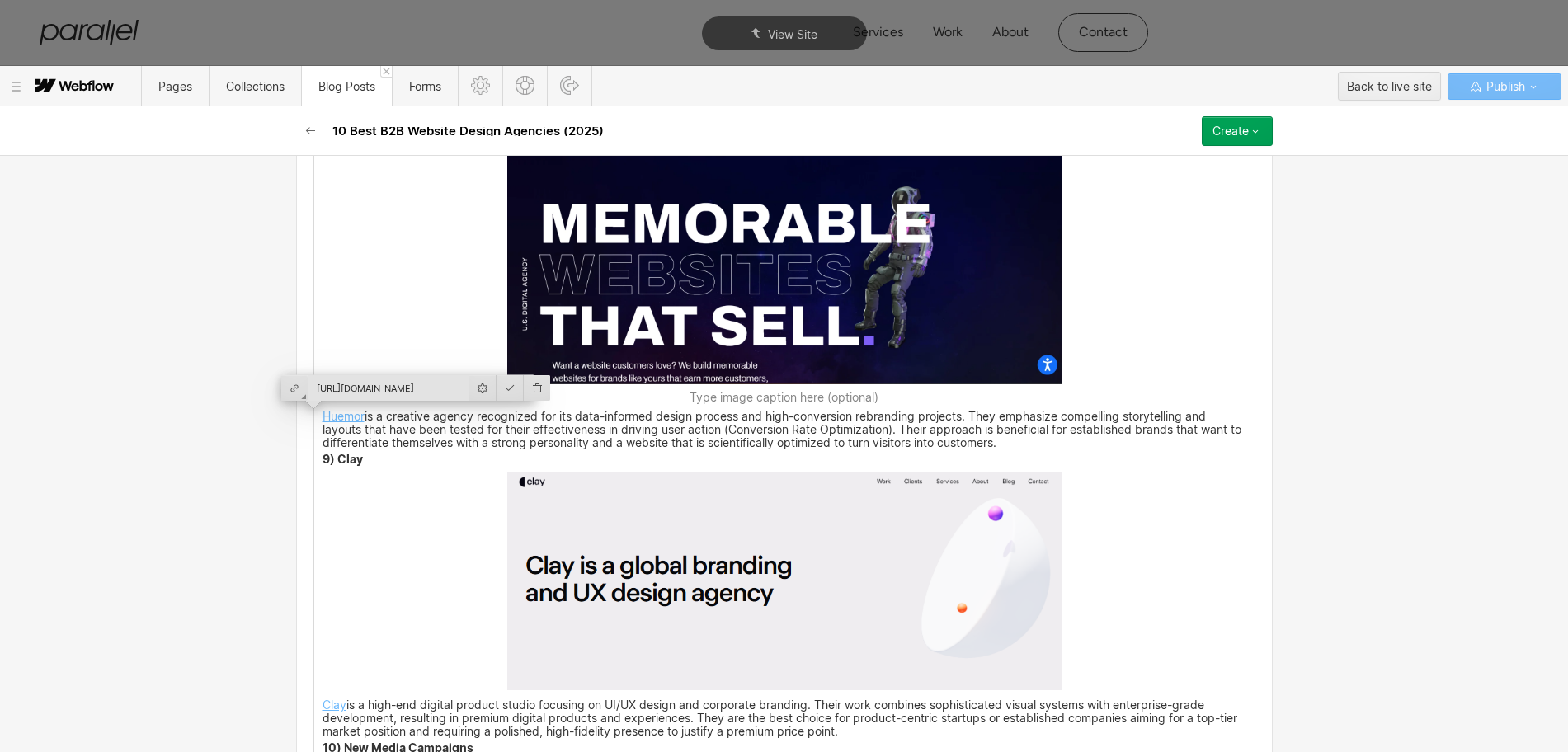
scroll to position [4663, 0]
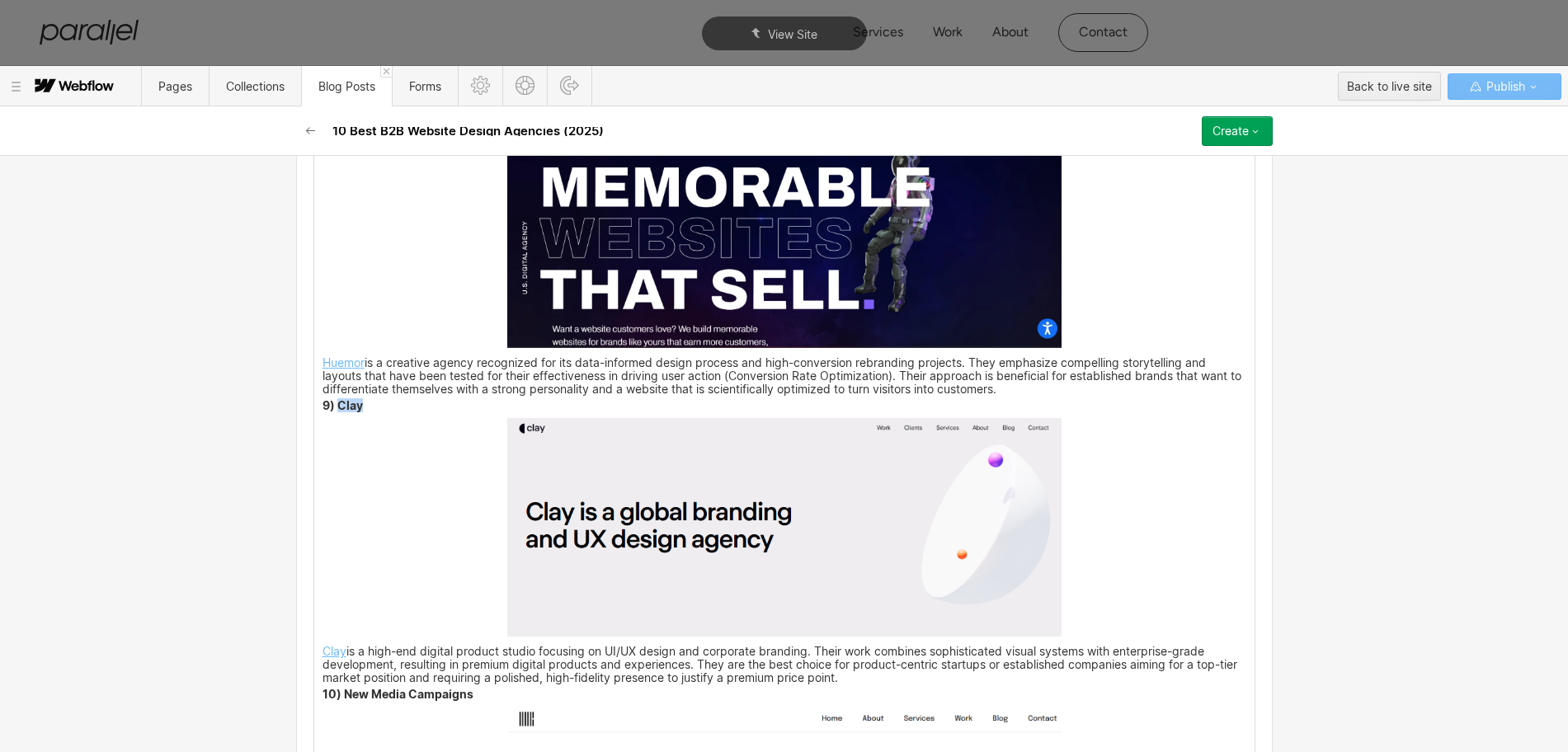
drag, startPoint x: 352, startPoint y: 410, endPoint x: 331, endPoint y: 411, distance: 21.0
click at [331, 411] on strong "9) Clay" at bounding box center [343, 405] width 41 height 14
copy strong "Clay"
click at [704, 530] on img at bounding box center [784, 528] width 554 height 219
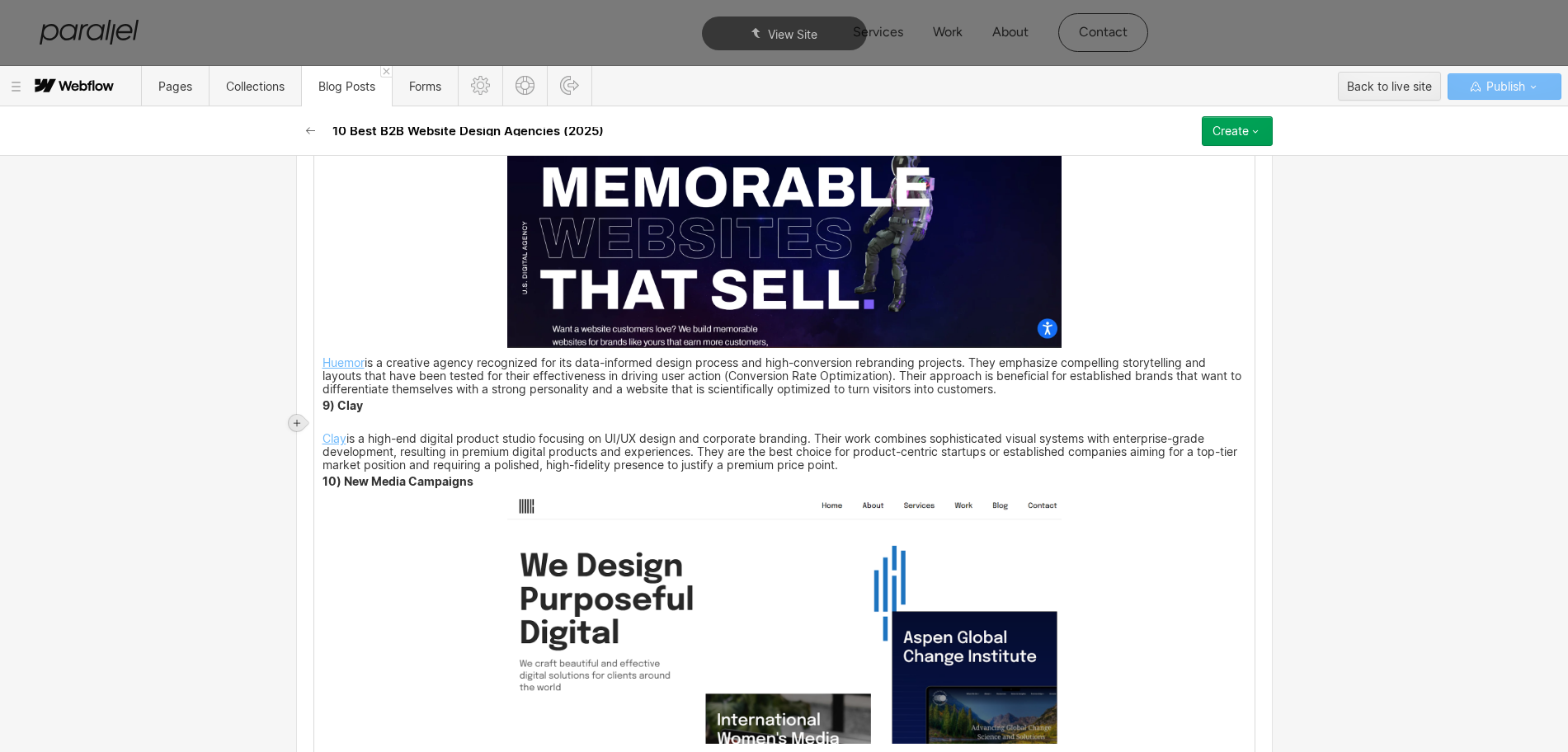
click at [296, 420] on icon at bounding box center [297, 423] width 10 height 10
click at [327, 431] on div at bounding box center [328, 423] width 31 height 26
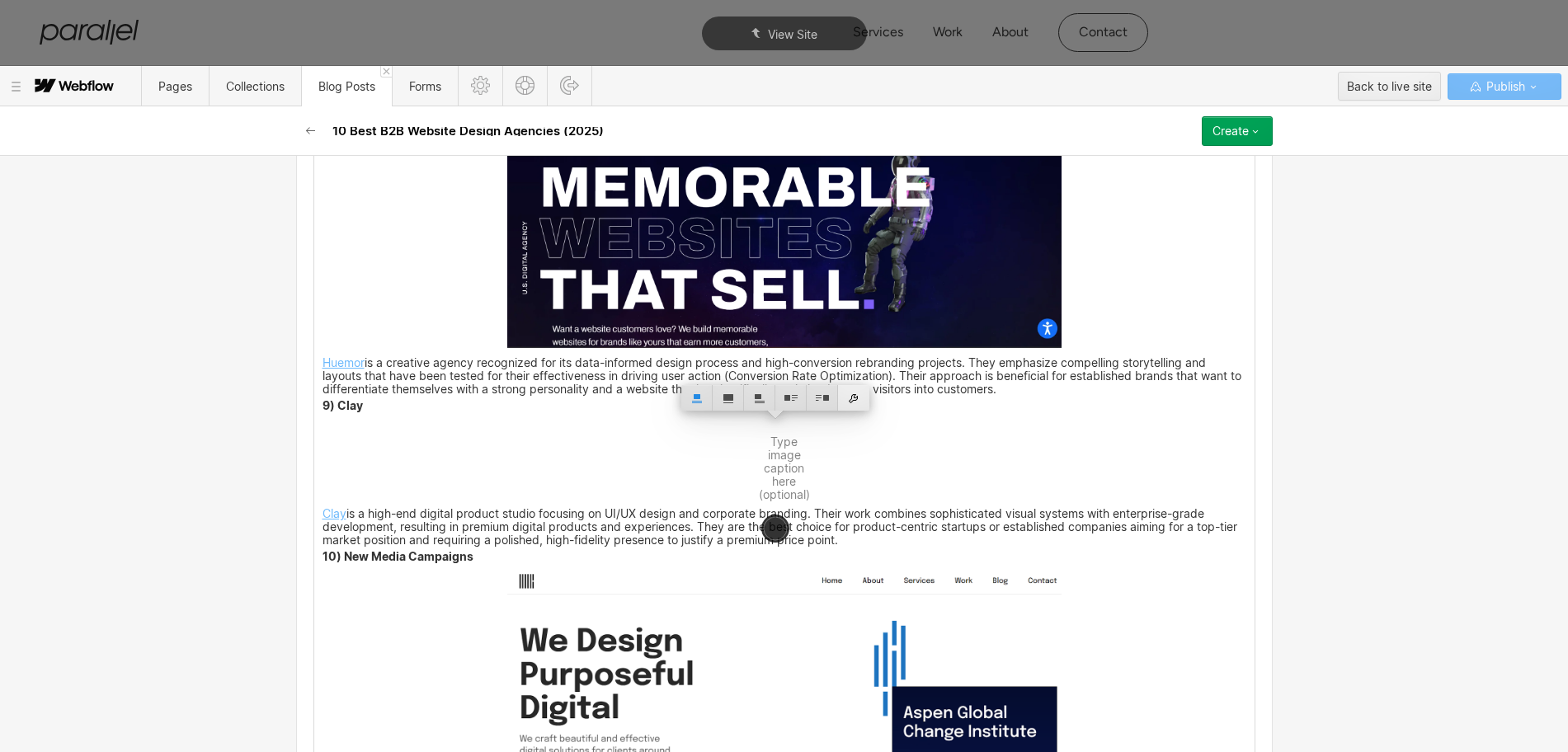
click at [855, 396] on div at bounding box center [854, 398] width 31 height 26
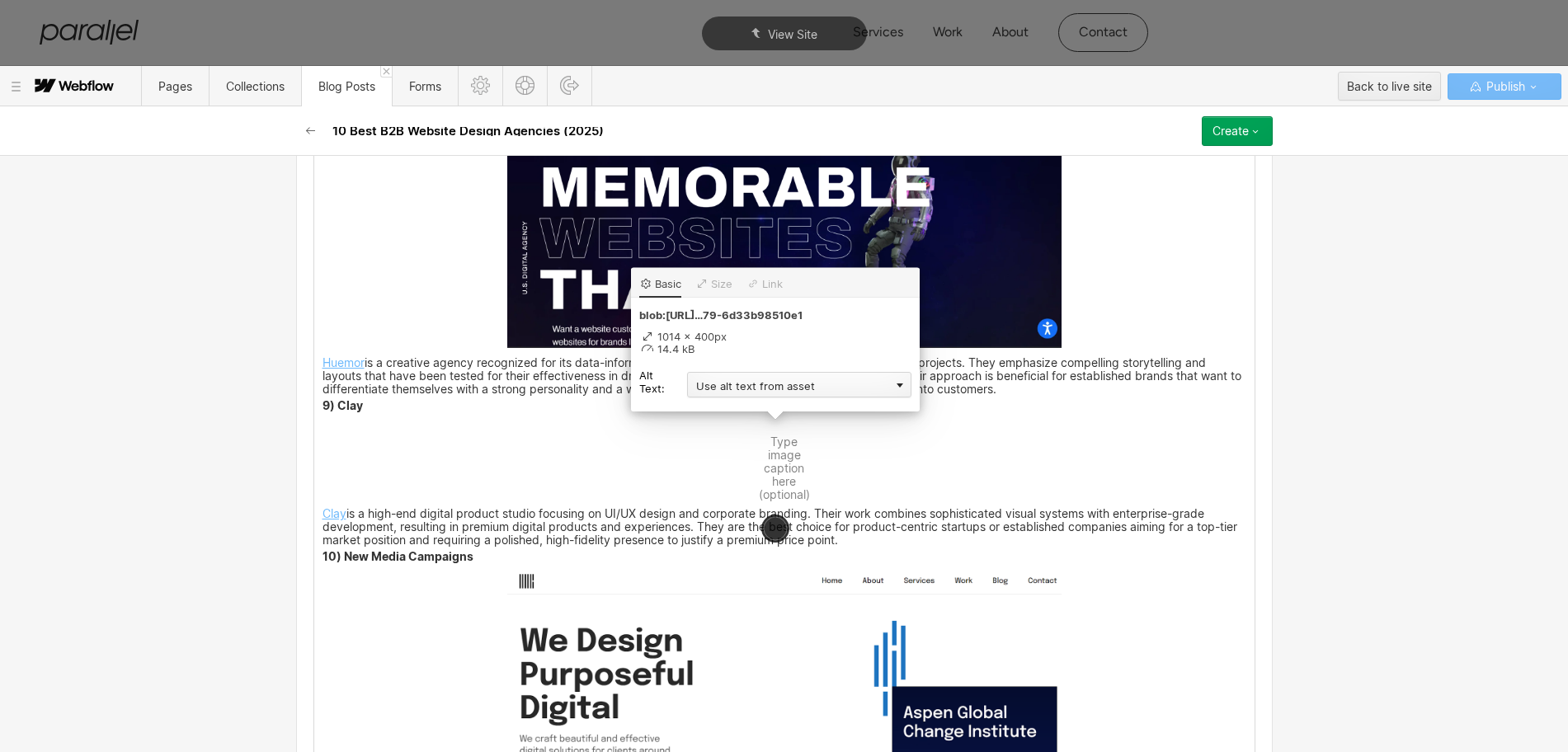
click at [728, 388] on div "Use alt text from asset" at bounding box center [799, 385] width 225 height 26
click at [718, 405] on div "Custom description" at bounding box center [799, 408] width 225 height 20
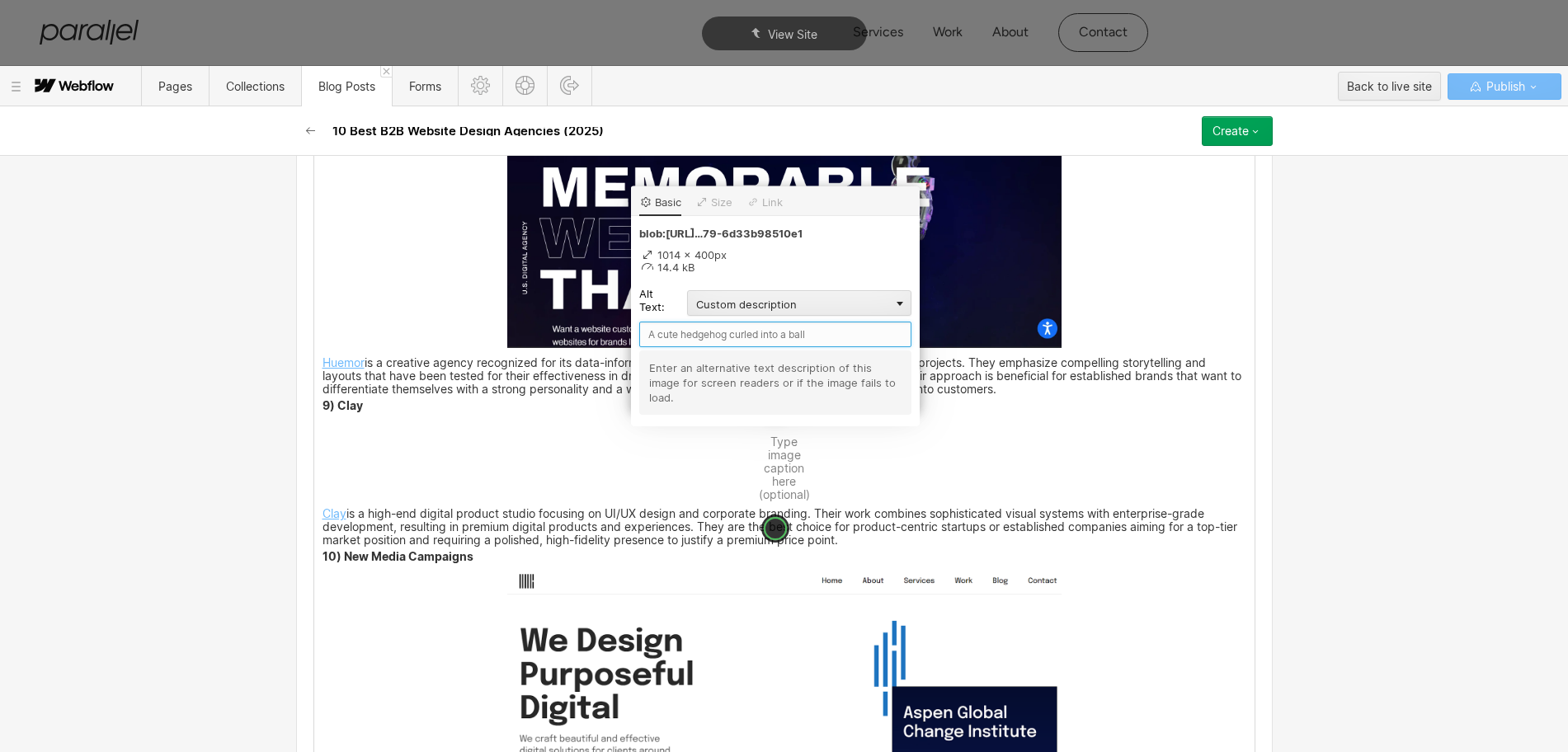
click at [656, 331] on input "text" at bounding box center [775, 334] width 273 height 26
paste input "Clay"
type input "Clay"
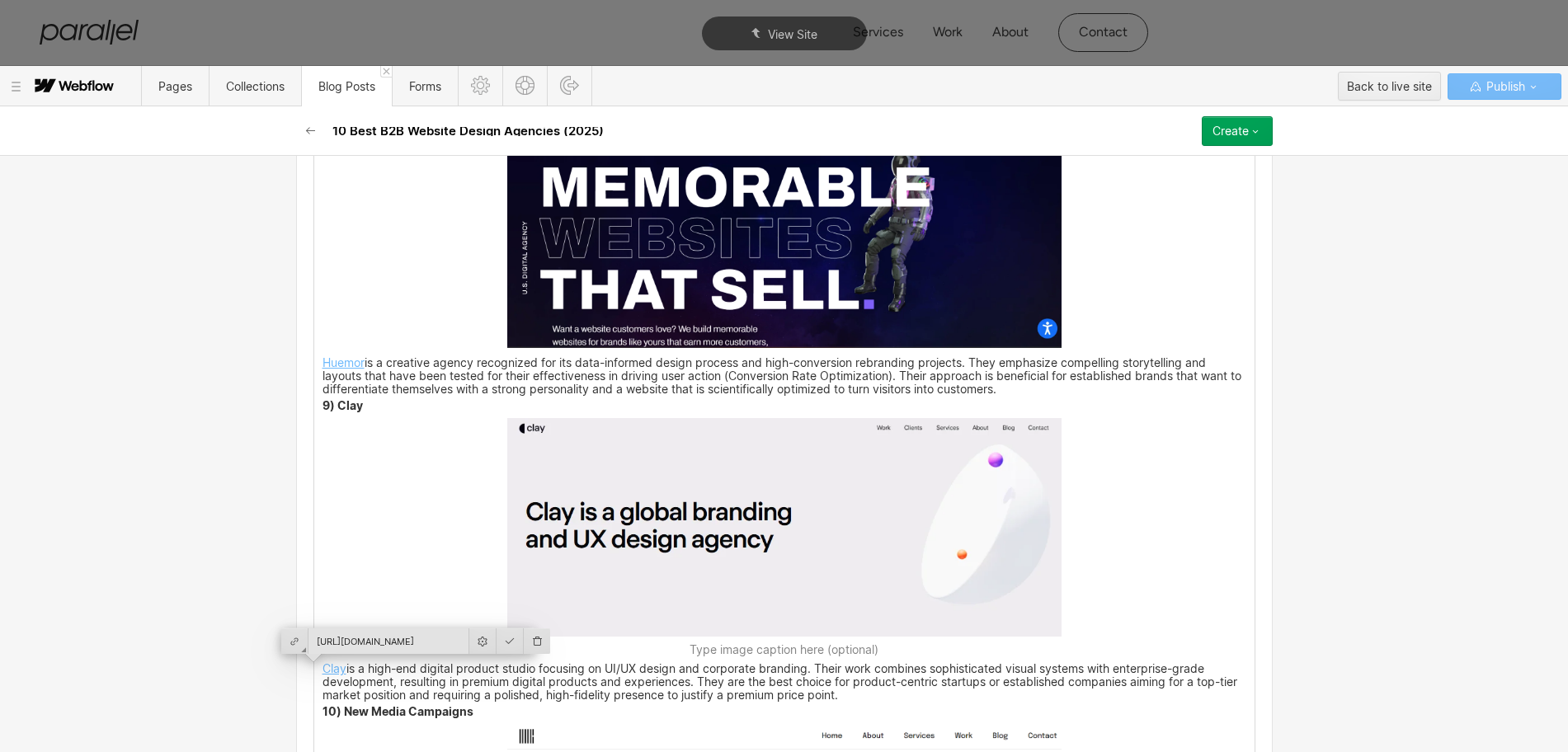
scroll to position [4972, 0]
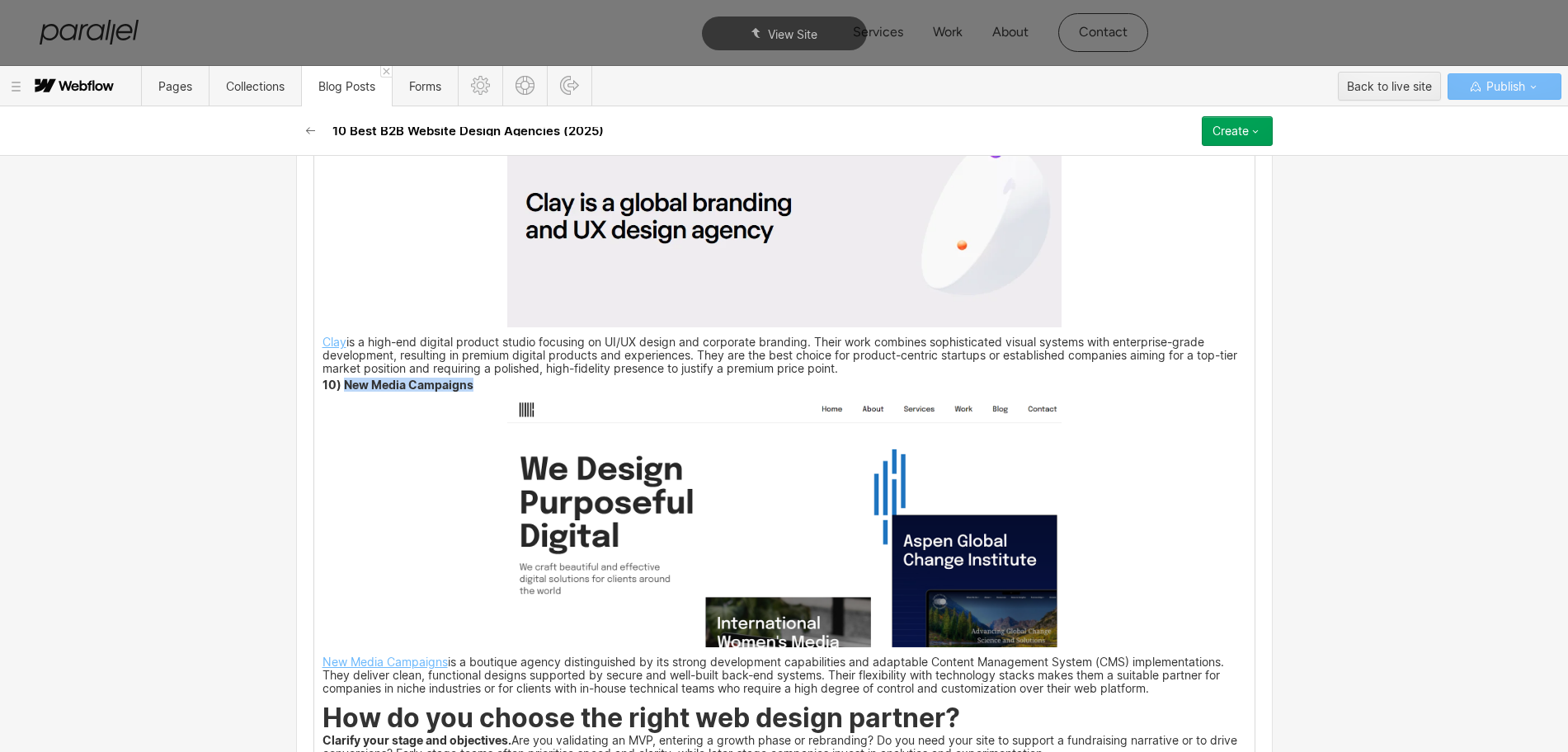
drag, startPoint x: 463, startPoint y: 384, endPoint x: 339, endPoint y: 388, distance: 124.1
click at [339, 388] on strong "10) New Media Campaigns" at bounding box center [397, 384] width 151 height 14
copy strong "New Media Campaigns"
click at [731, 496] on img at bounding box center [784, 522] width 554 height 249
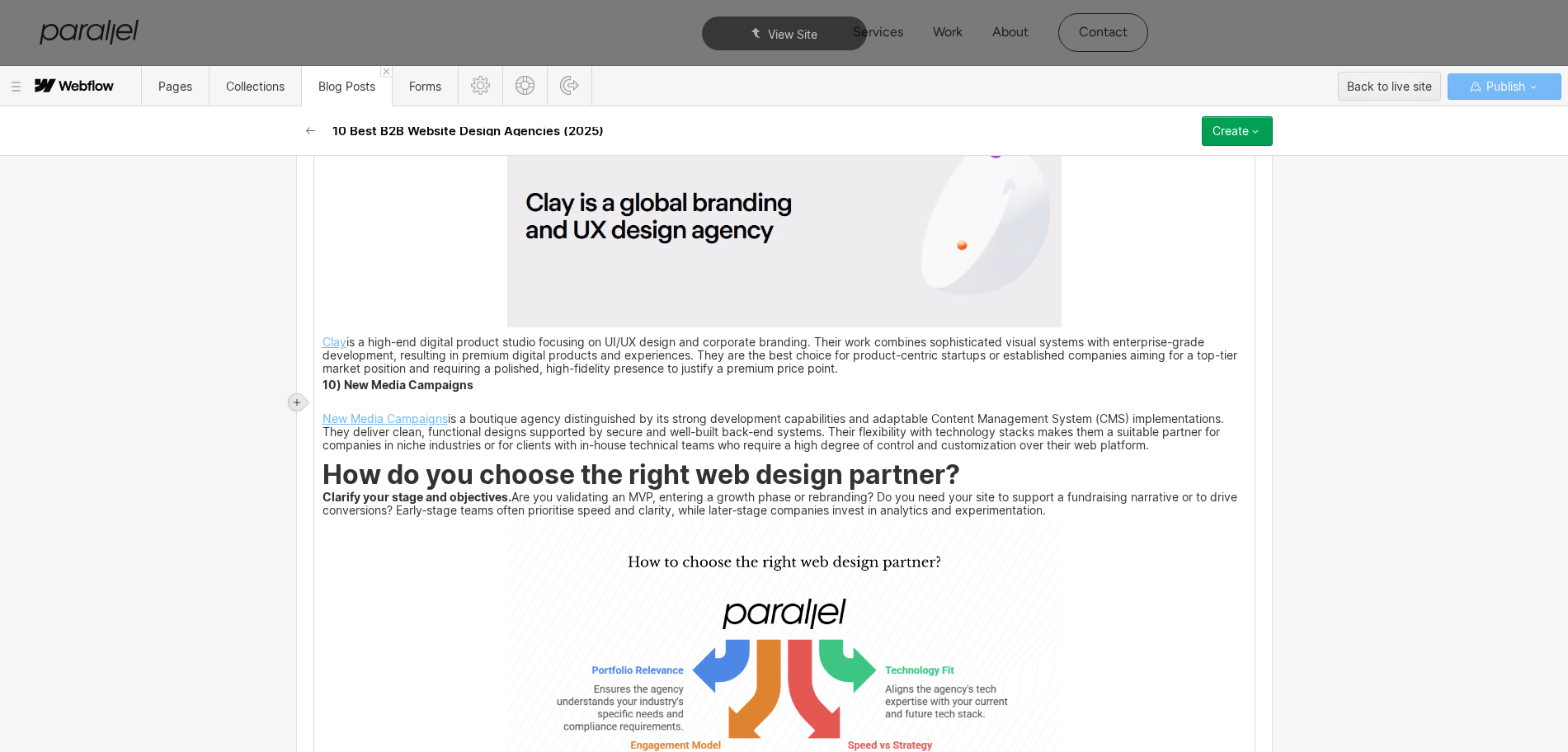
click at [296, 406] on icon at bounding box center [297, 402] width 10 height 10
click at [322, 412] on div at bounding box center [328, 402] width 31 height 26
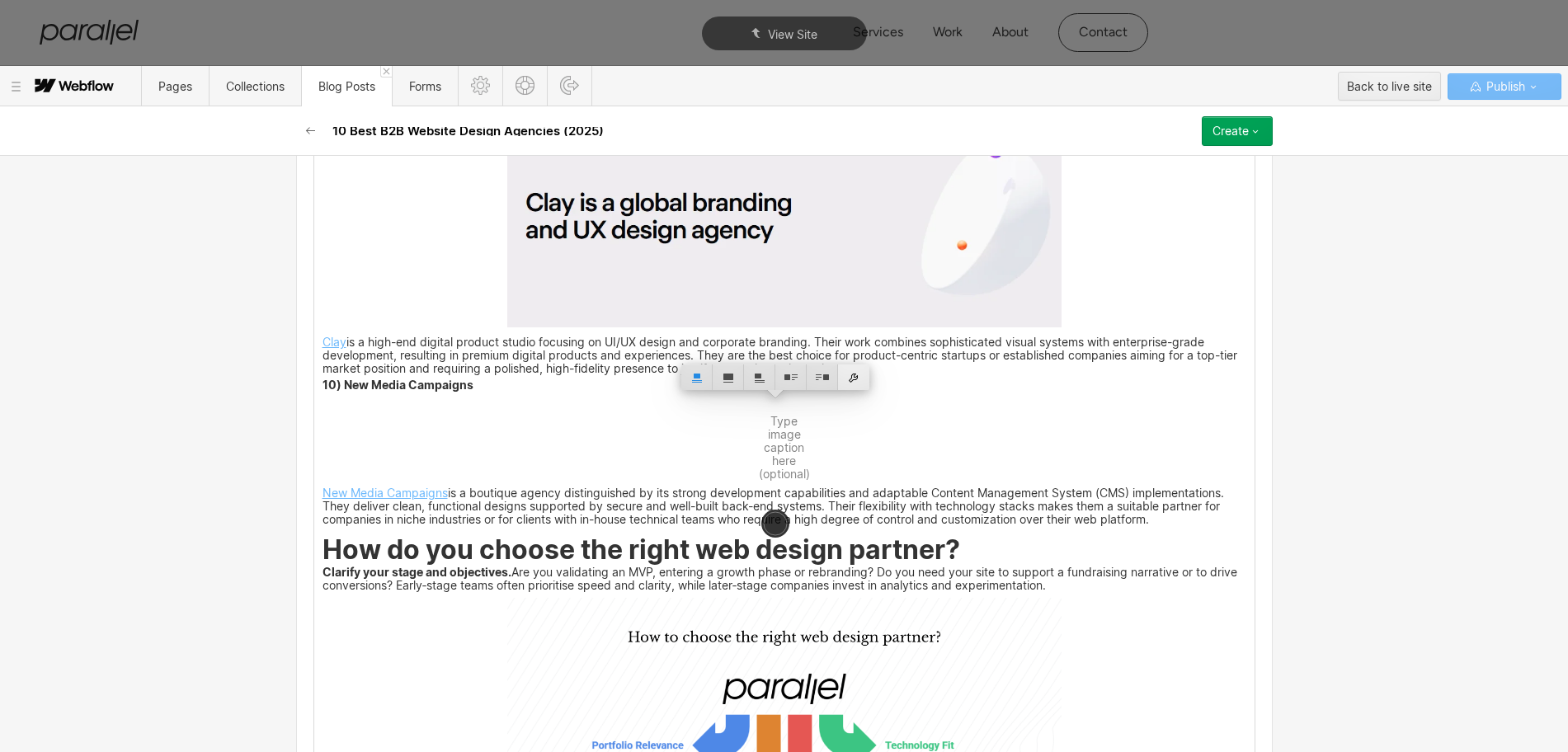
click at [849, 381] on div at bounding box center [854, 378] width 31 height 26
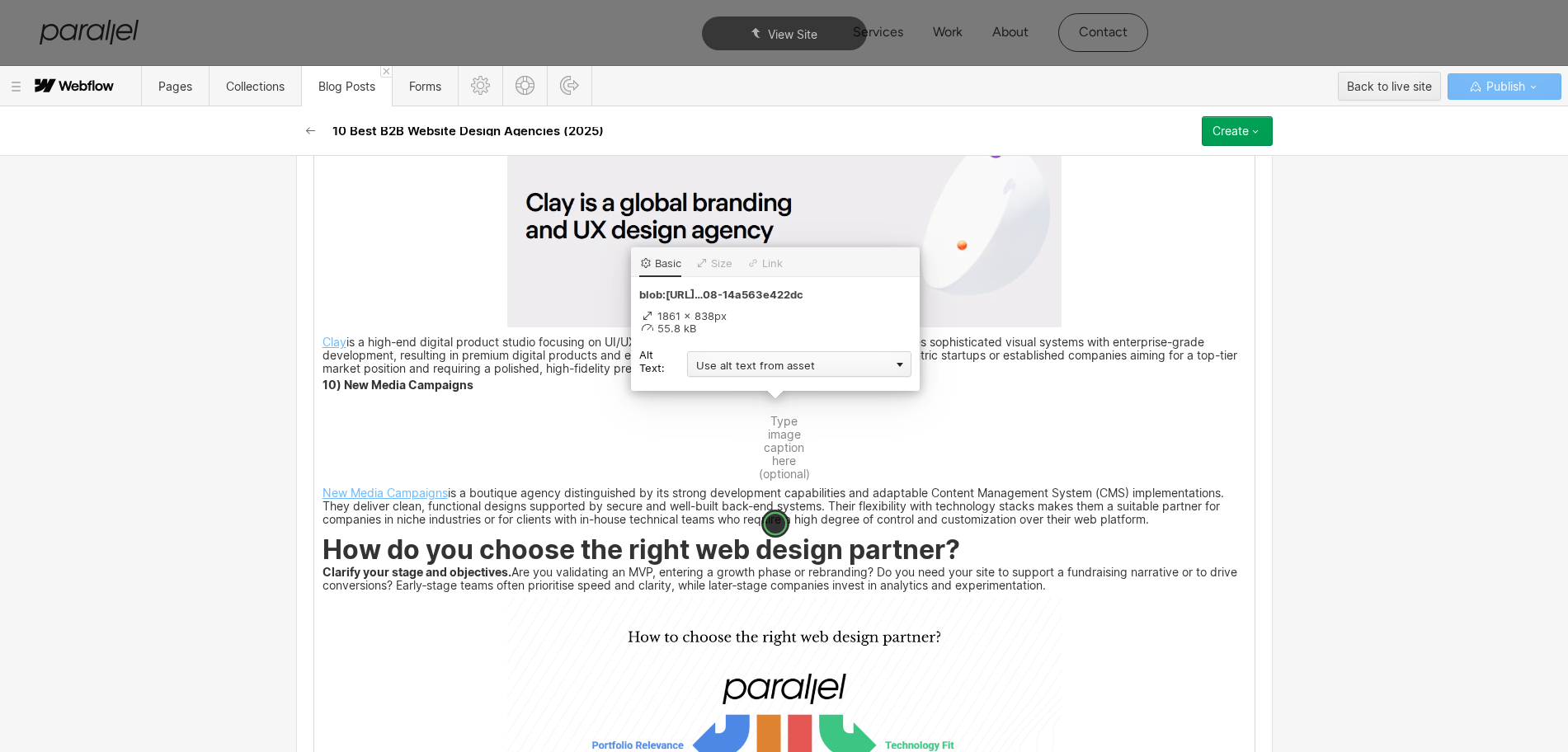
click at [704, 369] on div "Use alt text from asset" at bounding box center [799, 364] width 225 height 26
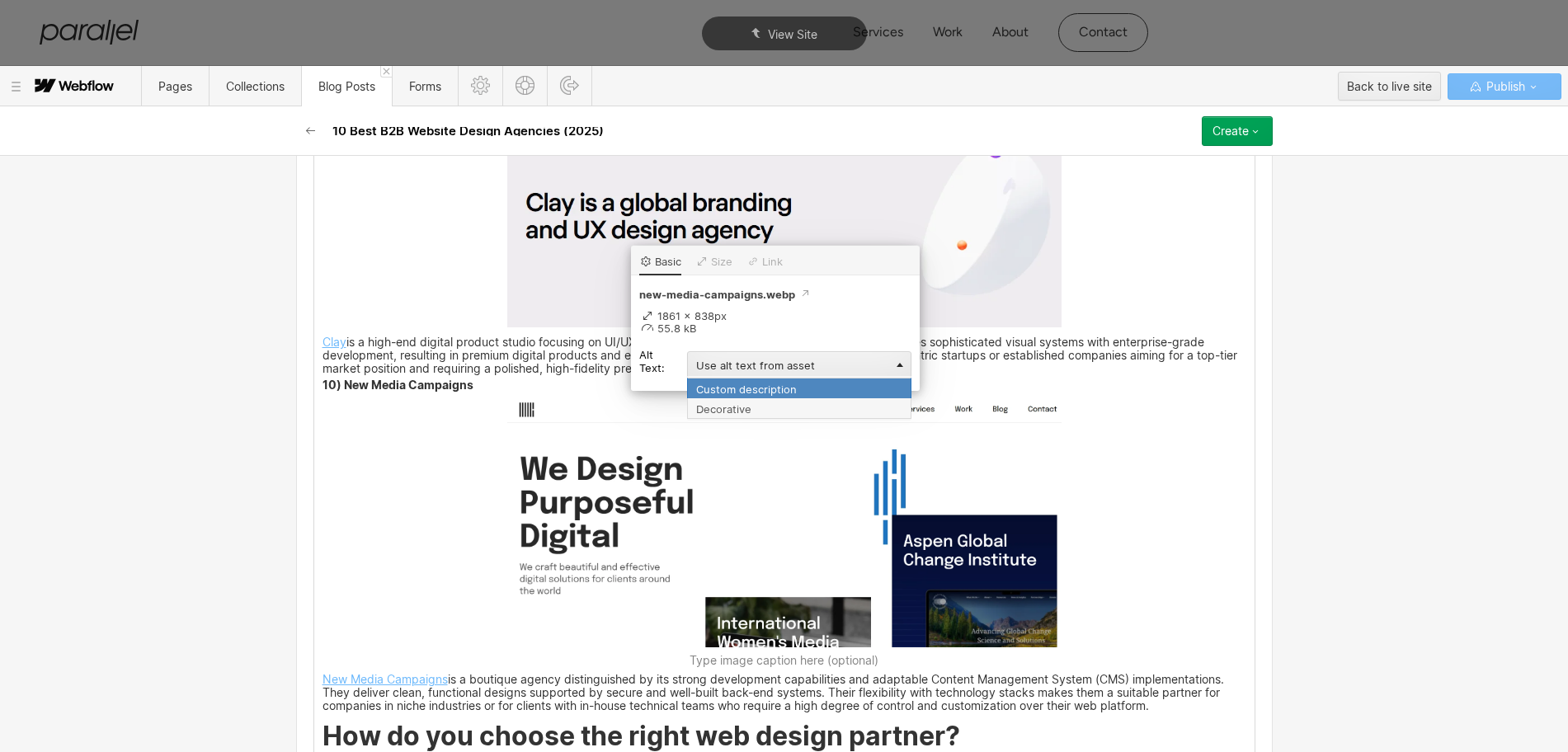
click at [709, 390] on div "Custom description" at bounding box center [799, 388] width 225 height 20
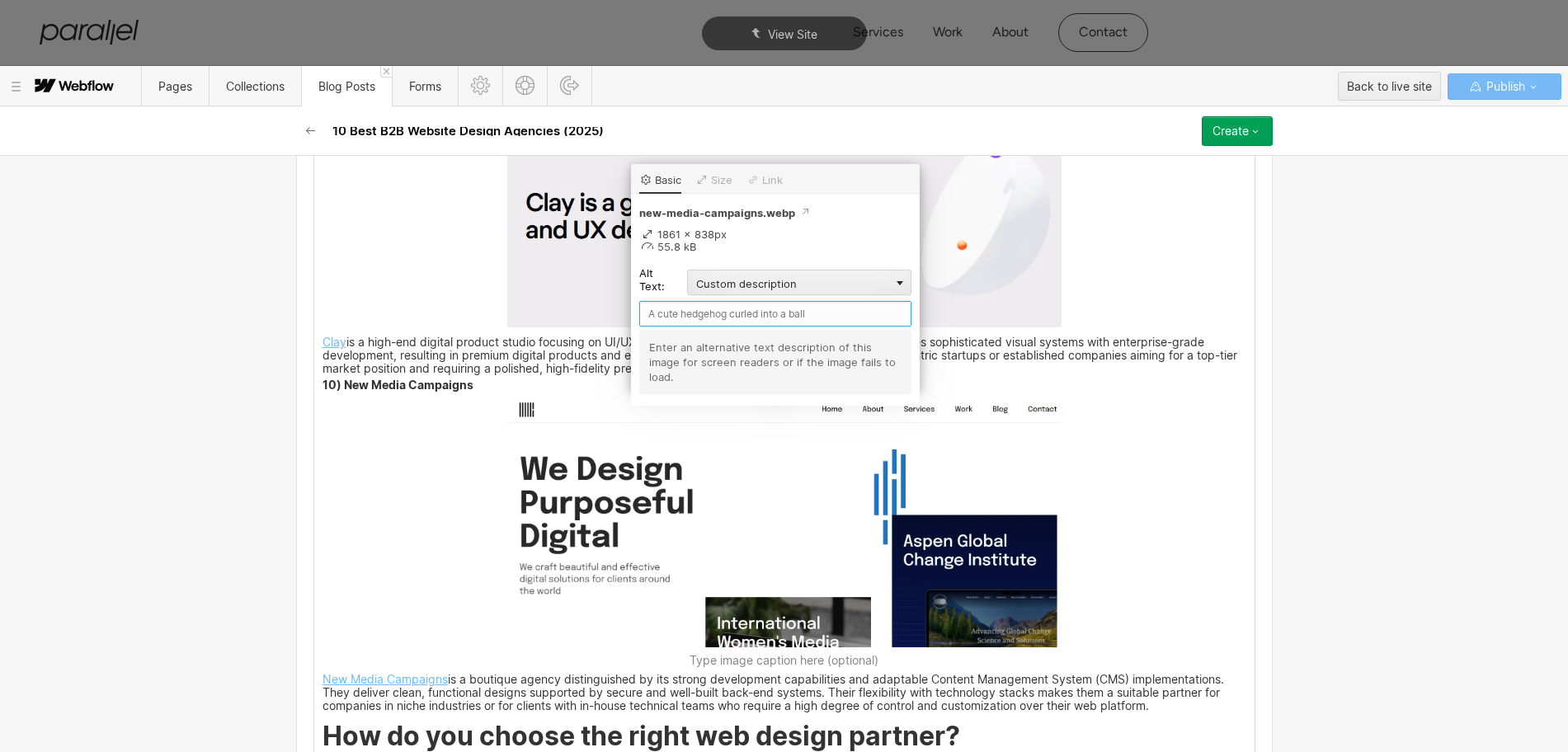
click at [685, 314] on input "text" at bounding box center [775, 314] width 273 height 26
paste input "New Media Campaigns"
type input "New Media Campaigns"
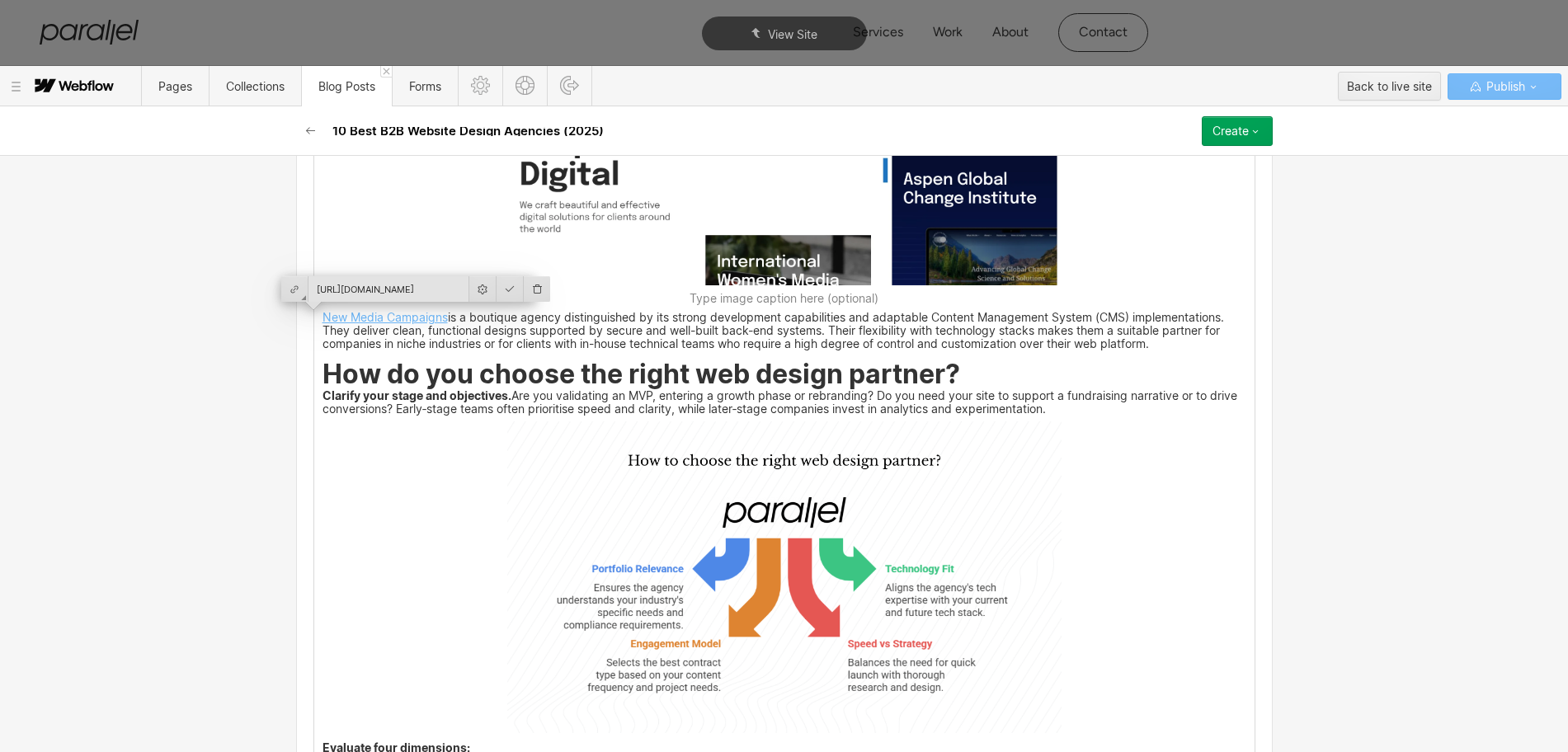
scroll to position [5385, 0]
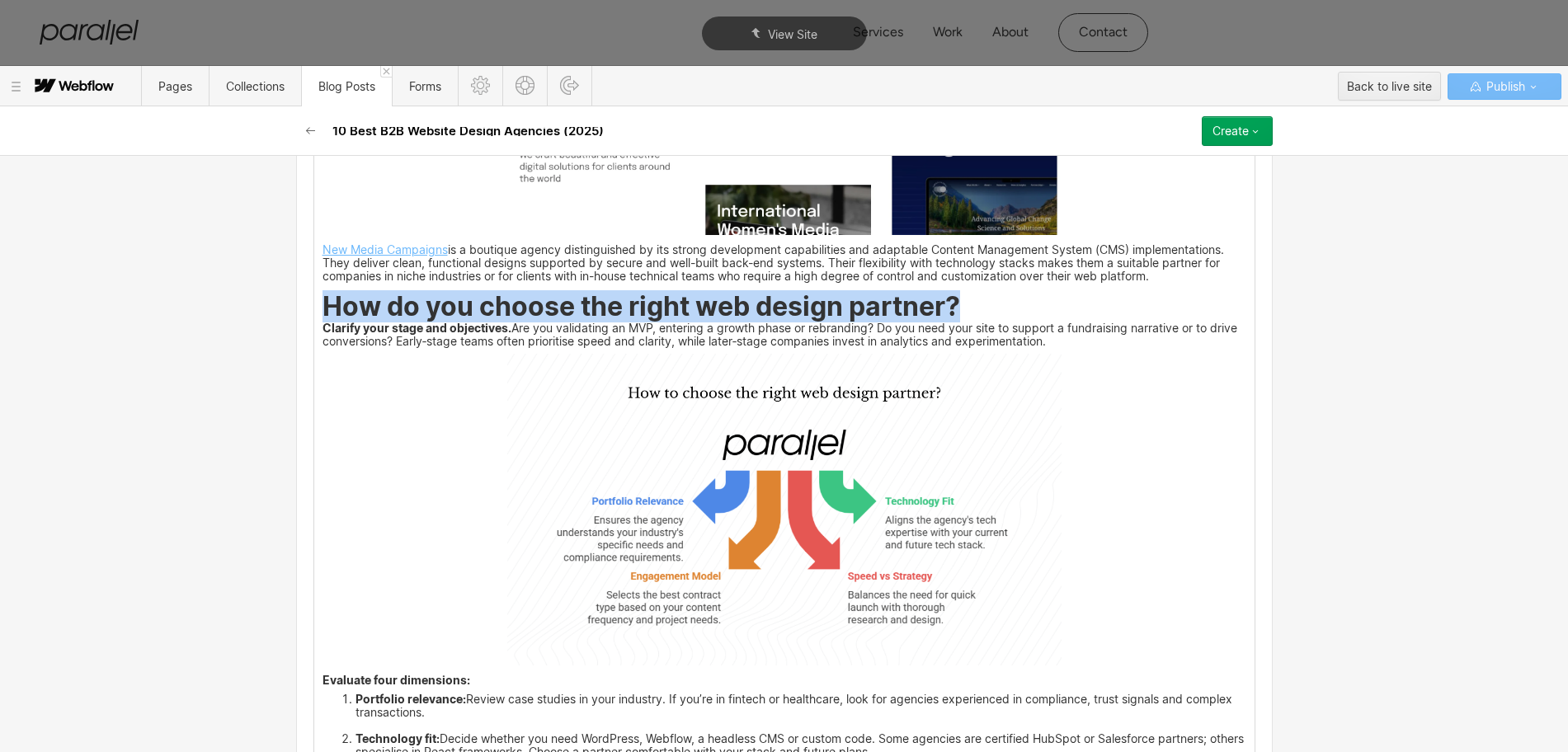
drag, startPoint x: 311, startPoint y: 302, endPoint x: 954, endPoint y: 305, distance: 643.0
copy strong "How do you choose the right web design partner?"
click at [843, 498] on img at bounding box center [784, 509] width 554 height 311
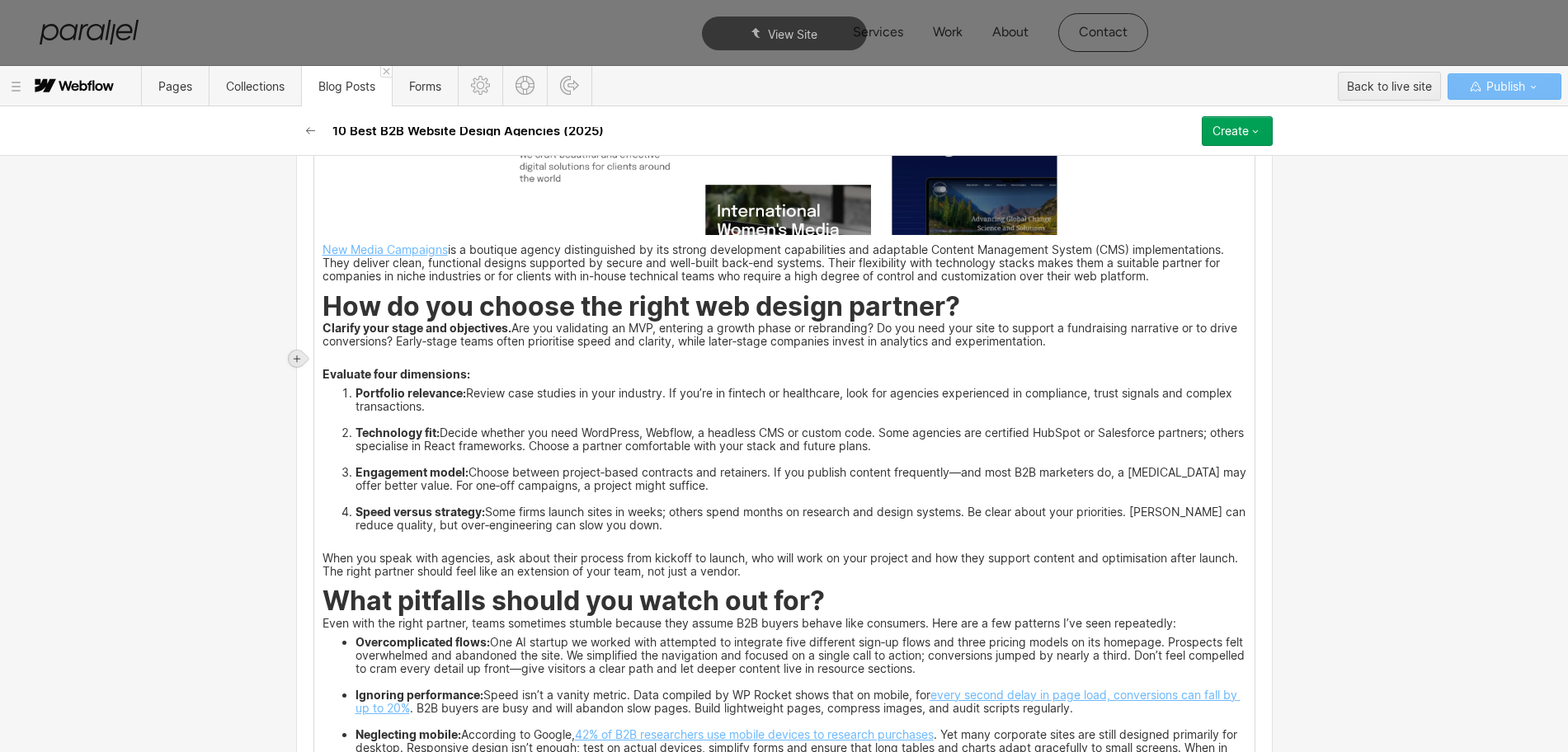
click at [294, 357] on icon at bounding box center [297, 358] width 10 height 10
click at [329, 359] on div at bounding box center [328, 358] width 31 height 26
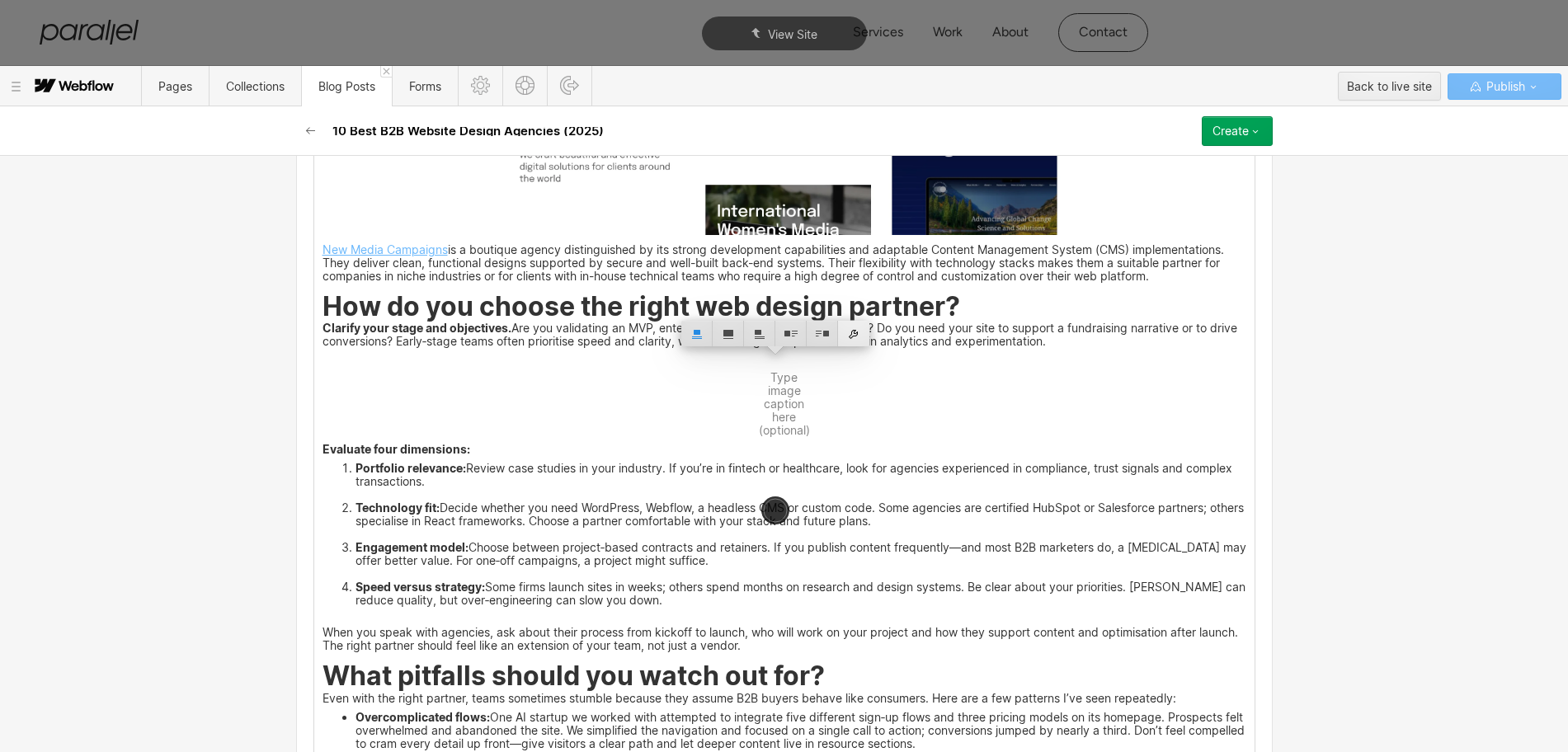
click at [858, 336] on div at bounding box center [854, 334] width 31 height 26
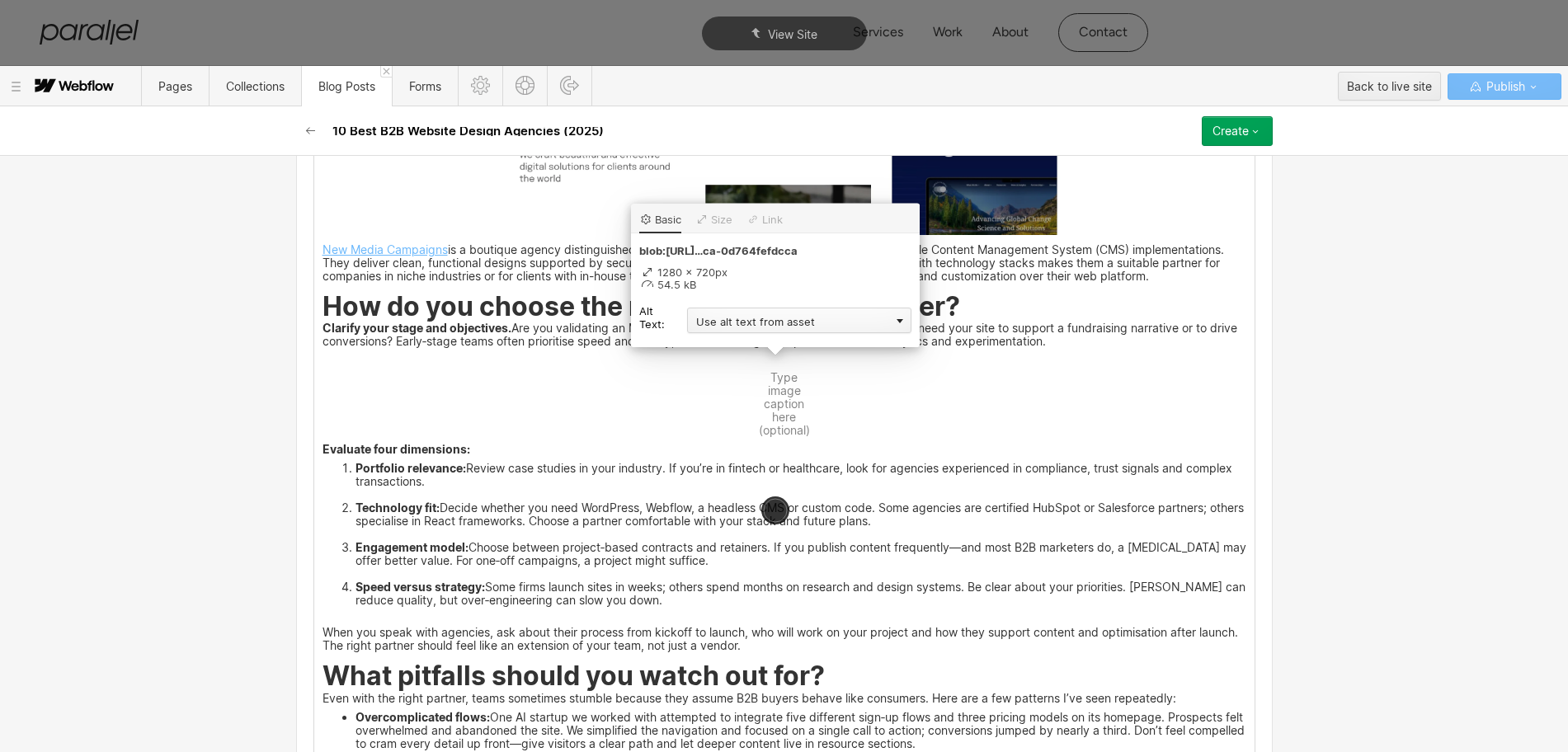
click at [745, 319] on div "Use alt text from asset" at bounding box center [799, 321] width 225 height 26
click at [718, 341] on div "Custom description" at bounding box center [799, 345] width 225 height 20
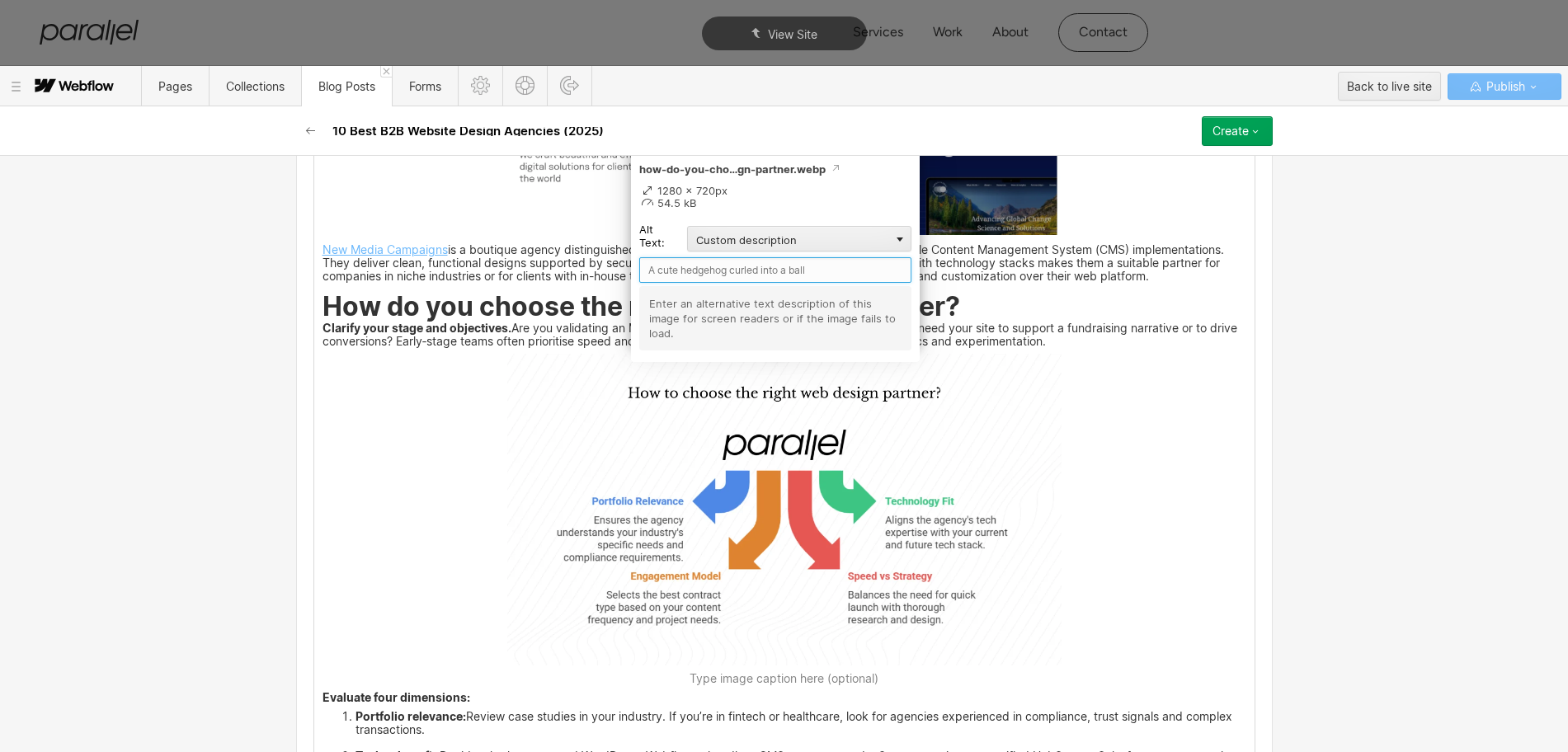
click at [675, 268] on input "text" at bounding box center [775, 271] width 273 height 26
paste input "How do you choose the right web design partner?"
type input "How do you choose the right web design partner?"
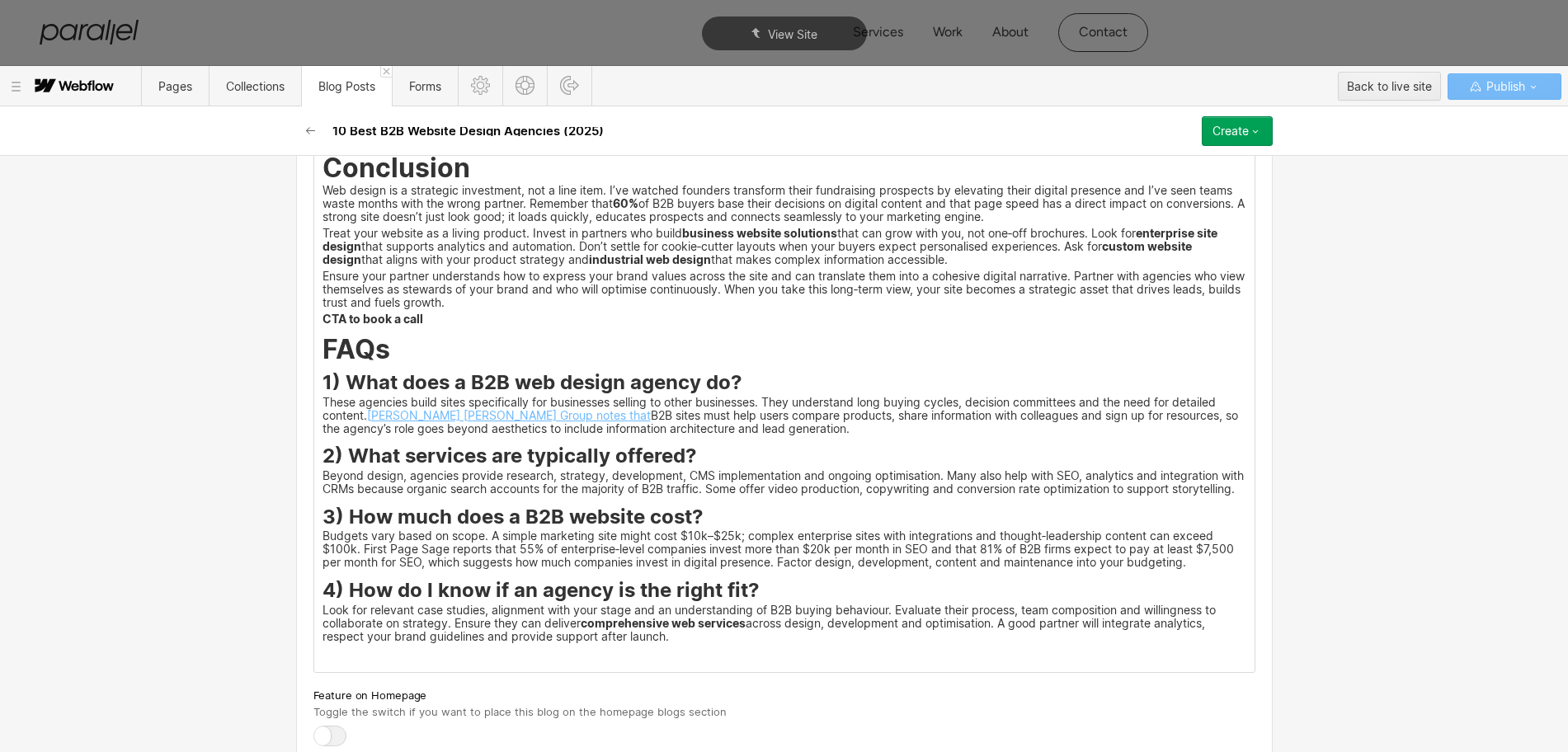
scroll to position [6622, 0]
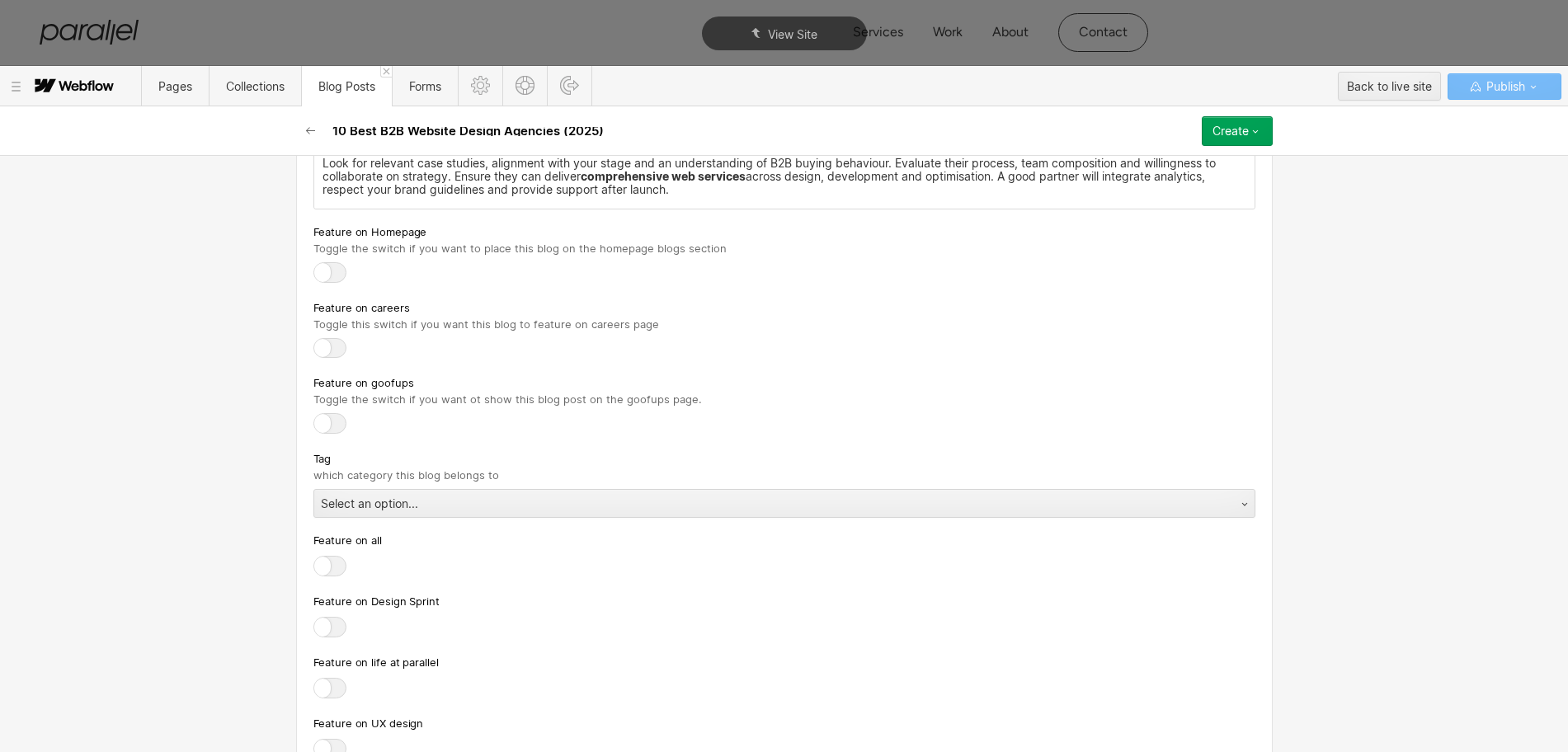
scroll to position [6914, 0]
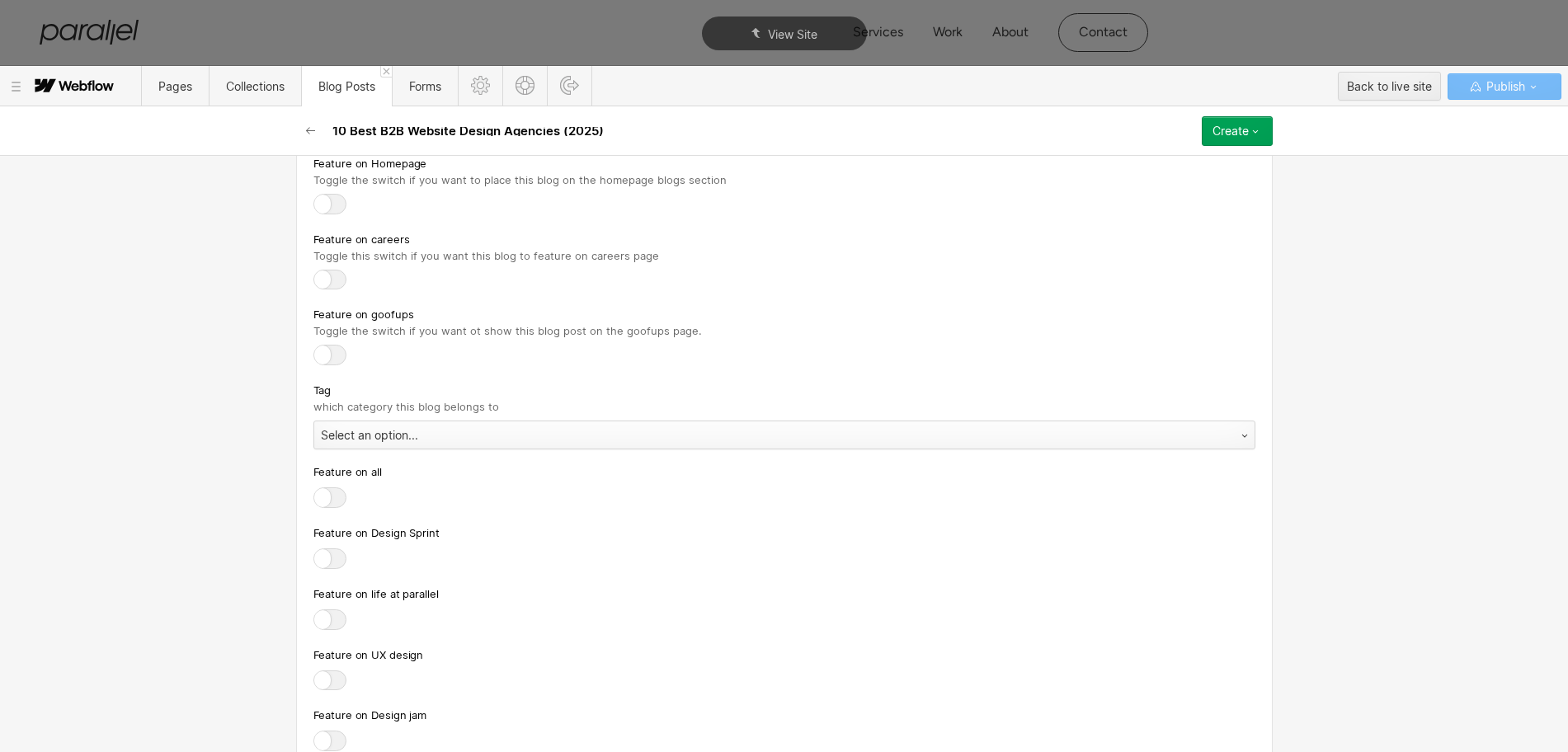
click at [334, 449] on div "Select an option..." at bounding box center [768, 435] width 907 height 27
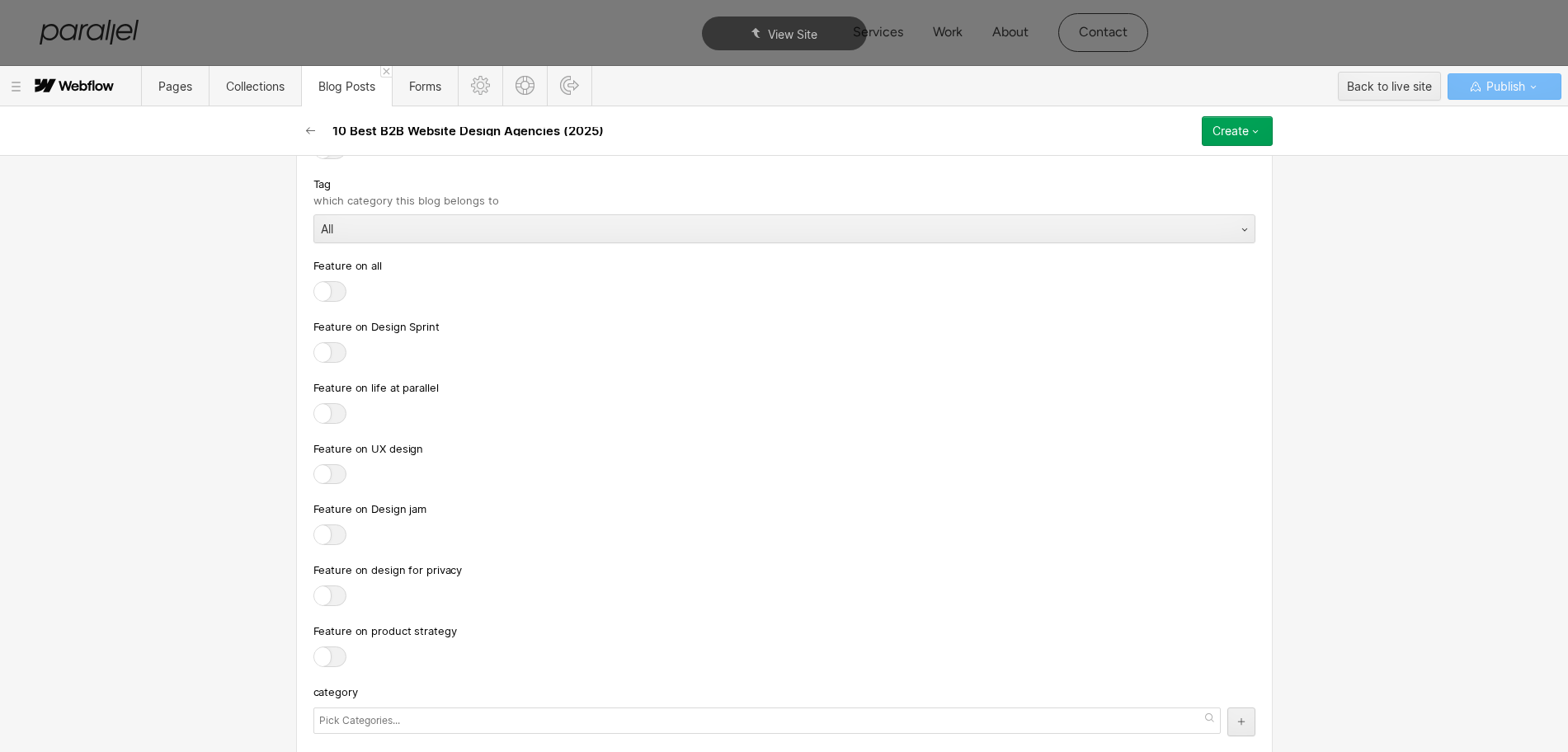
scroll to position [7326, 0]
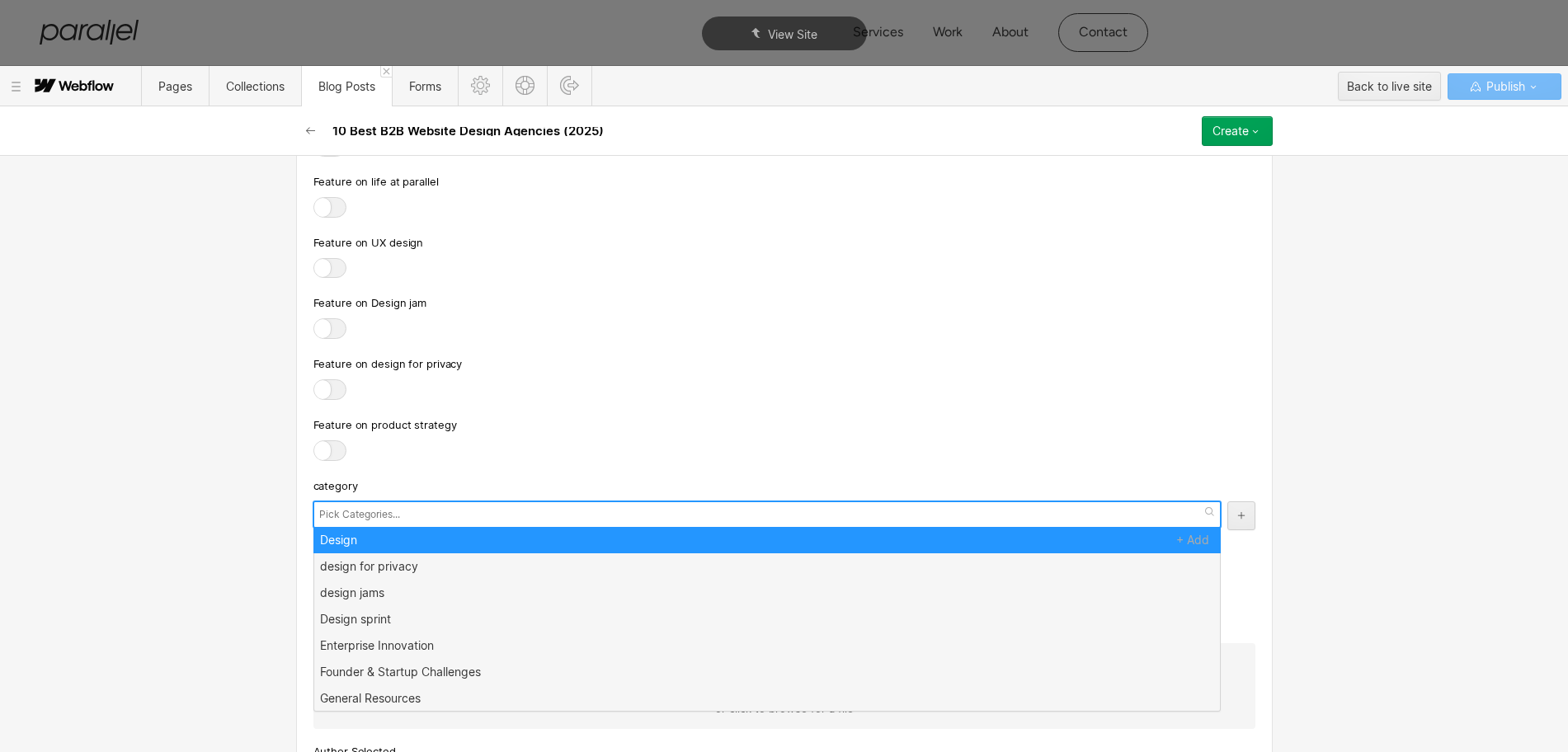
click at [337, 524] on input "text" at bounding box center [362, 515] width 85 height 23
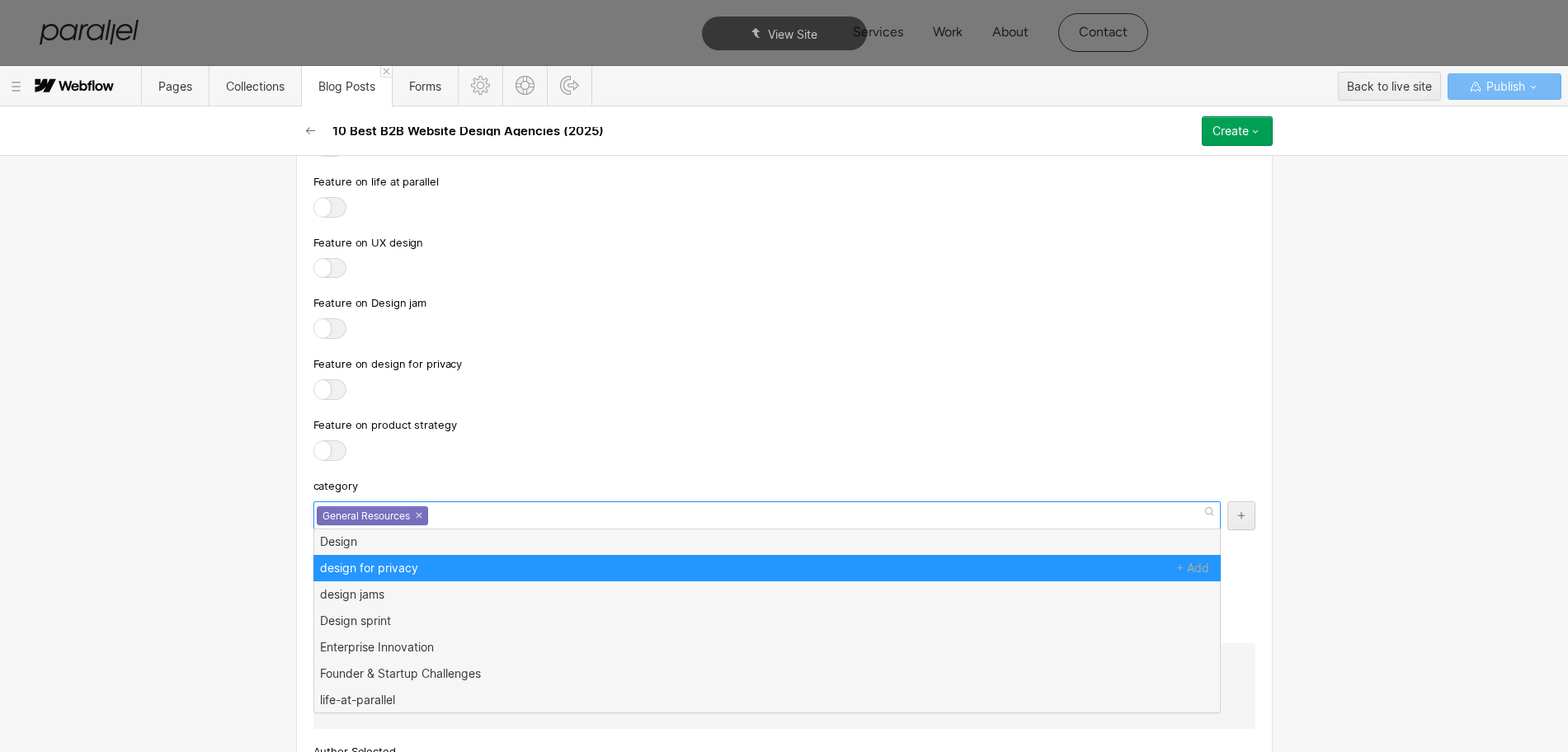
click at [620, 373] on div "Feature on design for privacy" at bounding box center [784, 364] width 942 height 18
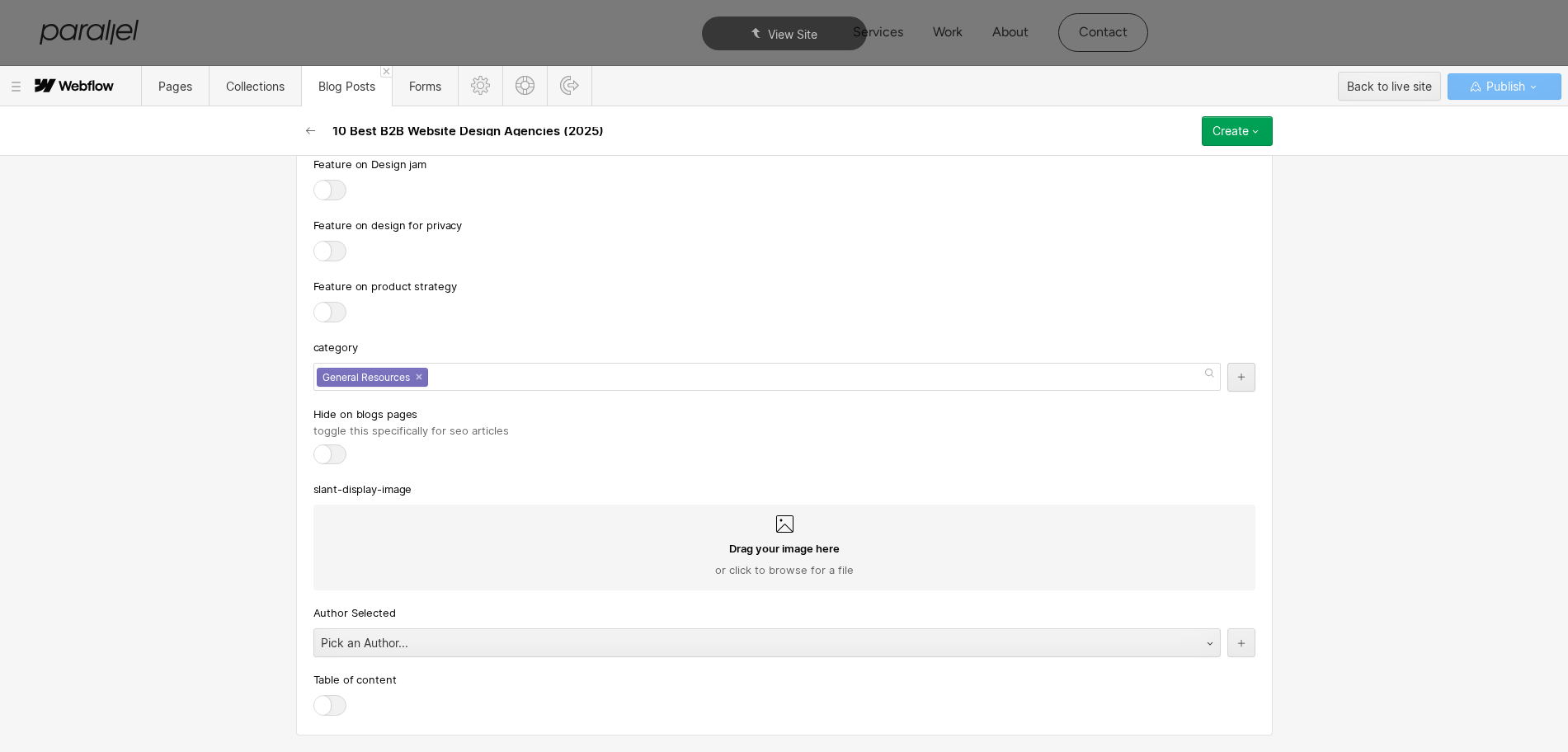
scroll to position [7478, 0]
click at [414, 643] on div "Pick an Author..." at bounding box center [750, 643] width 873 height 27
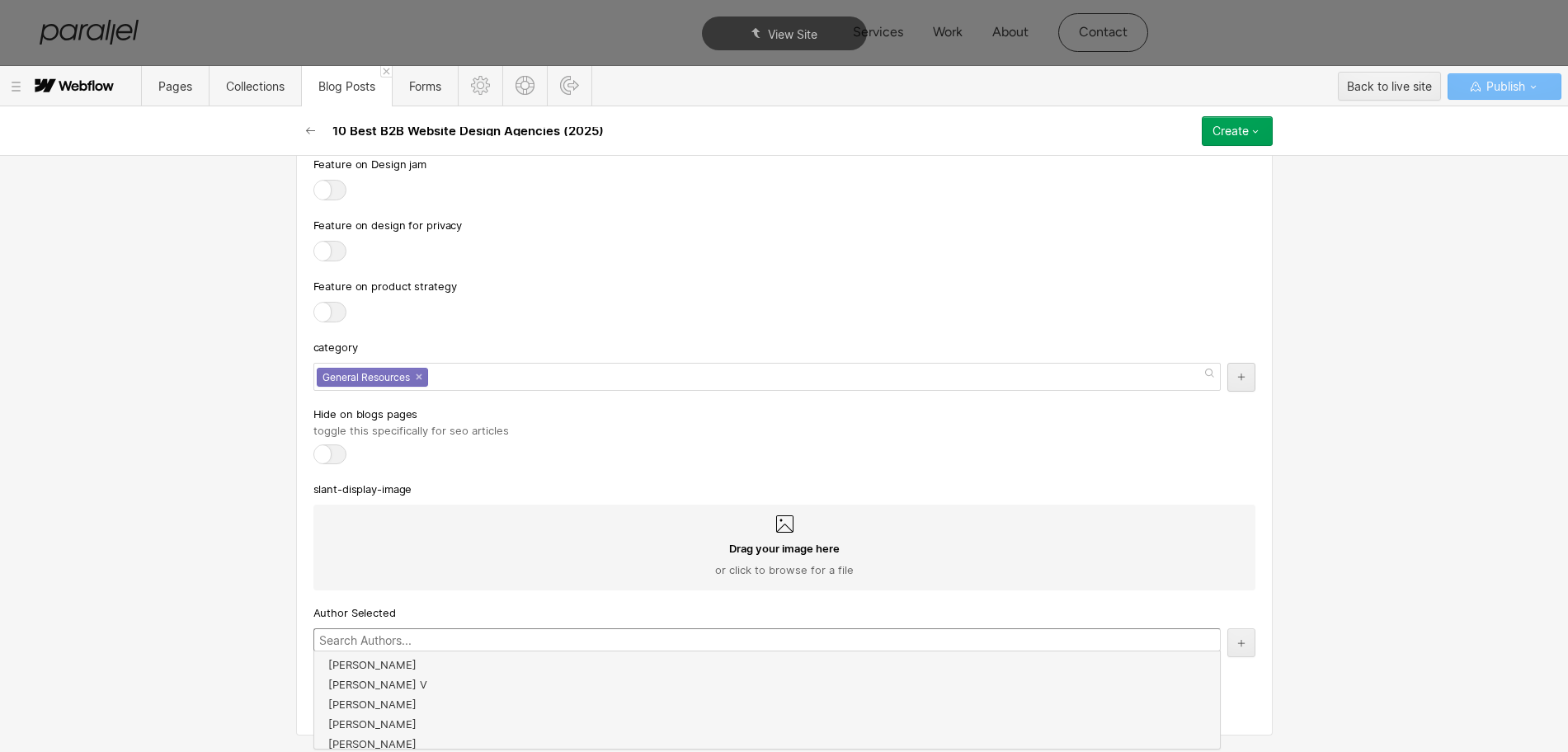
scroll to position [297, 0]
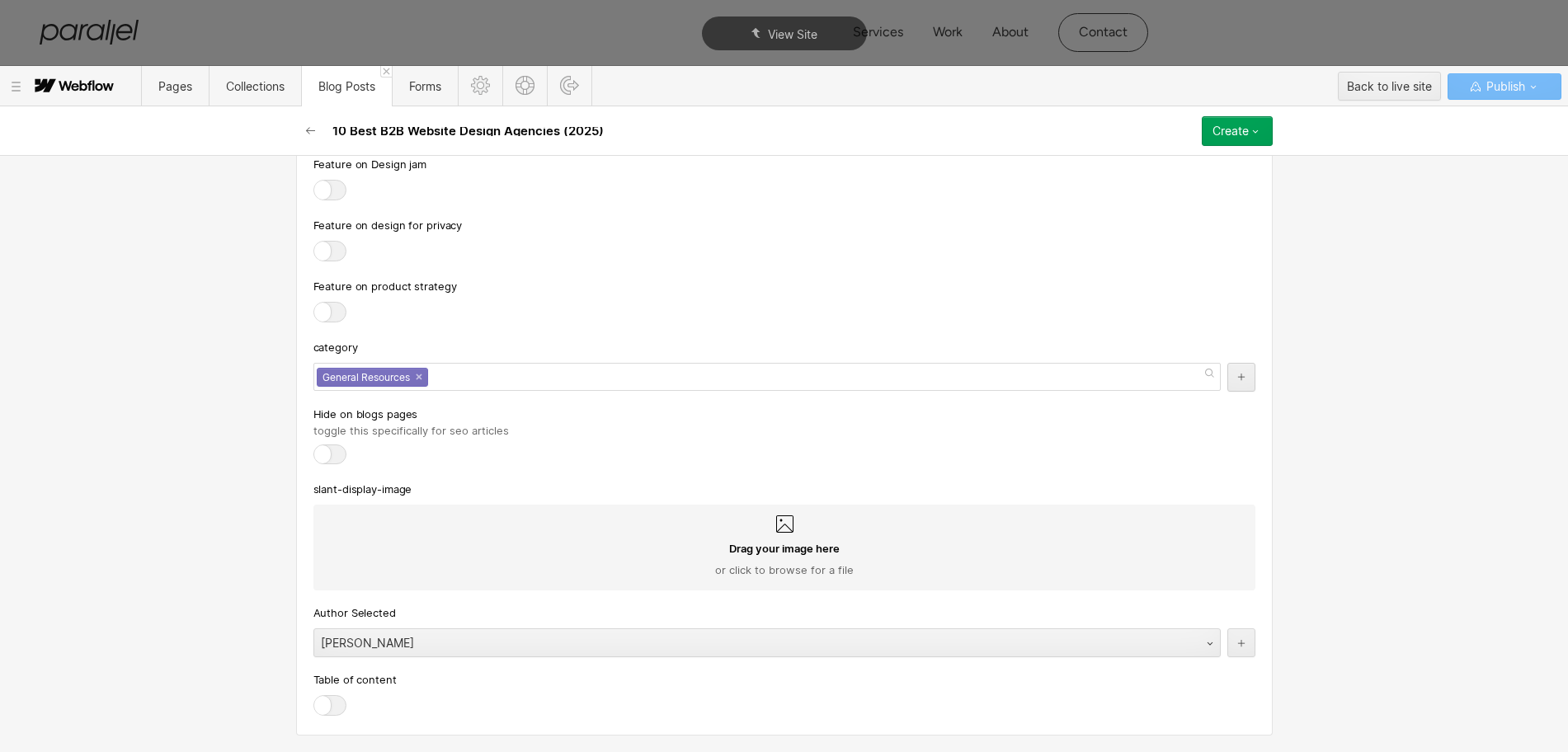
click at [325, 697] on div at bounding box center [330, 706] width 33 height 20
click at [0, 0] on input "checkbox" at bounding box center [0, 0] width 0 height 0
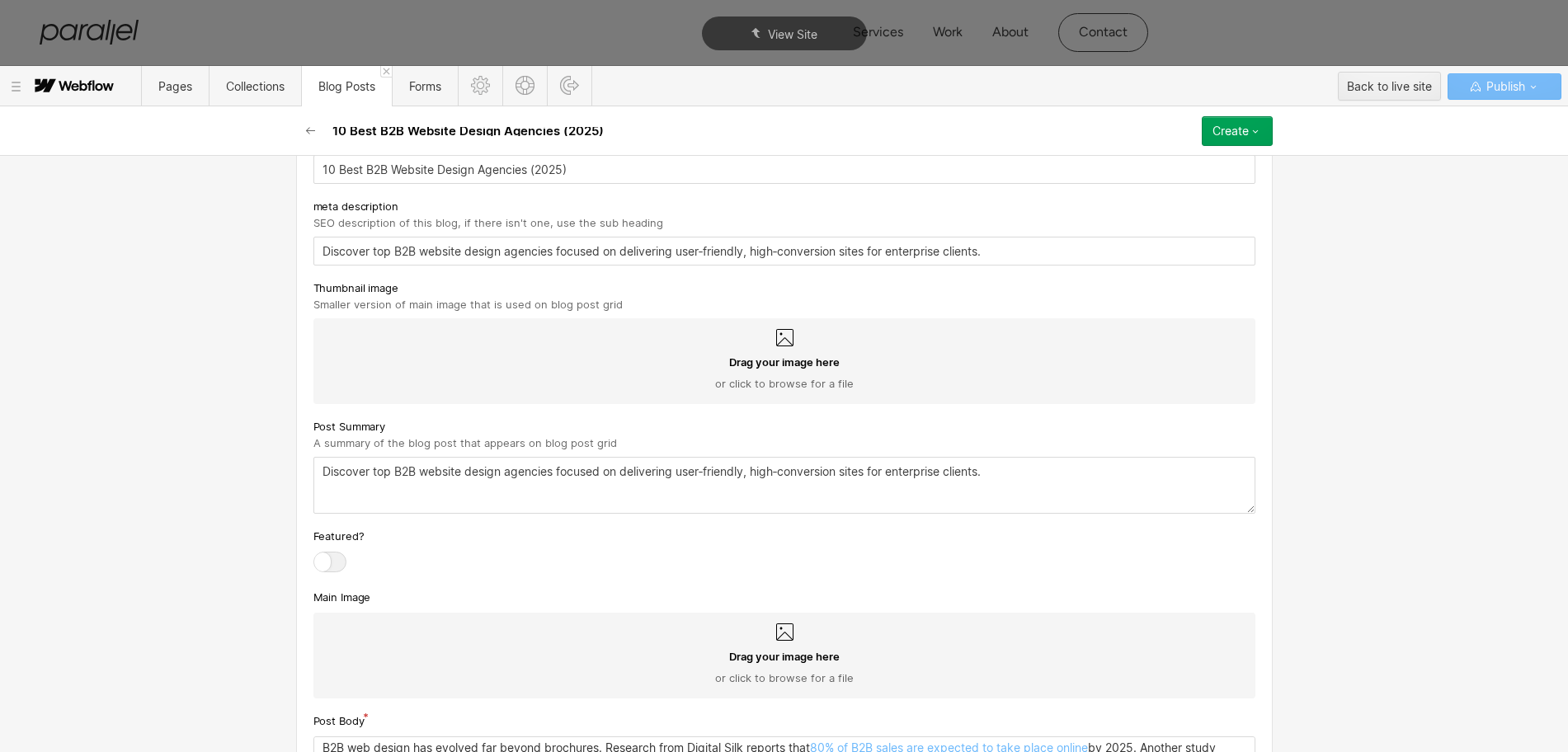
scroll to position [658, 0]
click at [774, 337] on icon at bounding box center [784, 336] width 19 height 19
click at [0, 0] on input "Drag your image here or click to browse for a file" at bounding box center [0, 0] width 0 height 0
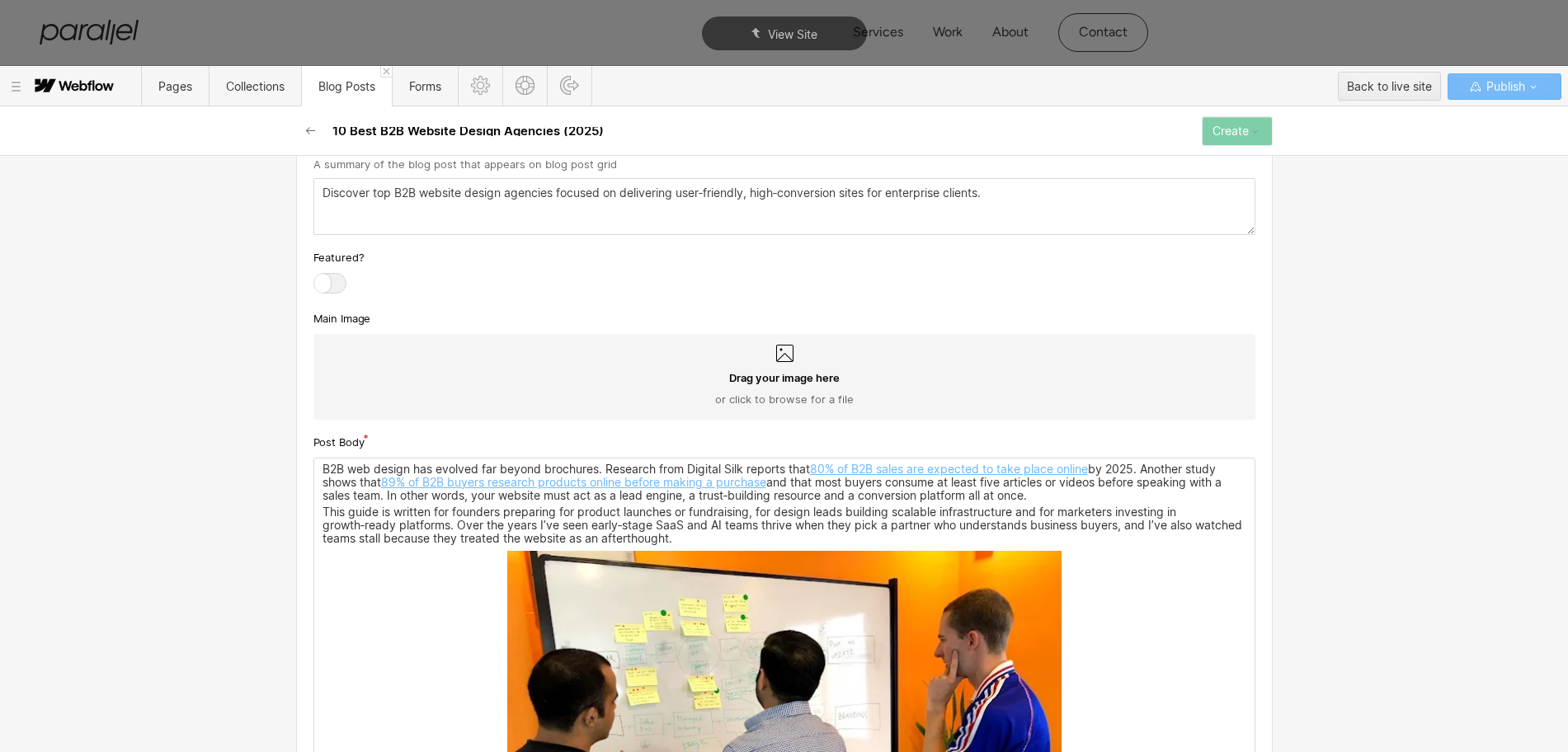
scroll to position [967, 0]
click at [760, 359] on div "Drag your image here or click to browse for a file" at bounding box center [784, 376] width 942 height 86
click at [0, 0] on input "Drag your image here or click to browse for a file" at bounding box center [0, 0] width 0 height 0
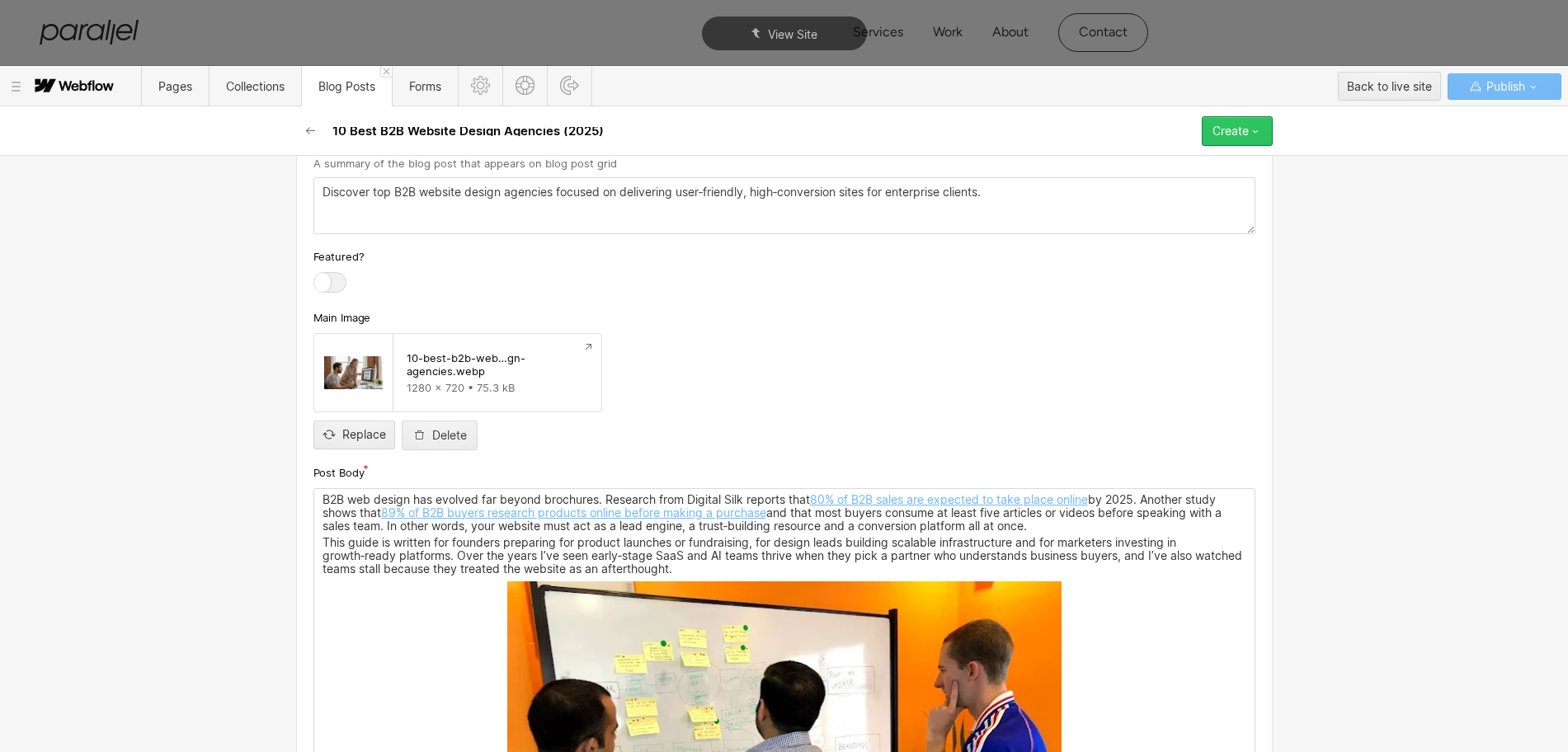
click at [1236, 129] on div "Create" at bounding box center [1230, 131] width 36 height 13
click at [1160, 183] on span "Publish now" at bounding box center [1149, 187] width 56 height 16
